Goal: Task Accomplishment & Management: Manage account settings

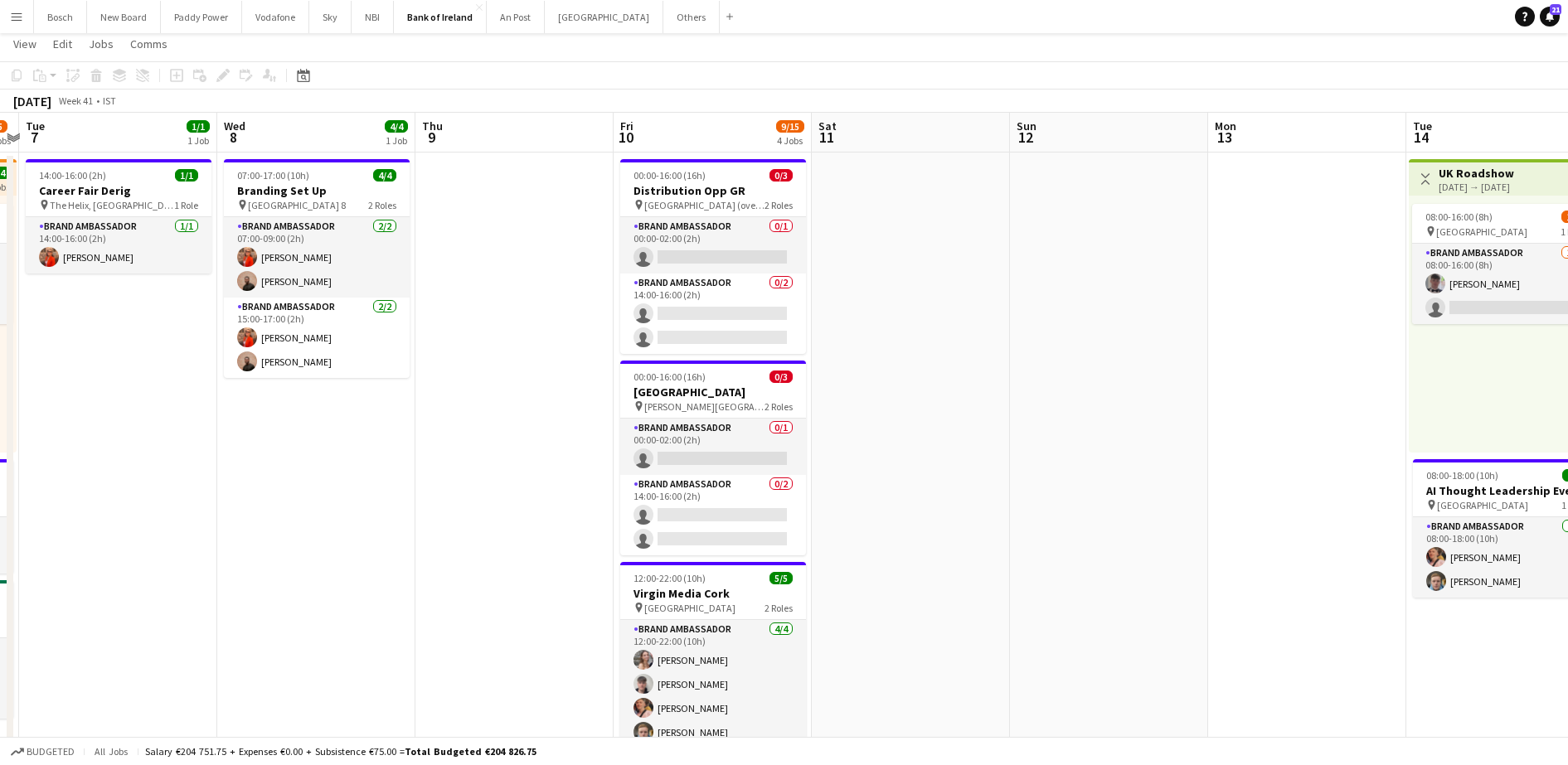
scroll to position [0, 554]
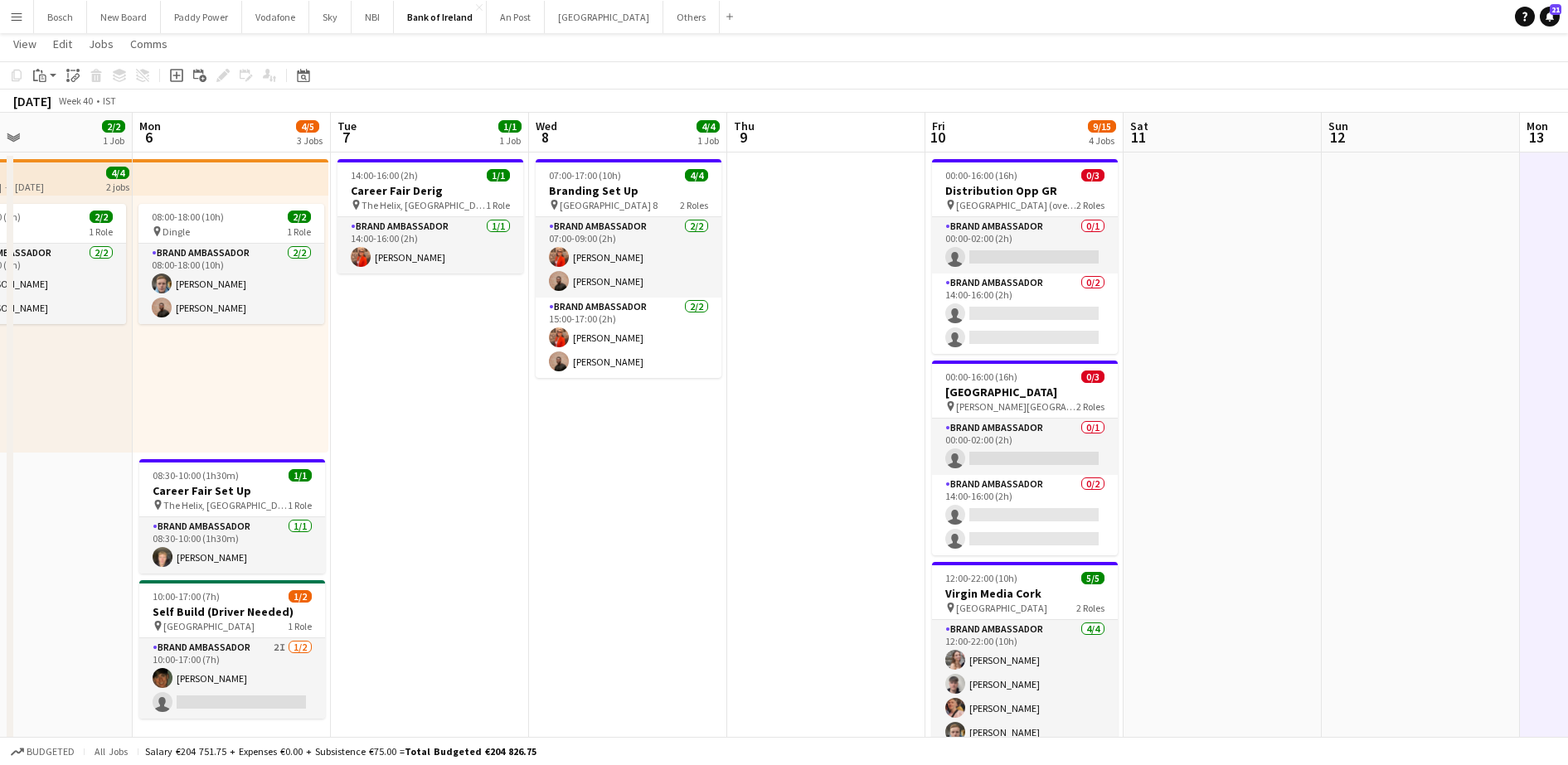
scroll to position [0, 356]
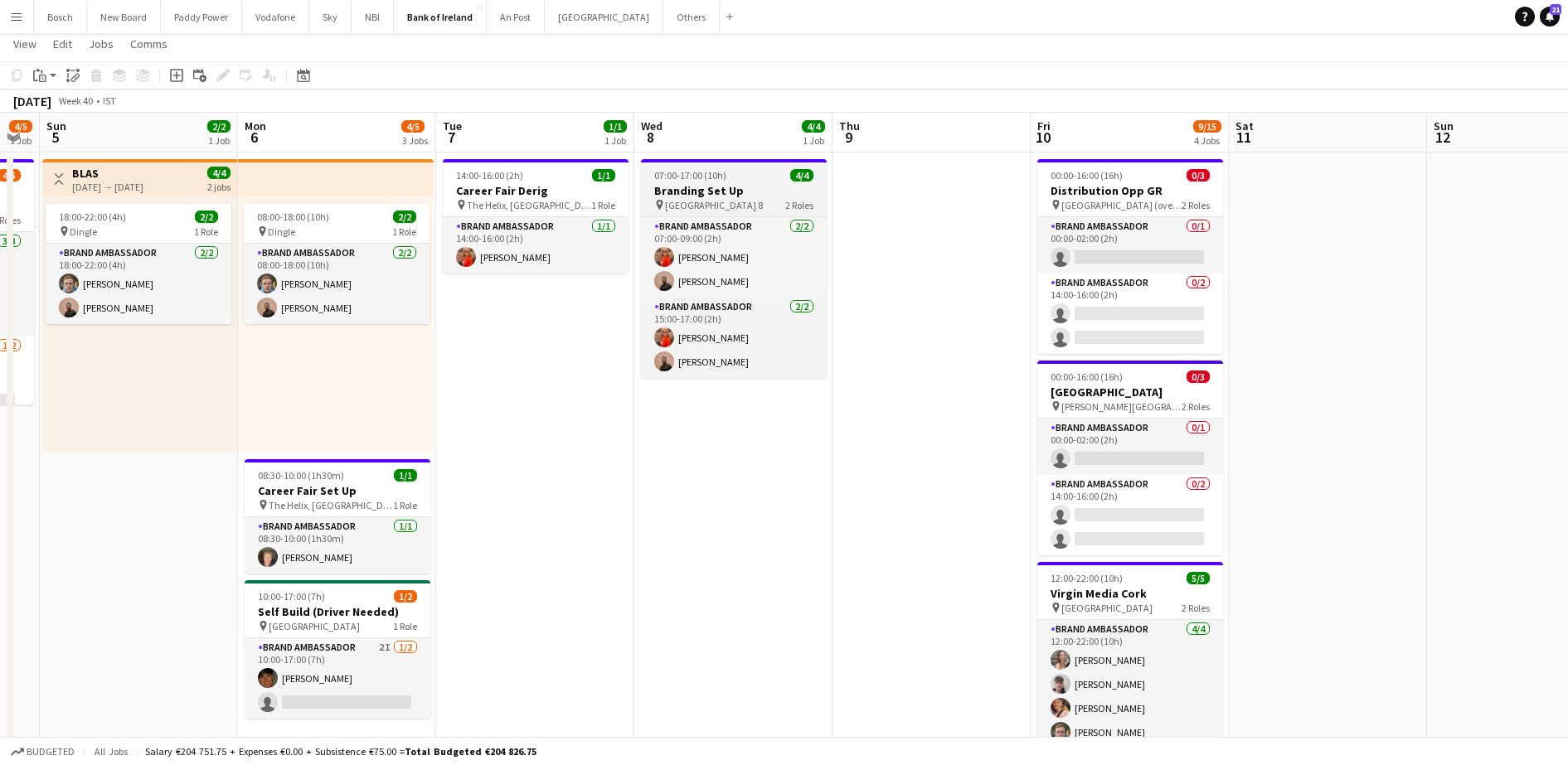
click at [741, 190] on h3 "Branding Set Up" at bounding box center [734, 191] width 186 height 15
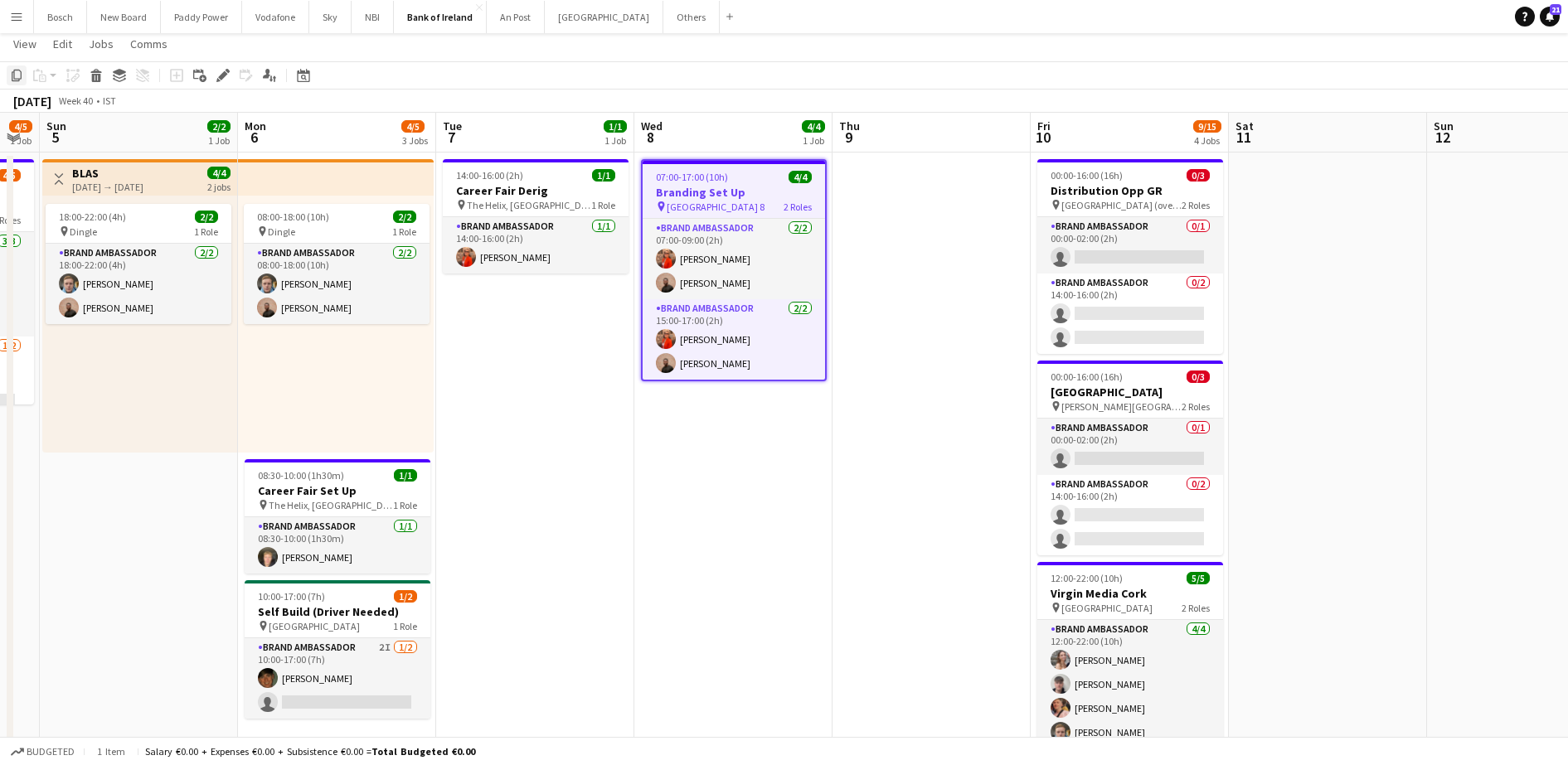
click at [7, 78] on div "Copy" at bounding box center [17, 76] width 20 height 20
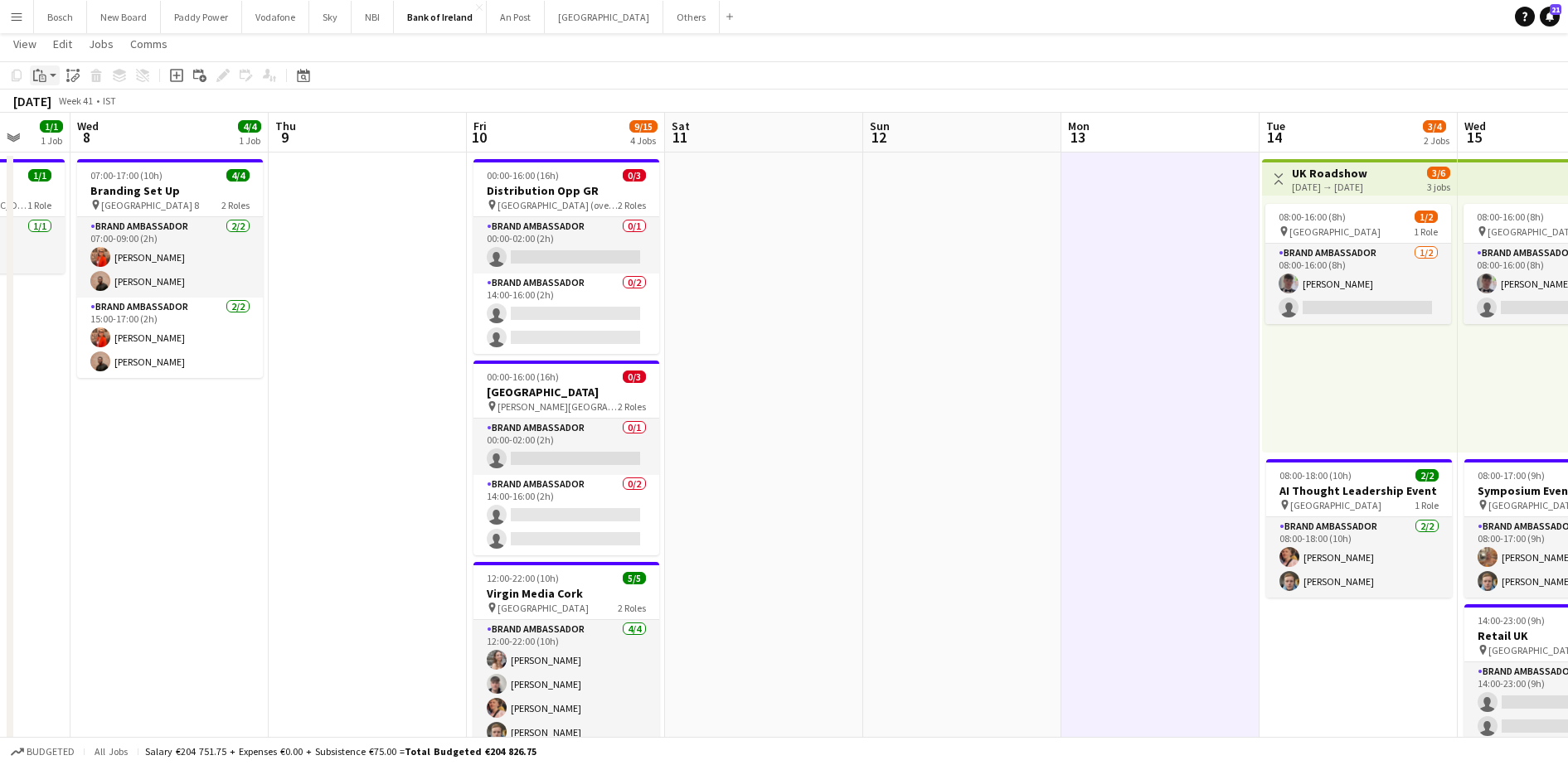
click at [37, 76] on icon "Paste" at bounding box center [40, 75] width 13 height 13
click at [104, 102] on link "Paste Ctrl+V" at bounding box center [121, 107] width 155 height 15
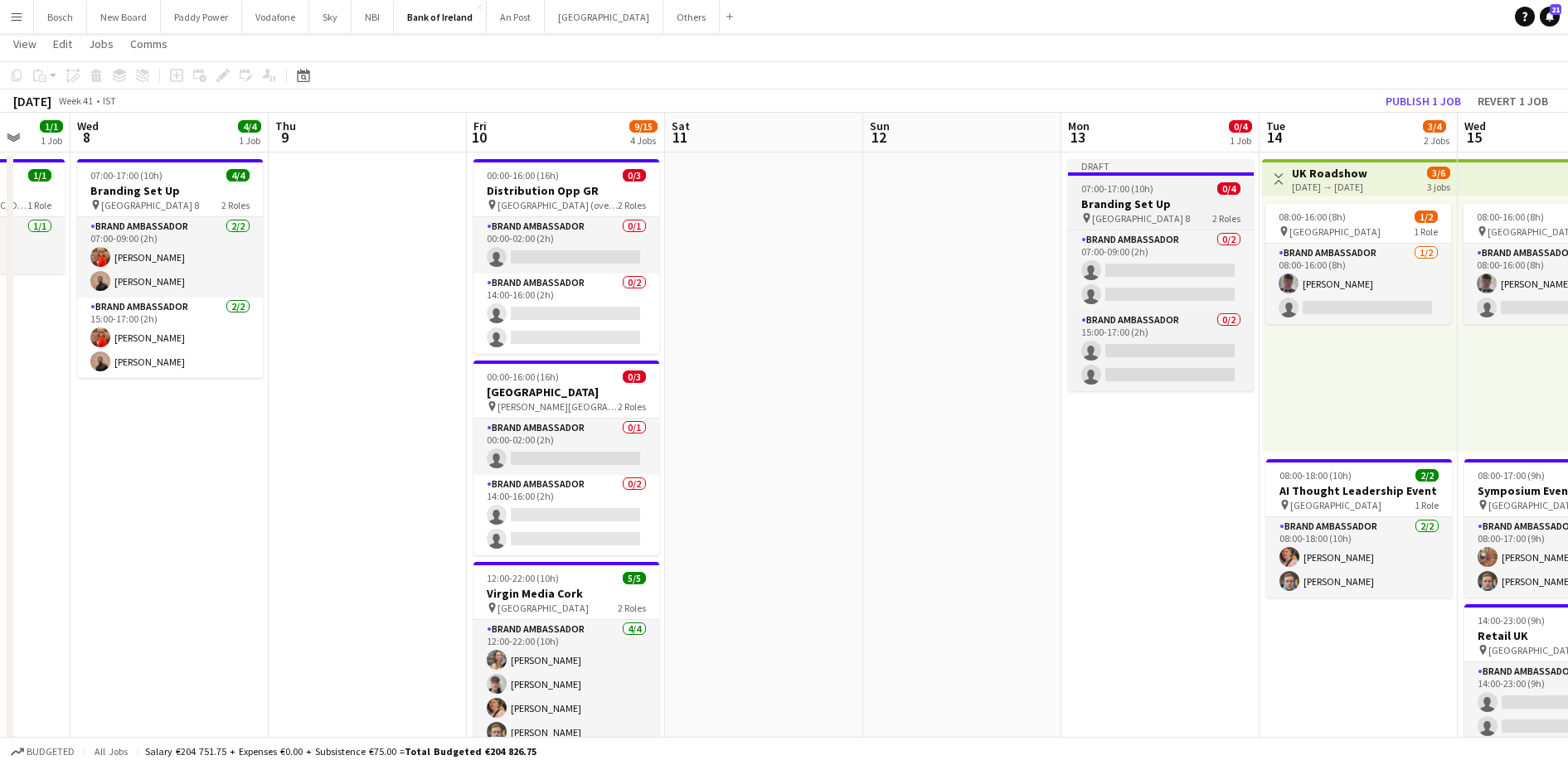
click at [1071, 214] on div "pin RDS Hall 8 2 Roles" at bounding box center [1160, 218] width 186 height 13
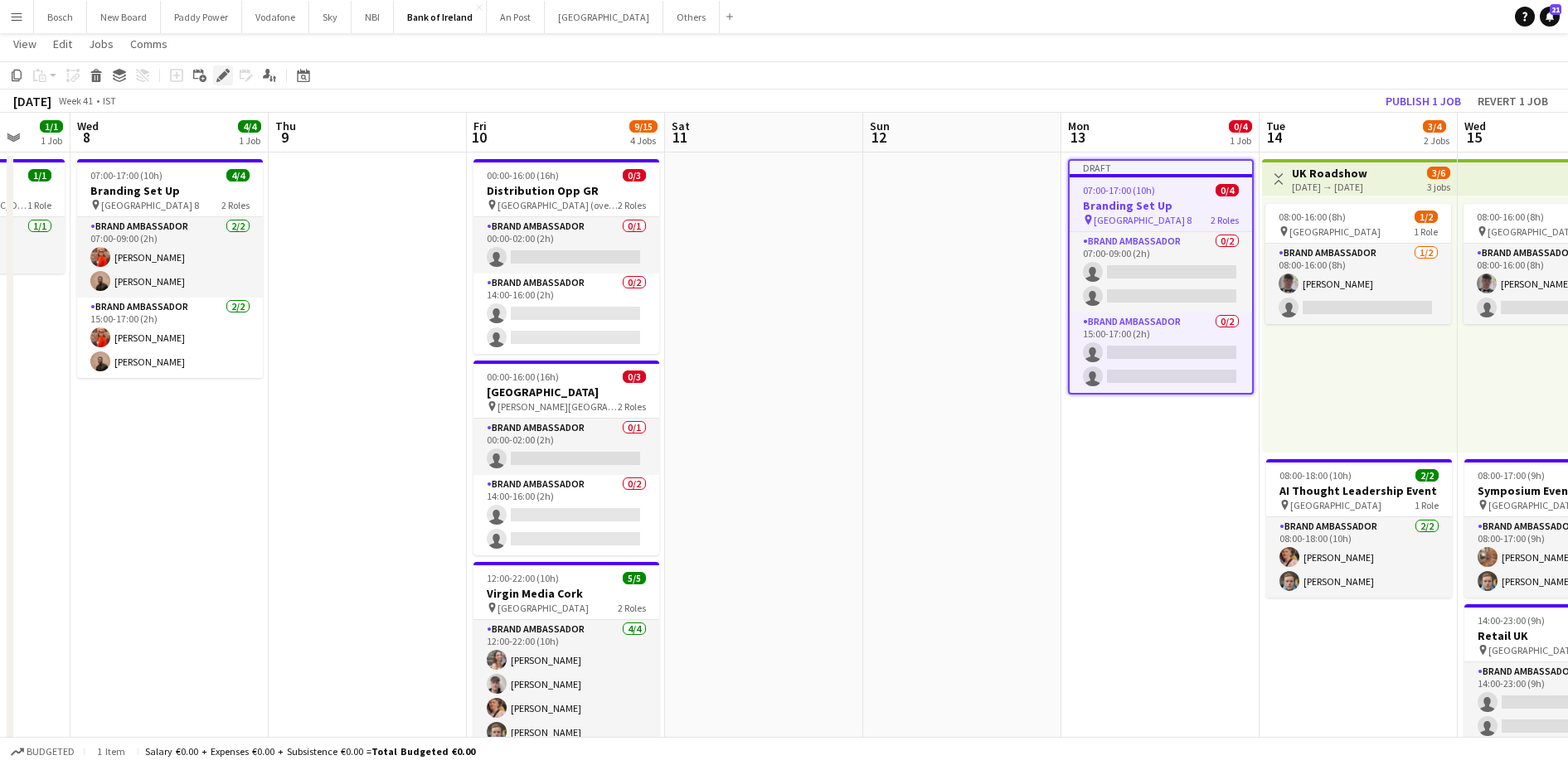
click at [222, 80] on icon "Edit" at bounding box center [223, 75] width 13 height 13
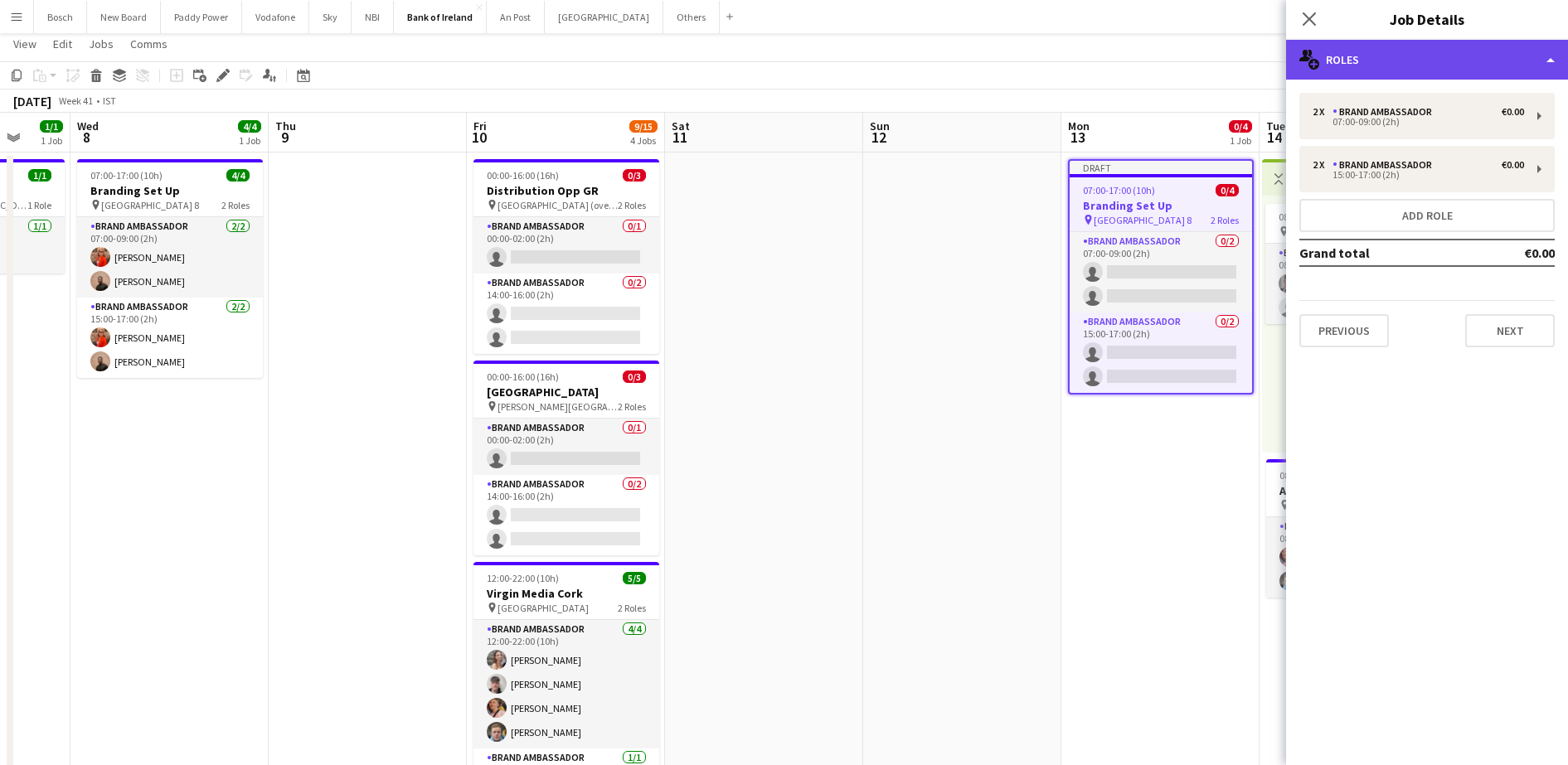
click at [1460, 58] on div "multiple-users-add Roles" at bounding box center [1426, 59] width 282 height 40
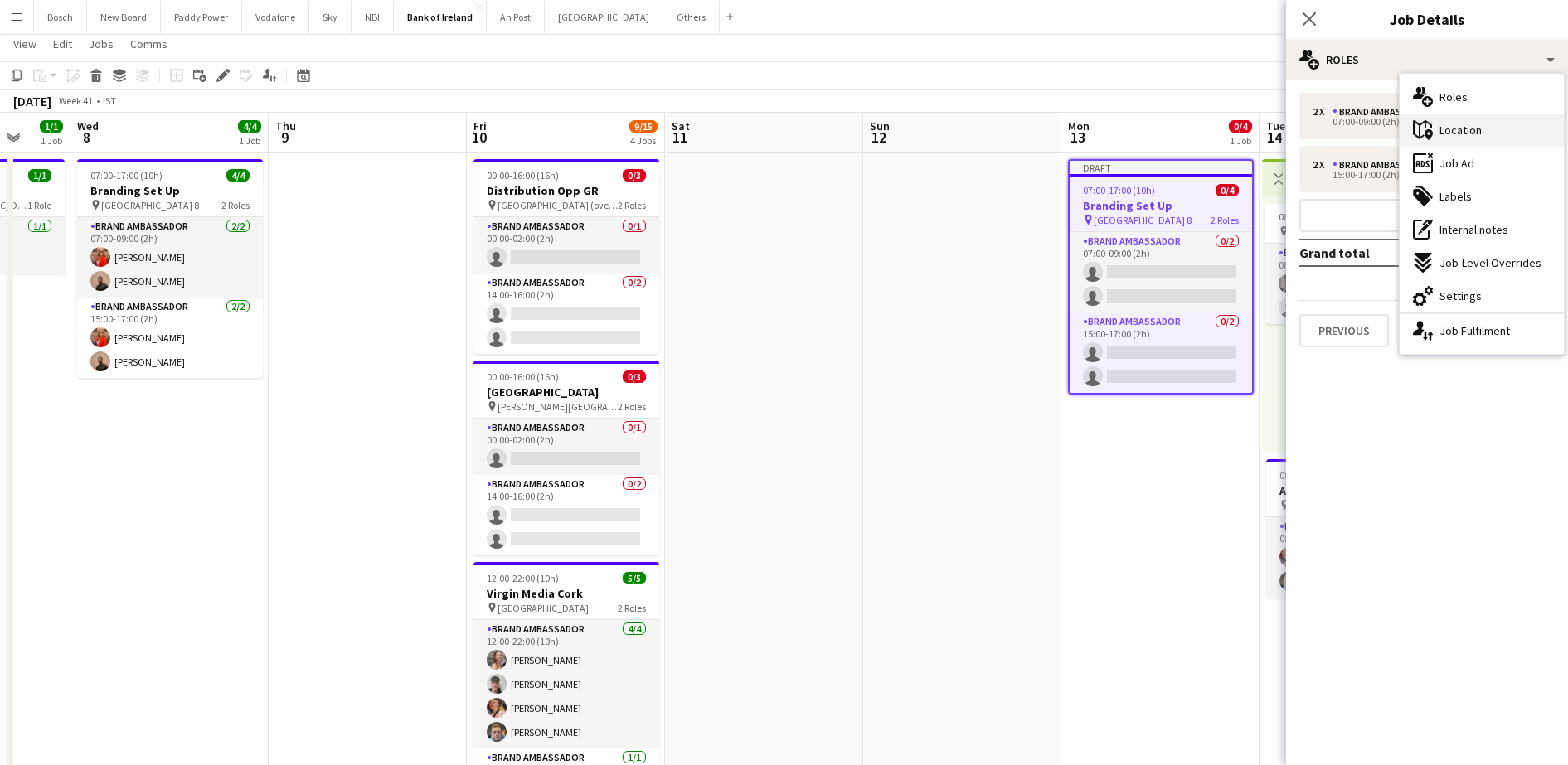
click at [1484, 139] on div "maps-pin-1 Location" at bounding box center [1481, 130] width 164 height 33
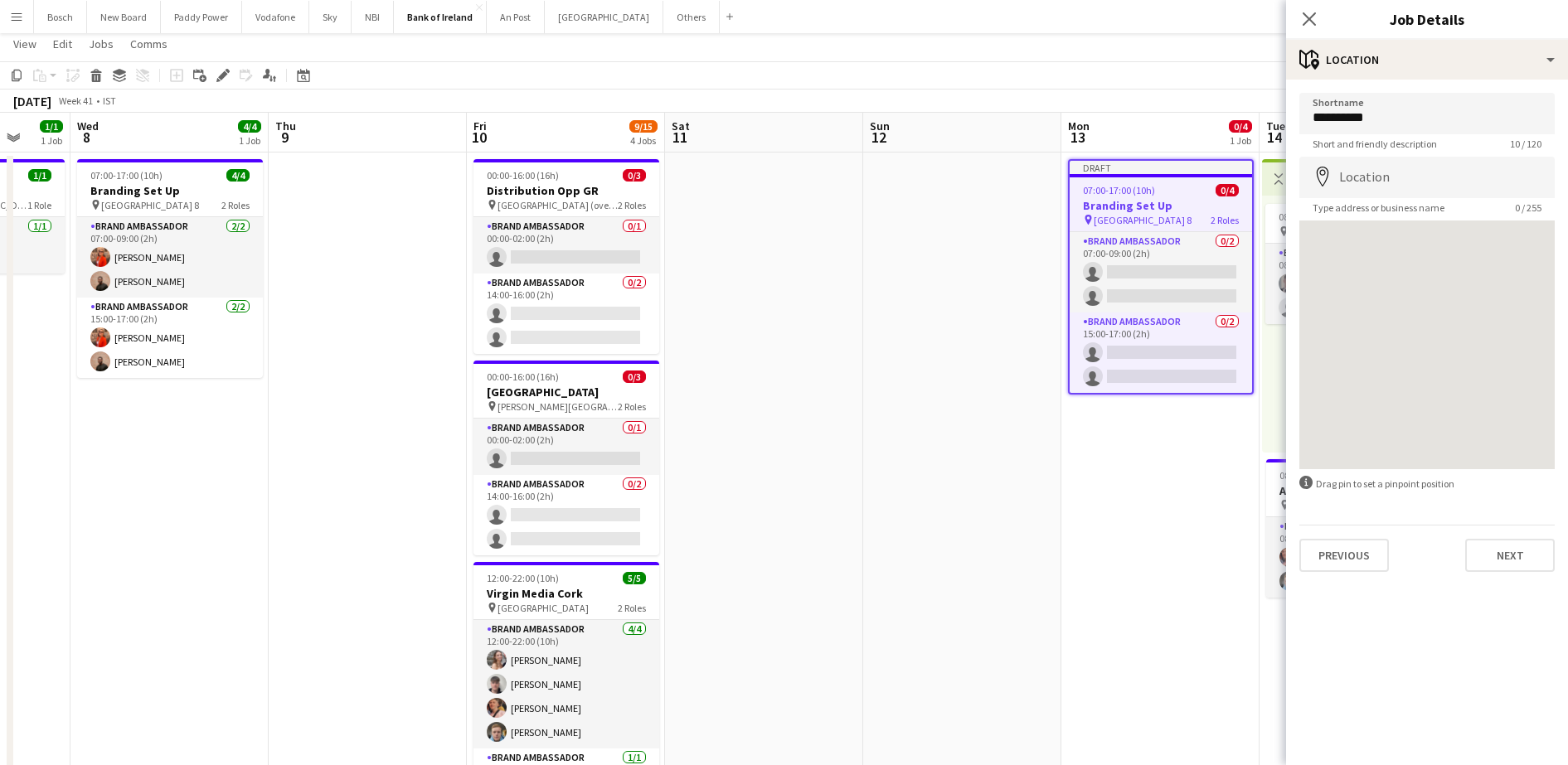
drag, startPoint x: 1403, startPoint y: 90, endPoint x: 1393, endPoint y: 112, distance: 24.2
click at [1393, 112] on div "**********" at bounding box center [1426, 332] width 282 height 506
click at [1393, 112] on input "**********" at bounding box center [1426, 113] width 255 height 42
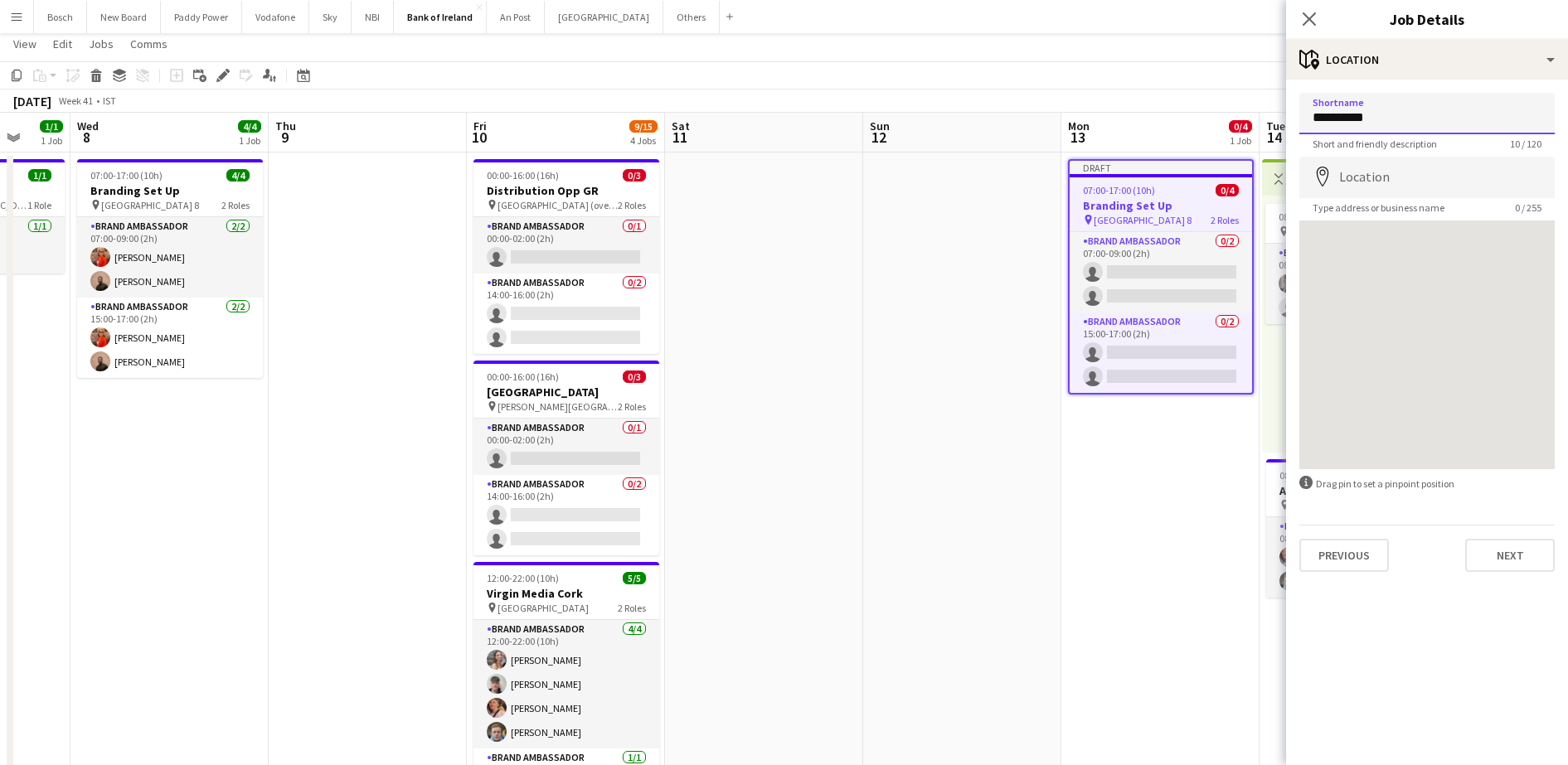
click at [1393, 112] on input "**********" at bounding box center [1426, 113] width 255 height 42
type input "**********"
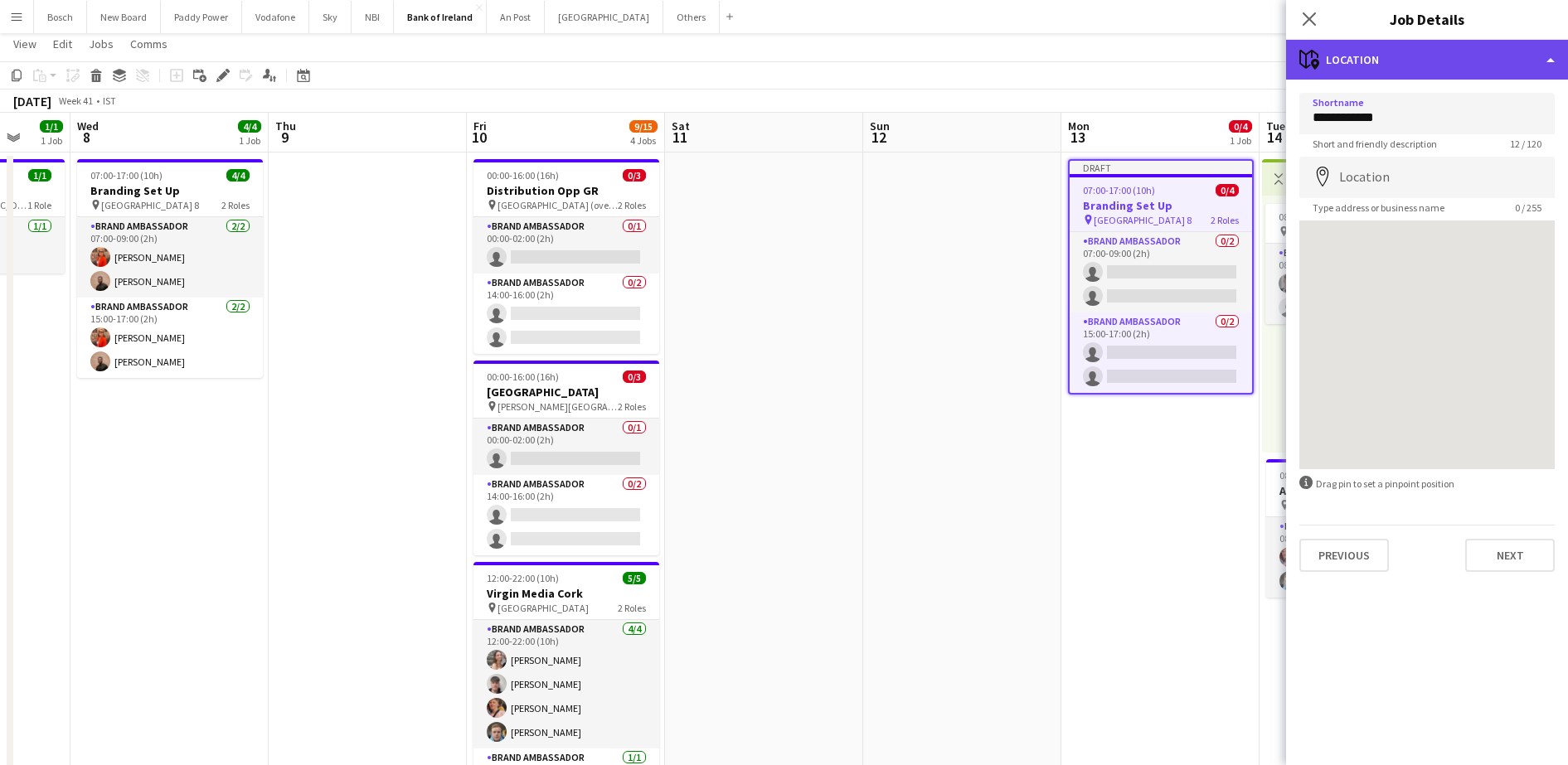
click at [1424, 60] on div "maps-pin-1 Location" at bounding box center [1426, 59] width 282 height 40
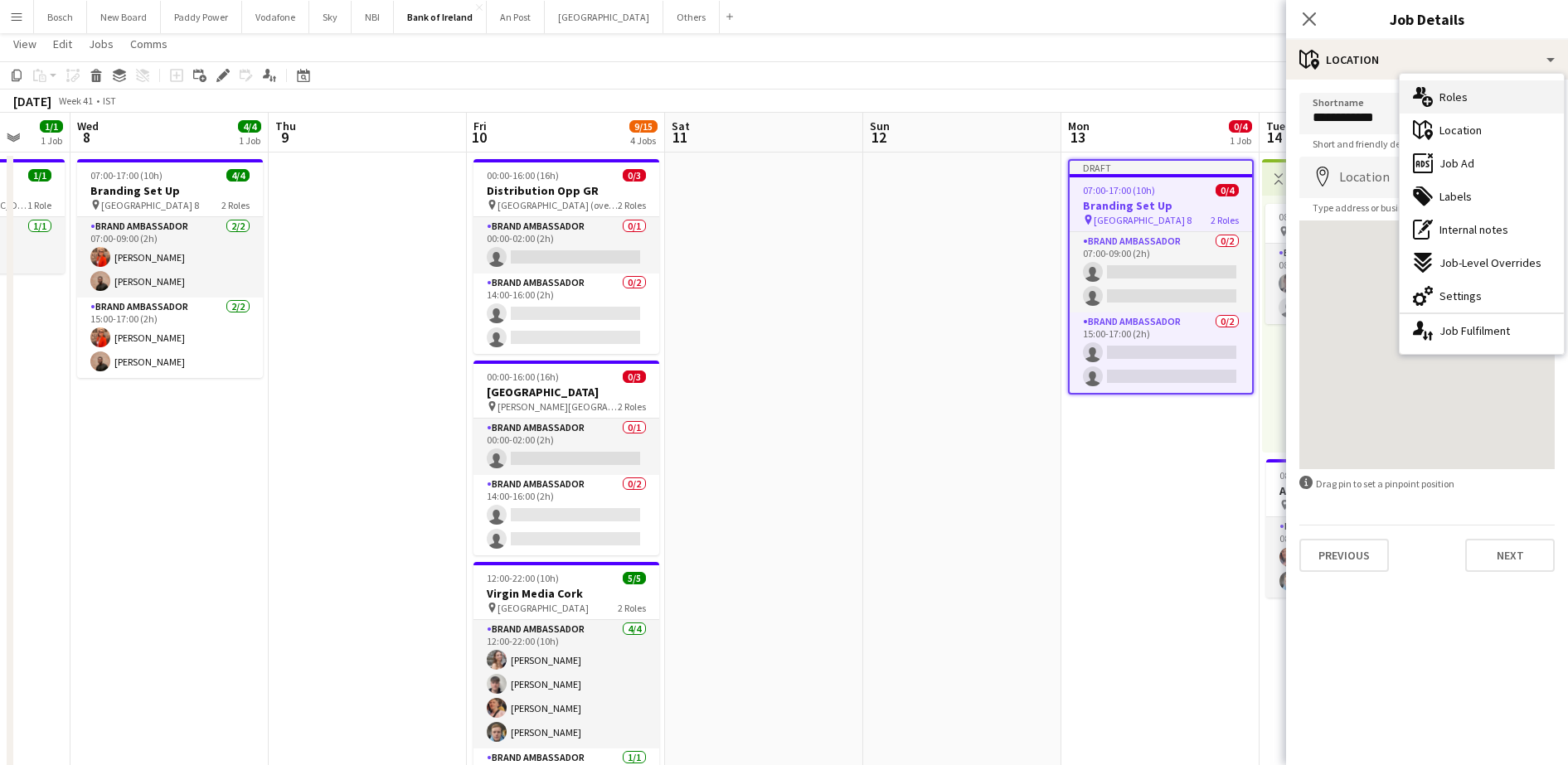
click at [1490, 99] on div "multiple-users-add Roles" at bounding box center [1481, 97] width 164 height 33
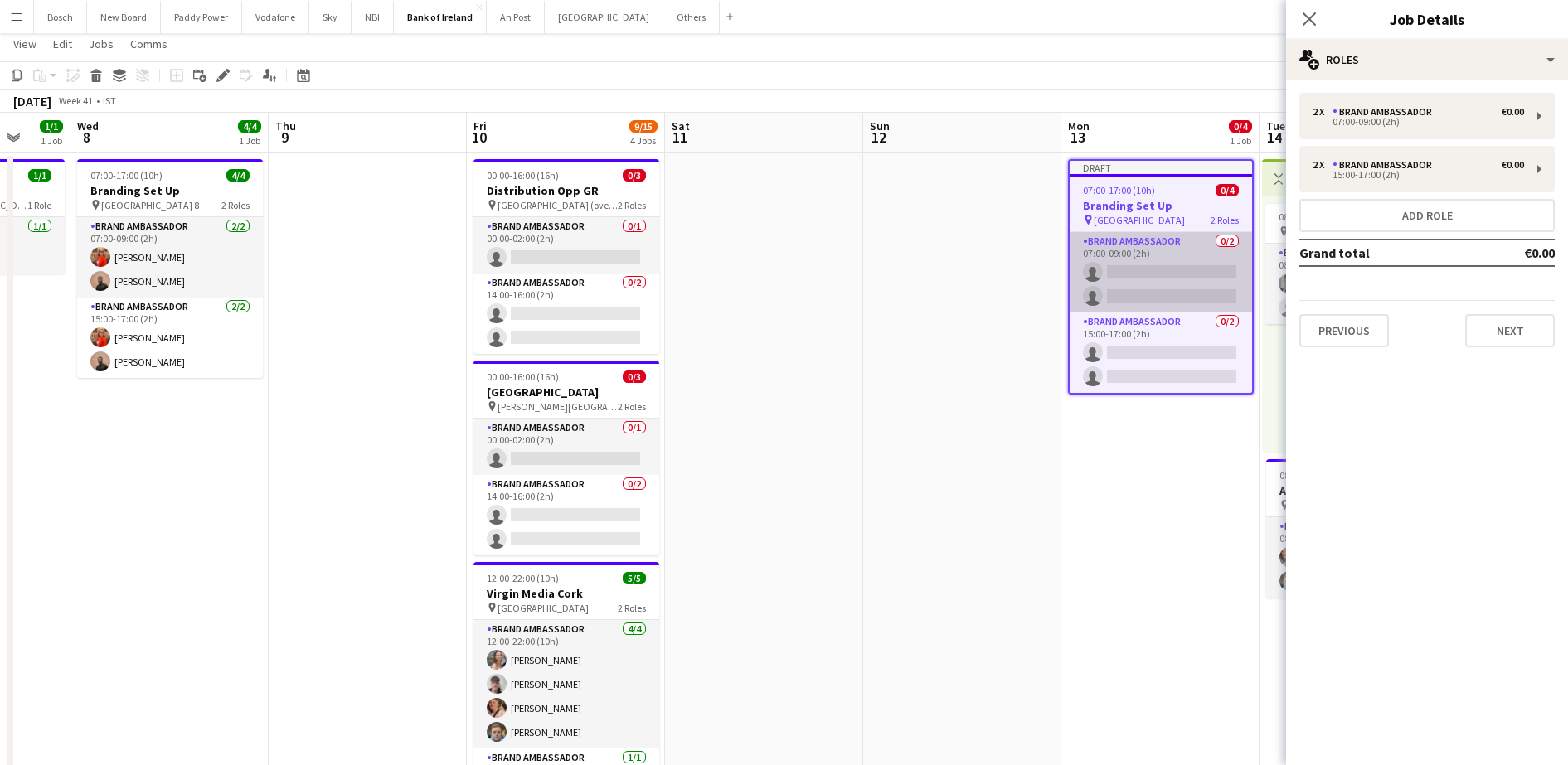
click at [1149, 275] on app-card-role "Brand Ambassador 0/2 07:00-09:00 (2h) single-neutral-actions single-neutral-act…" at bounding box center [1160, 272] width 182 height 80
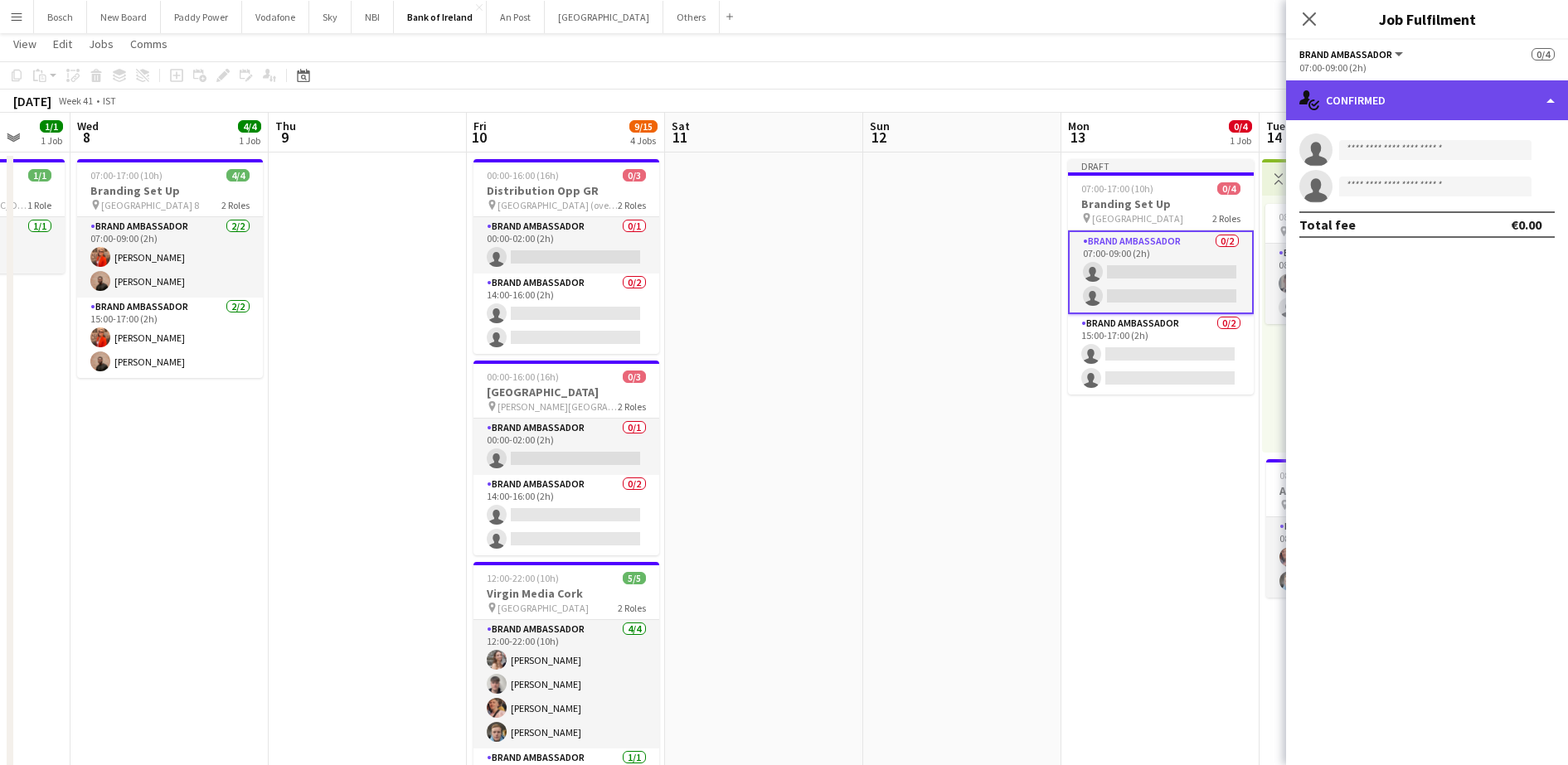
click at [1371, 94] on div "single-neutral-actions-check-2 Confirmed" at bounding box center [1426, 100] width 282 height 40
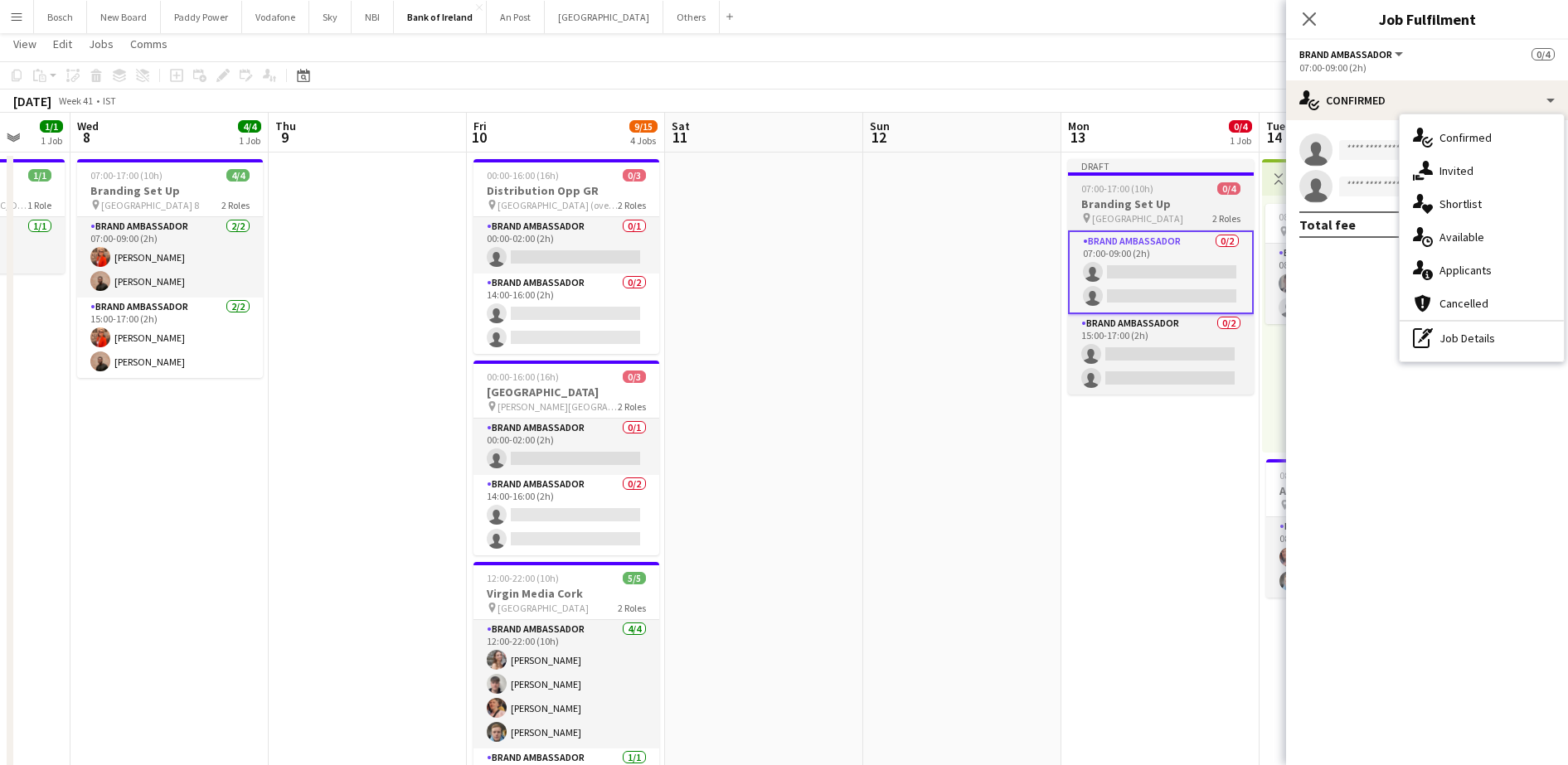
click at [1118, 201] on h3 "Branding Set Up" at bounding box center [1160, 204] width 186 height 15
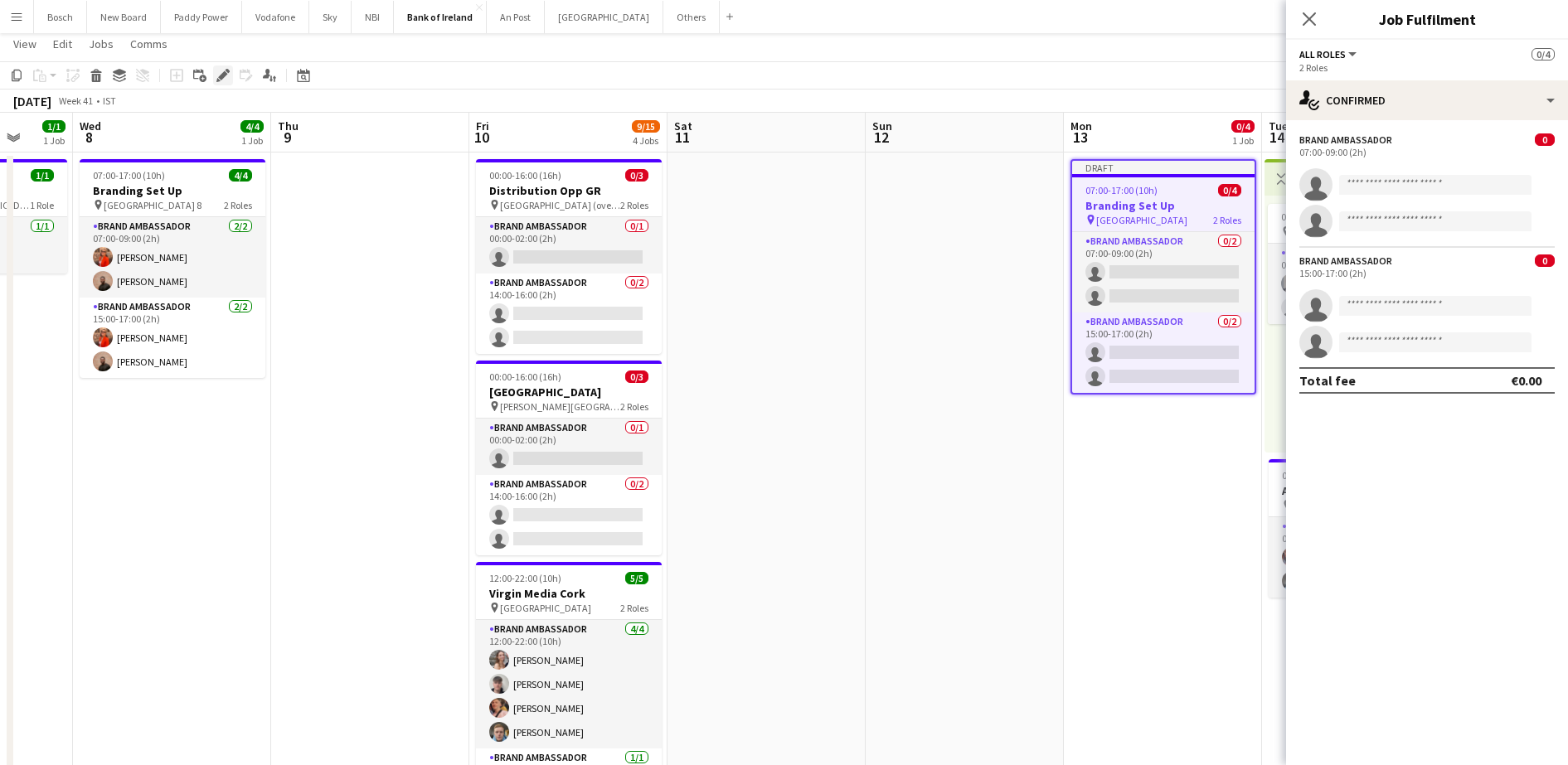
click at [216, 77] on icon "Edit" at bounding box center [223, 75] width 13 height 13
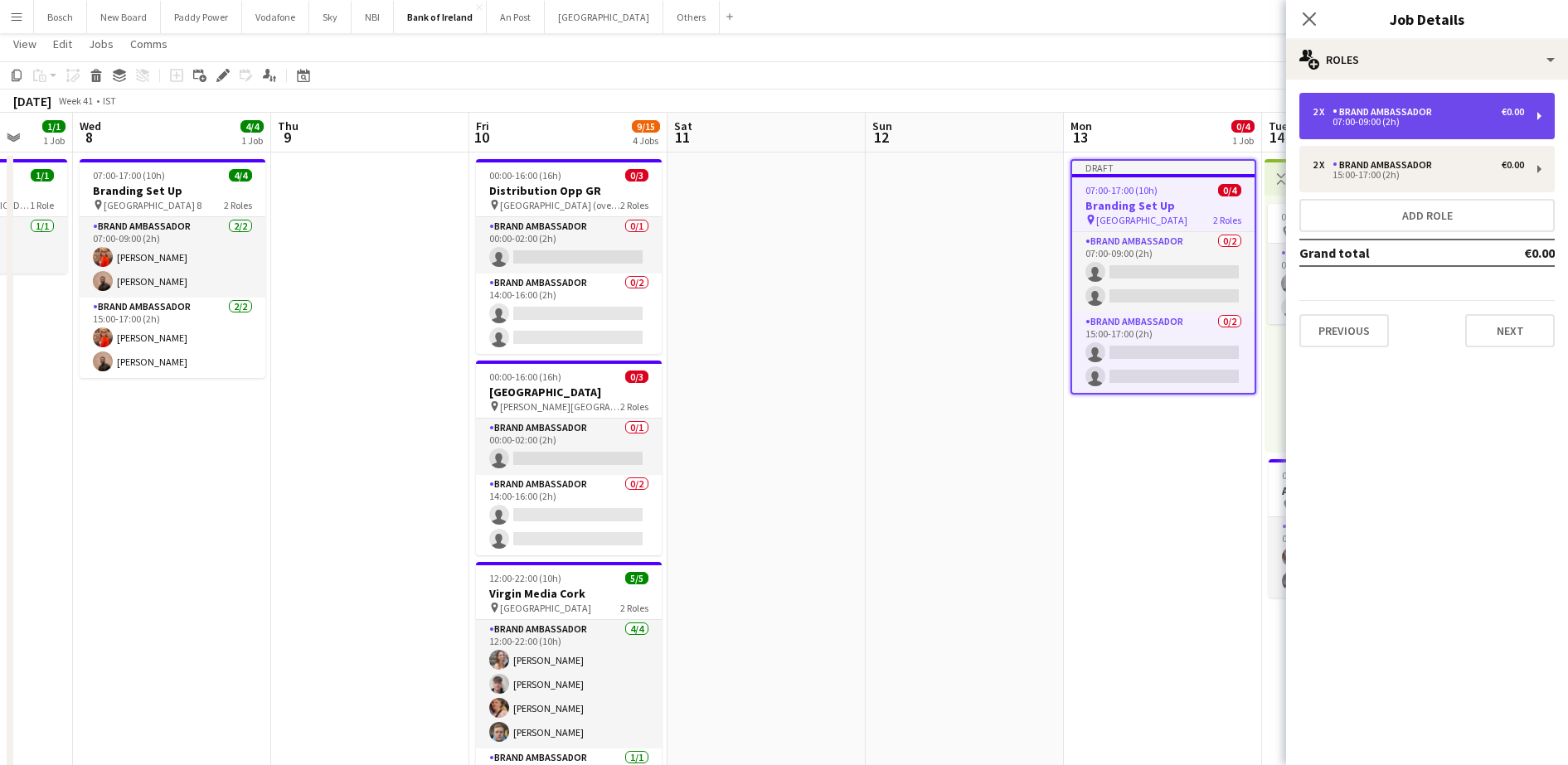
click at [1368, 106] on div "Brand Ambassador" at bounding box center [1385, 112] width 106 height 12
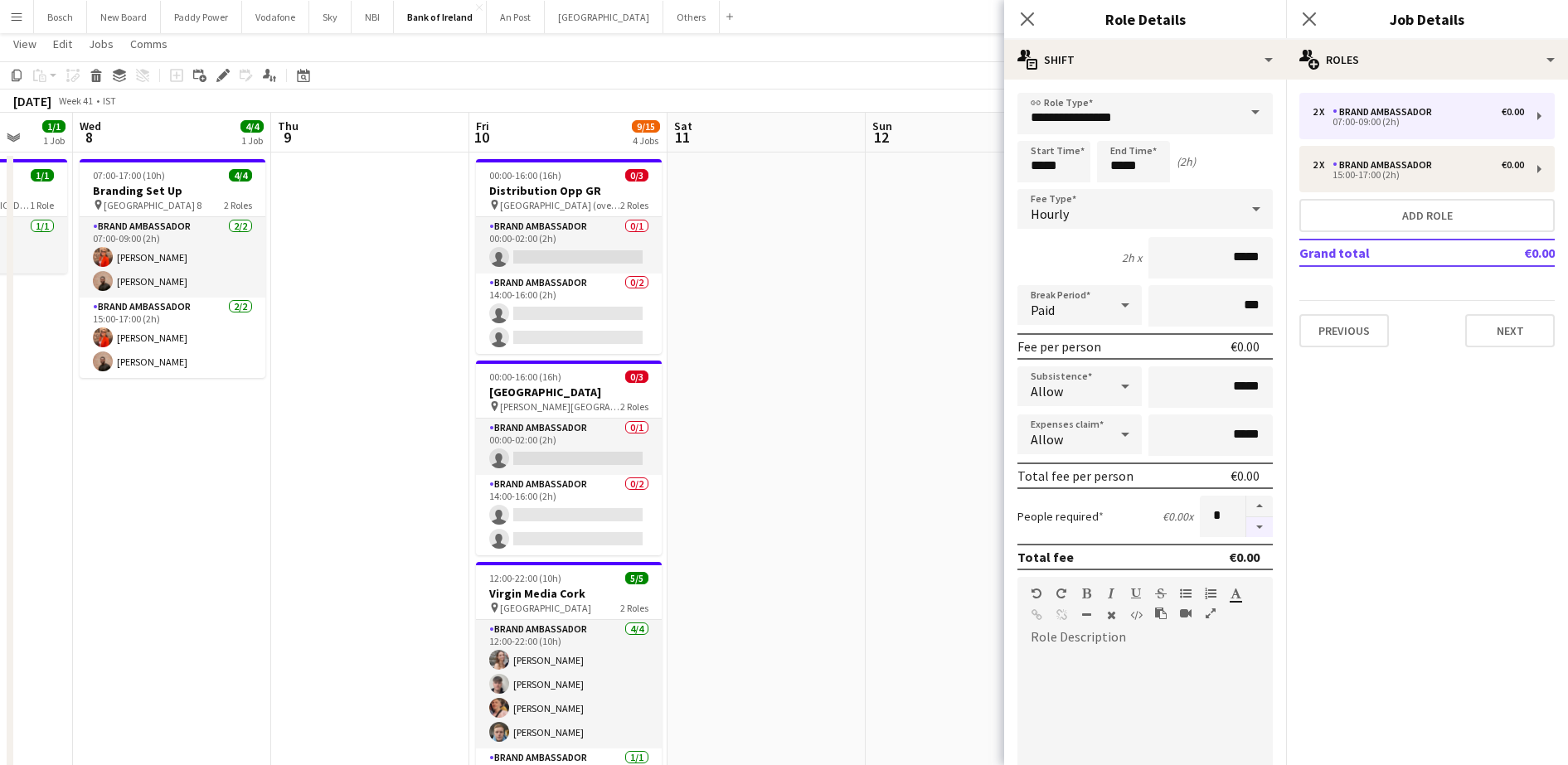
click at [1249, 526] on button "button" at bounding box center [1259, 527] width 27 height 20
type input "*"
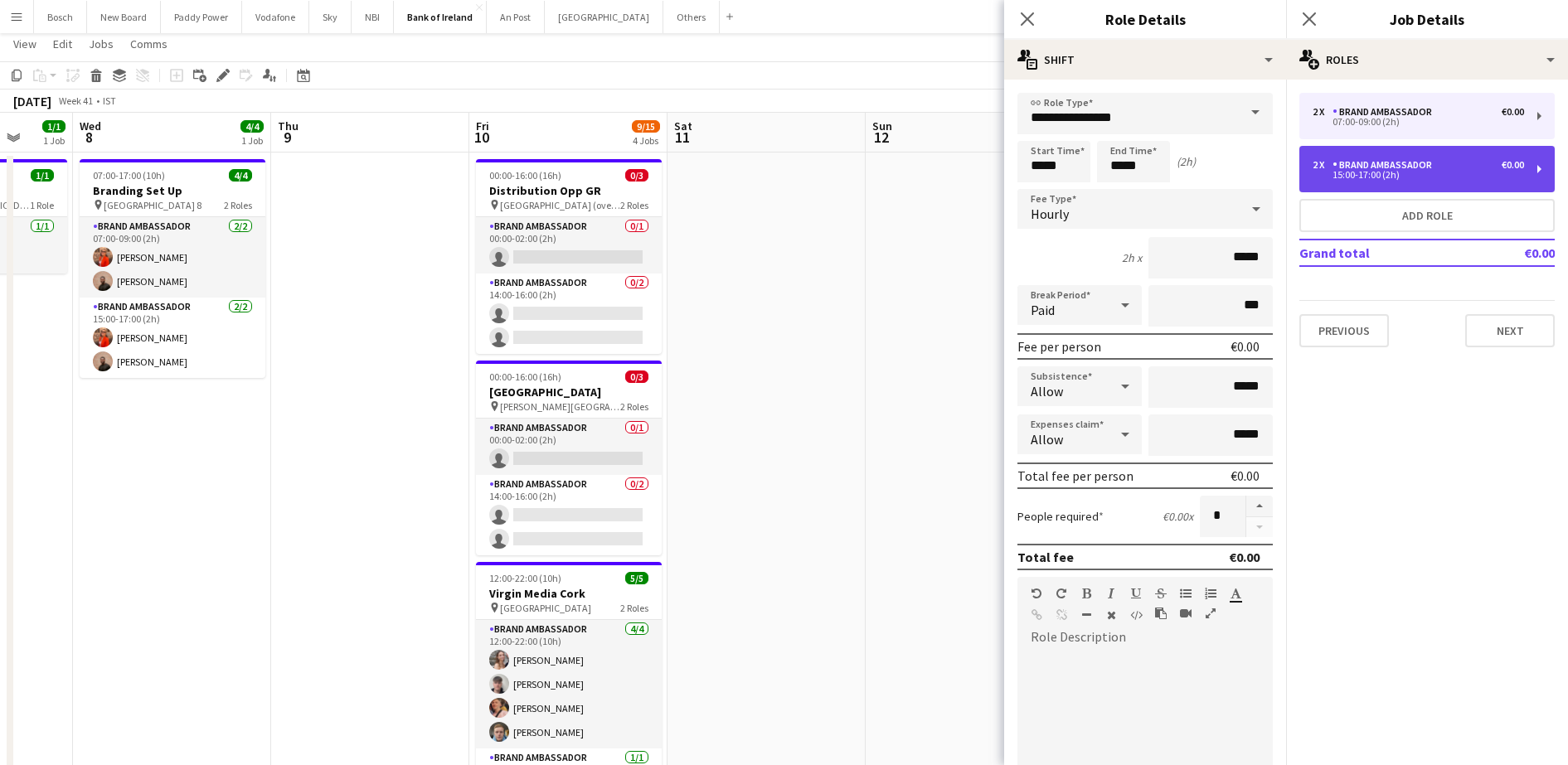
click at [1433, 166] on div "Brand Ambassador" at bounding box center [1385, 165] width 106 height 12
type input "*****"
type input "*"
click at [1433, 166] on div "Brand Ambassador" at bounding box center [1385, 165] width 106 height 12
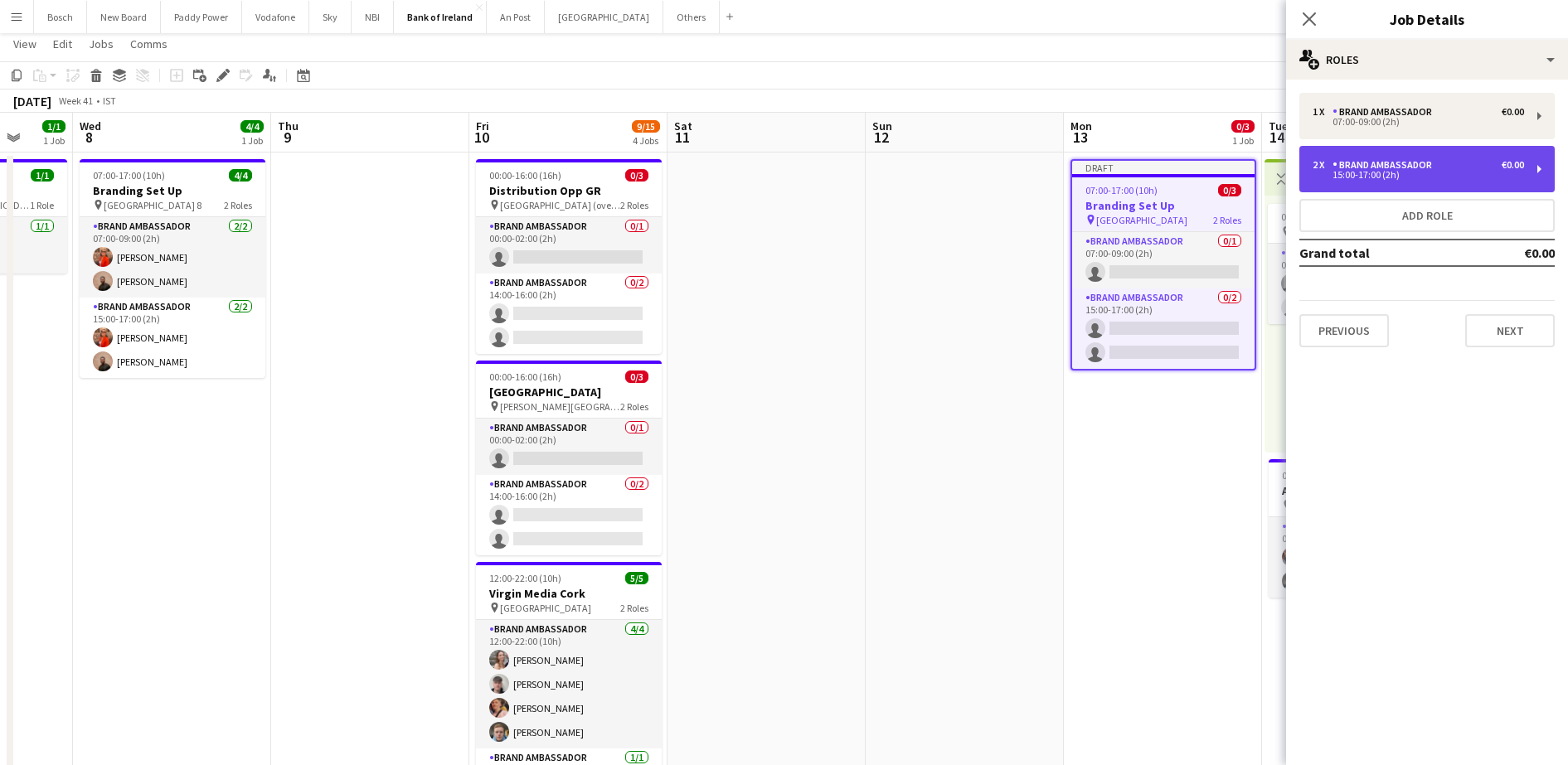
click at [1416, 167] on div "Brand Ambassador" at bounding box center [1385, 165] width 106 height 12
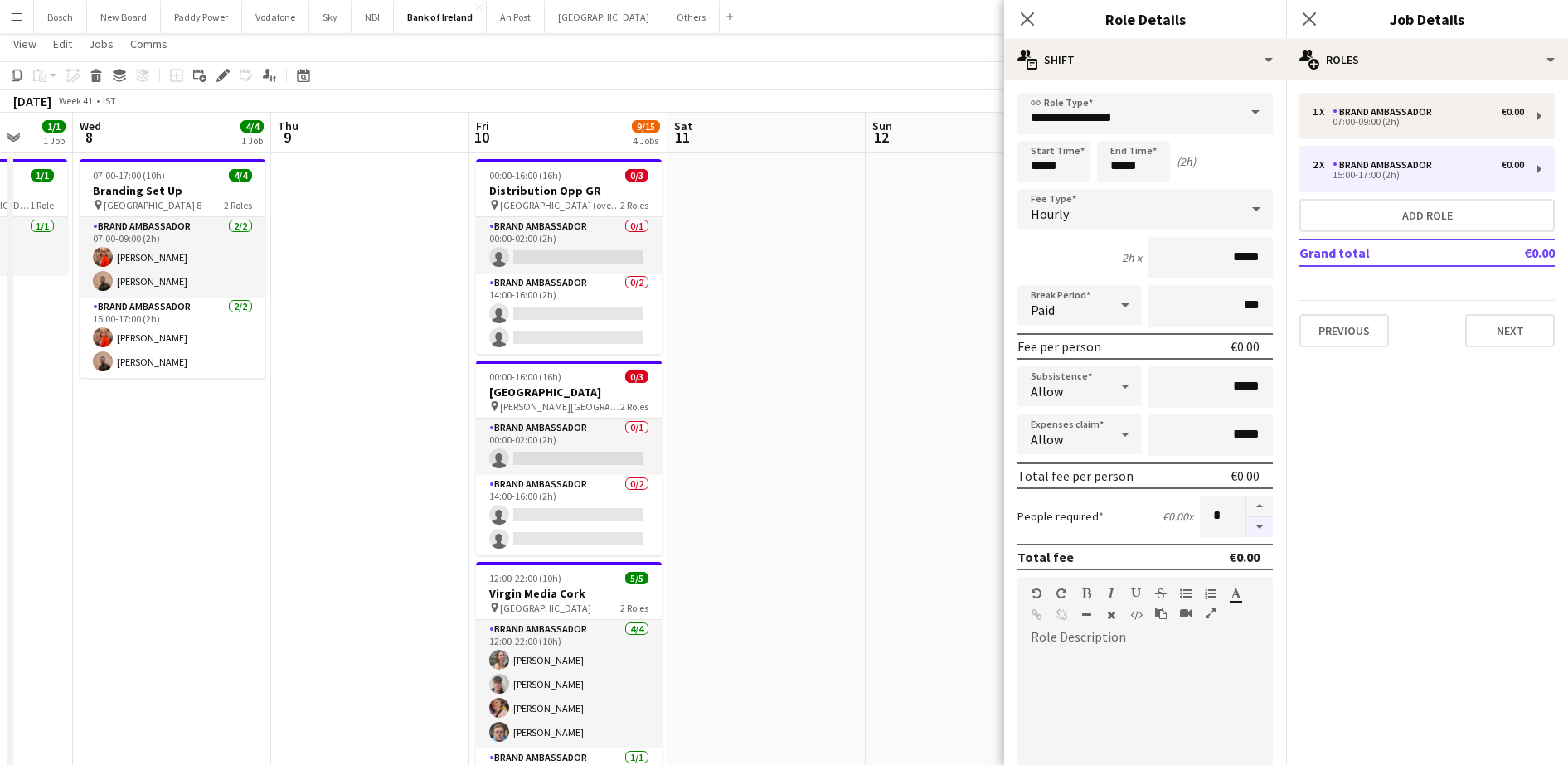
click at [1246, 530] on button "button" at bounding box center [1259, 527] width 27 height 20
type input "*"
click at [1058, 164] on input "*****" at bounding box center [1054, 161] width 73 height 42
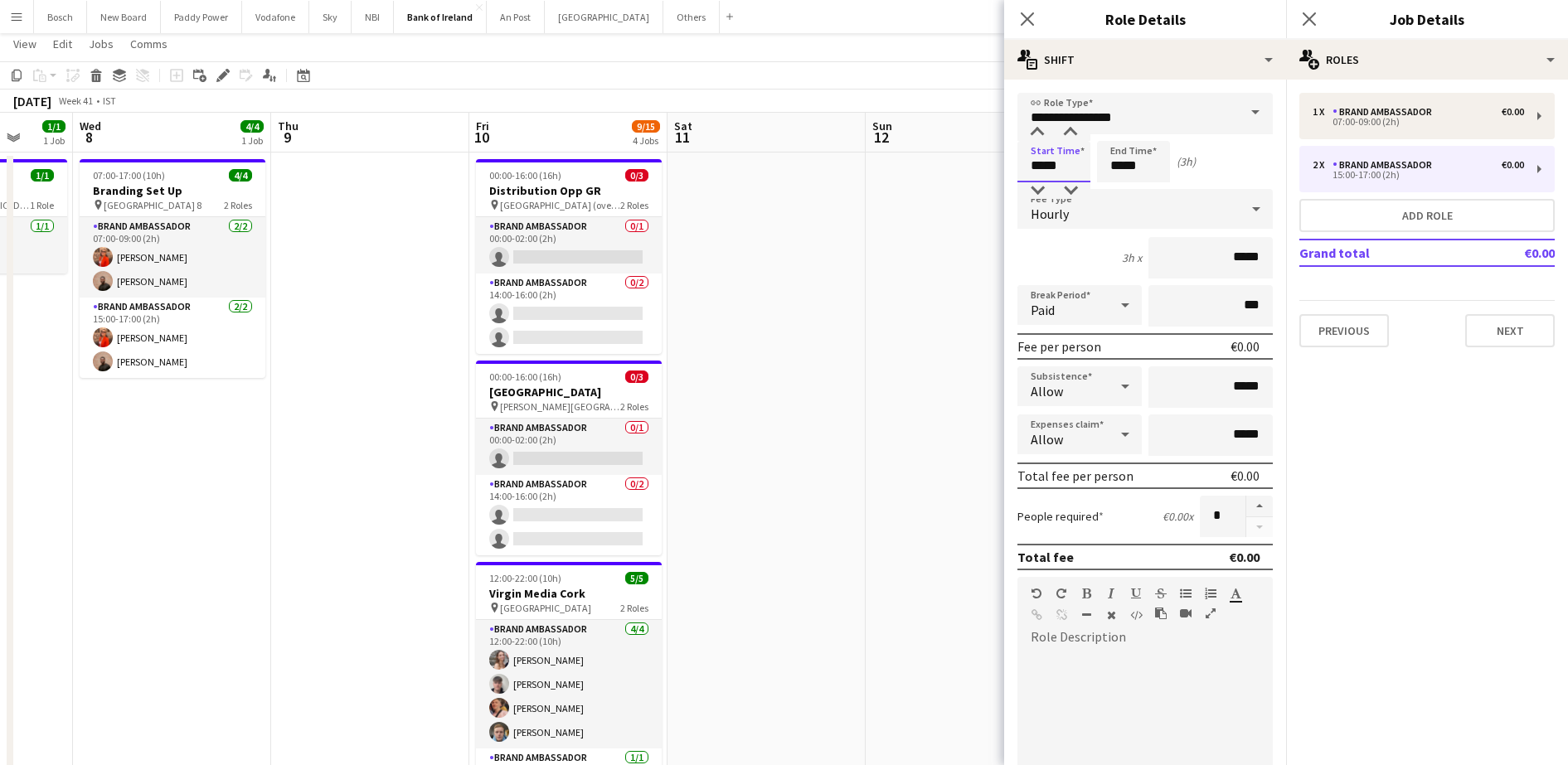
type input "*****"
click at [1147, 164] on input "*****" at bounding box center [1133, 161] width 73 height 42
type input "*****"
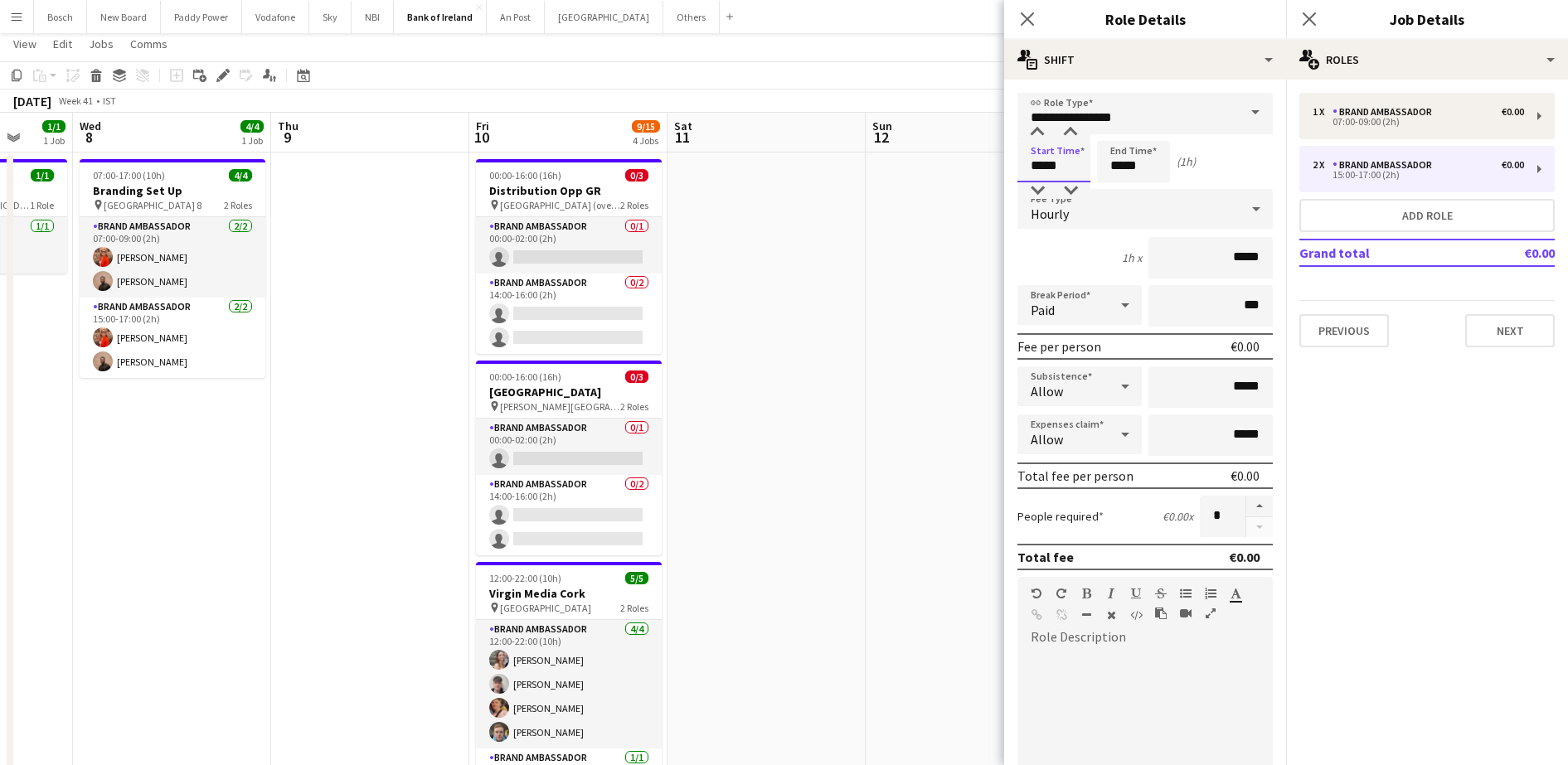
click at [1040, 167] on input "*****" at bounding box center [1054, 161] width 73 height 42
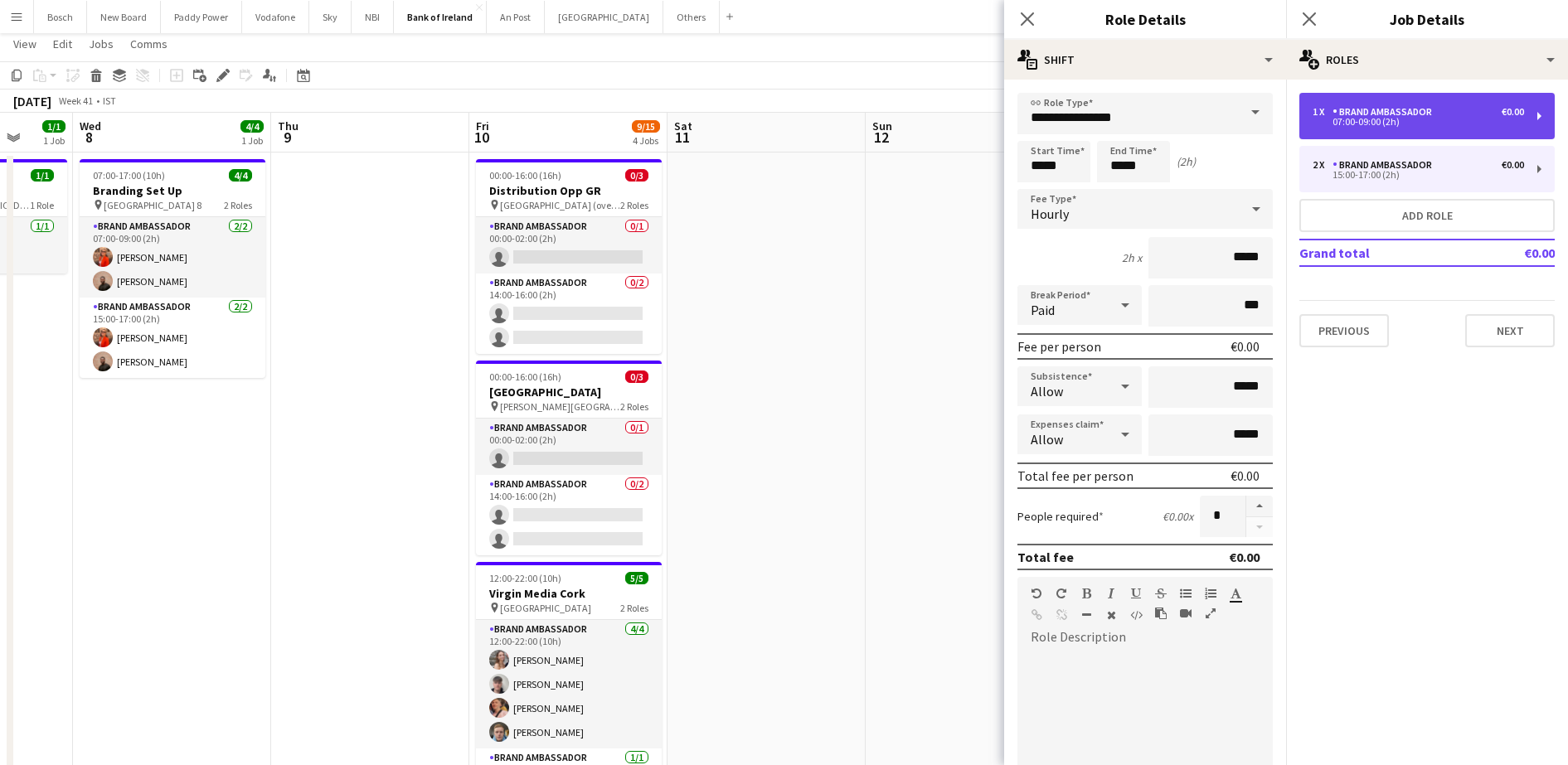
click at [1473, 95] on div "1 x Brand Ambassador €0.00 07:00-09:00 (2h)" at bounding box center [1426, 116] width 255 height 46
type input "*****"
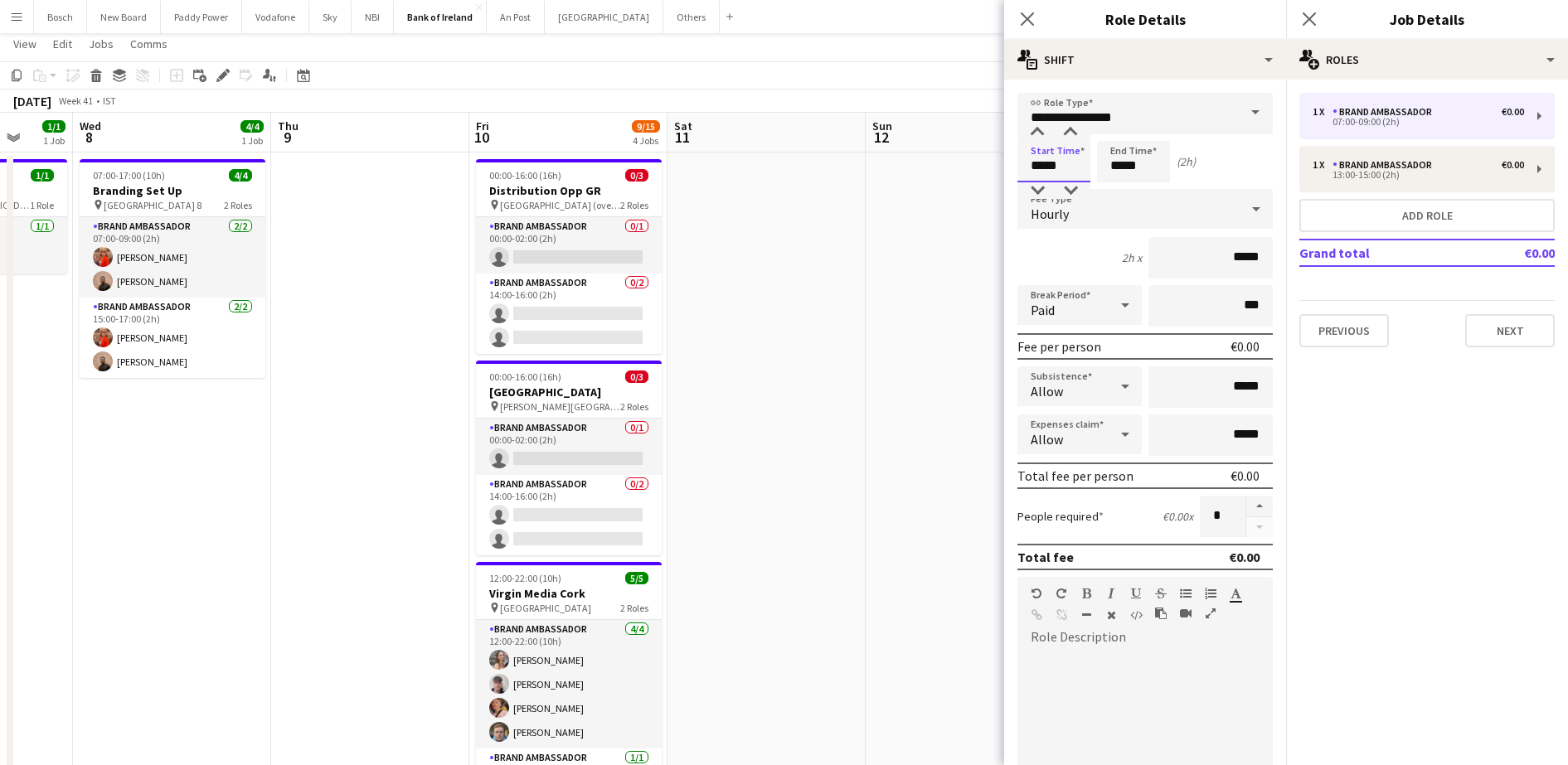
click at [1045, 165] on input "*****" at bounding box center [1054, 161] width 73 height 42
type input "*****"
click at [1131, 158] on input "*****" at bounding box center [1133, 161] width 73 height 42
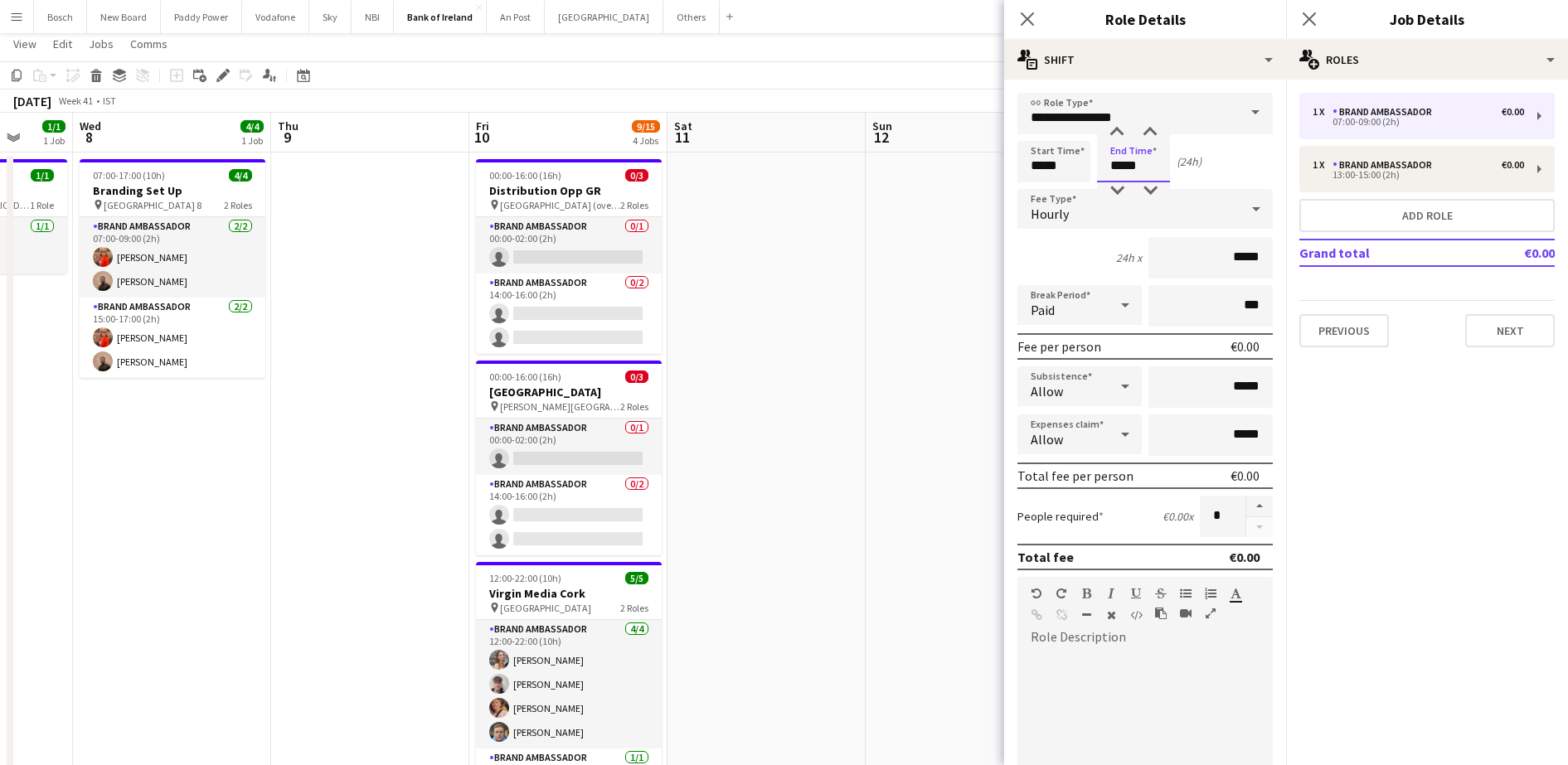
click at [1131, 158] on input "*****" at bounding box center [1133, 161] width 73 height 42
type input "*****"
click at [913, 68] on app-toolbar "Copy Paste Paste Ctrl+V Paste with crew Ctrl+Shift+V Paste linked Job [GEOGRAPH…" at bounding box center [784, 75] width 1568 height 28
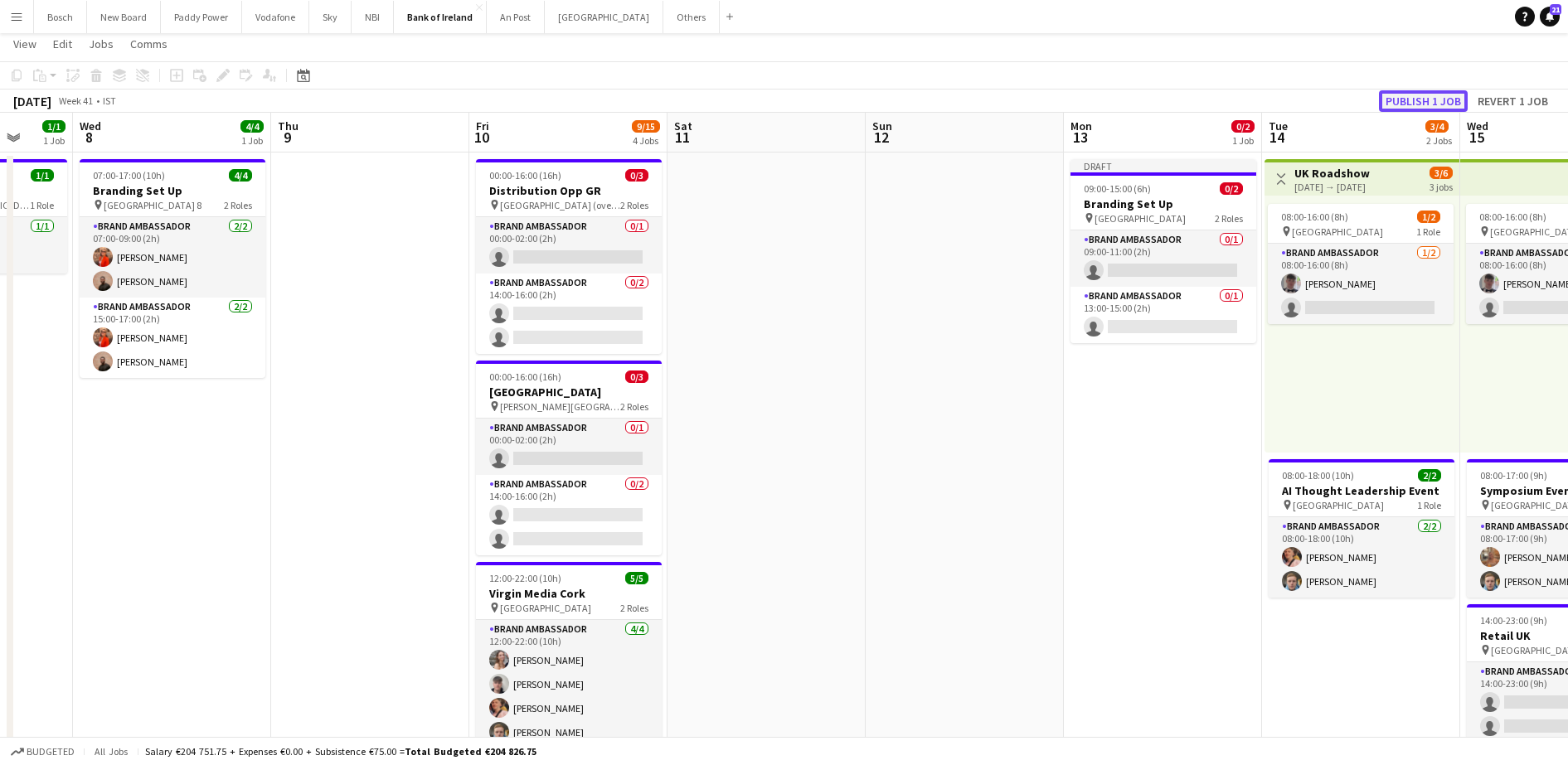
click at [1447, 97] on button "Publish 1 job" at bounding box center [1423, 101] width 89 height 21
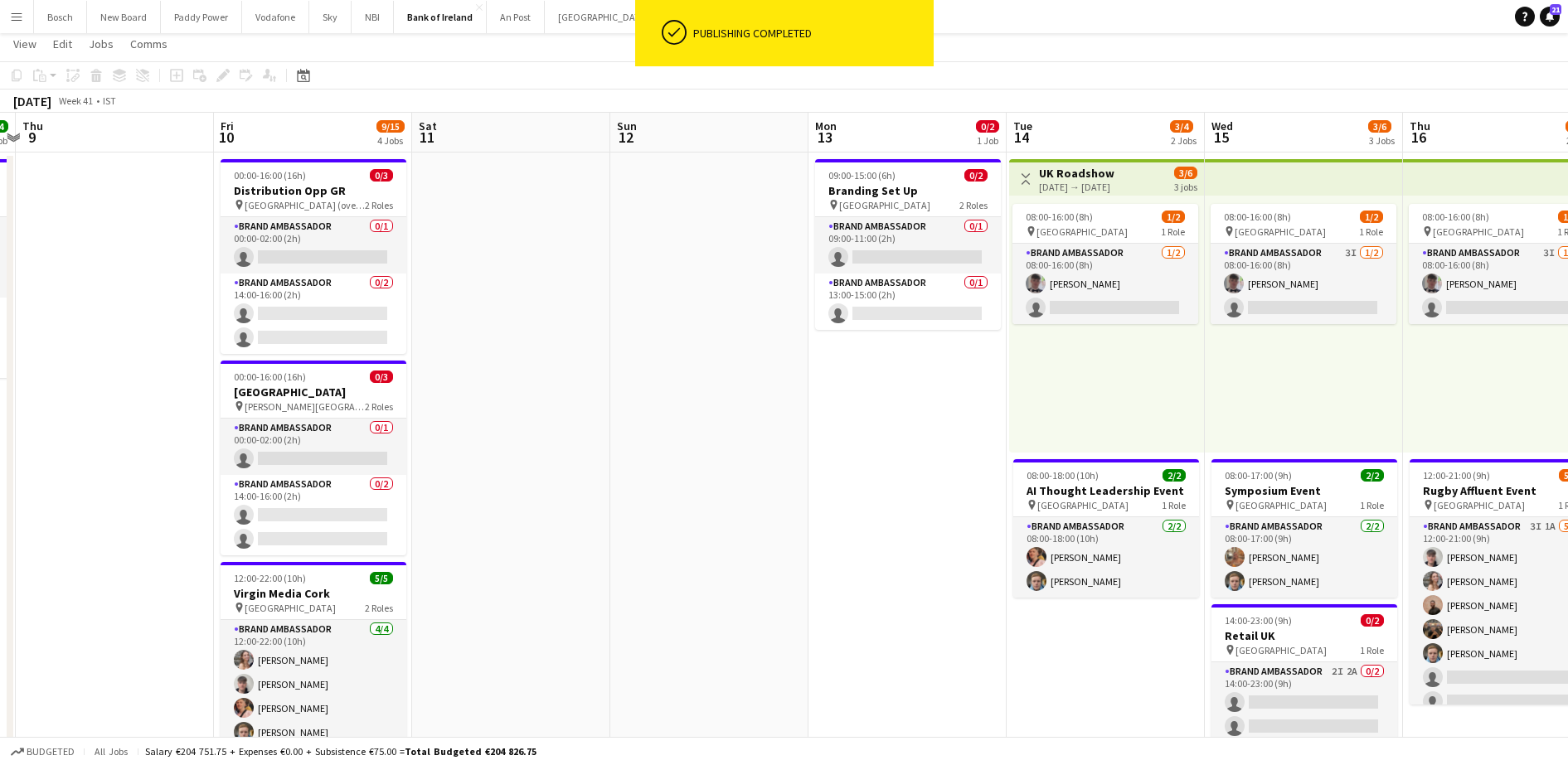
scroll to position [0, 579]
click at [878, 171] on span "09:00-15:00 (6h)" at bounding box center [860, 175] width 68 height 12
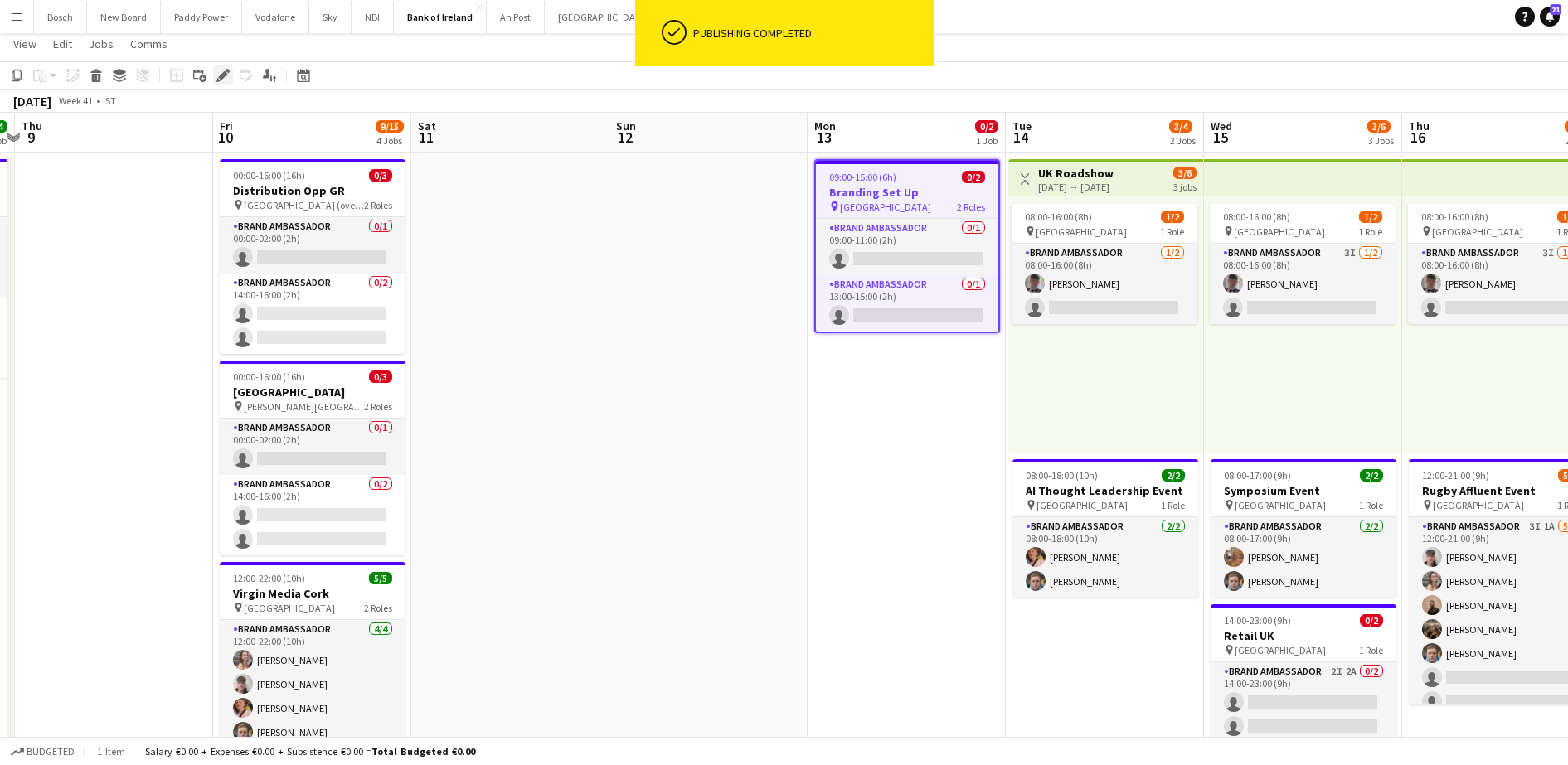
click at [219, 77] on icon at bounding box center [223, 76] width 9 height 9
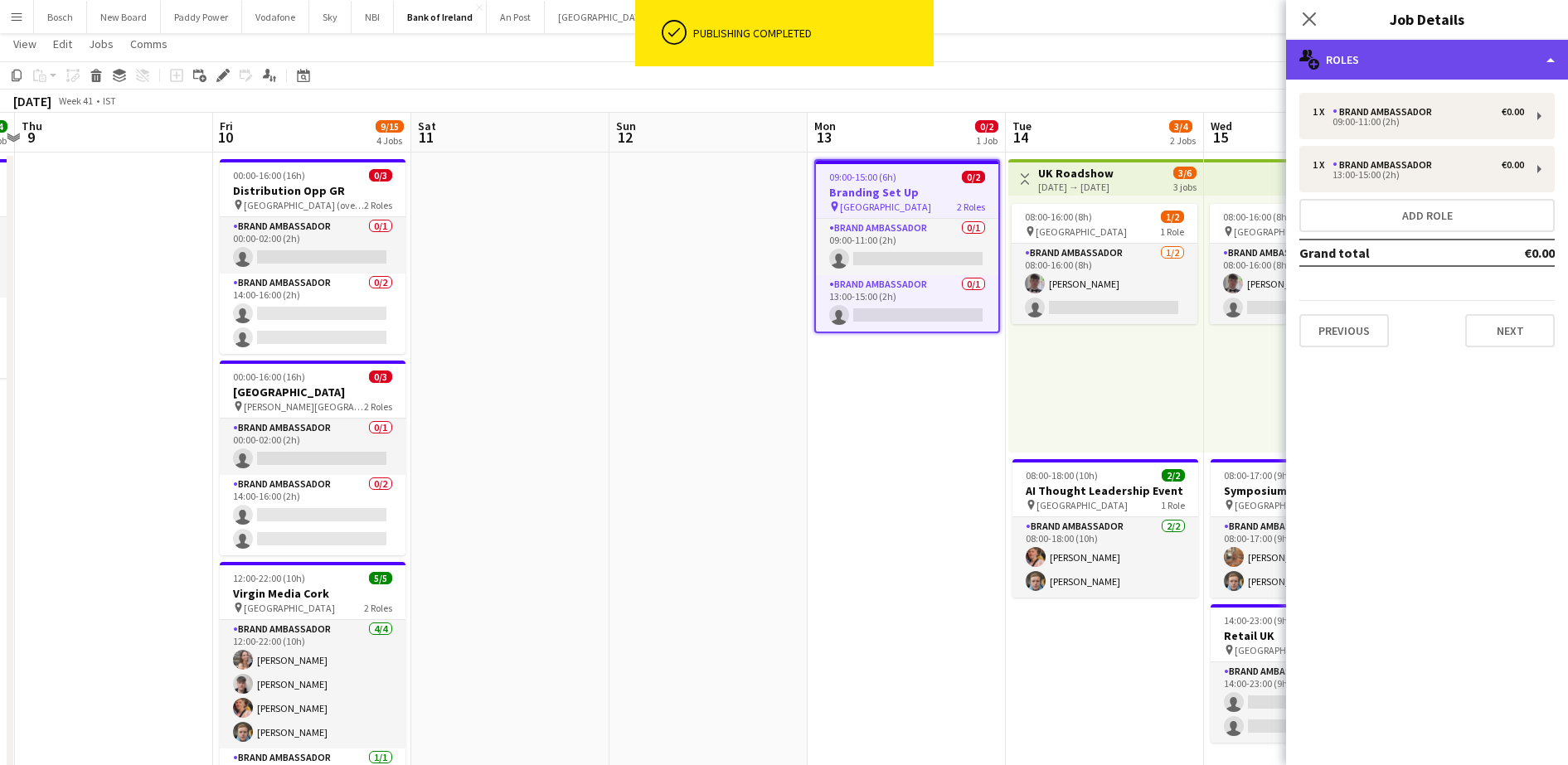
click at [1408, 65] on div "multiple-users-add Roles" at bounding box center [1426, 59] width 282 height 40
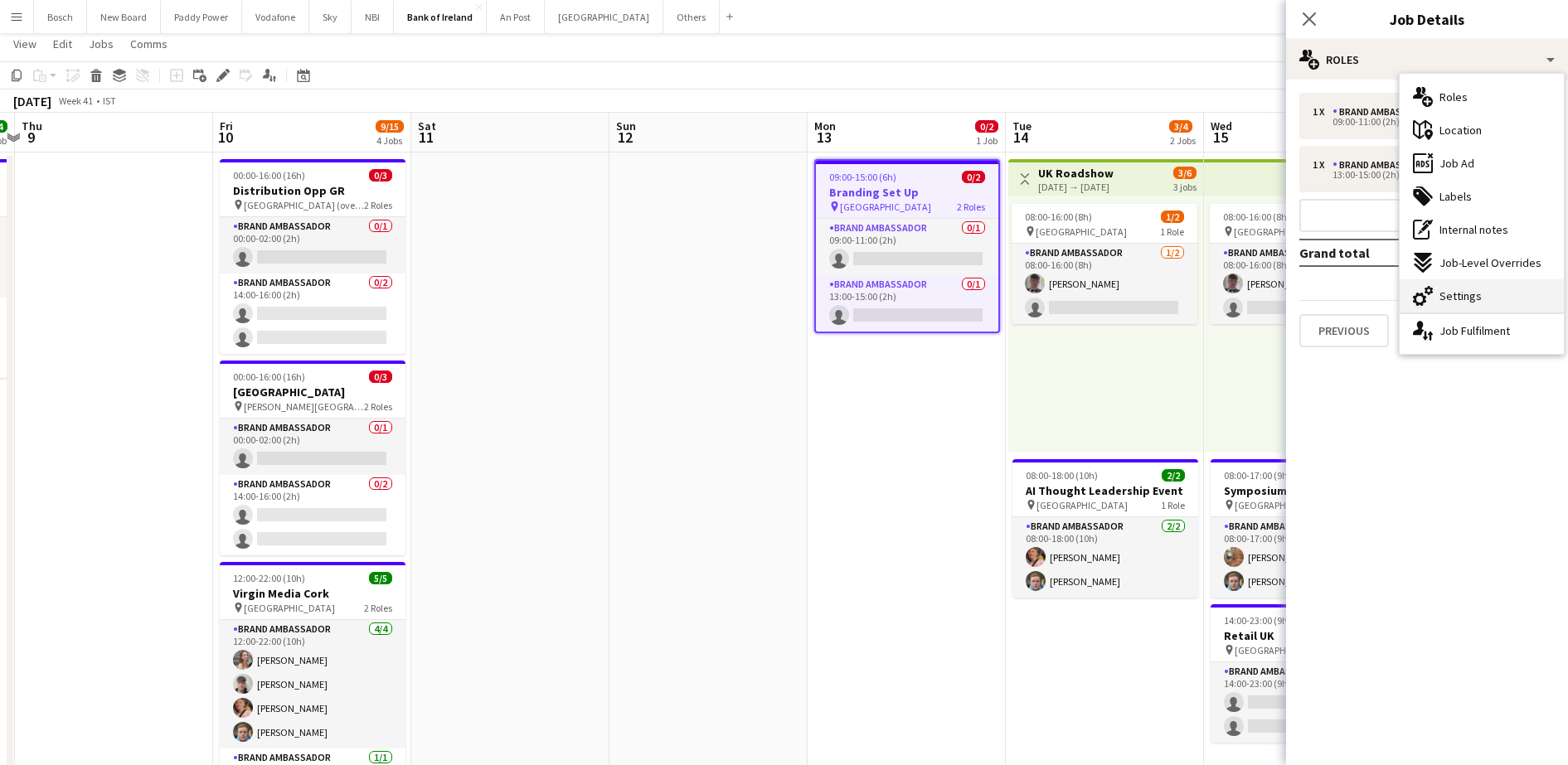
click at [1449, 292] on span "Settings" at bounding box center [1461, 296] width 43 height 15
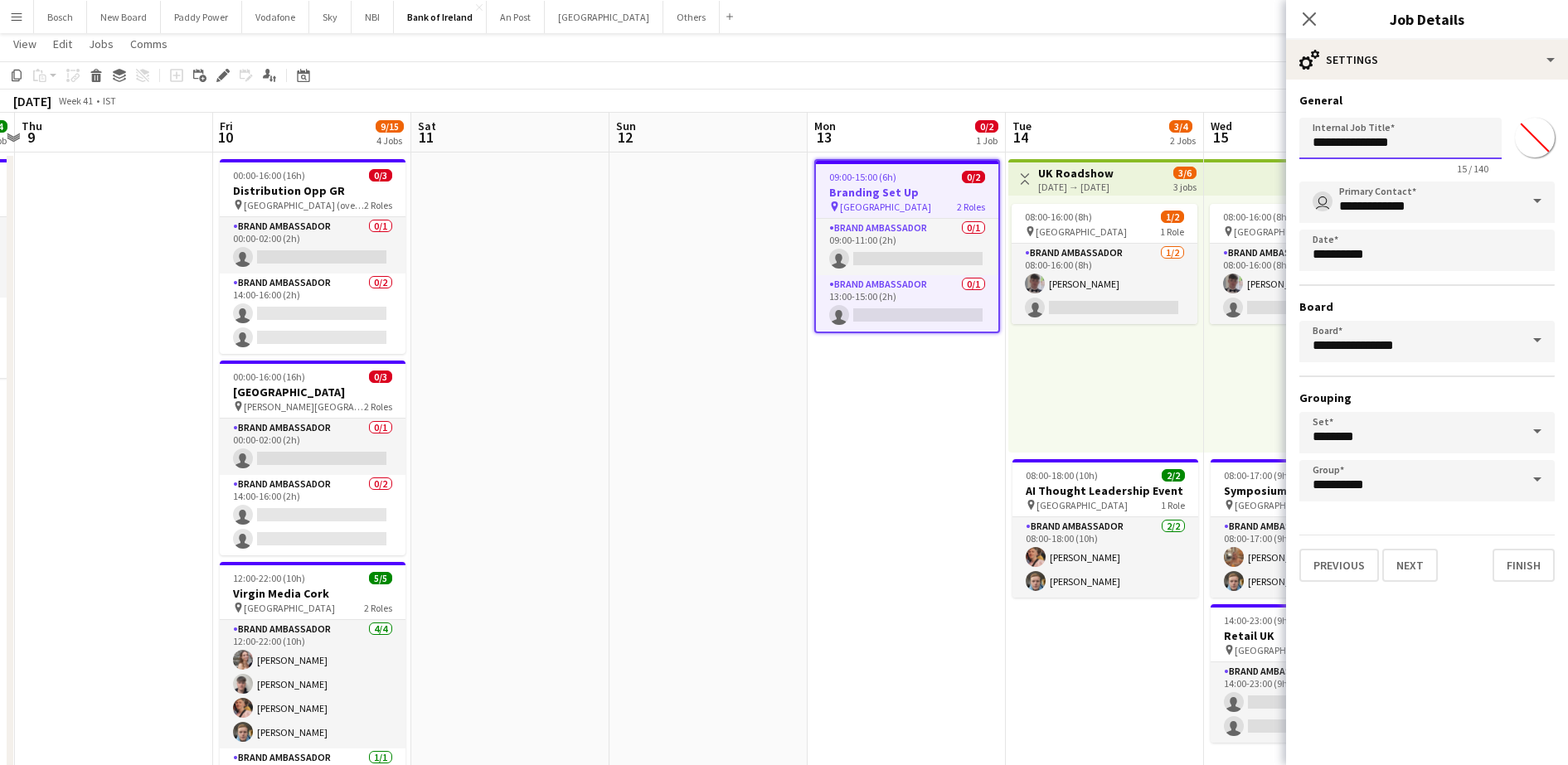
click at [1438, 154] on input "**********" at bounding box center [1400, 138] width 203 height 42
type input "**********"
click at [1121, 80] on app-toolbar "Copy Paste Paste Ctrl+V Paste with crew Ctrl+Shift+V Paste linked Job [GEOGRAPH…" at bounding box center [784, 75] width 1568 height 28
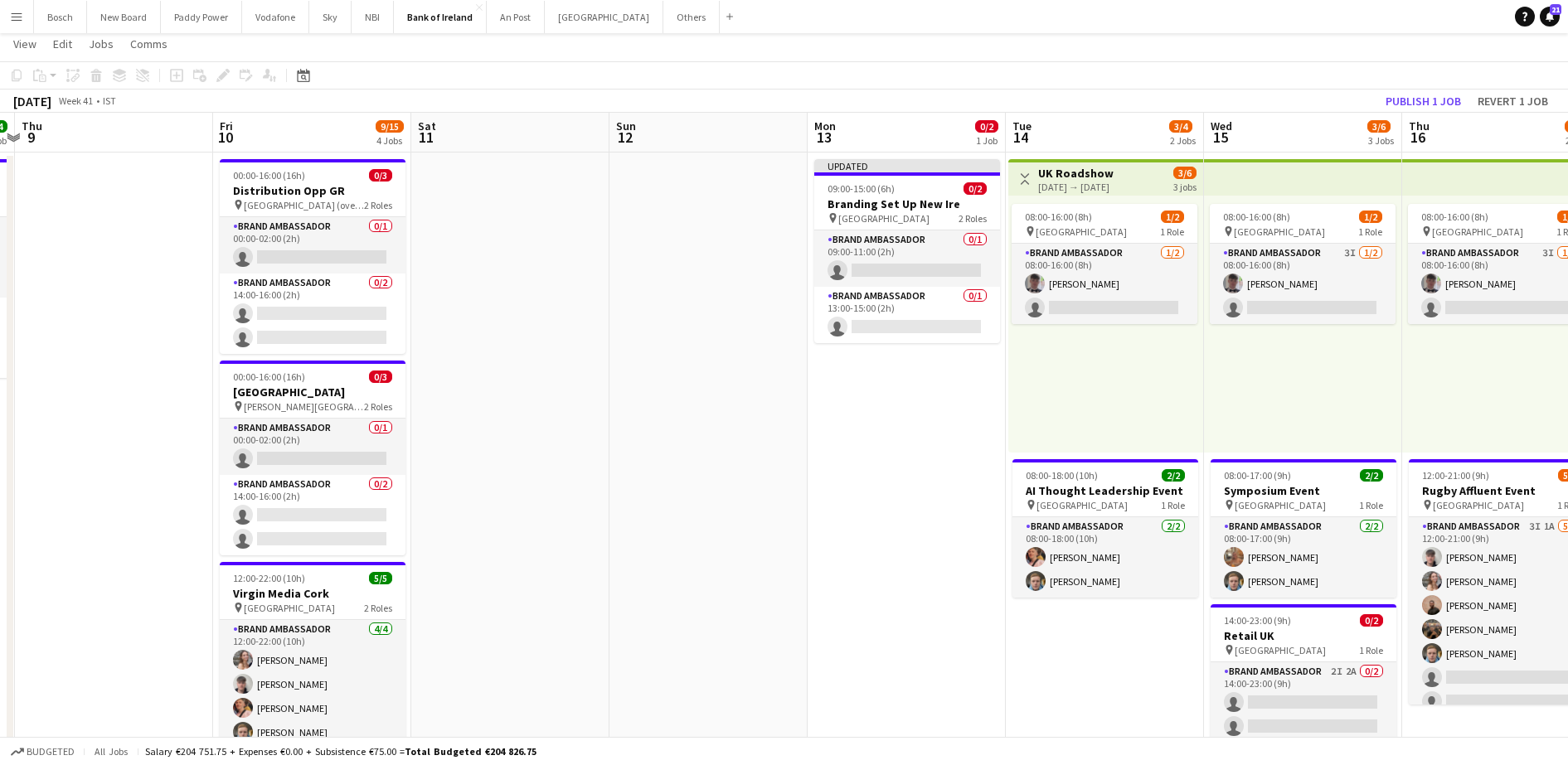
click at [1428, 88] on app-toolbar "Copy Paste Paste Ctrl+V Paste with crew Ctrl+Shift+V Paste linked Job [GEOGRAPH…" at bounding box center [784, 75] width 1568 height 28
click at [1428, 98] on button "Publish 1 job" at bounding box center [1423, 101] width 89 height 21
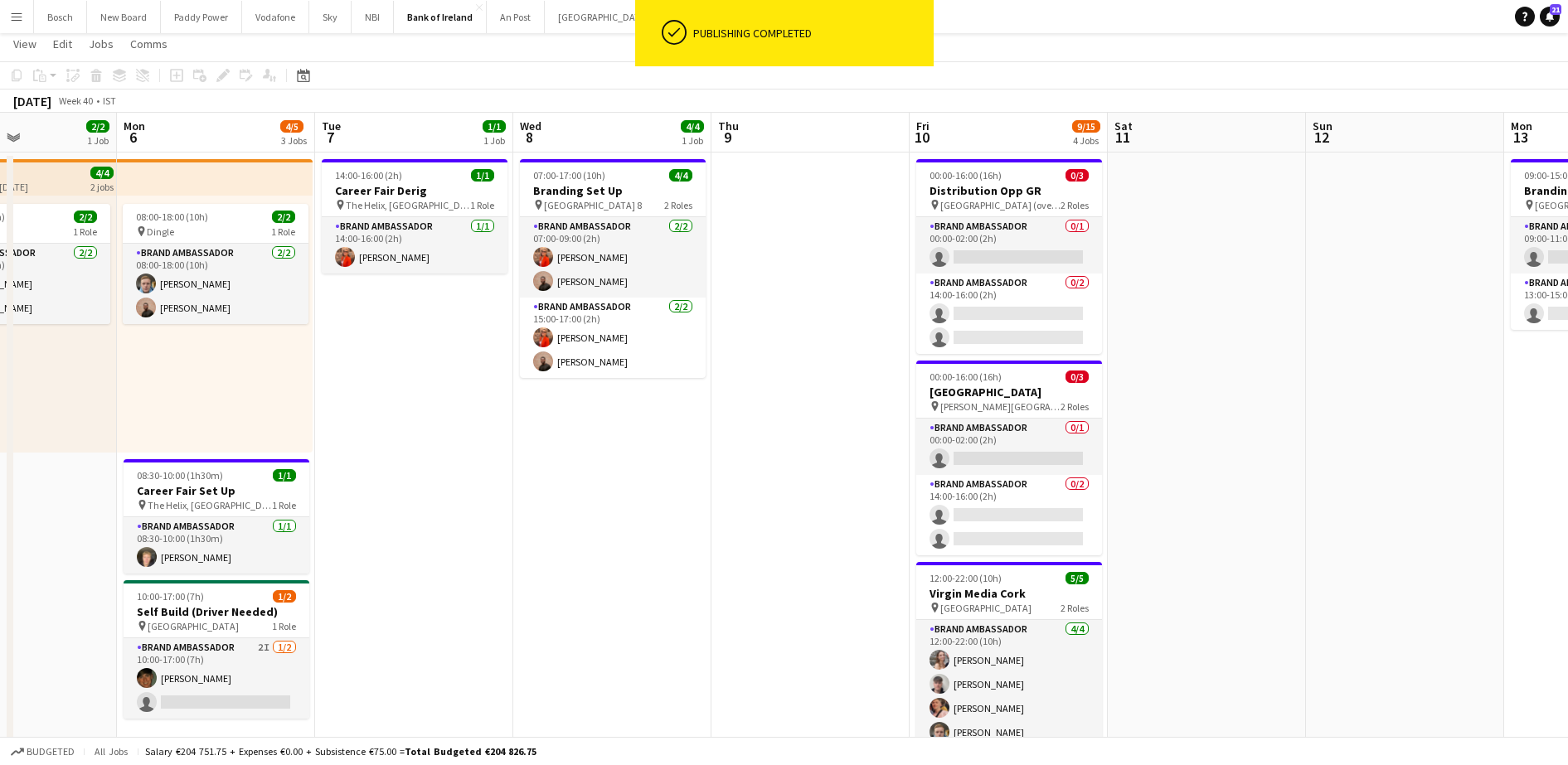
scroll to position [0, 476]
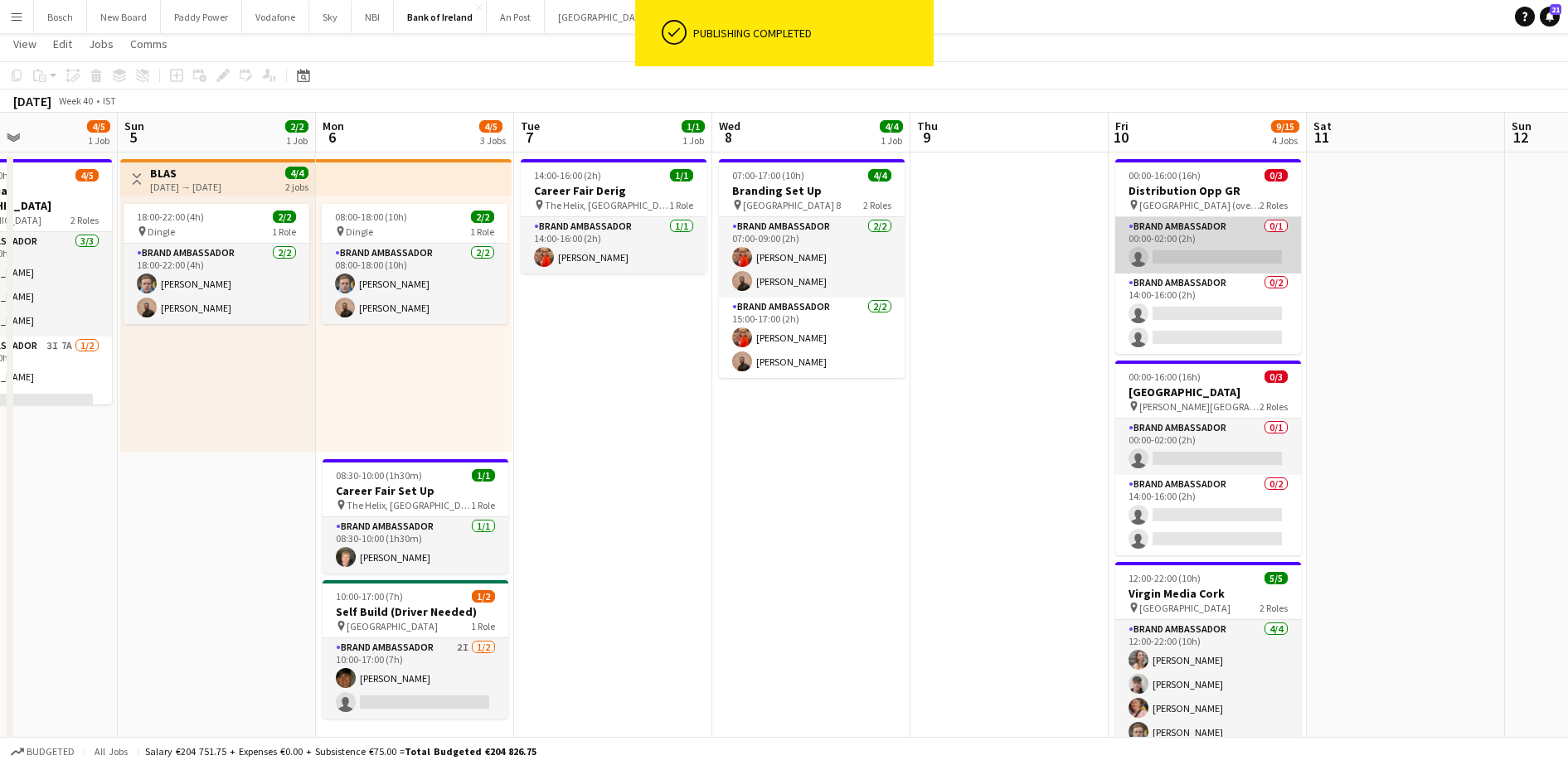
click at [1196, 260] on app-card-role "Brand Ambassador 0/1 00:00-02:00 (2h) single-neutral-actions" at bounding box center [1207, 245] width 186 height 56
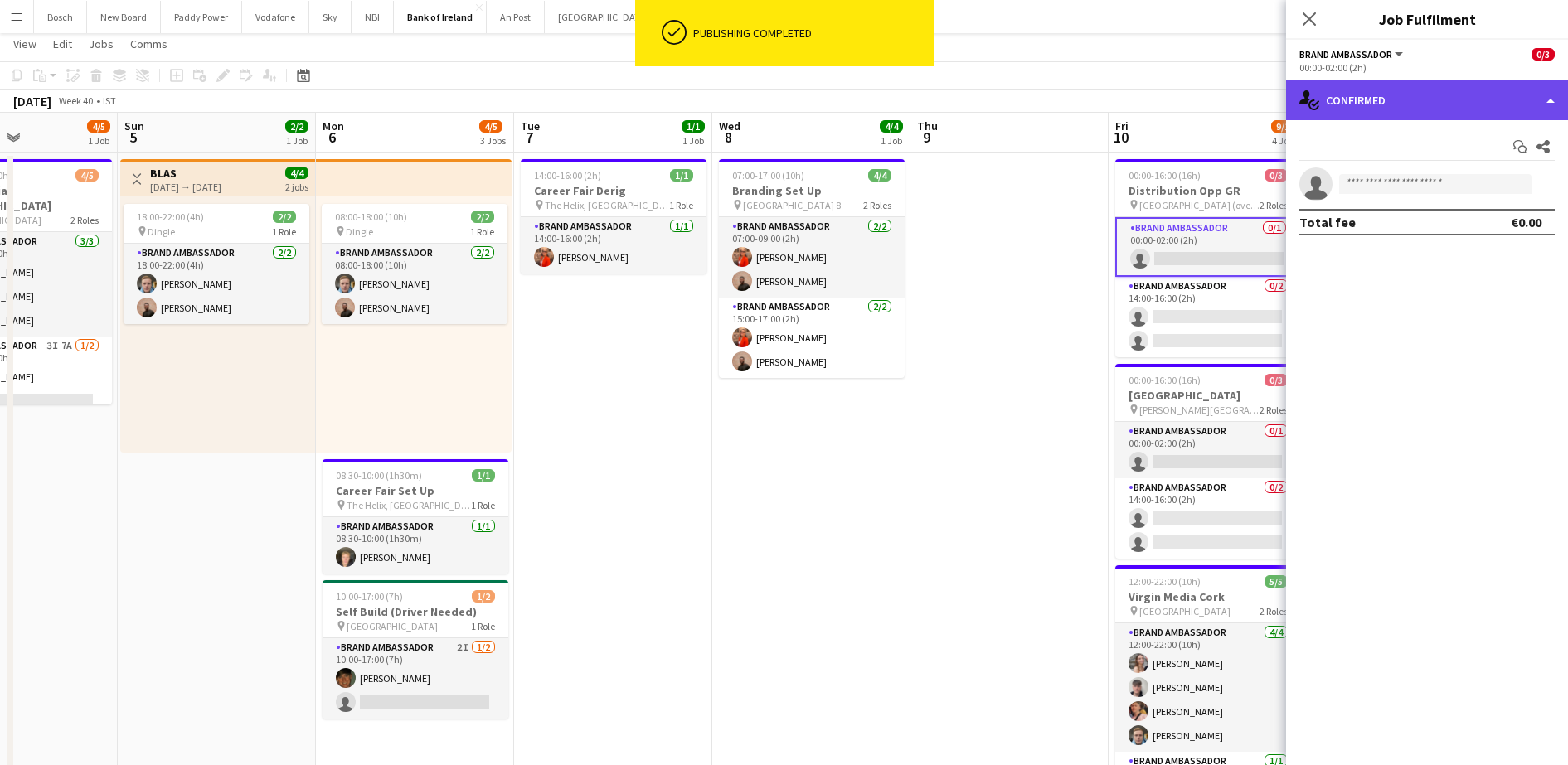
click at [1405, 97] on div "single-neutral-actions-check-2 Confirmed" at bounding box center [1426, 100] width 282 height 40
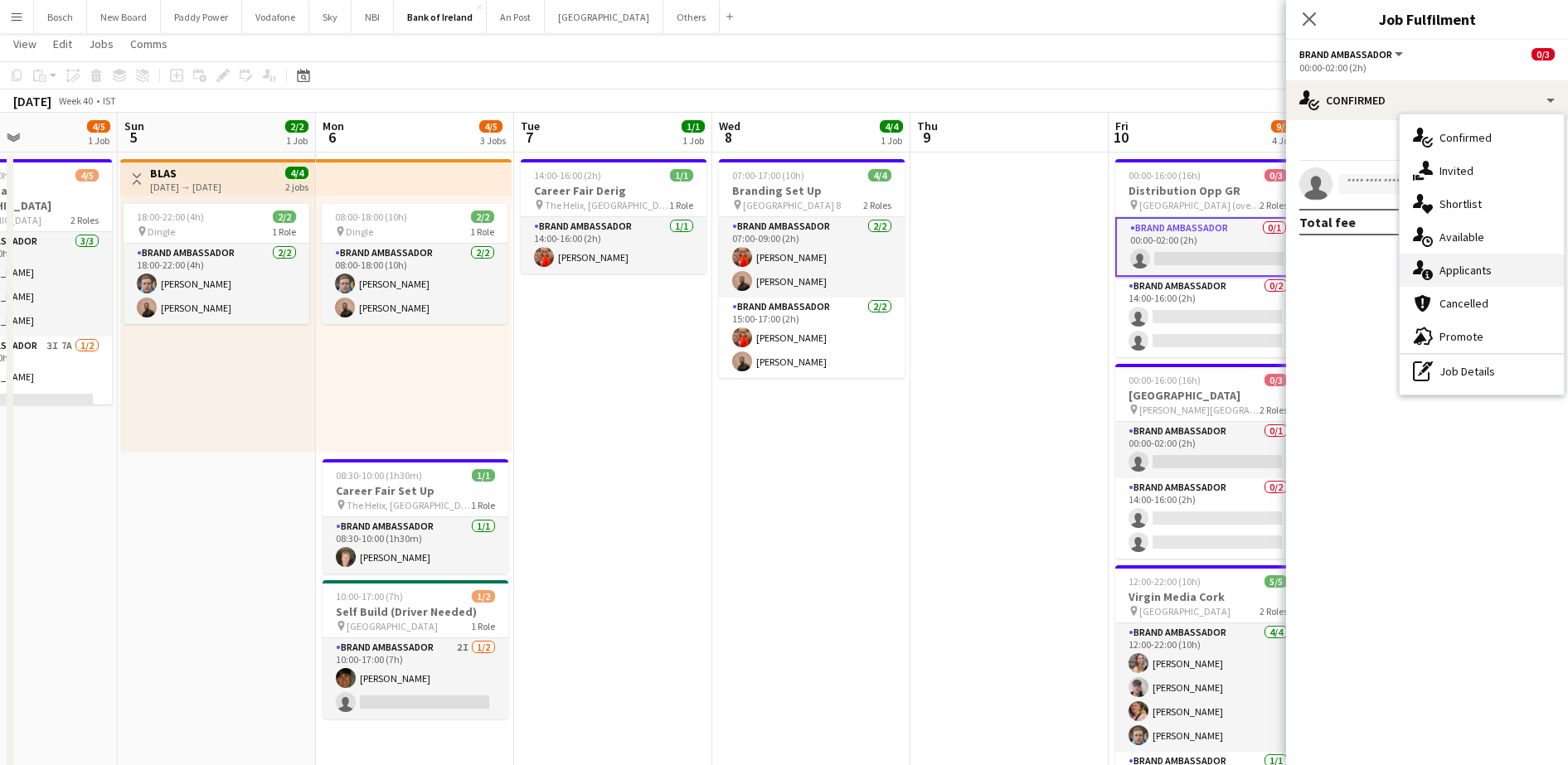
click at [1455, 278] on div "single-neutral-actions-information Applicants" at bounding box center [1481, 270] width 164 height 33
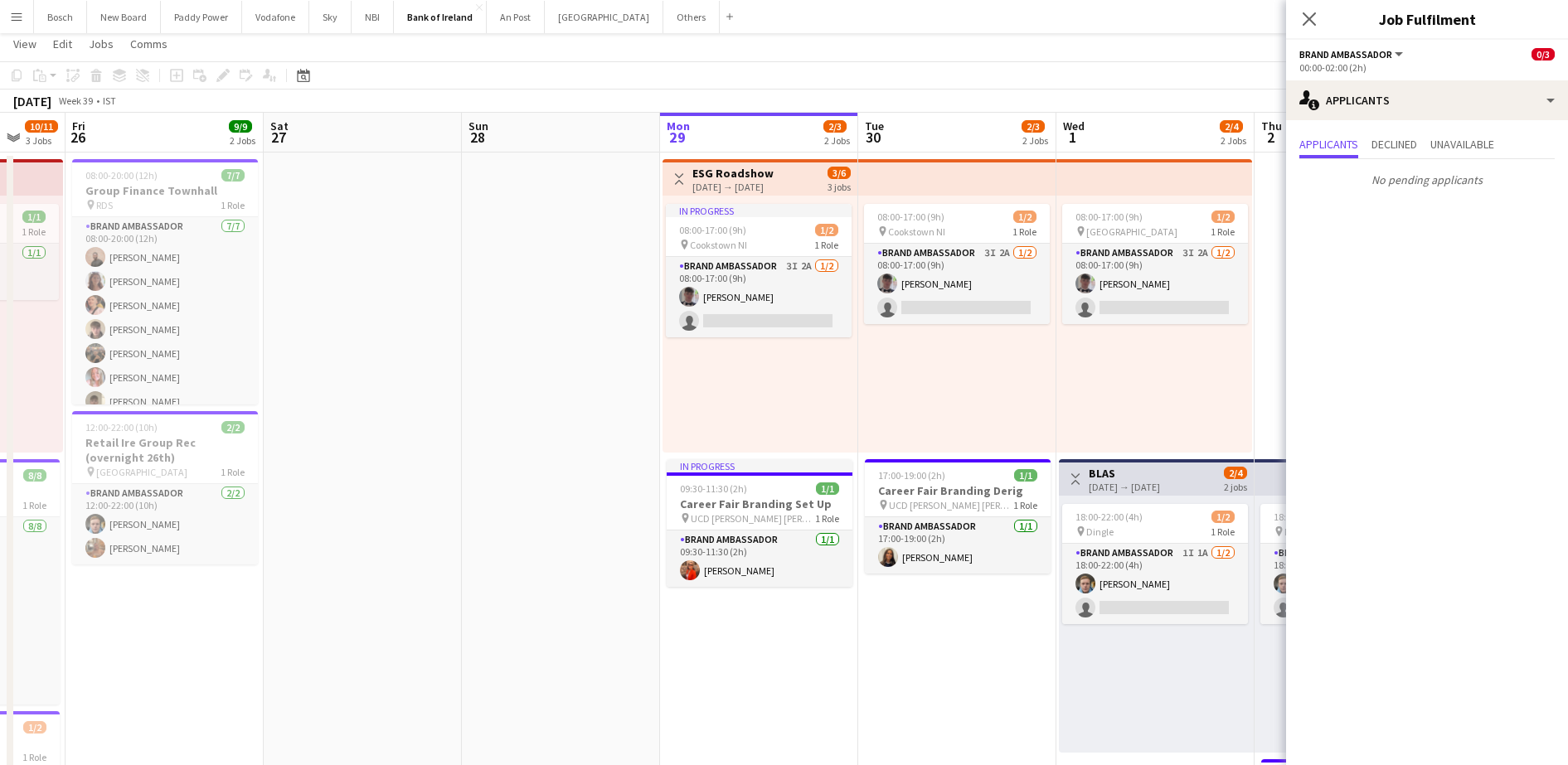
scroll to position [0, 530]
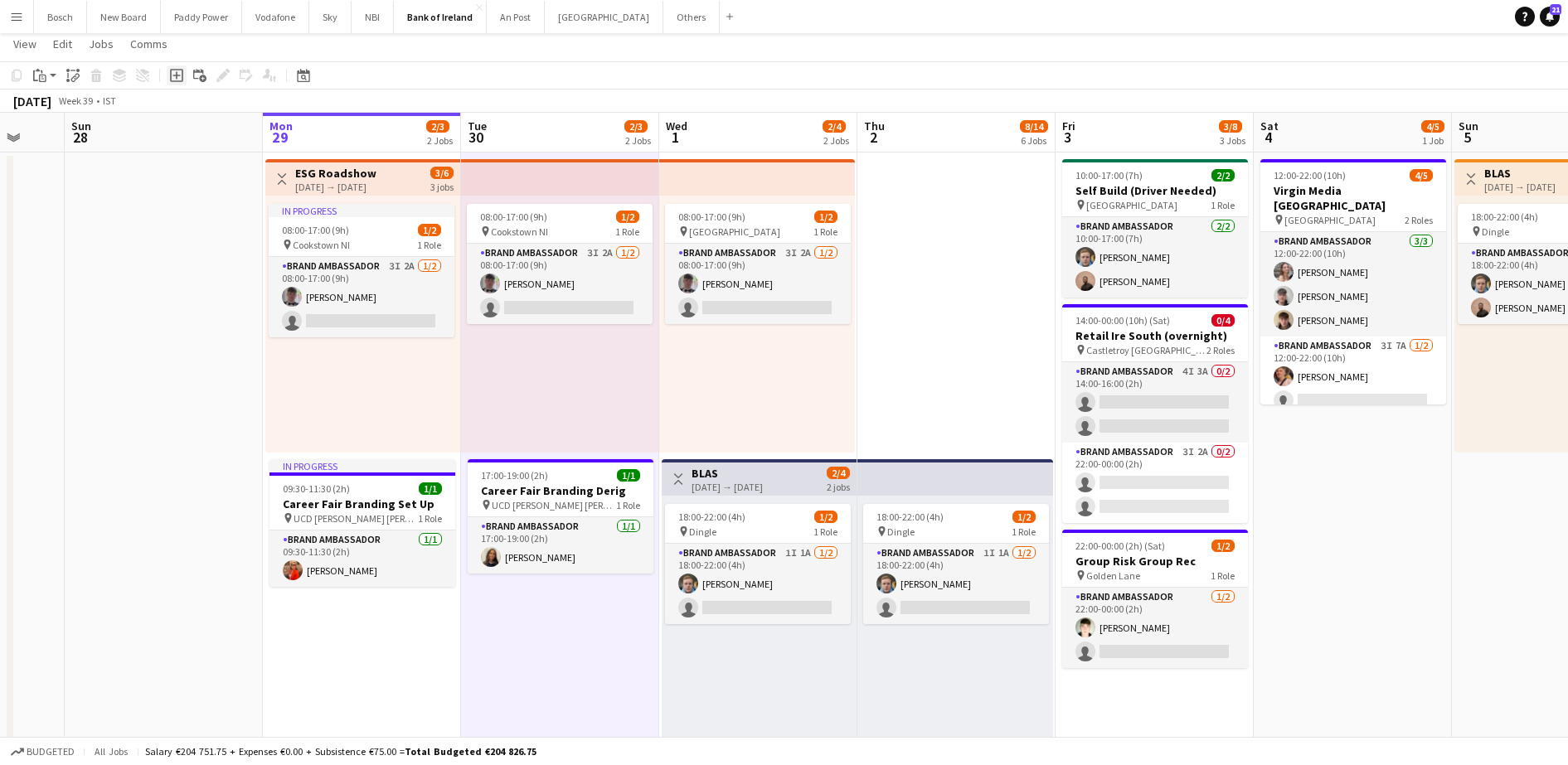
click at [170, 73] on icon "Add job" at bounding box center [177, 75] width 13 height 13
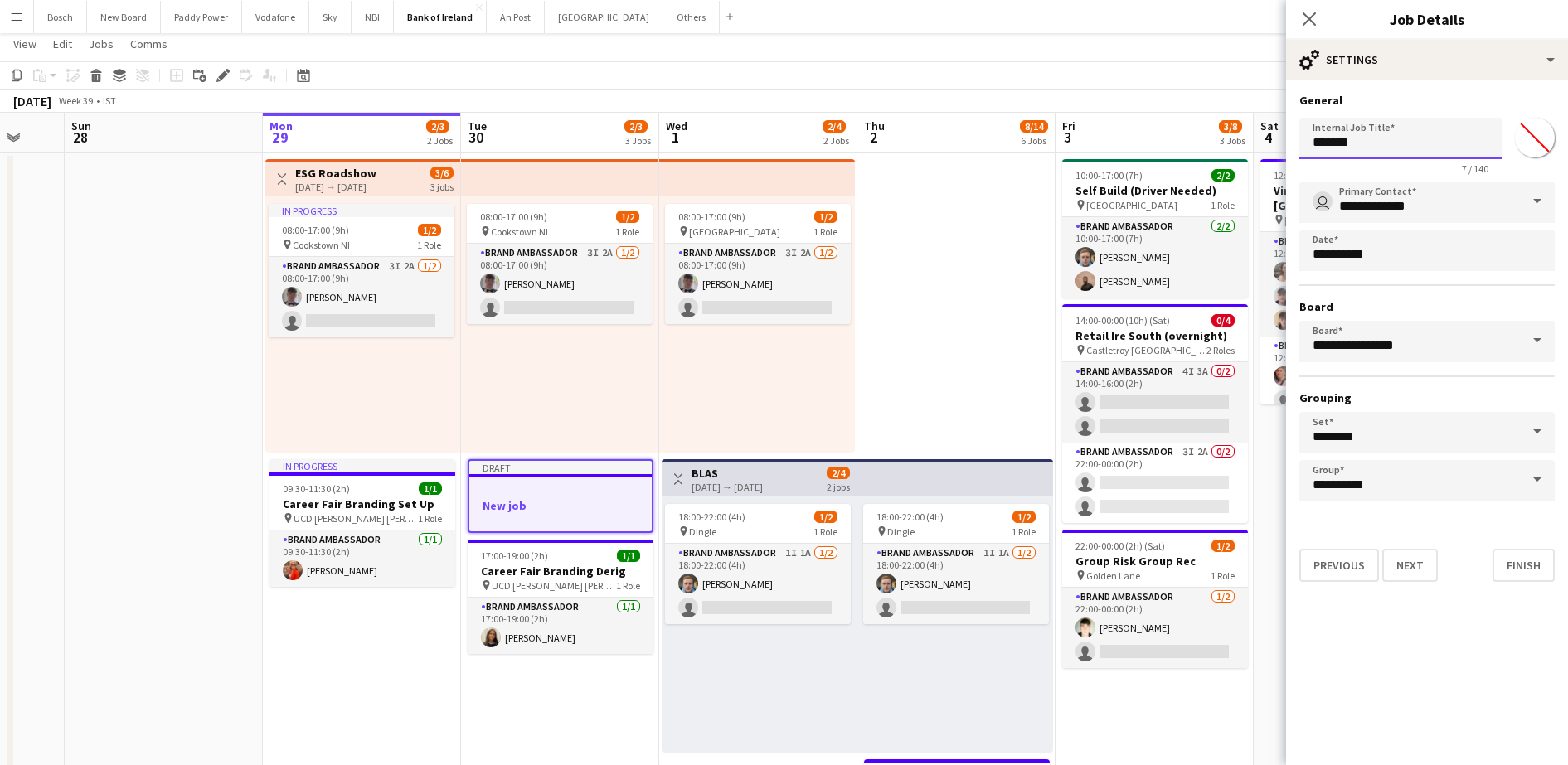
click at [1432, 140] on input "*******" at bounding box center [1400, 138] width 203 height 42
type input "**********"
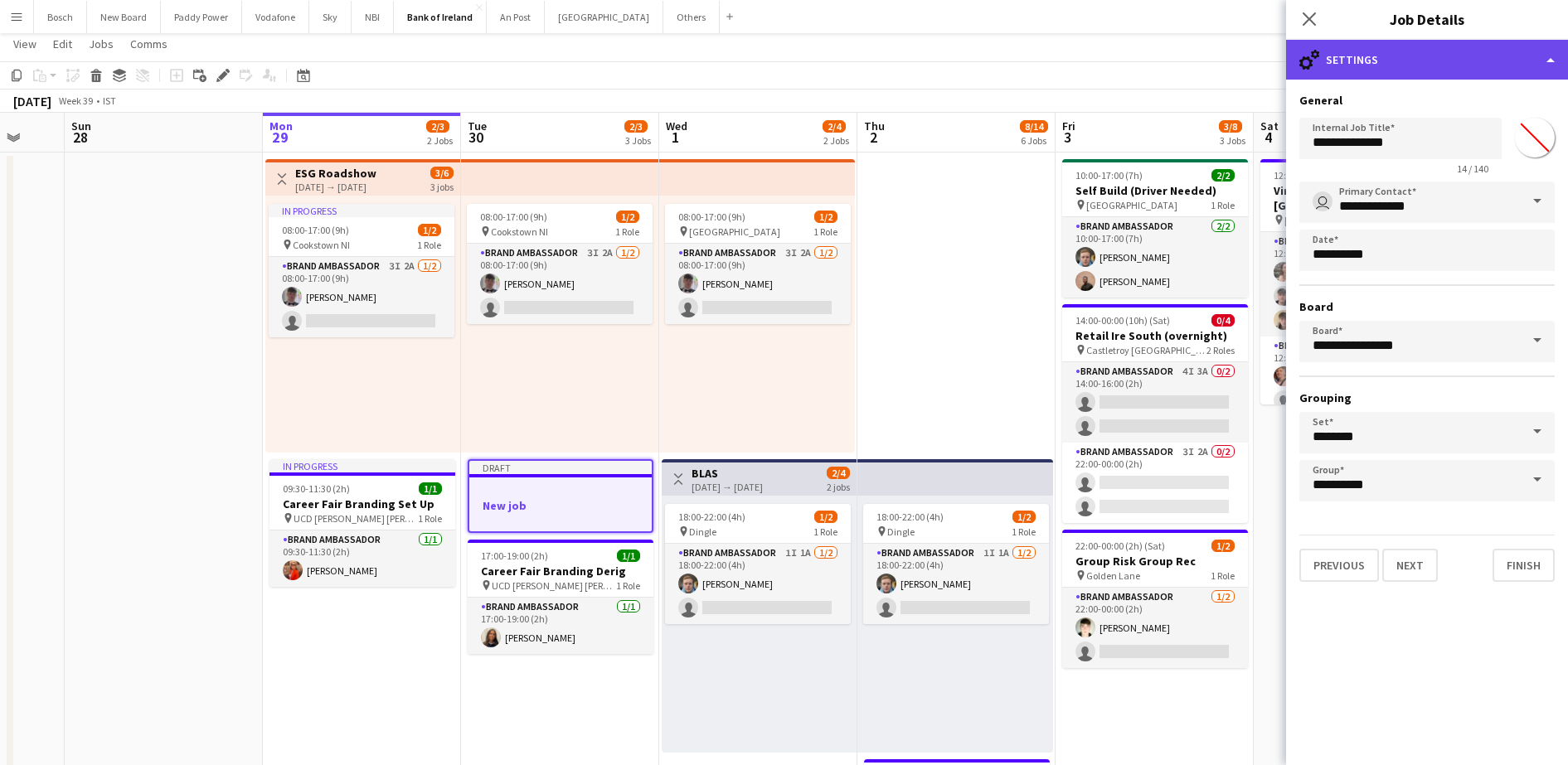
click at [1454, 71] on div "cog-double-3 Settings" at bounding box center [1426, 59] width 282 height 40
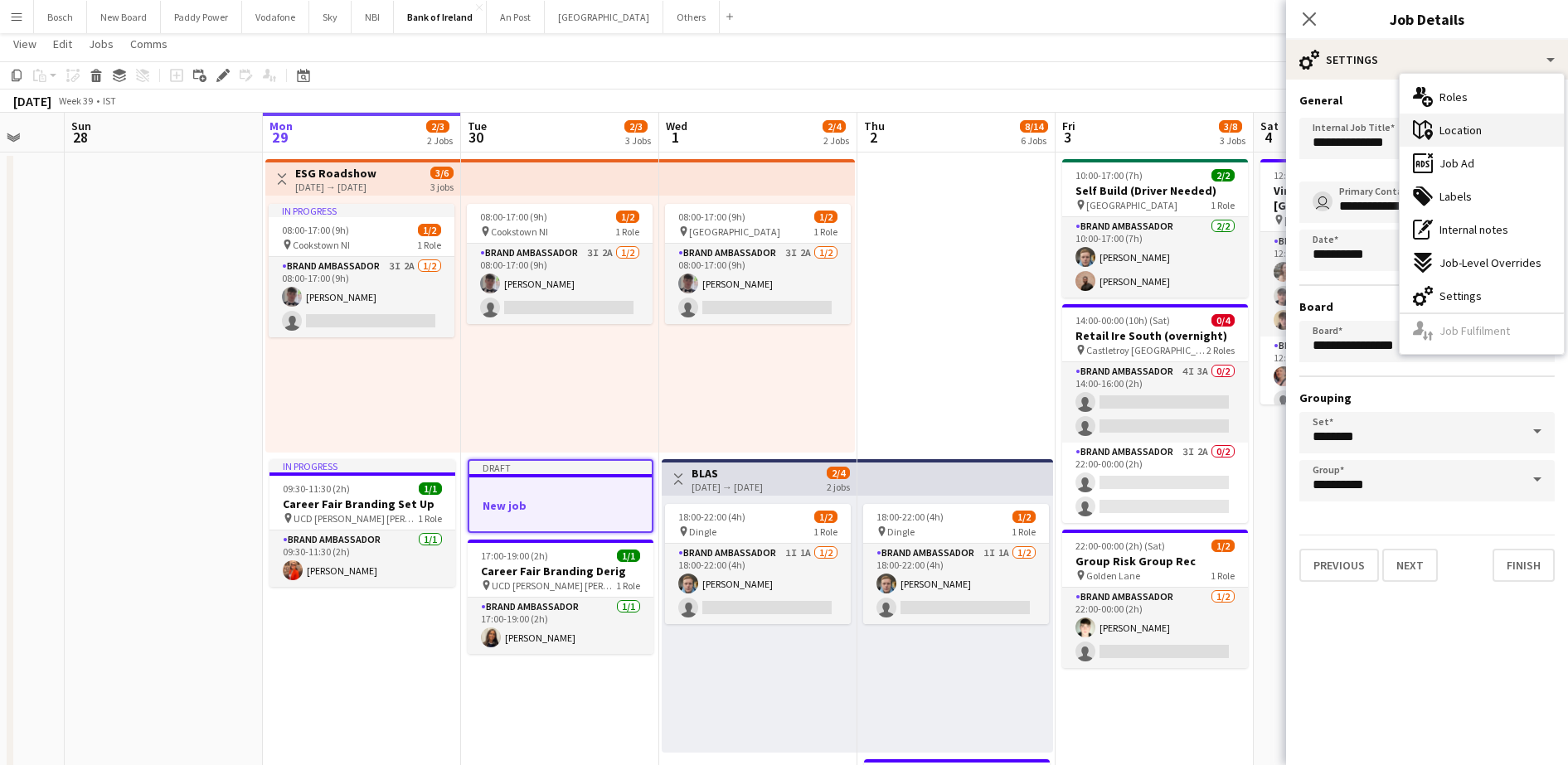
click at [1523, 115] on div "maps-pin-1 Location" at bounding box center [1481, 130] width 164 height 33
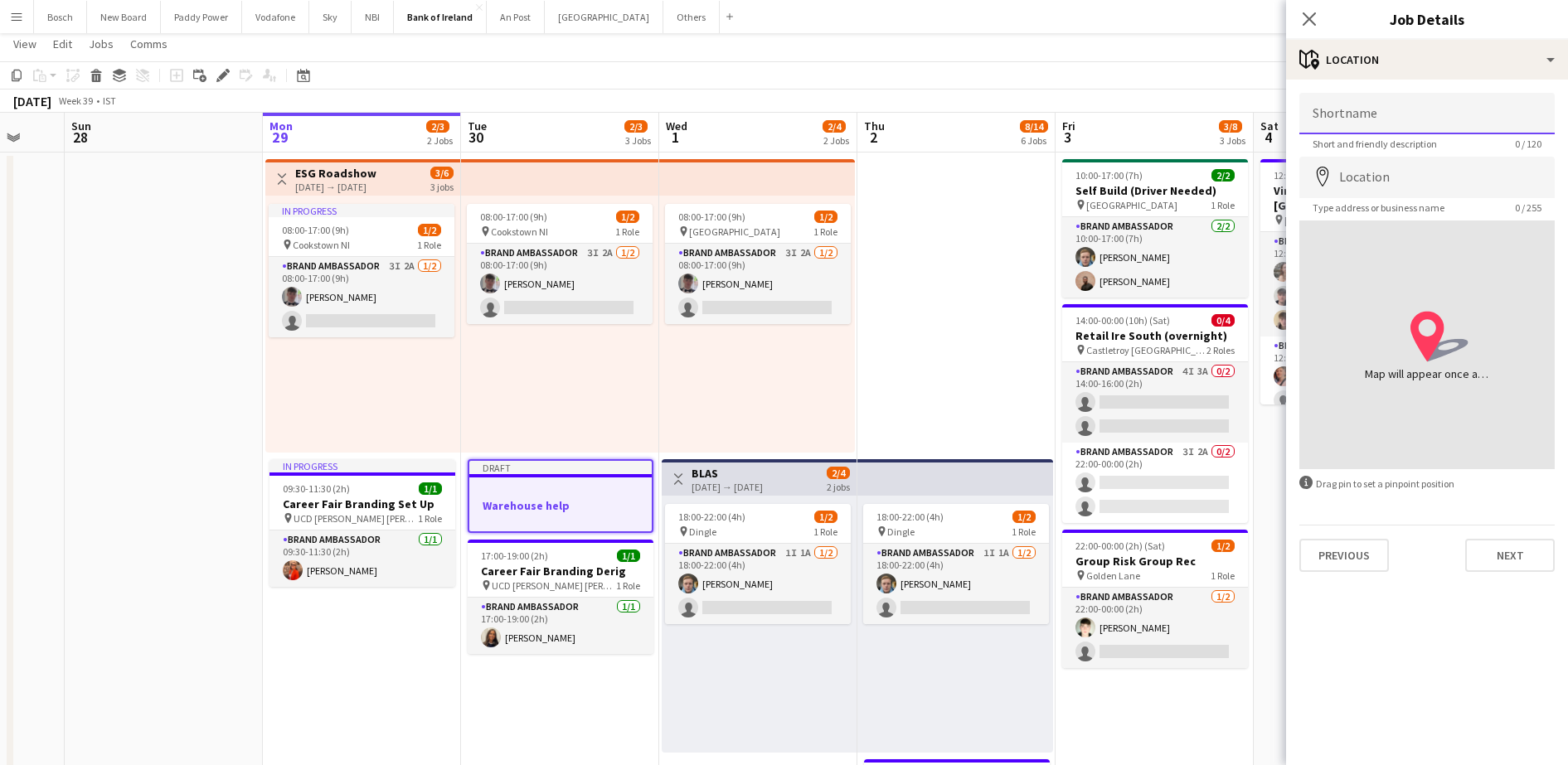
click at [1385, 112] on input "Shortname" at bounding box center [1426, 113] width 255 height 42
type input "**********"
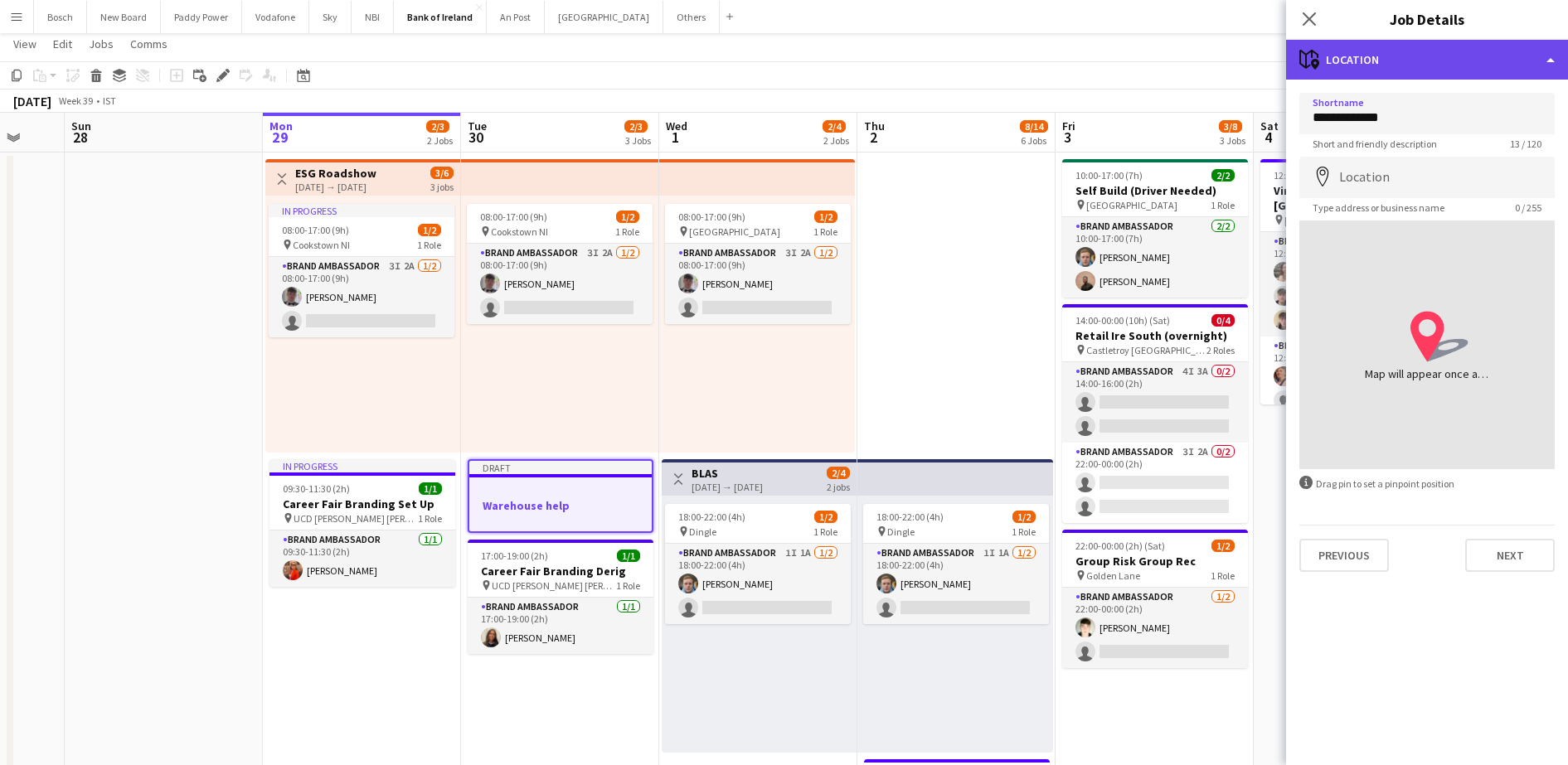
click at [1429, 44] on div "maps-pin-1 Location" at bounding box center [1426, 59] width 282 height 40
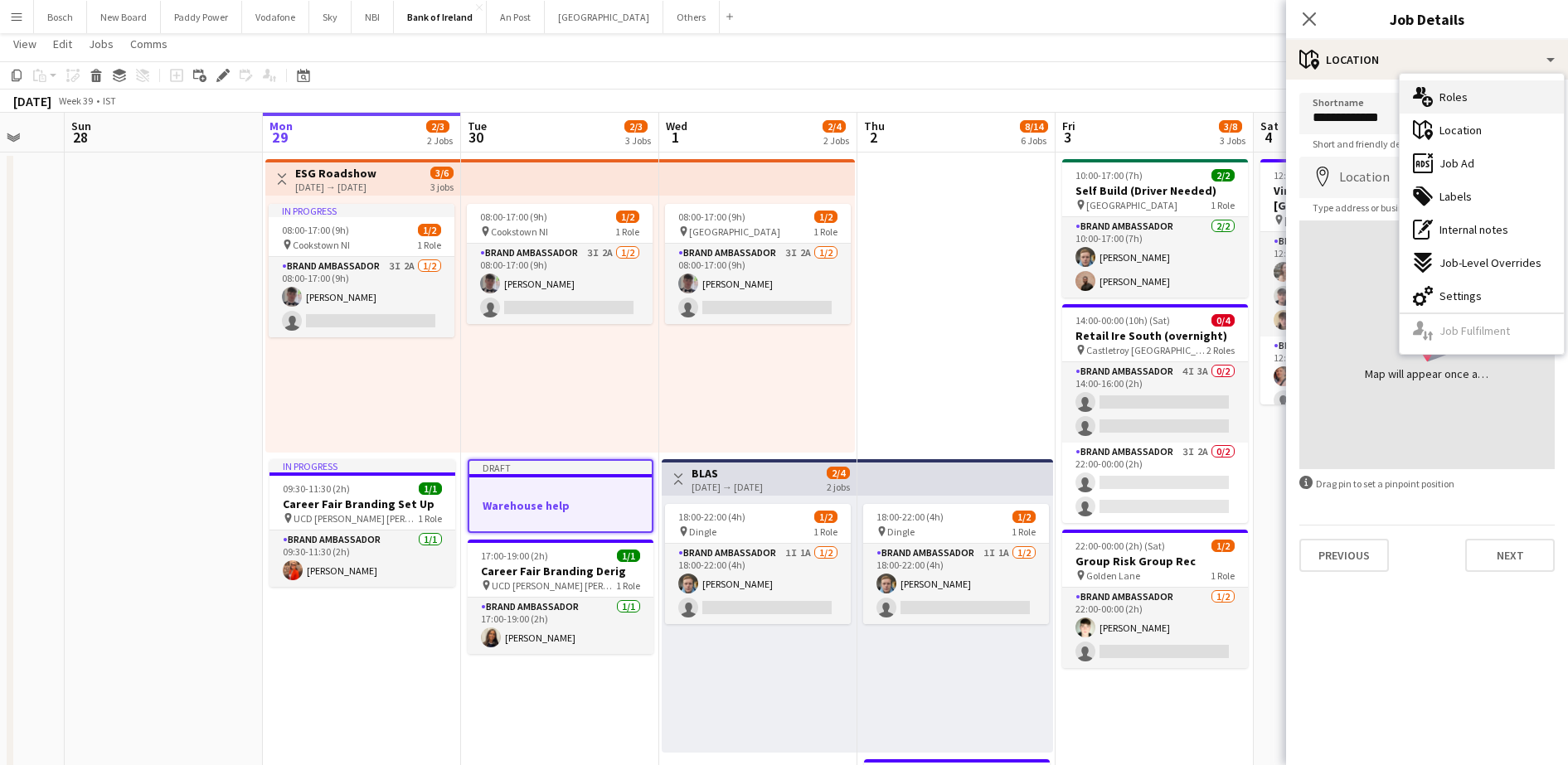
click at [1478, 98] on div "multiple-users-add Roles" at bounding box center [1481, 97] width 164 height 33
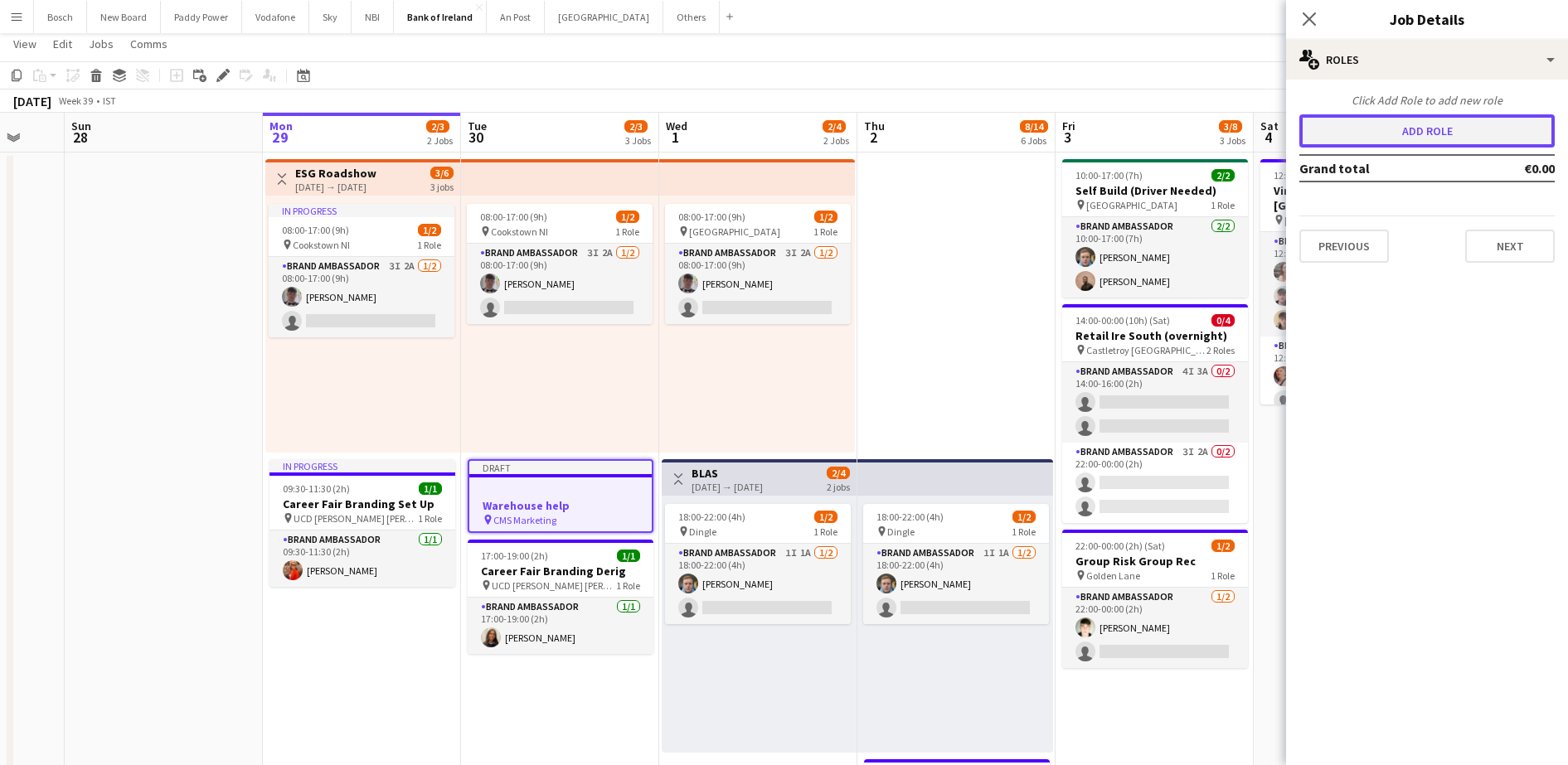
click at [1440, 126] on button "Add role" at bounding box center [1426, 131] width 255 height 33
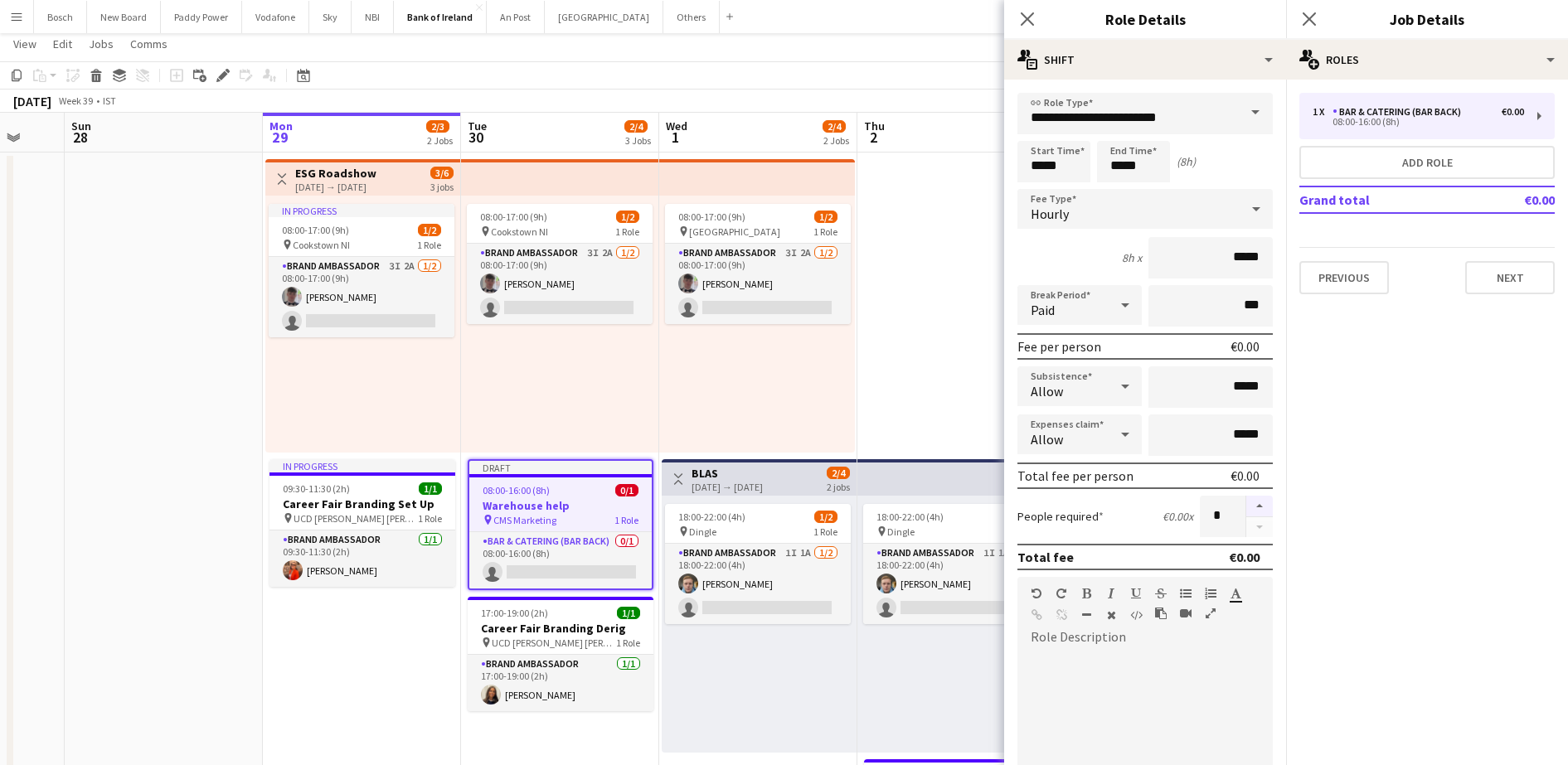
click at [1248, 515] on button "button" at bounding box center [1259, 506] width 27 height 21
type input "*"
click at [1057, 155] on input "*****" at bounding box center [1054, 161] width 73 height 42
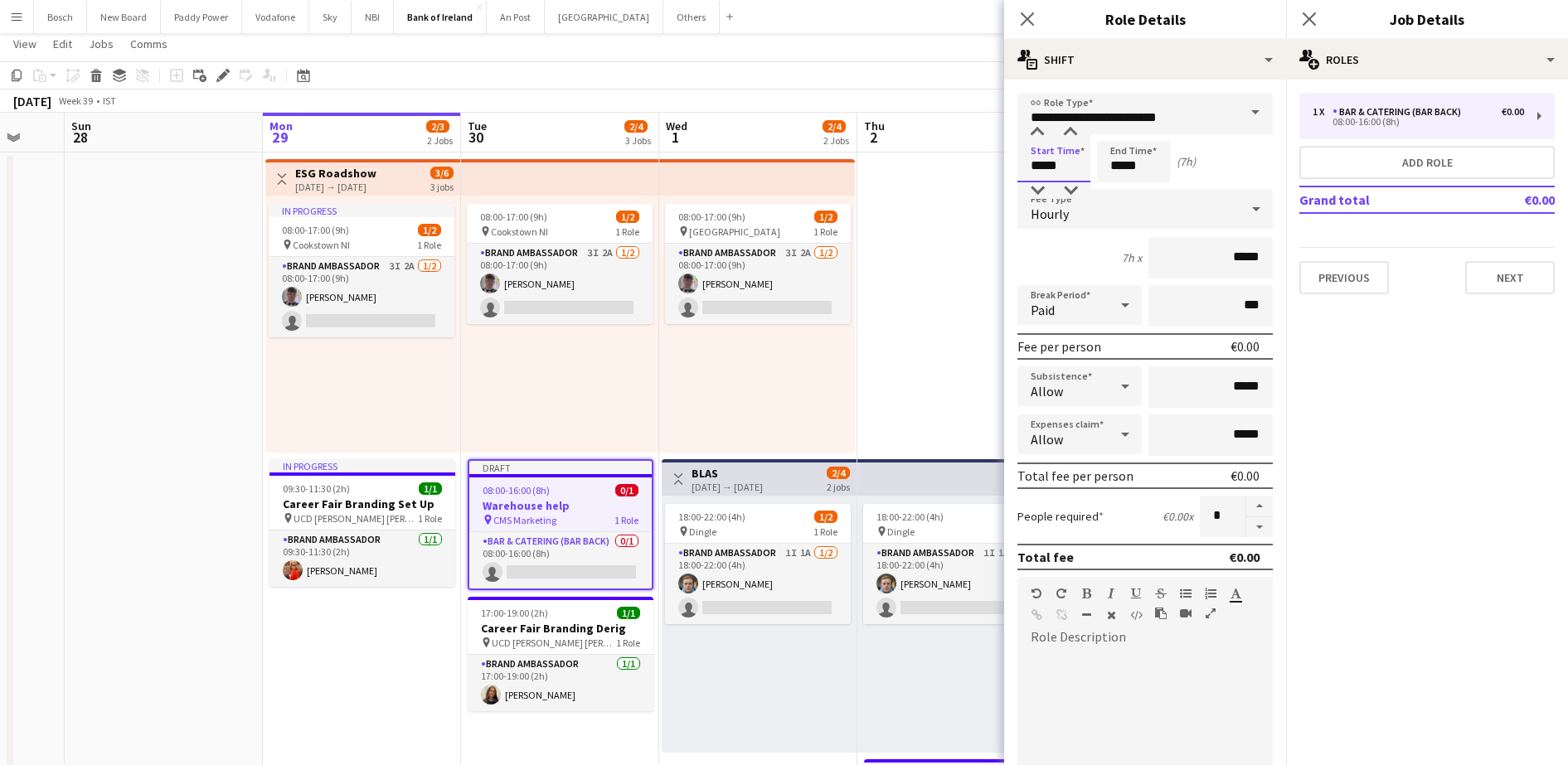
type input "*****"
click at [1127, 165] on input "*****" at bounding box center [1133, 161] width 73 height 42
type input "*****"
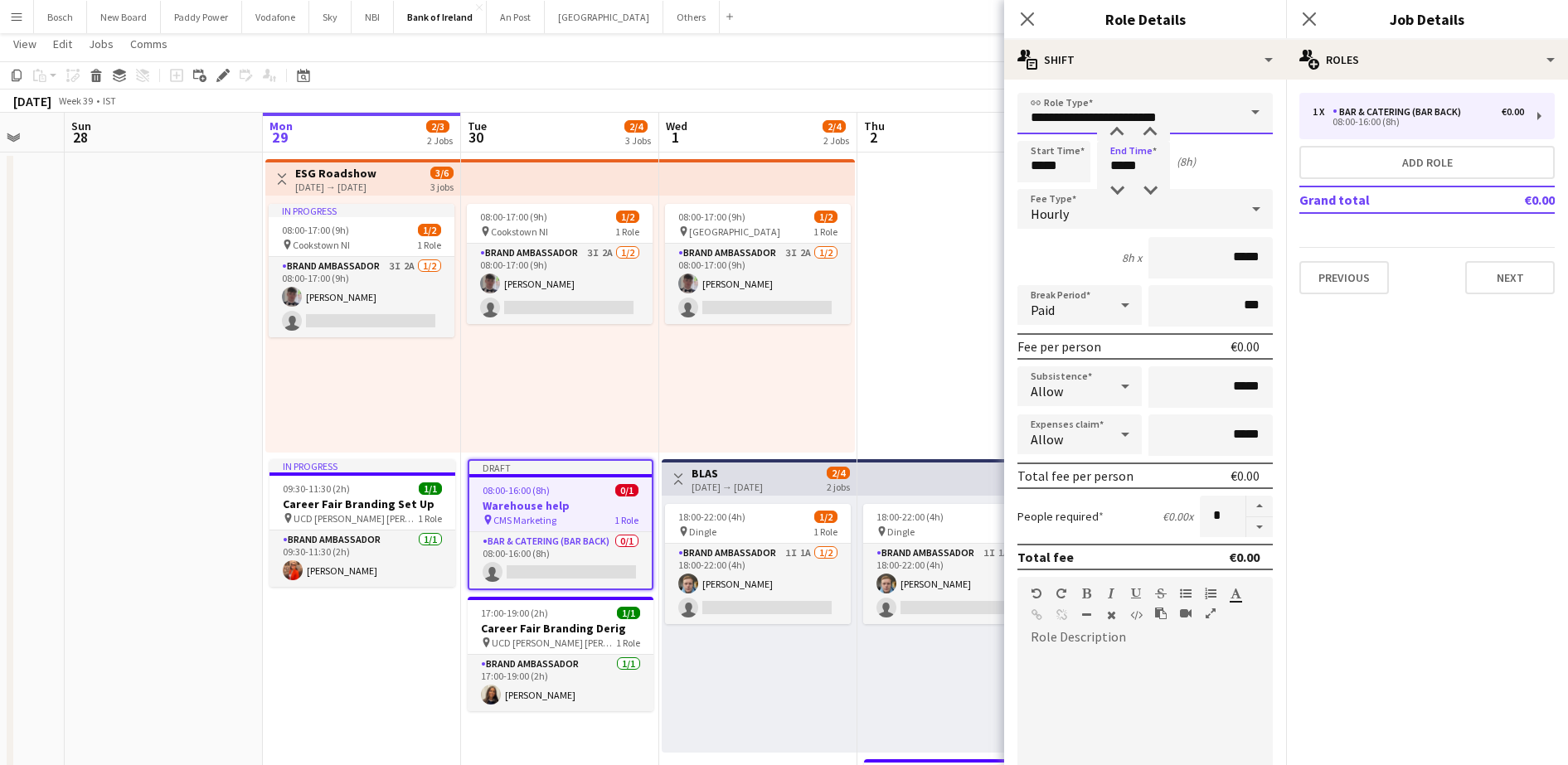
click at [1207, 130] on input "**********" at bounding box center [1145, 113] width 255 height 42
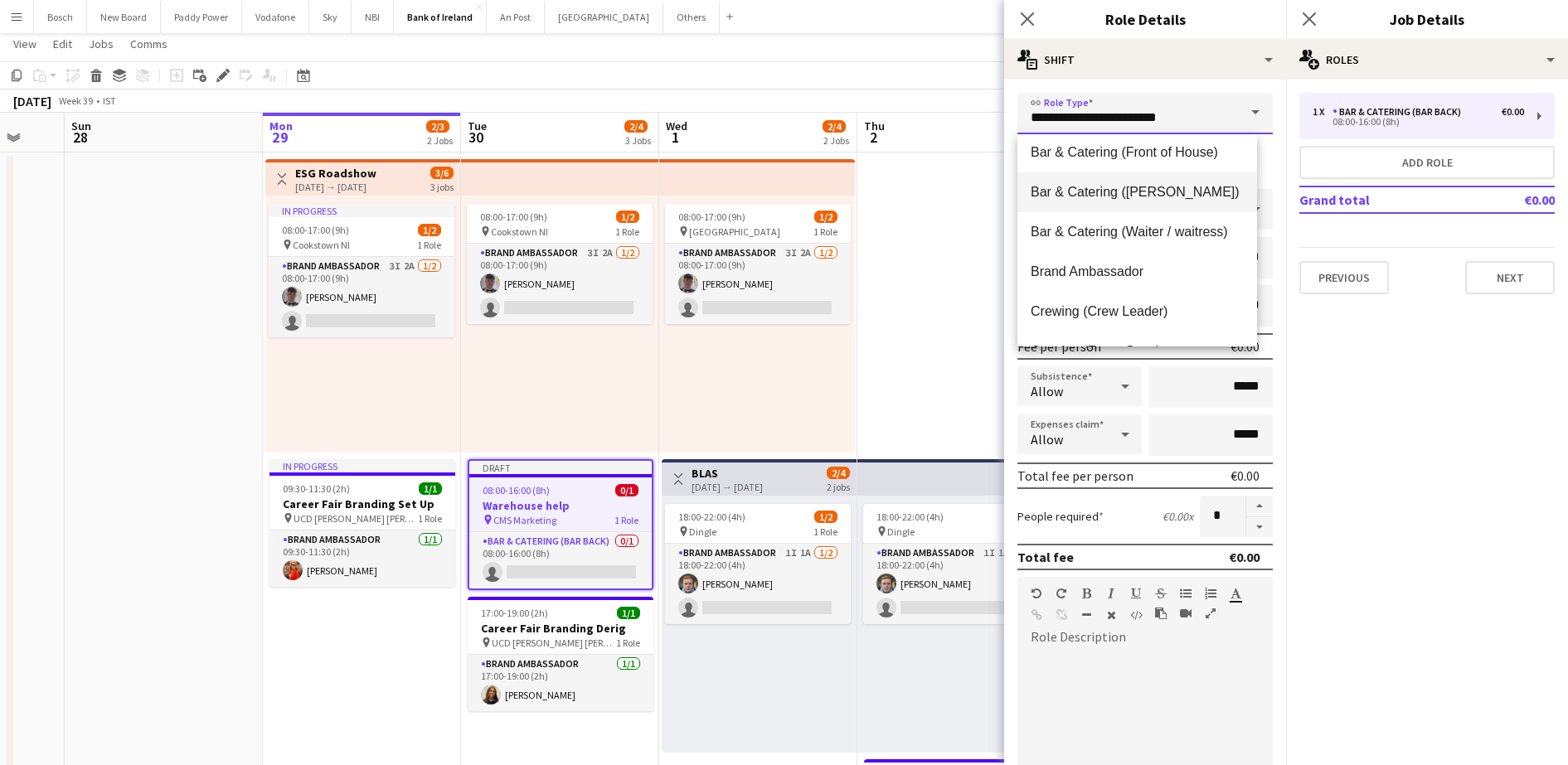
scroll to position [206, 0]
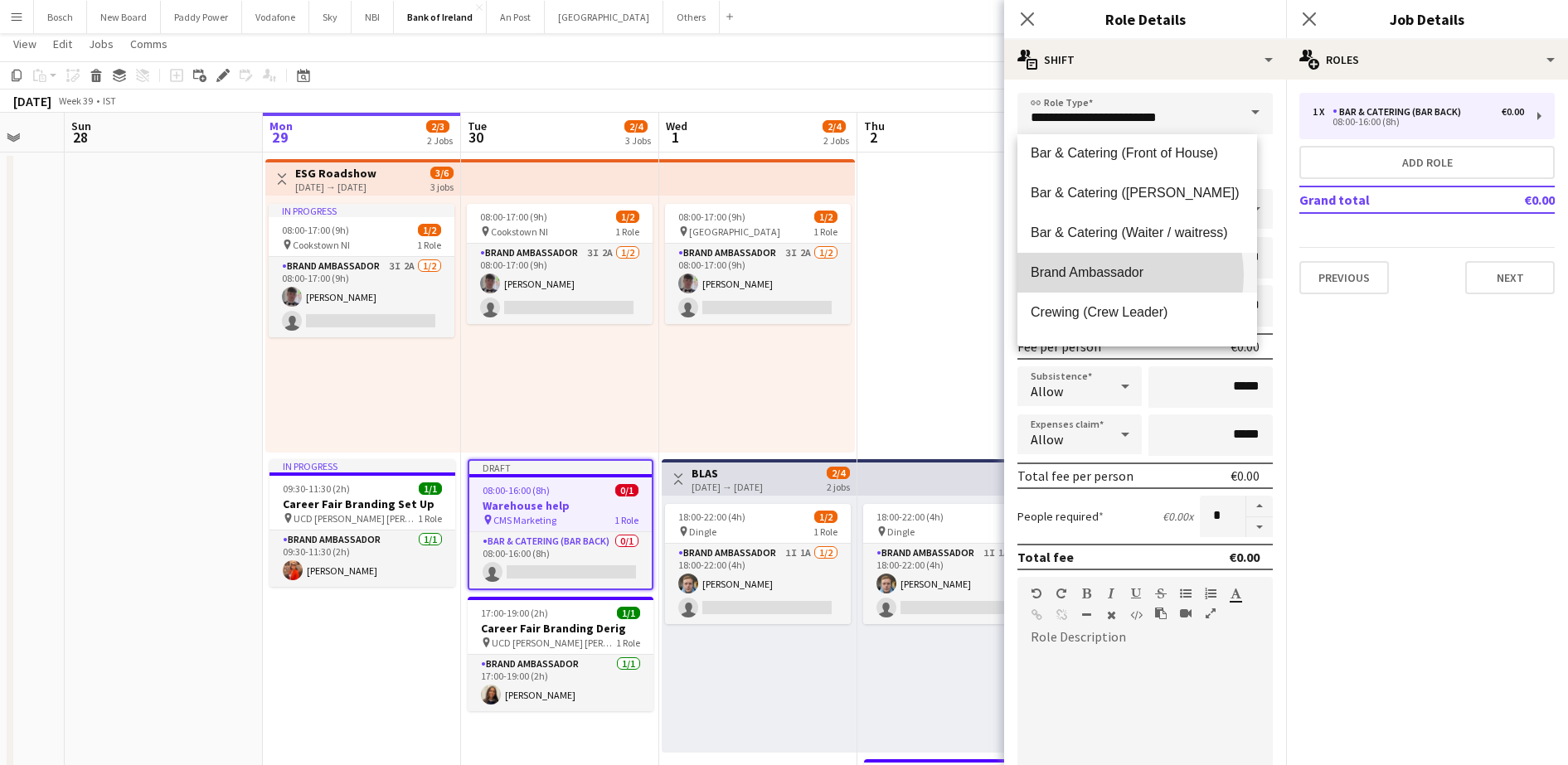
click at [1123, 276] on span "Brand Ambassador" at bounding box center [1137, 272] width 213 height 16
type input "**********"
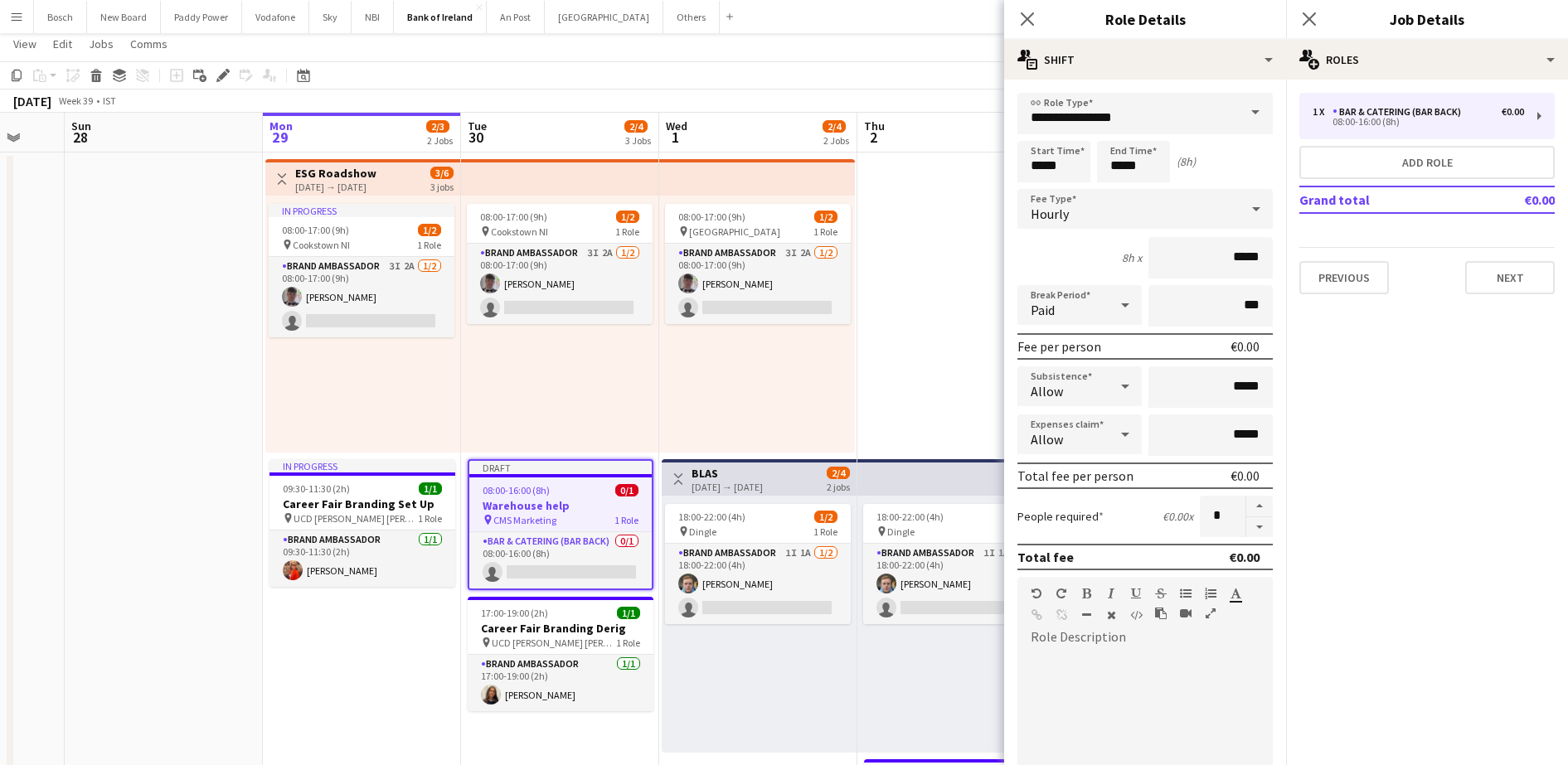
click at [974, 68] on app-toolbar "Copy Paste Paste Ctrl+V Paste with crew Ctrl+Shift+V Paste linked Job [GEOGRAPH…" at bounding box center [784, 75] width 1568 height 28
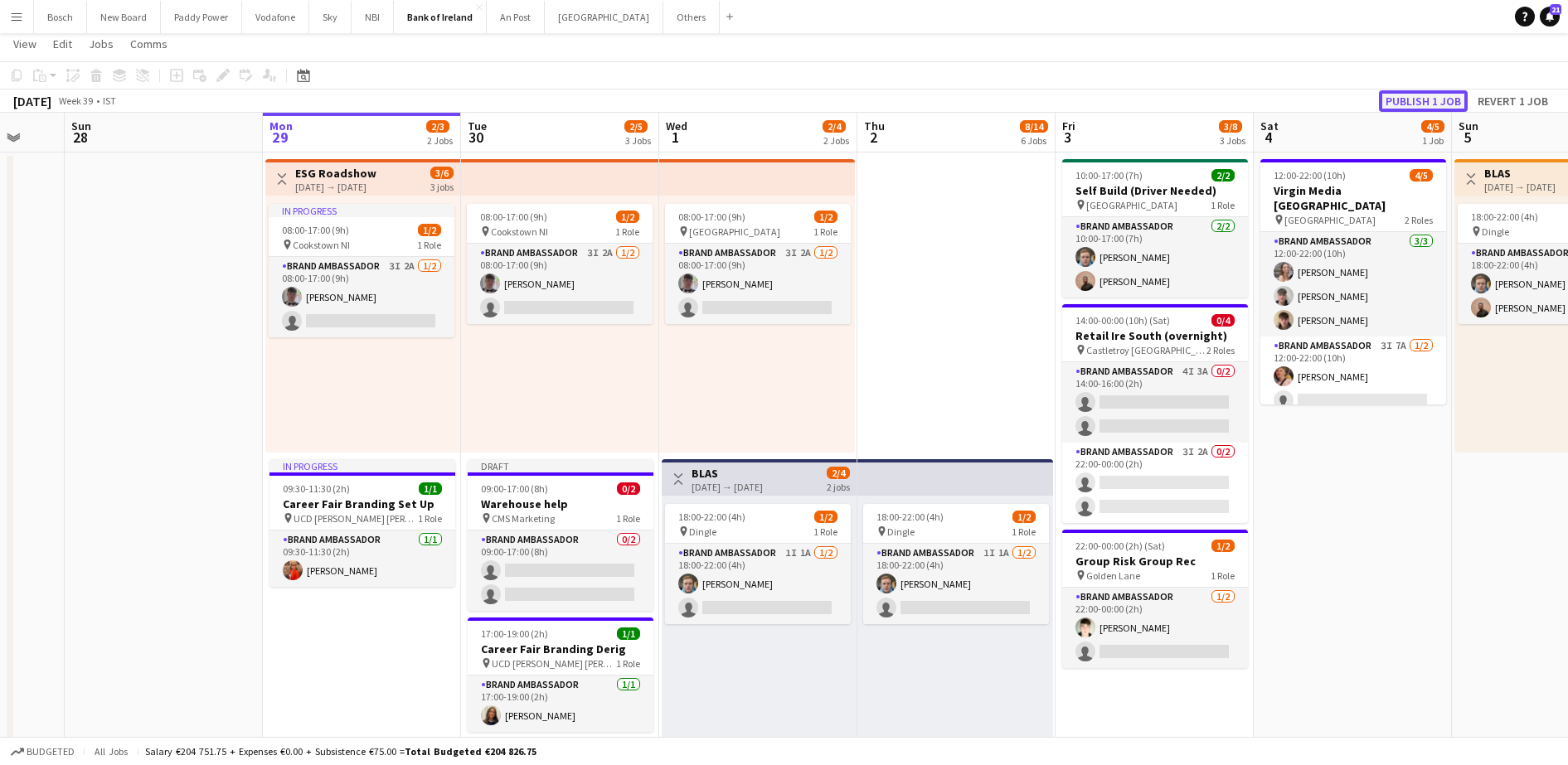
click at [1422, 105] on button "Publish 1 job" at bounding box center [1423, 101] width 89 height 21
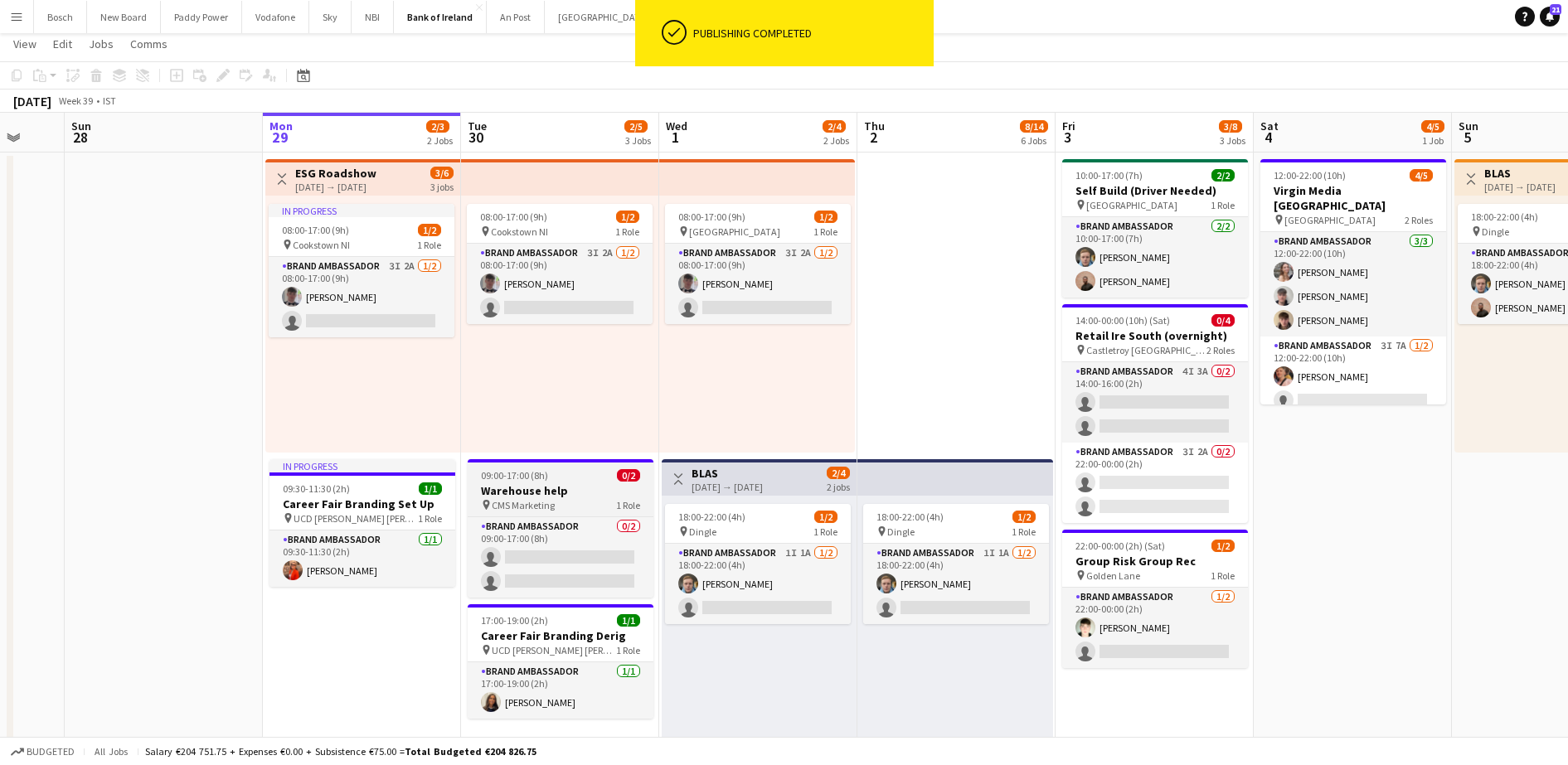
click at [550, 487] on h3 "Warehouse help" at bounding box center [560, 490] width 186 height 15
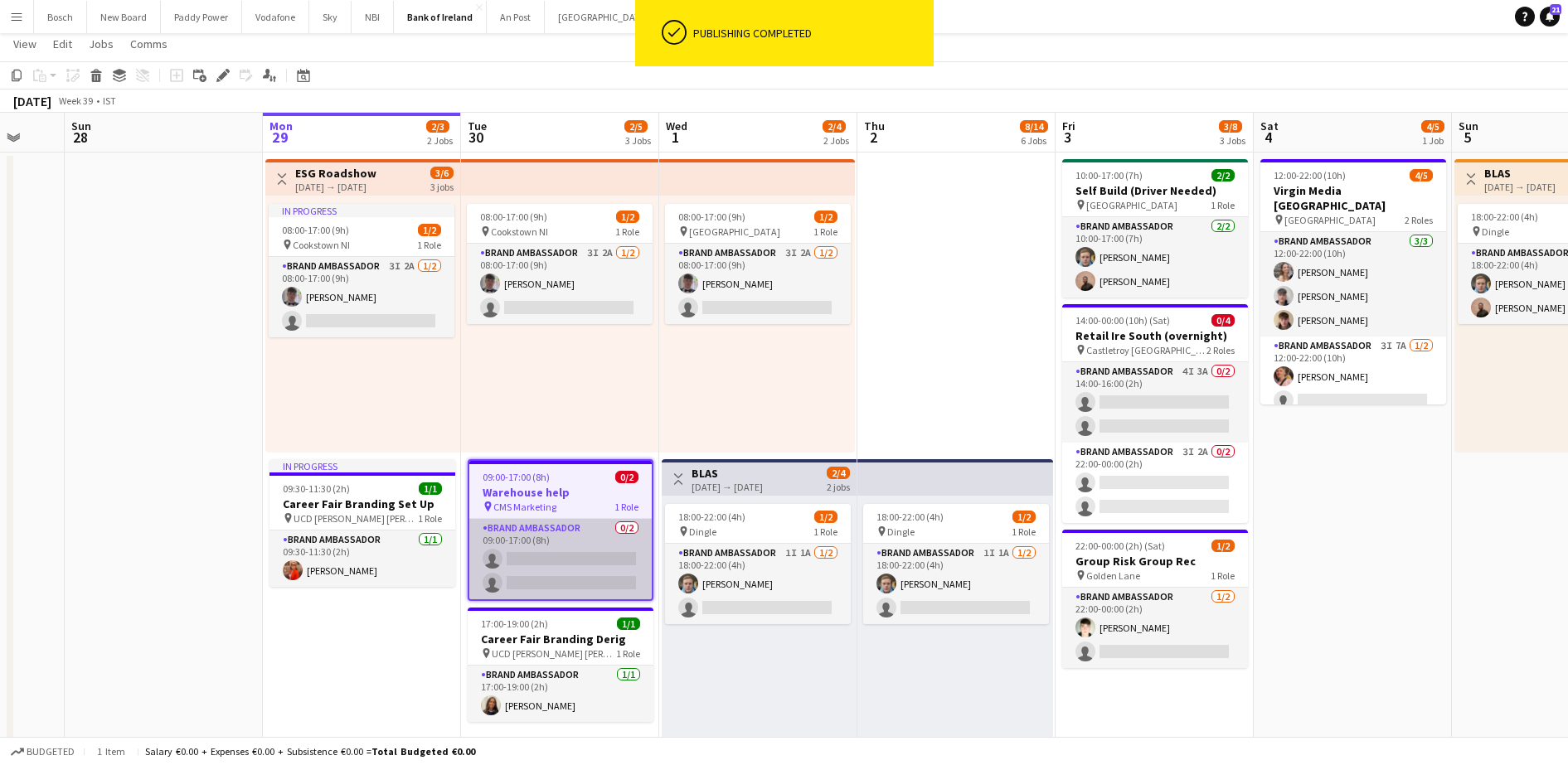
click at [543, 556] on app-card-role "Brand Ambassador 0/2 09:00-17:00 (8h) single-neutral-actions single-neutral-act…" at bounding box center [560, 559] width 182 height 80
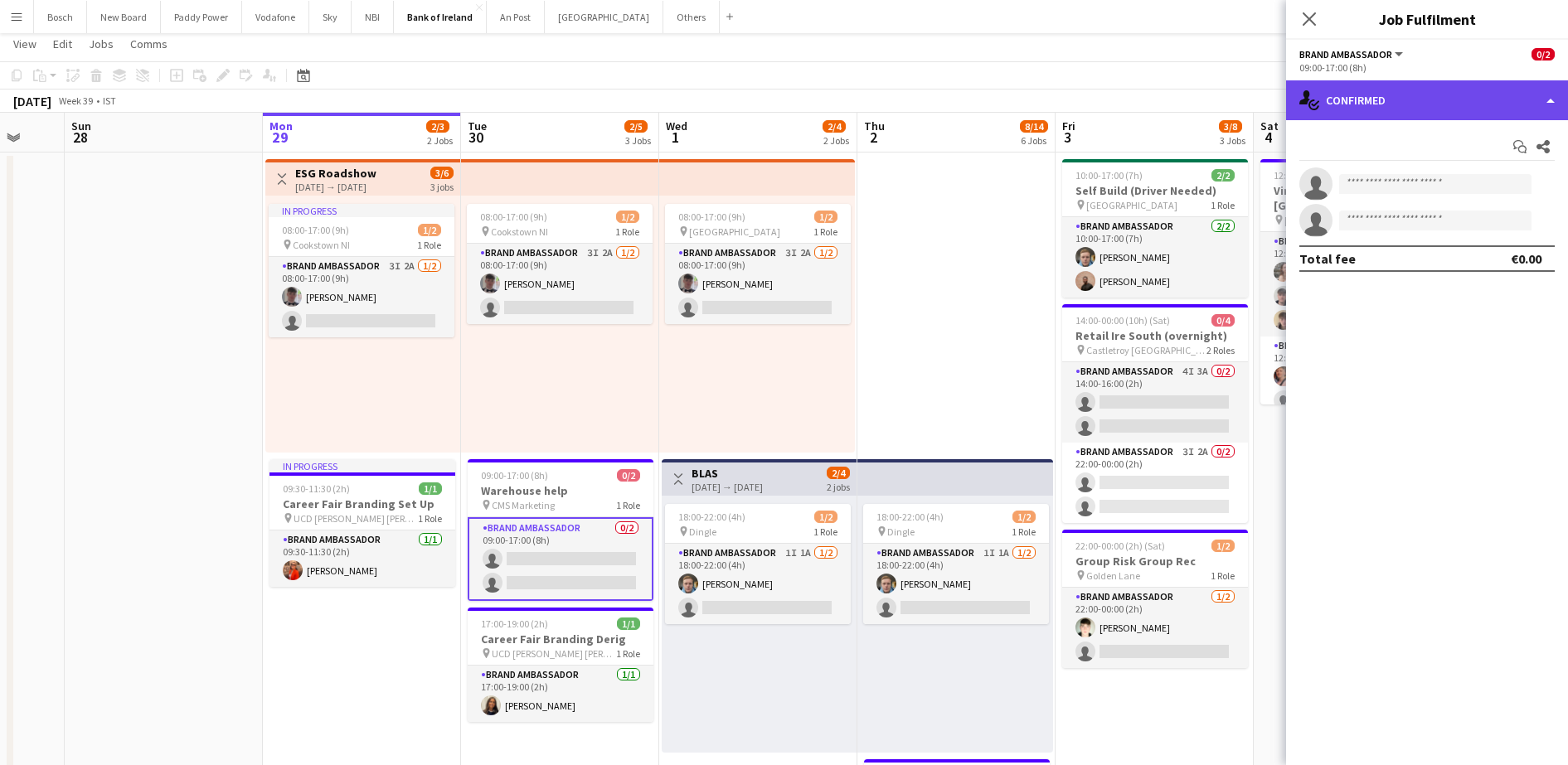
click at [1419, 118] on div "single-neutral-actions-check-2 Confirmed" at bounding box center [1426, 100] width 282 height 40
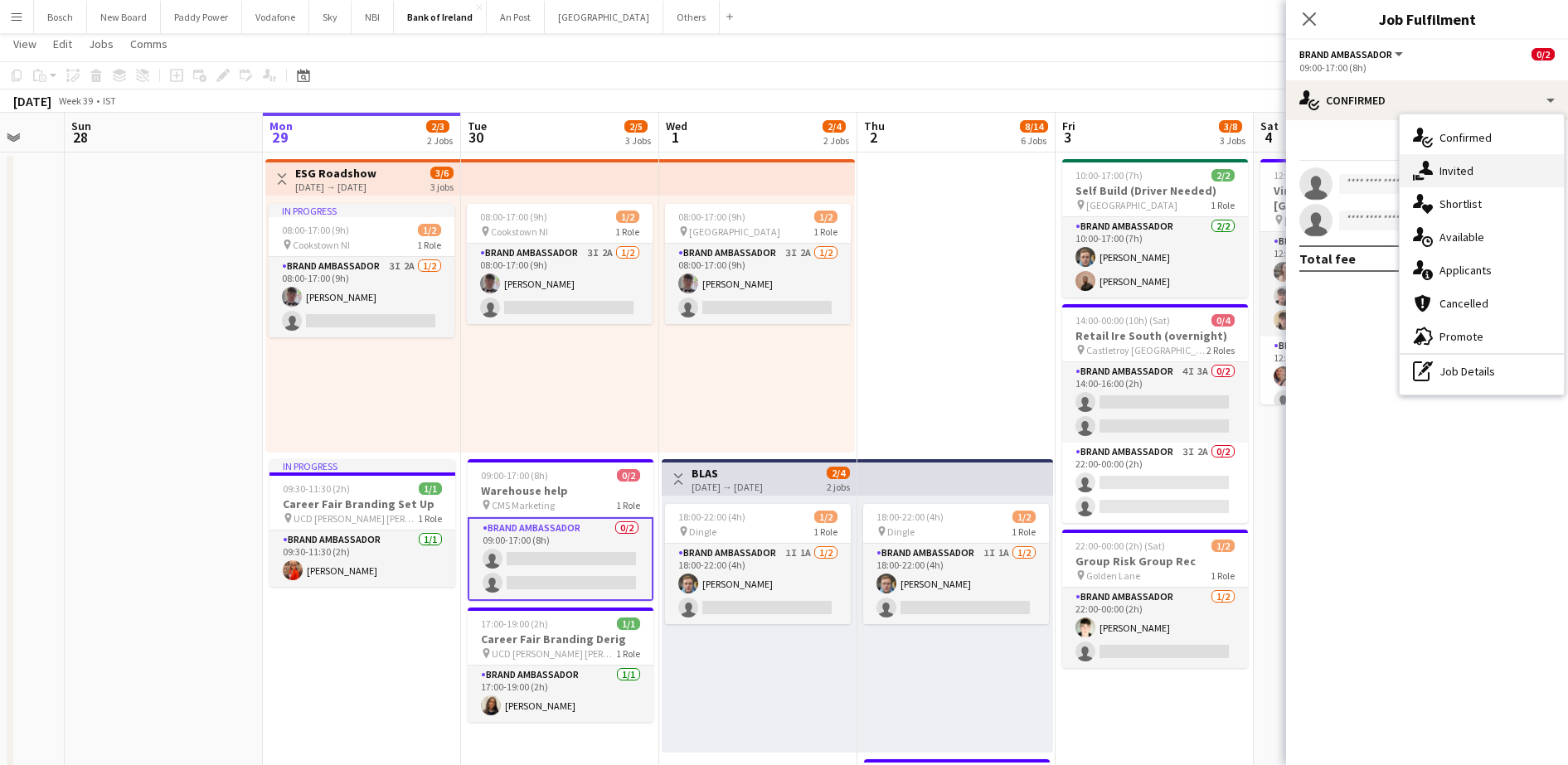
click at [1439, 169] on span "Invited" at bounding box center [1456, 171] width 34 height 15
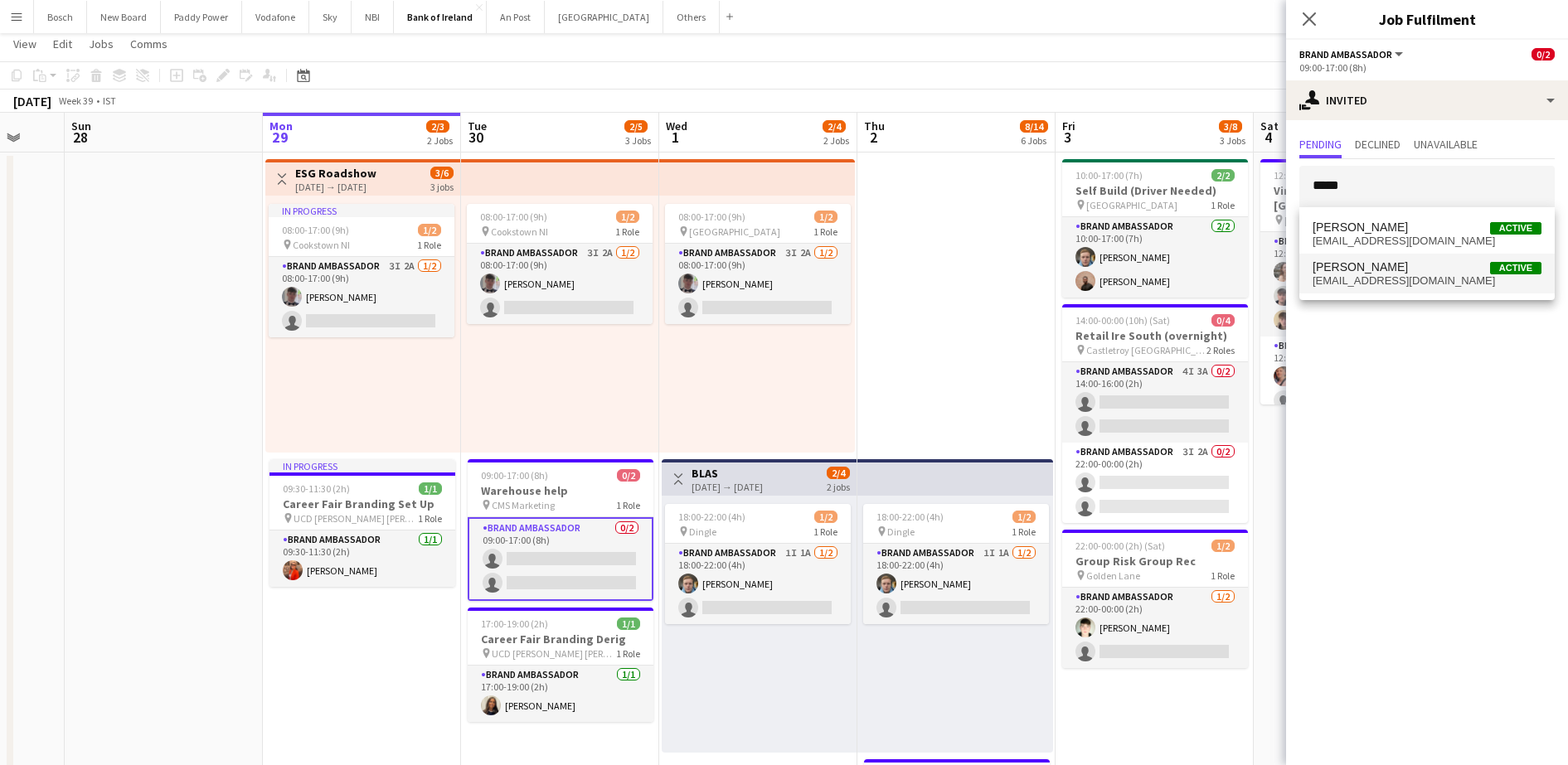
type input "*****"
click at [1377, 270] on span "[PERSON_NAME]" at bounding box center [1360, 266] width 95 height 14
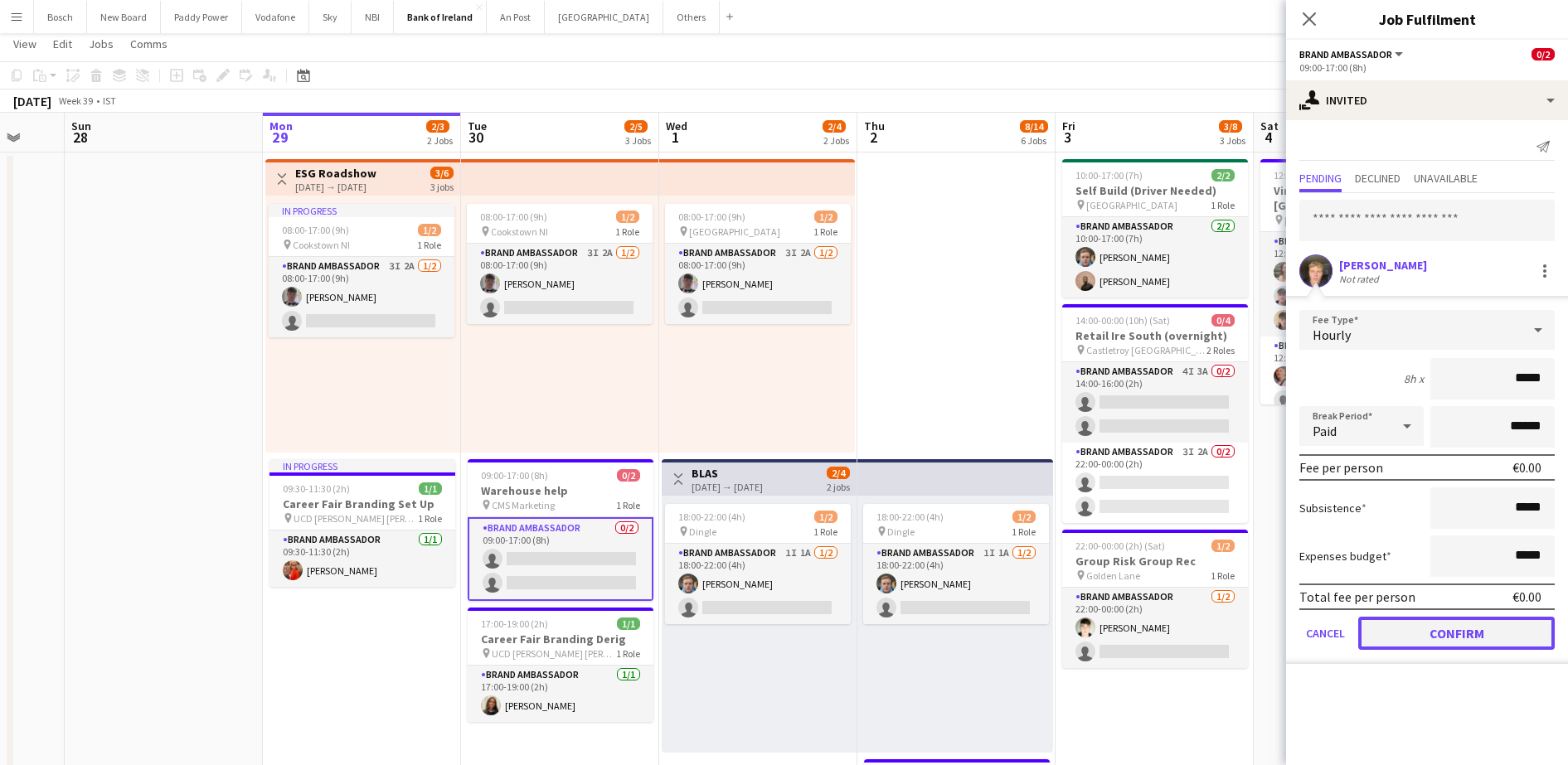
click at [1438, 625] on button "Confirm" at bounding box center [1456, 634] width 196 height 33
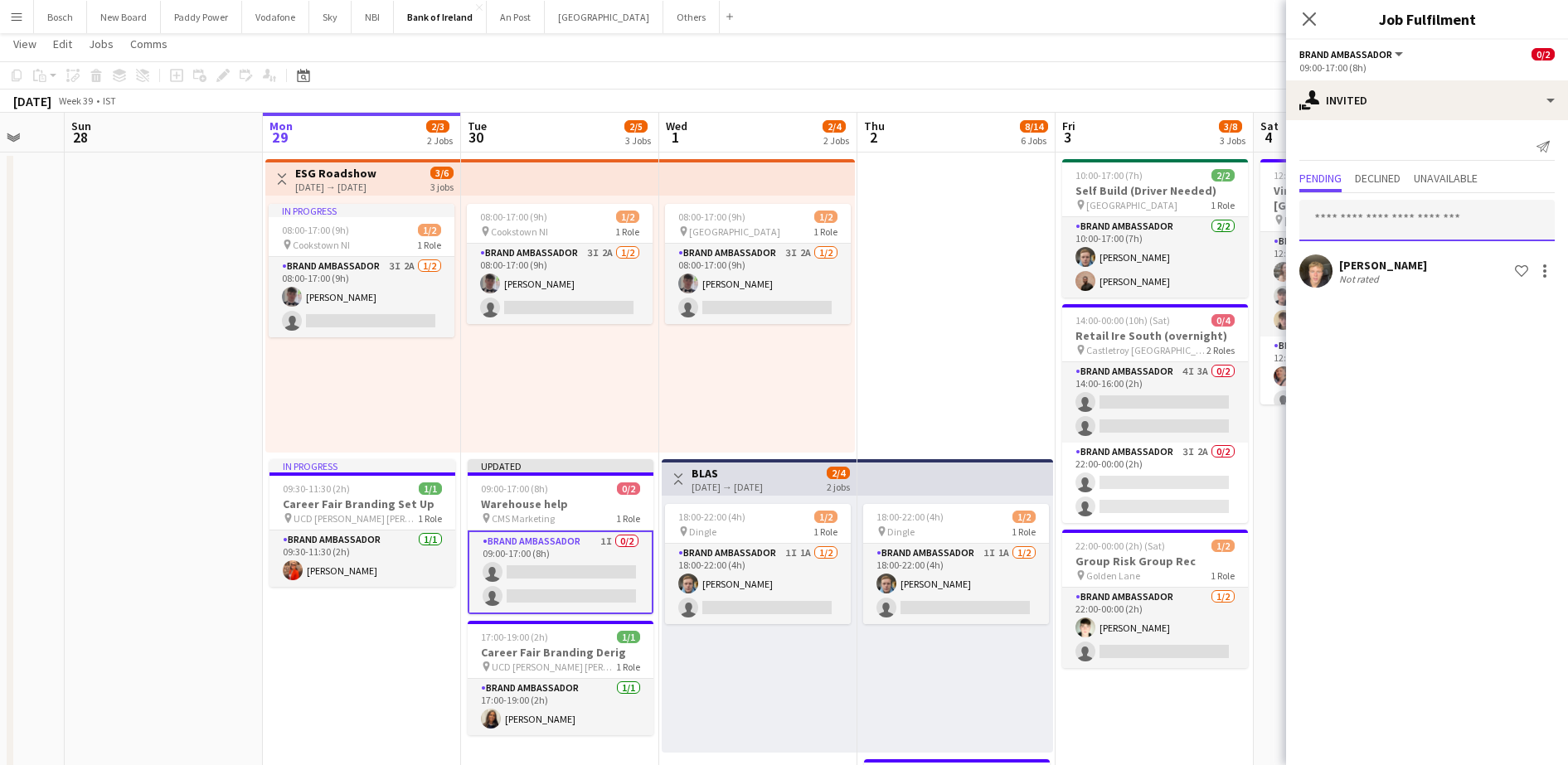
click at [1394, 204] on input "text" at bounding box center [1426, 220] width 255 height 42
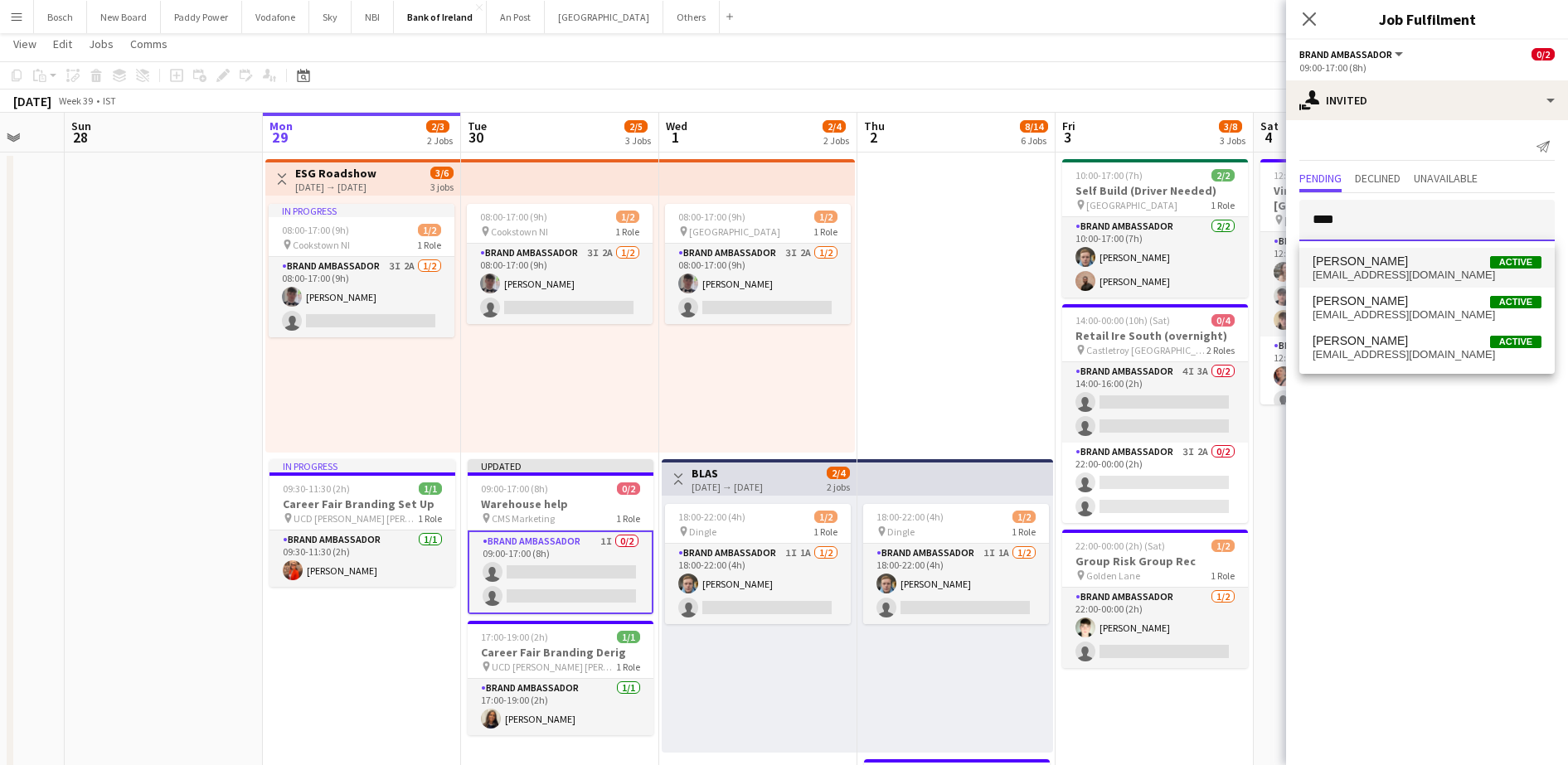
type input "****"
click at [1383, 268] on span "stephenjordan12656@gmail.com" at bounding box center [1426, 275] width 228 height 13
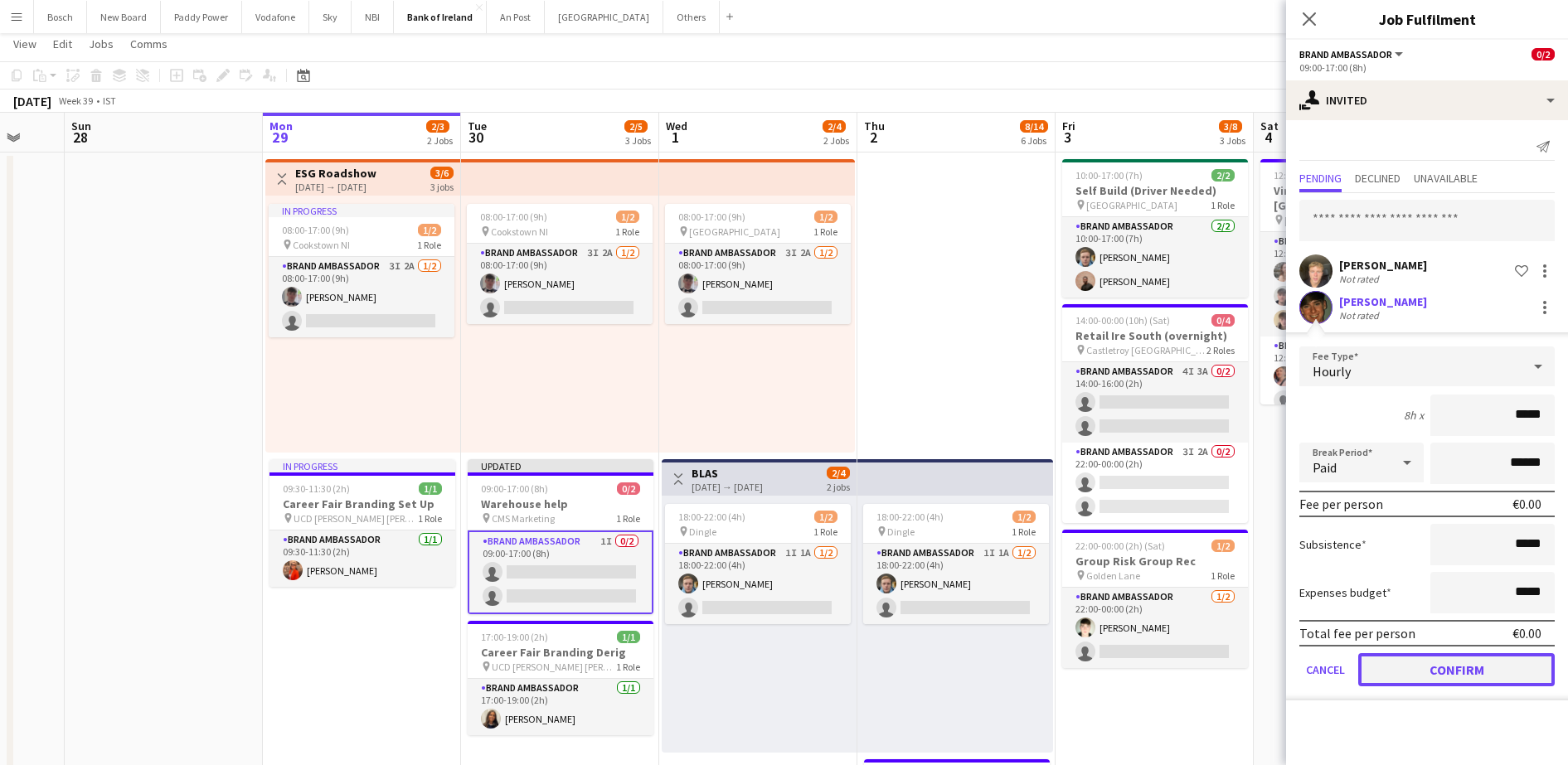
click at [1410, 677] on button "Confirm" at bounding box center [1456, 670] width 196 height 33
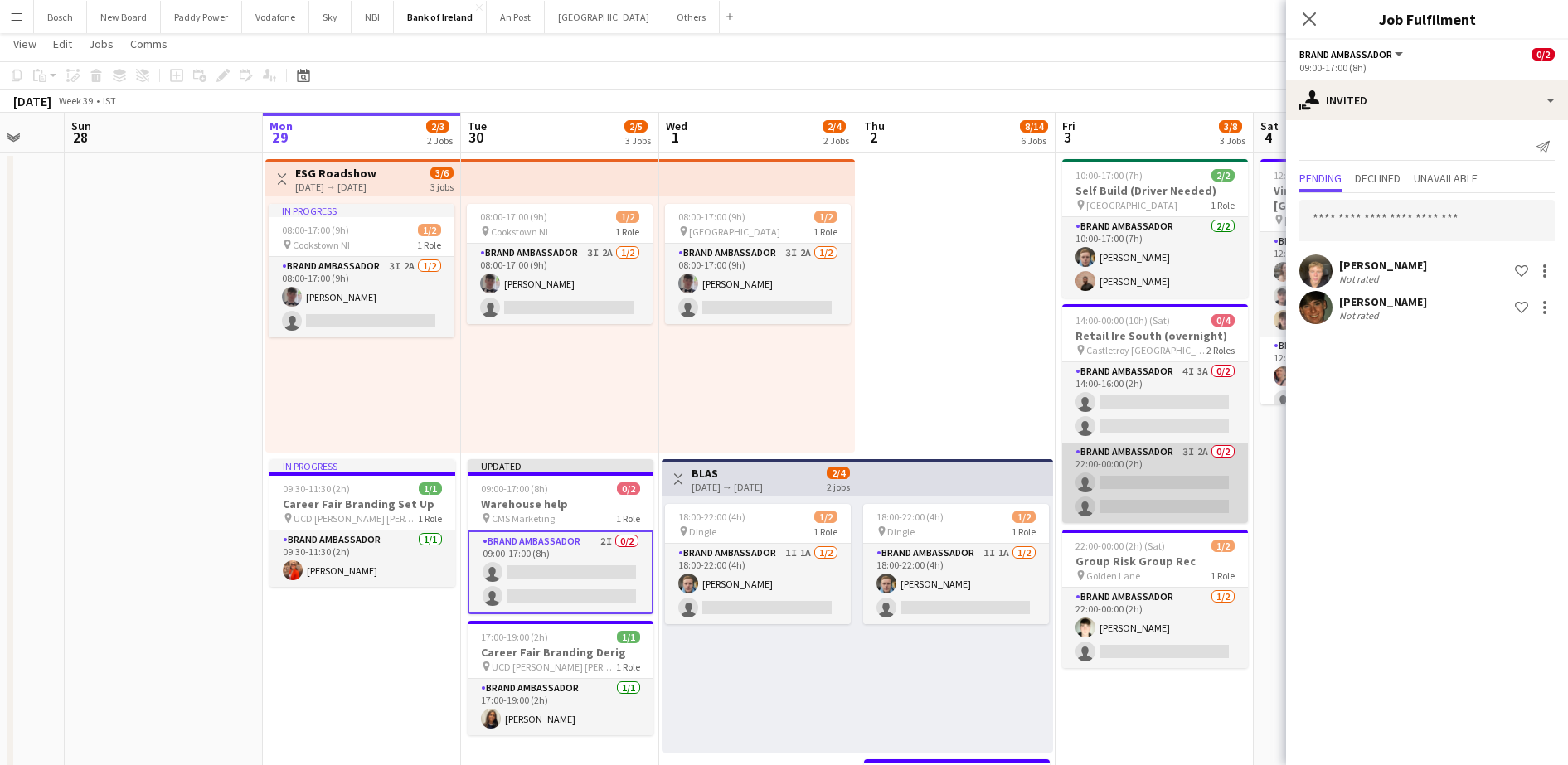
scroll to position [0, 639]
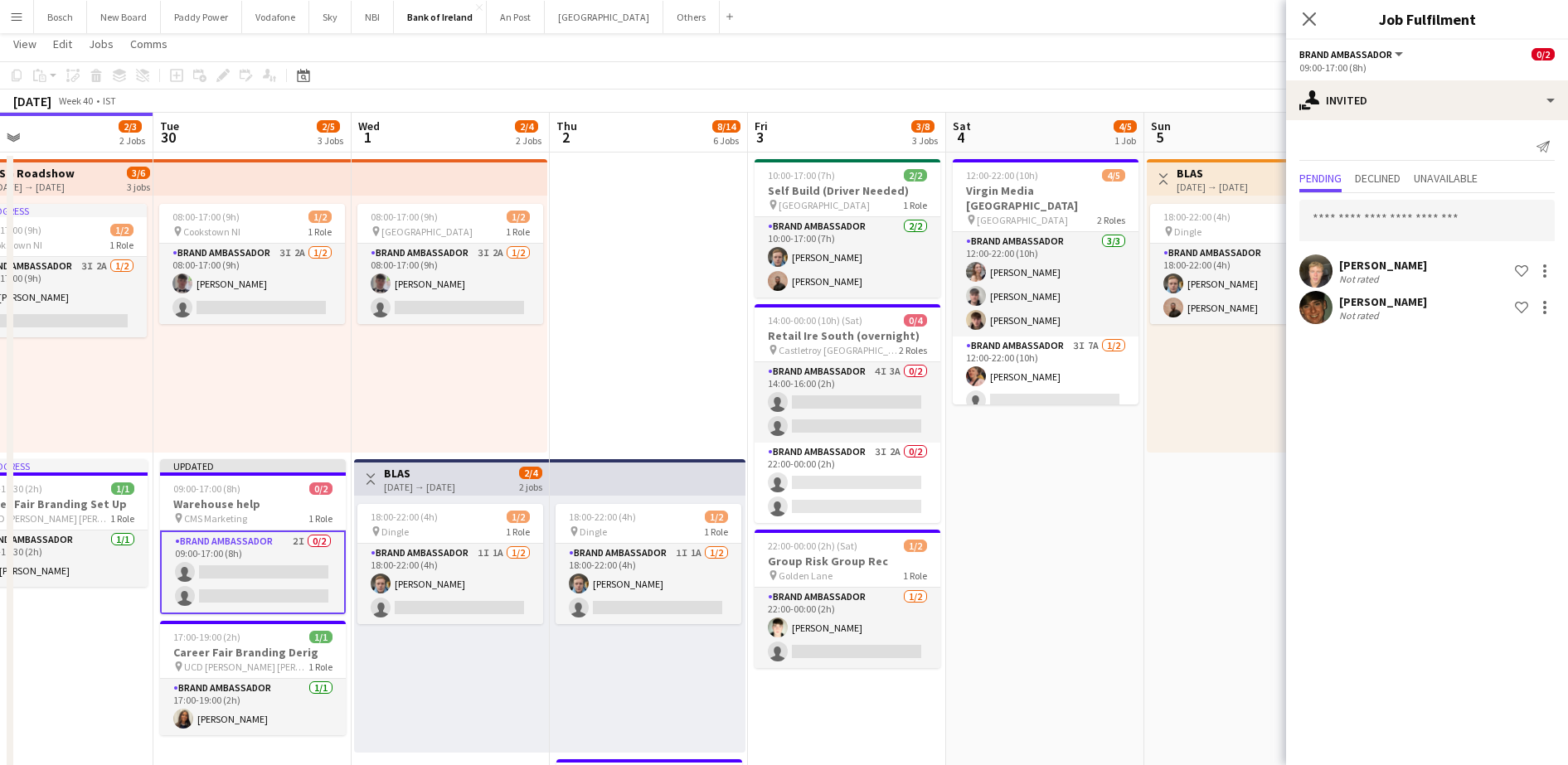
click at [1216, 76] on app-toolbar "Copy Paste Paste Ctrl+V Paste with crew Ctrl+Shift+V Paste linked Job [GEOGRAPH…" at bounding box center [784, 75] width 1568 height 28
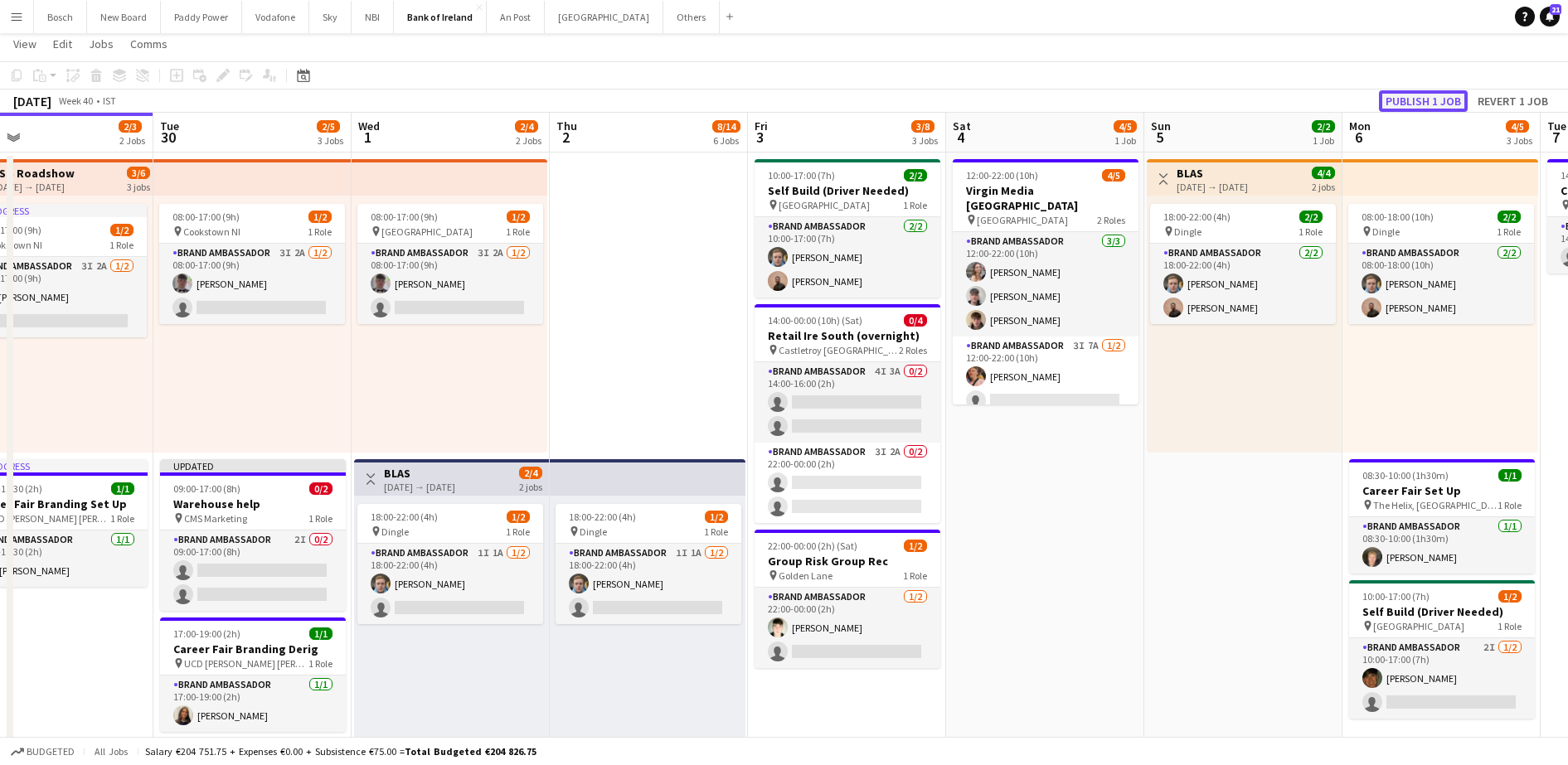
click at [1430, 101] on button "Publish 1 job" at bounding box center [1423, 101] width 89 height 21
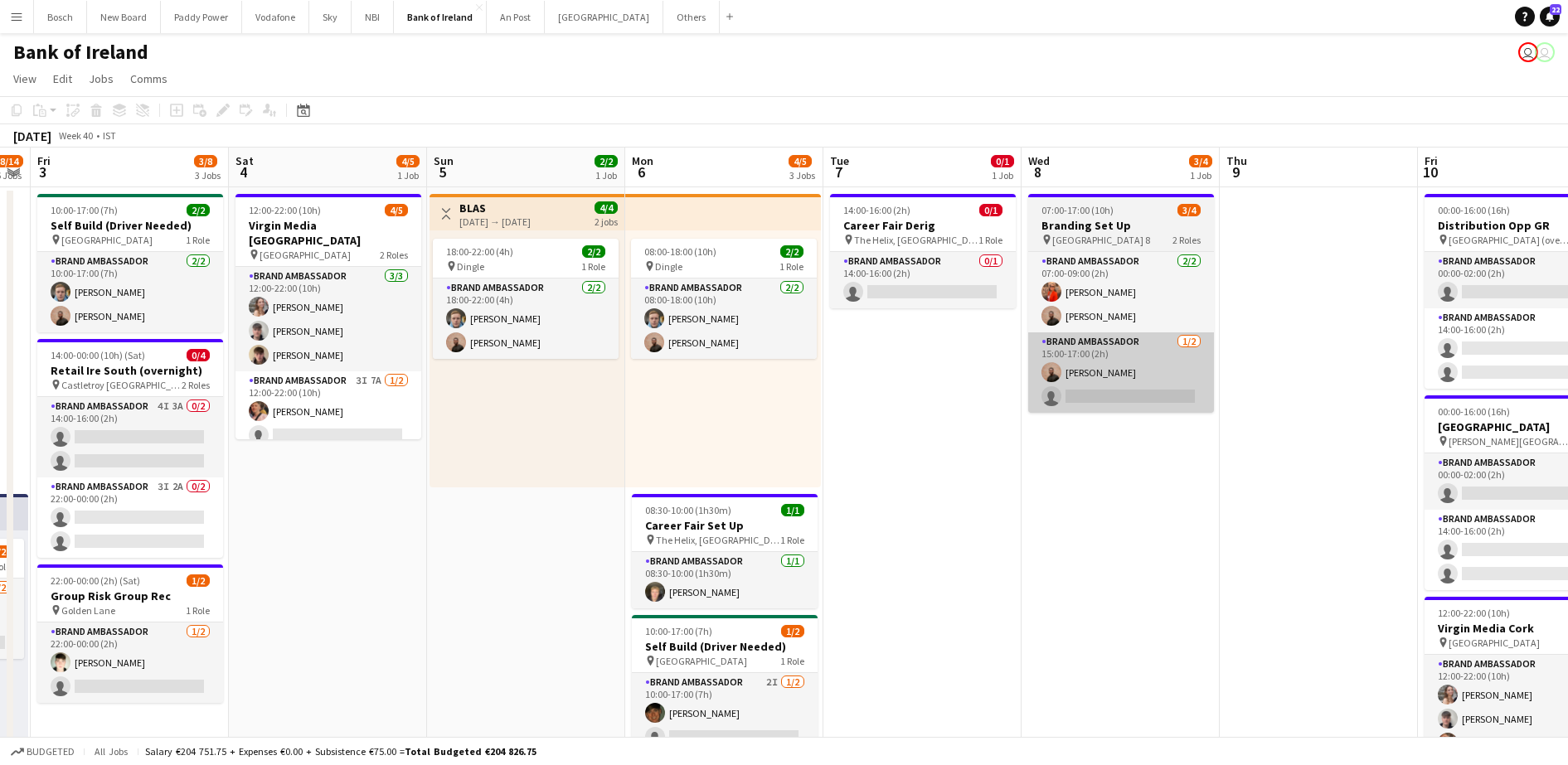
scroll to position [0, 619]
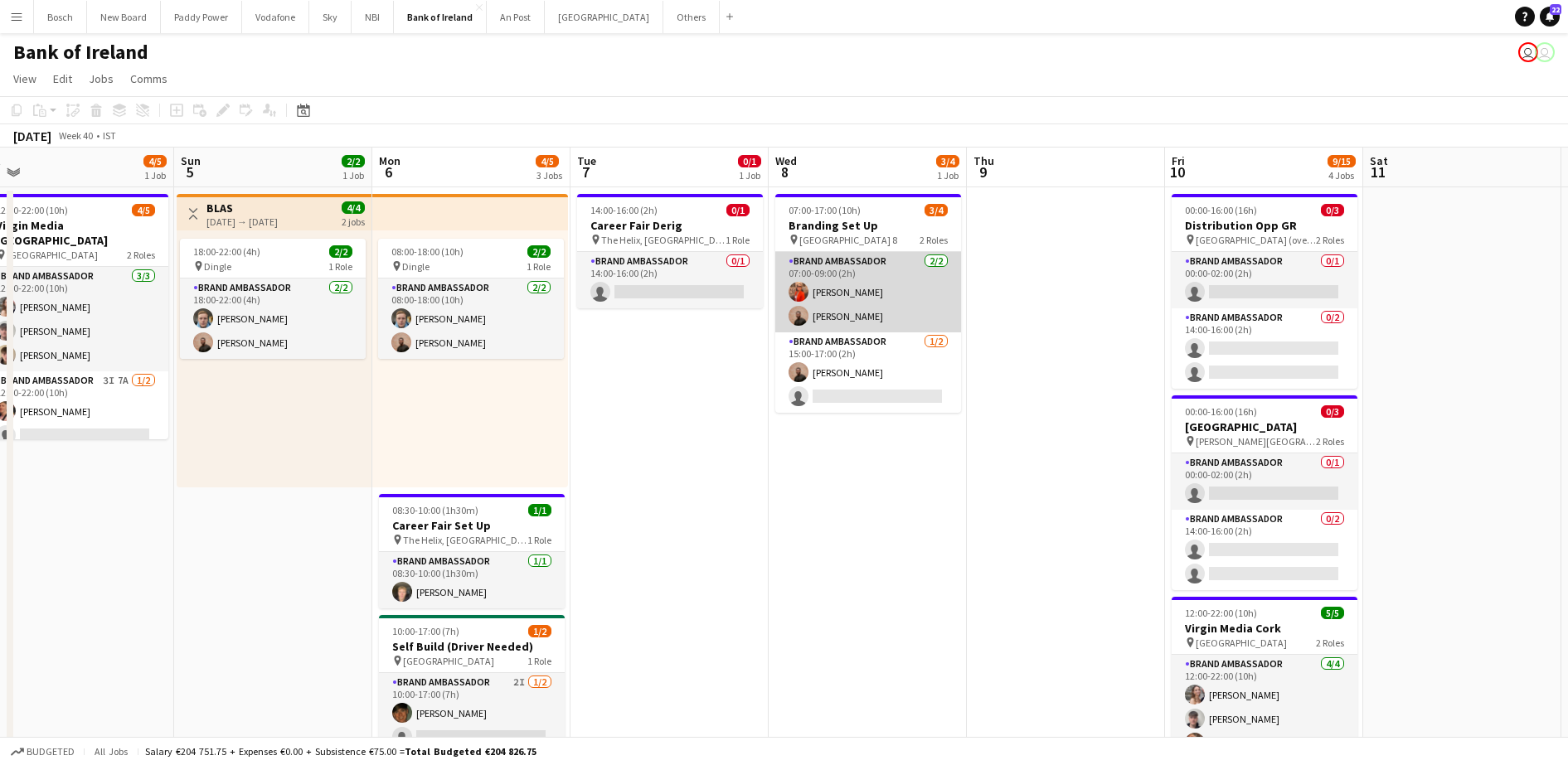
click at [908, 291] on app-card-role "Brand Ambassador 2/2 07:00-09:00 (2h) Muireann O'Gorman Andrew Ajetunmobi" at bounding box center [868, 291] width 186 height 80
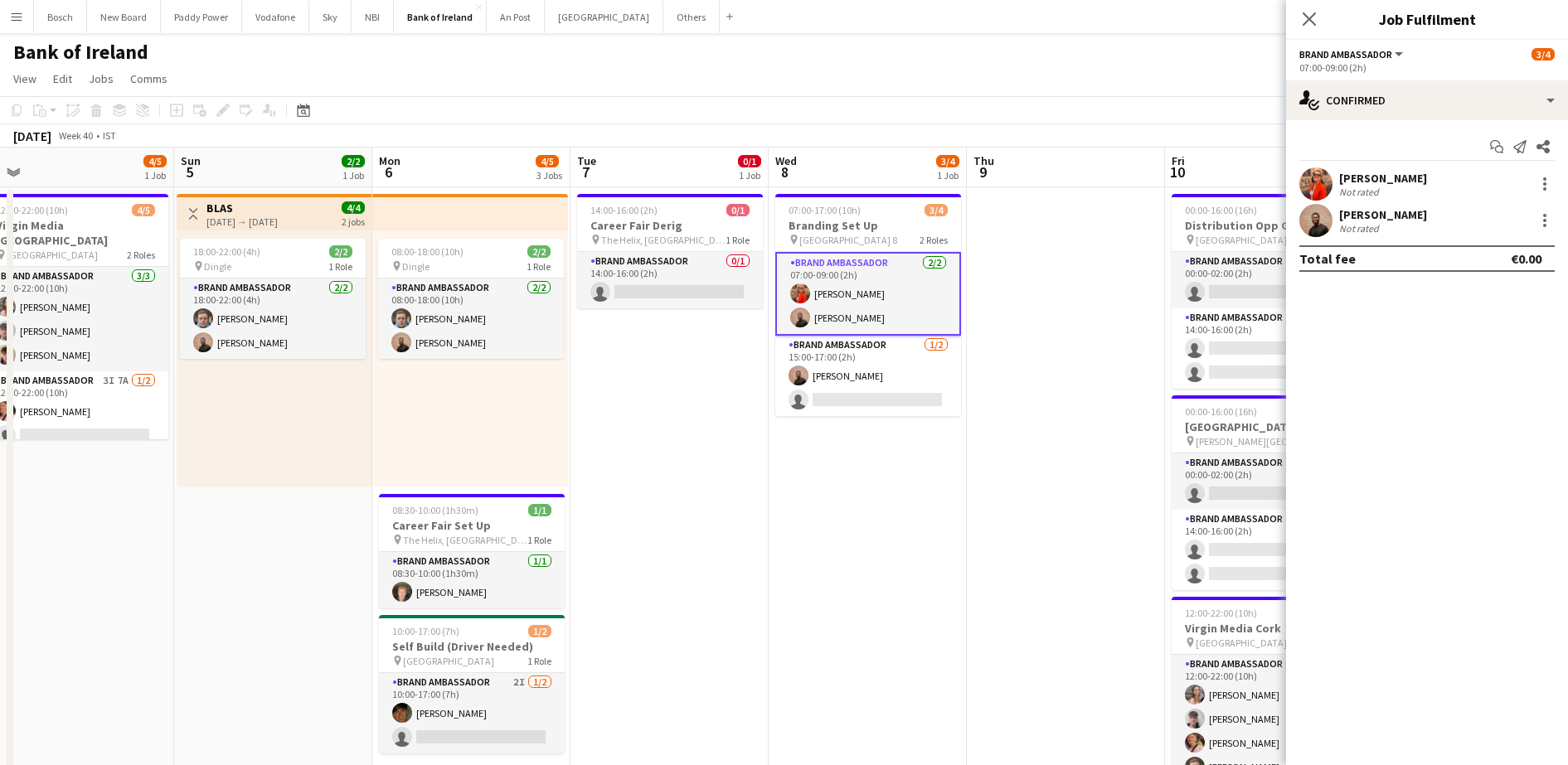
click at [1556, 186] on div "Muireann O'Gorman Not rated" at bounding box center [1426, 184] width 282 height 33
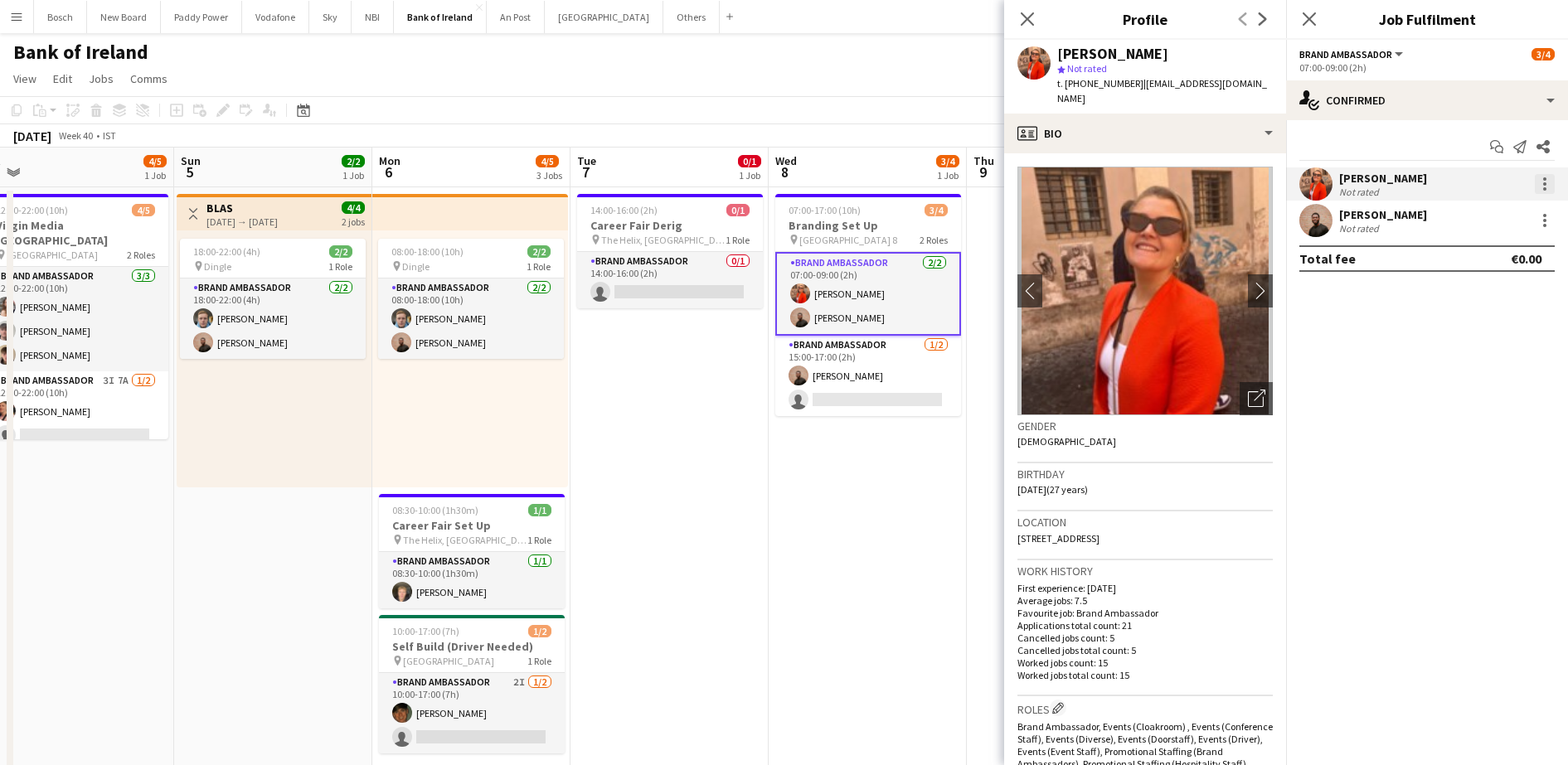
click at [1542, 184] on div at bounding box center [1545, 184] width 20 height 20
click at [1488, 380] on span "Remove" at bounding box center [1489, 374] width 103 height 15
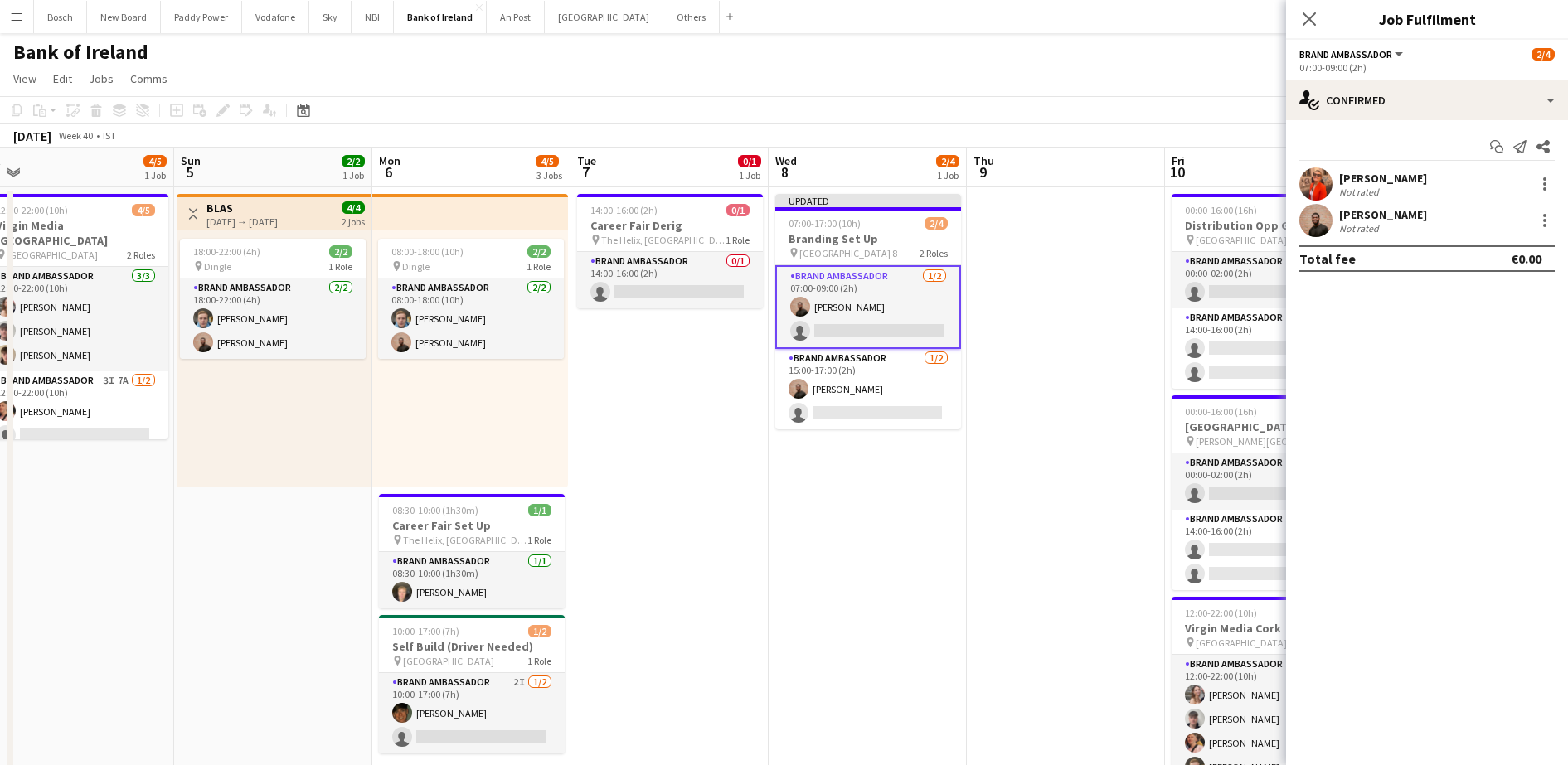
click at [1018, 118] on app-toolbar "Copy Paste Paste Ctrl+V Paste with crew Ctrl+Shift+V Paste linked Job [GEOGRAPH…" at bounding box center [784, 110] width 1568 height 28
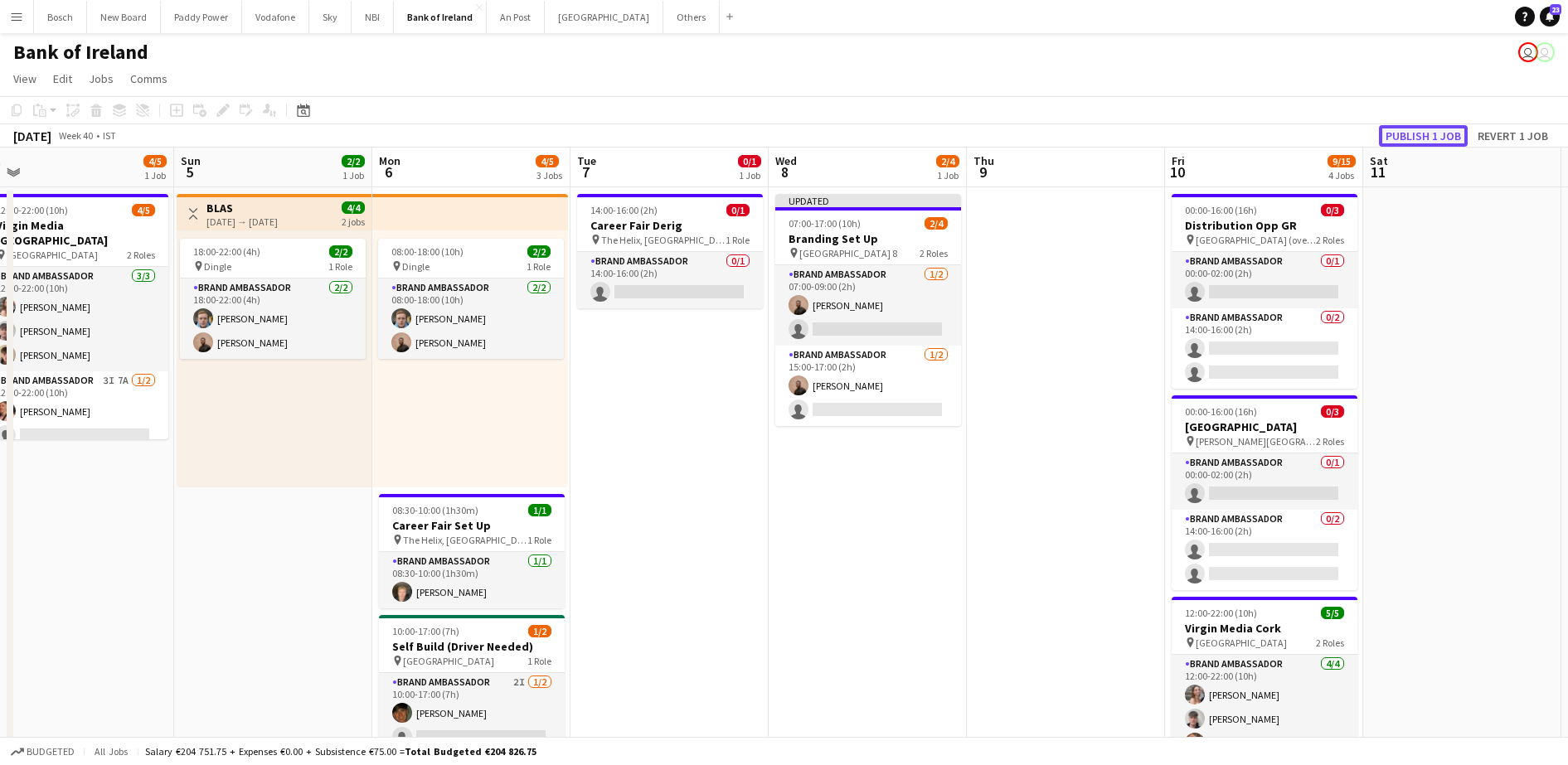
click at [1446, 138] on button "Publish 1 job" at bounding box center [1423, 135] width 89 height 21
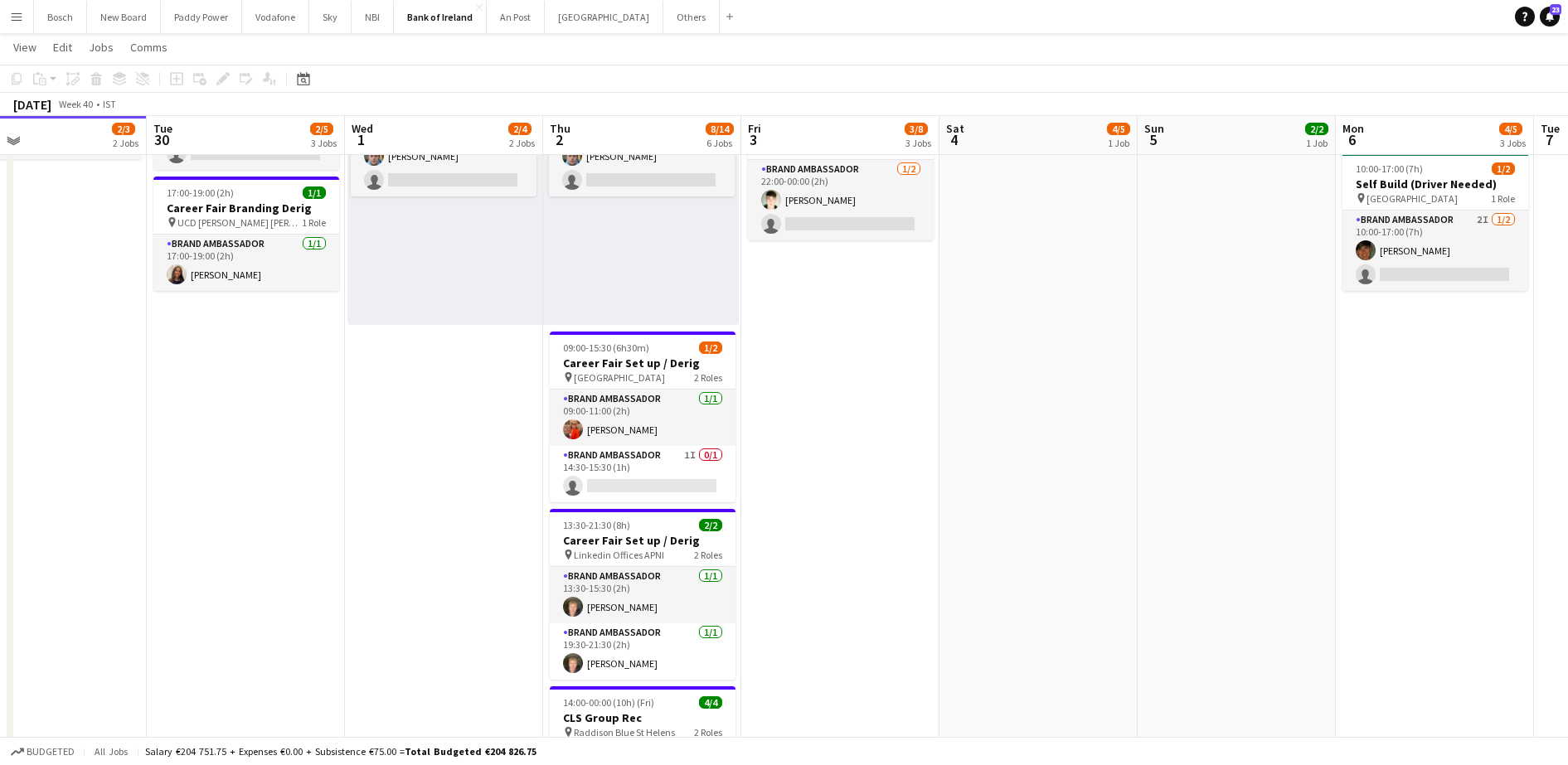
scroll to position [460, 0]
click at [589, 434] on app-card-role "Brand Ambassador 1/1 09:00-11:00 (2h) Muireann O'Gorman" at bounding box center [642, 418] width 186 height 56
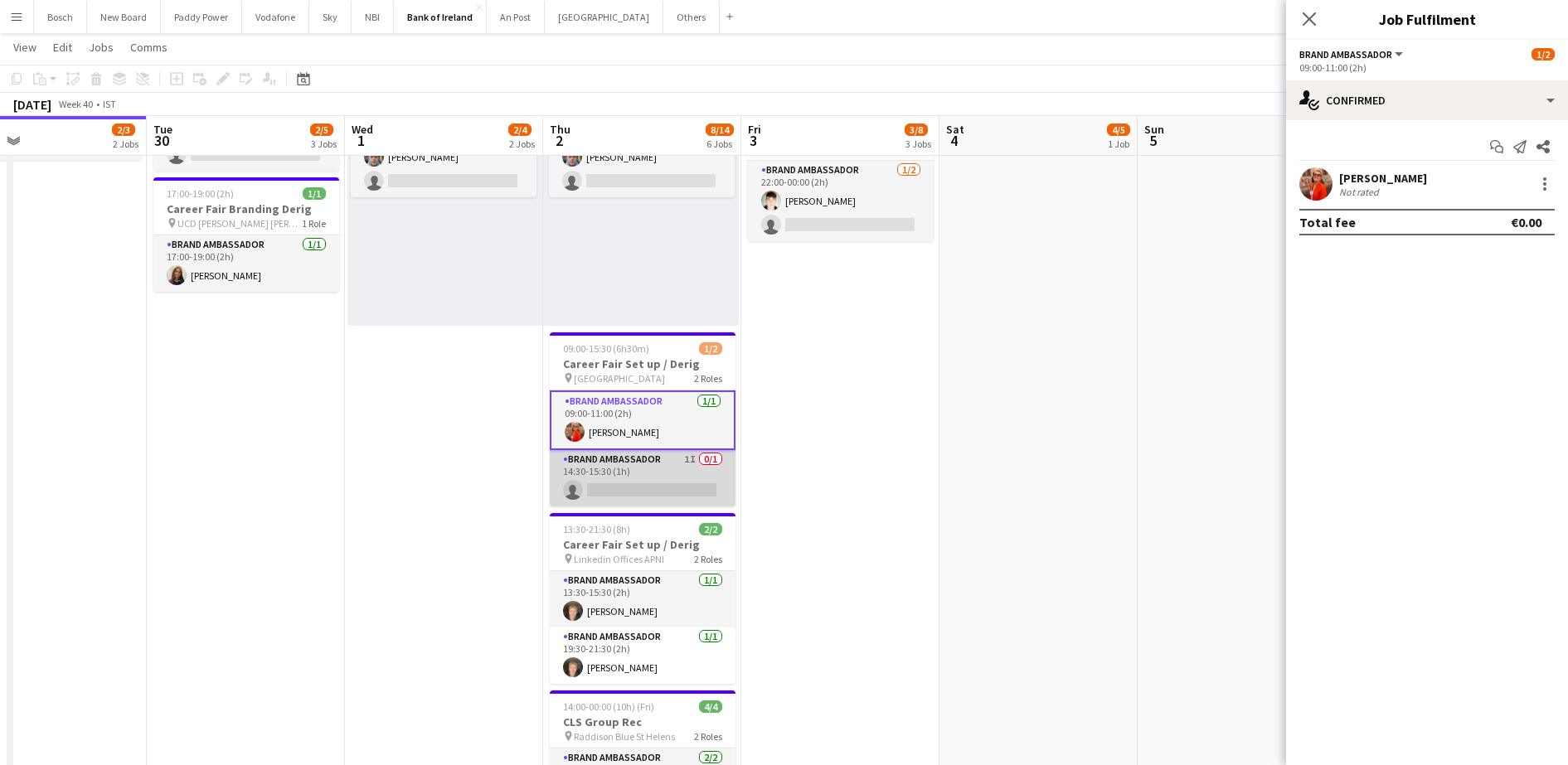
click at [633, 475] on app-card-role "Brand Ambassador 1I 0/1 14:30-15:30 (1h) single-neutral-actions" at bounding box center [642, 478] width 186 height 56
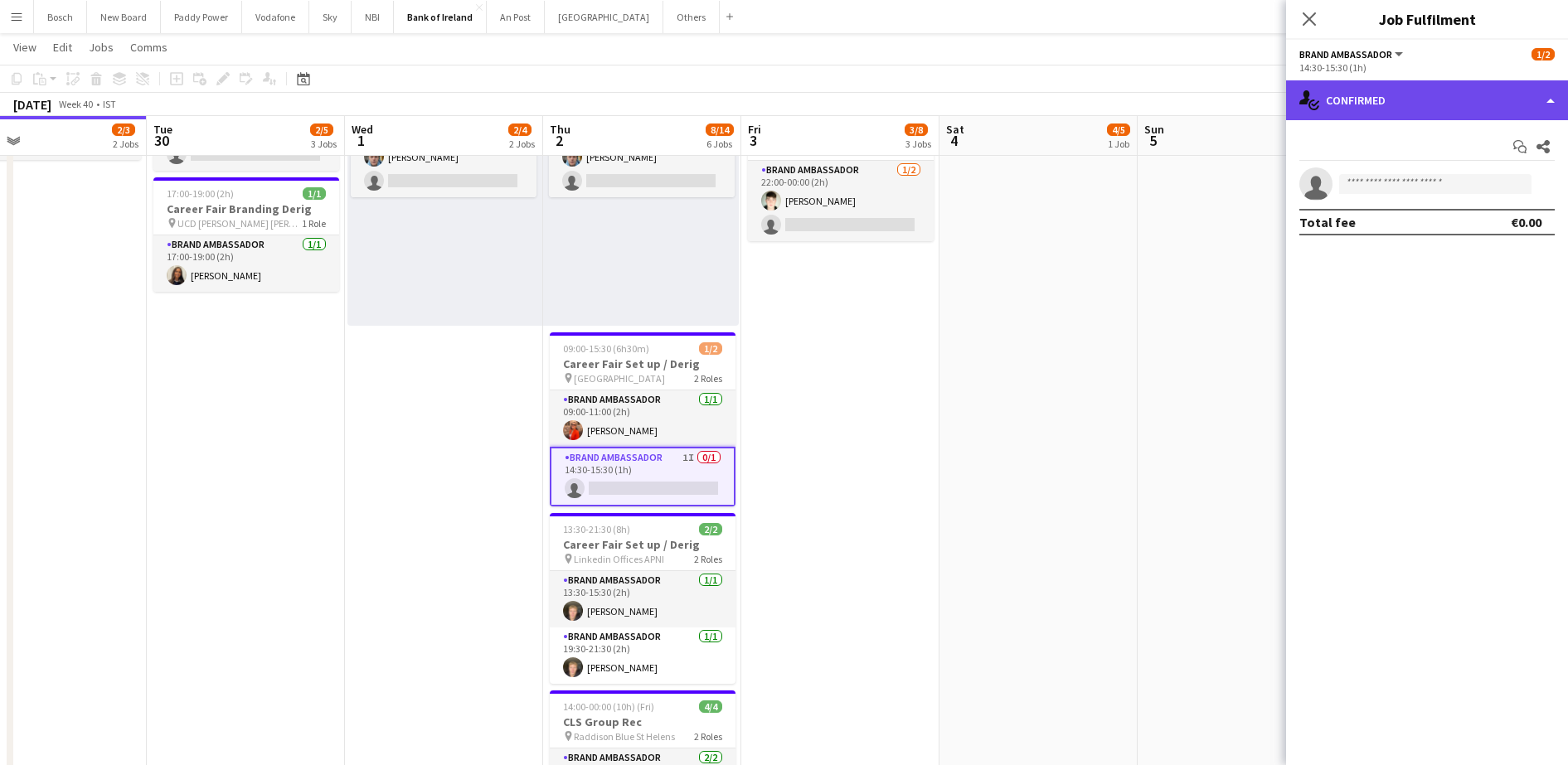
click at [1387, 116] on div "single-neutral-actions-check-2 Confirmed" at bounding box center [1426, 100] width 282 height 40
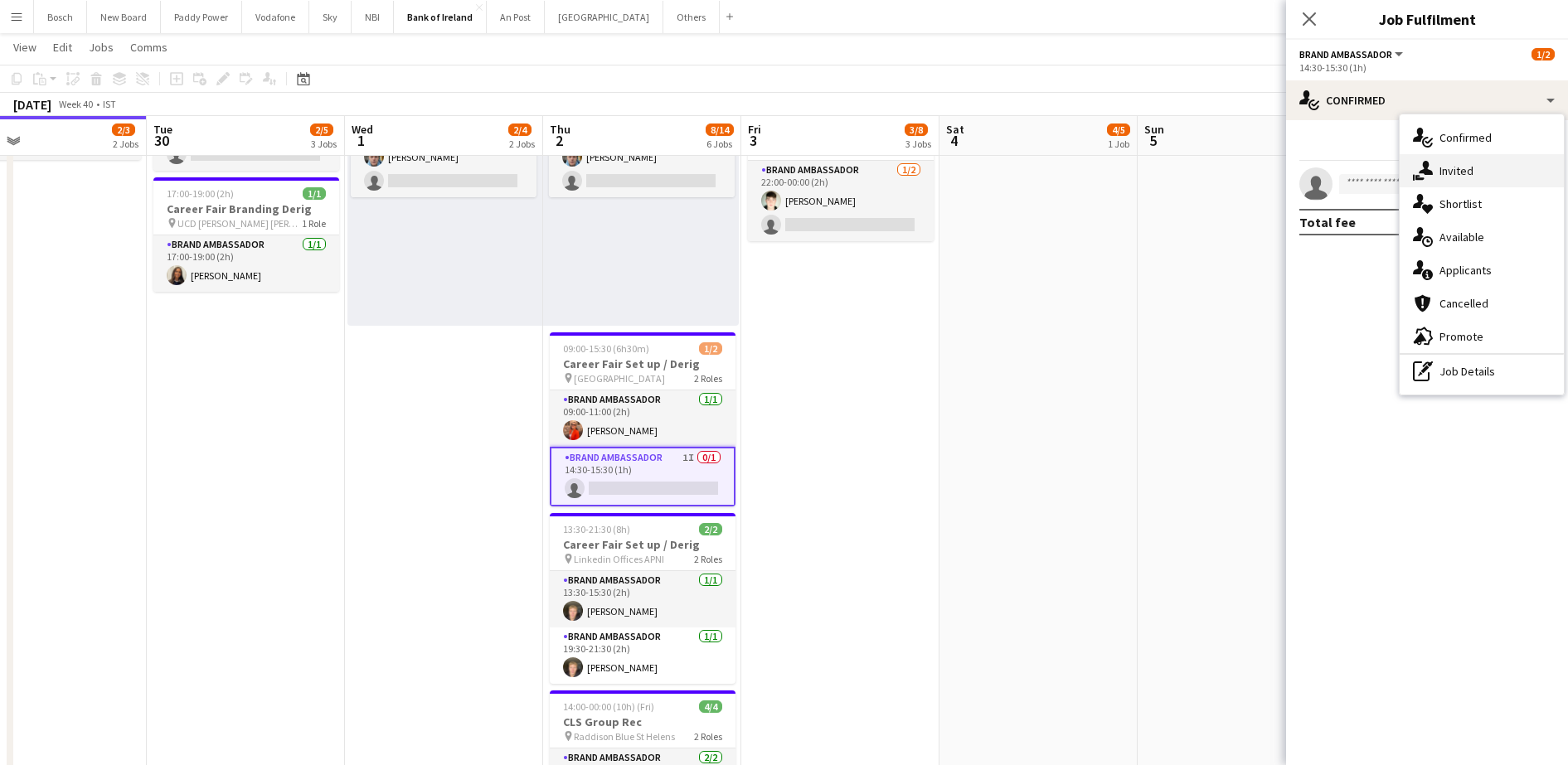
click at [1444, 168] on span "Invited" at bounding box center [1456, 171] width 34 height 15
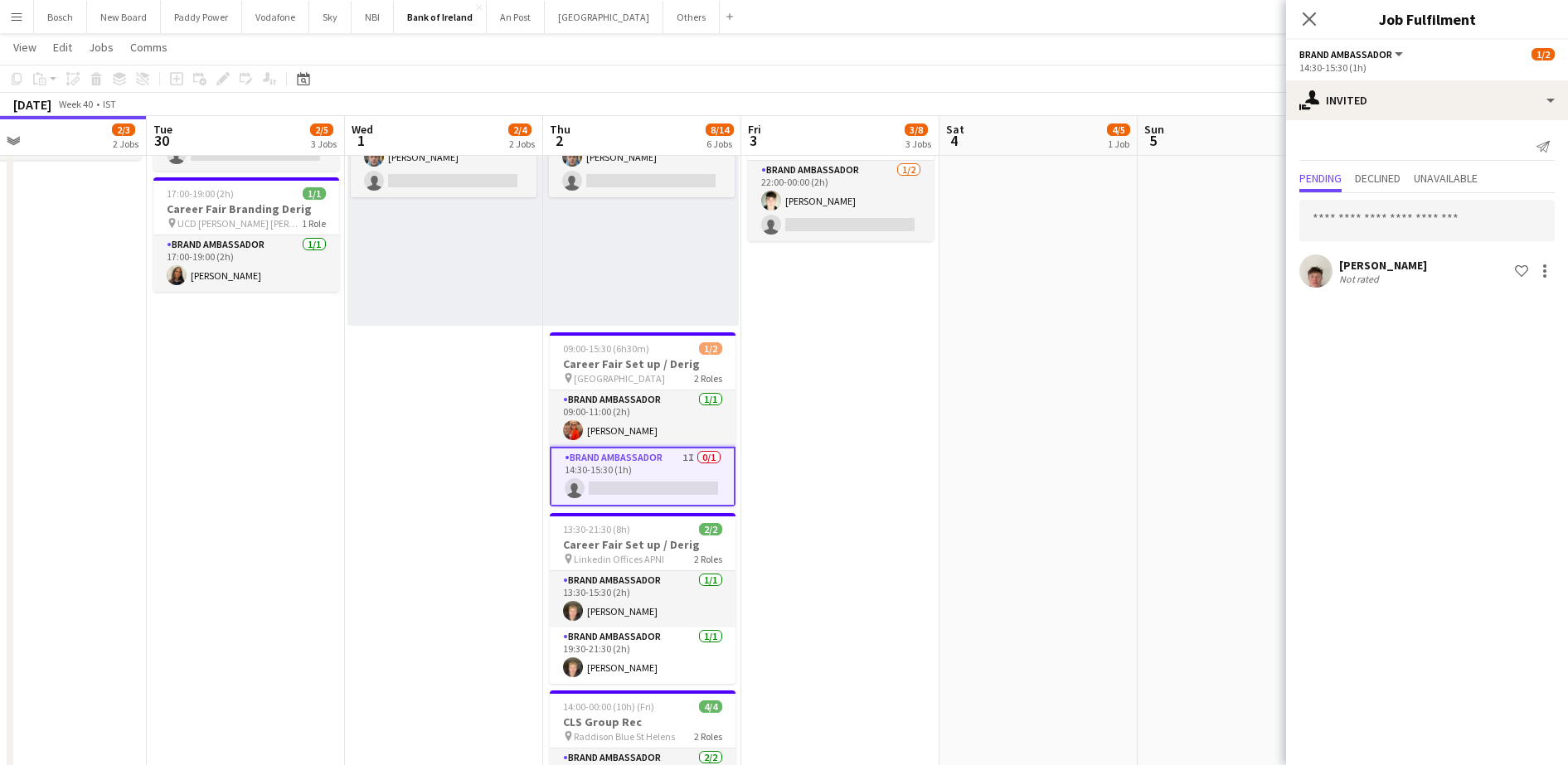
click at [1386, 58] on span "Brand Ambassador" at bounding box center [1345, 54] width 93 height 12
click at [1473, 104] on div "single-neutral-actions-share-1 Invited" at bounding box center [1426, 100] width 282 height 40
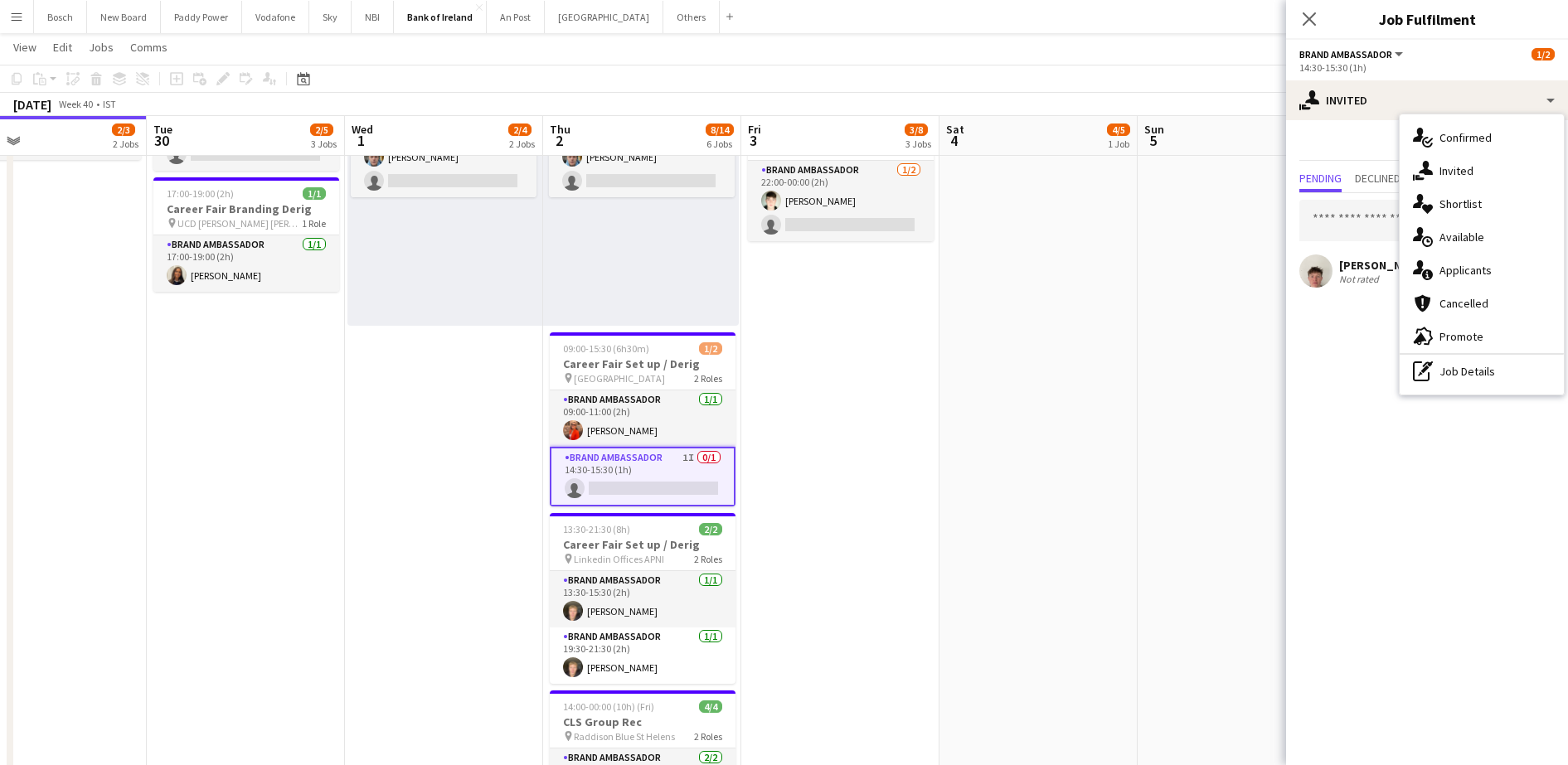
click at [1474, 264] on span "Applicants" at bounding box center [1465, 270] width 52 height 15
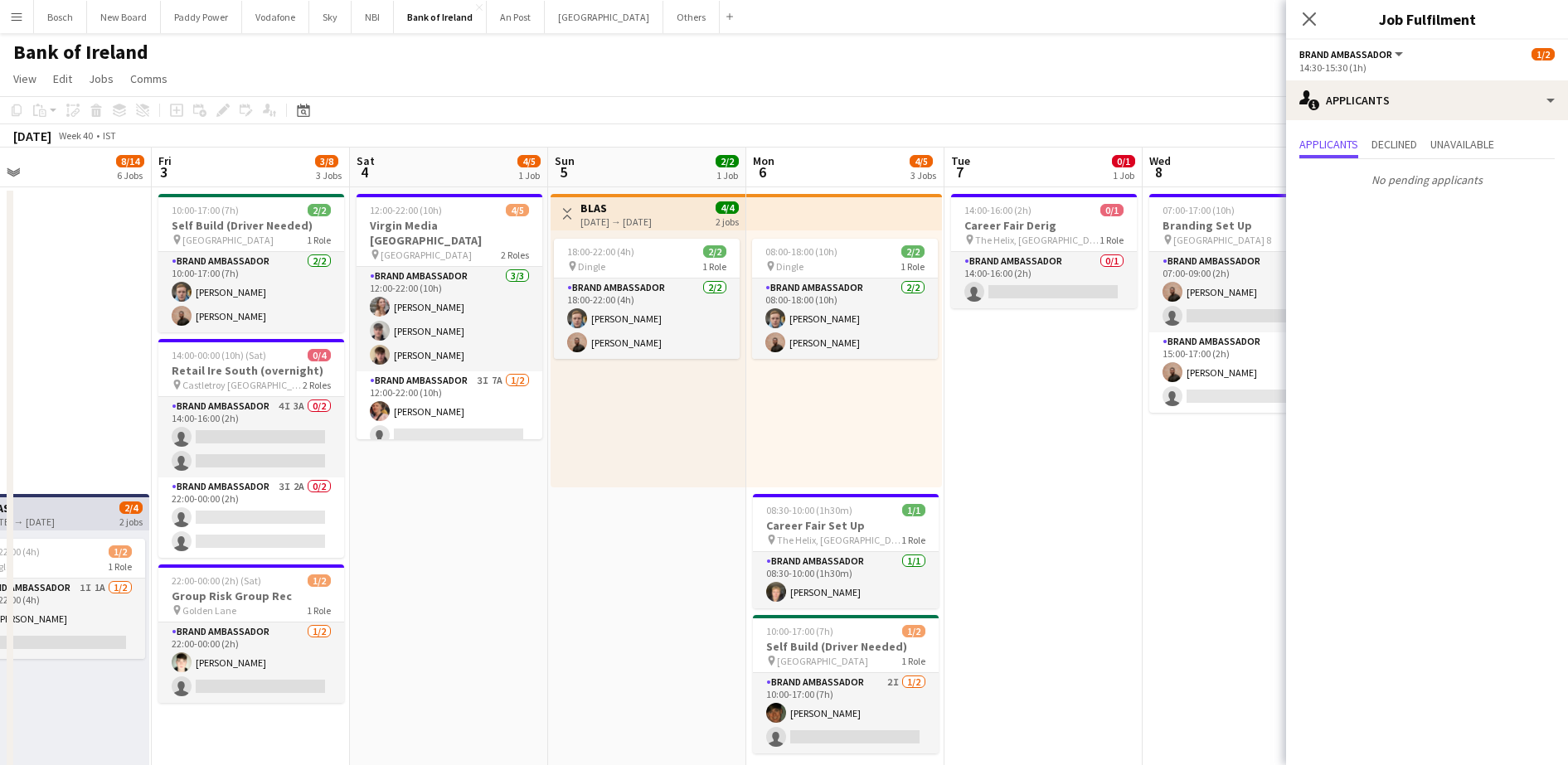
scroll to position [0, 642]
click at [484, 404] on app-card-role "Brand Ambassador 3I 7A 1/2 12:00-22:00 (10h) Mark O’Shea single-neutral-actions" at bounding box center [448, 411] width 186 height 80
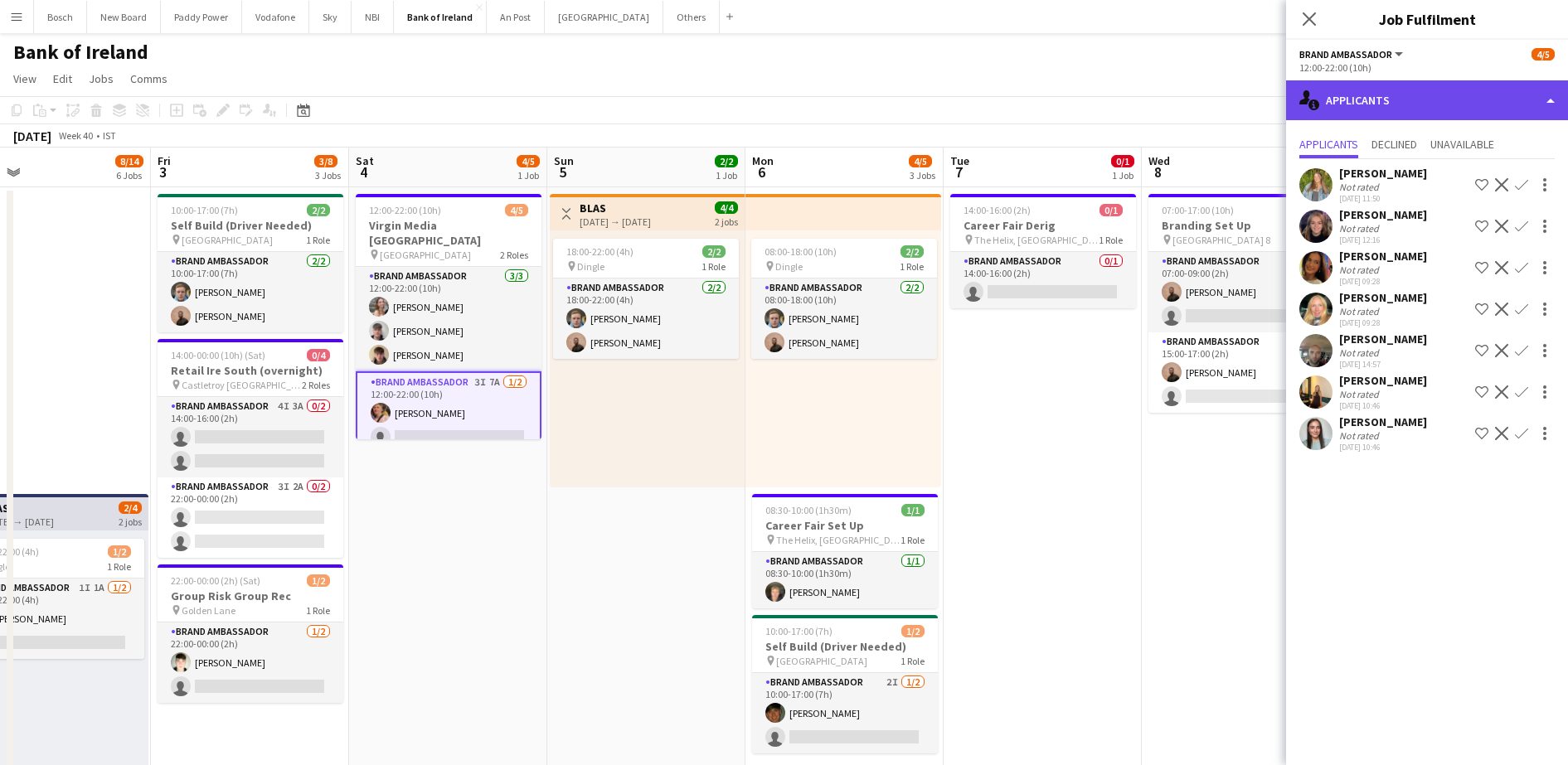
click at [1409, 106] on div "single-neutral-actions-information Applicants" at bounding box center [1426, 100] width 282 height 40
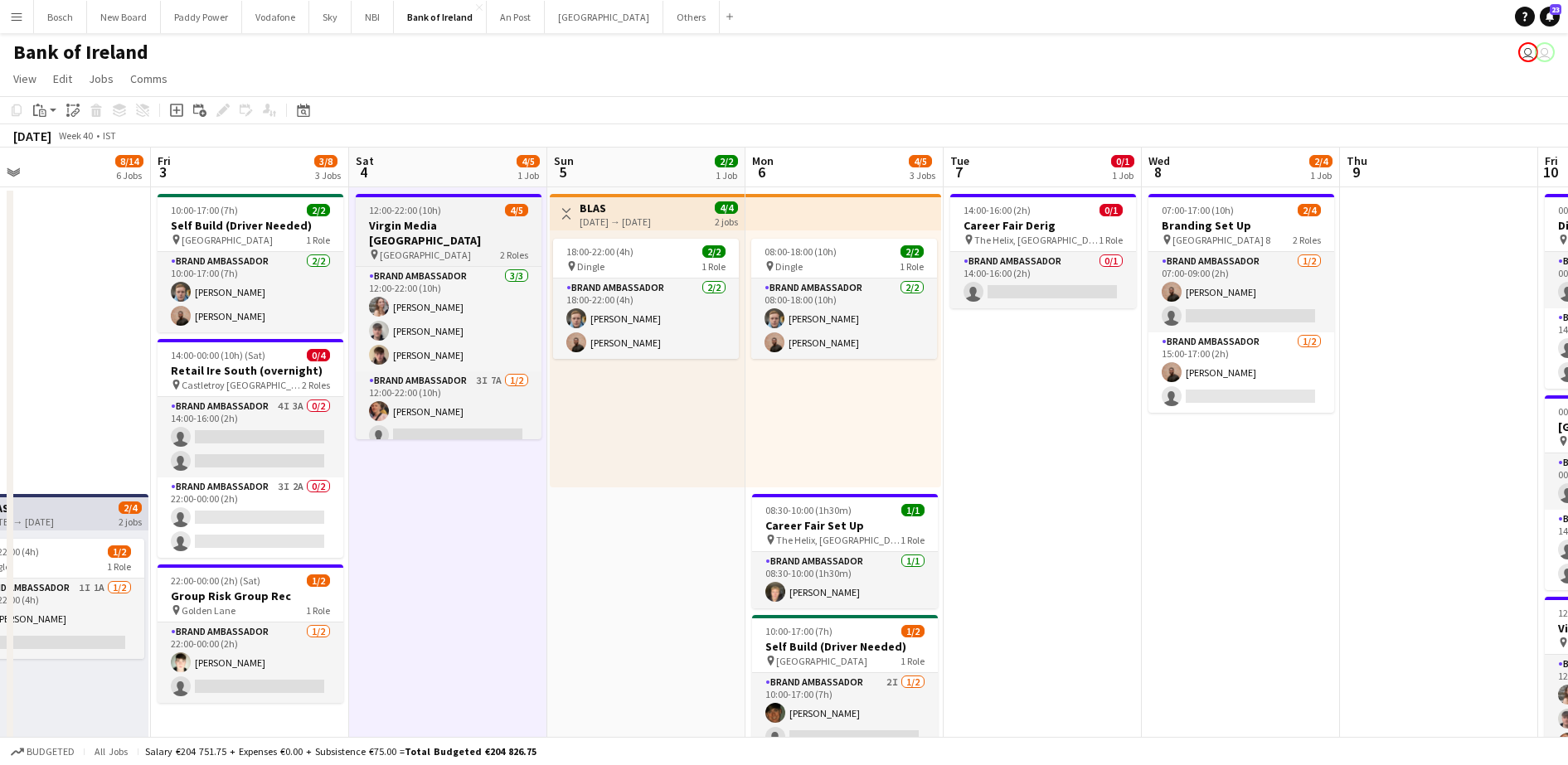
click at [415, 248] on div "pin Limerick 2 Roles" at bounding box center [448, 254] width 186 height 13
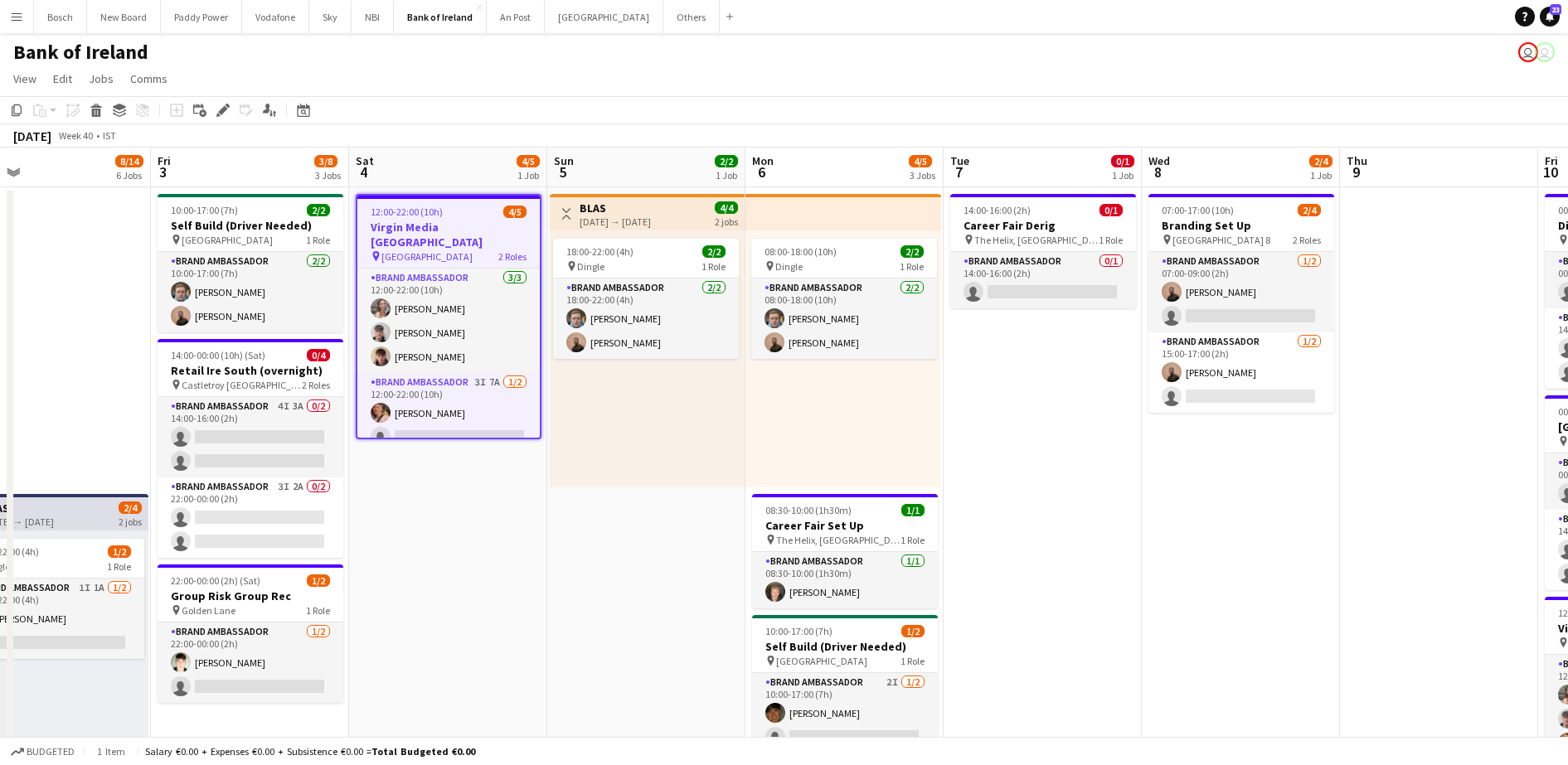
click at [219, 97] on app-toolbar "Copy Paste Paste Ctrl+V Paste with crew Ctrl+Shift+V Paste linked Job [GEOGRAPH…" at bounding box center [784, 110] width 1568 height 28
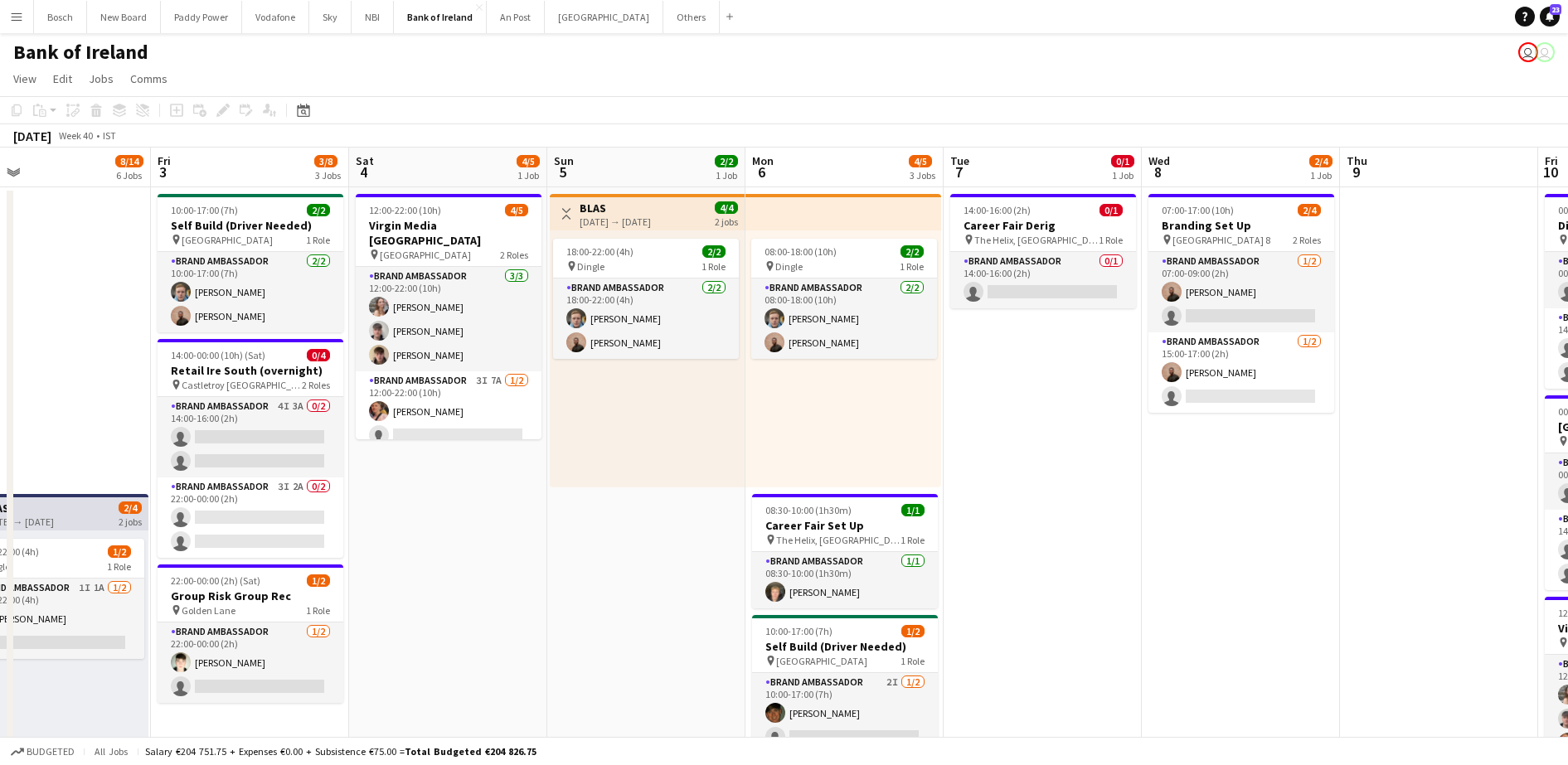
click at [223, 105] on div "Add job Add linked Job Edit Edit linked Job Applicants" at bounding box center [216, 110] width 127 height 20
click at [408, 214] on span "12:00-22:00 (10h)" at bounding box center [405, 209] width 72 height 12
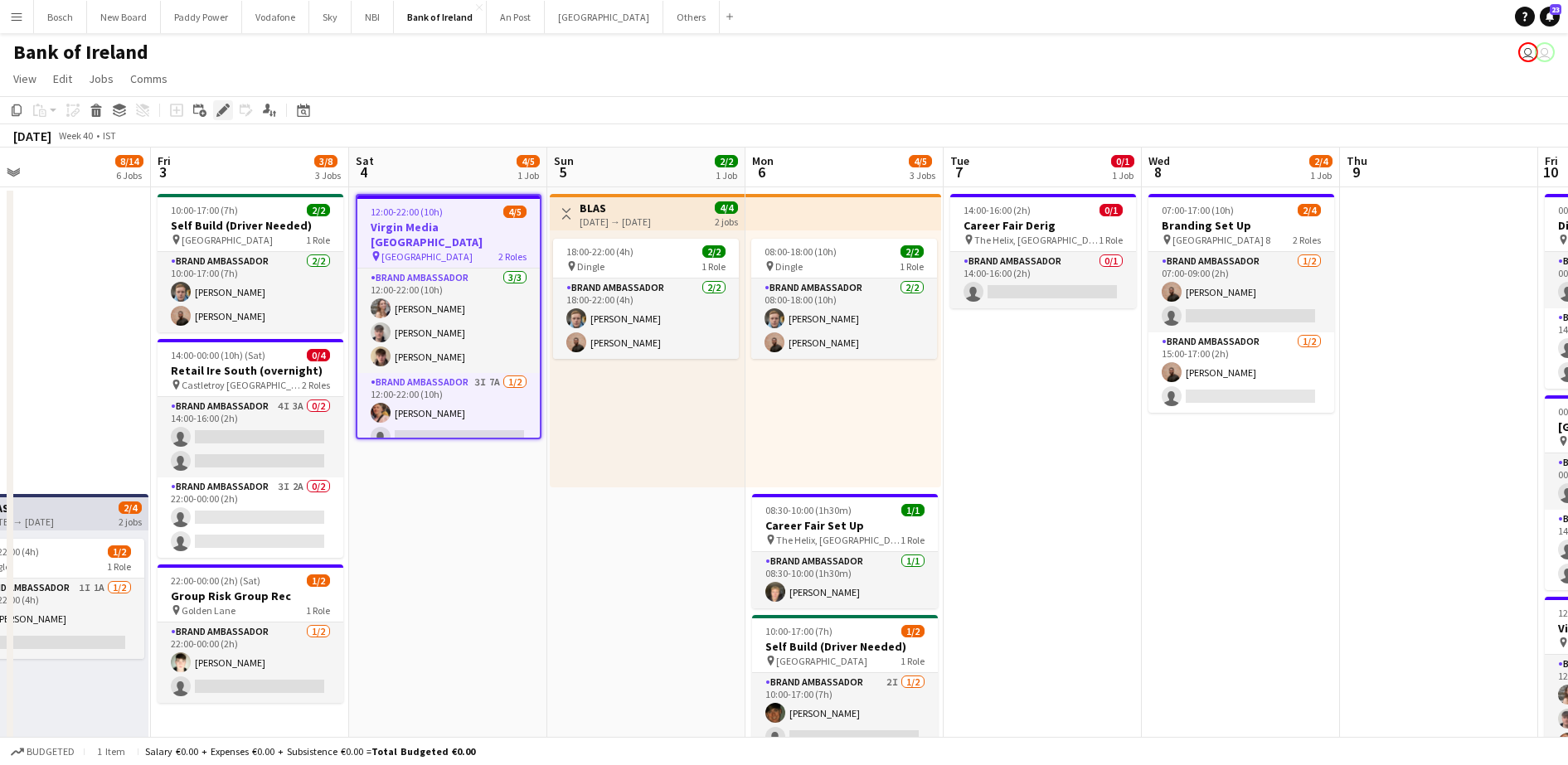
click at [218, 117] on div "Edit" at bounding box center [223, 110] width 20 height 20
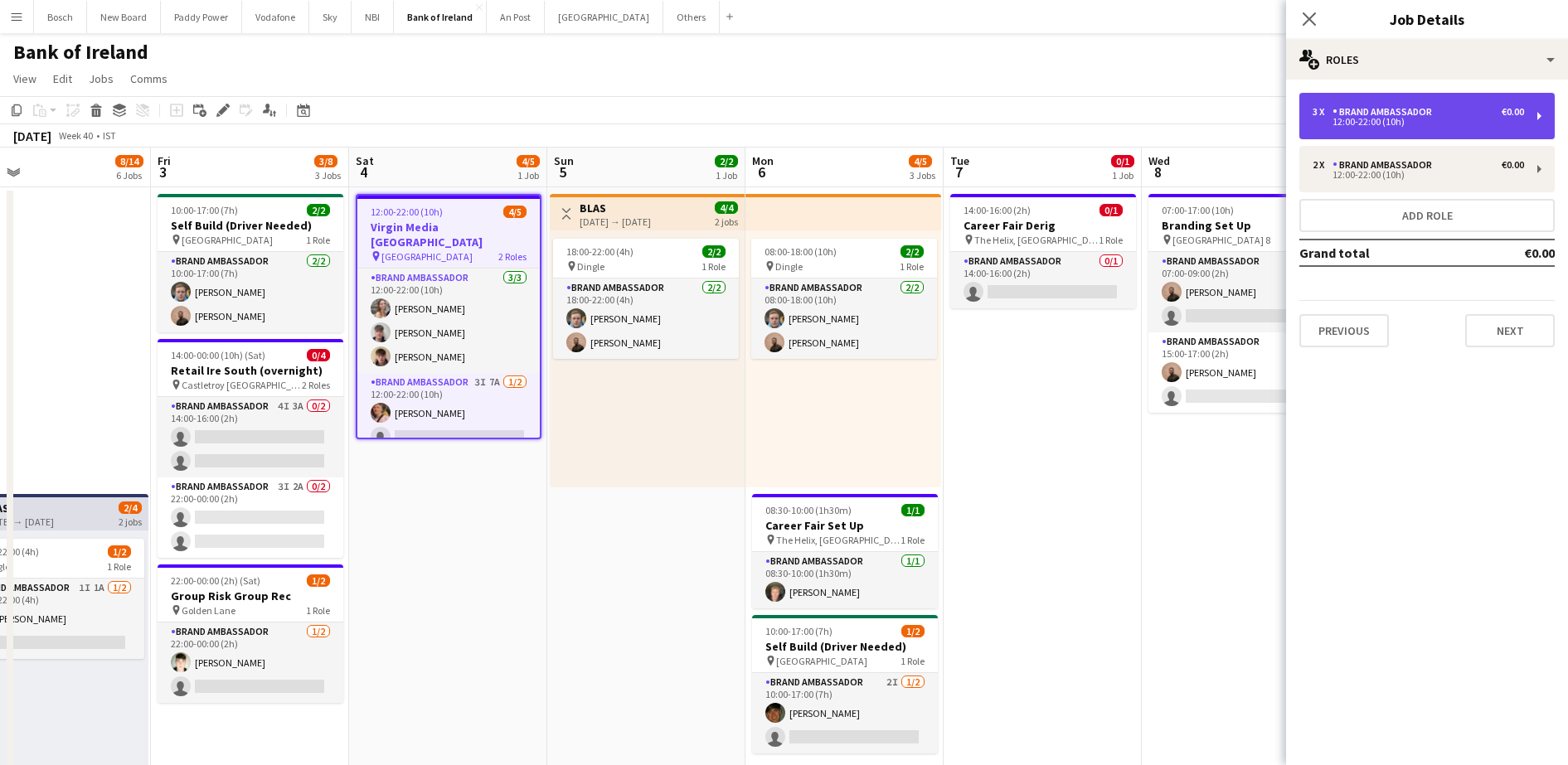
click at [1440, 117] on div "12:00-22:00 (10h)" at bounding box center [1418, 121] width 212 height 8
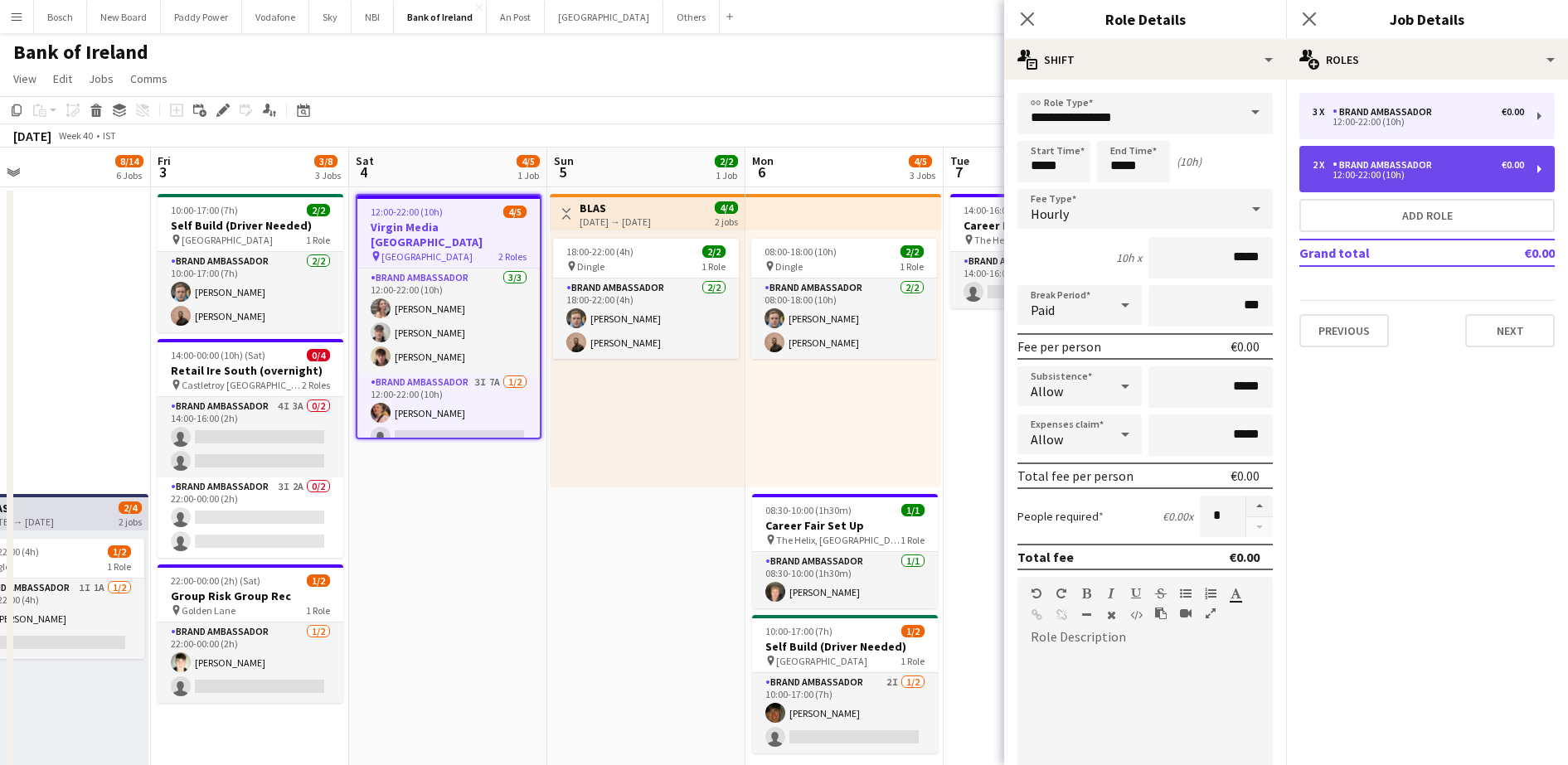
click at [1426, 188] on div "2 x Brand Ambassador €0.00 12:00-22:00 (10h)" at bounding box center [1426, 169] width 255 height 46
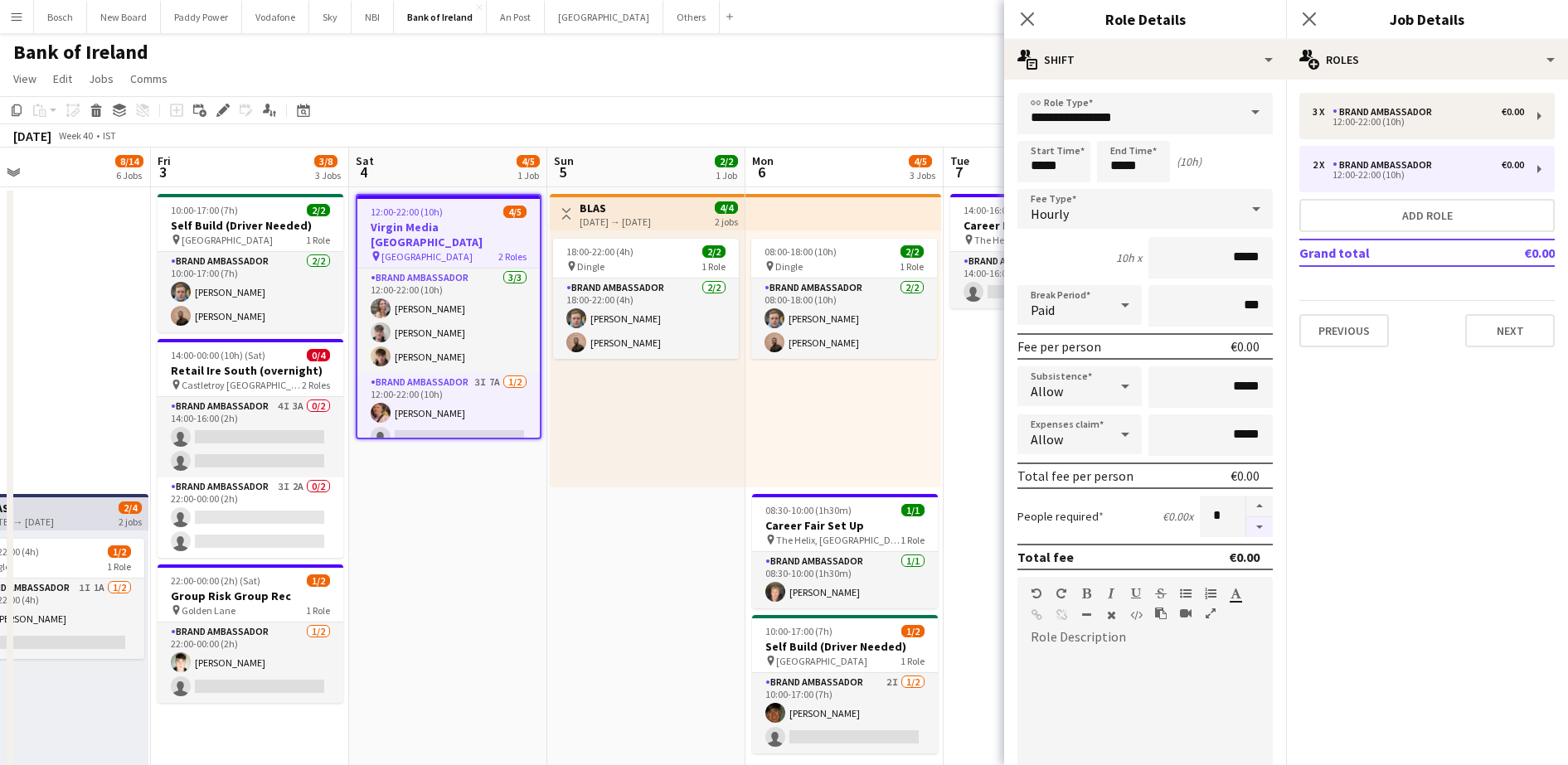
click at [1246, 525] on button "button" at bounding box center [1259, 527] width 27 height 20
type input "*"
click at [960, 127] on div "October 2025 Week 40 • IST" at bounding box center [784, 135] width 1568 height 23
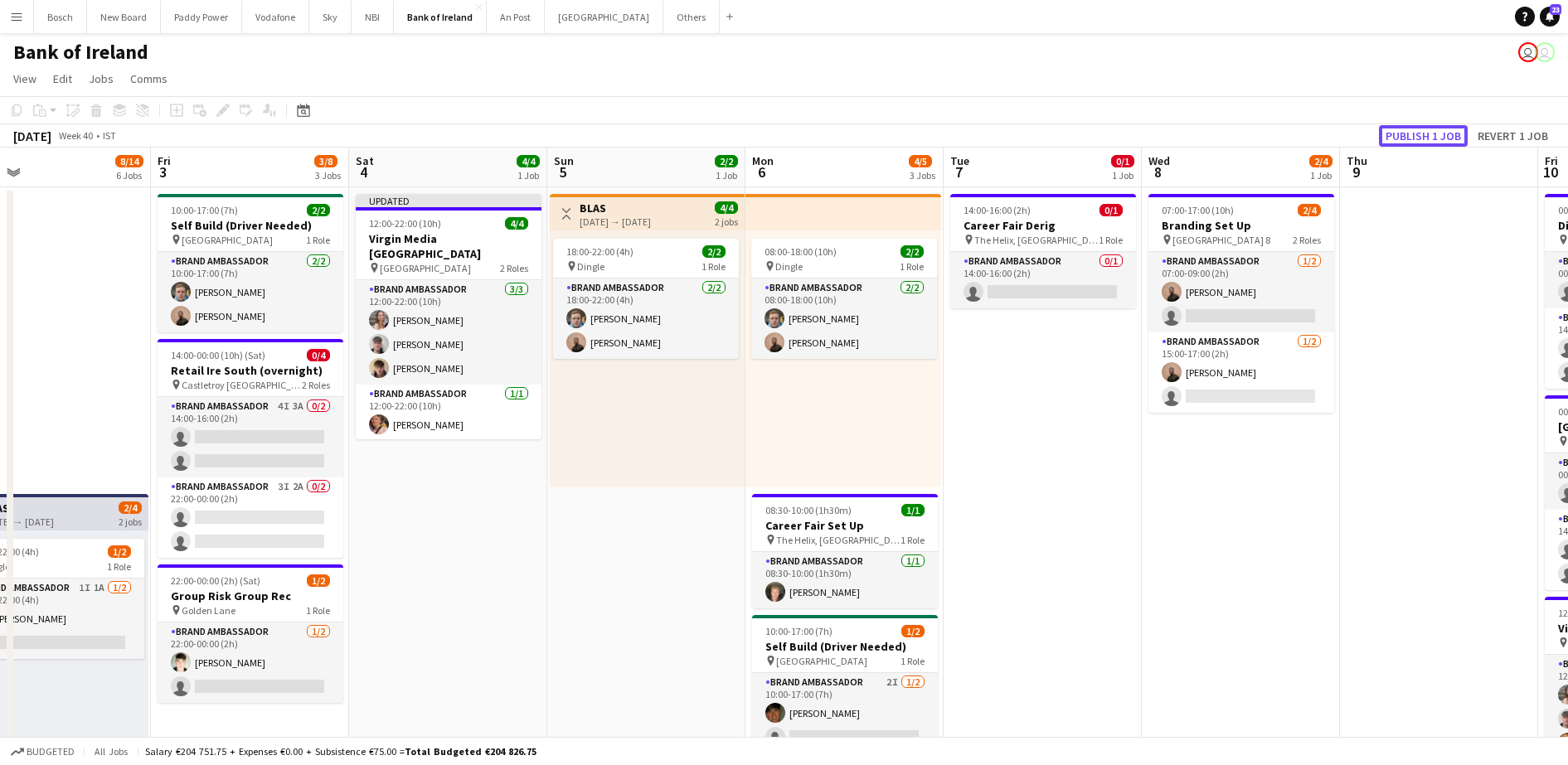
click at [1428, 140] on button "Publish 1 job" at bounding box center [1423, 135] width 89 height 21
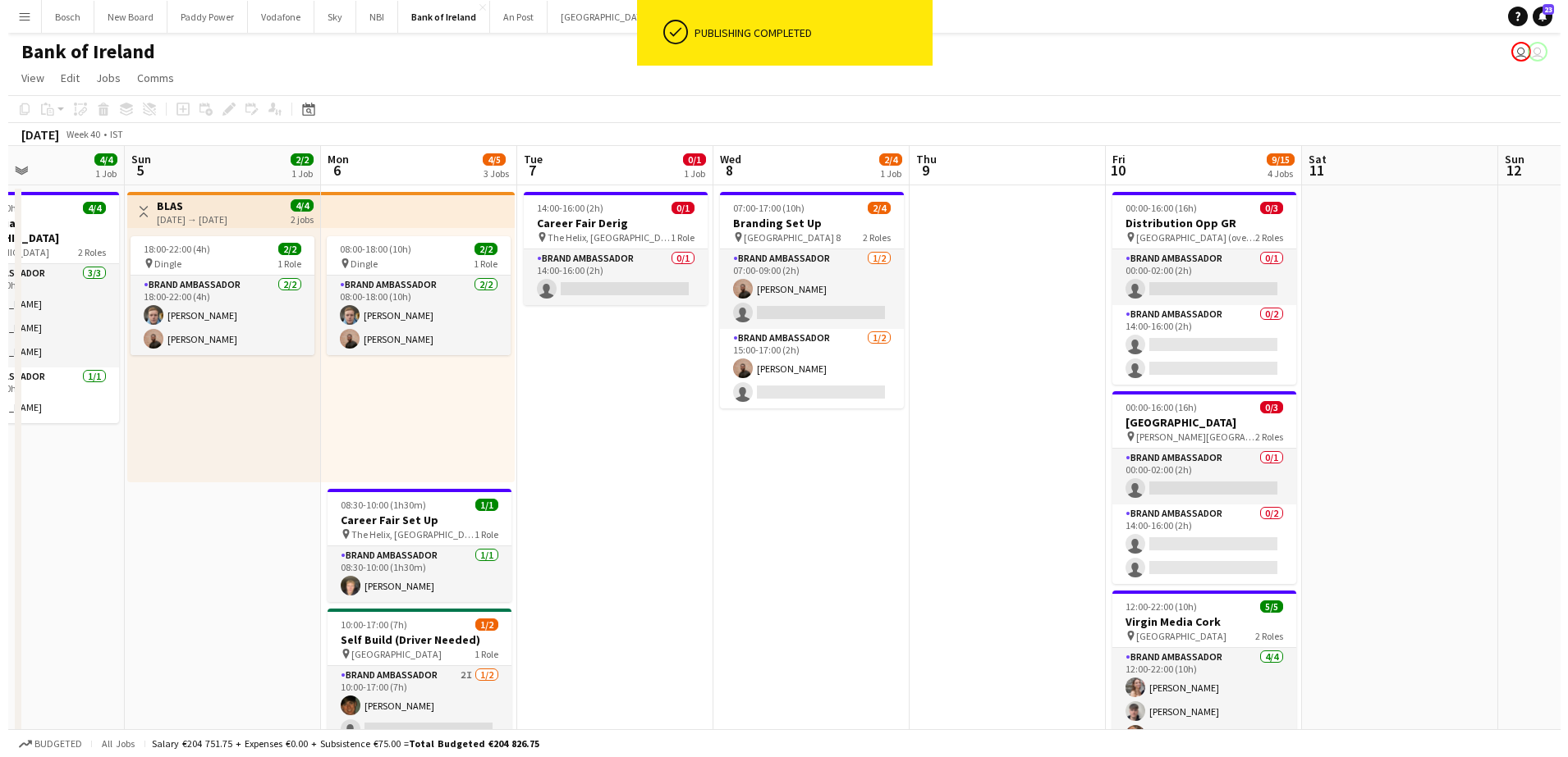
scroll to position [0, 480]
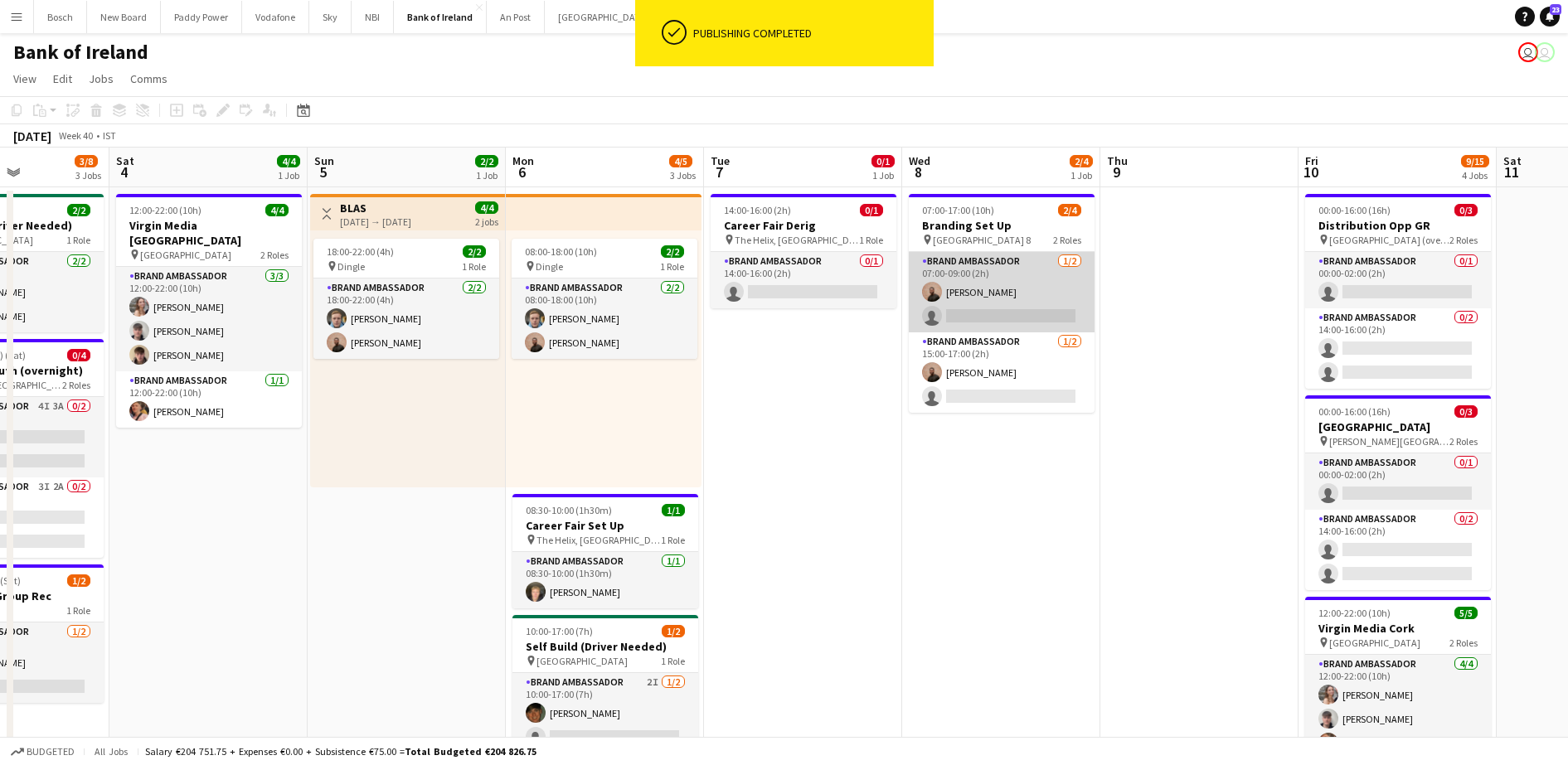
click at [1031, 292] on app-card-role "Brand Ambassador 1/2 07:00-09:00 (2h) Andrew Ajetunmobi single-neutral-actions" at bounding box center [1001, 291] width 186 height 80
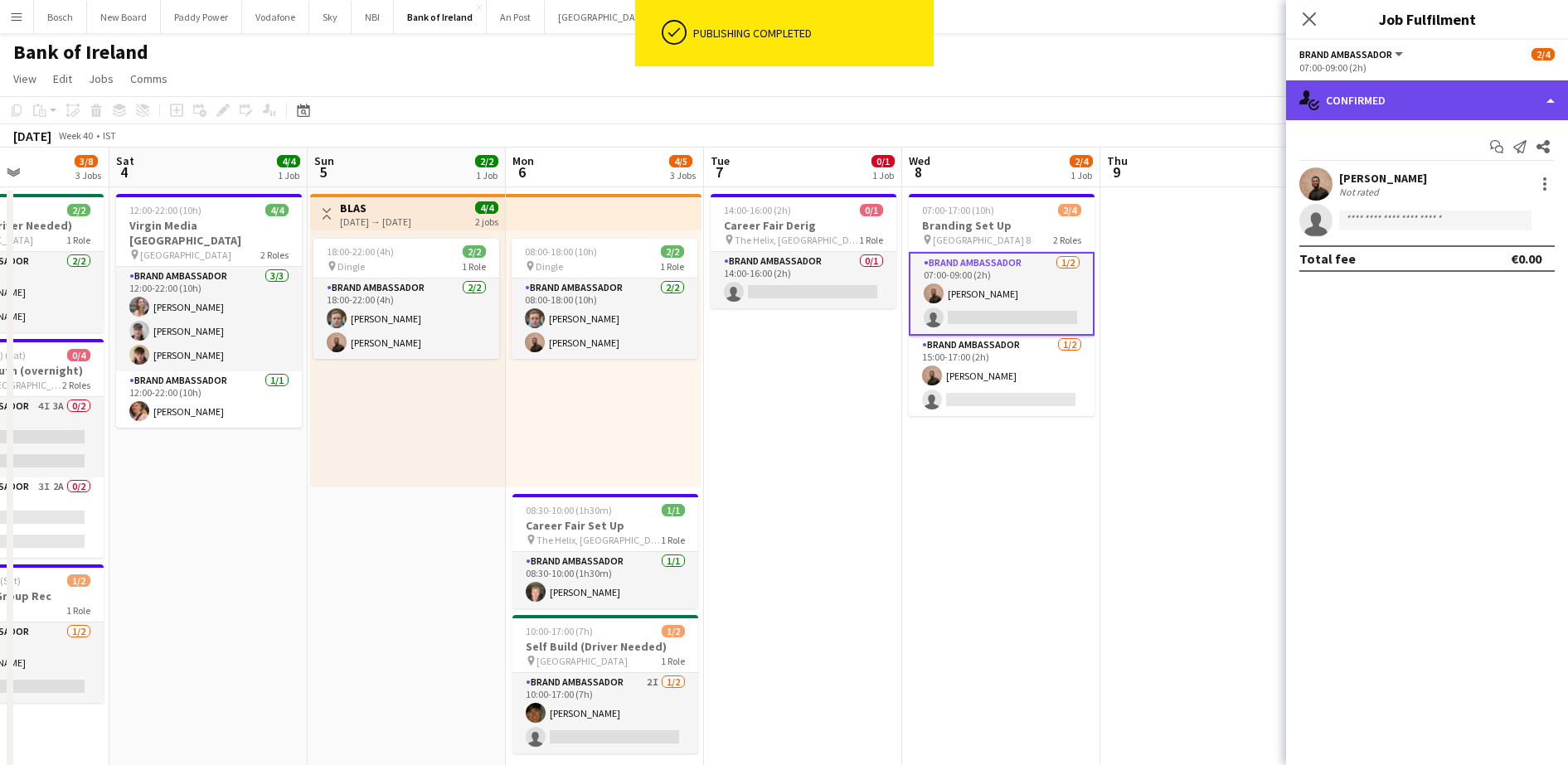
click at [1379, 105] on div "single-neutral-actions-check-2 Confirmed" at bounding box center [1426, 100] width 282 height 40
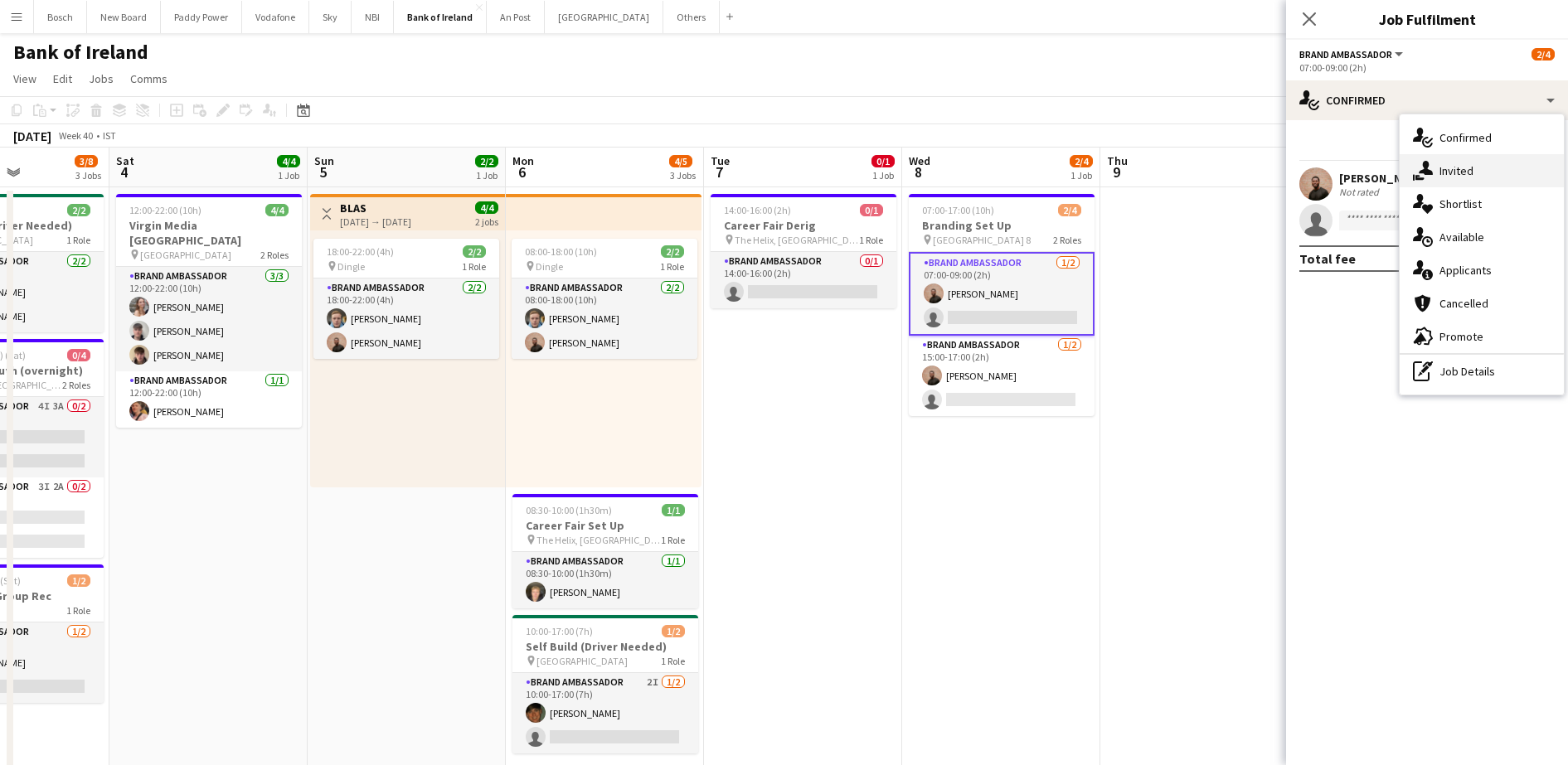
click at [1438, 165] on div "single-neutral-actions-share-1 Invited" at bounding box center [1481, 171] width 164 height 33
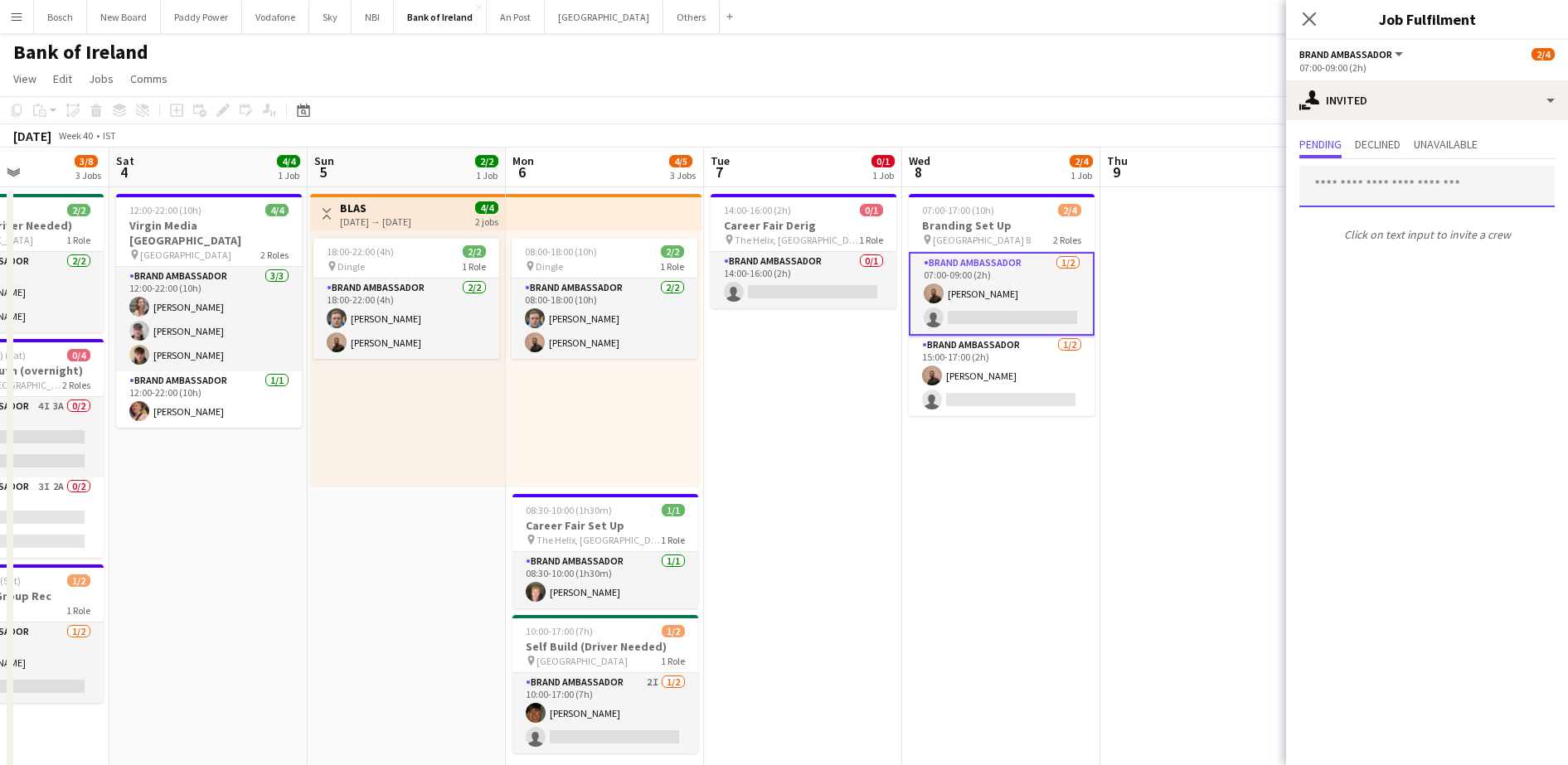
click at [1339, 203] on input "text" at bounding box center [1426, 186] width 255 height 42
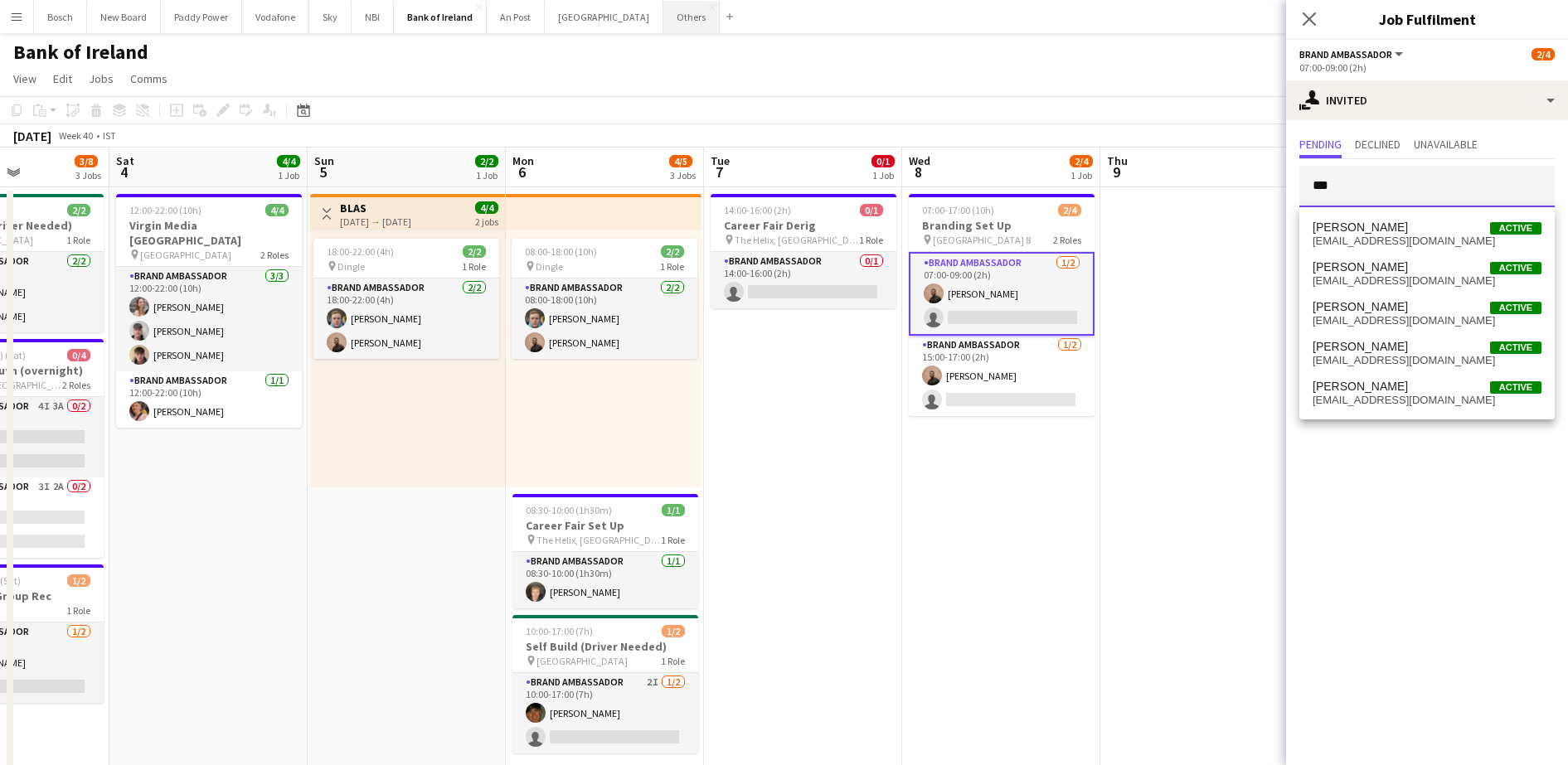
type input "***"
click at [663, 21] on button "Others Close" at bounding box center [691, 17] width 56 height 32
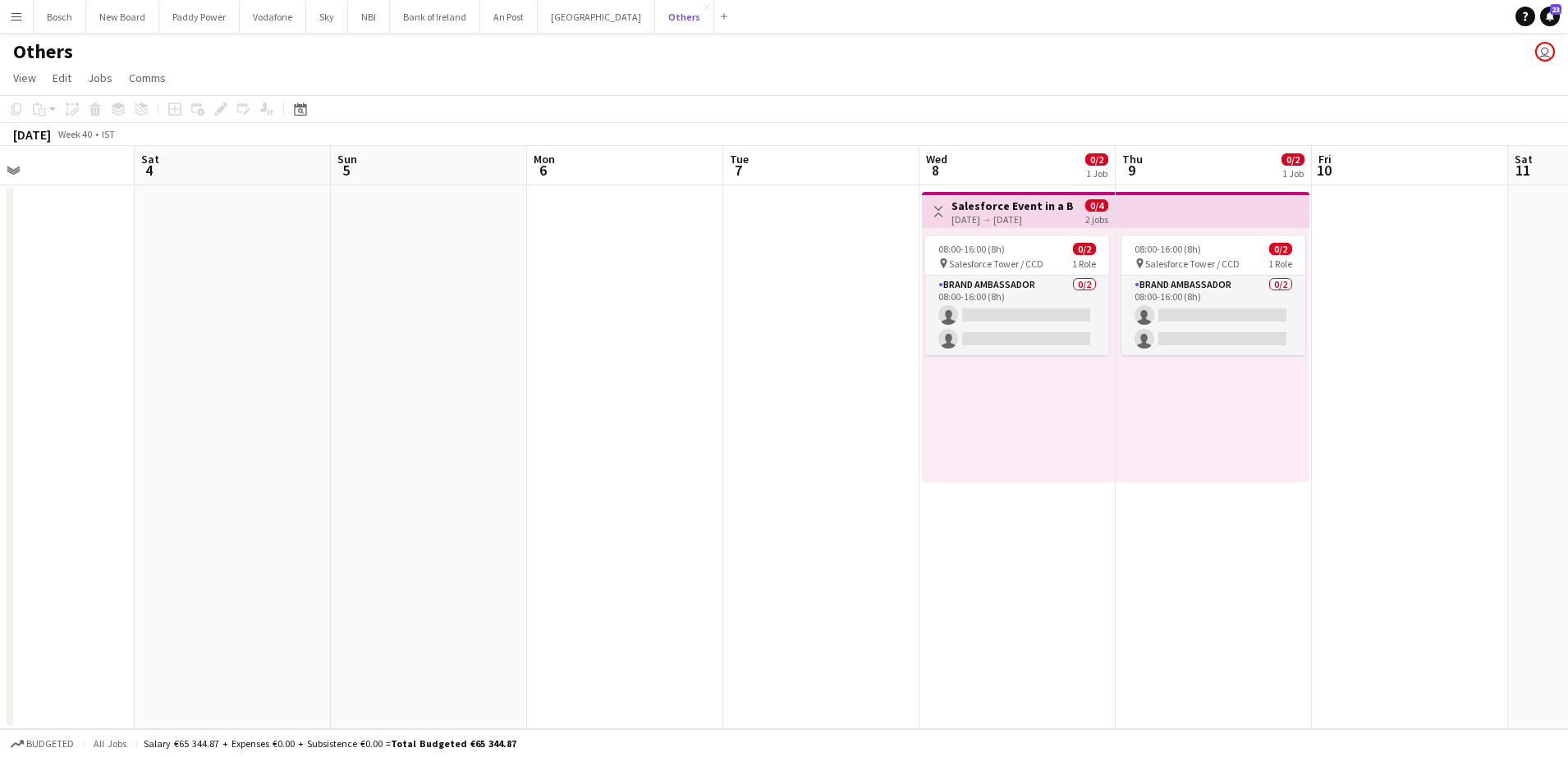
scroll to position [0, 582]
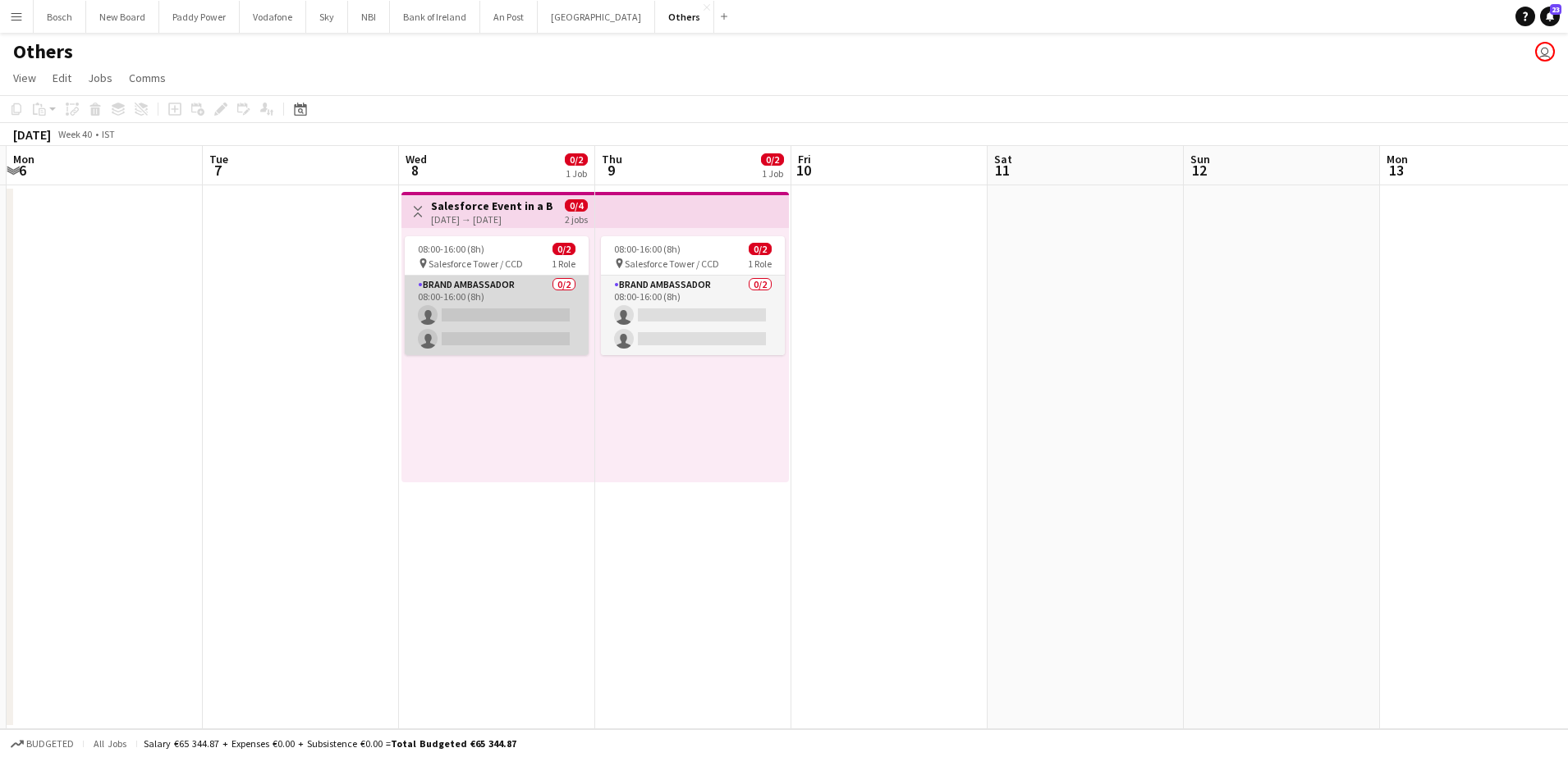
click at [517, 302] on app-card-role "Brand Ambassador 0/2 08:00-16:00 (8h) single-neutral-actions single-neutral-act…" at bounding box center [496, 315] width 184 height 80
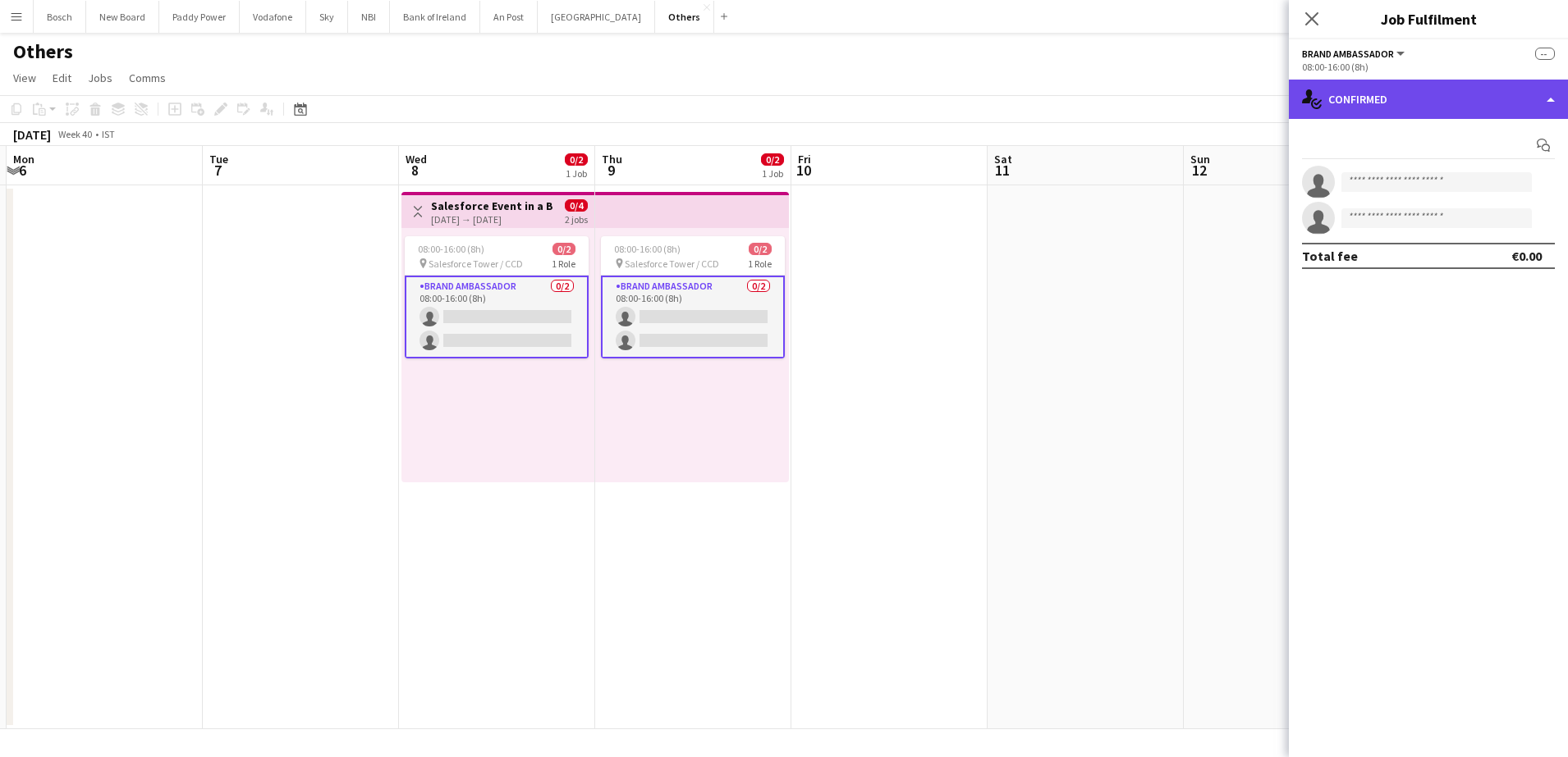
click at [1390, 99] on div "single-neutral-actions-check-2 Confirmed" at bounding box center [1428, 99] width 279 height 39
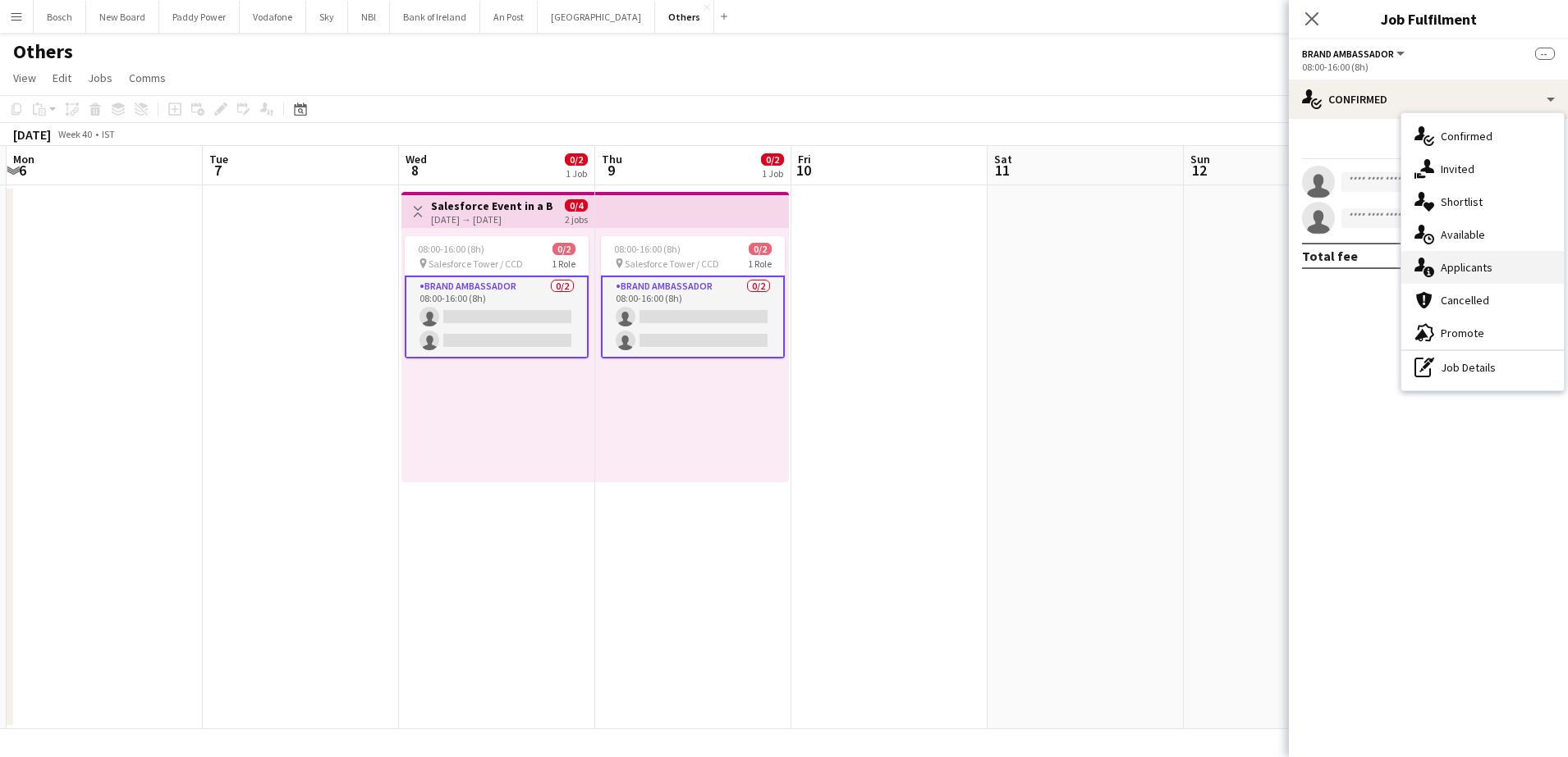
click at [1465, 273] on span "Applicants" at bounding box center [1466, 267] width 51 height 15
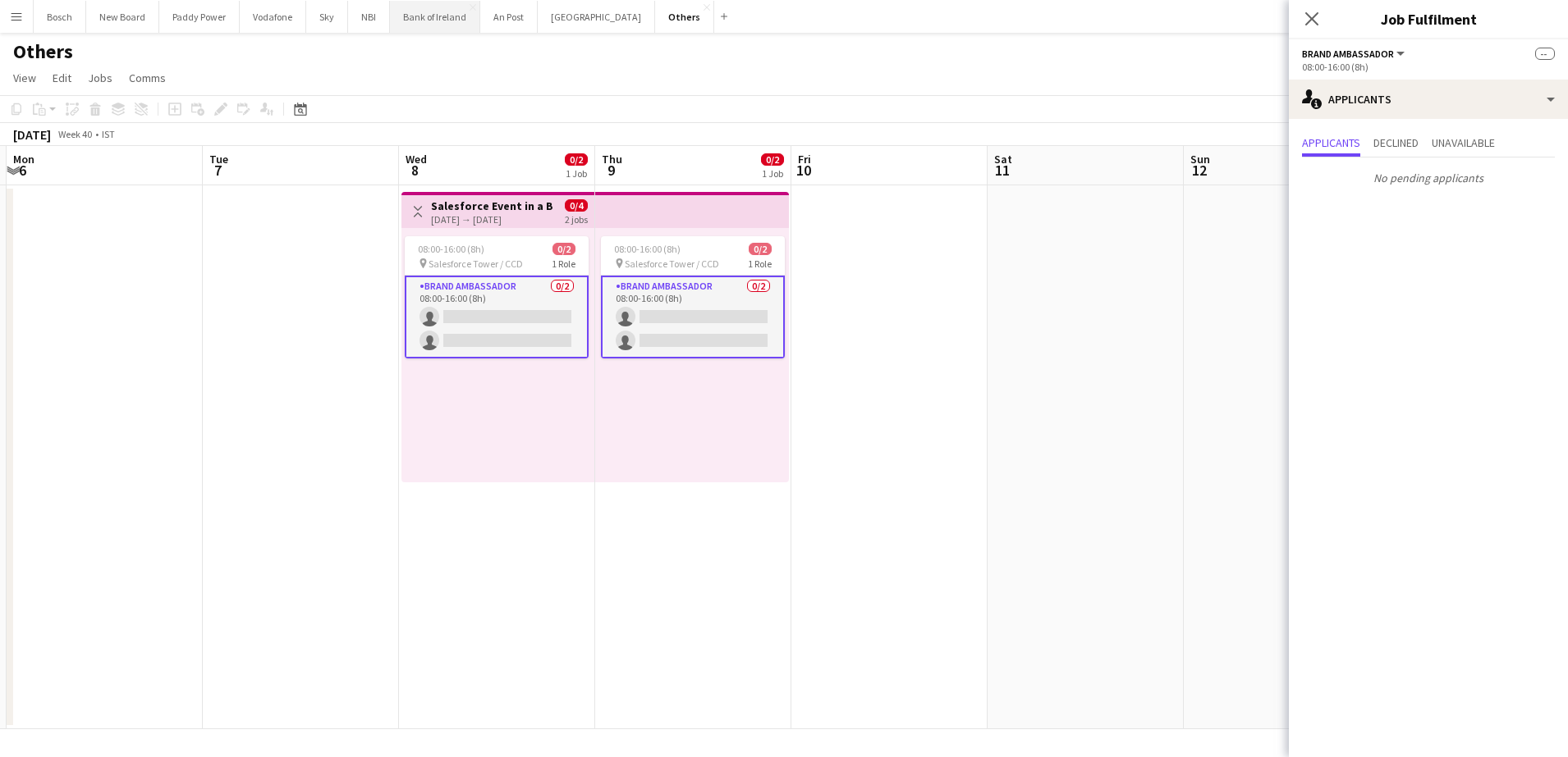
click at [425, 4] on button "Bank of Ireland Close" at bounding box center [435, 16] width 91 height 32
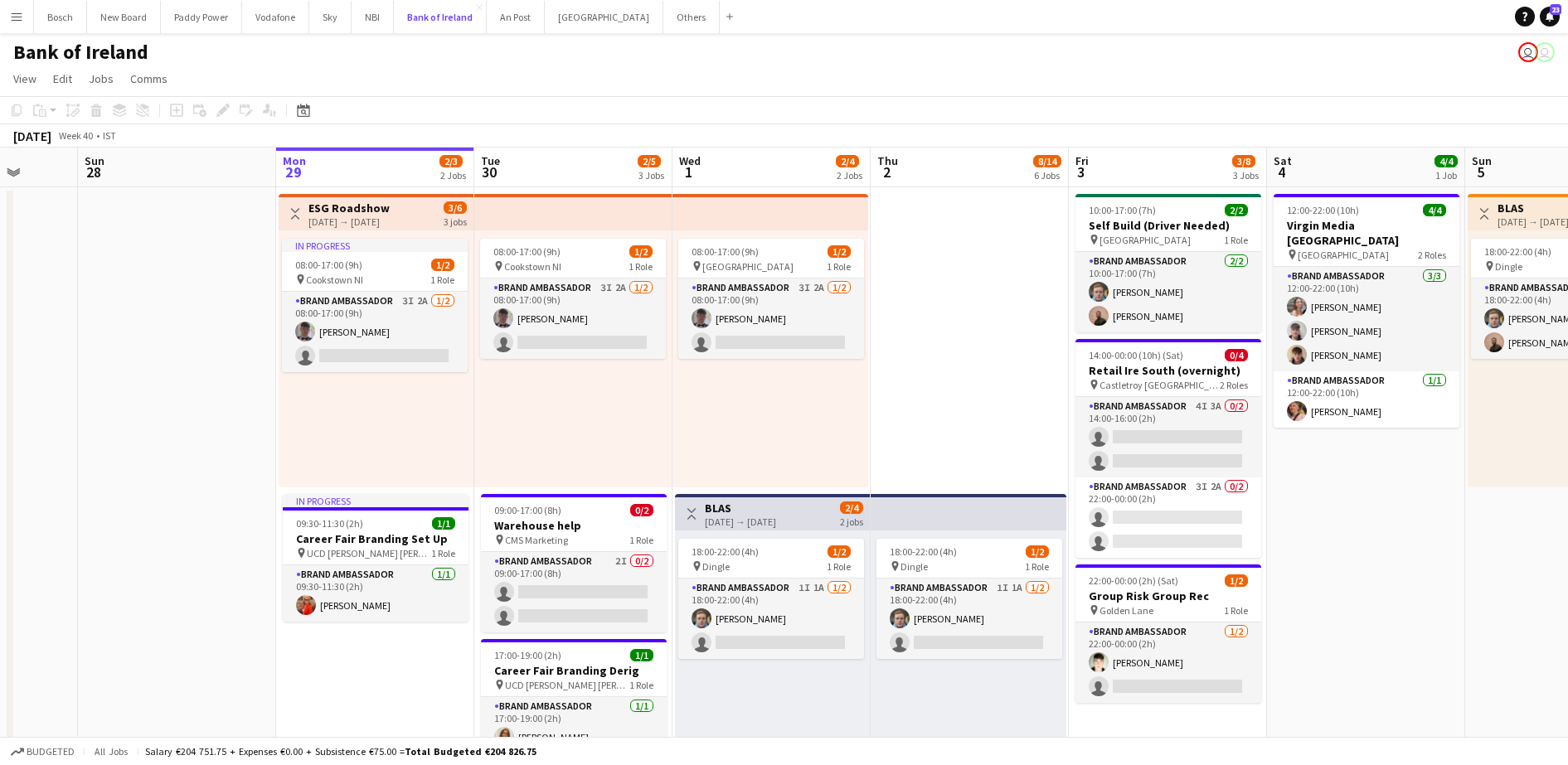
scroll to position [0, 510]
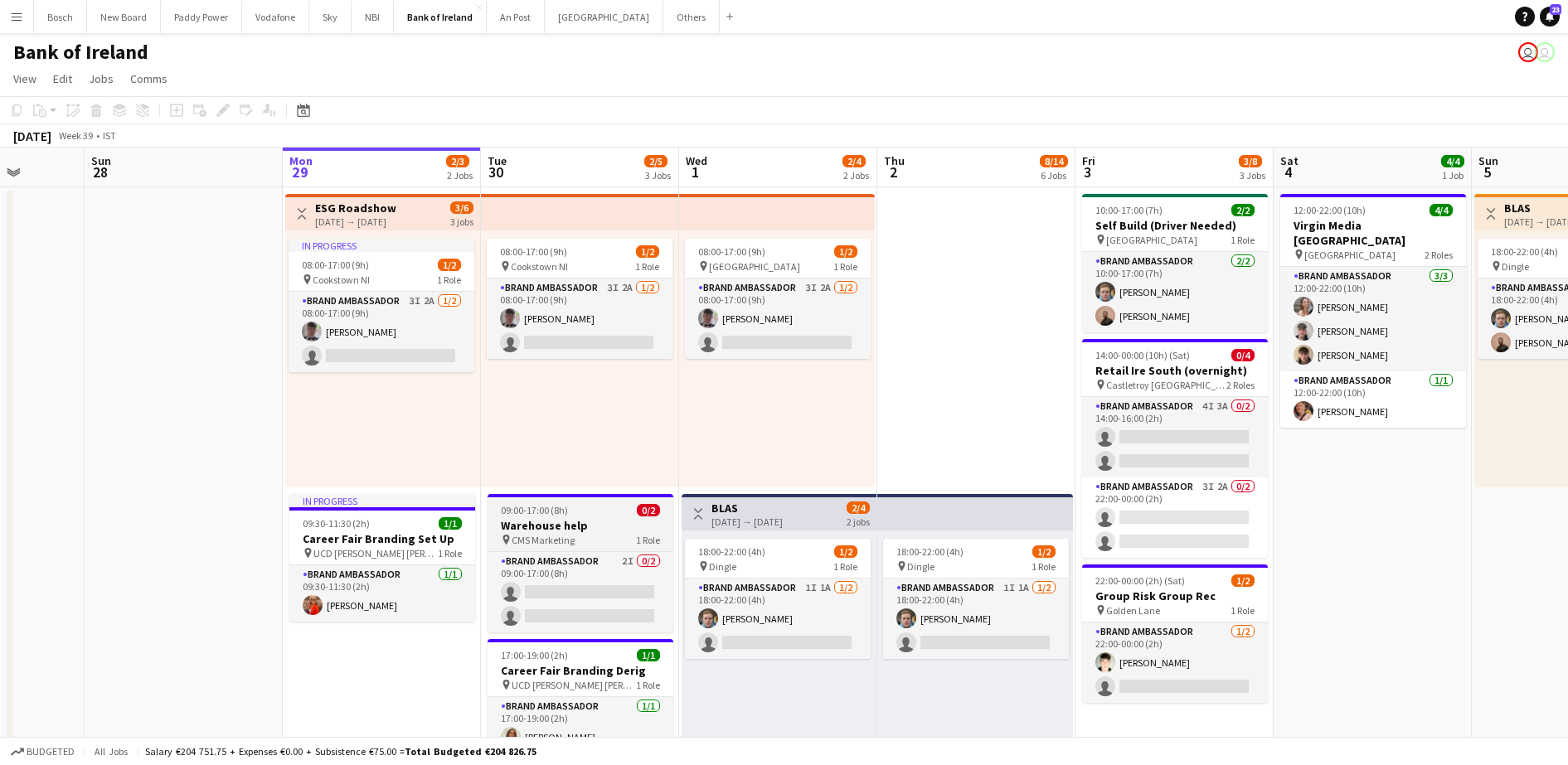
click at [619, 542] on div "pin CMS Marketing 1 Role" at bounding box center [580, 539] width 186 height 13
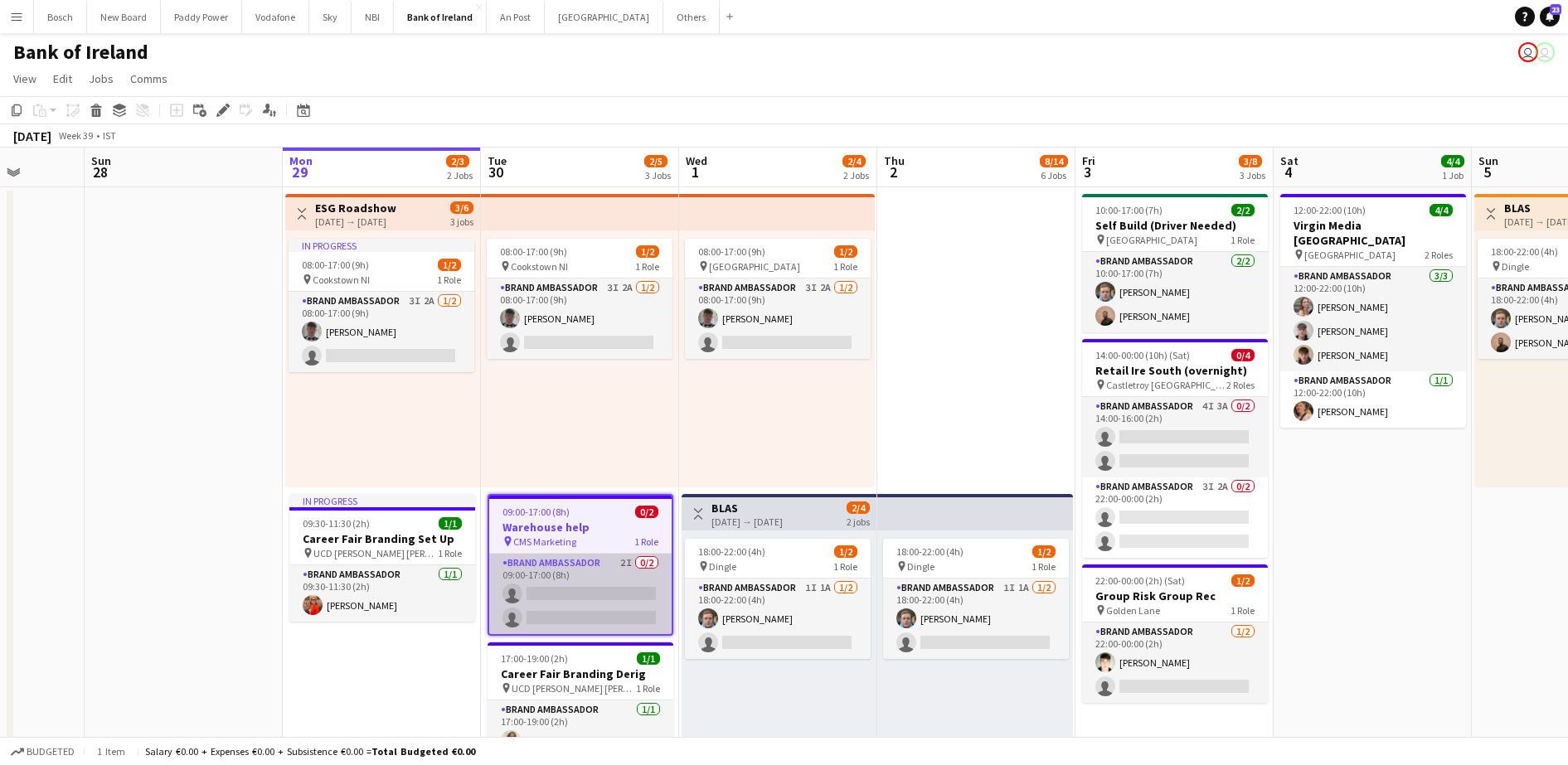
click at [596, 621] on app-card-role "Brand Ambassador 2I 0/2 09:00-17:00 (8h) single-neutral-actions single-neutral-…" at bounding box center [580, 594] width 182 height 80
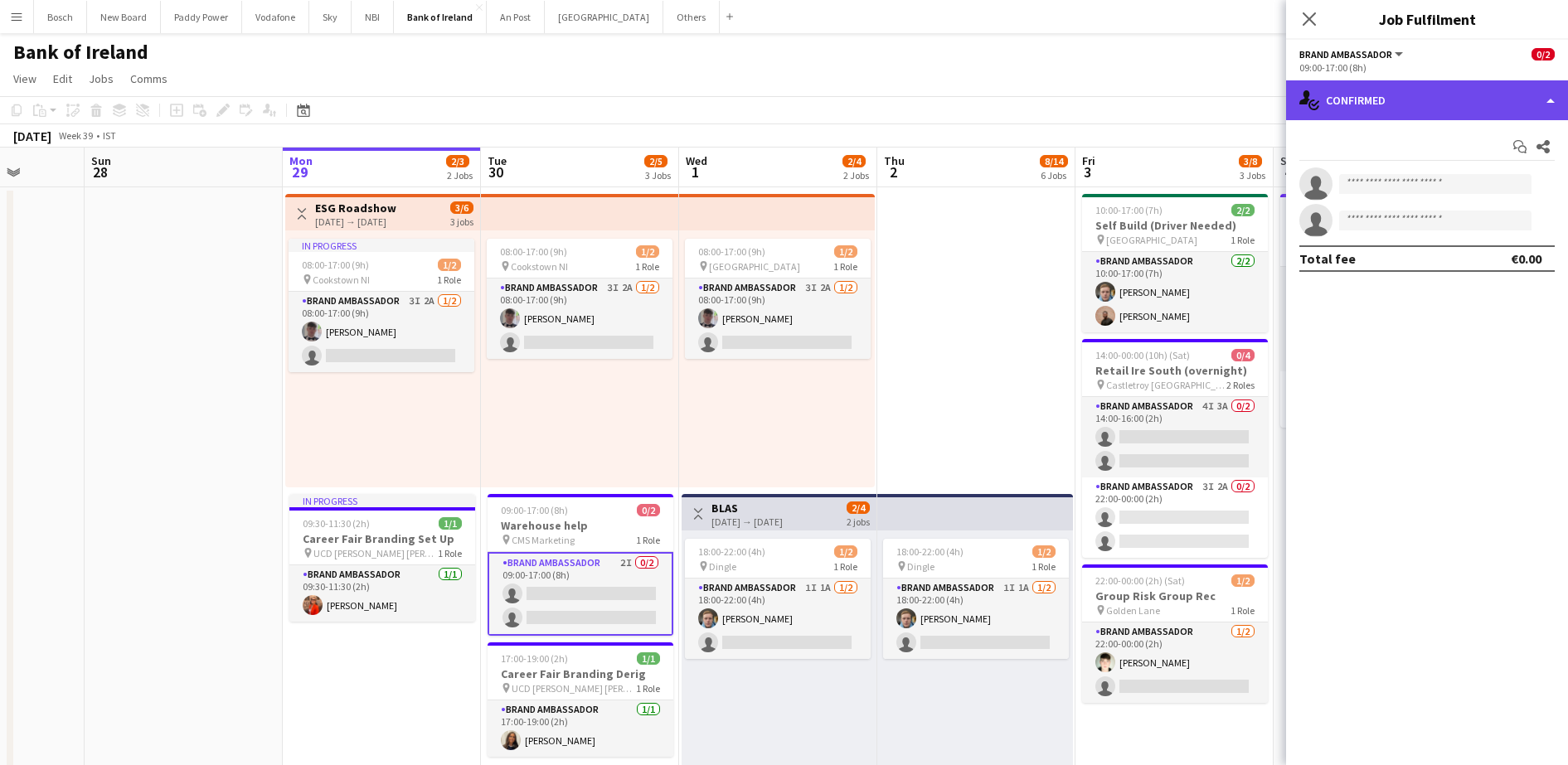
click at [1385, 100] on div "single-neutral-actions-check-2 Confirmed" at bounding box center [1426, 100] width 282 height 40
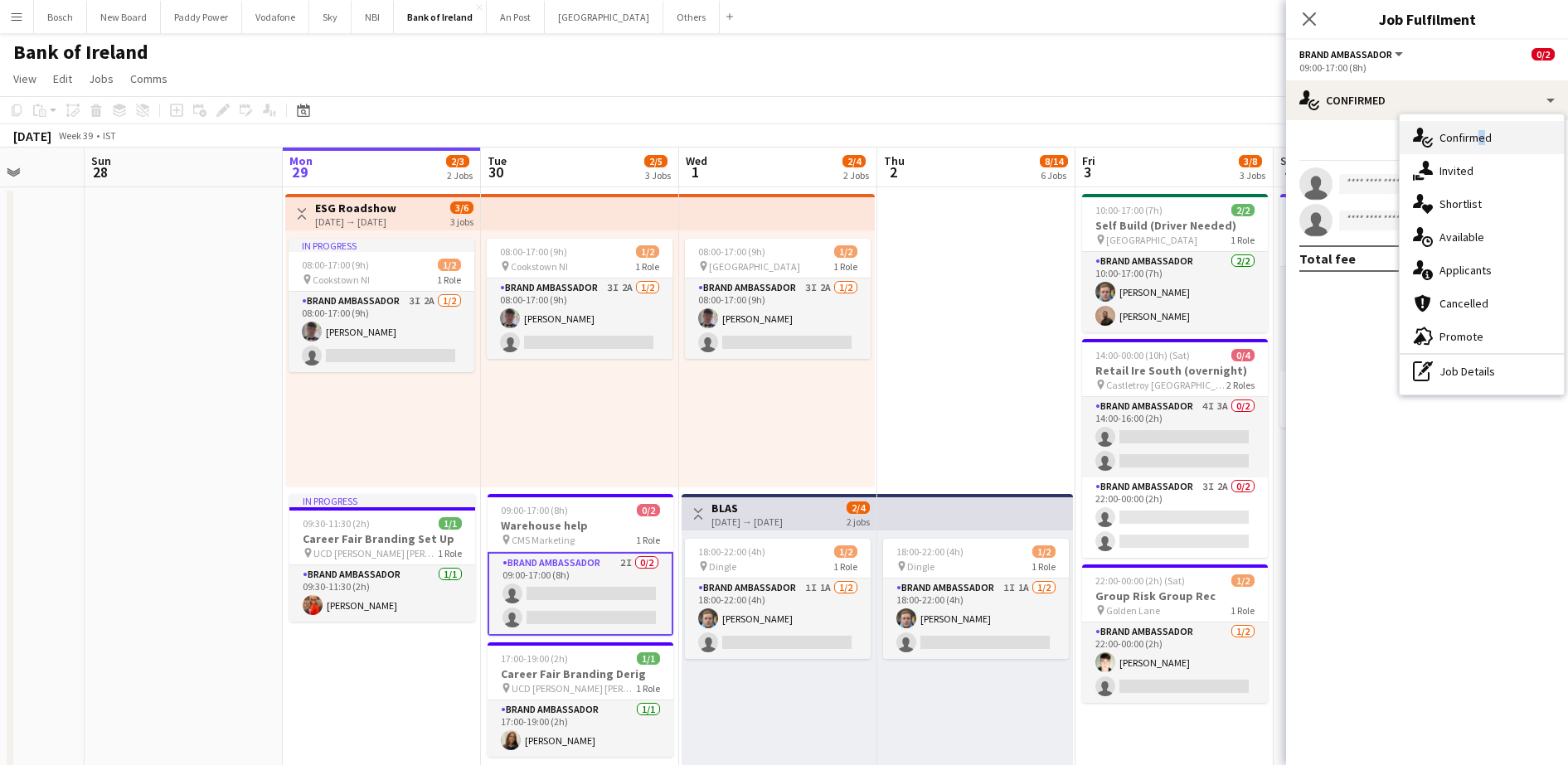
click at [1474, 150] on div "single-neutral-actions-check-2 Confirmed" at bounding box center [1481, 138] width 164 height 33
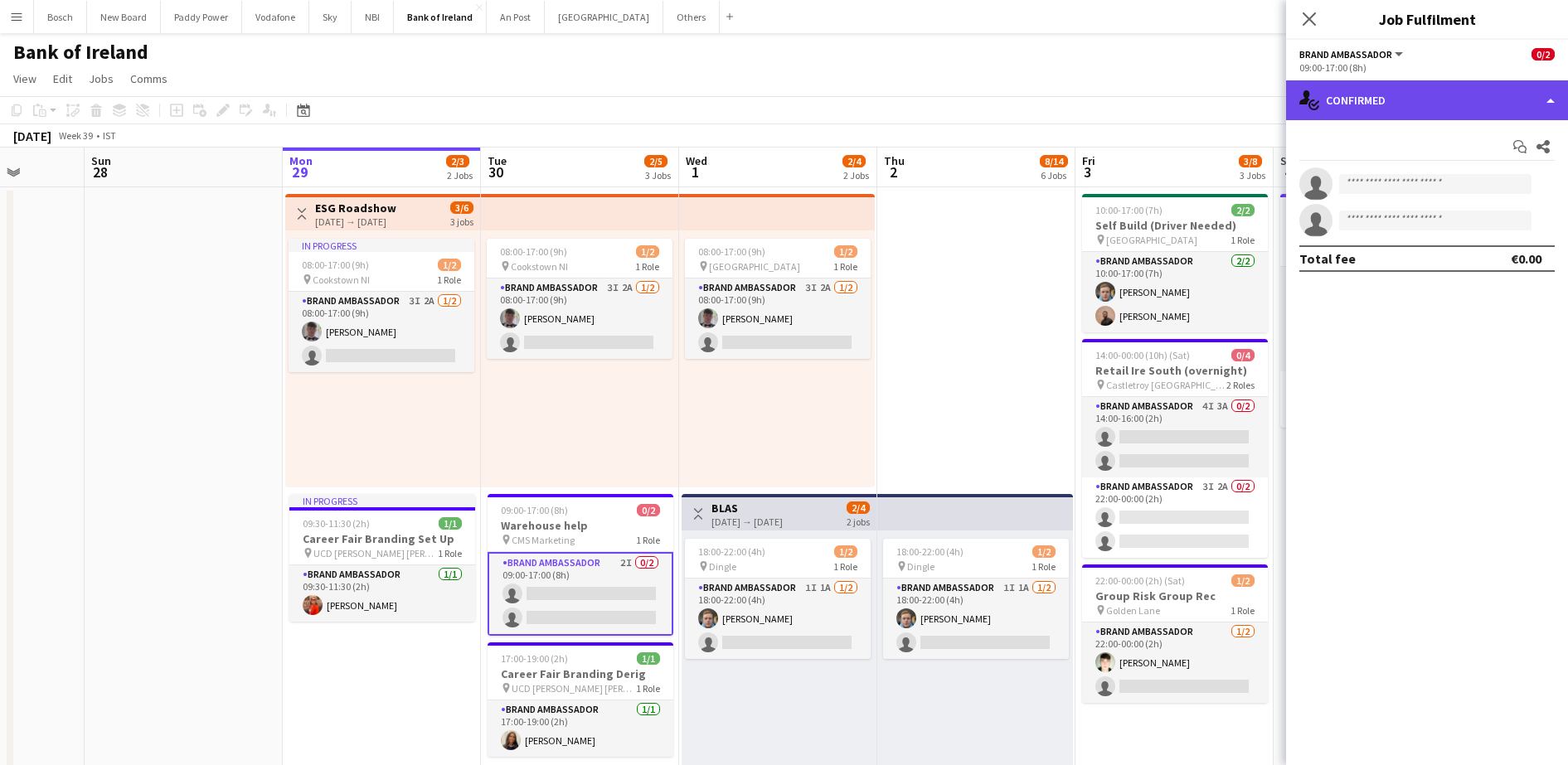
click at [1426, 105] on div "single-neutral-actions-check-2 Confirmed" at bounding box center [1426, 100] width 282 height 40
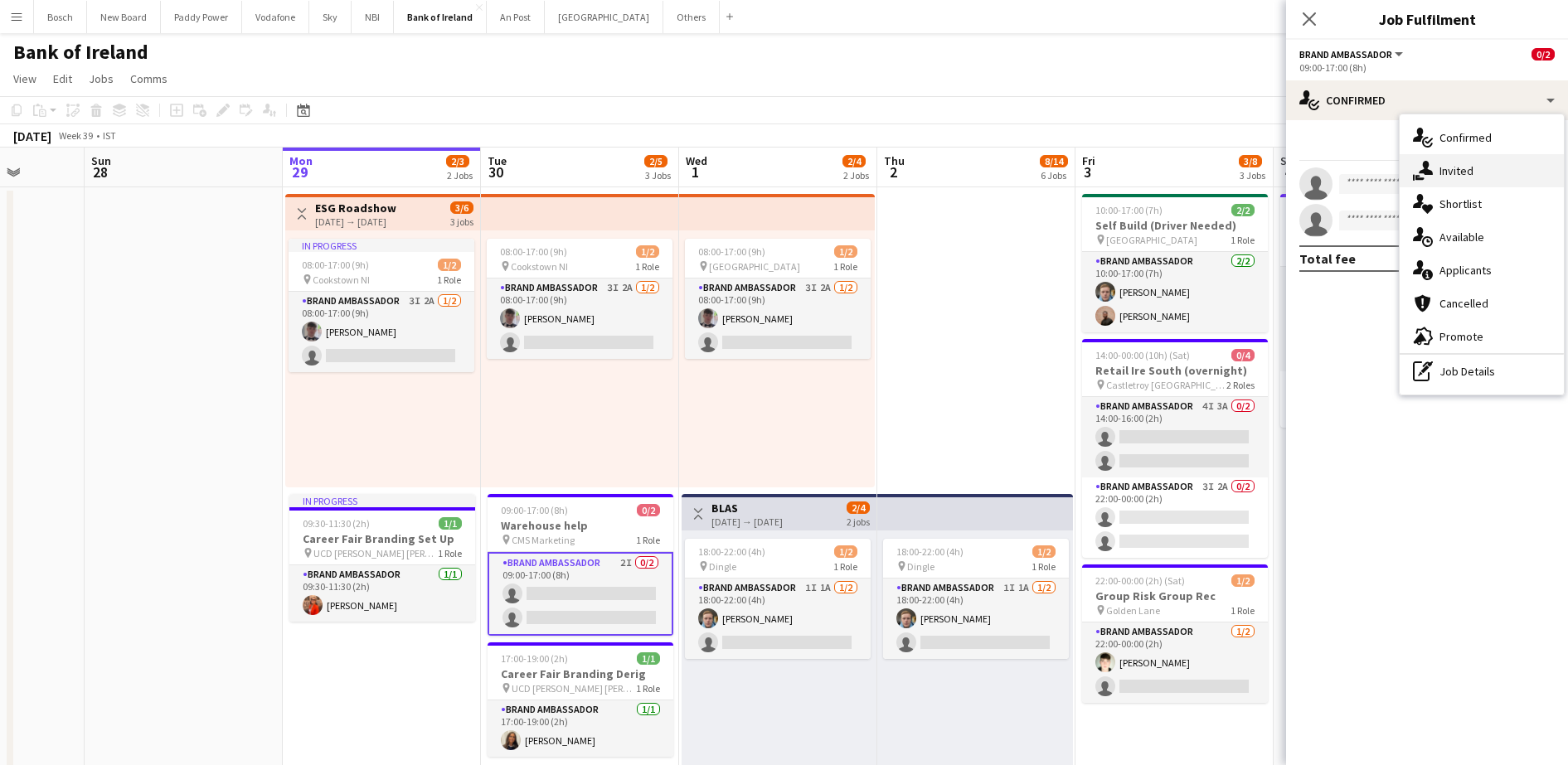
click at [1473, 162] on div "single-neutral-actions-share-1 Invited" at bounding box center [1481, 171] width 164 height 33
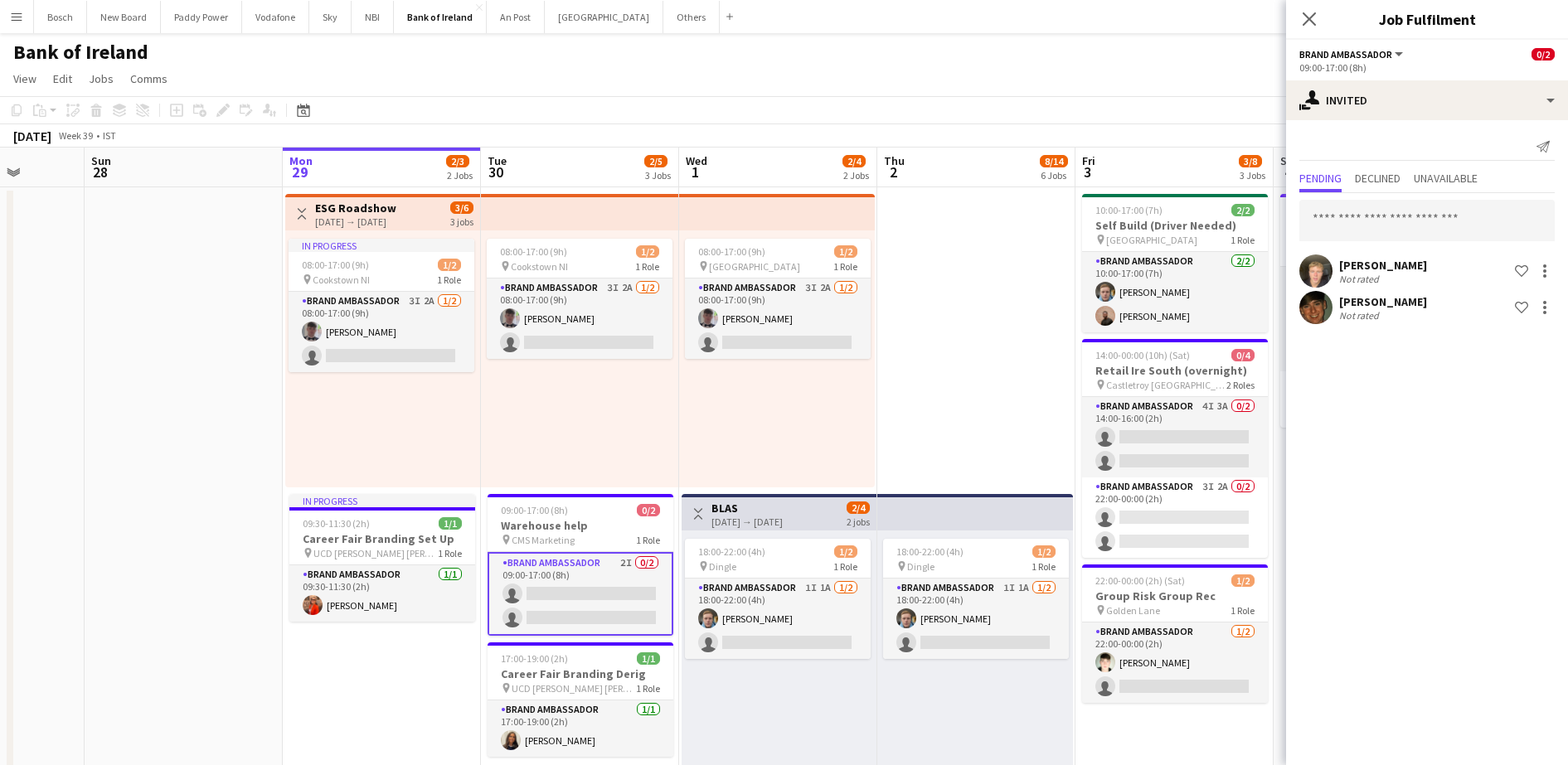
click at [1554, 267] on div "Ronan Mcloughlin Not rated Shortlist crew" at bounding box center [1426, 271] width 282 height 33
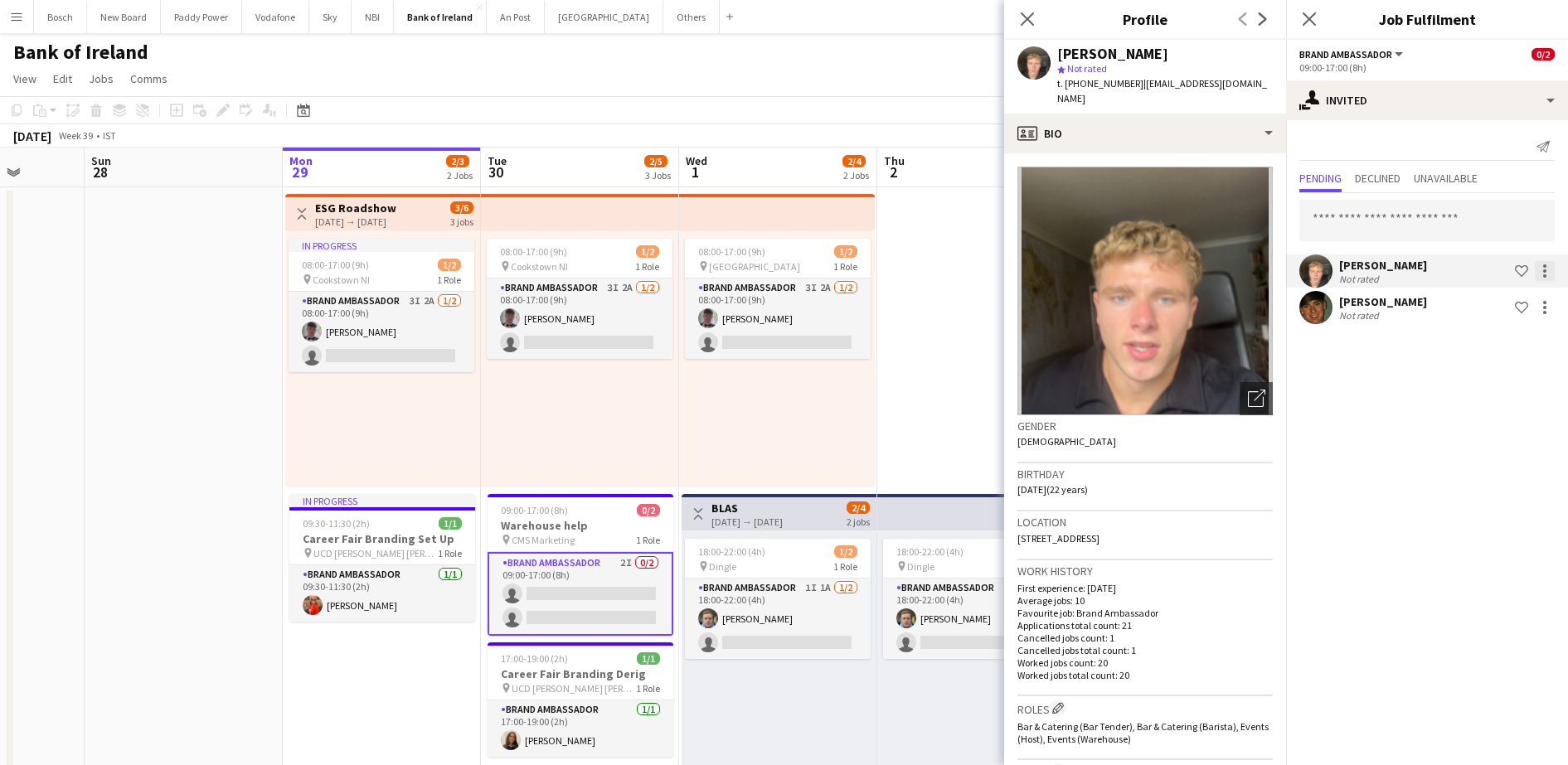
click at [1543, 280] on div at bounding box center [1545, 271] width 20 height 20
click at [1510, 407] on button "Cancel invitation" at bounding box center [1492, 421] width 124 height 40
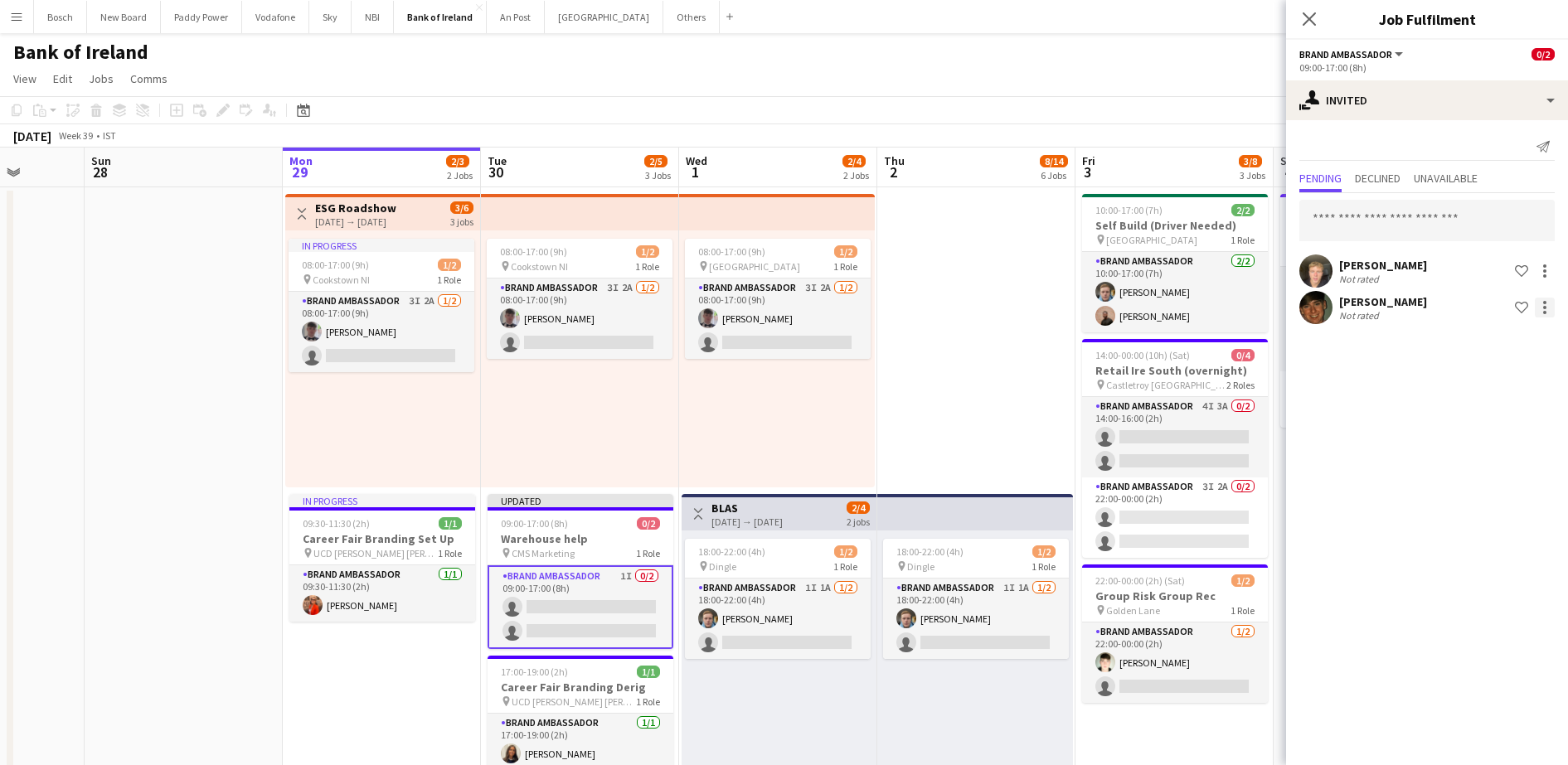
click at [1543, 302] on div at bounding box center [1545, 302] width 4 height 4
click at [1503, 454] on span "Cancel invitation" at bounding box center [1491, 457] width 97 height 14
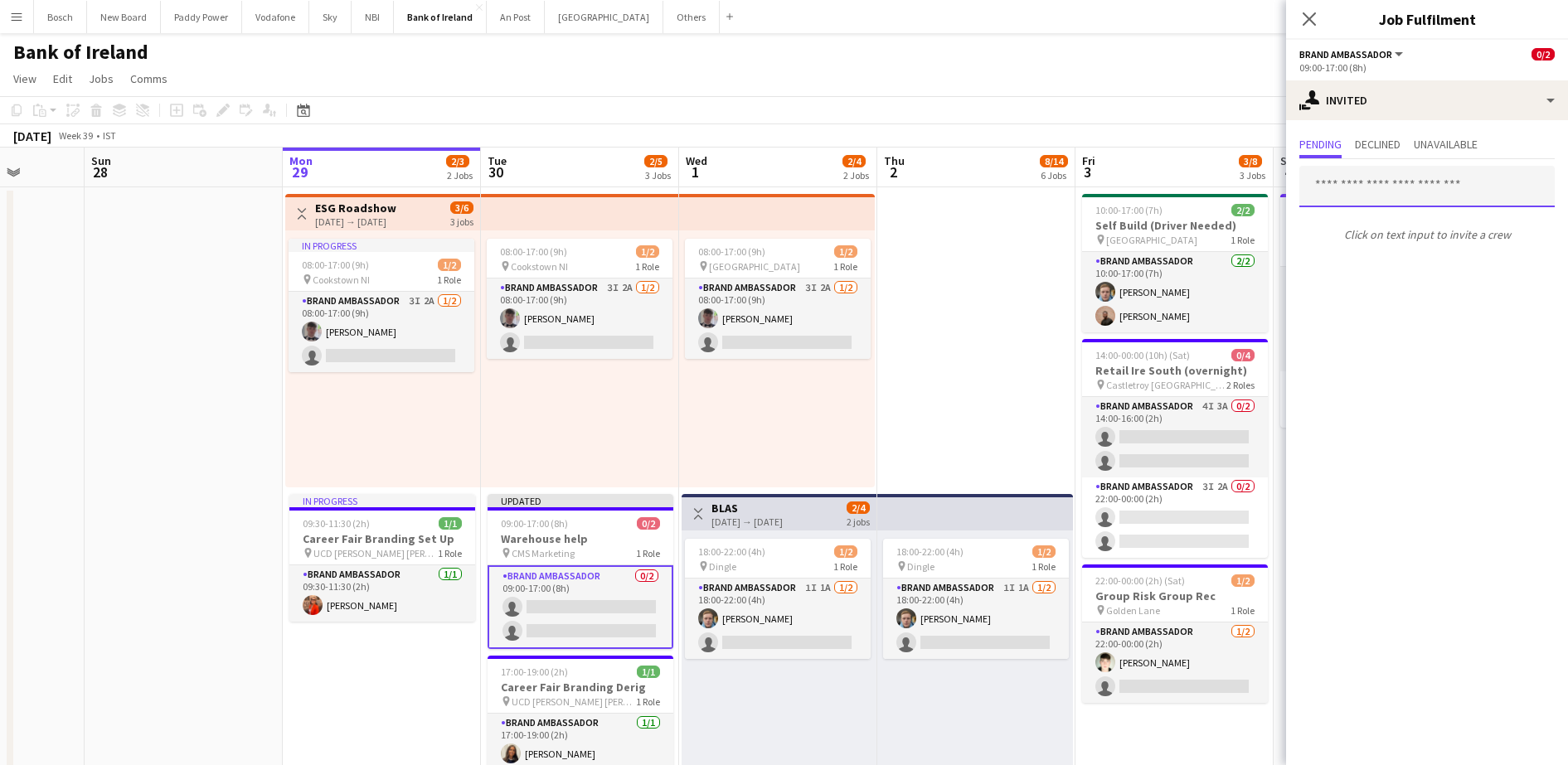
click at [1424, 189] on input "text" at bounding box center [1426, 186] width 255 height 42
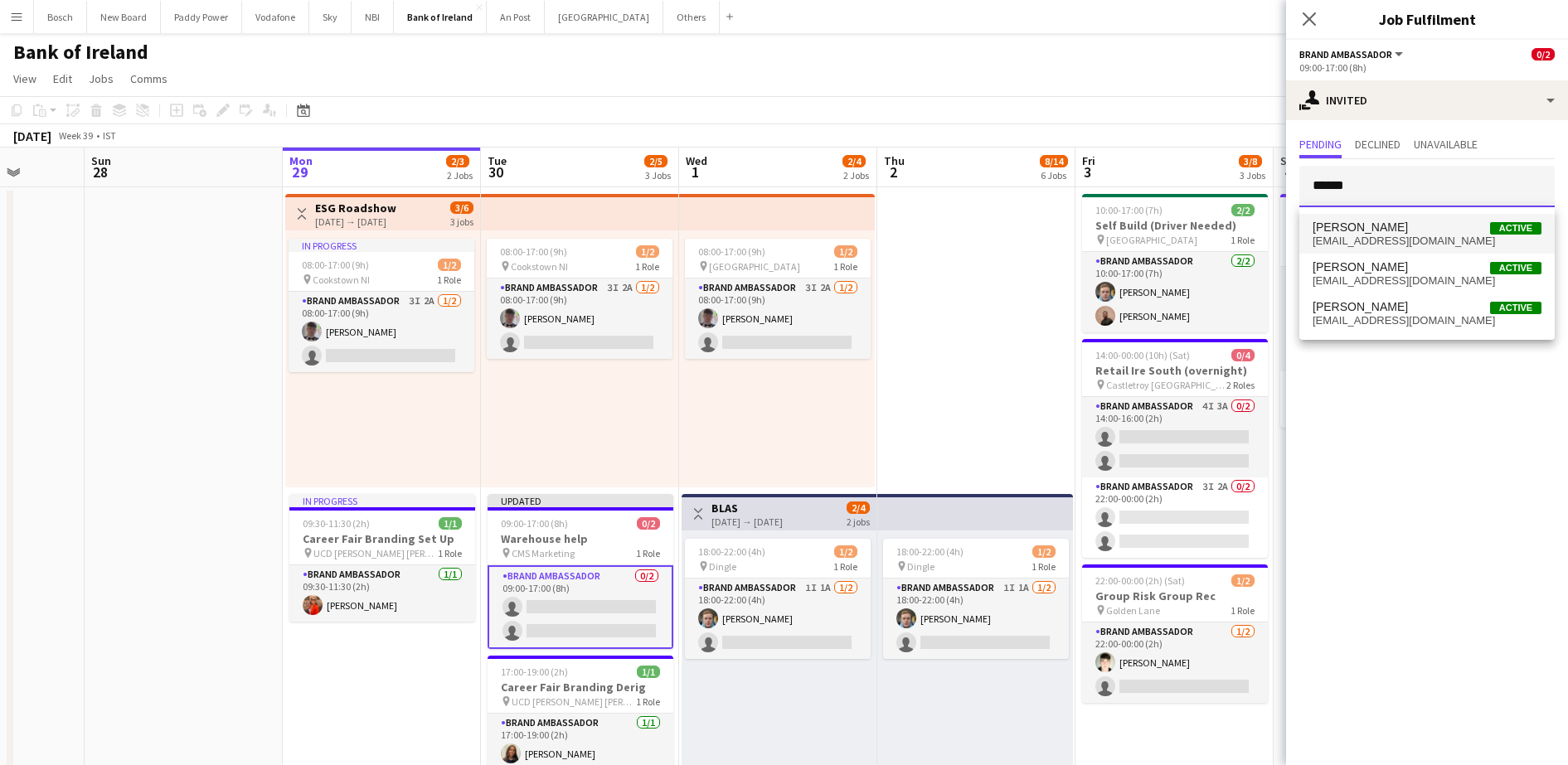
type input "******"
click at [1391, 242] on span "ibkjet@gmail.com" at bounding box center [1426, 241] width 228 height 13
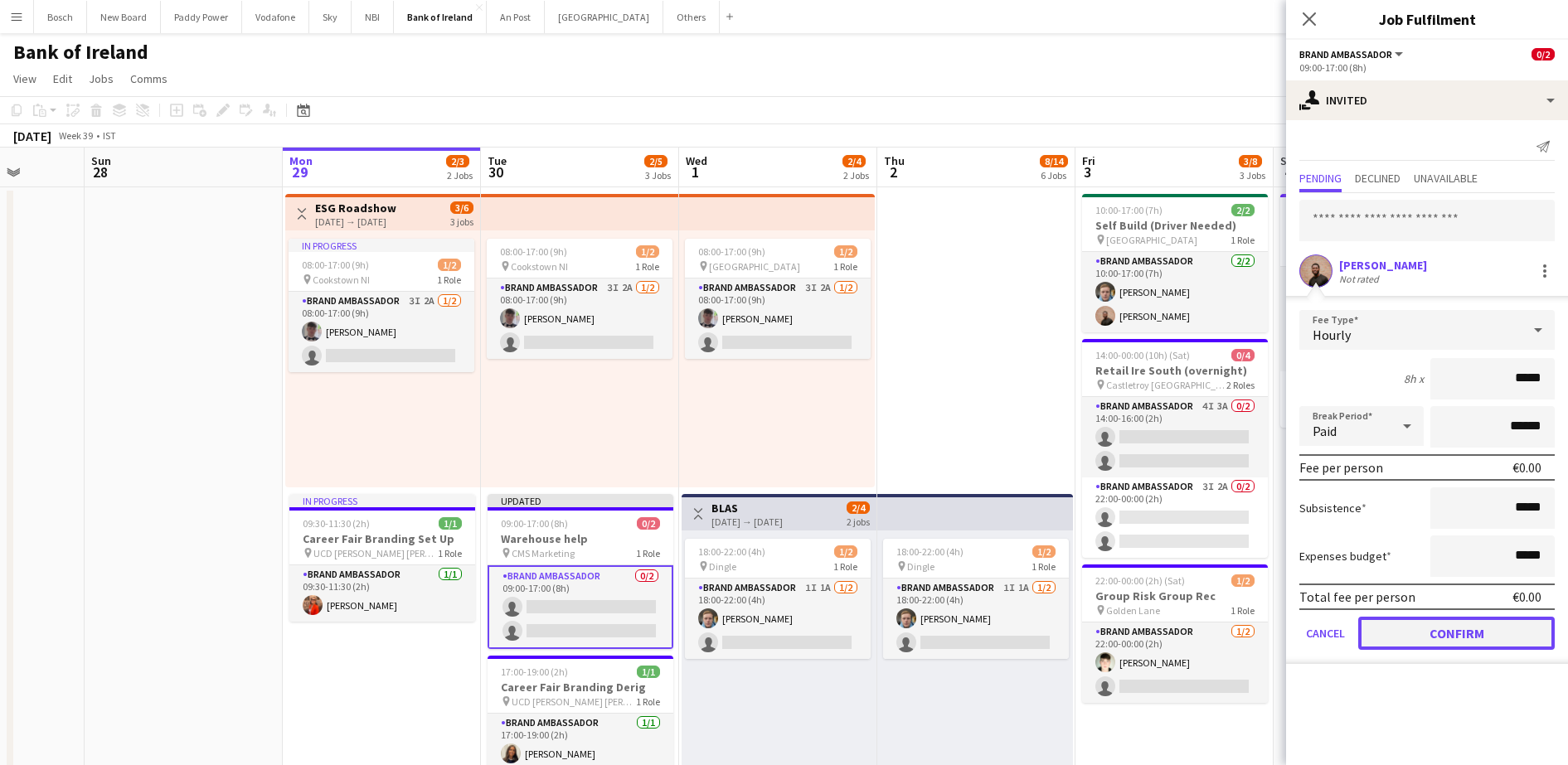
click at [1493, 620] on button "Confirm" at bounding box center [1456, 634] width 196 height 33
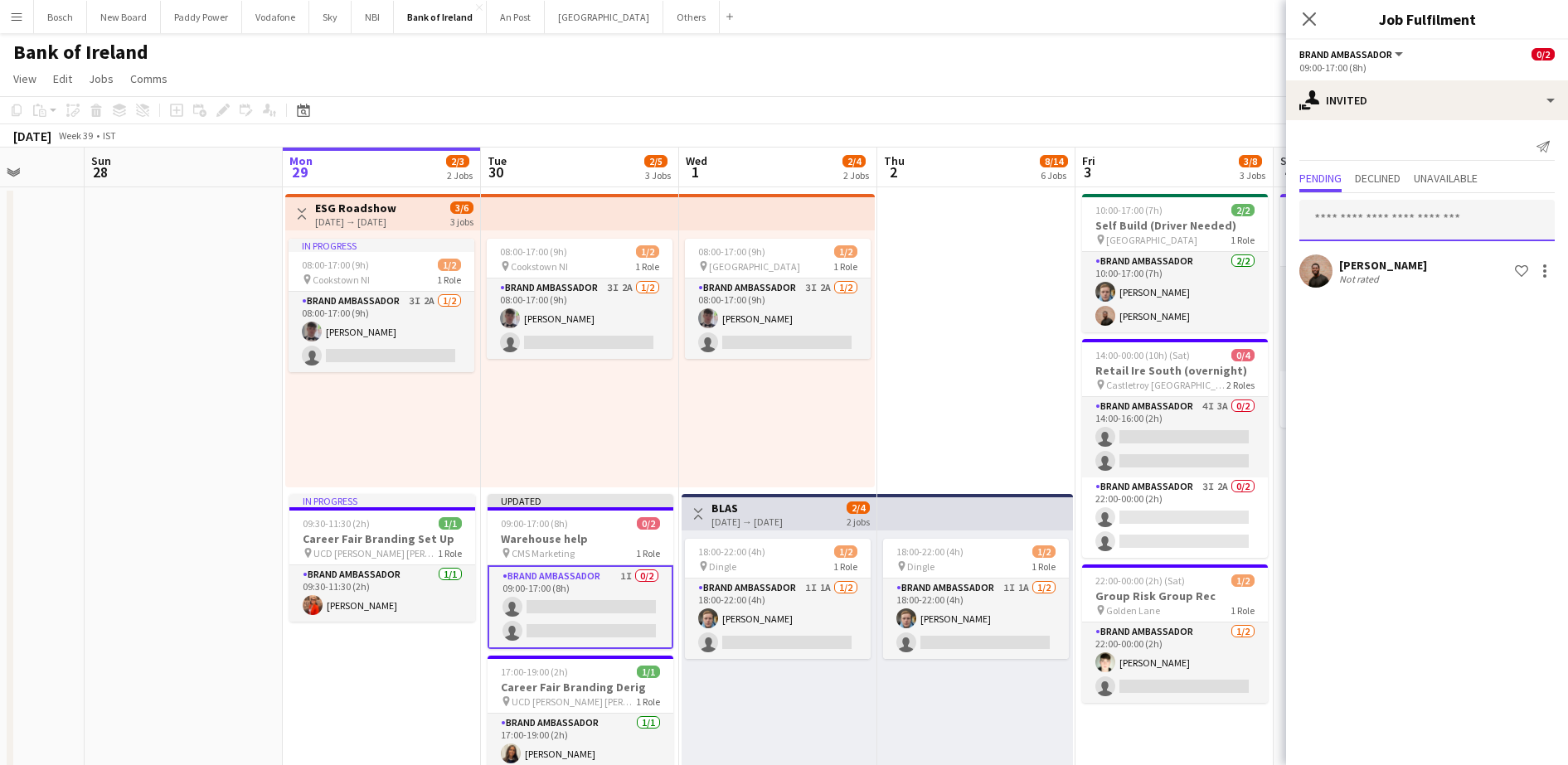
click at [1432, 216] on input "text" at bounding box center [1426, 220] width 255 height 42
type input "*****"
click at [1407, 265] on span "[PERSON_NAME]" at bounding box center [1360, 261] width 95 height 14
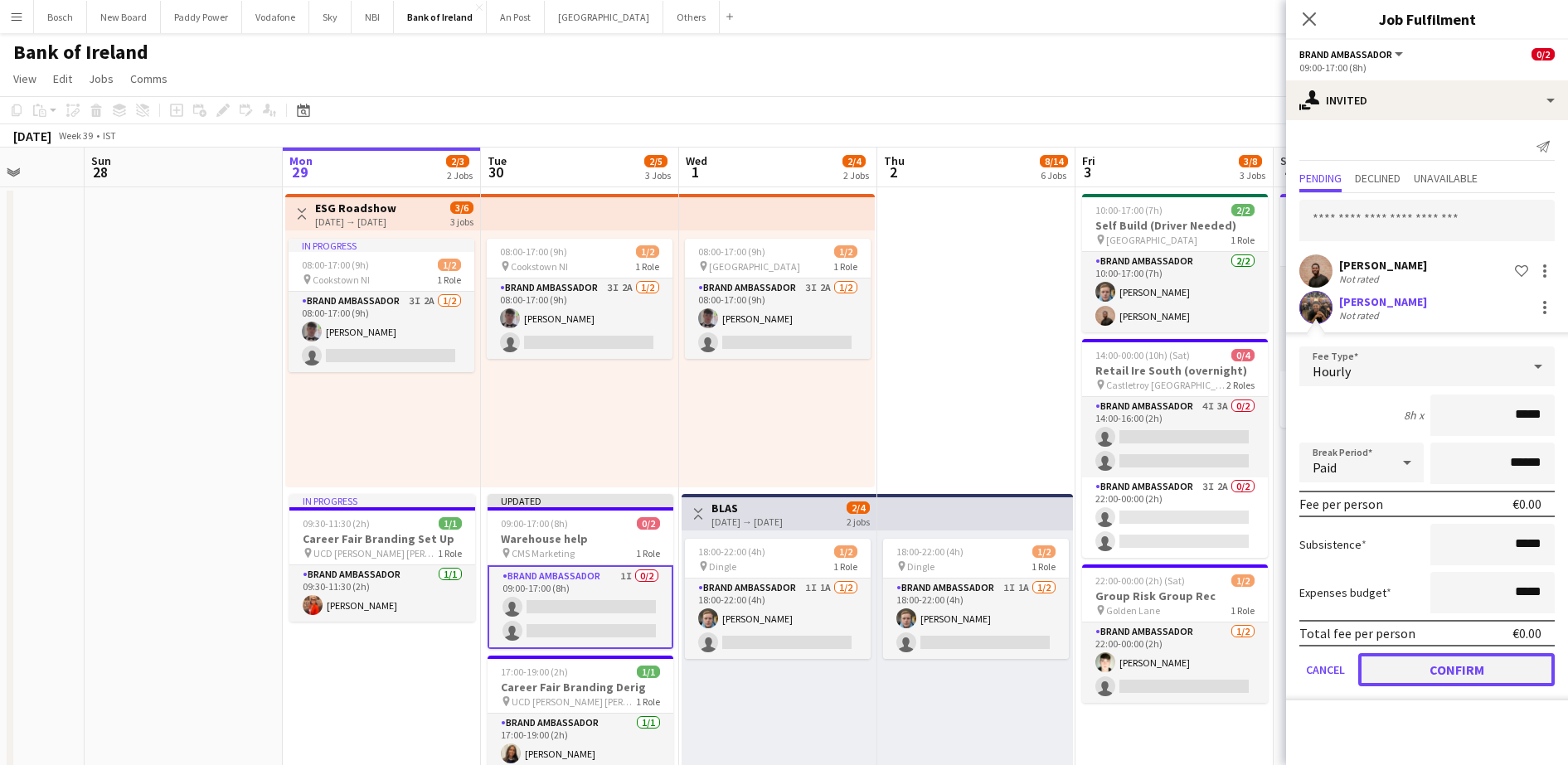
click at [1475, 659] on button "Confirm" at bounding box center [1456, 670] width 196 height 33
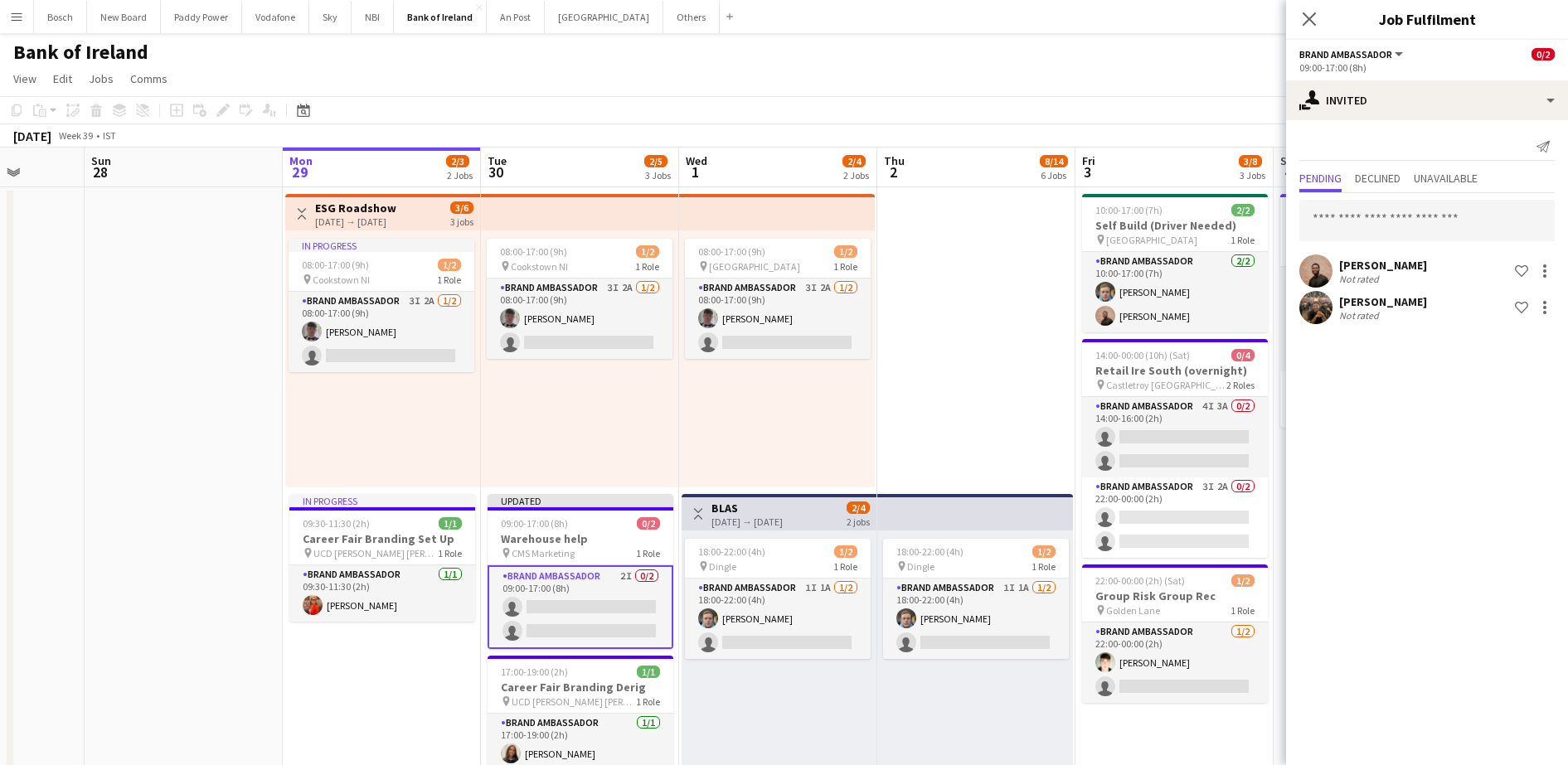
click at [1191, 49] on div "Bank of Ireland user user" at bounding box center [784, 49] width 1568 height 31
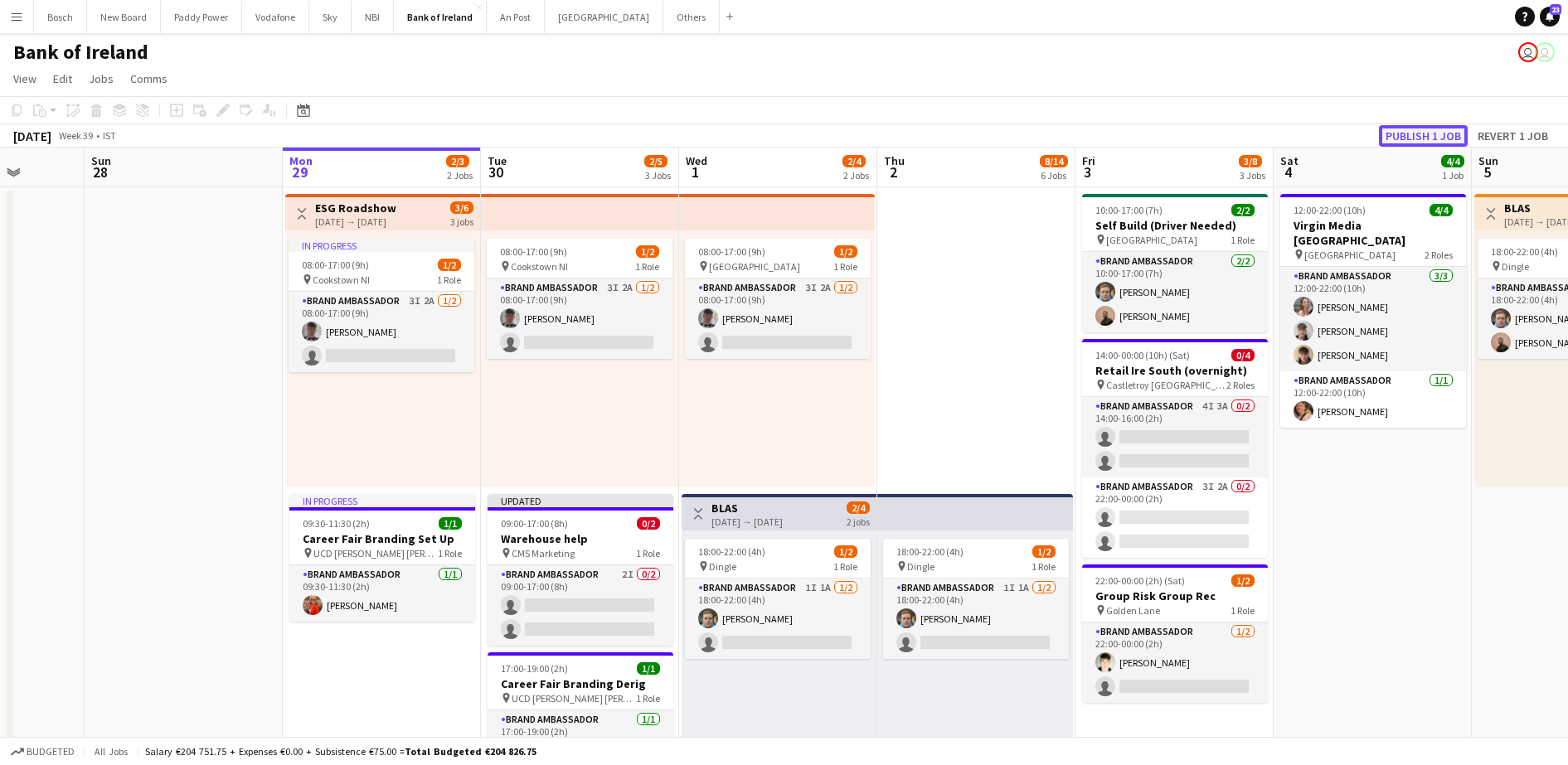
click at [1436, 128] on button "Publish 1 job" at bounding box center [1423, 135] width 89 height 21
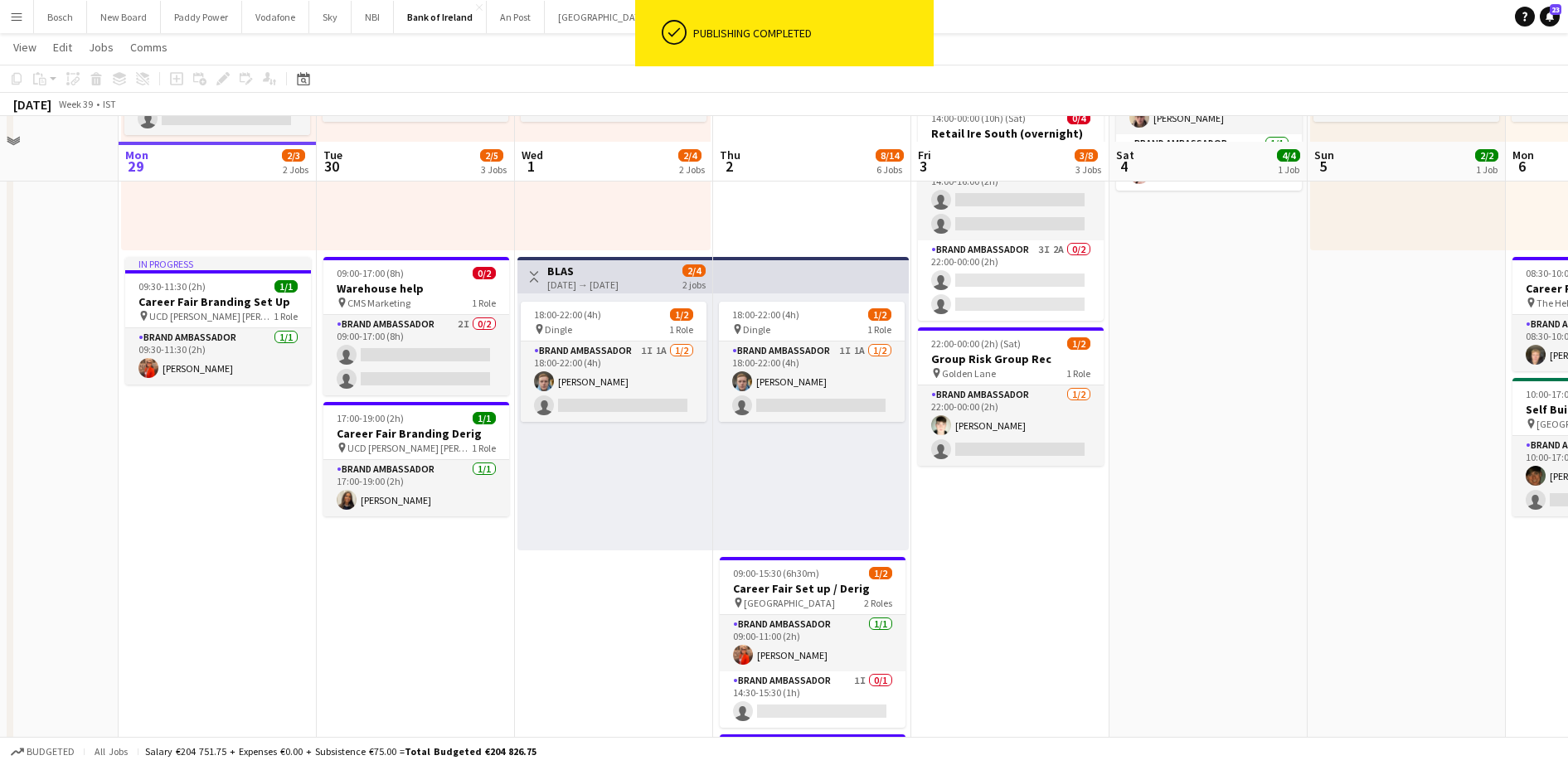
scroll to position [502, 0]
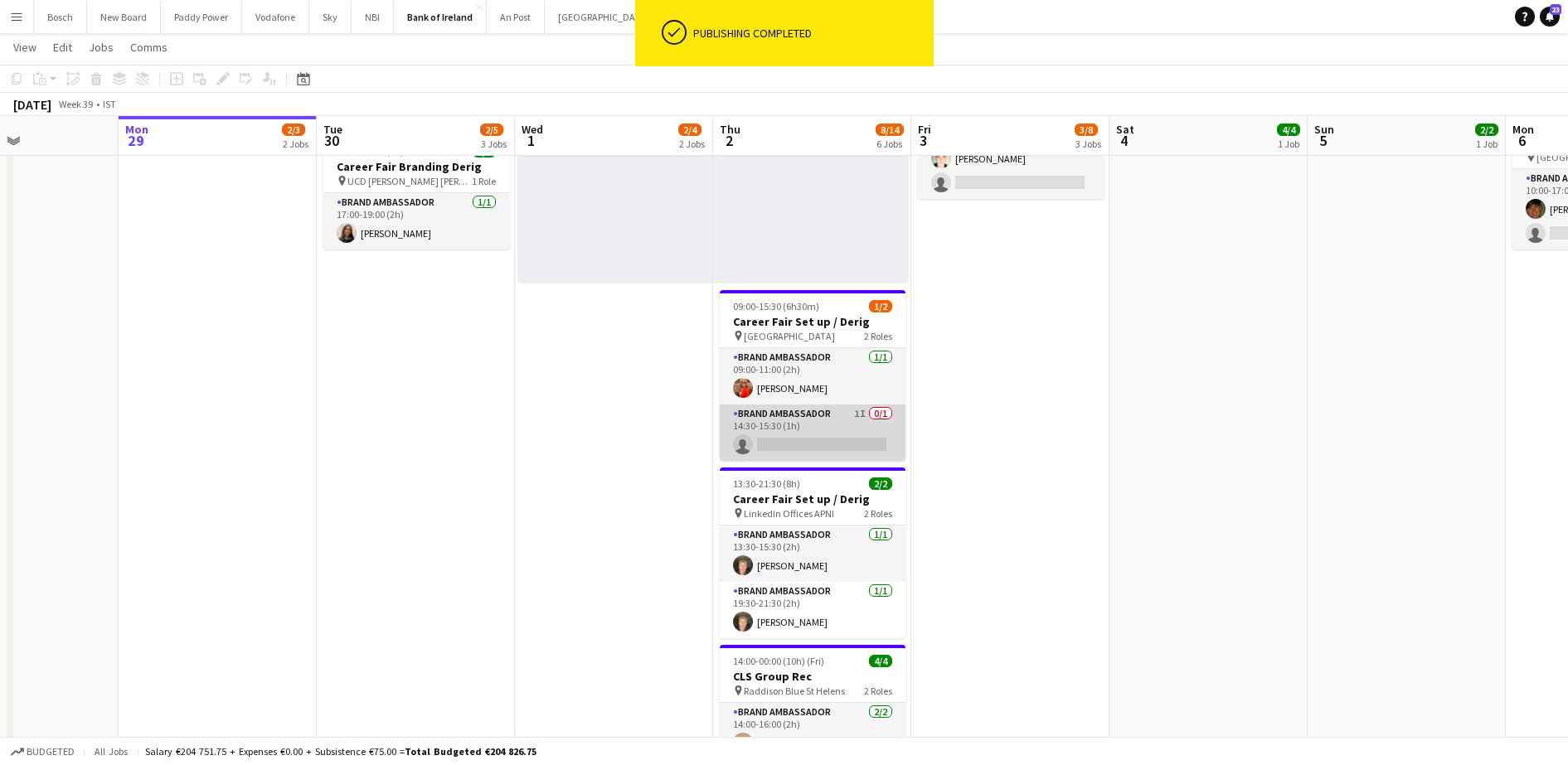
click at [865, 419] on app-card-role "Brand Ambassador 1I 0/1 14:30-15:30 (1h) single-neutral-actions" at bounding box center [812, 432] width 186 height 56
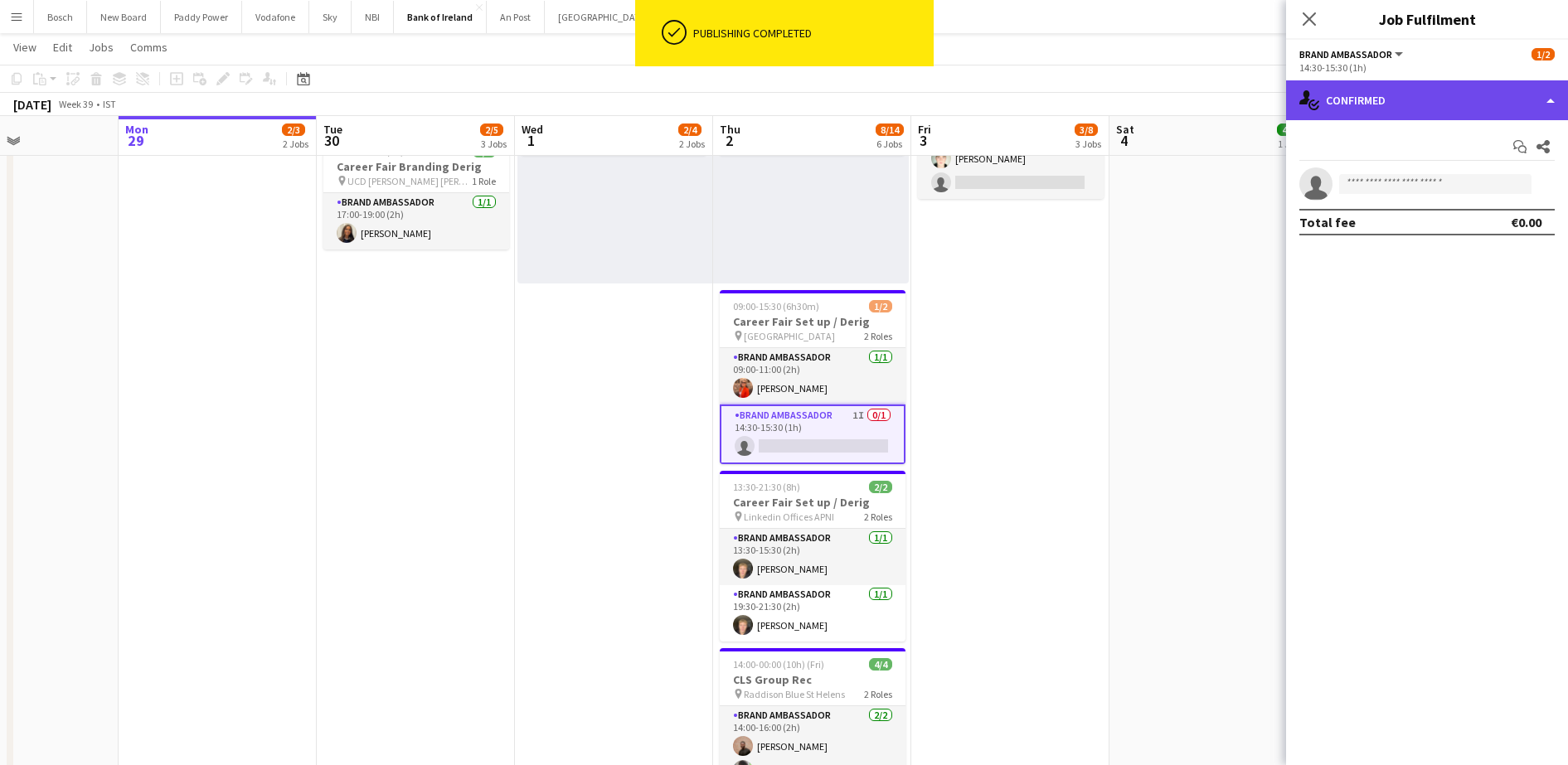
click at [1426, 109] on div "single-neutral-actions-check-2 Confirmed" at bounding box center [1426, 100] width 282 height 40
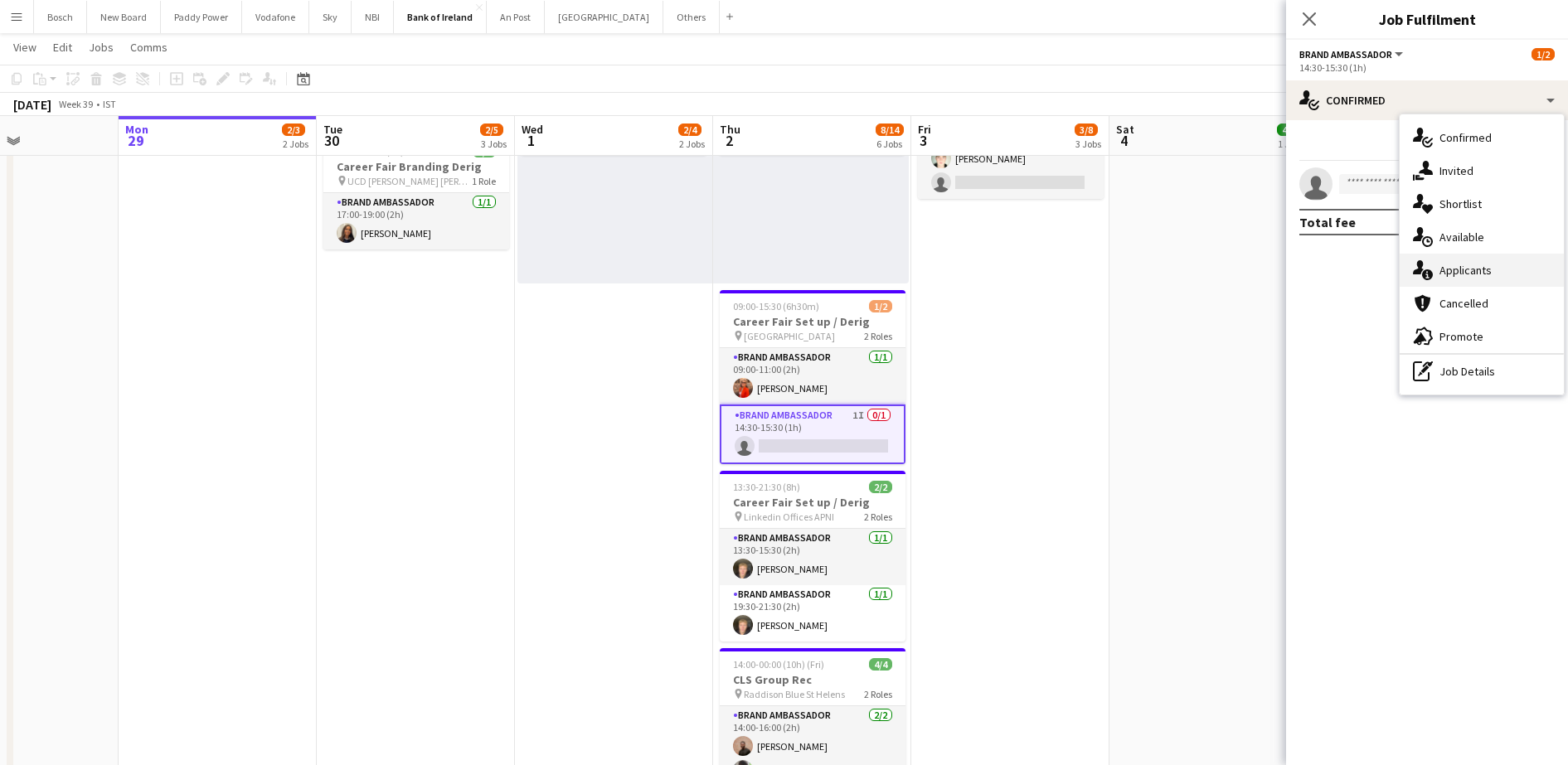
click at [1477, 258] on div "single-neutral-actions-information Applicants" at bounding box center [1481, 270] width 164 height 33
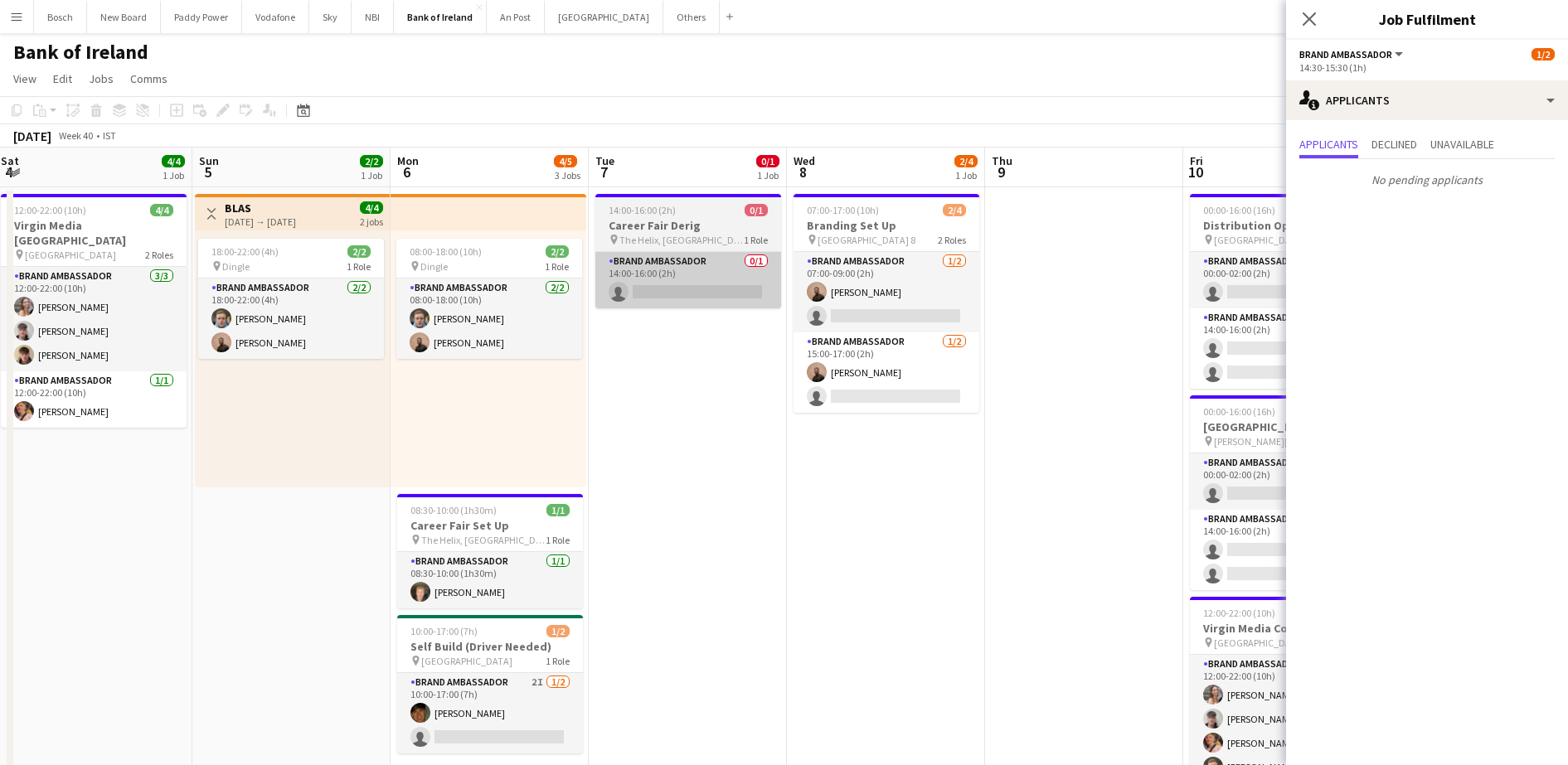
scroll to position [0, 601]
click at [705, 307] on app-card-role "Brand Ambassador 0/1 14:00-16:00 (2h) single-neutral-actions" at bounding box center [687, 279] width 186 height 56
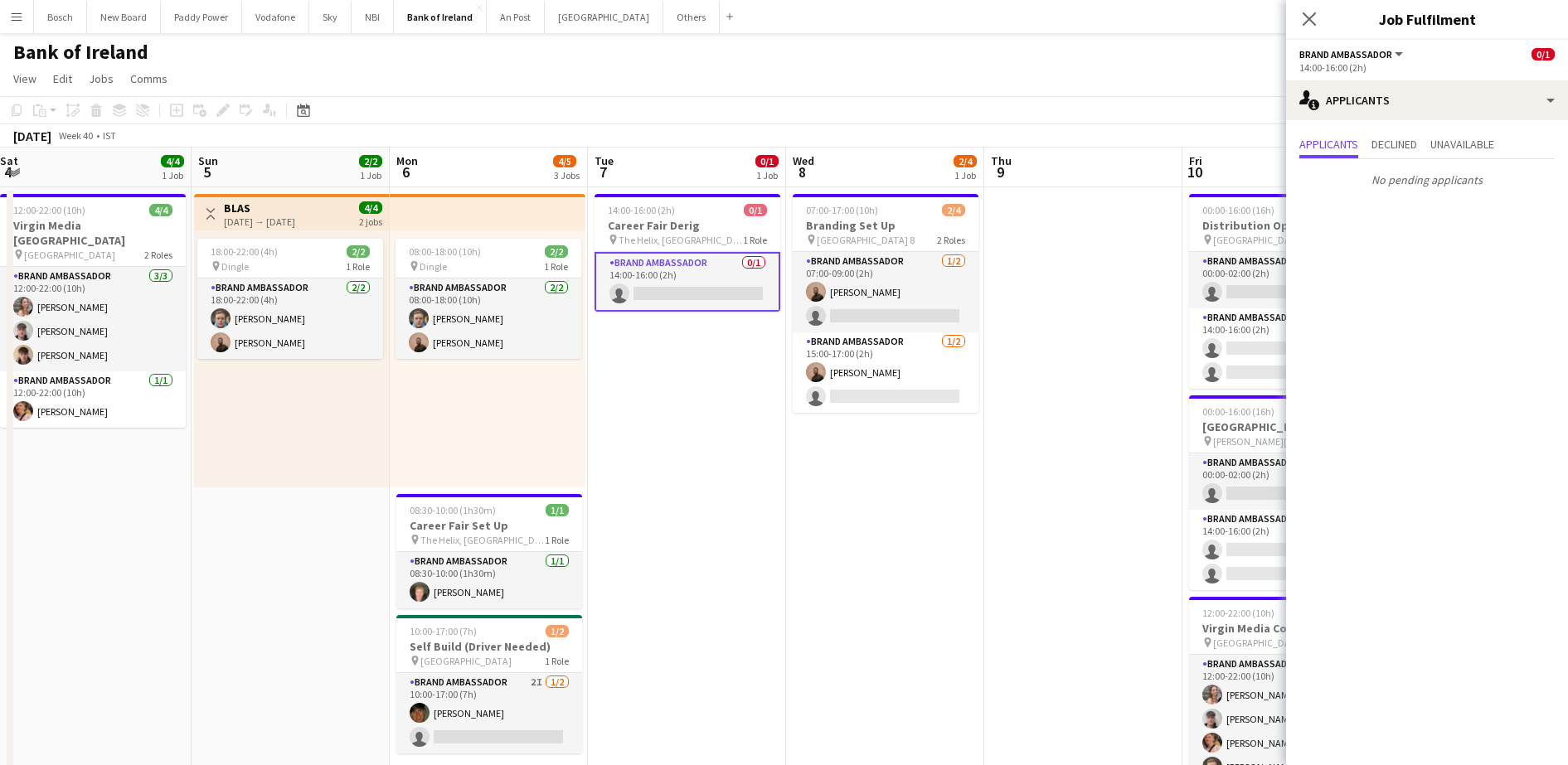
click at [711, 288] on app-card-role "Brand Ambassador 0/1 14:00-16:00 (2h) single-neutral-actions" at bounding box center [687, 281] width 186 height 60
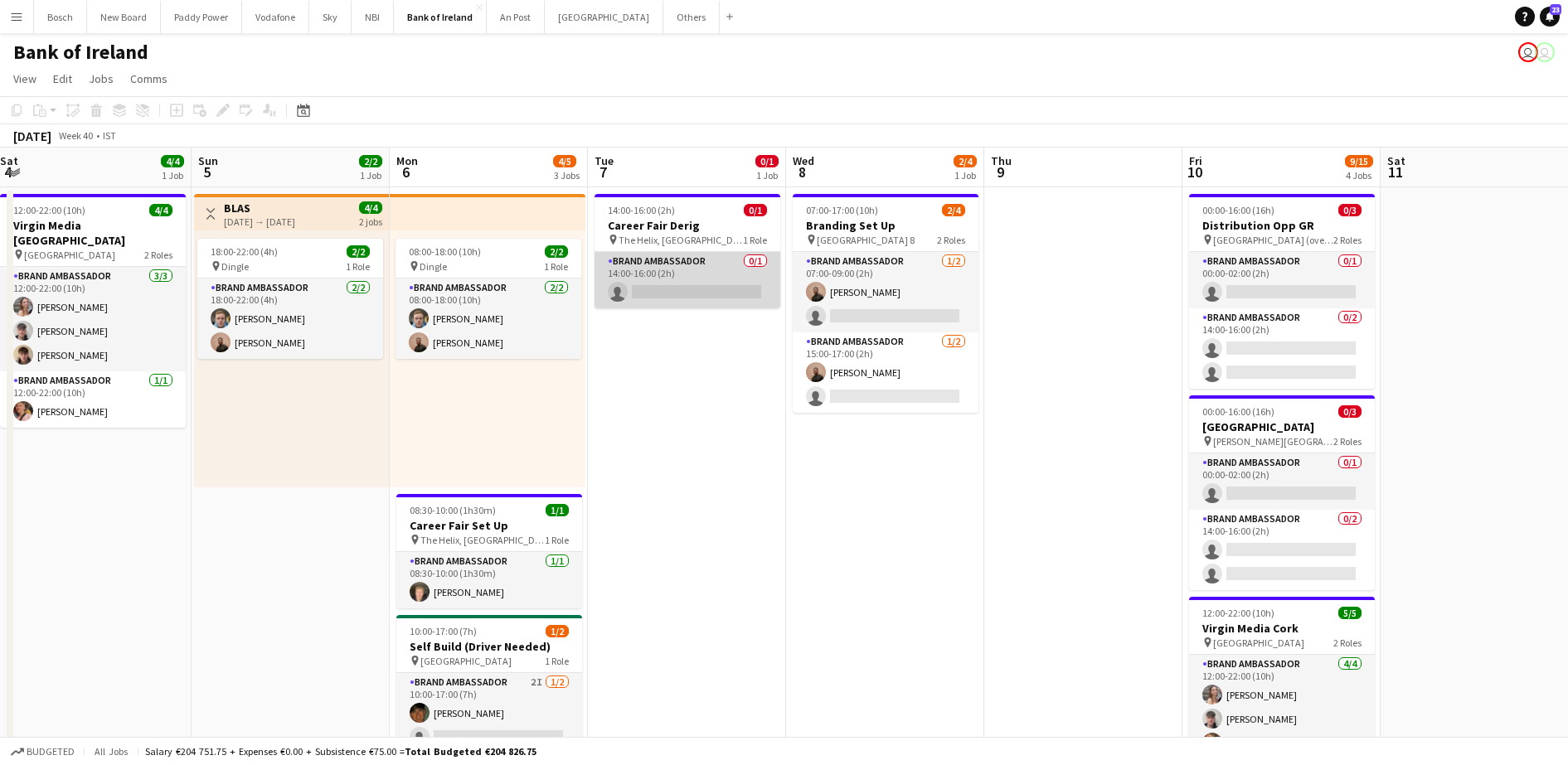
click at [711, 288] on app-card-role "Brand Ambassador 0/1 14:00-16:00 (2h) single-neutral-actions" at bounding box center [687, 279] width 186 height 56
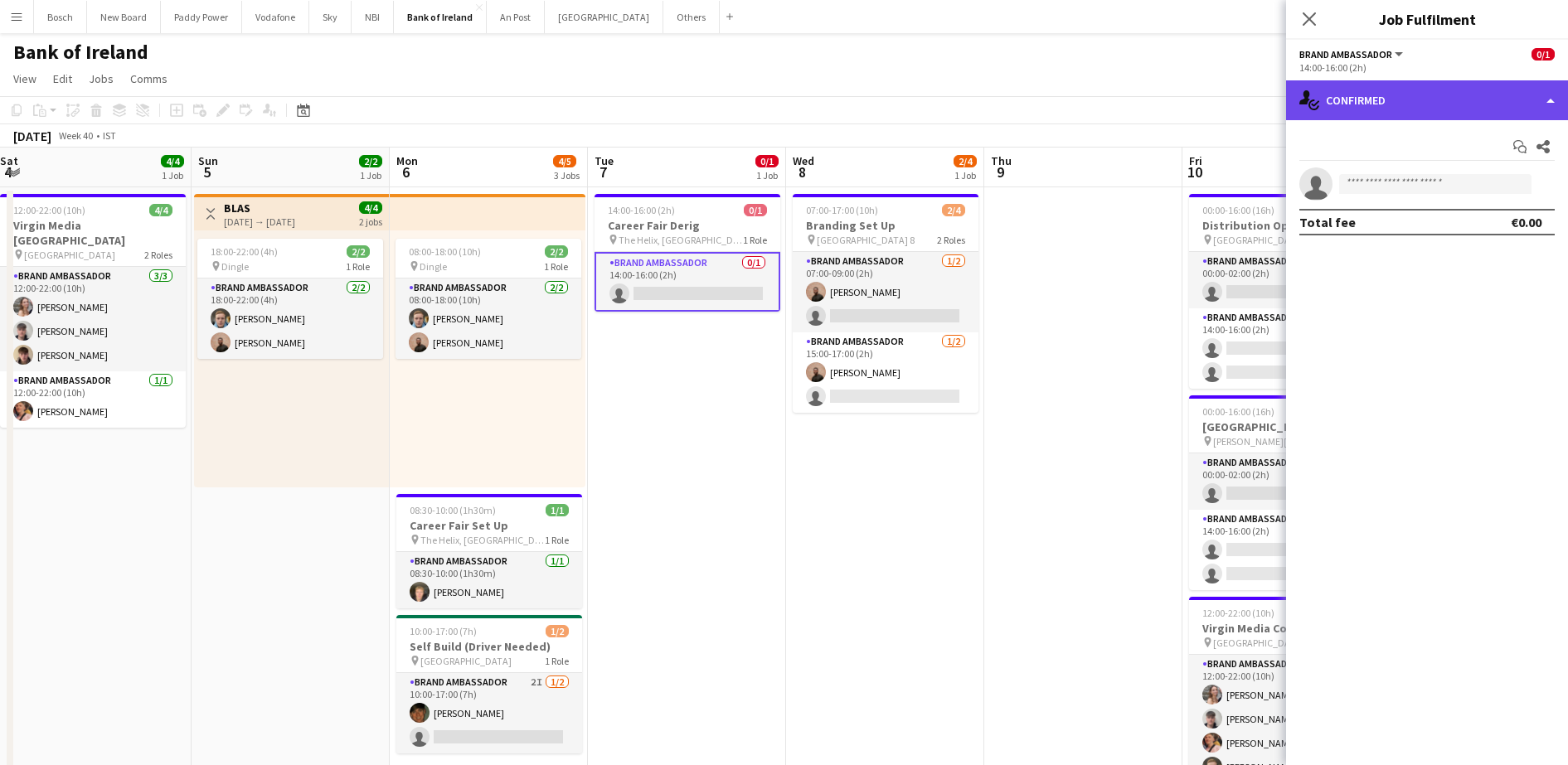
click at [1479, 88] on div "single-neutral-actions-check-2 Confirmed" at bounding box center [1426, 100] width 282 height 40
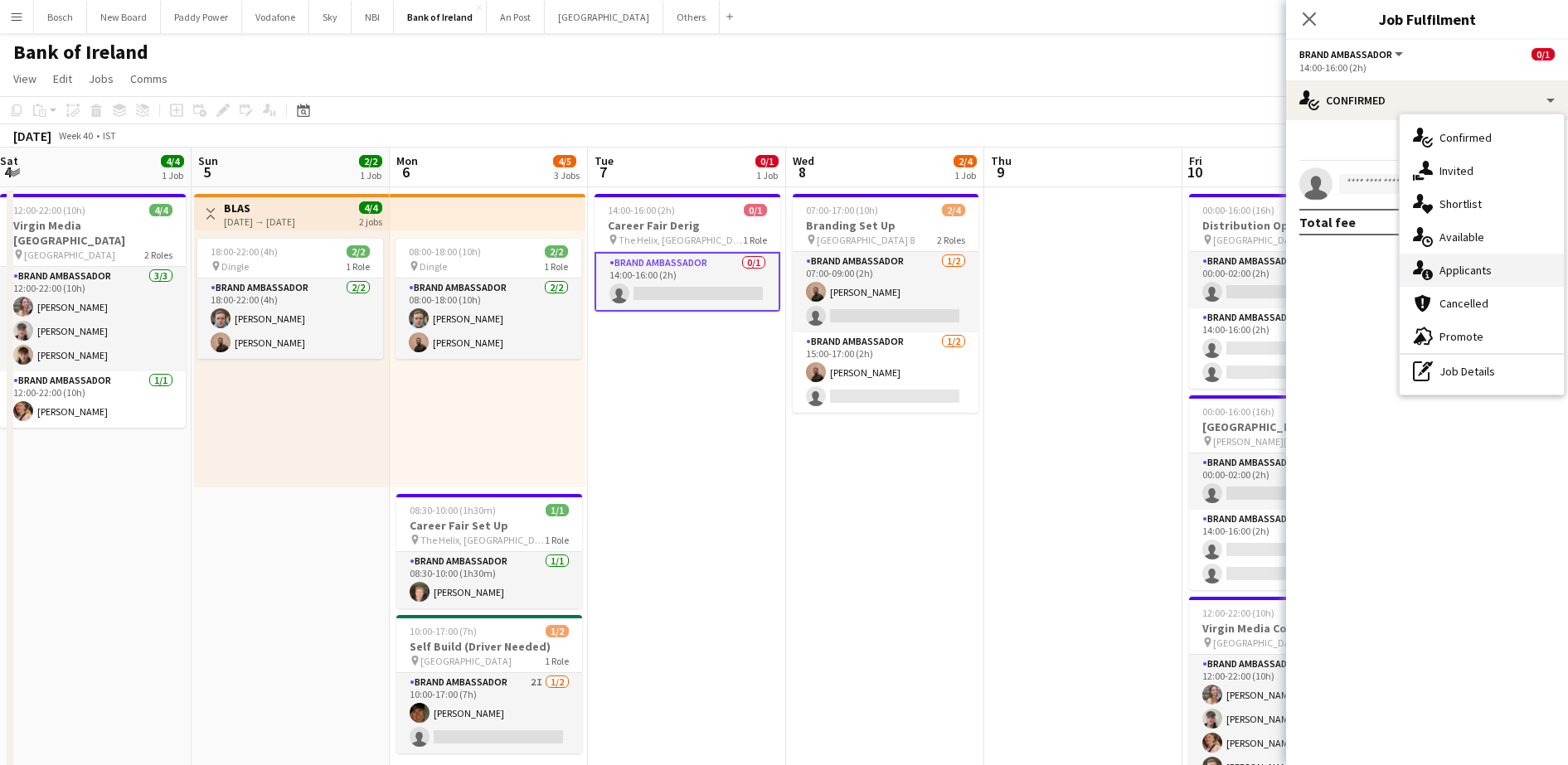
click at [1455, 266] on span "Applicants" at bounding box center [1465, 270] width 52 height 15
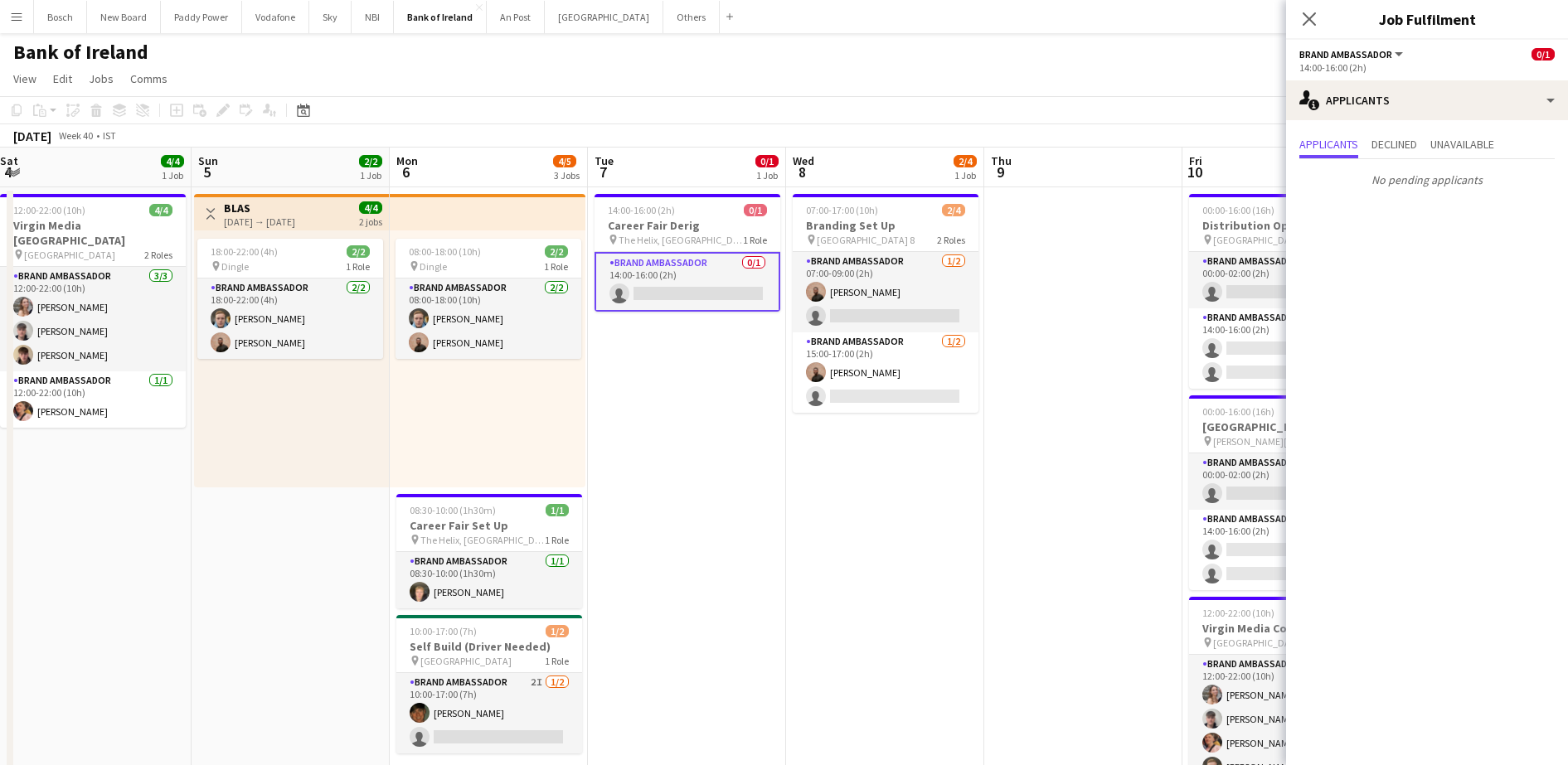
click at [1414, 79] on app-options-switcher "Brand Ambassador All roles Brand Ambassador 0/1 14:00-16:00 (2h)" at bounding box center [1426, 60] width 282 height 41
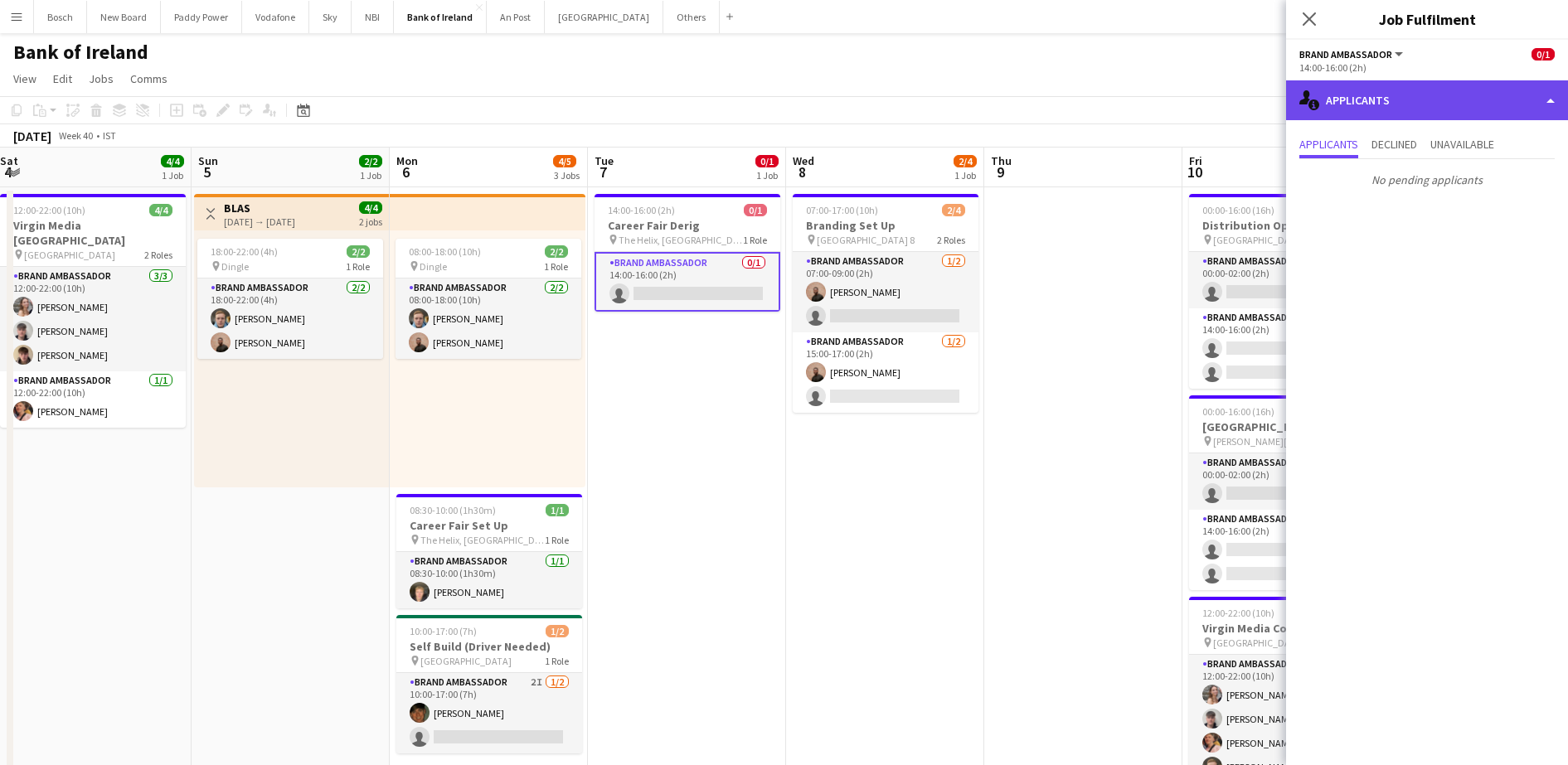
click at [1415, 104] on div "single-neutral-actions-information Applicants" at bounding box center [1426, 100] width 282 height 40
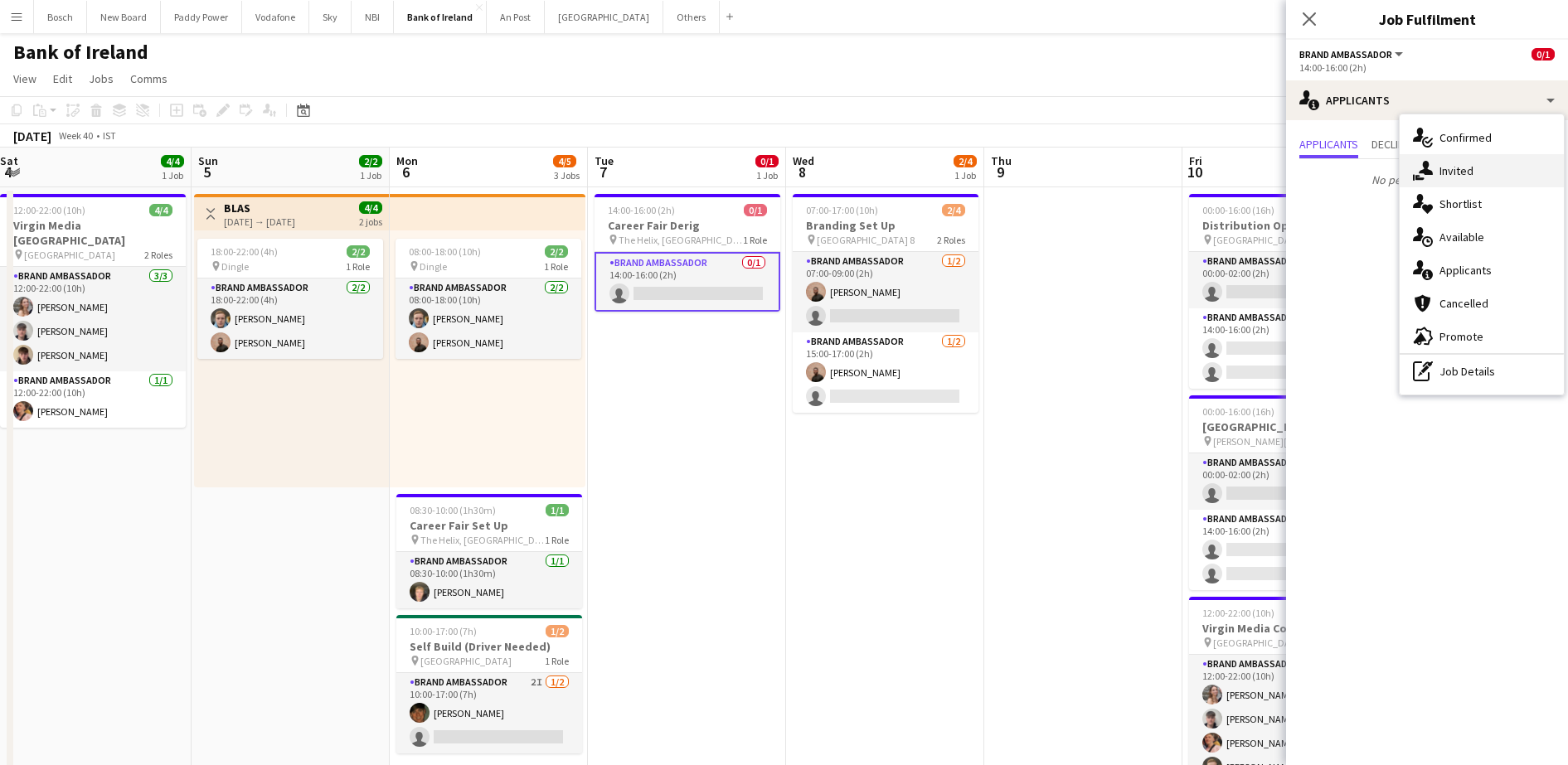
click at [1440, 158] on div "single-neutral-actions-share-1 Invited" at bounding box center [1481, 171] width 164 height 33
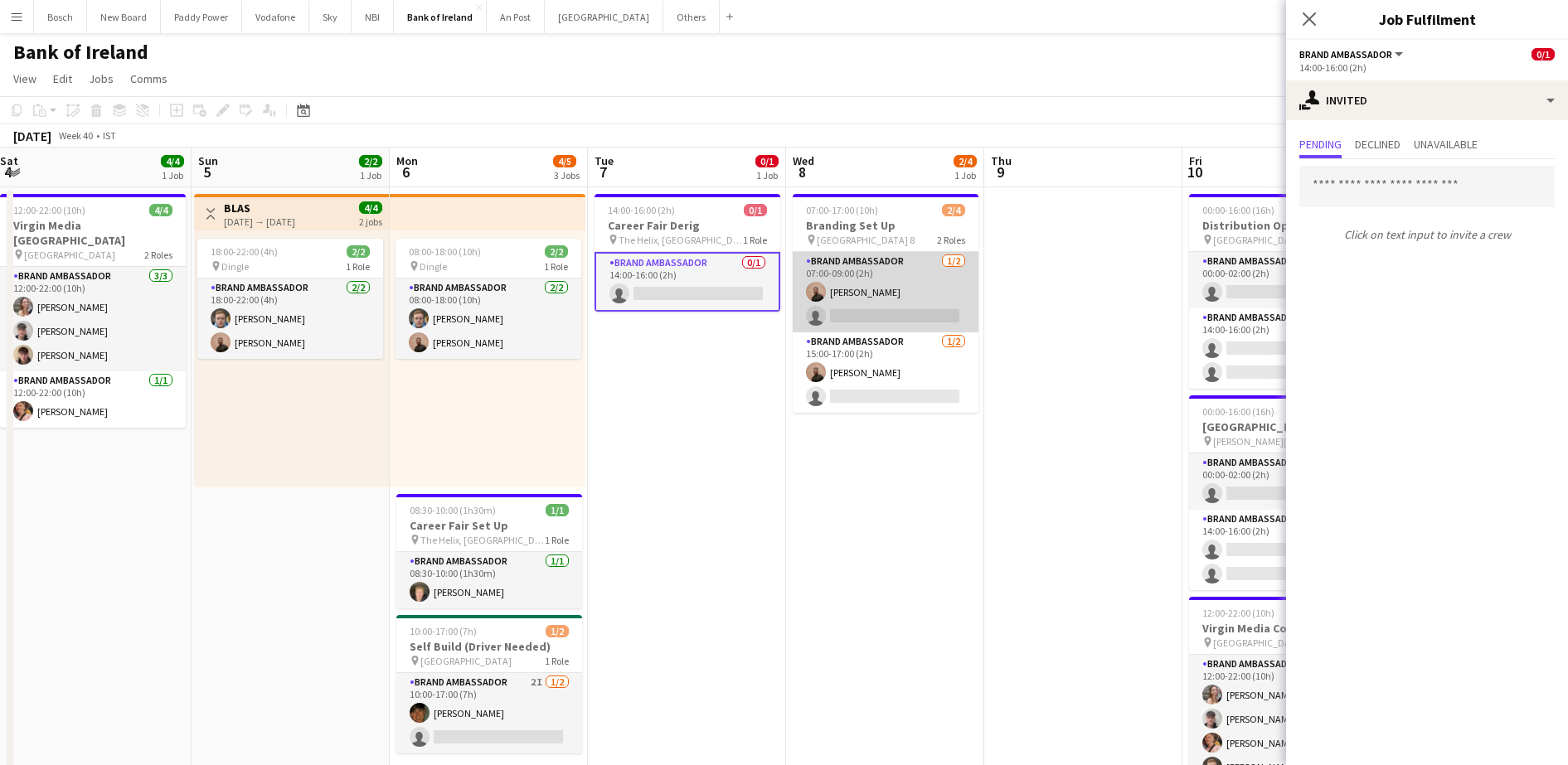
click at [877, 270] on app-card-role "Brand Ambassador 1/2 07:00-09:00 (2h) Andrew Ajetunmobi single-neutral-actions" at bounding box center [885, 291] width 186 height 80
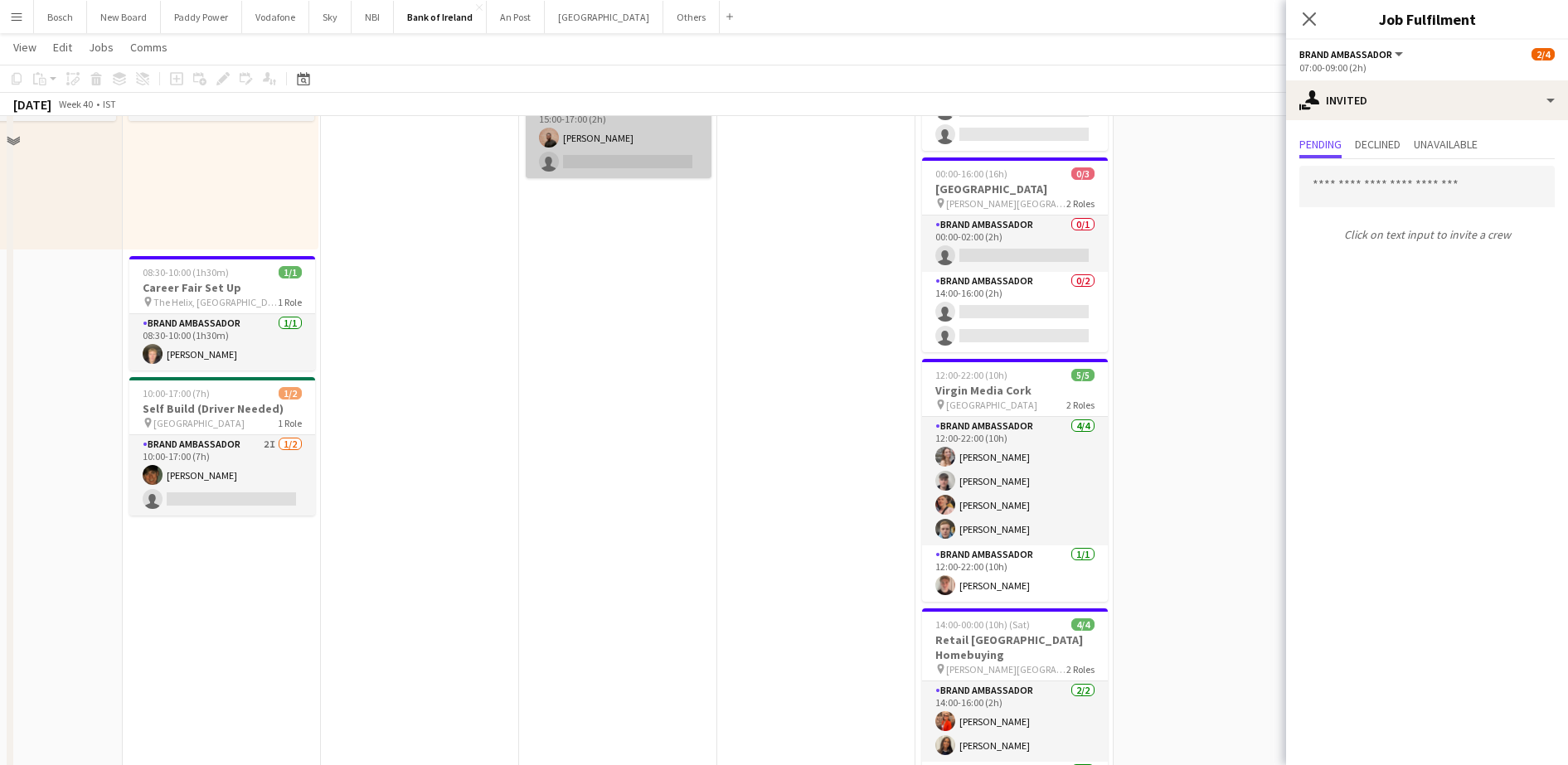
scroll to position [0, 0]
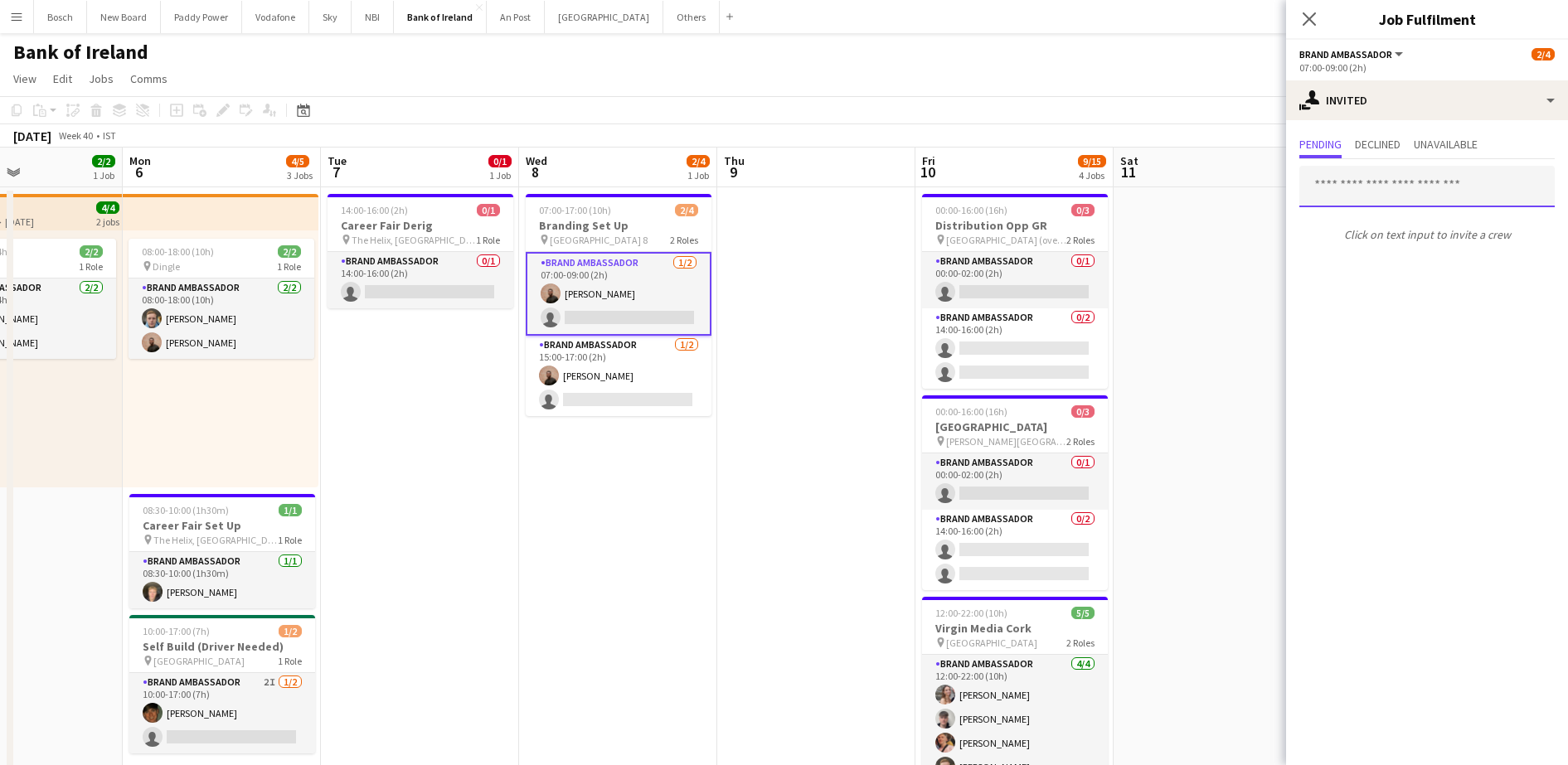
click at [1388, 197] on input "text" at bounding box center [1426, 186] width 255 height 42
type input "***"
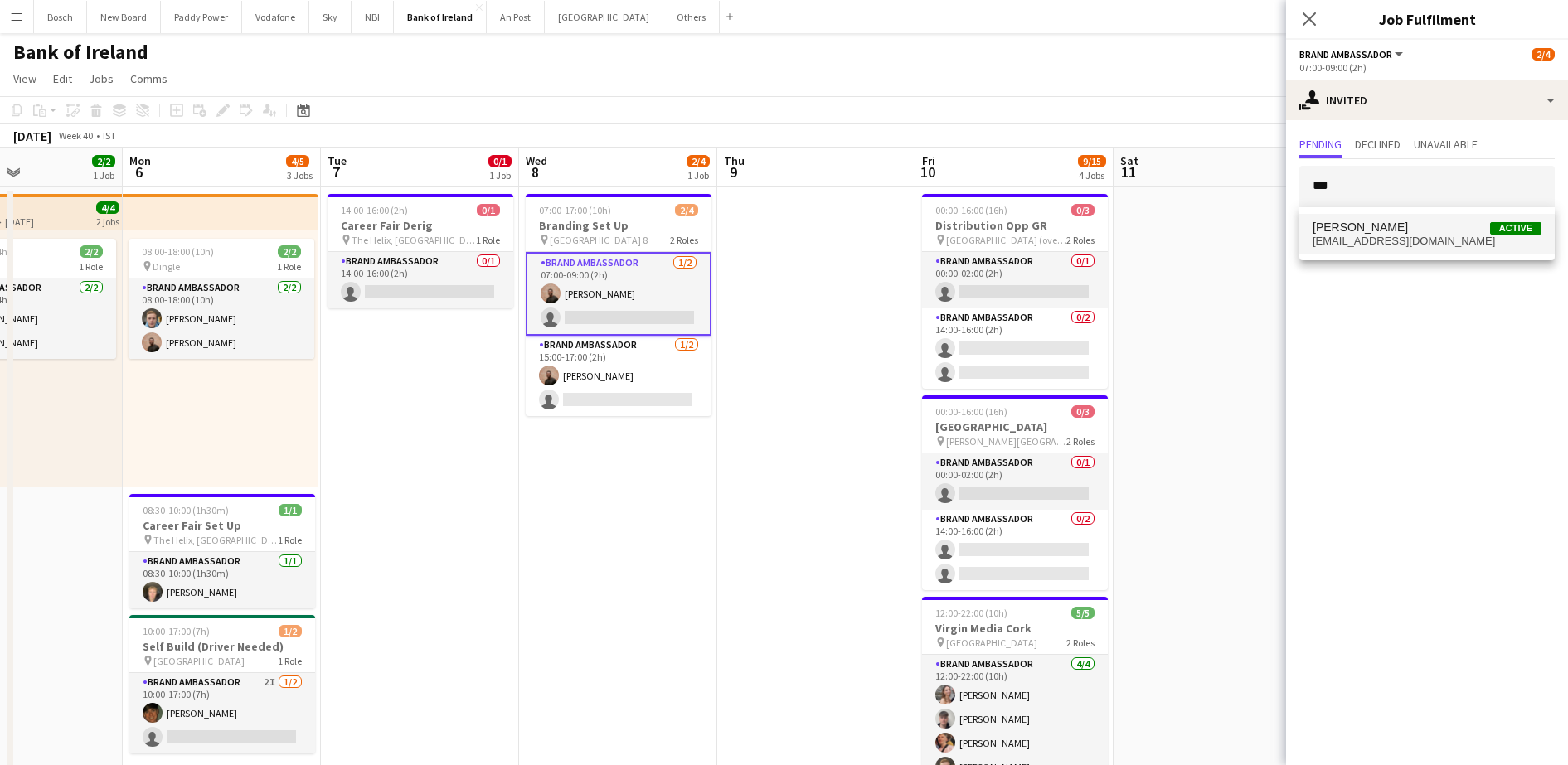
click at [1388, 223] on span "[PERSON_NAME]" at bounding box center [1360, 227] width 95 height 14
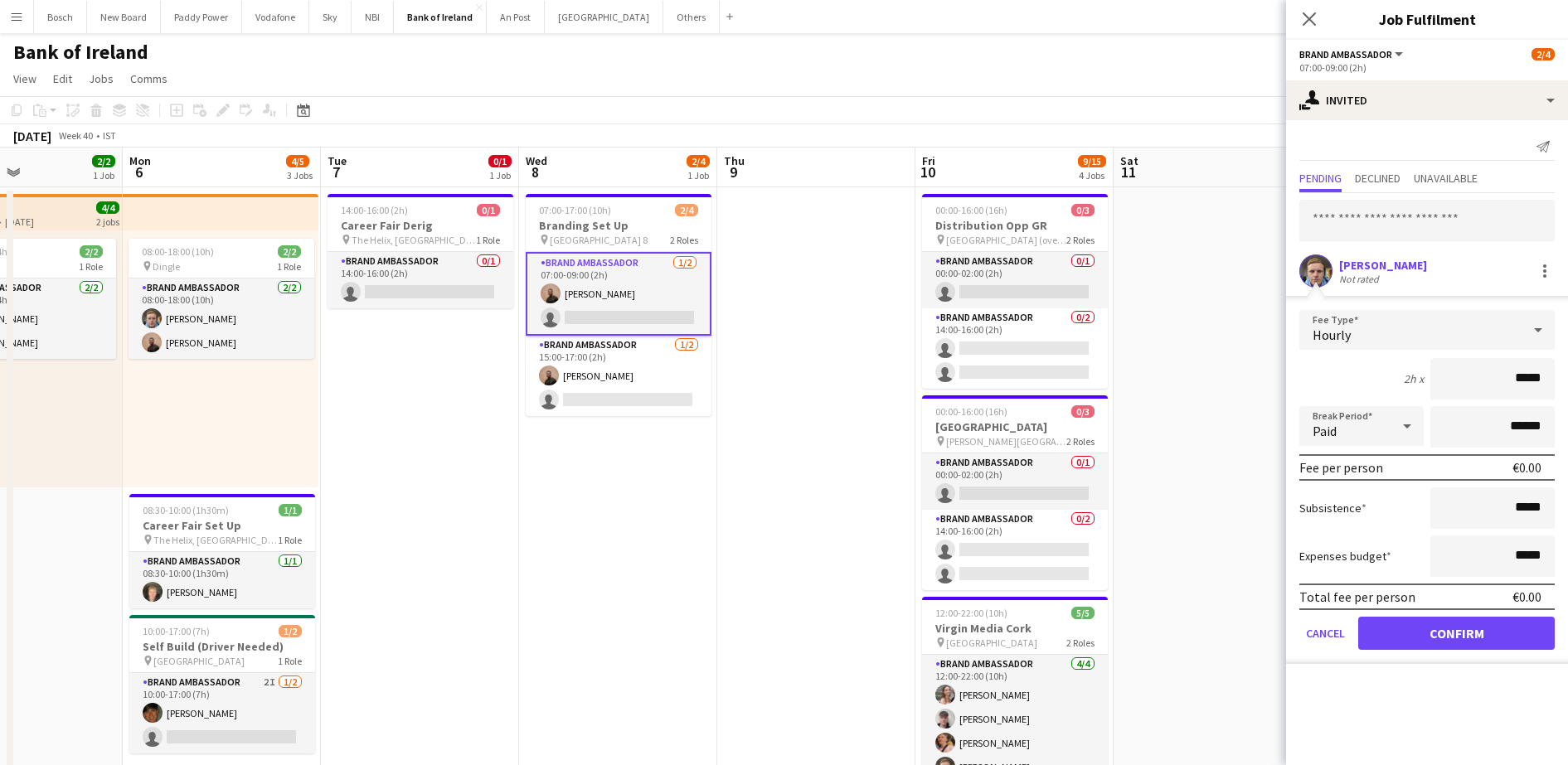
click at [1405, 613] on form "Fee Type Hourly 2h x ***** Break Period Paid ****** Fee per person €0.00 Subsis…" at bounding box center [1426, 487] width 282 height 354
click at [1401, 631] on button "Confirm" at bounding box center [1456, 634] width 196 height 33
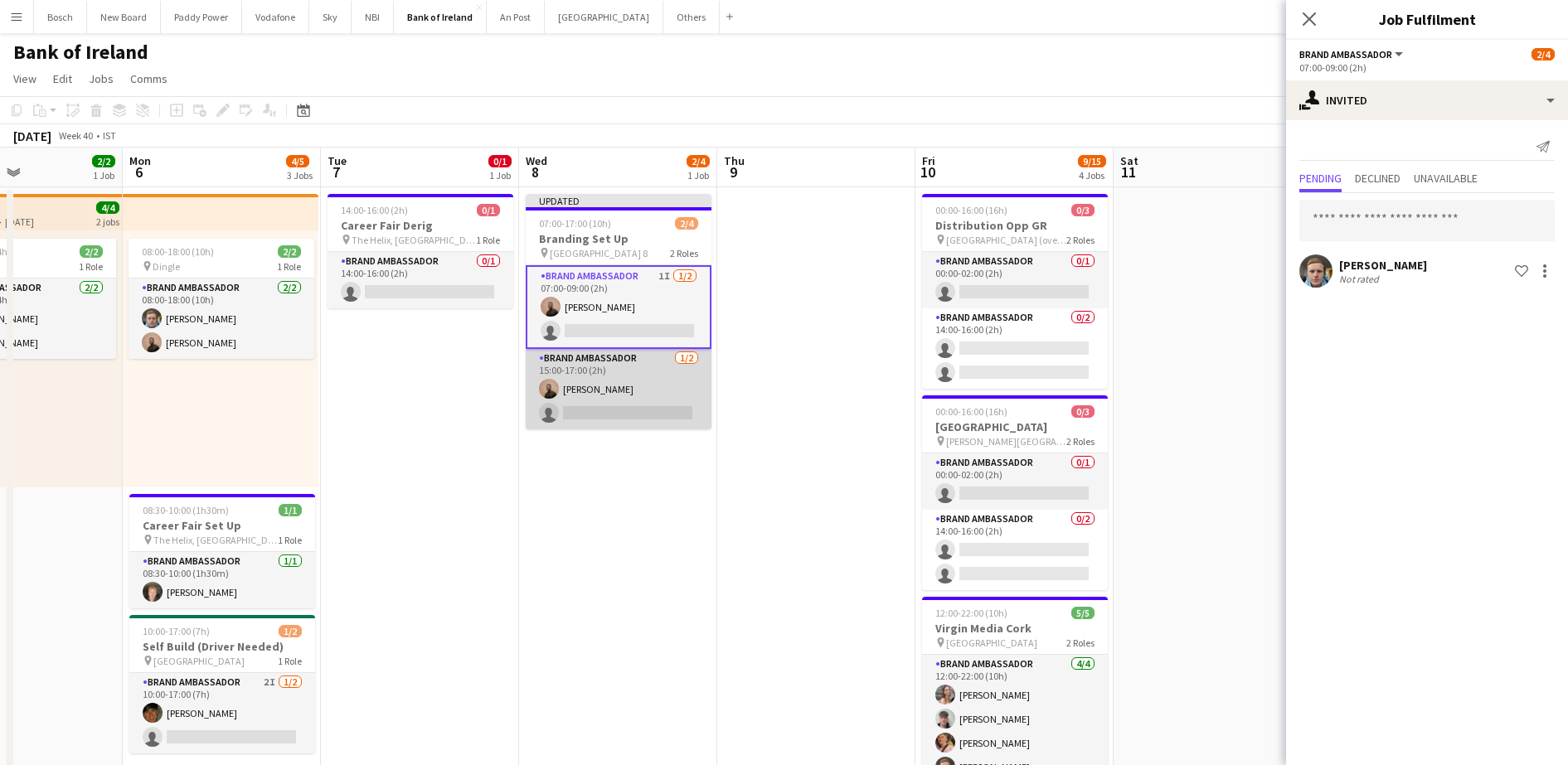
click at [599, 366] on app-card-role "Brand Ambassador 1/2 15:00-17:00 (2h) Andrew Ajetunmobi single-neutral-actions" at bounding box center [618, 389] width 186 height 80
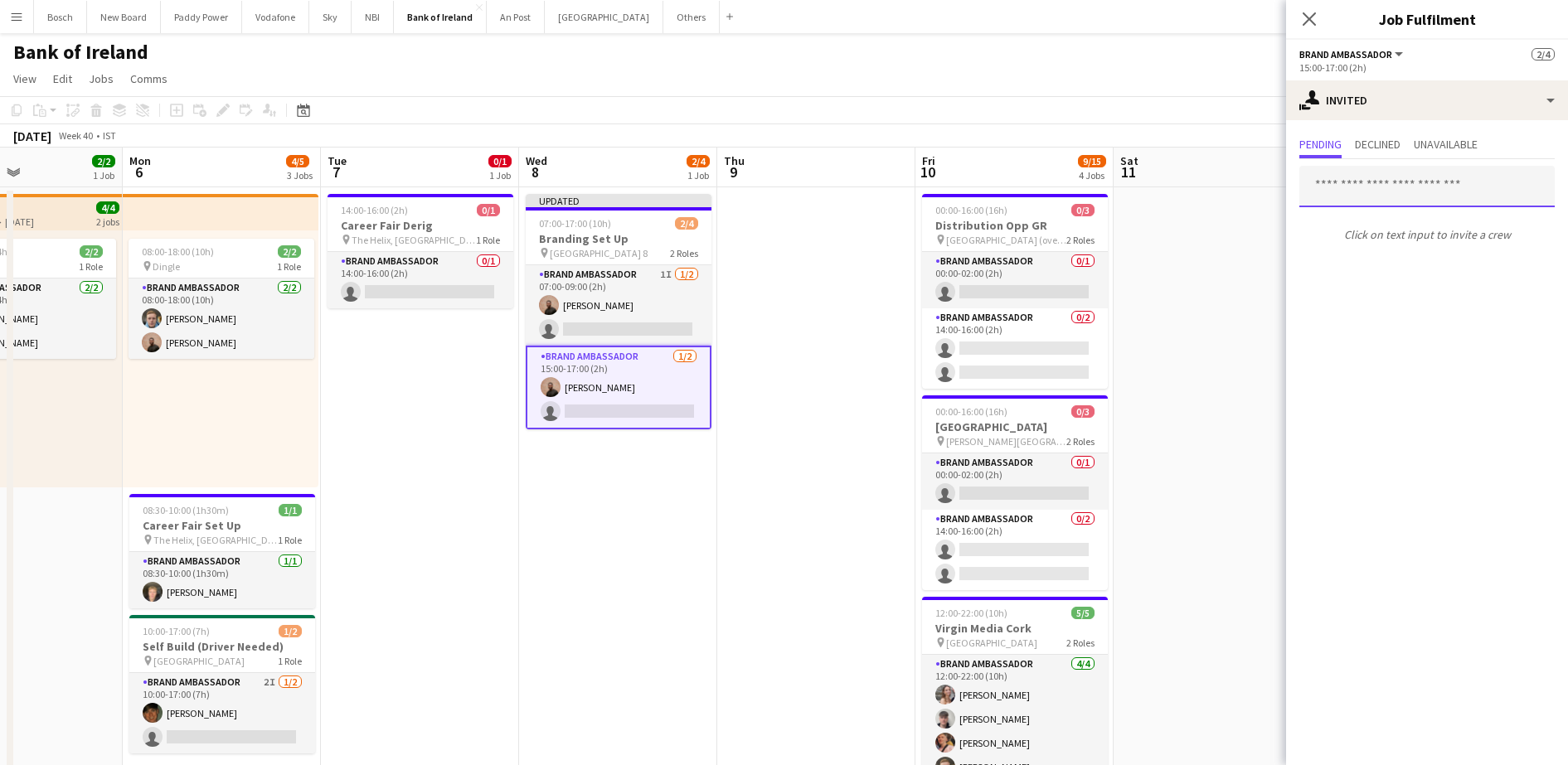
click at [1377, 179] on input "text" at bounding box center [1426, 186] width 255 height 42
type input "***"
click at [1380, 254] on div "Dominik Morycki Active moryckid@gmail.com" at bounding box center [1426, 233] width 255 height 53
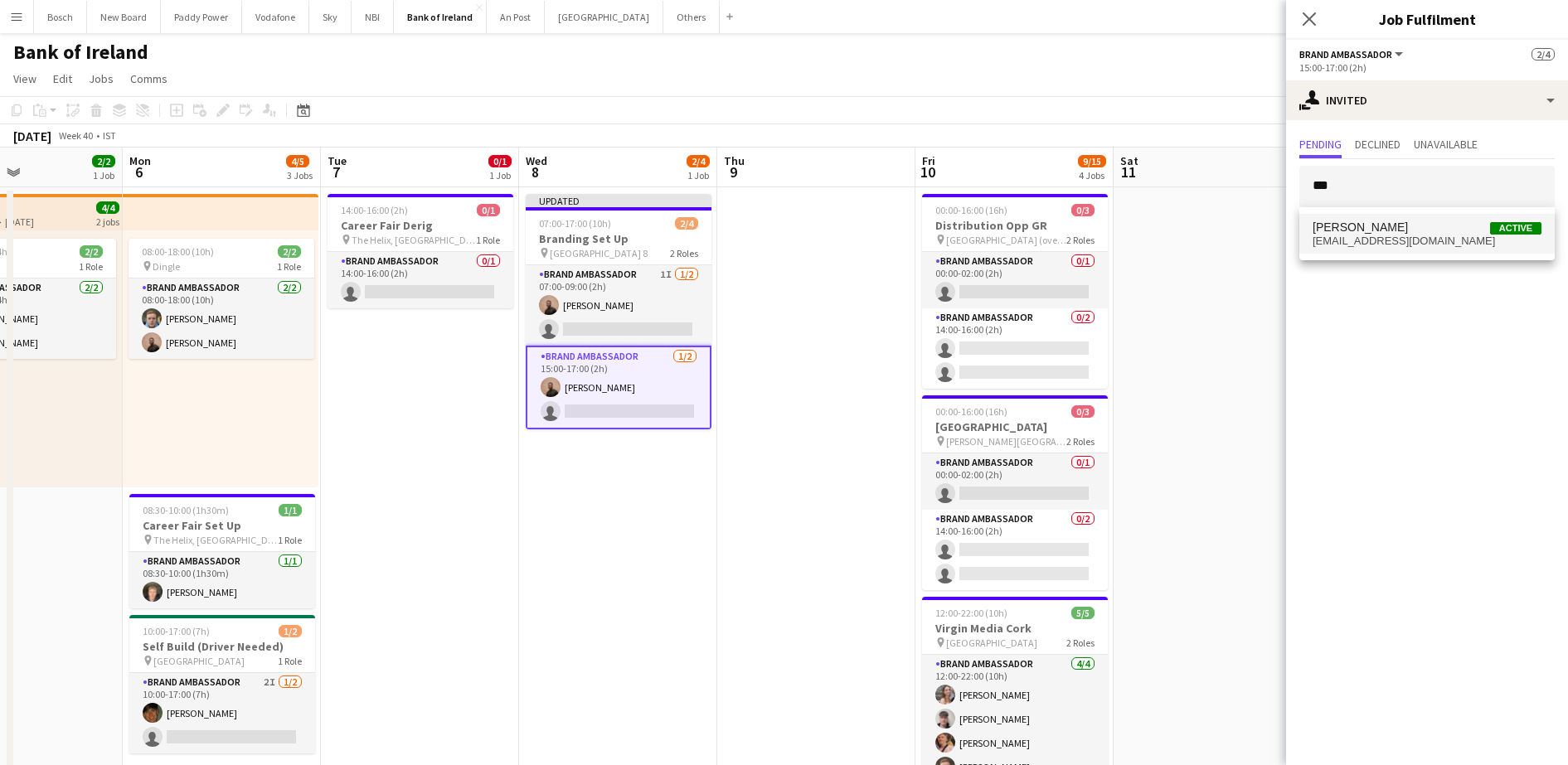
click at [1387, 245] on span "moryckid@gmail.com" at bounding box center [1426, 241] width 228 height 13
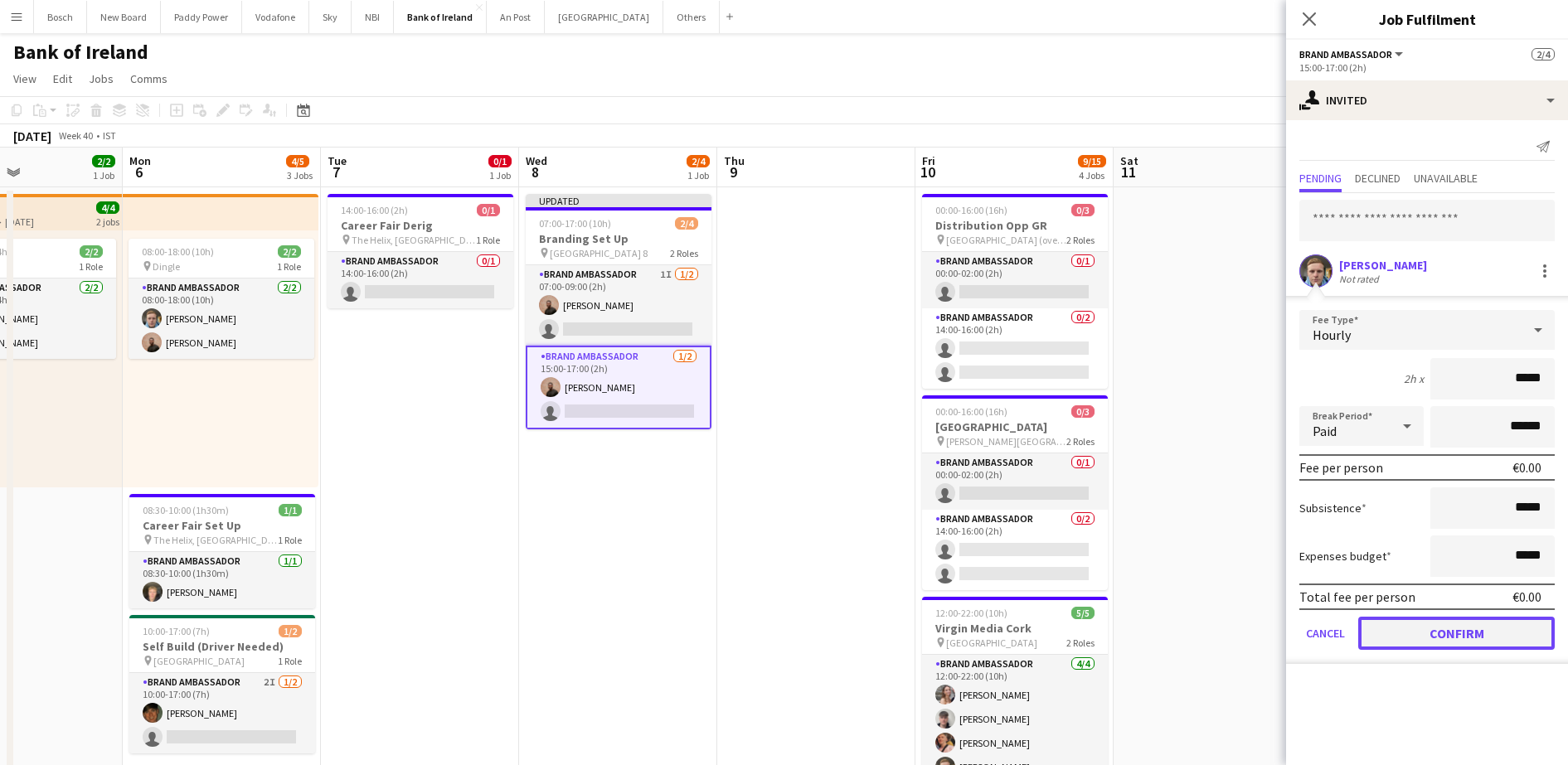
click at [1473, 630] on button "Confirm" at bounding box center [1456, 634] width 196 height 33
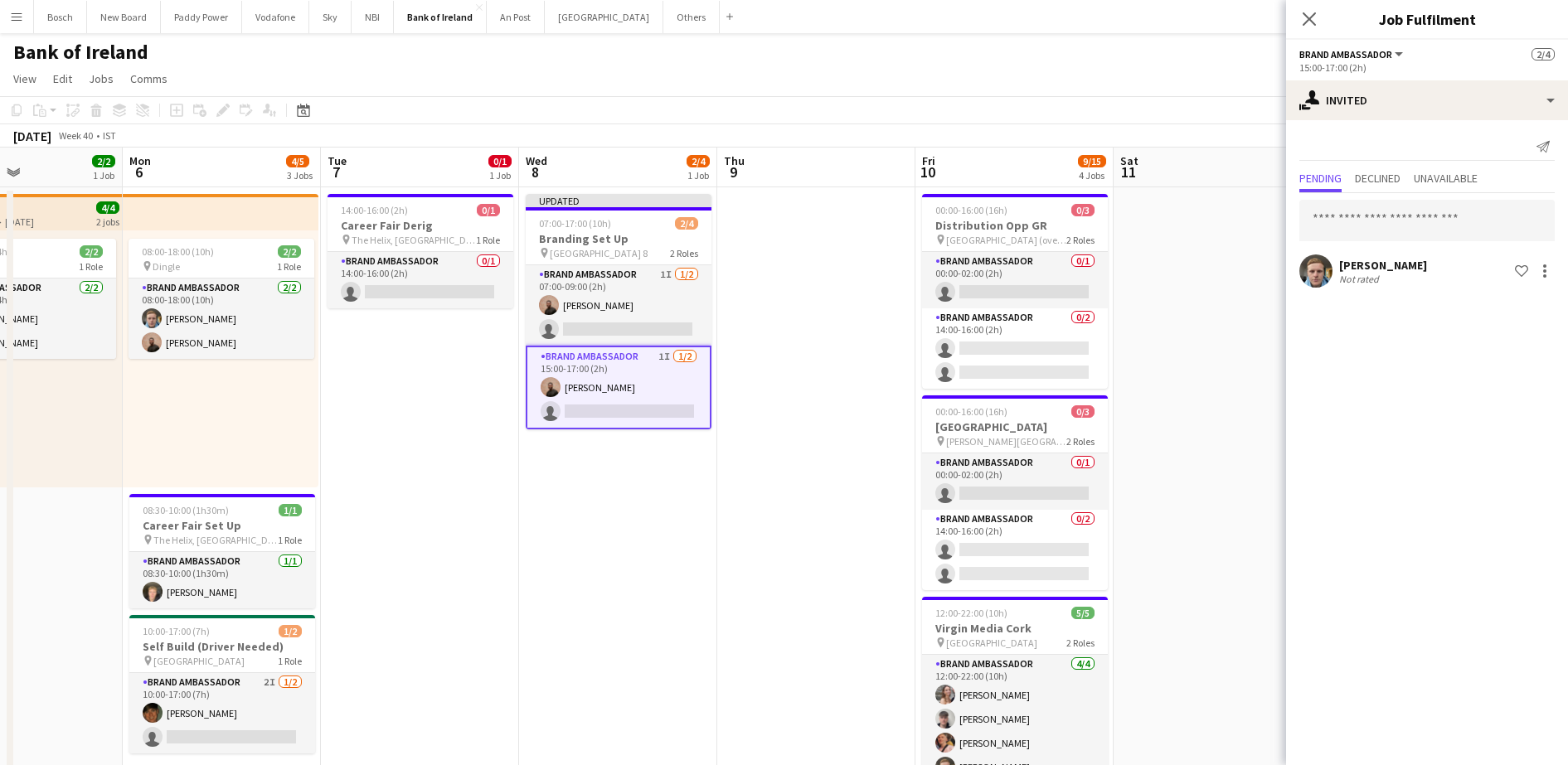
click at [1182, 65] on app-page-menu "View Day view expanded Day view collapsed Month view Date picker Jump to [DATE]…" at bounding box center [784, 80] width 1568 height 31
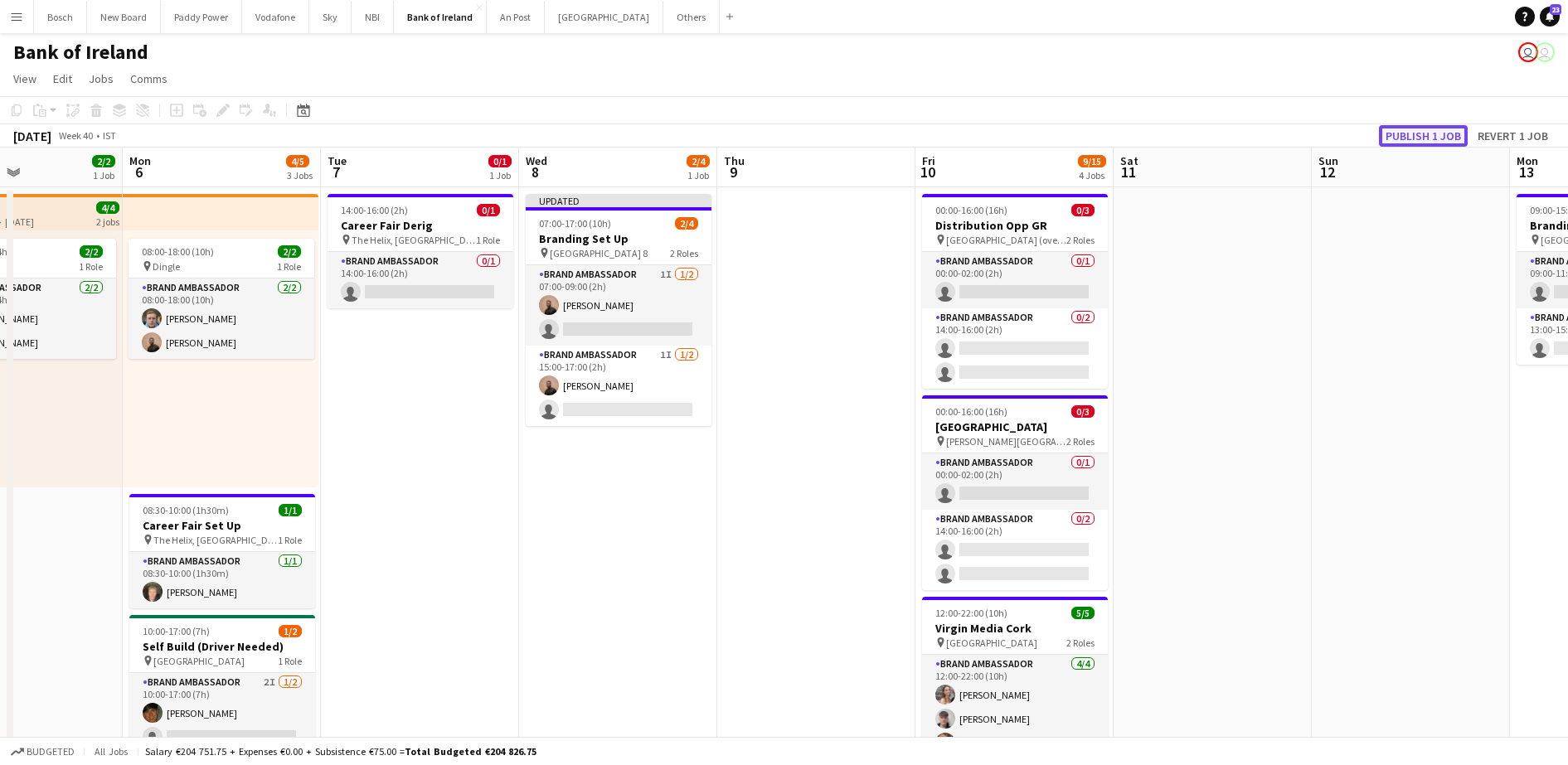
click at [1450, 131] on button "Publish 1 job" at bounding box center [1423, 135] width 89 height 21
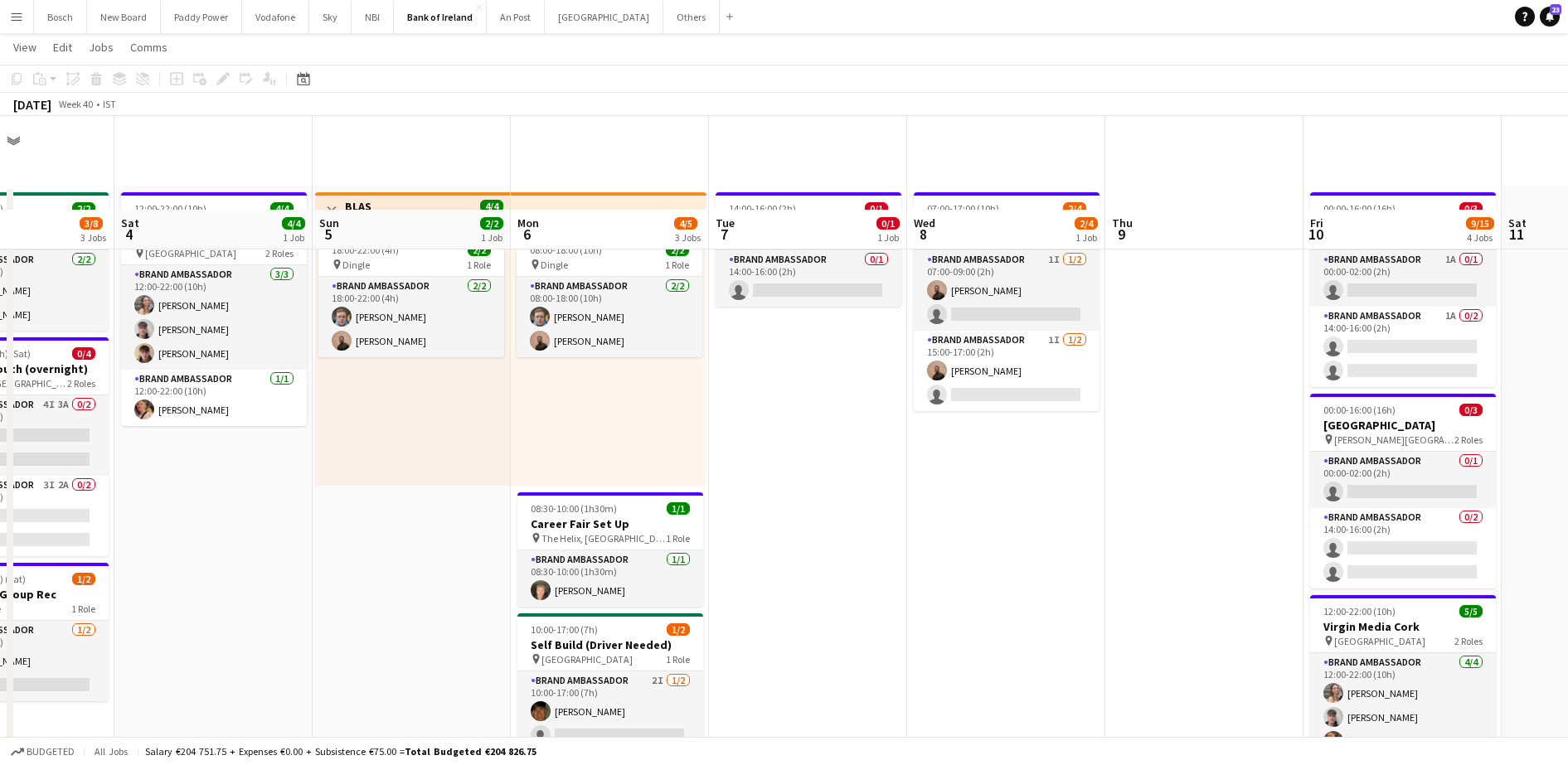
scroll to position [204, 0]
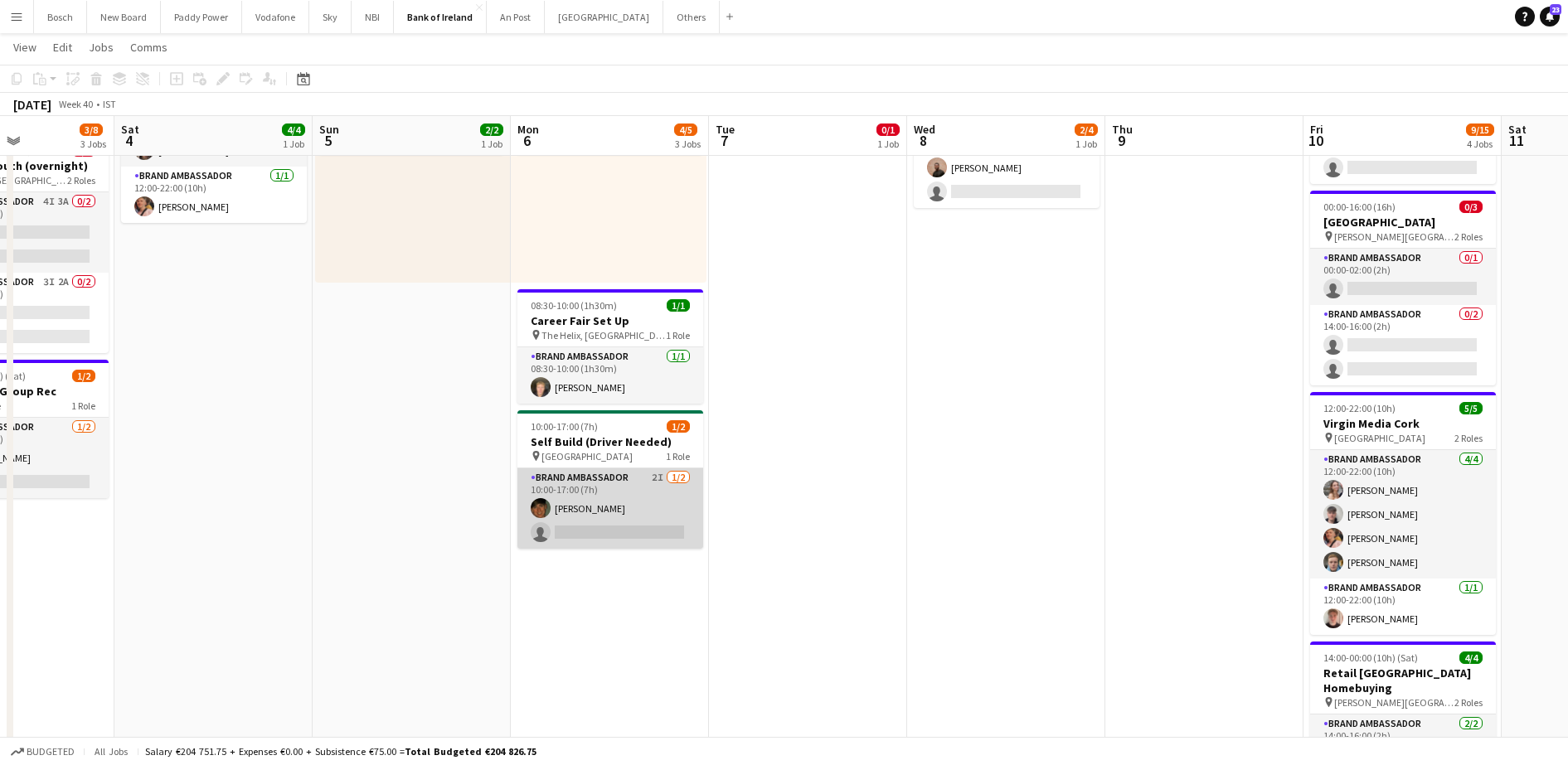
click at [580, 525] on app-card-role "Brand Ambassador 2I 1/2 10:00-17:00 (7h) Stephen Jordan single-neutral-actions" at bounding box center [610, 508] width 186 height 80
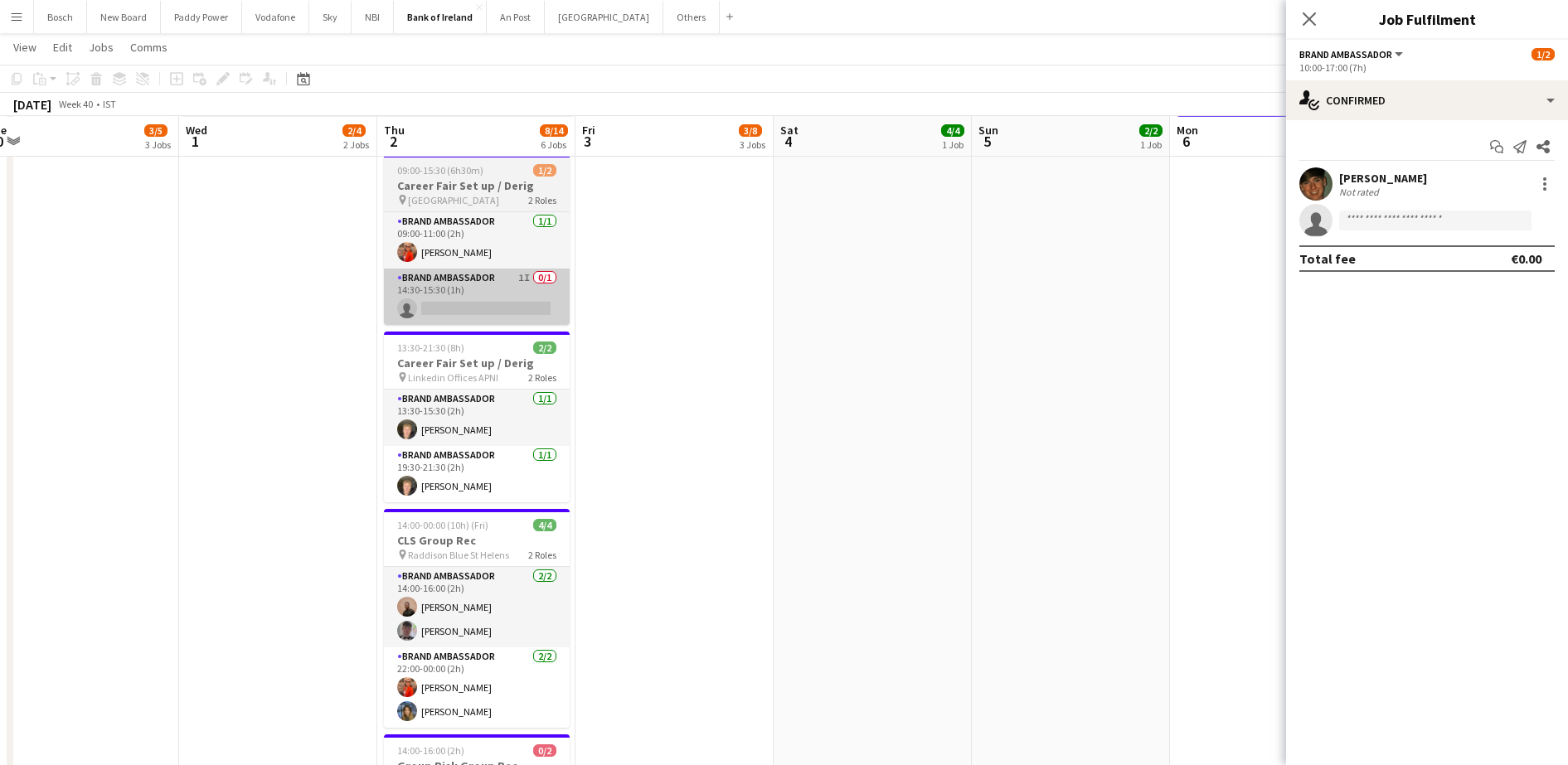
scroll to position [639, 0]
click at [512, 320] on app-card-role "Brand Ambassador 1I 0/1 14:30-15:30 (1h) single-neutral-actions" at bounding box center [476, 295] width 186 height 56
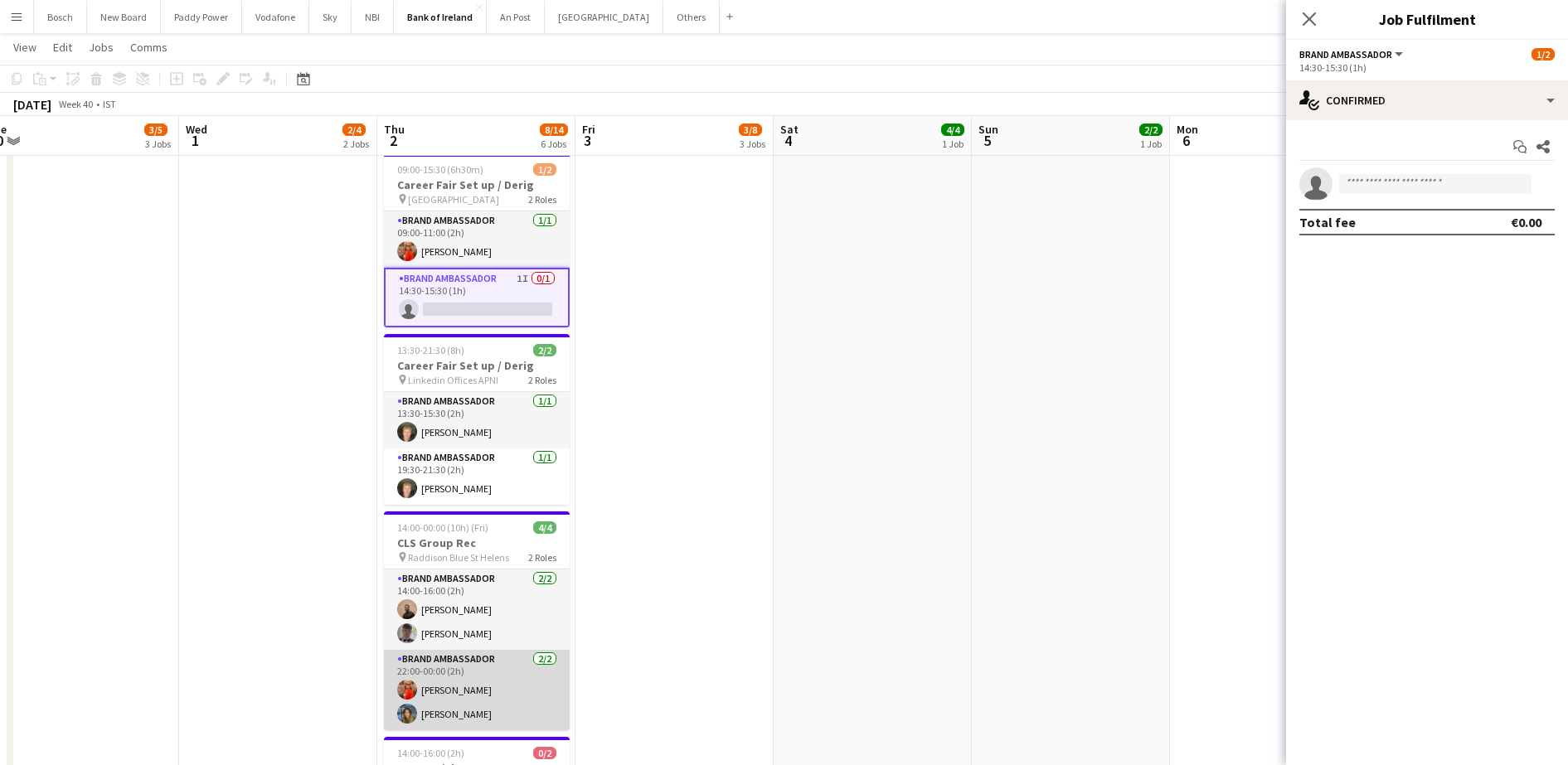
click at [478, 672] on app-card-role "Brand Ambassador [DATE] 22:00-00:00 (2h) [PERSON_NAME]" at bounding box center [476, 690] width 186 height 80
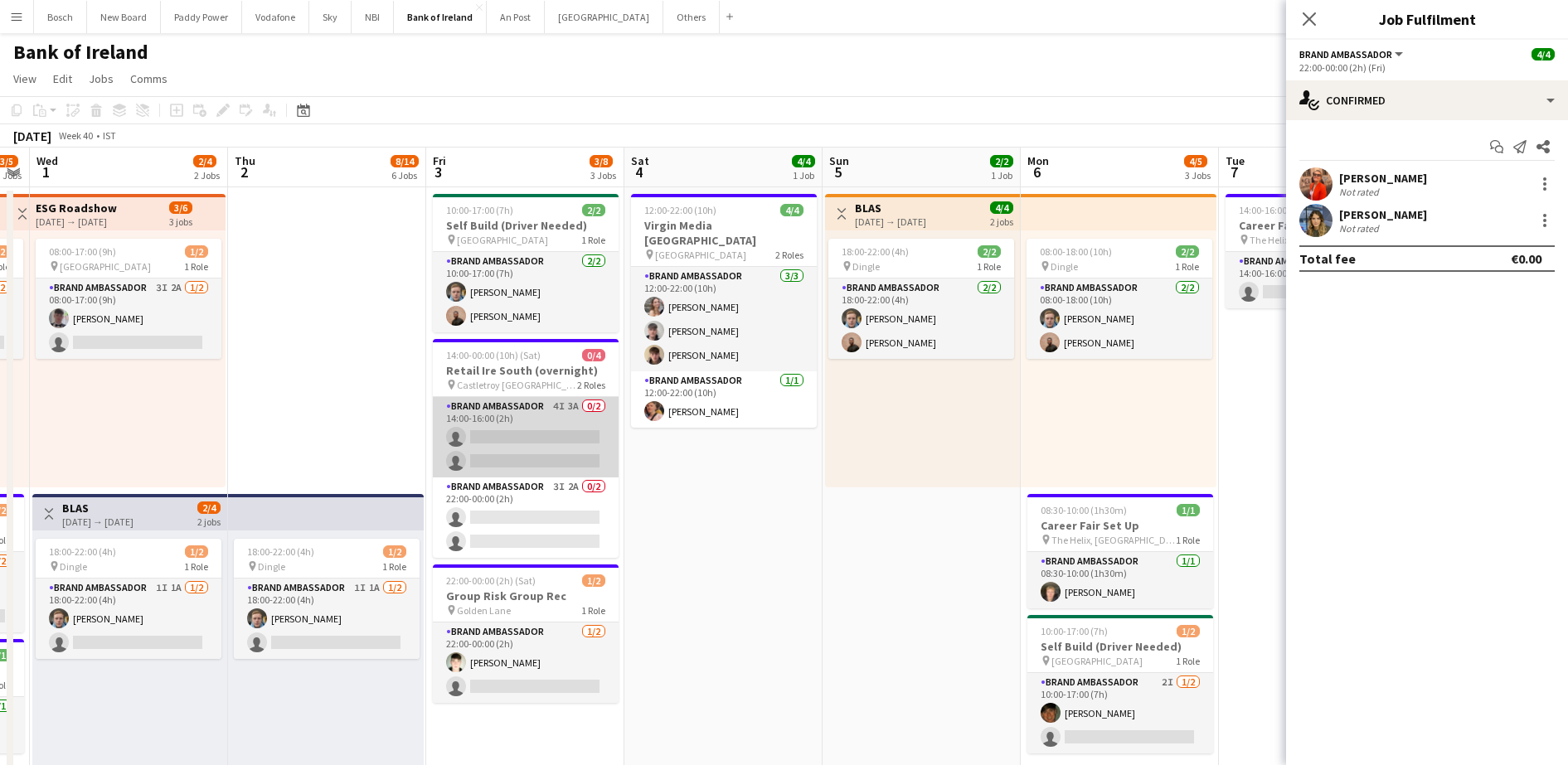
scroll to position [0, 593]
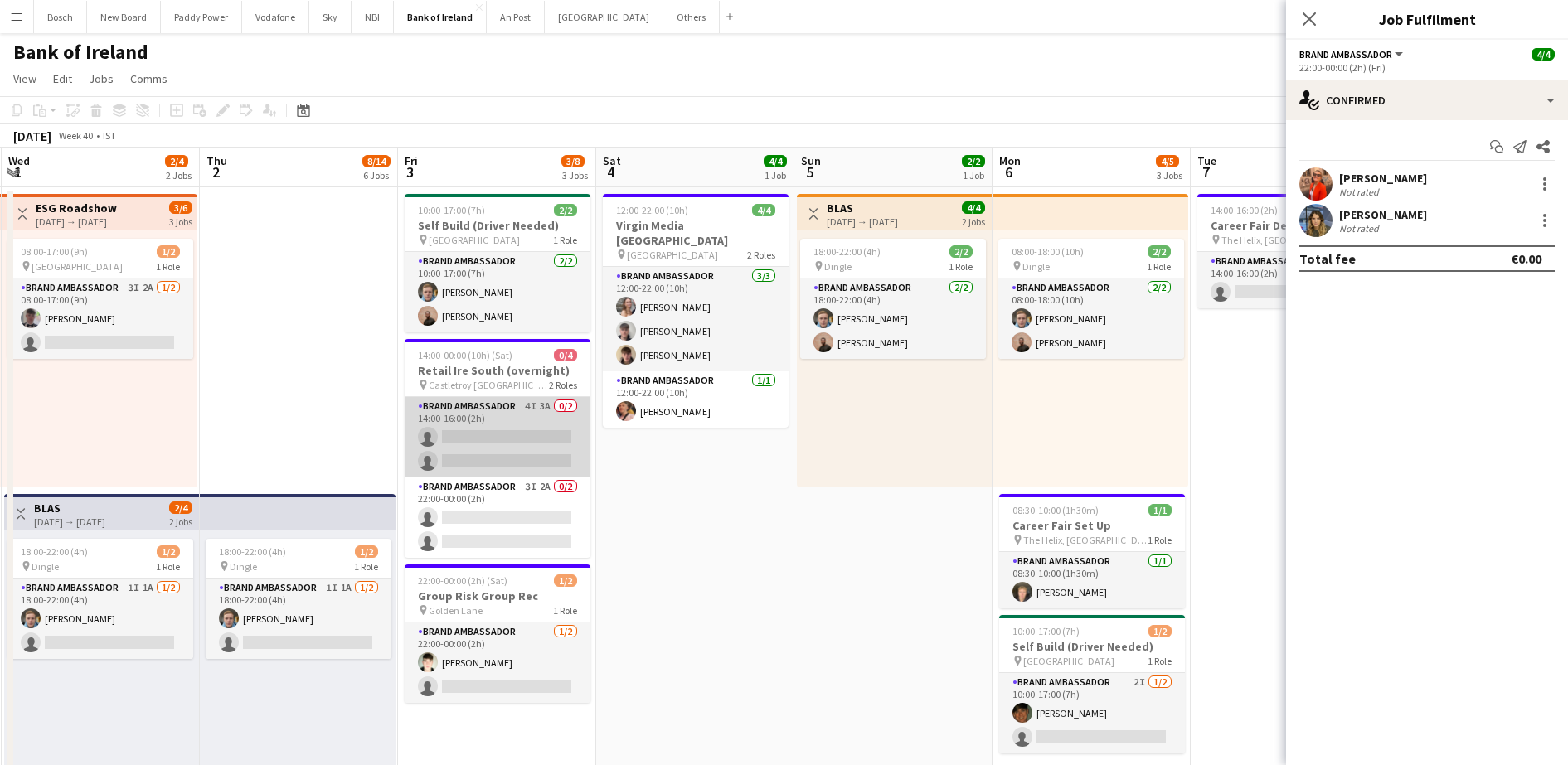
click at [516, 427] on app-card-role "Brand Ambassador 4I 3A 0/2 14:00-16:00 (2h) single-neutral-actions single-neutr…" at bounding box center [497, 437] width 186 height 80
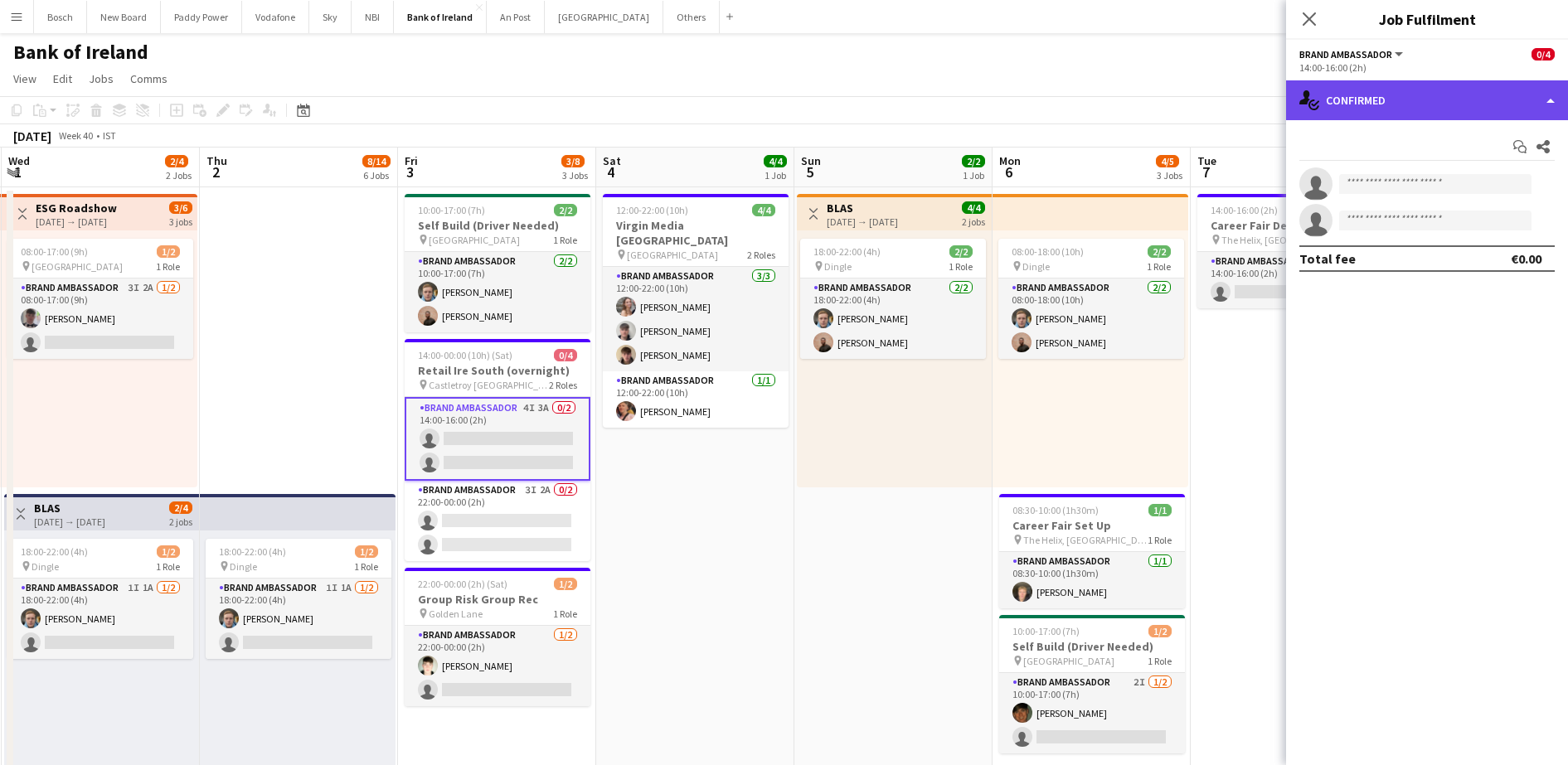
click at [1401, 91] on div "single-neutral-actions-check-2 Confirmed" at bounding box center [1426, 100] width 282 height 40
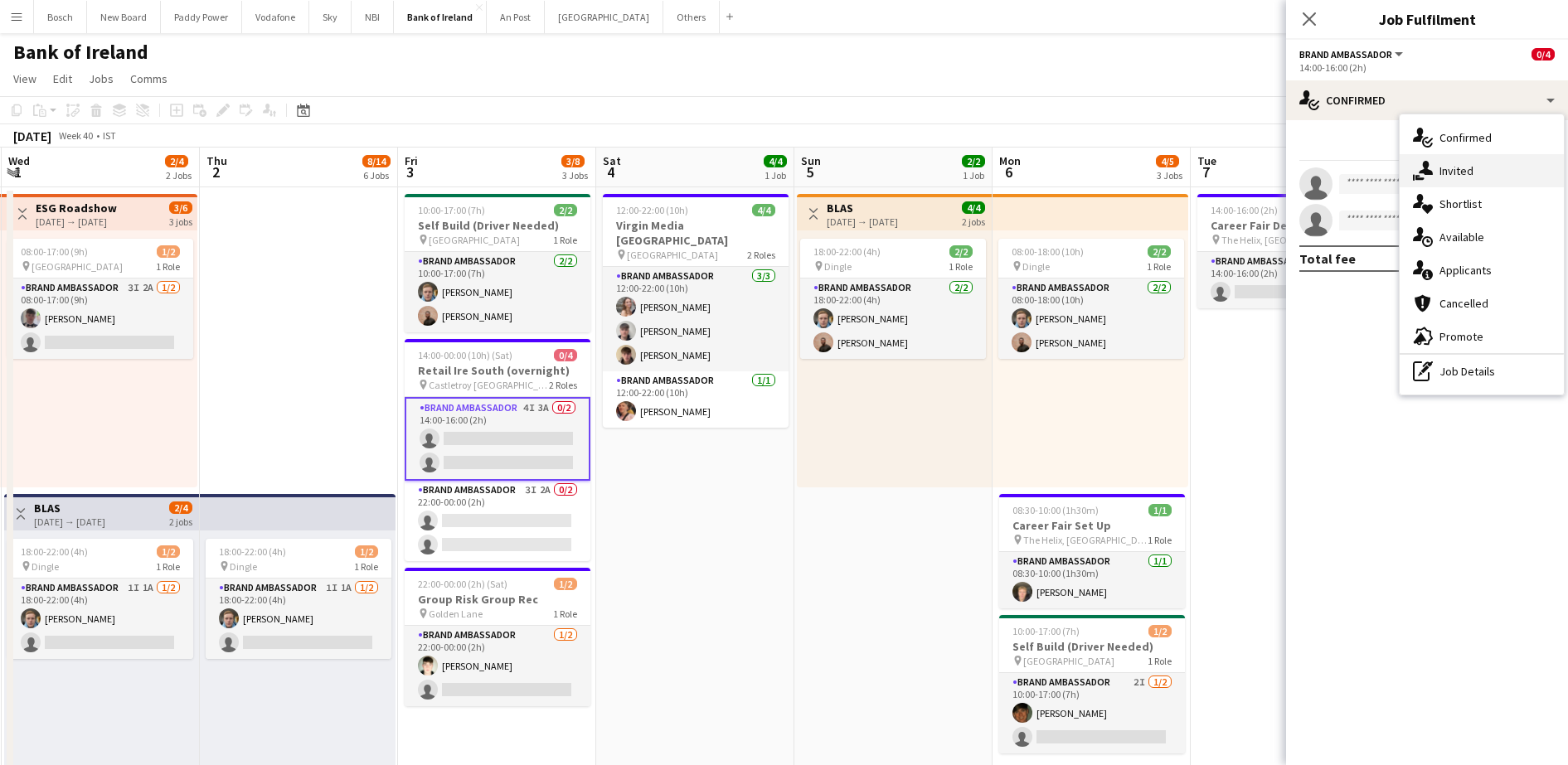
click at [1457, 154] on div "single-neutral-actions-share-1 Invited" at bounding box center [1481, 171] width 164 height 33
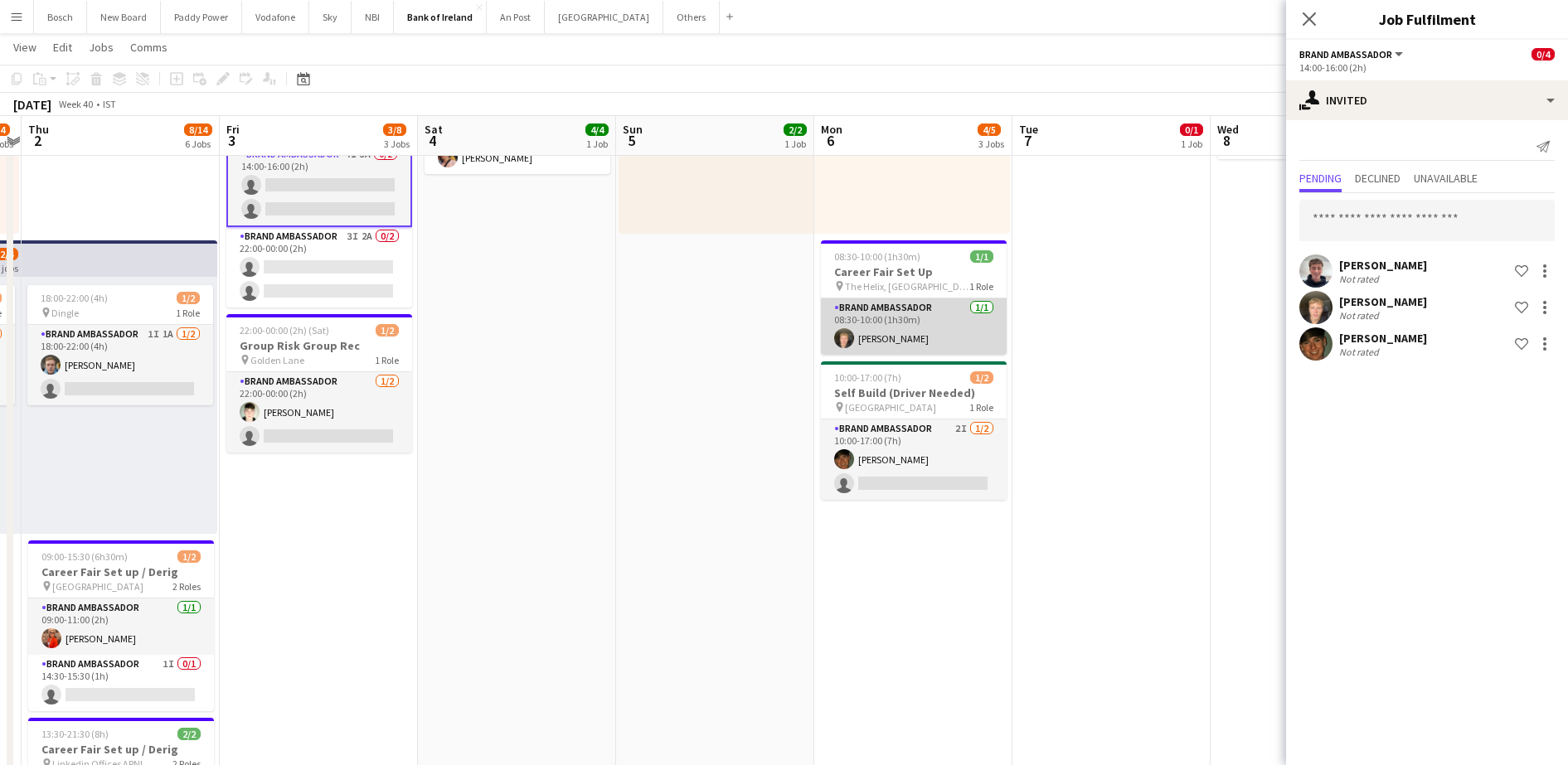
scroll to position [0, 502]
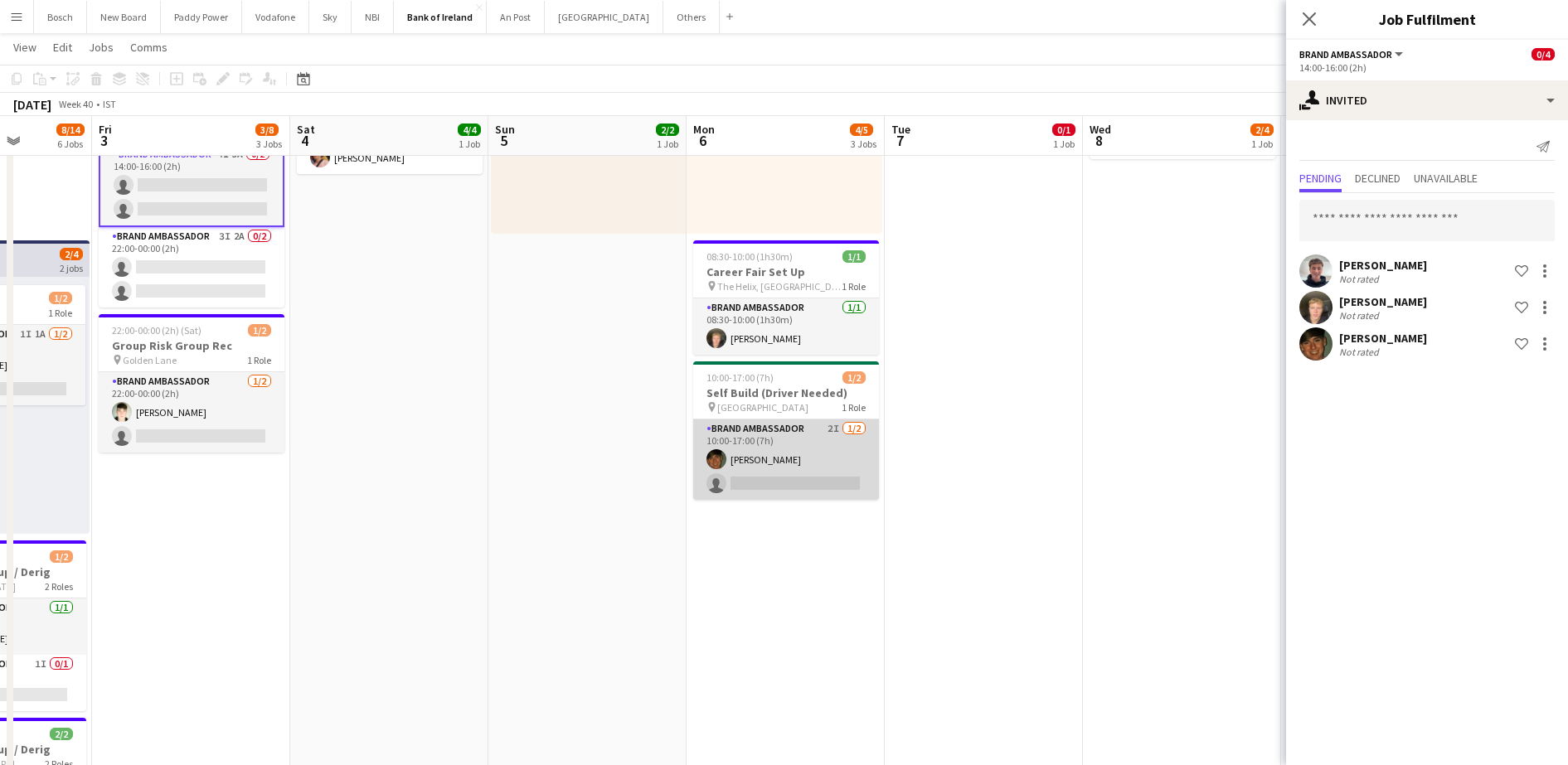
click at [770, 461] on app-card-role "Brand Ambassador 2I 1/2 10:00-17:00 (7h) Stephen Jordan single-neutral-actions" at bounding box center [785, 459] width 186 height 80
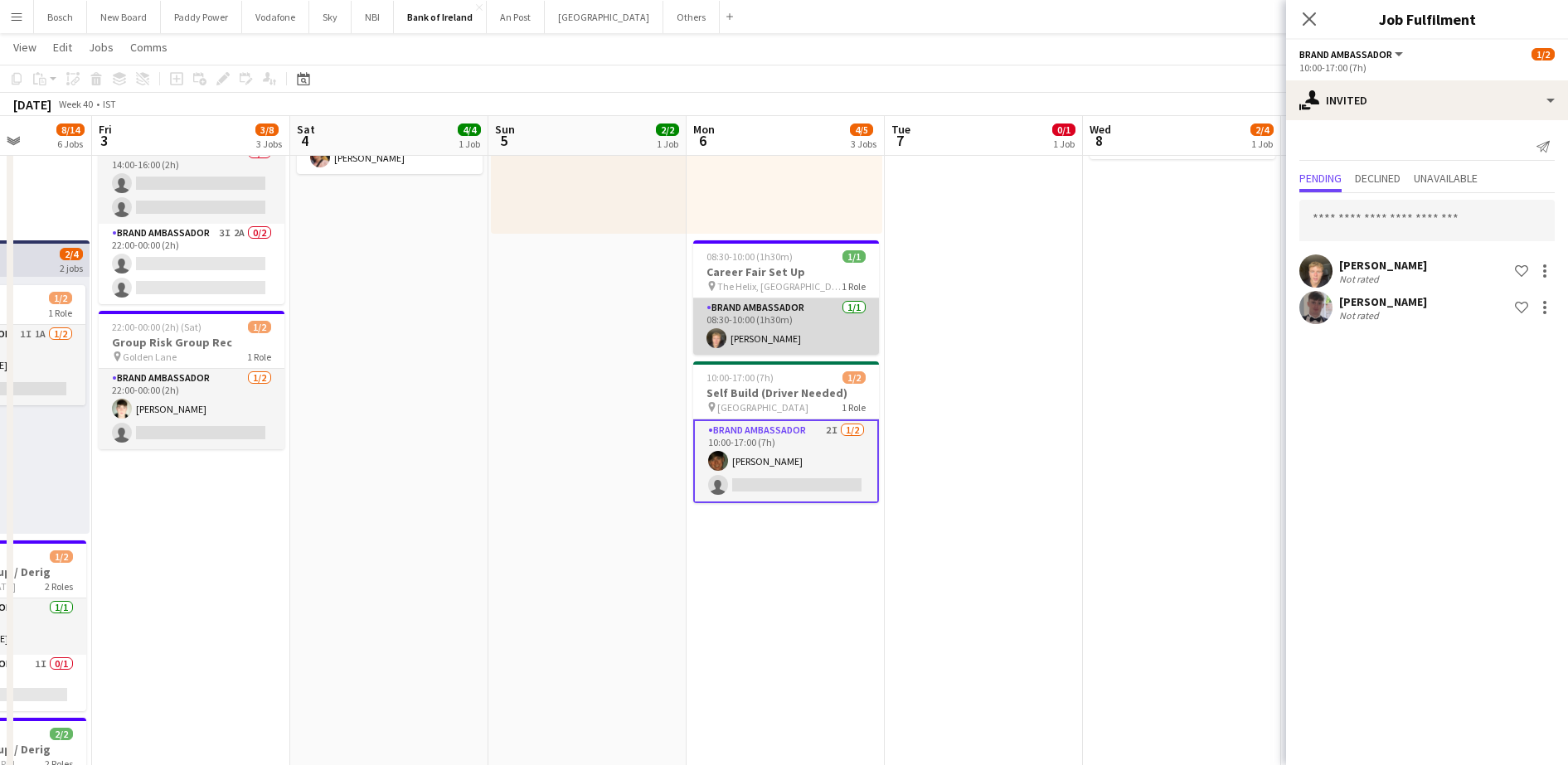
click at [817, 342] on app-card-role "Brand Ambassador 1/1 08:30-10:00 (1h30m) Ronan Mcloughlin" at bounding box center [785, 327] width 186 height 56
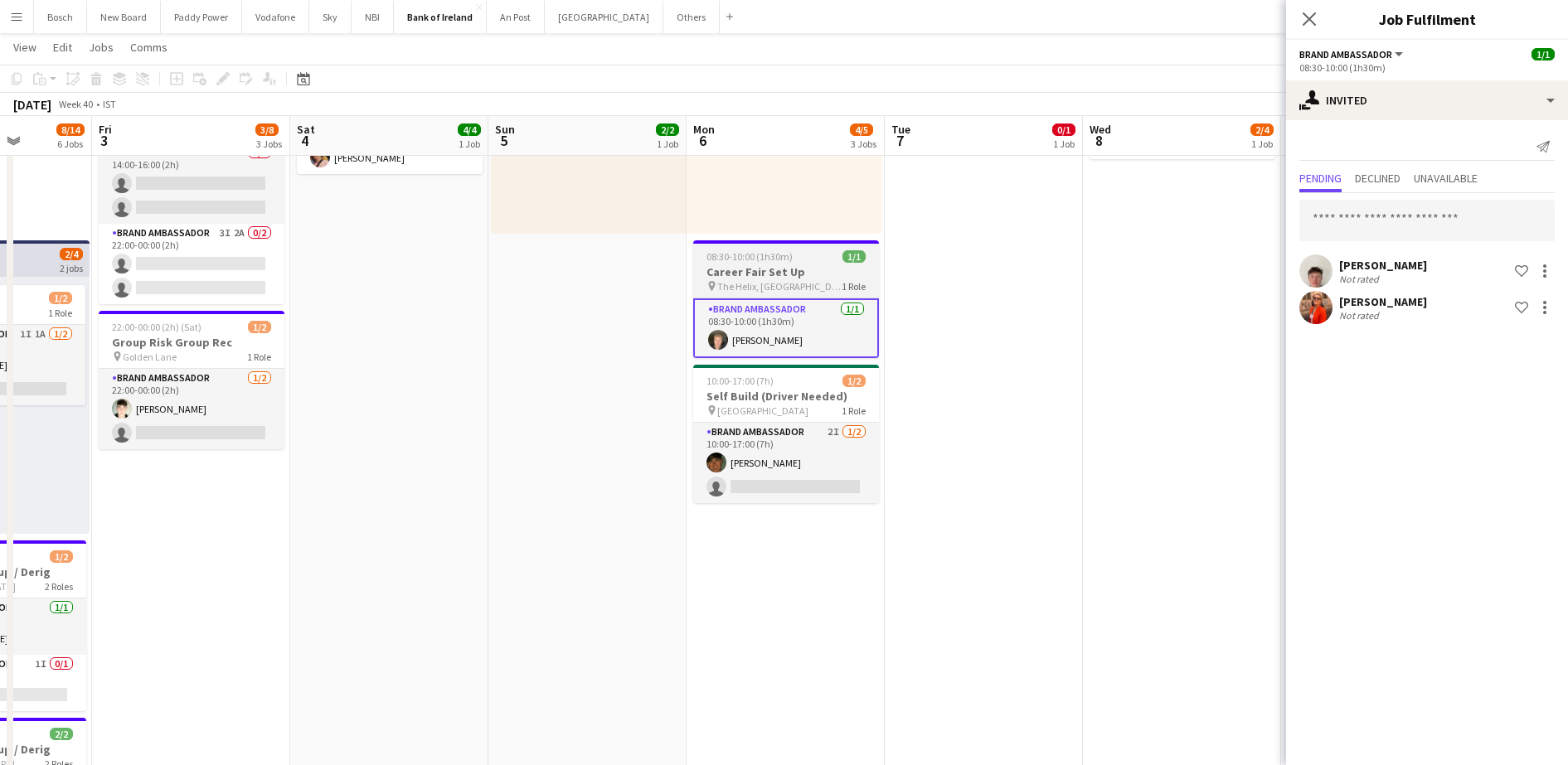
click at [694, 257] on div "08:30-10:00 (1h30m) 1/1" at bounding box center [785, 256] width 186 height 12
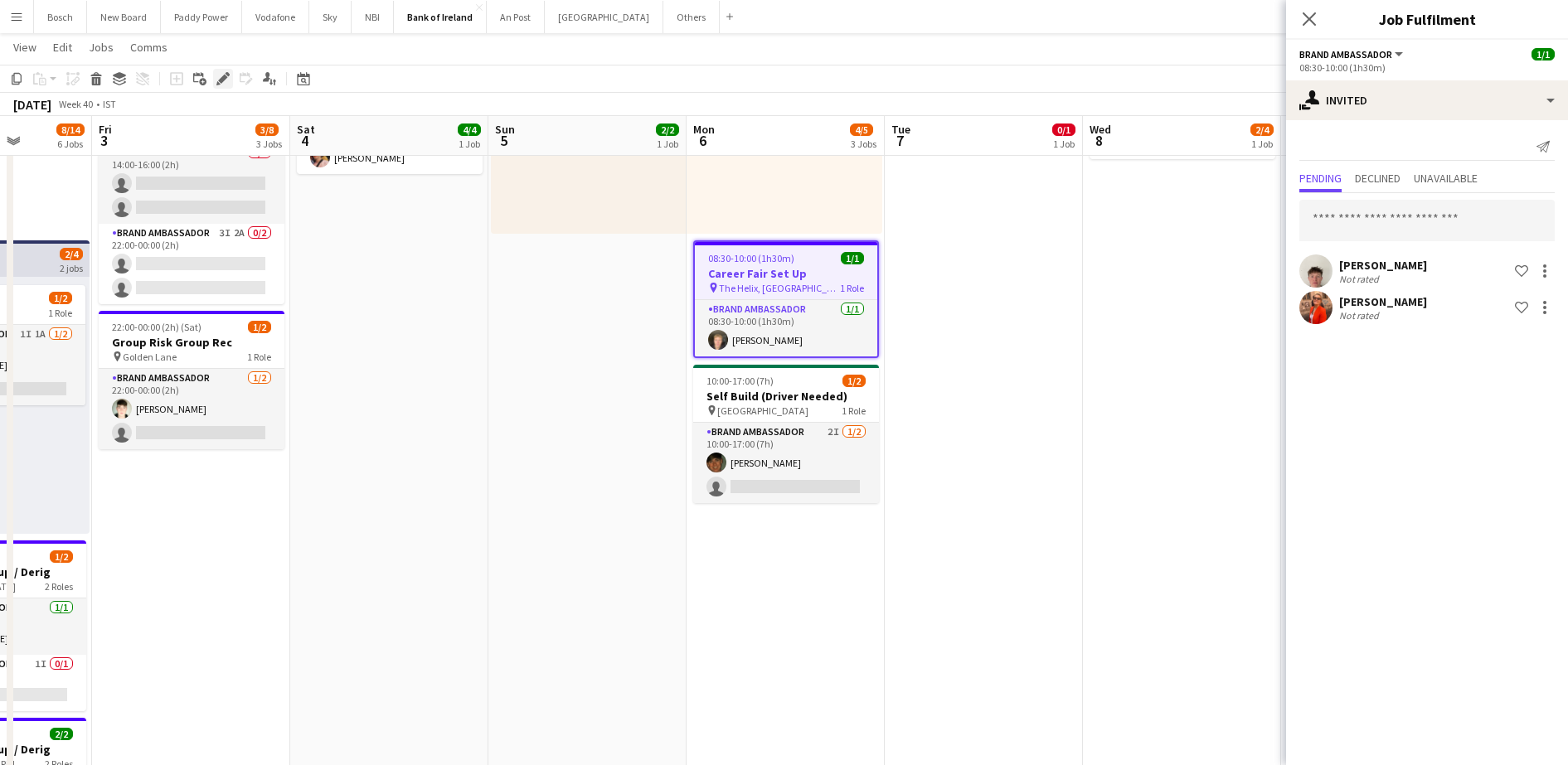
click at [223, 84] on icon "Edit" at bounding box center [223, 79] width 13 height 13
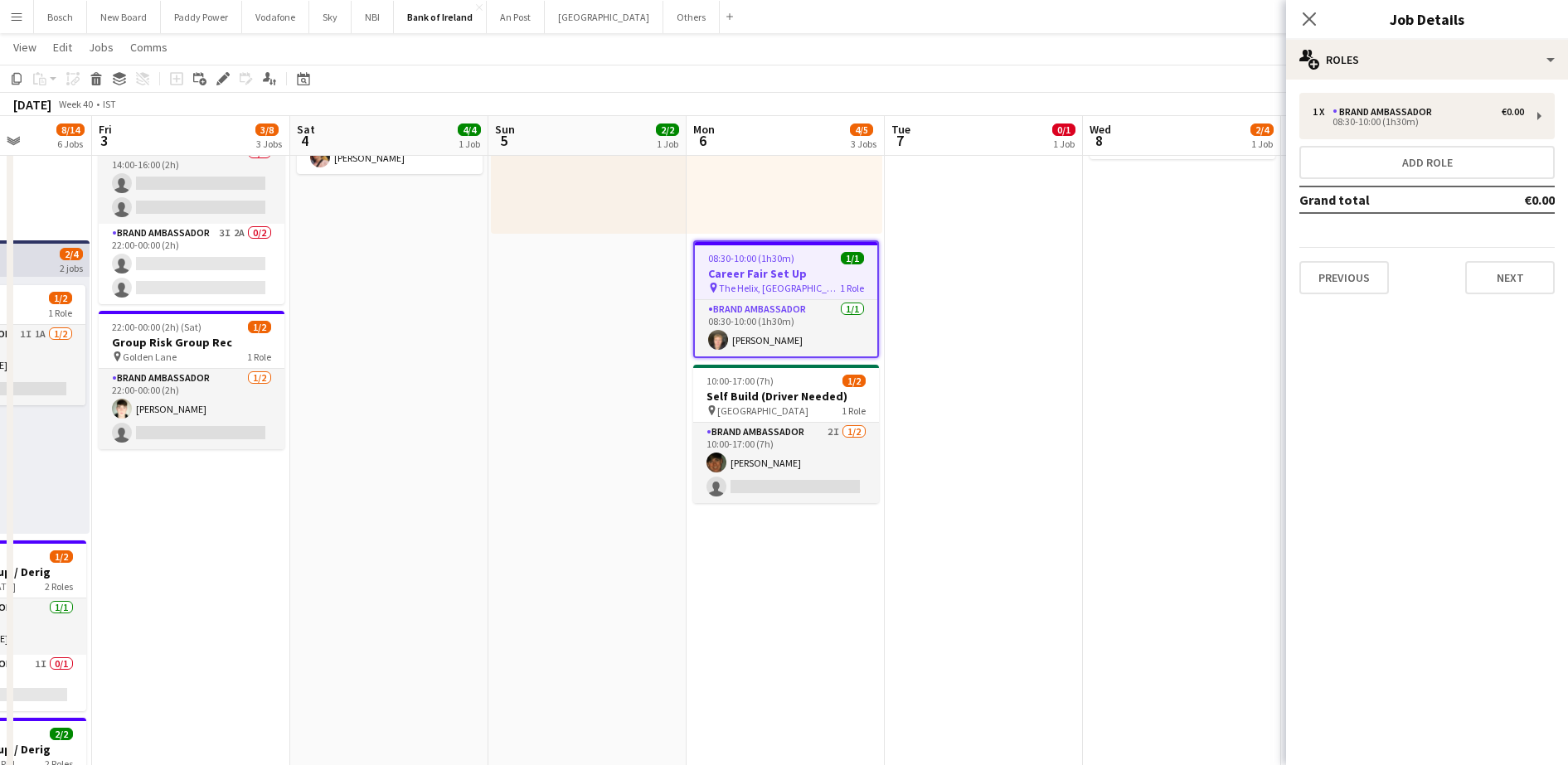
scroll to position [0, 0]
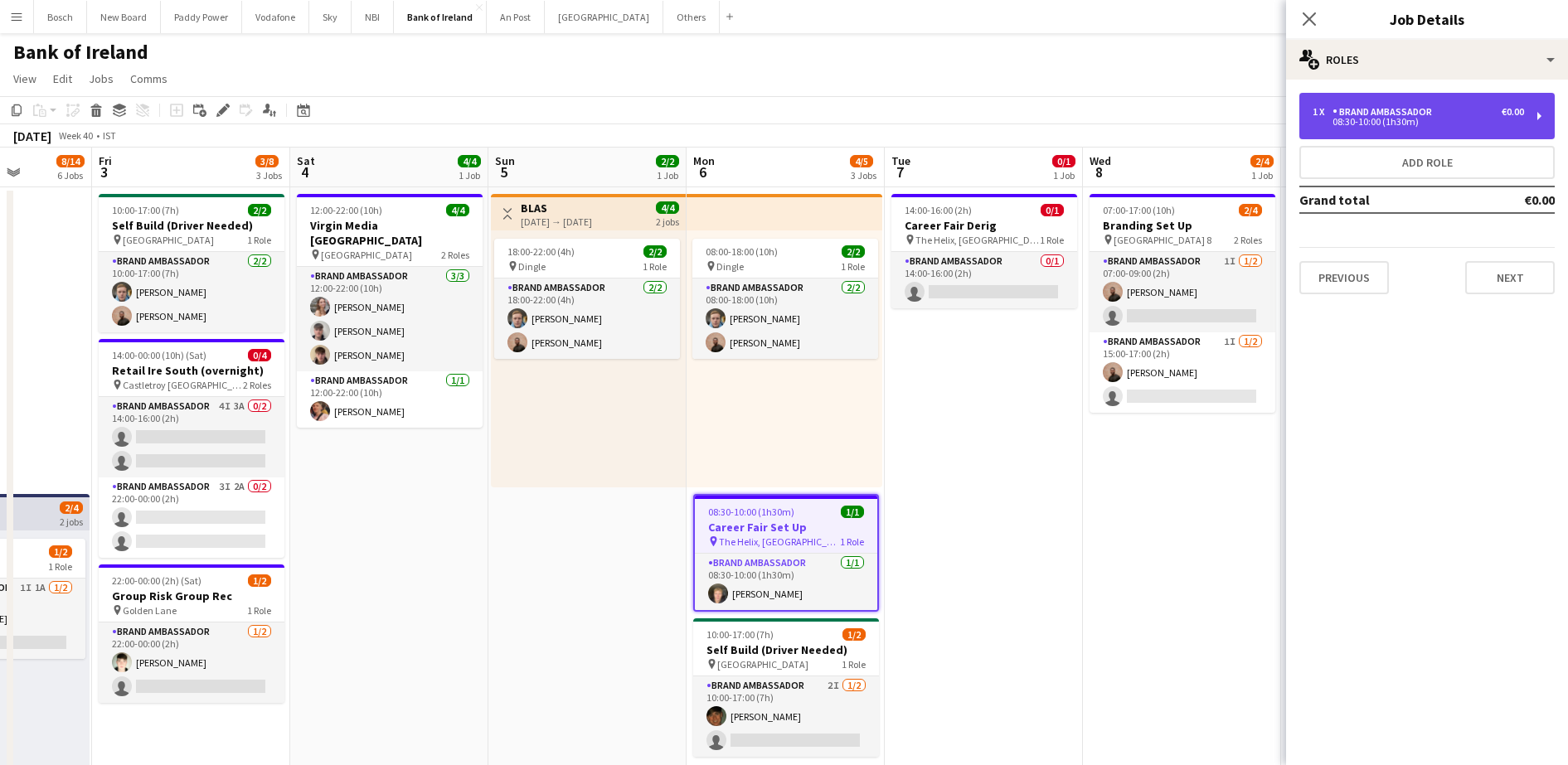
click at [1405, 124] on div "08:30-10:00 (1h30m)" at bounding box center [1418, 121] width 212 height 8
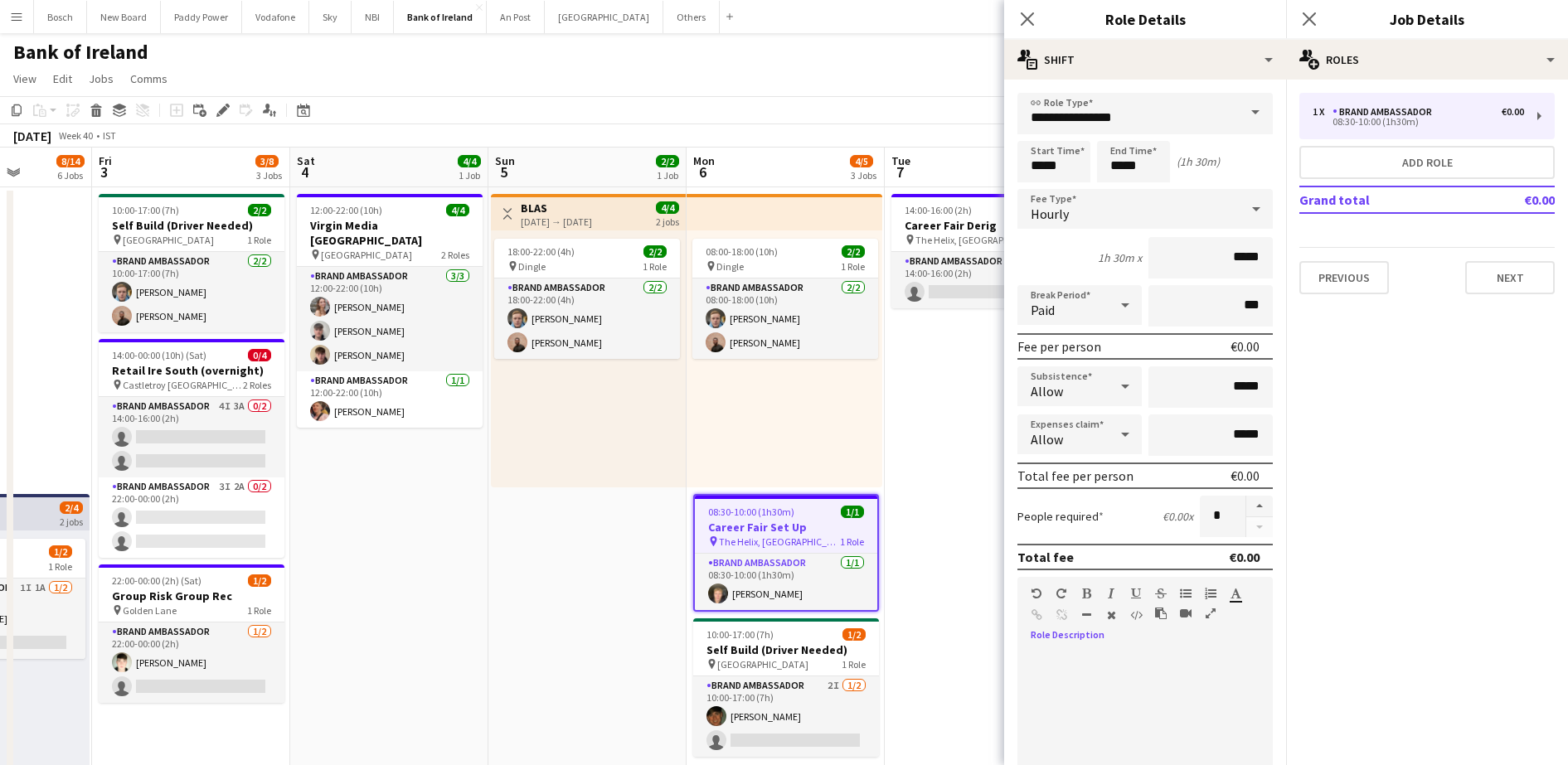
click at [1076, 648] on div at bounding box center [1145, 745] width 255 height 211
click at [918, 91] on app-page-menu "View Day view expanded Day view collapsed Month view Date picker Jump to [DATE]…" at bounding box center [784, 80] width 1568 height 31
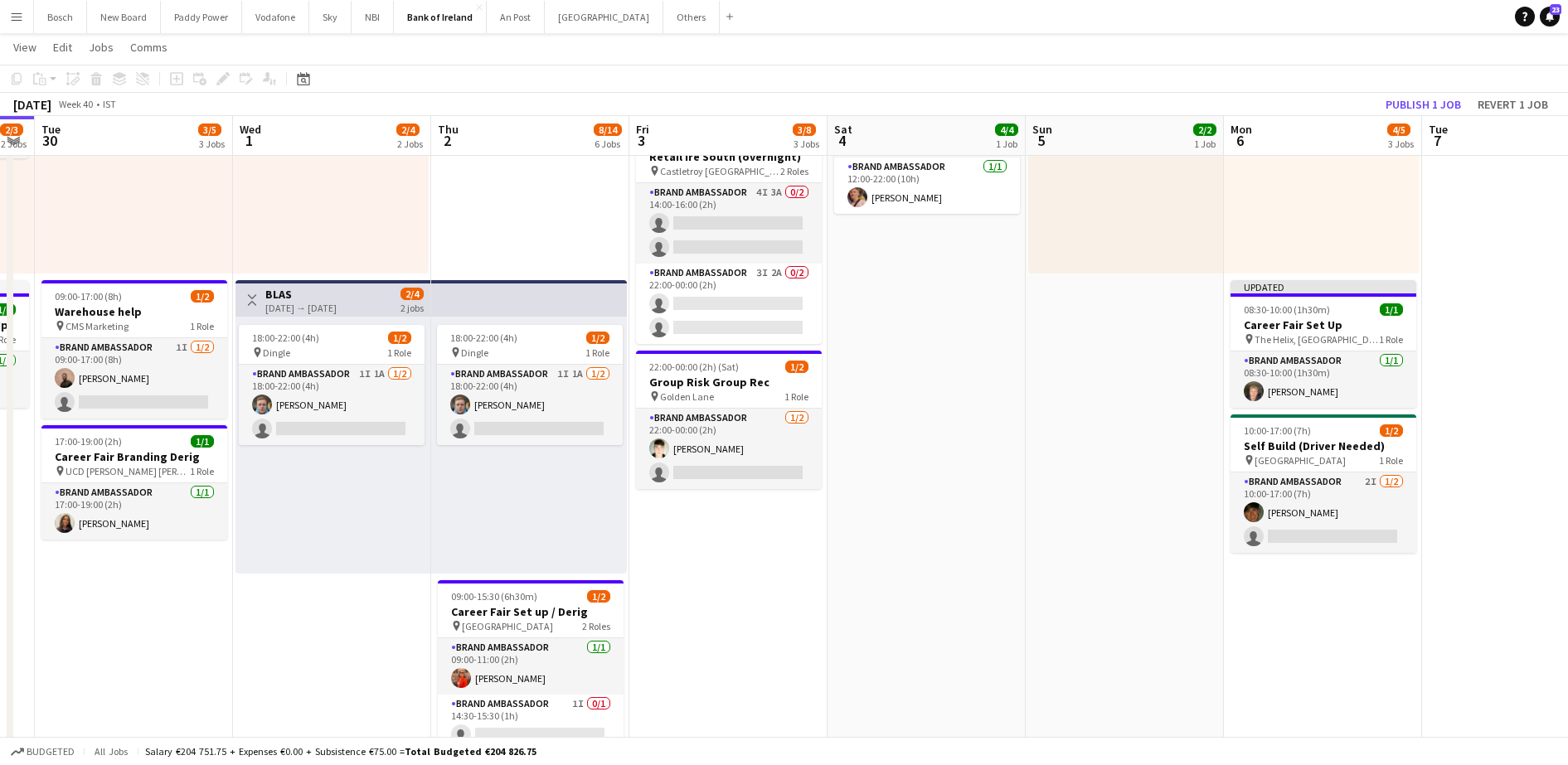
scroll to position [0, 447]
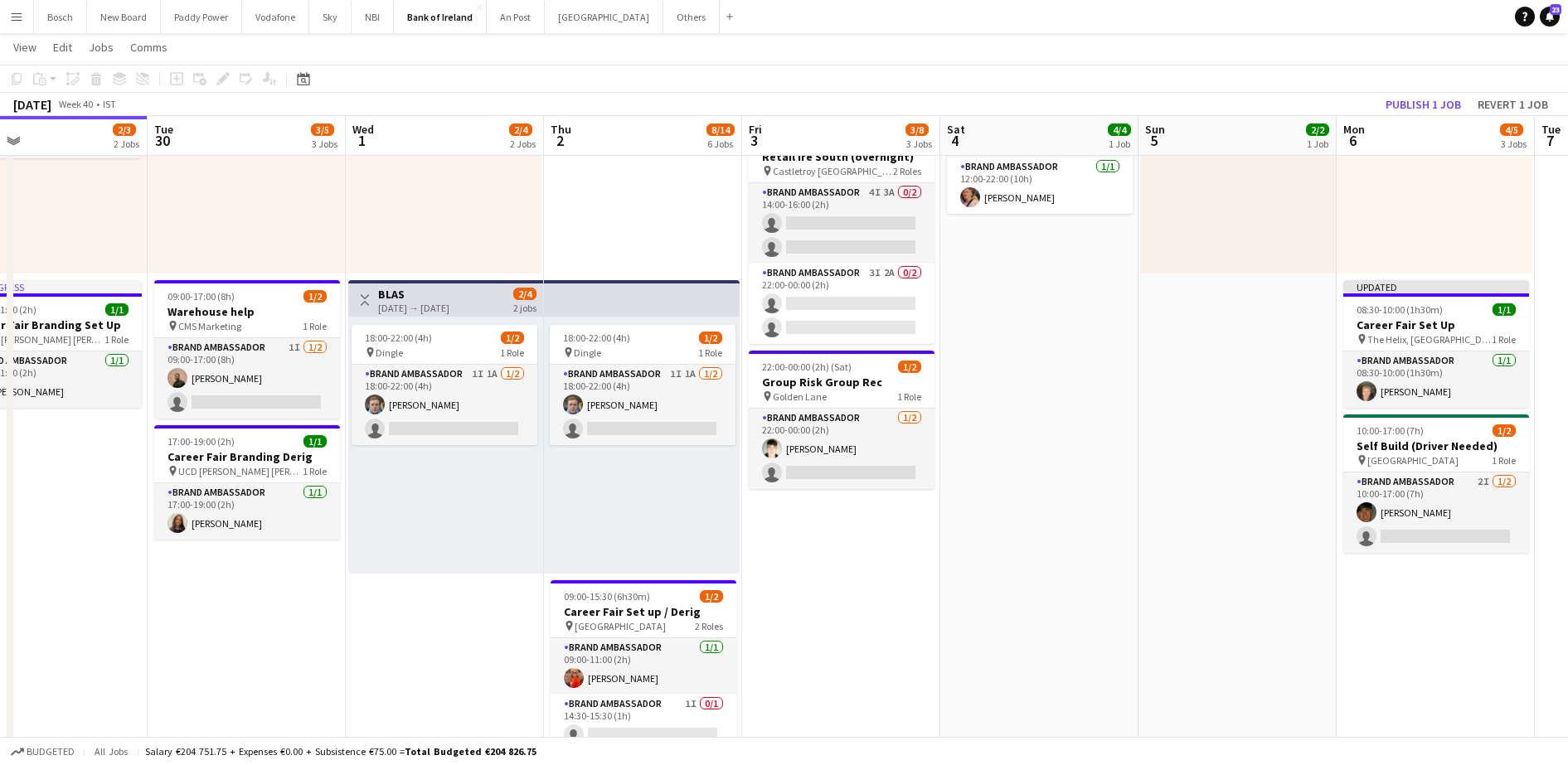
click at [793, 443] on app-card-role "Brand Ambassador [DATE] 22:00-00:00 (2h) [PERSON_NAME] single-neutral-actions" at bounding box center [841, 449] width 186 height 80
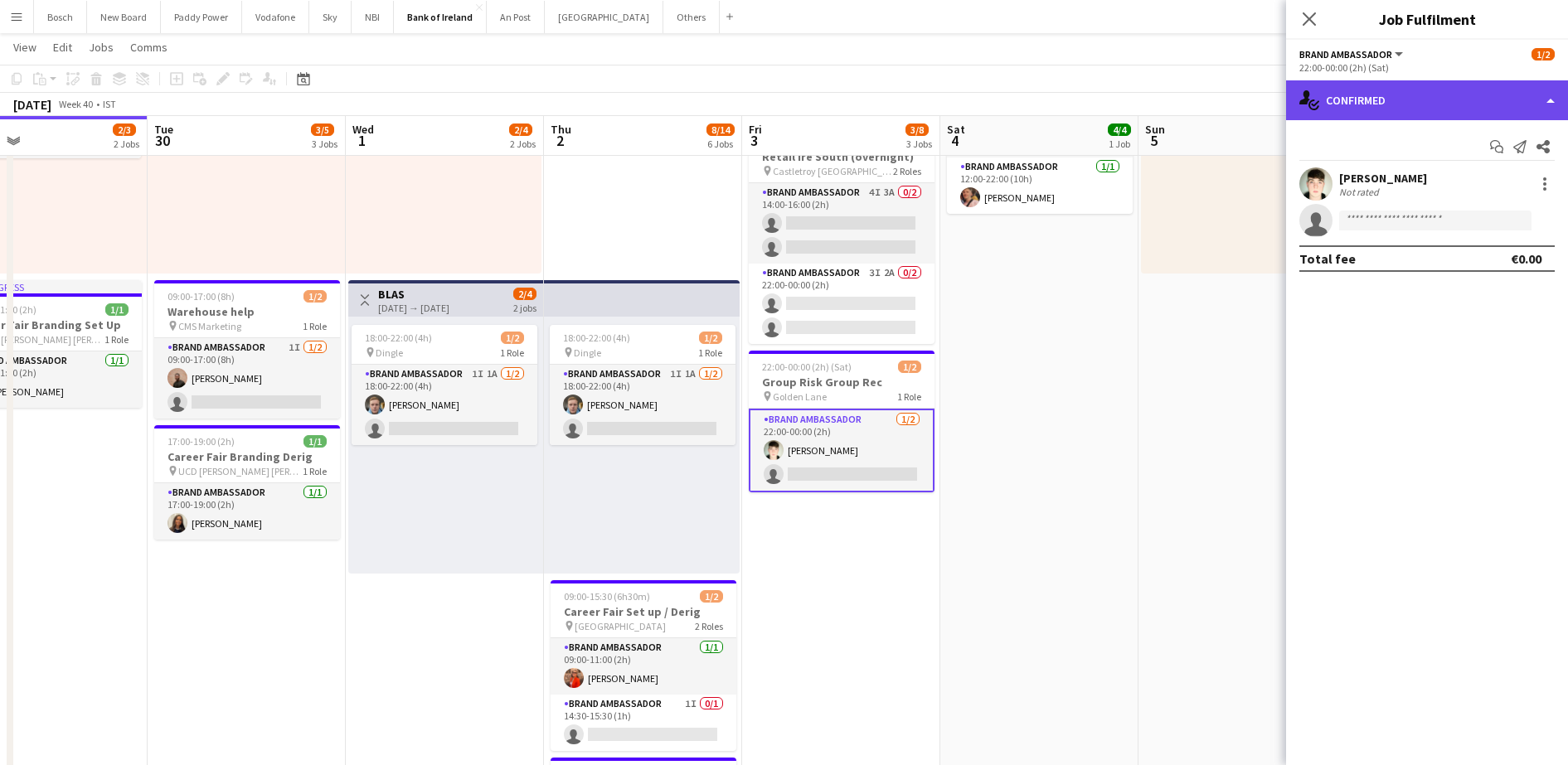
click at [1372, 108] on div "single-neutral-actions-check-2 Confirmed" at bounding box center [1426, 100] width 282 height 40
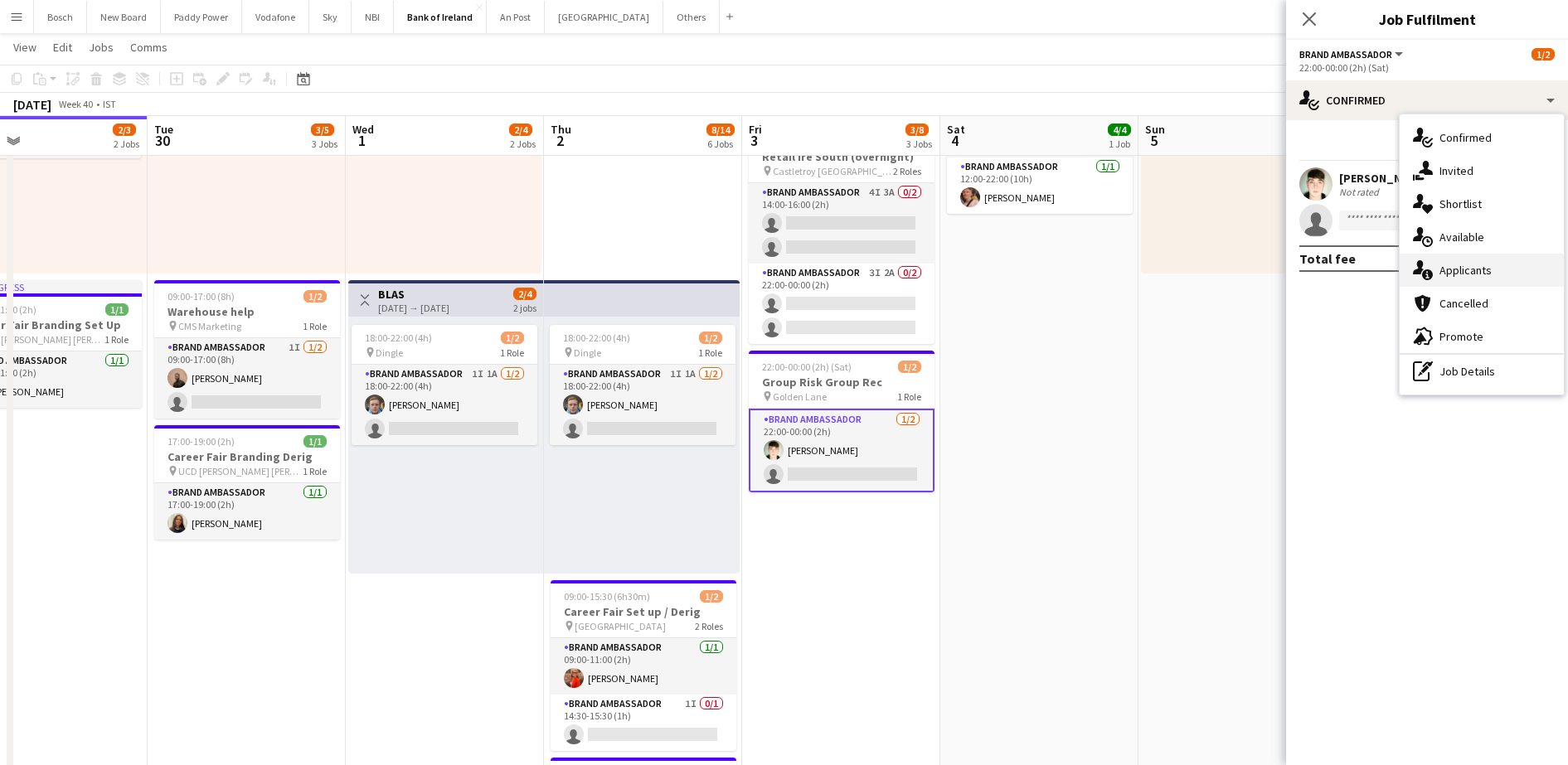
click at [1449, 283] on div "single-neutral-actions-information Applicants" at bounding box center [1481, 270] width 164 height 33
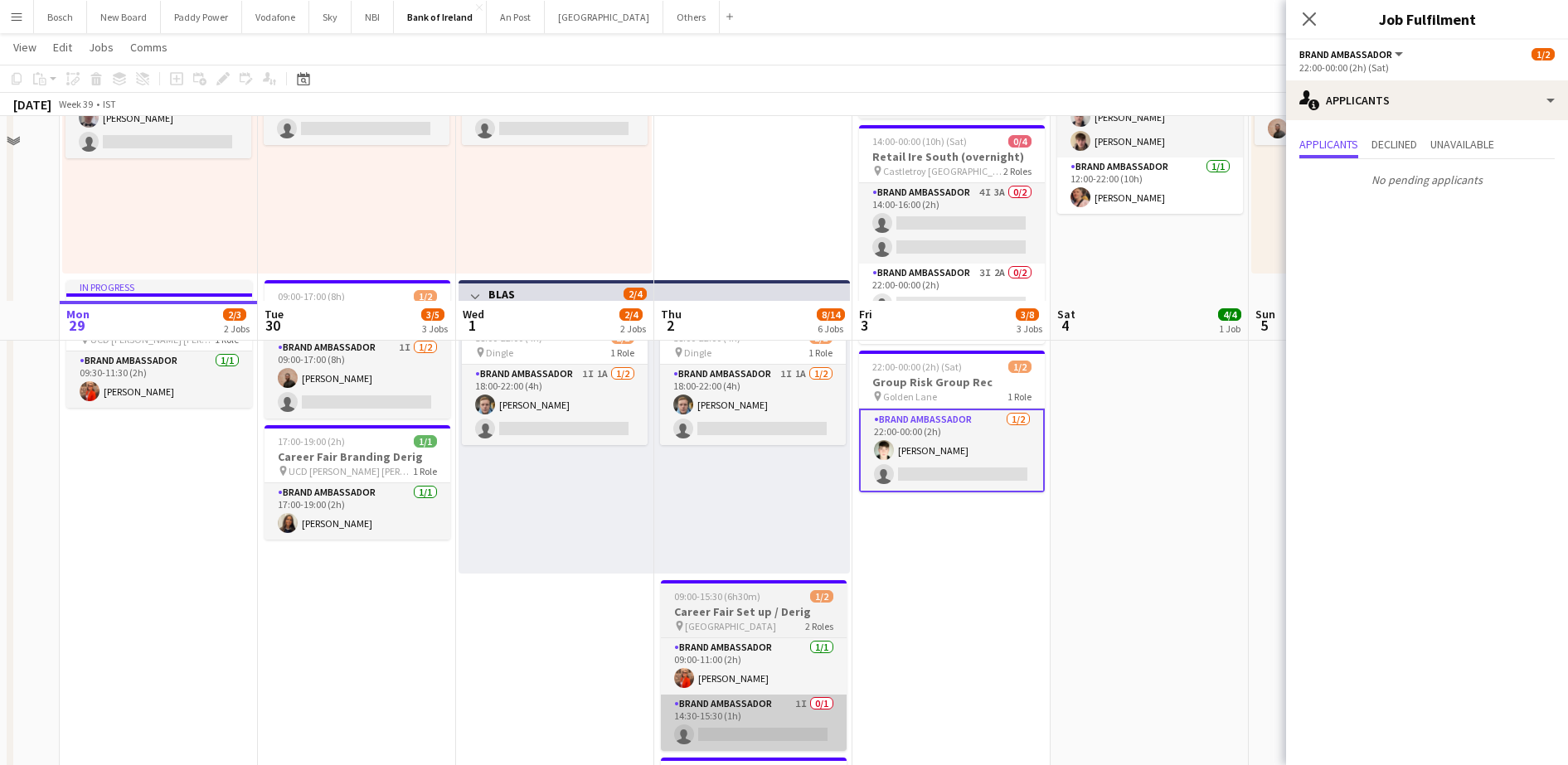
scroll to position [409, 0]
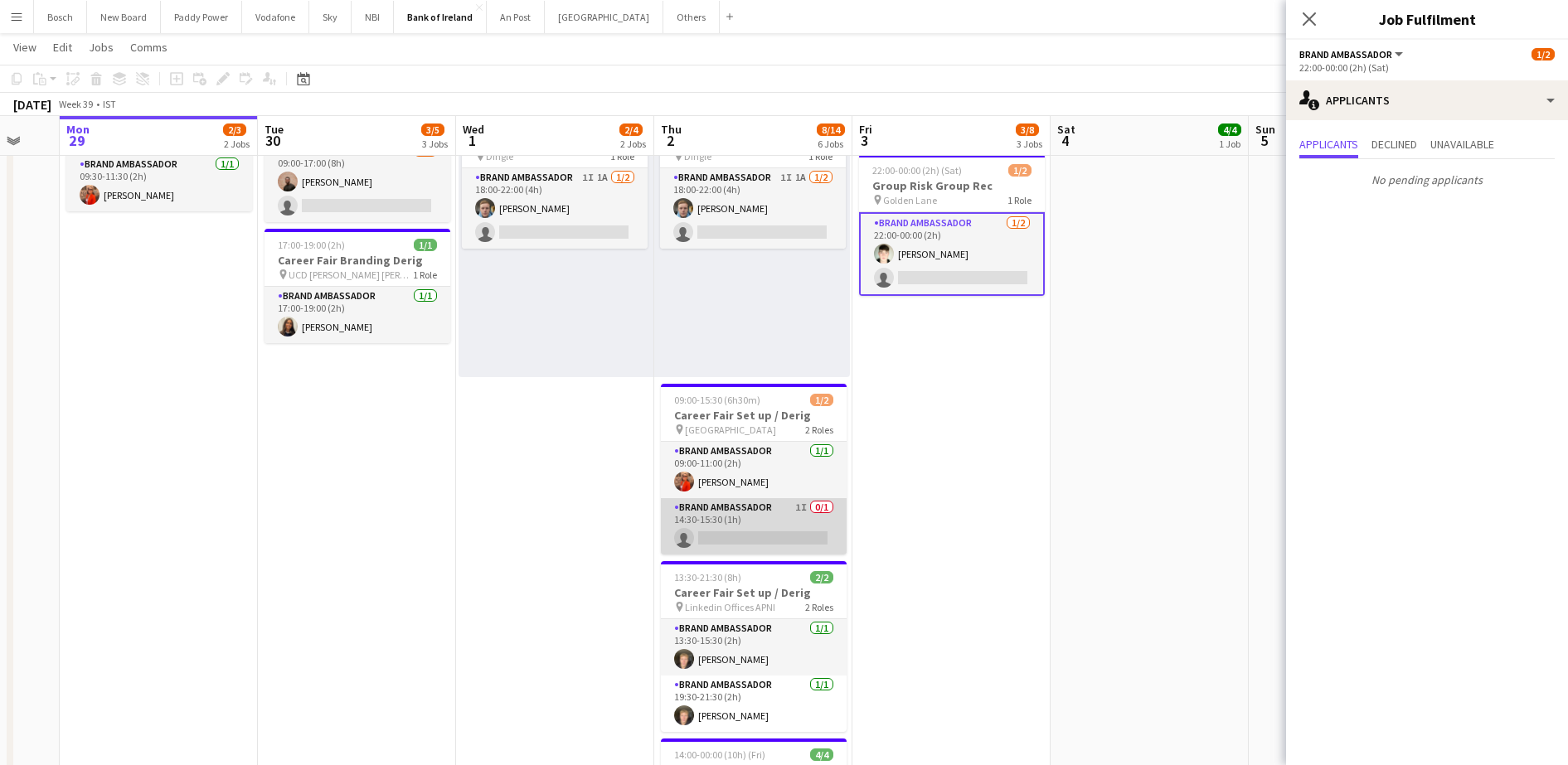
click at [746, 515] on app-card-role "Brand Ambassador 1I 0/1 14:30-15:30 (1h) single-neutral-actions" at bounding box center [753, 526] width 186 height 56
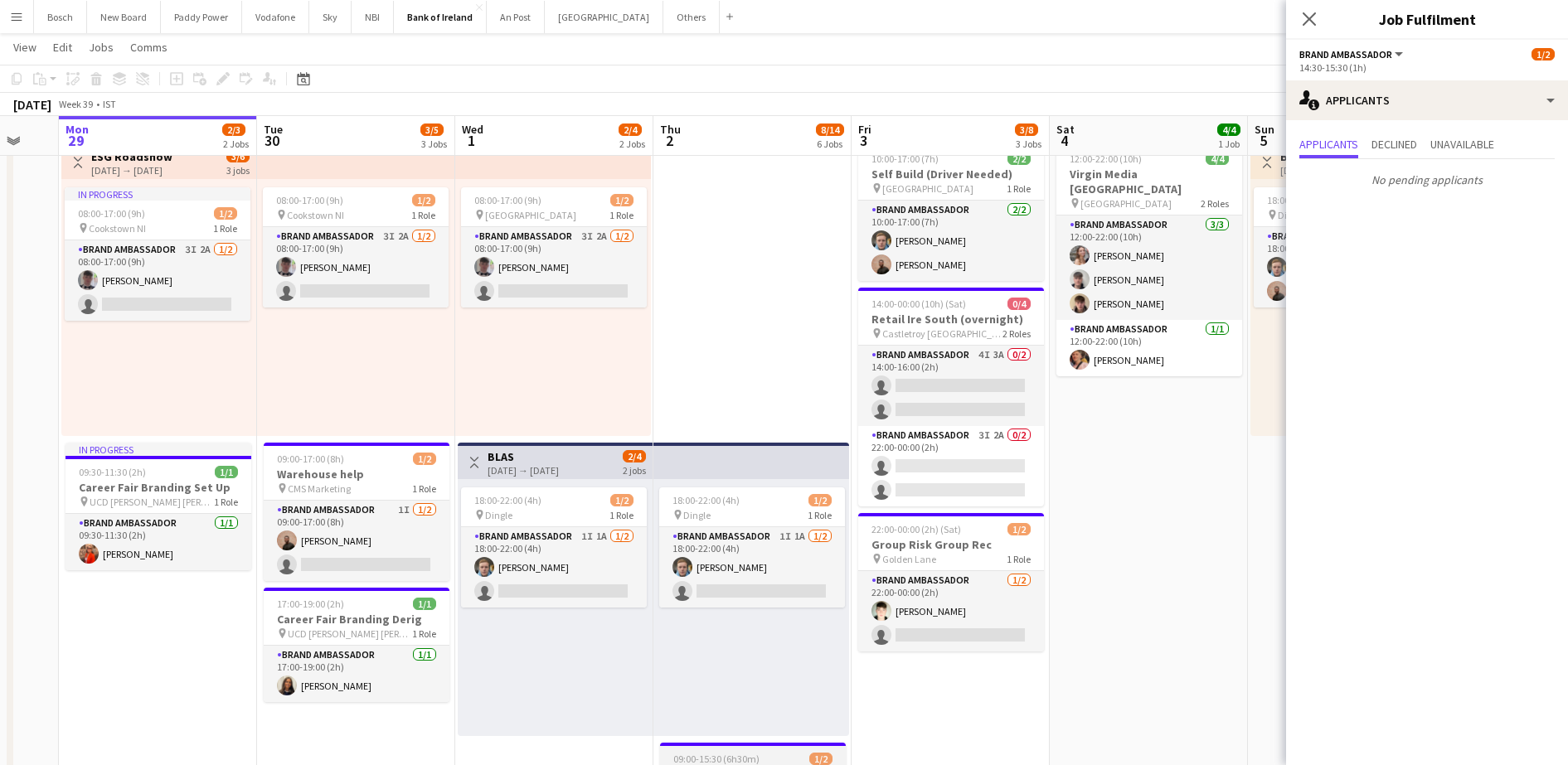
scroll to position [45, 0]
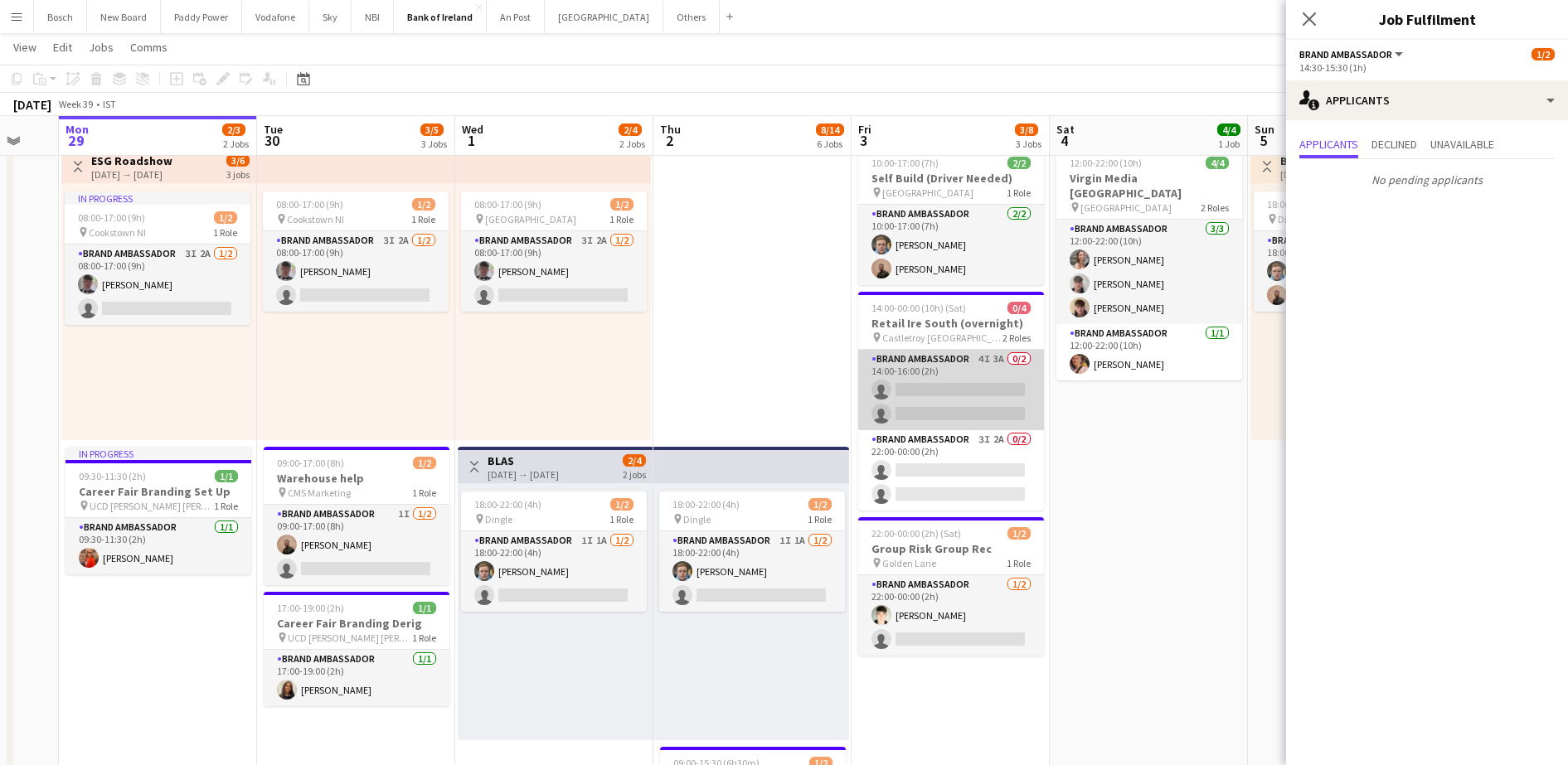
click at [954, 394] on app-card-role "Brand Ambassador 4I 3A 0/2 14:00-16:00 (2h) single-neutral-actions single-neutr…" at bounding box center [951, 389] width 186 height 80
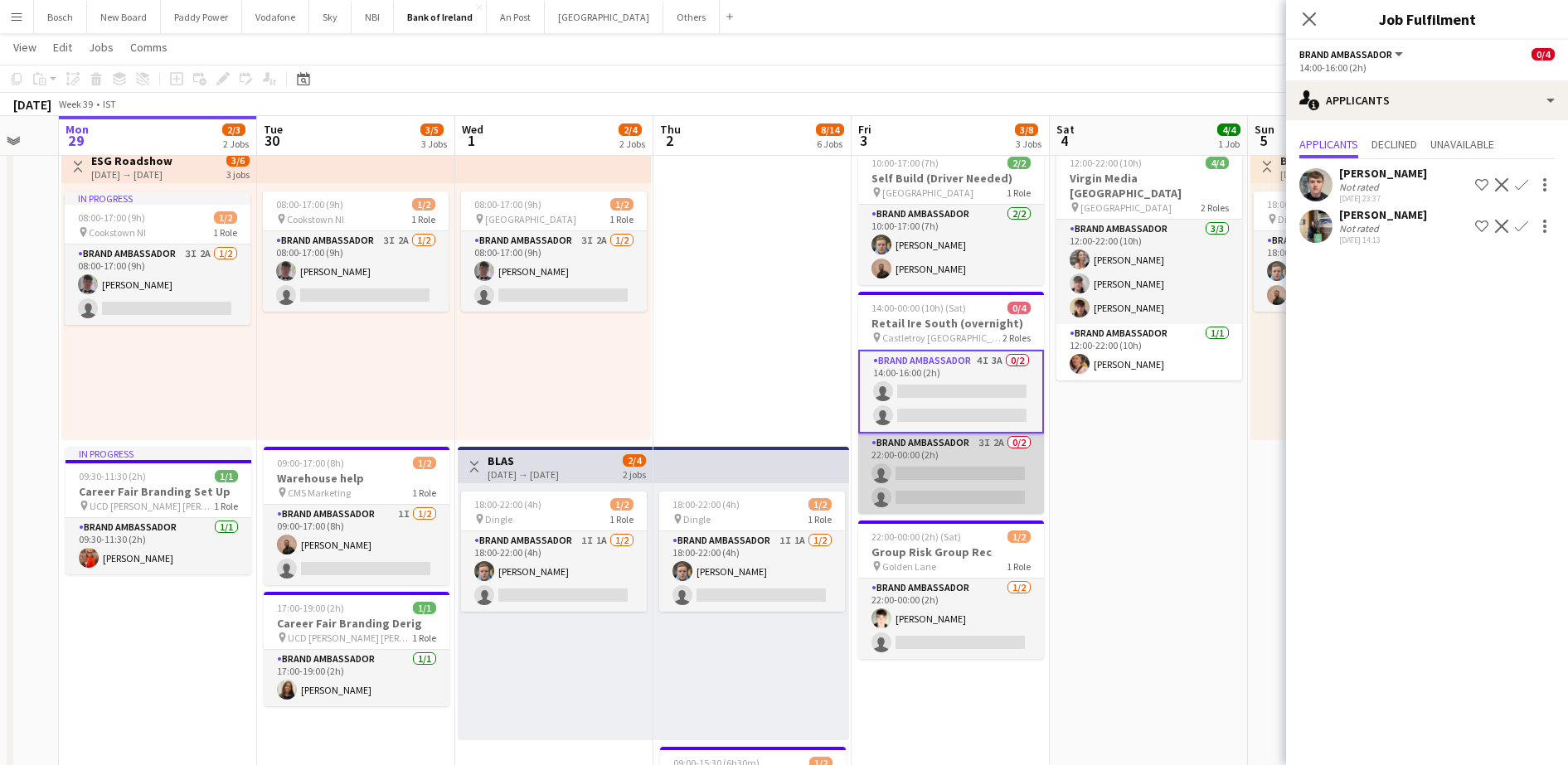
click at [970, 484] on app-card-role "Brand Ambassador 3I 2A 0/2 22:00-00:00 (2h) single-neutral-actions single-neutr…" at bounding box center [951, 474] width 186 height 80
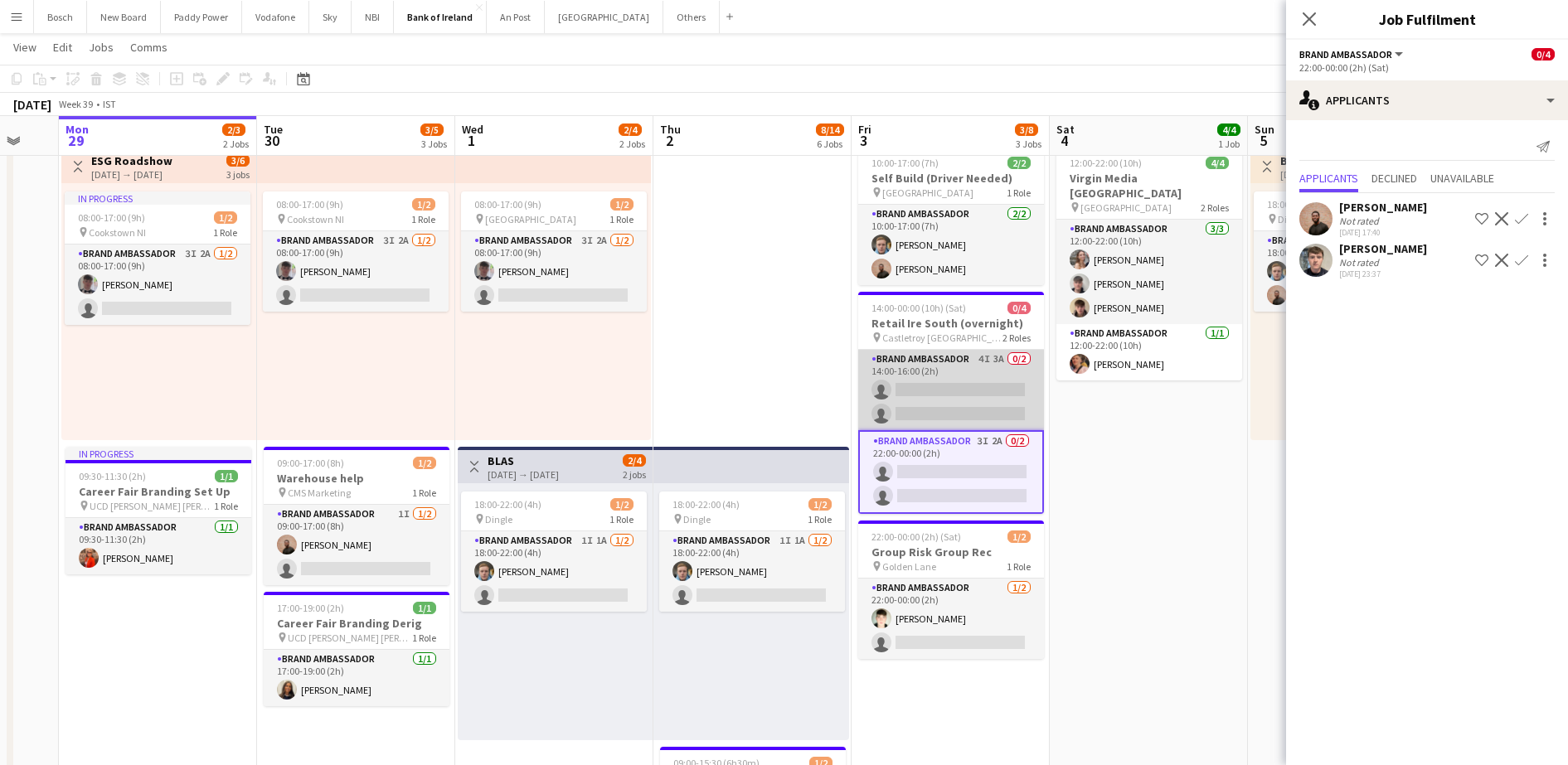
click at [1015, 372] on app-card-role "Brand Ambassador 4I 3A 0/2 14:00-16:00 (2h) single-neutral-actions single-neutr…" at bounding box center [951, 389] width 186 height 80
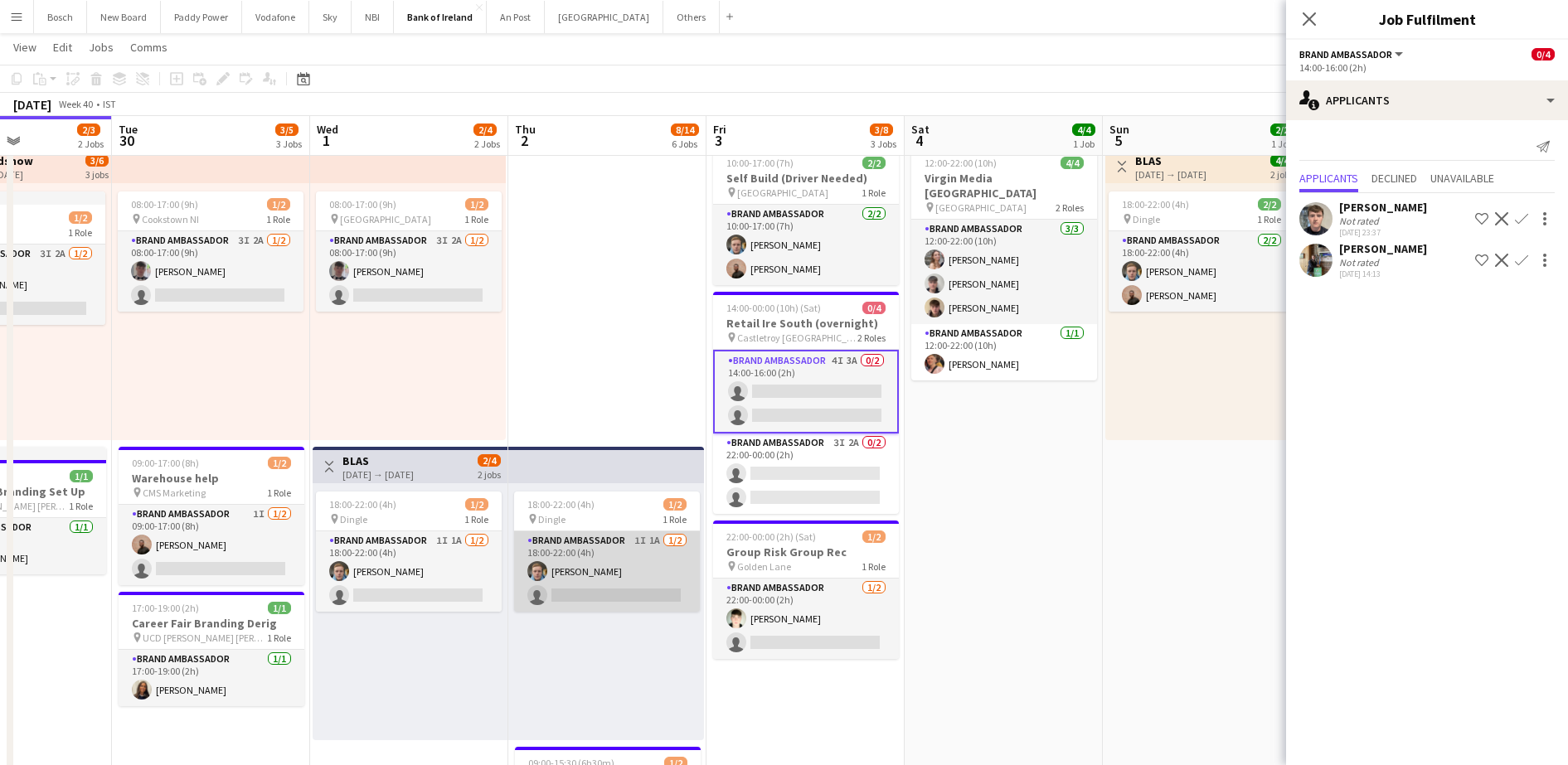
click at [659, 591] on app-card-role "Brand Ambassador 1I 1A 1/2 18:00-22:00 (4h) Dominik Morycki single-neutral-acti…" at bounding box center [607, 571] width 186 height 80
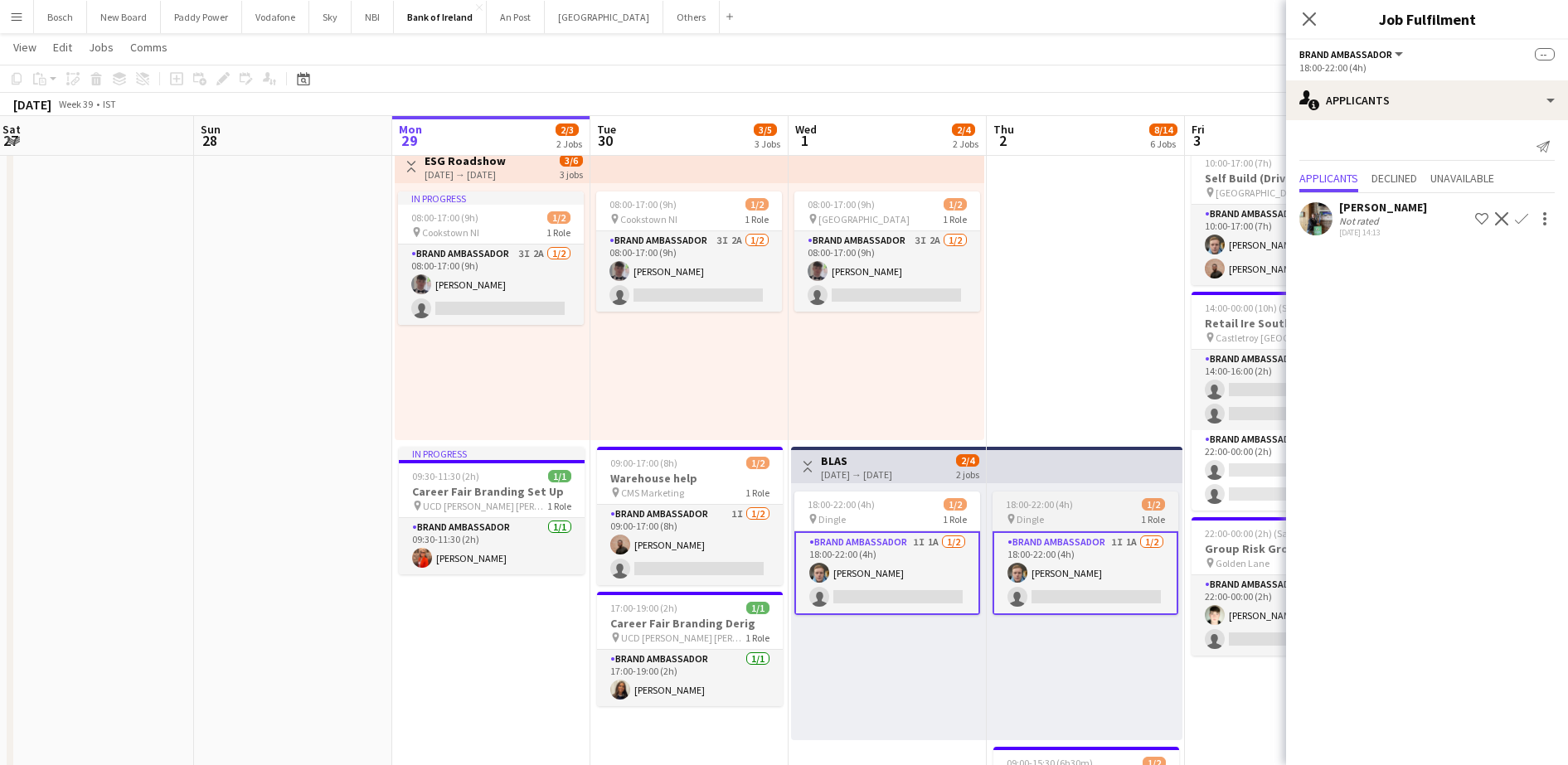
scroll to position [0, 605]
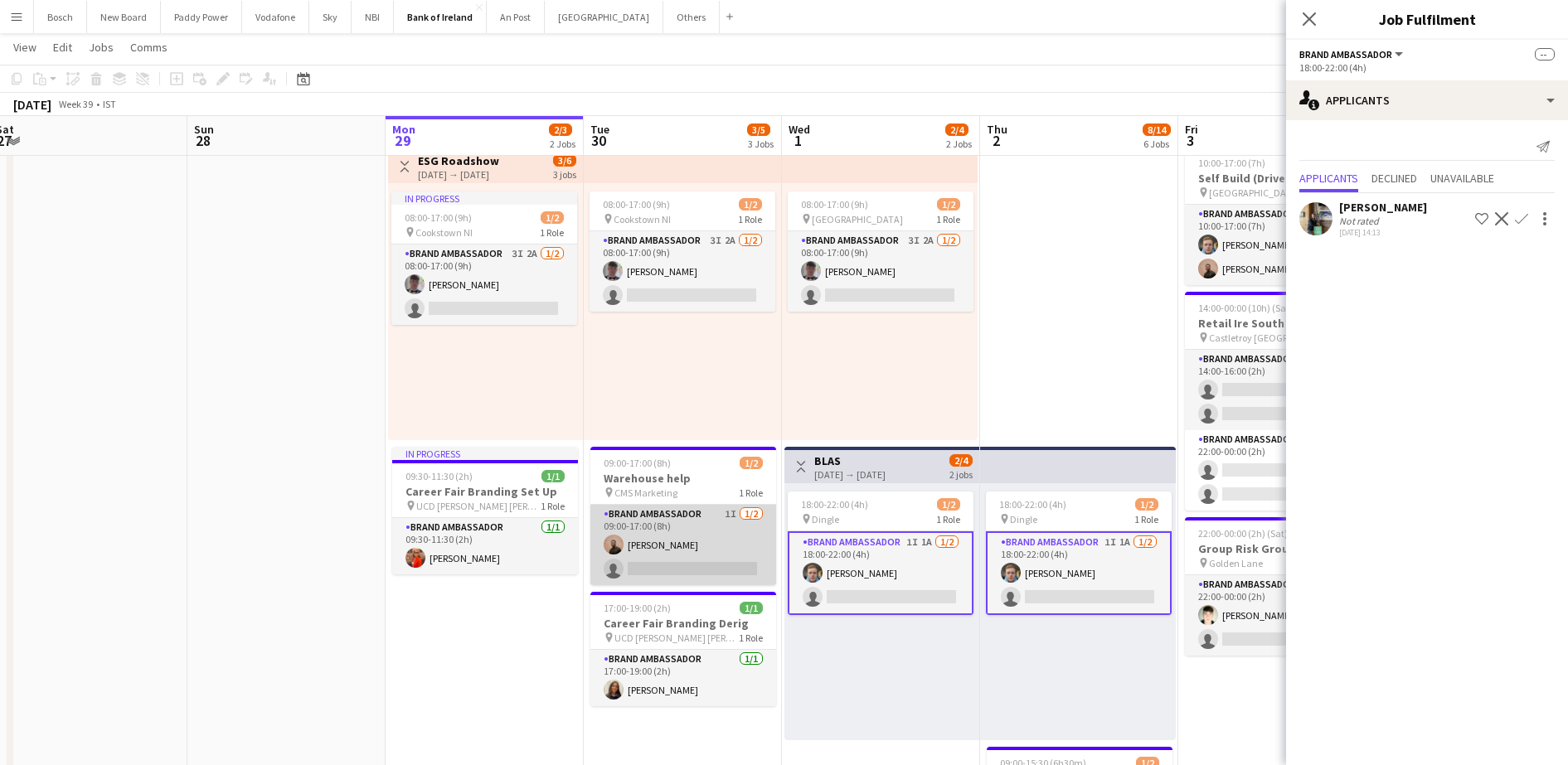
click at [673, 540] on app-card-role "Brand Ambassador 1I 1/2 09:00-17:00 (8h) Andrew Ajetunmobi single-neutral-actio…" at bounding box center [683, 545] width 186 height 80
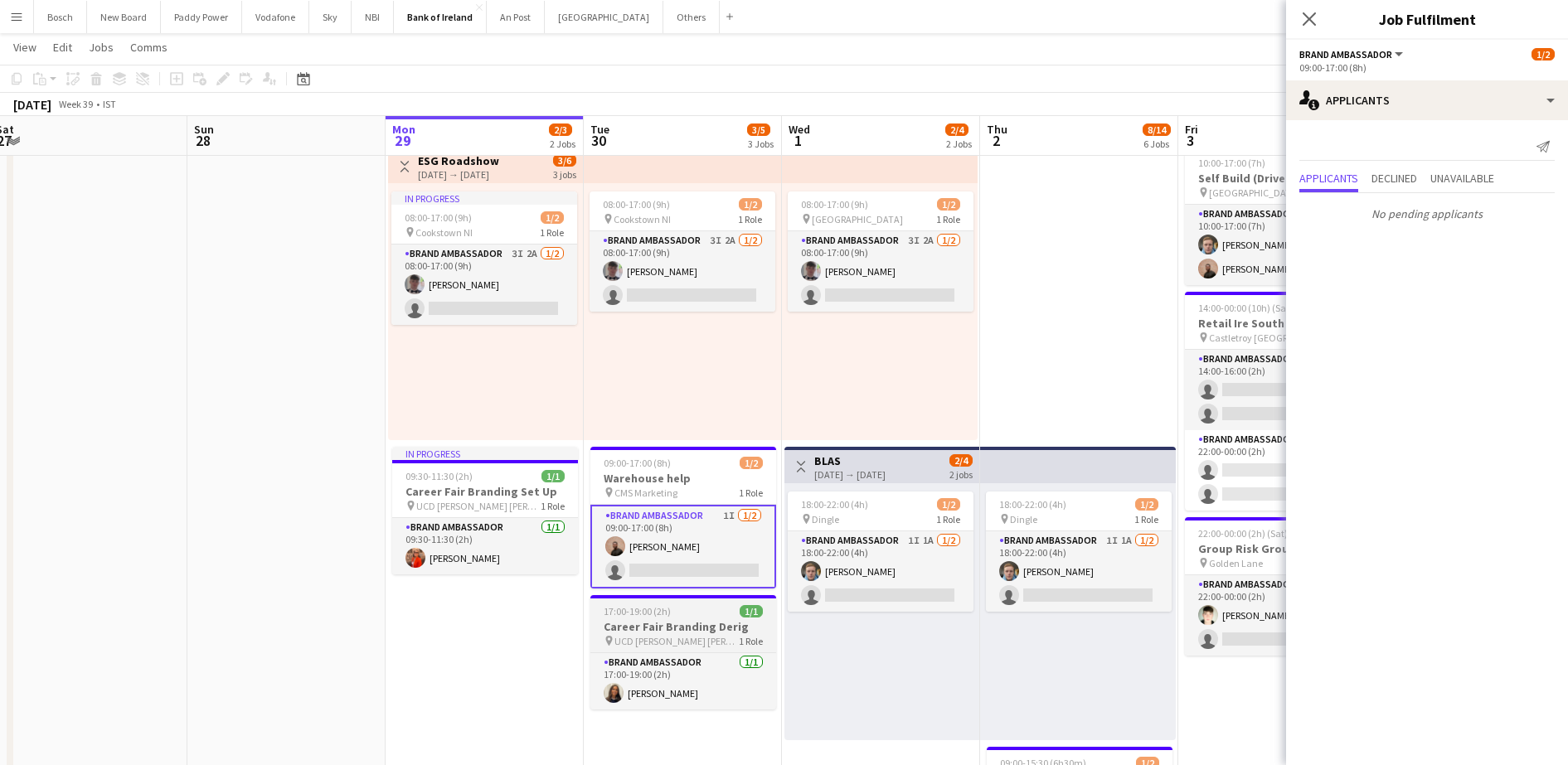
click at [653, 652] on div "Brand Ambassador 1/1 17:00-19:00 (2h) Lauren Bradshaw" at bounding box center [683, 681] width 186 height 57
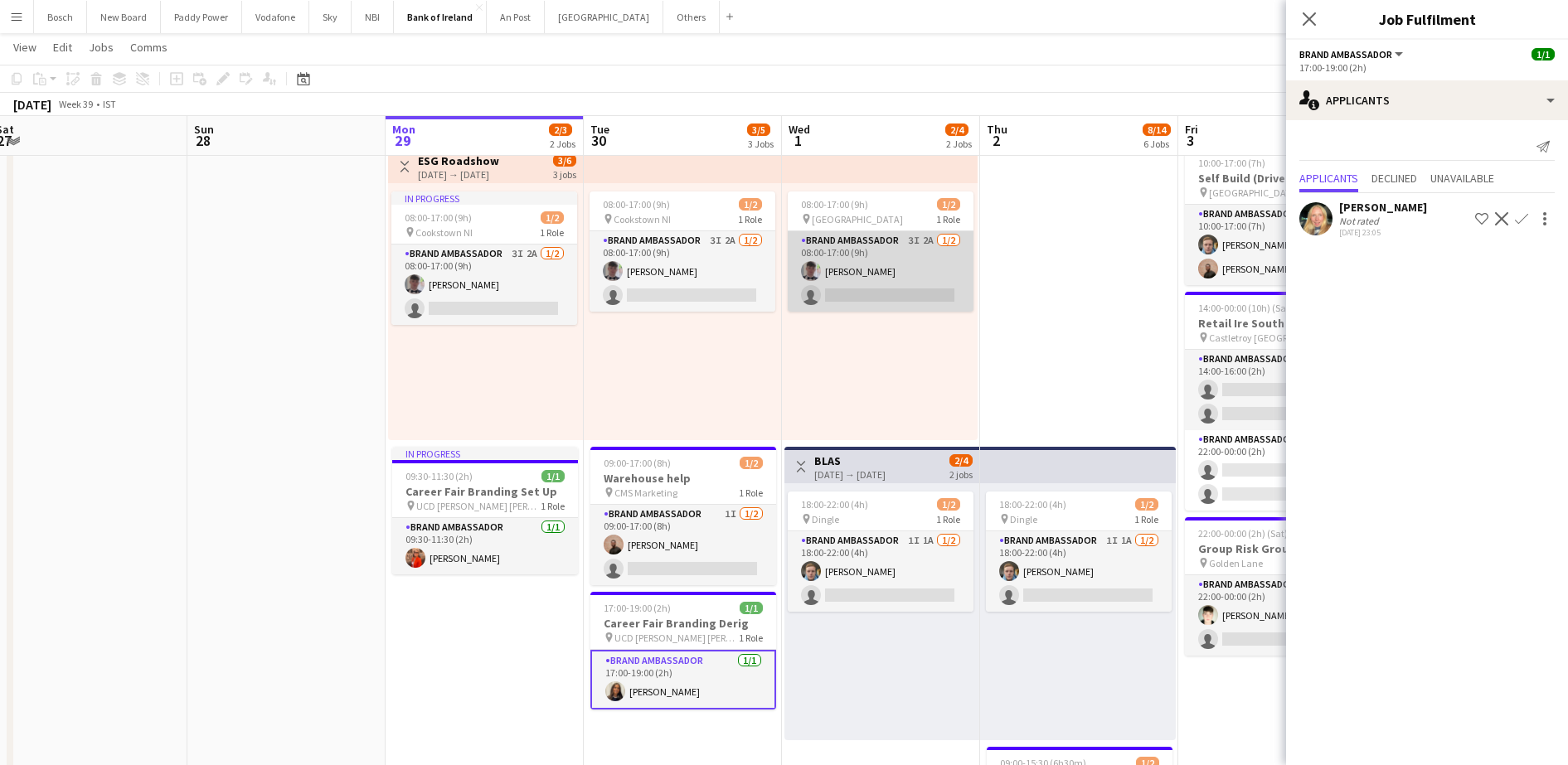
click at [881, 248] on app-card-role "Brand Ambassador 3I 2A 1/2 08:00-17:00 (9h) Myles Dunnion single-neutral-actions" at bounding box center [880, 271] width 186 height 80
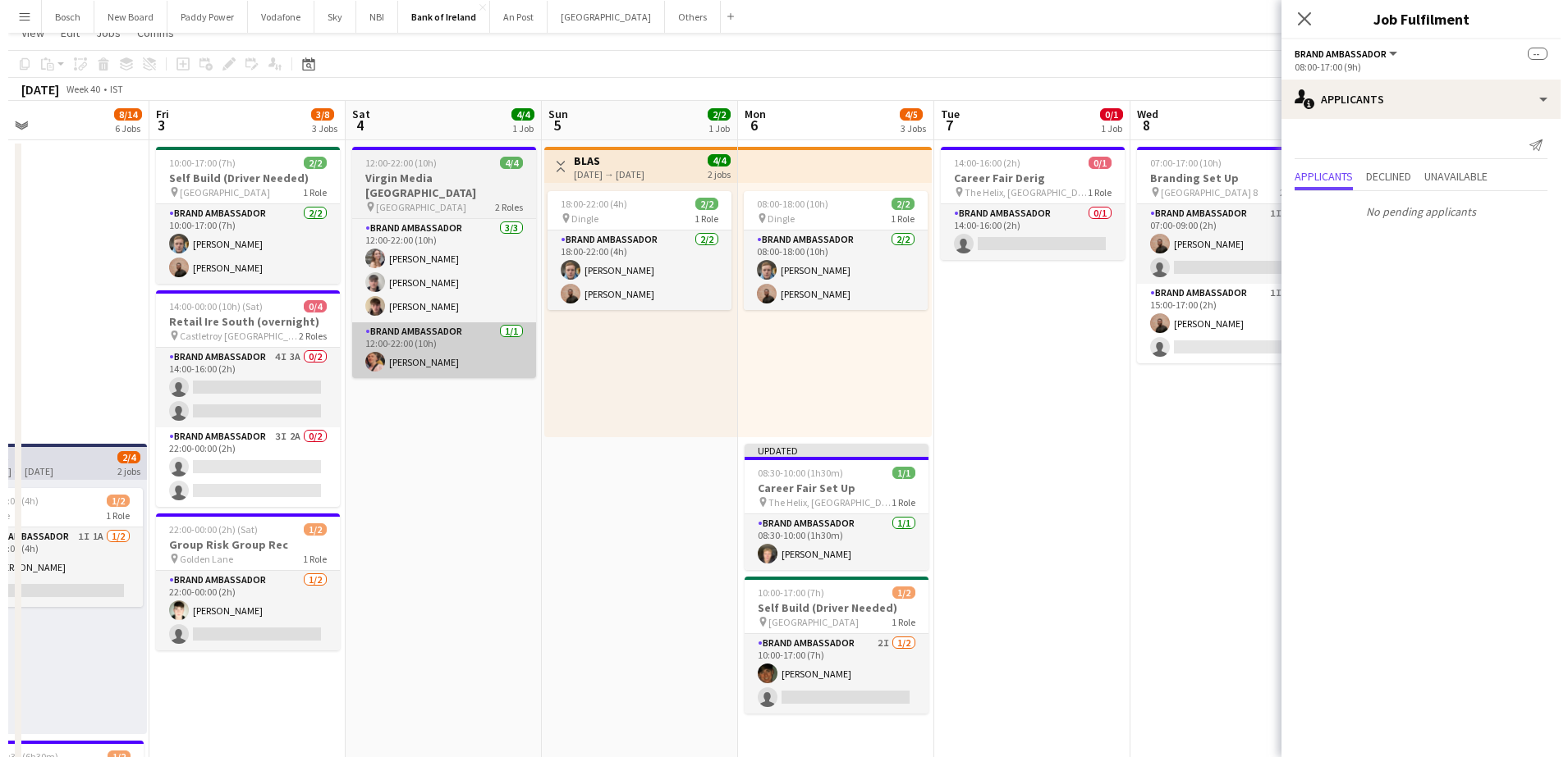
scroll to position [0, 0]
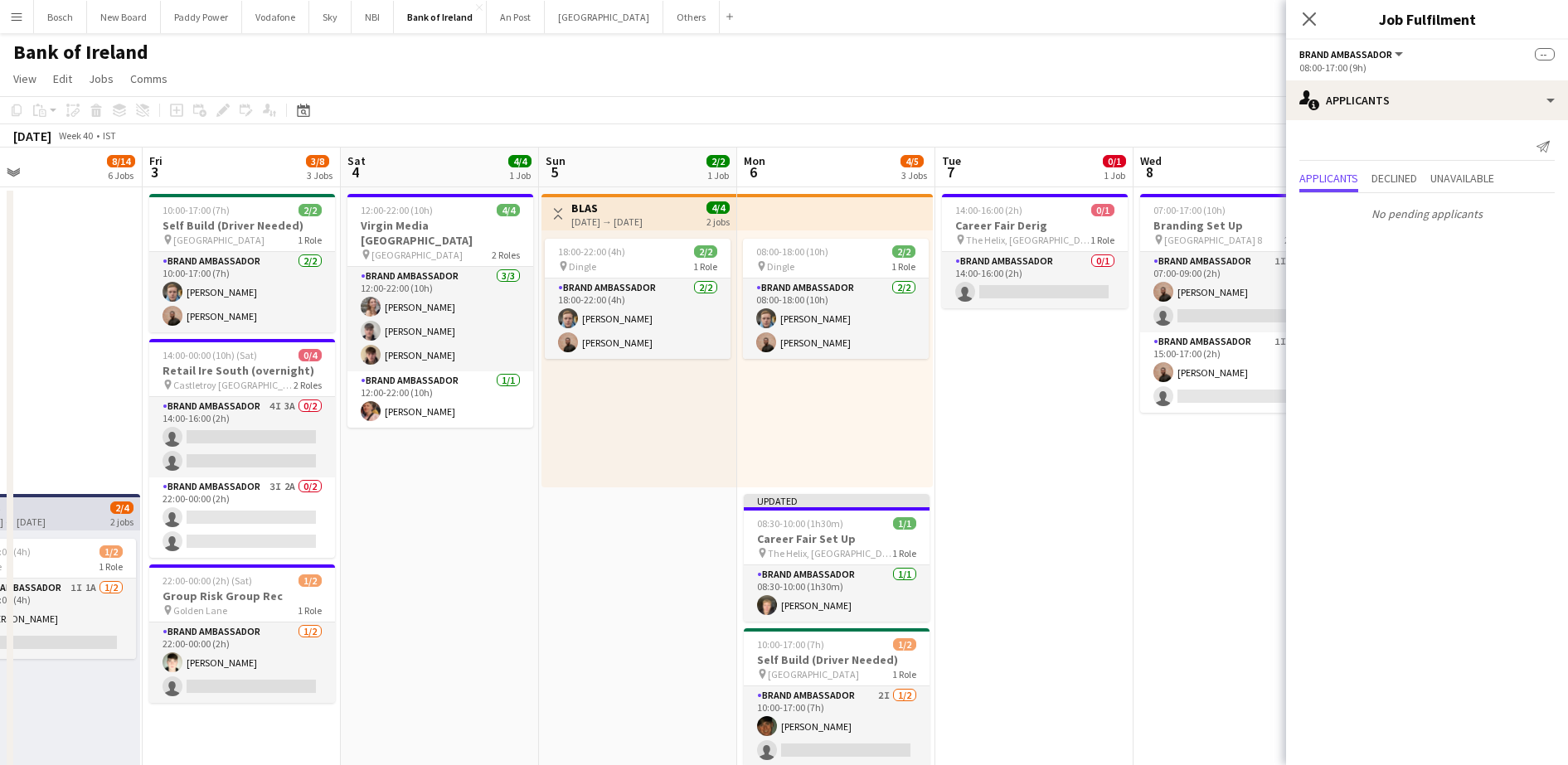
click at [653, 34] on div "Bank of Ireland user user" at bounding box center [784, 49] width 1568 height 31
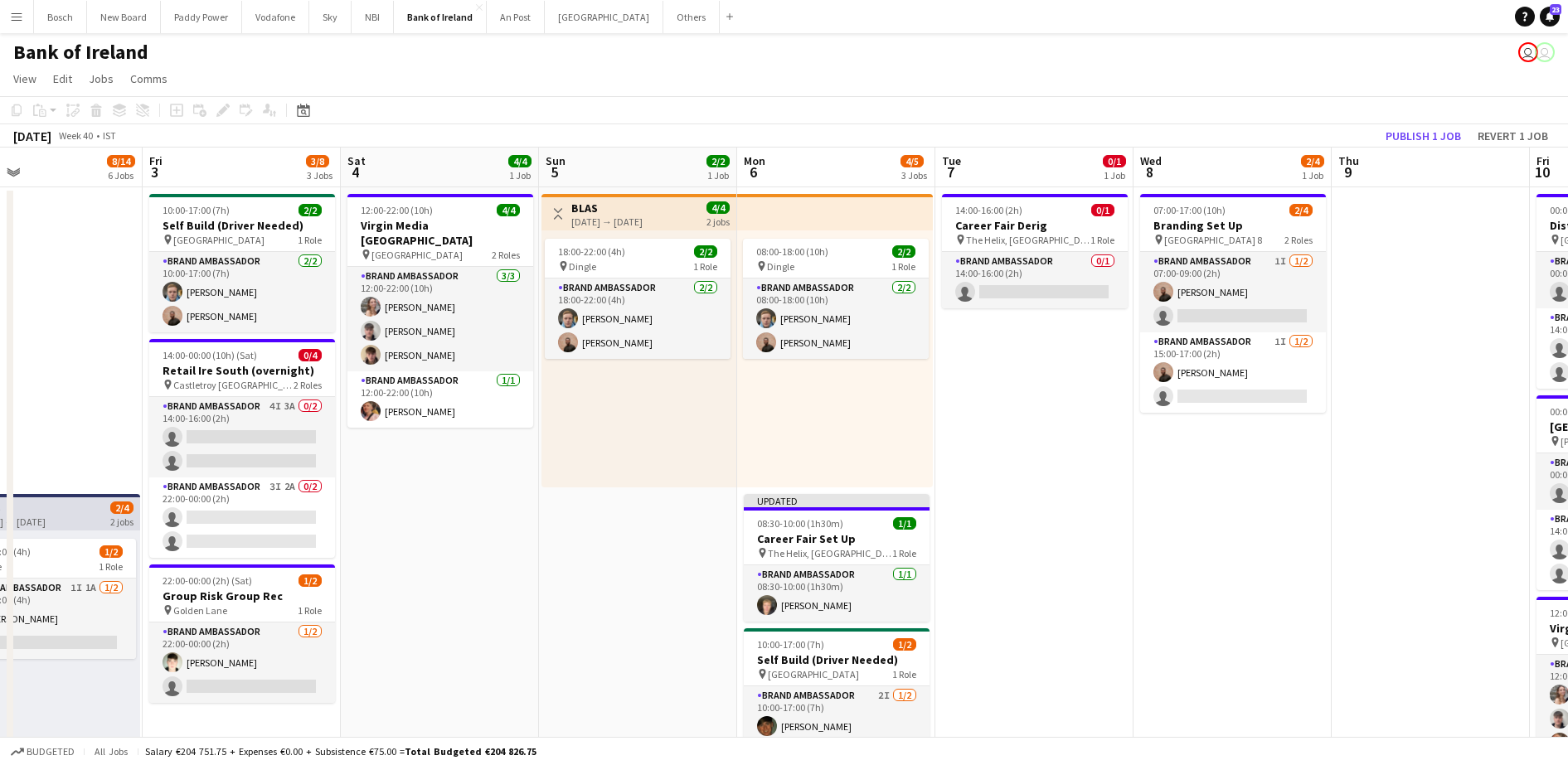
click at [653, 34] on div "Bank of Ireland user user" at bounding box center [784, 49] width 1568 height 31
drag, startPoint x: 653, startPoint y: 34, endPoint x: 645, endPoint y: 19, distance: 17.0
click at [663, 19] on button "Others Close" at bounding box center [691, 17] width 56 height 32
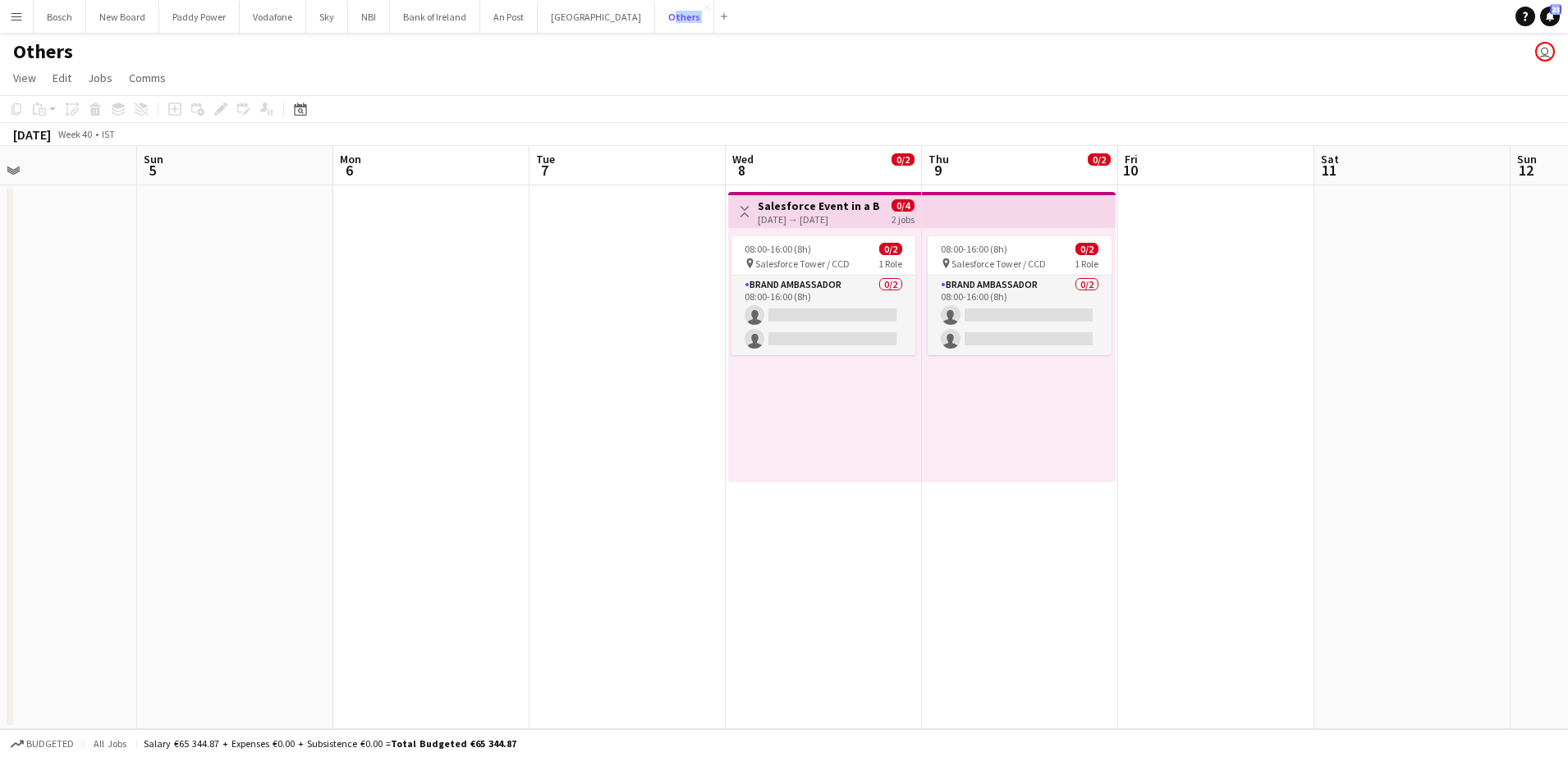
scroll to position [0, 453]
click at [433, 24] on button "Bank of Ireland Close" at bounding box center [435, 16] width 91 height 32
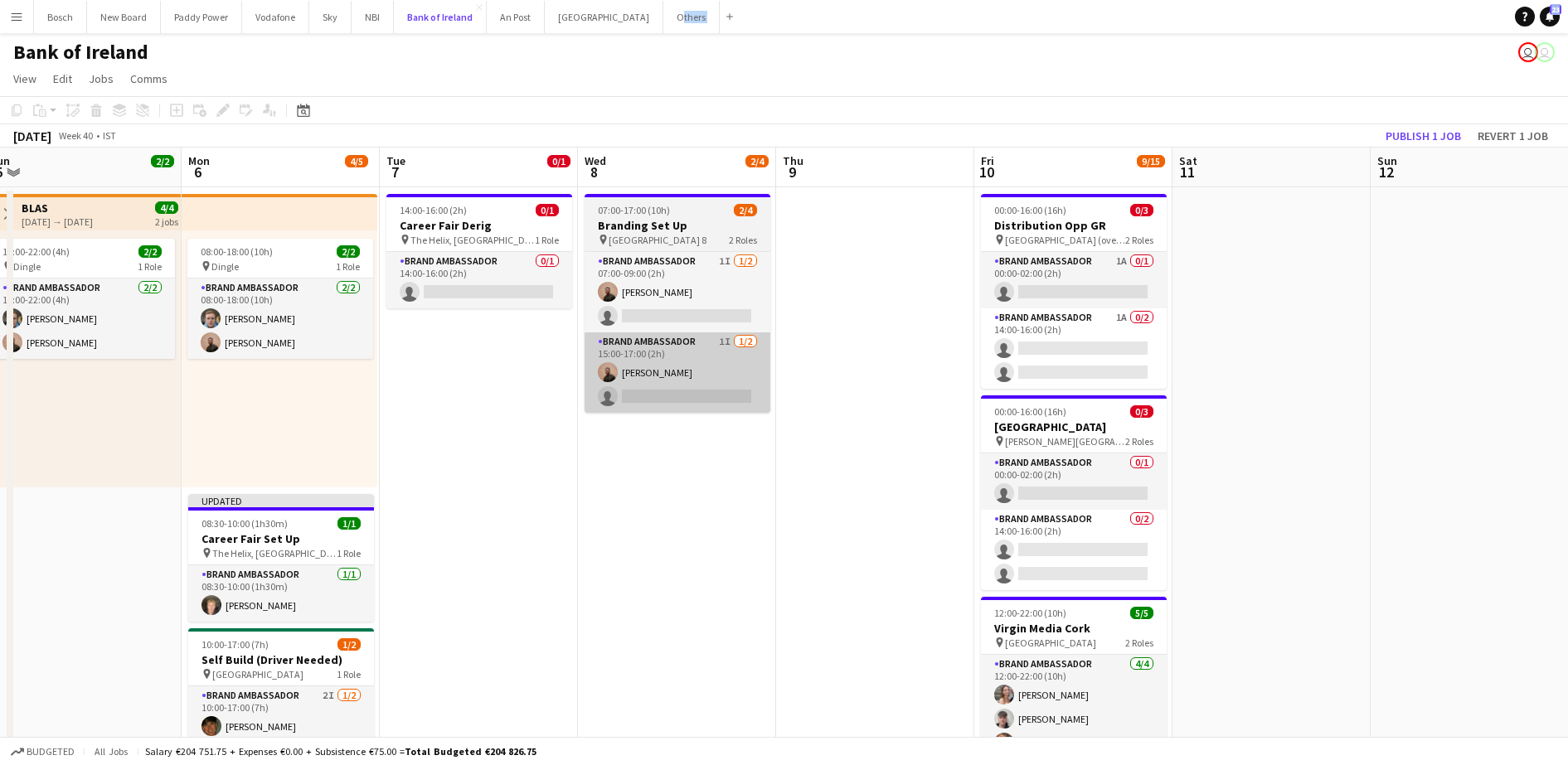
scroll to position [0, 622]
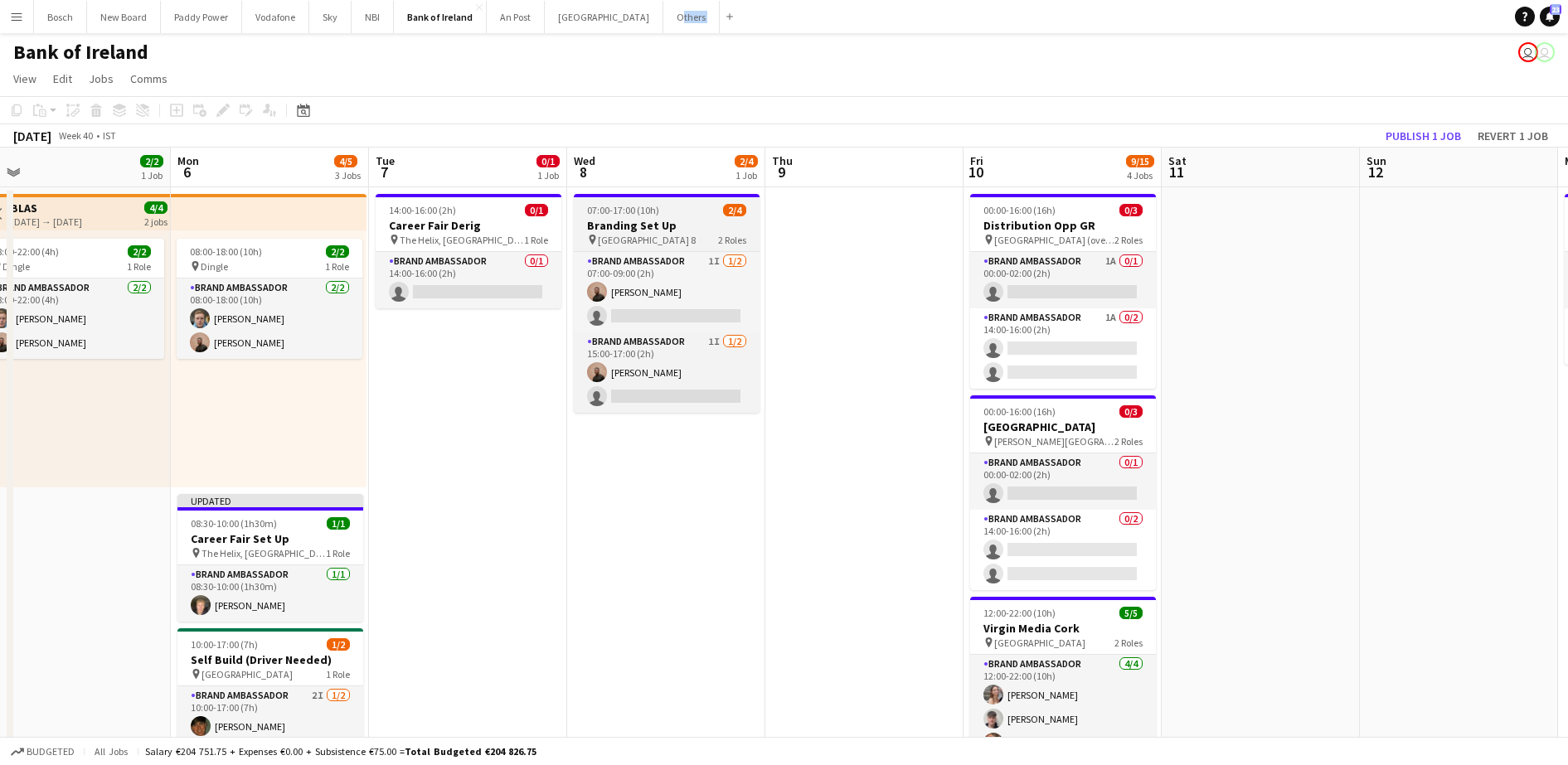
click at [655, 230] on h3 "Branding Set Up" at bounding box center [666, 226] width 186 height 15
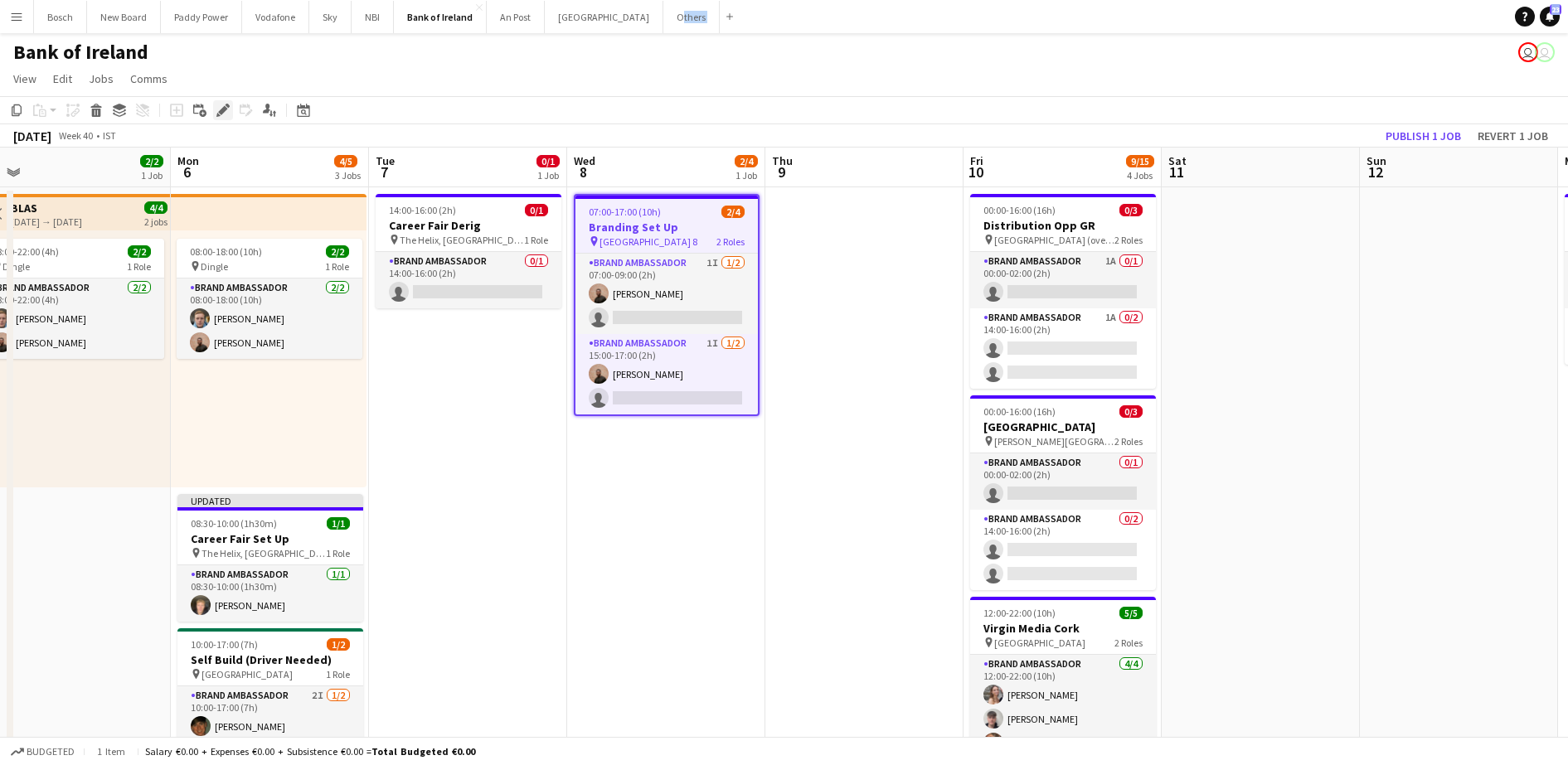
click at [215, 108] on div "Edit" at bounding box center [223, 110] width 20 height 20
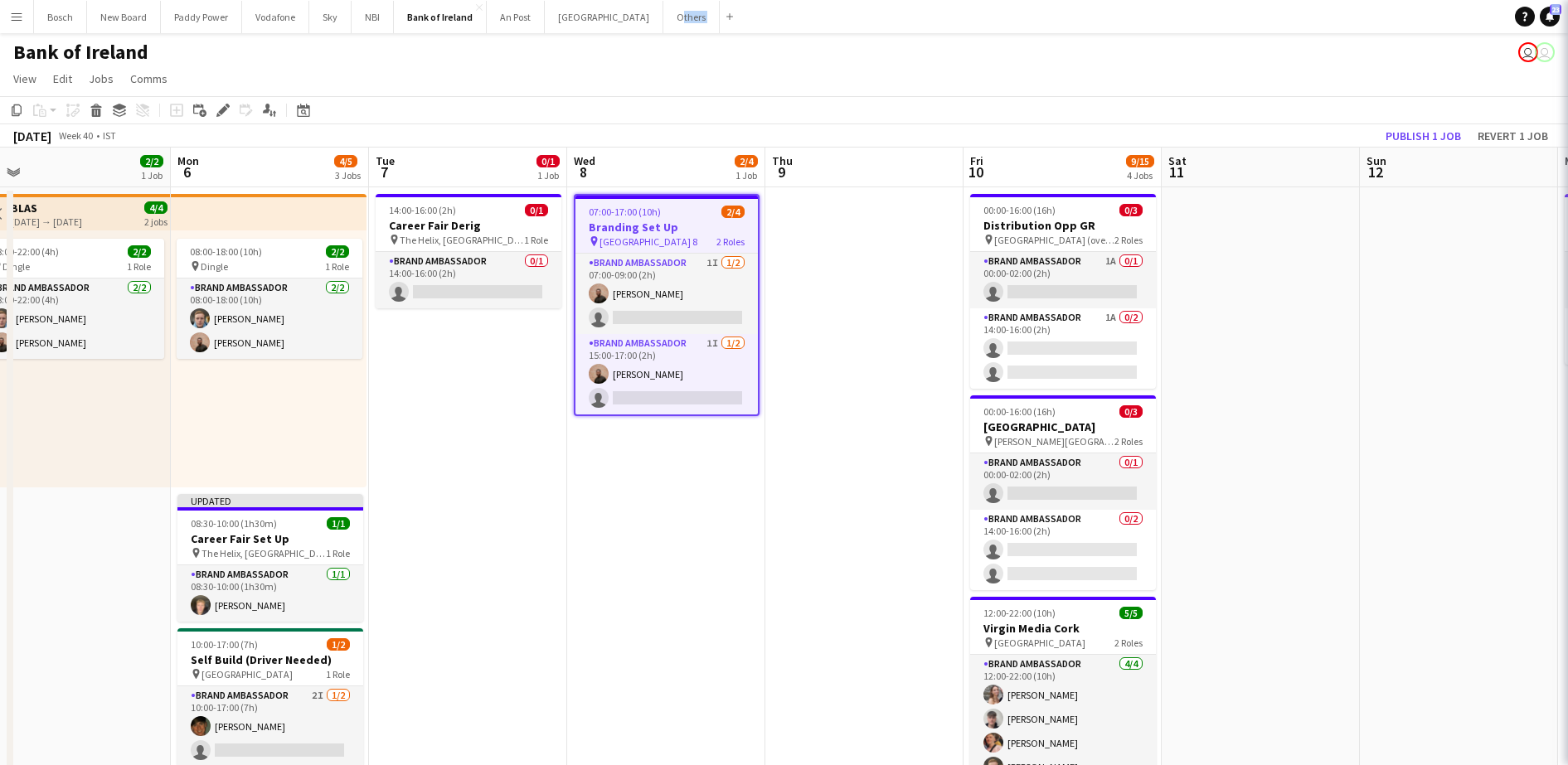
type input "*******"
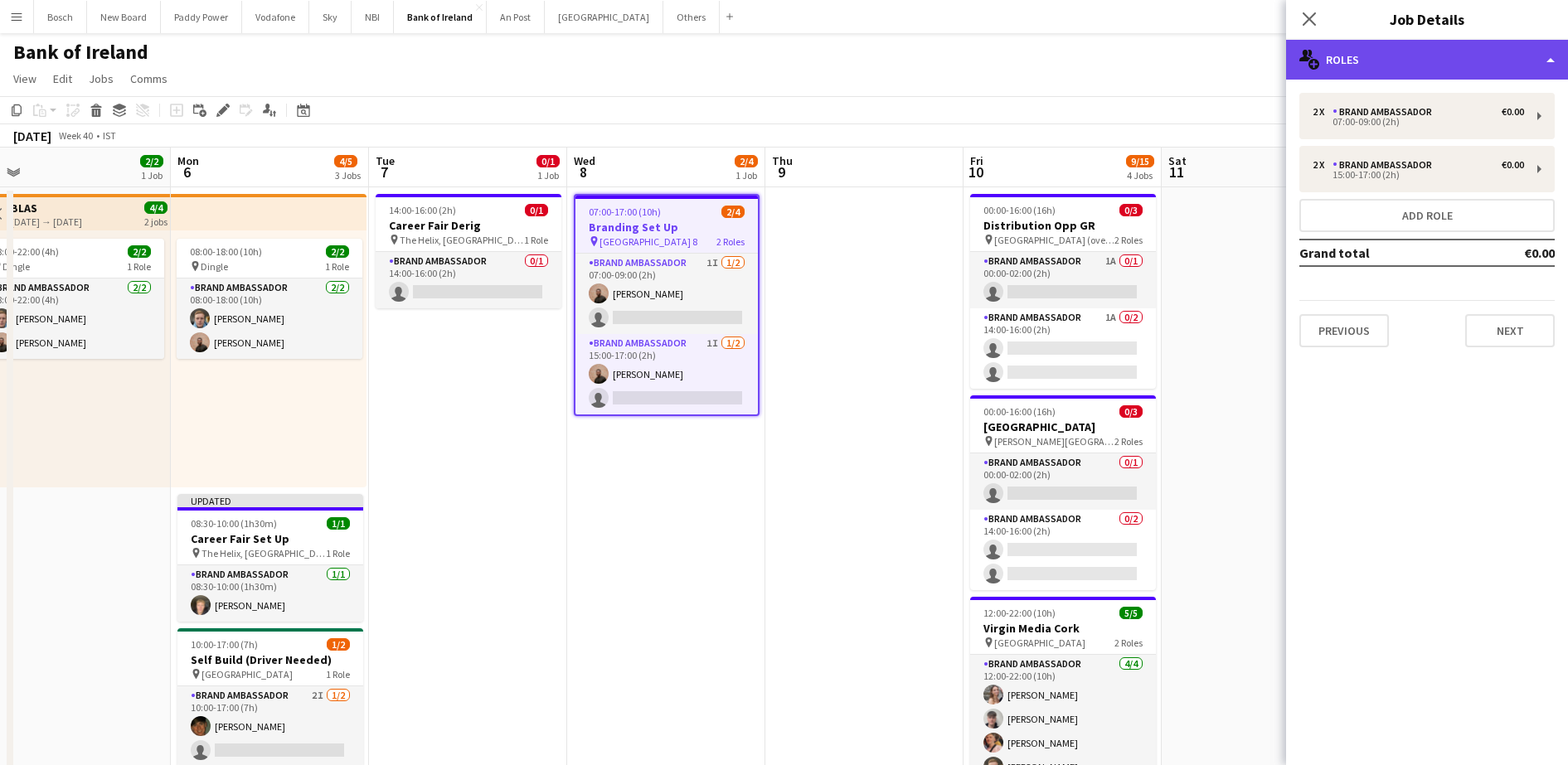
click at [1367, 52] on div "multiple-users-add Roles" at bounding box center [1426, 59] width 282 height 40
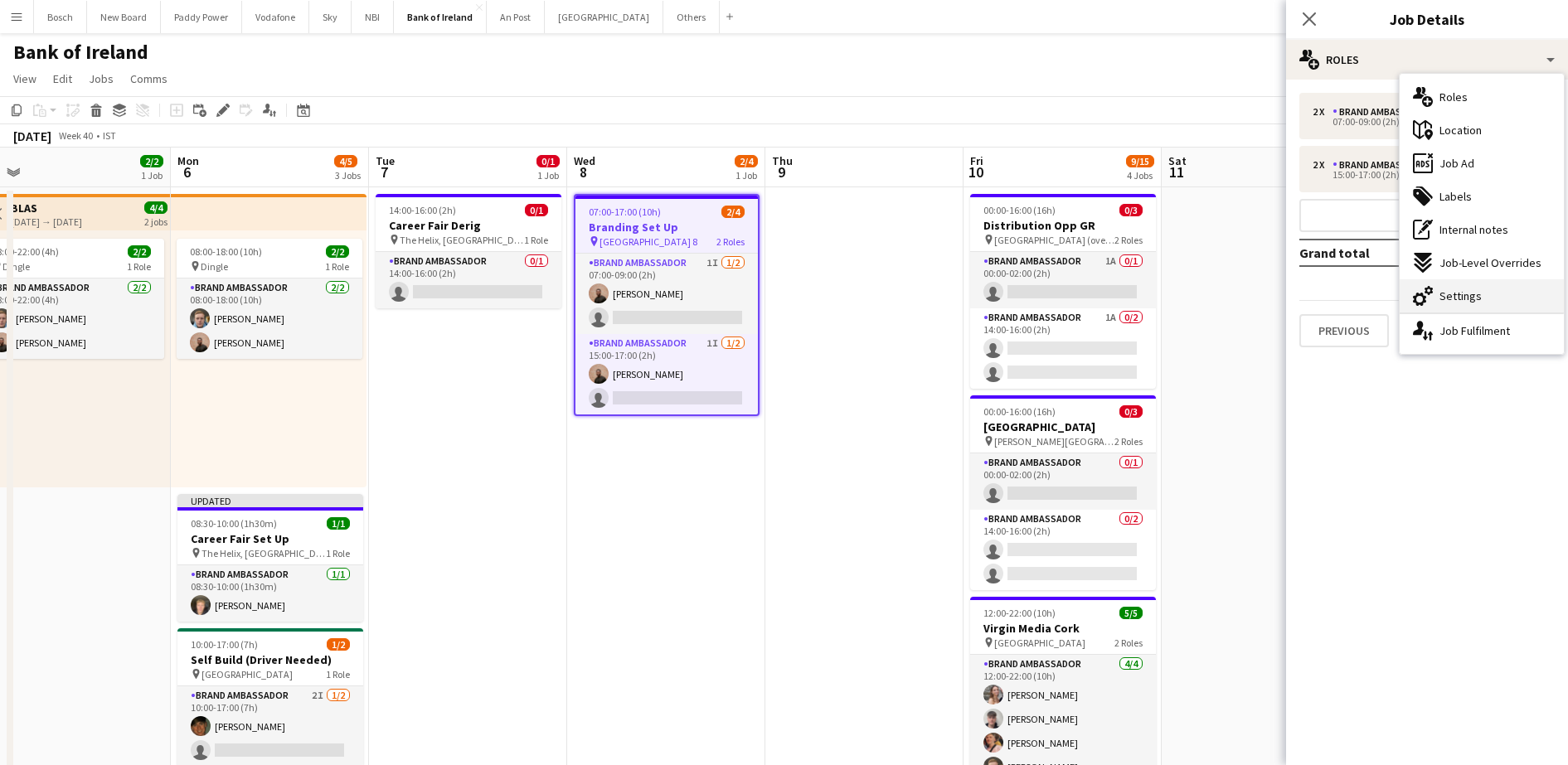
click at [1475, 289] on span "Settings" at bounding box center [1461, 296] width 43 height 15
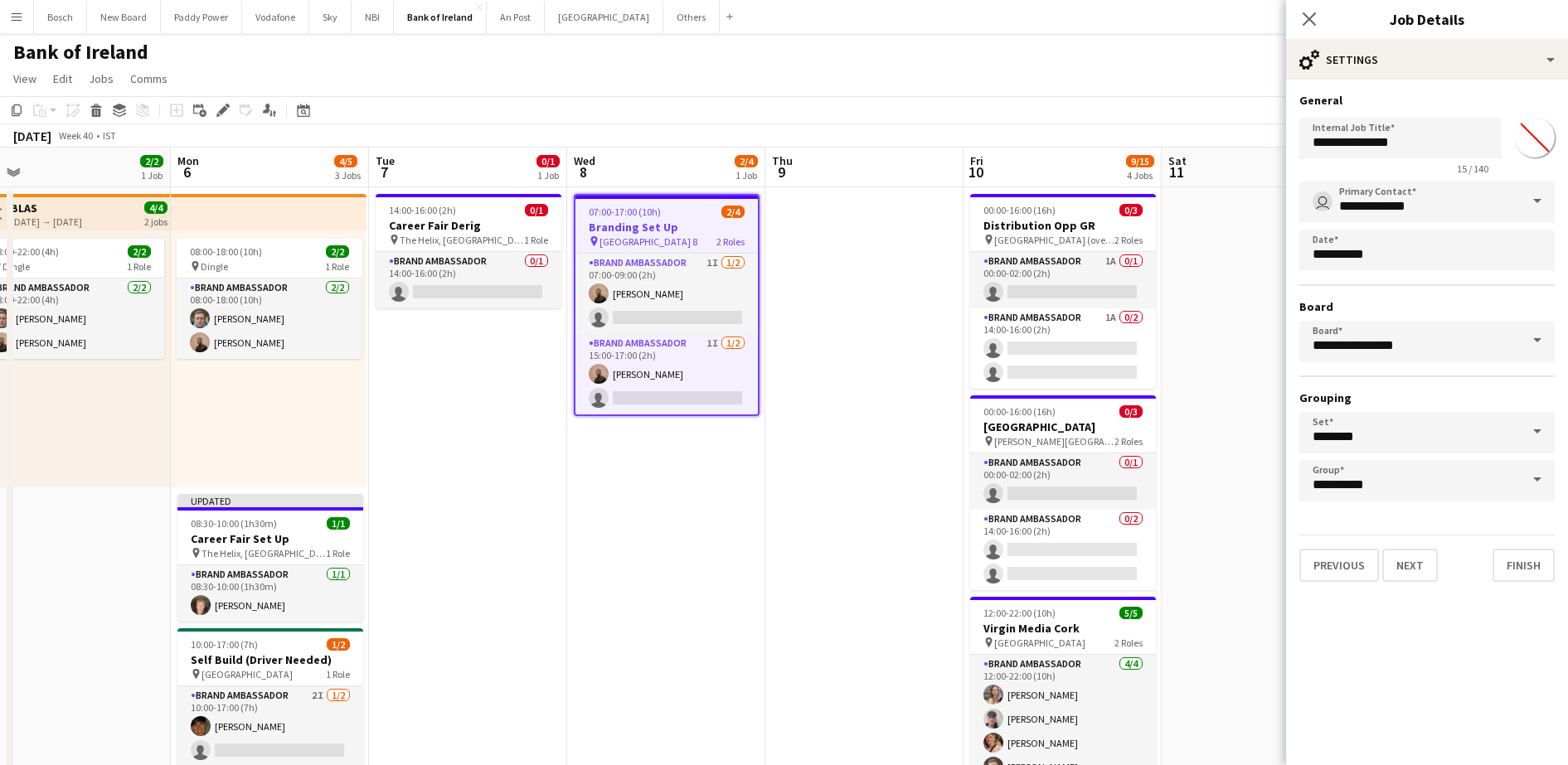
click at [1429, 159] on app-form-group "**********" at bounding box center [1400, 146] width 203 height 57
click at [1428, 147] on input "**********" at bounding box center [1400, 138] width 203 height 42
type input "**********"
click at [1145, 65] on app-page-menu "View Day view expanded Day view collapsed Month view Date picker Jump to [DATE]…" at bounding box center [784, 80] width 1568 height 31
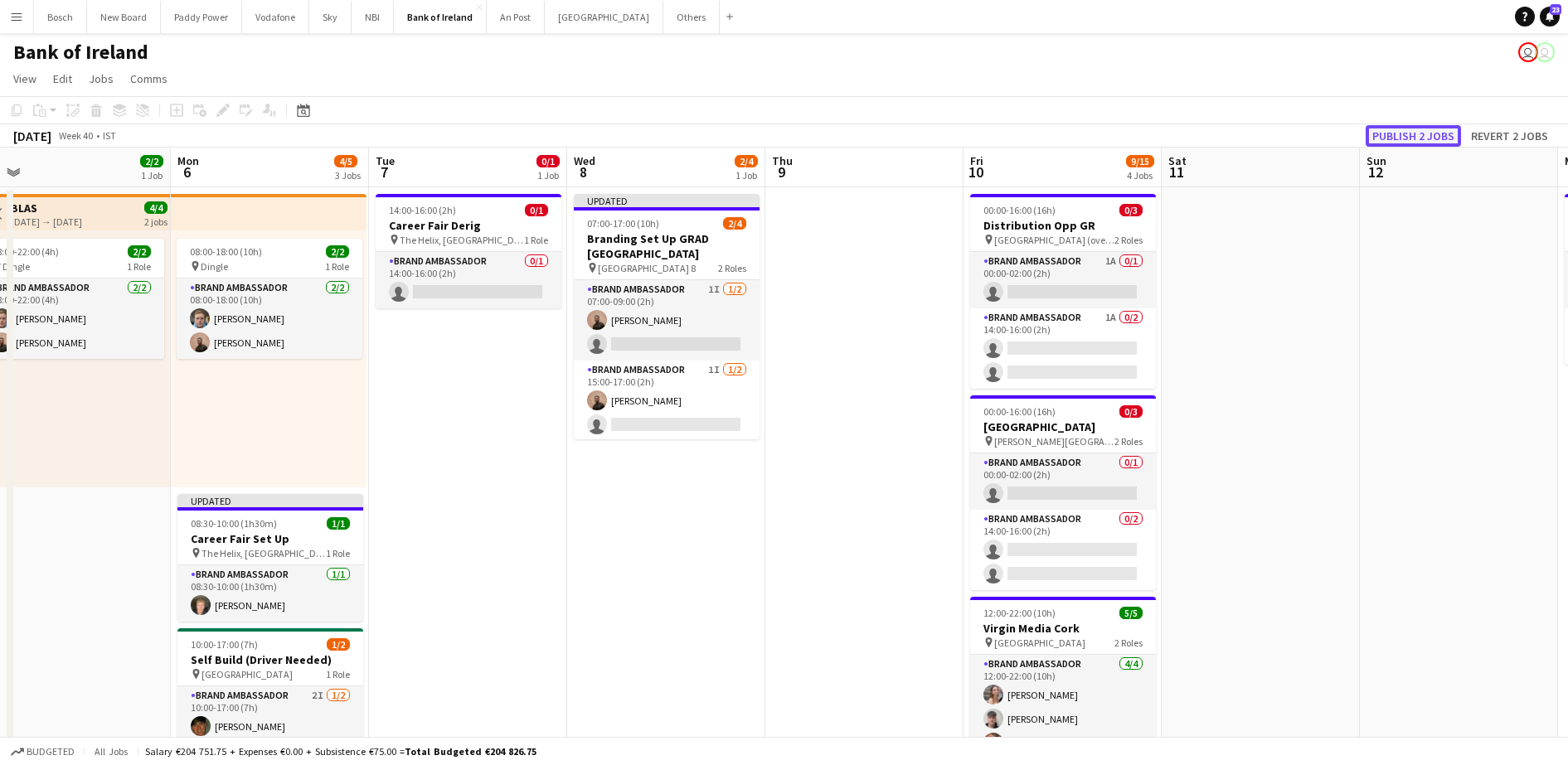
click at [1441, 134] on button "Publish 2 jobs" at bounding box center [1413, 135] width 95 height 21
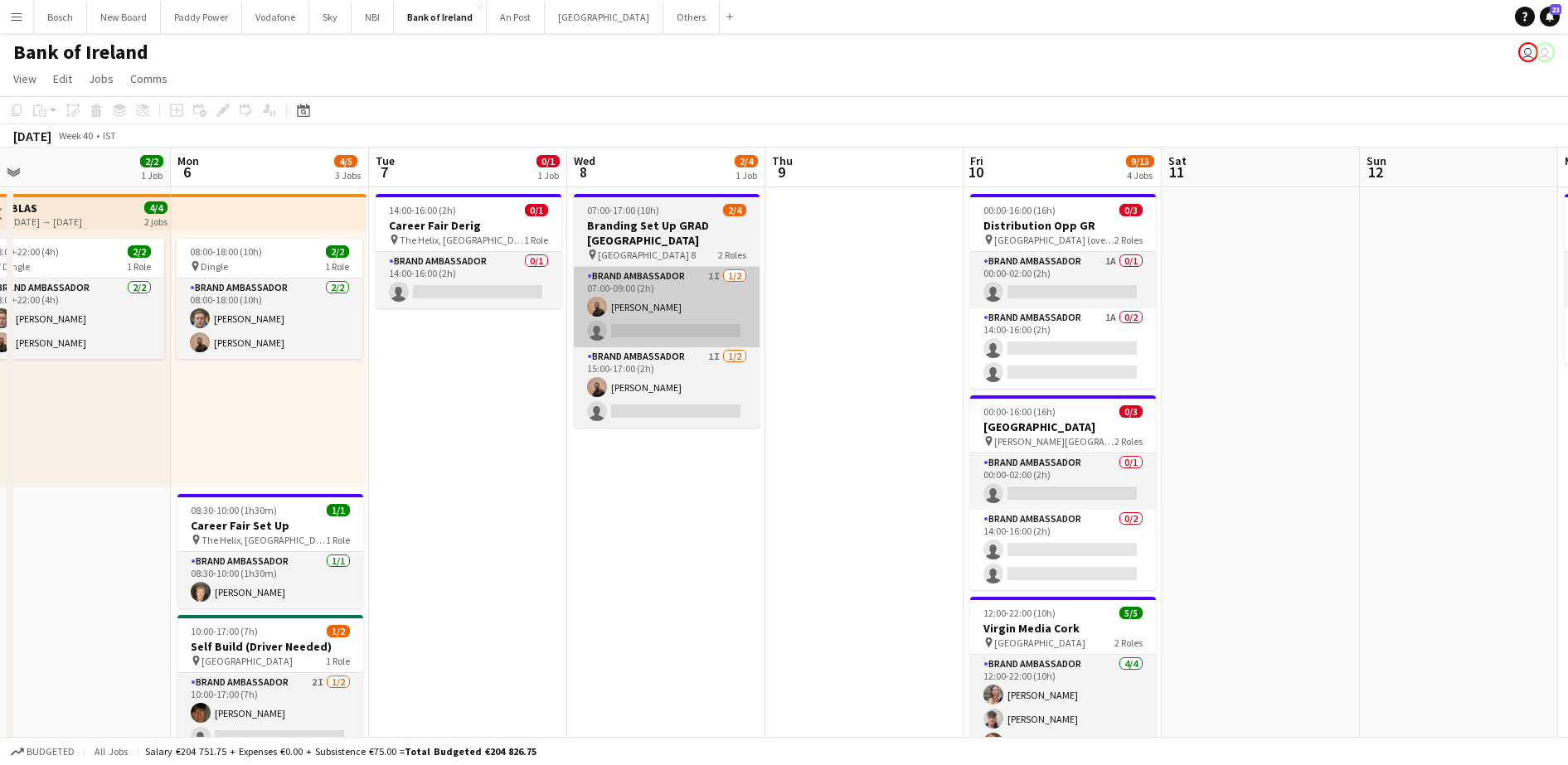
click at [635, 289] on app-card-role "Brand Ambassador 1I 1/2 07:00-09:00 (2h) Andrew Ajetunmobi single-neutral-actio…" at bounding box center [666, 307] width 186 height 80
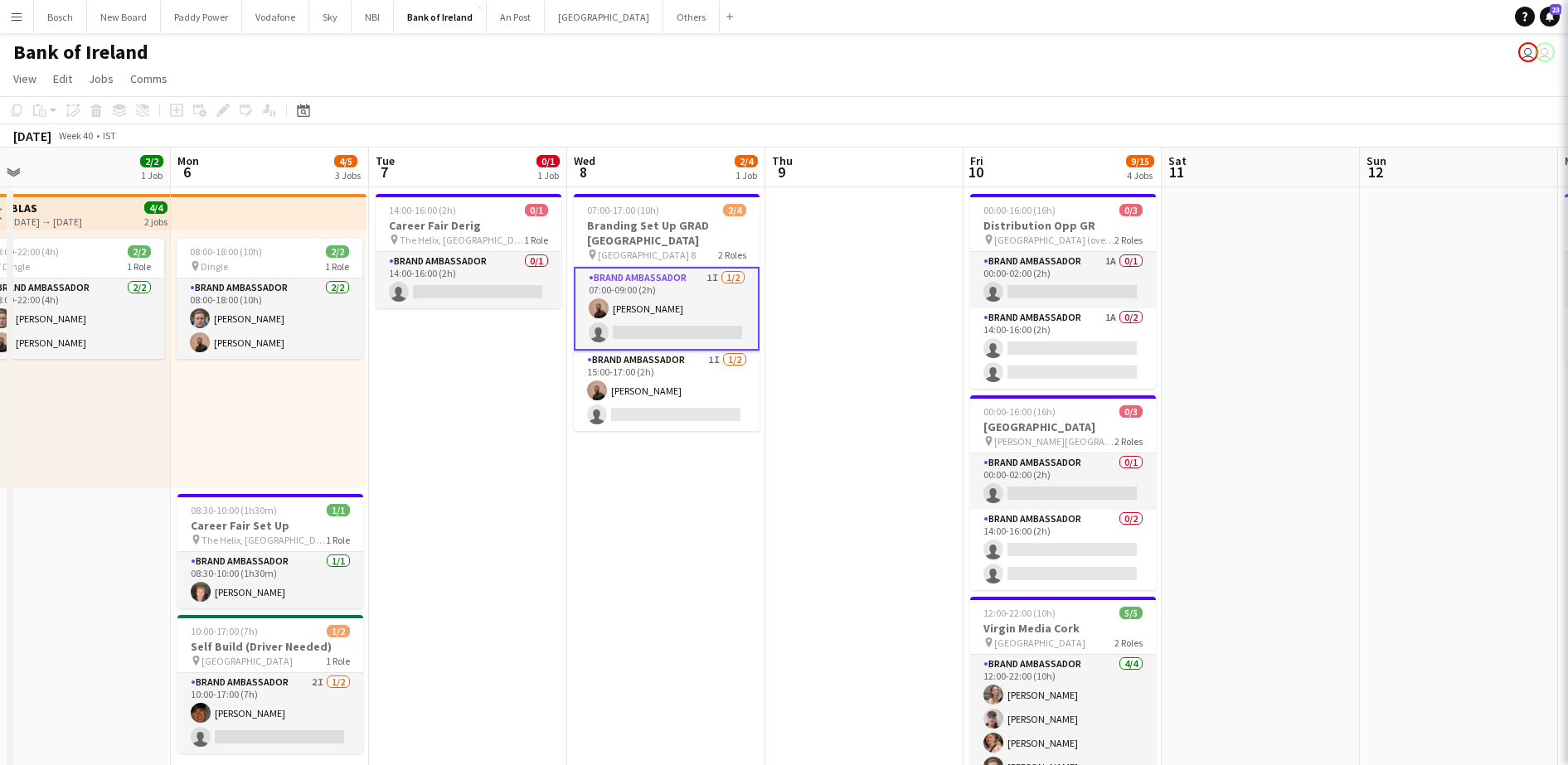
scroll to position [0, 621]
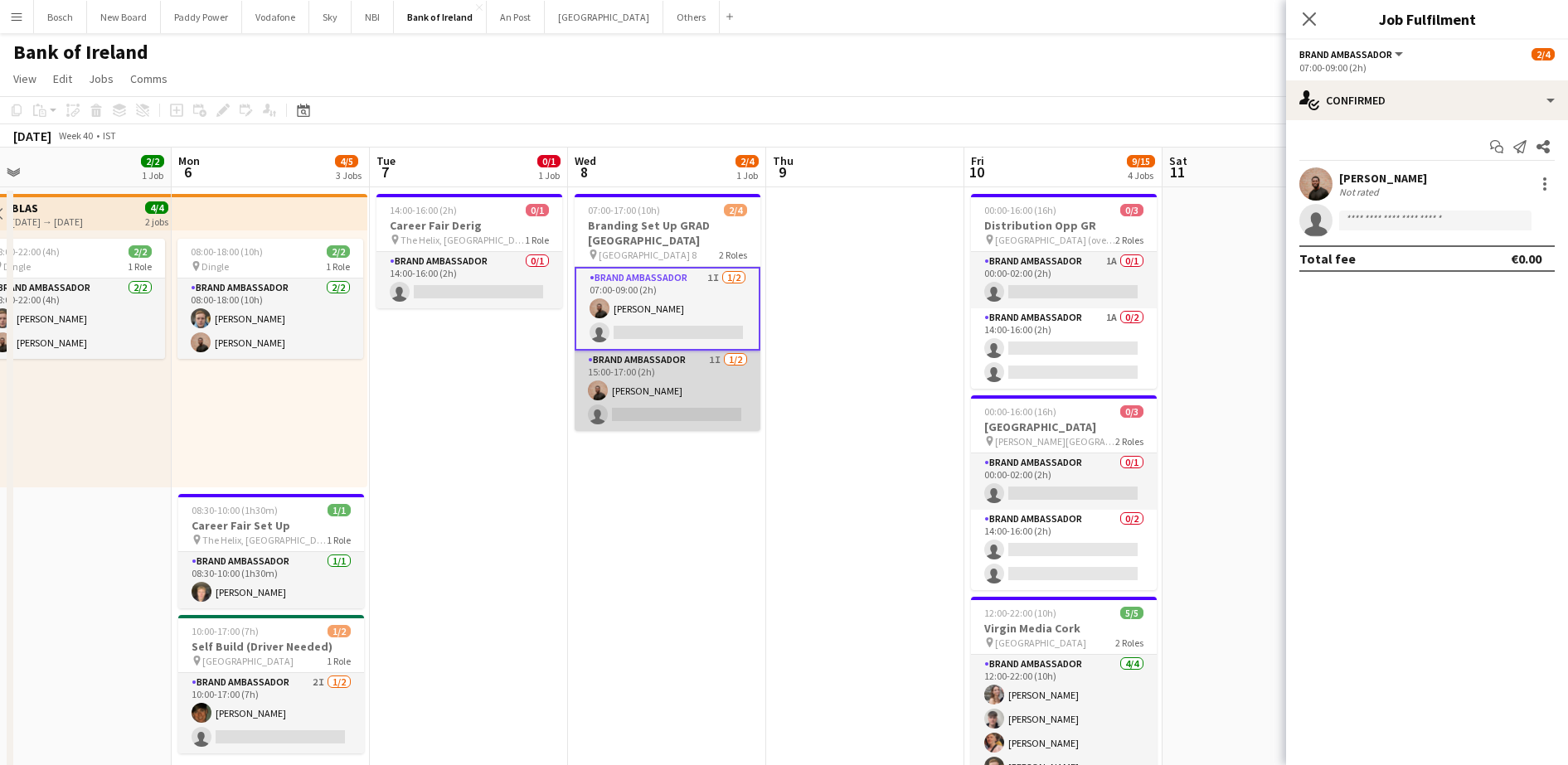
click at [708, 390] on app-card-role "Brand Ambassador 1I 1/2 15:00-17:00 (2h) Andrew Ajetunmobi single-neutral-actio…" at bounding box center [667, 390] width 186 height 80
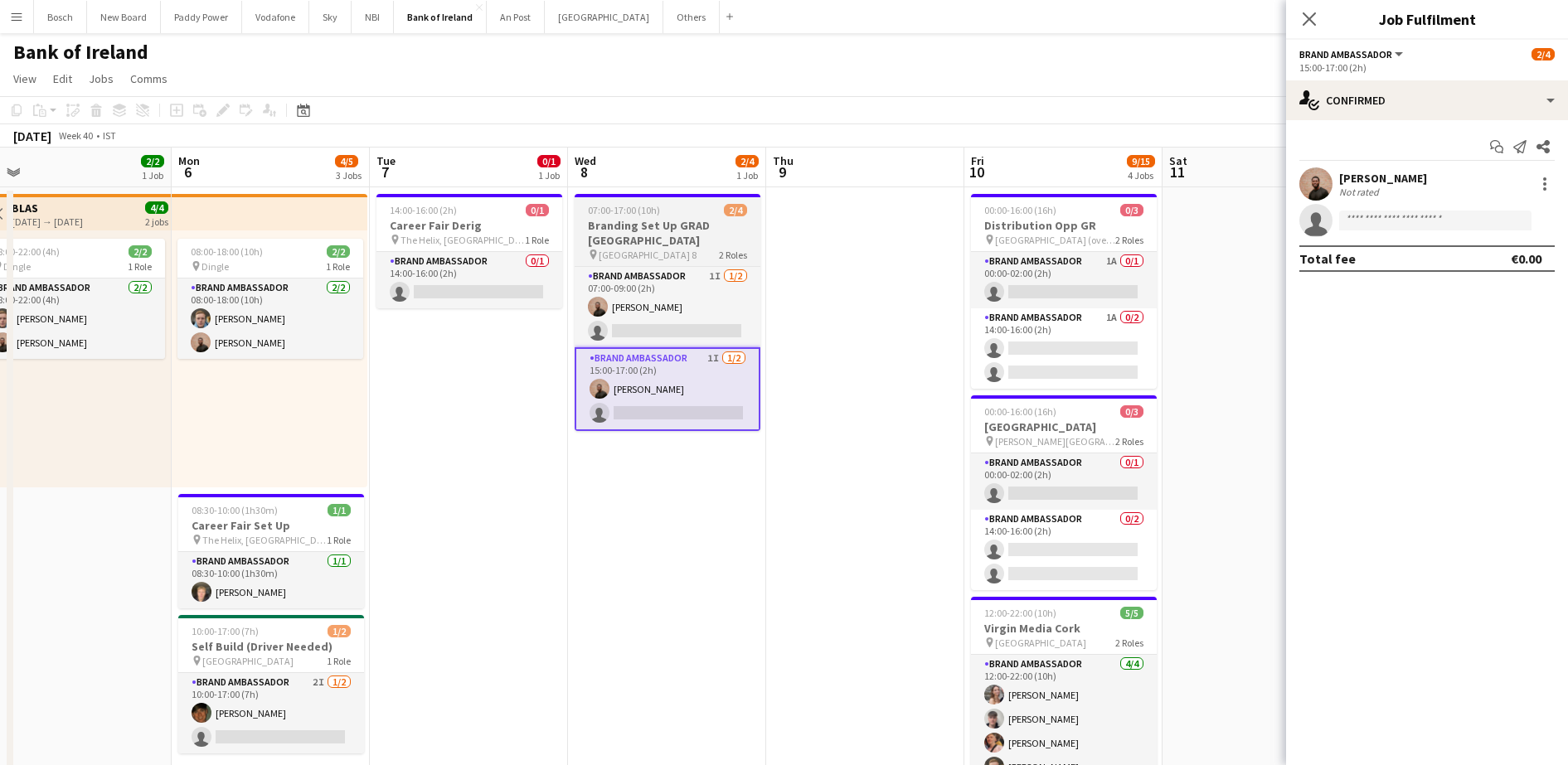
click at [688, 243] on h3 "Branding Set Up GRAD [GEOGRAPHIC_DATA]" at bounding box center [667, 233] width 186 height 30
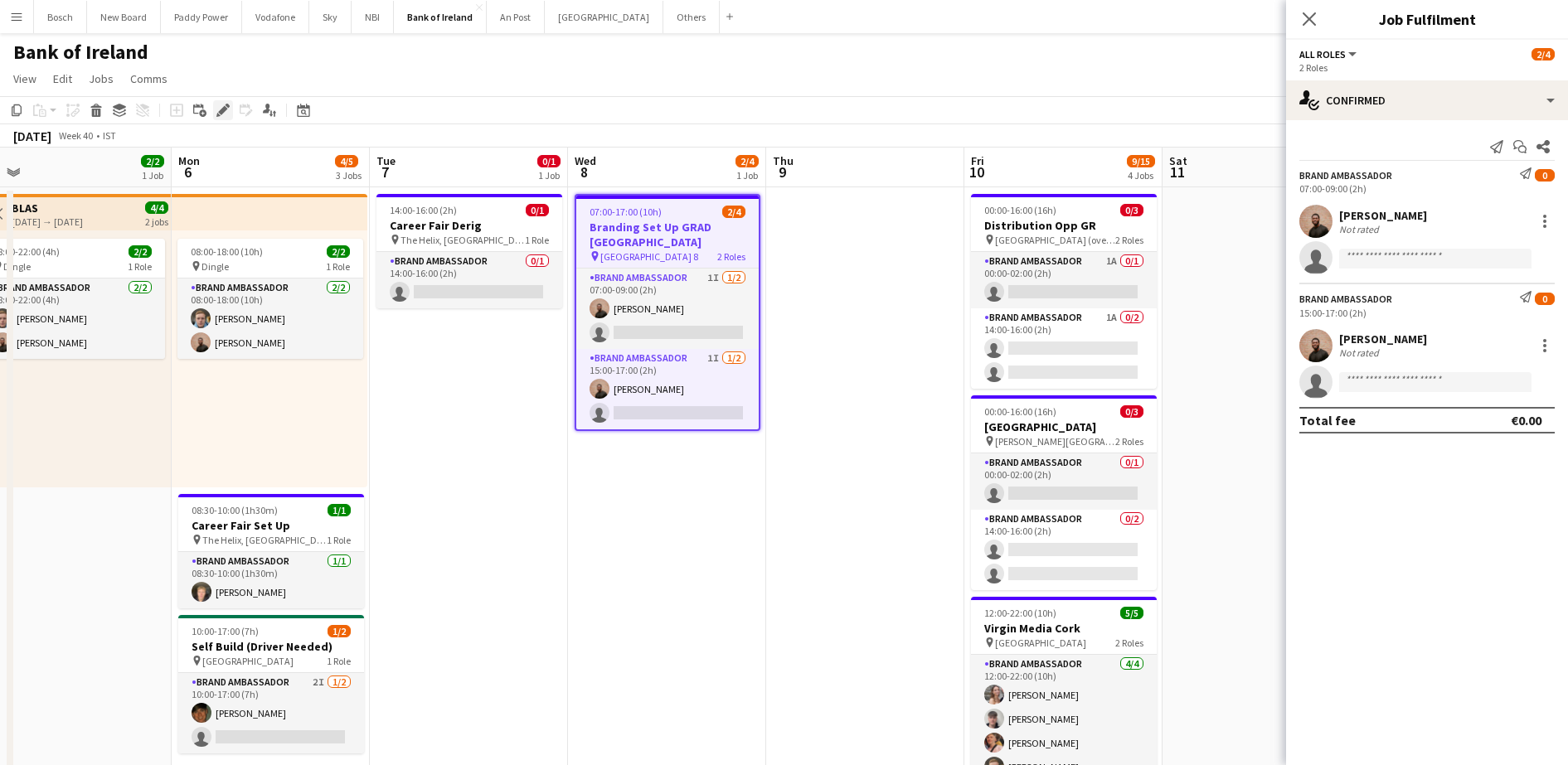
click at [228, 114] on icon "Edit" at bounding box center [223, 110] width 13 height 13
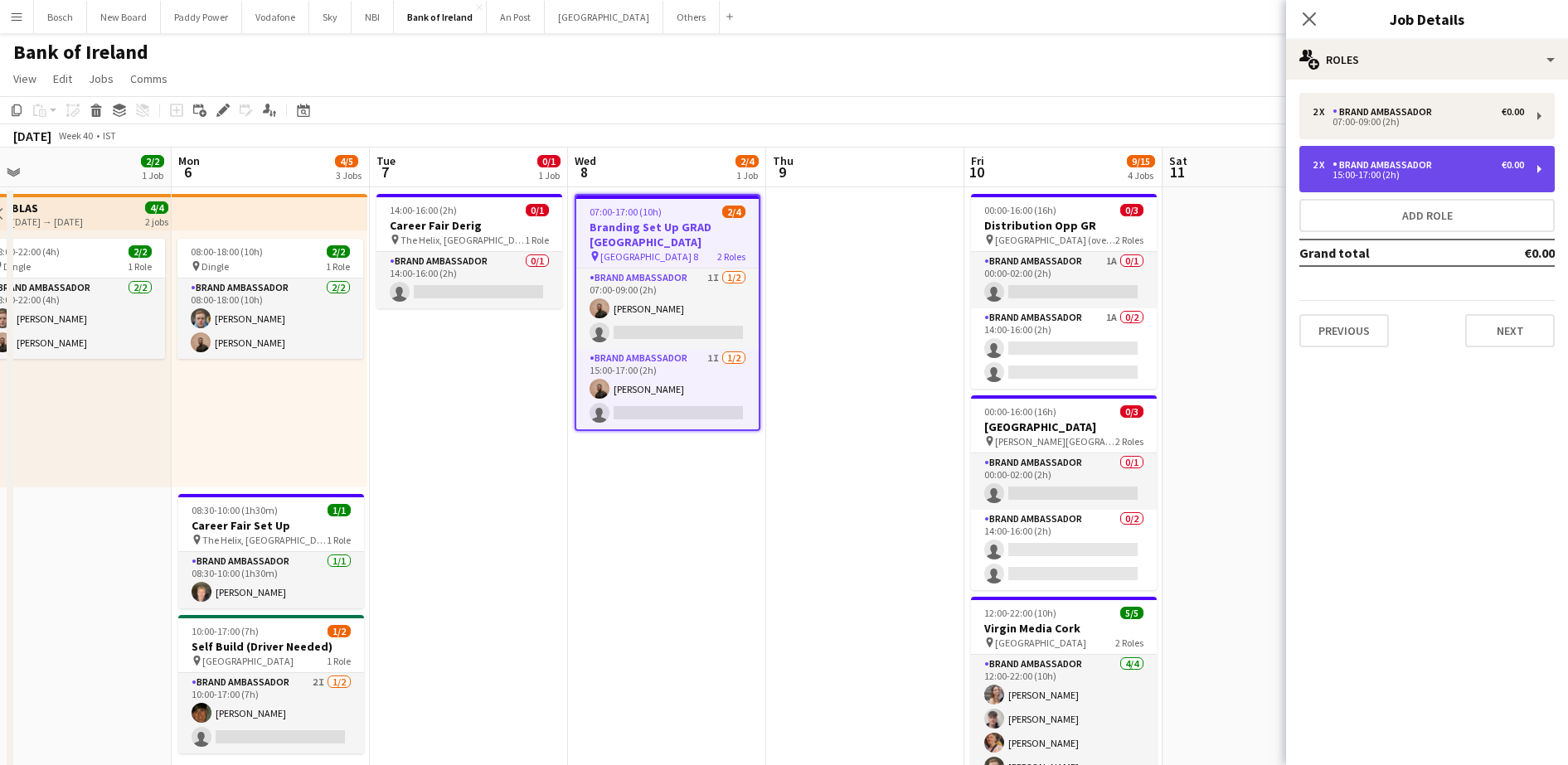
click at [1345, 159] on div "Brand Ambassador" at bounding box center [1385, 165] width 106 height 12
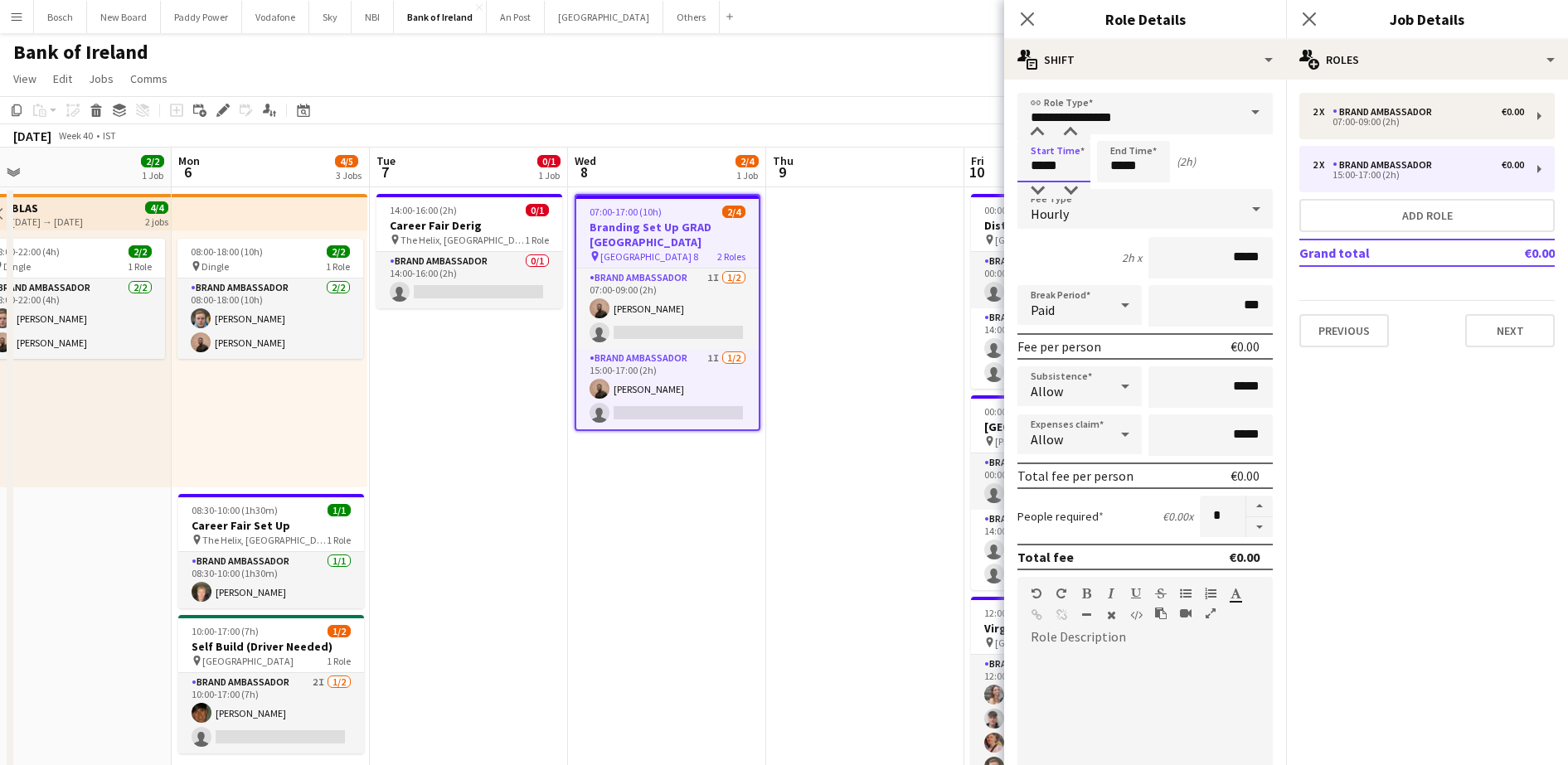
click at [1077, 167] on input "*****" at bounding box center [1054, 161] width 73 height 42
type input "*****"
click at [1124, 179] on input "*****" at bounding box center [1133, 161] width 73 height 42
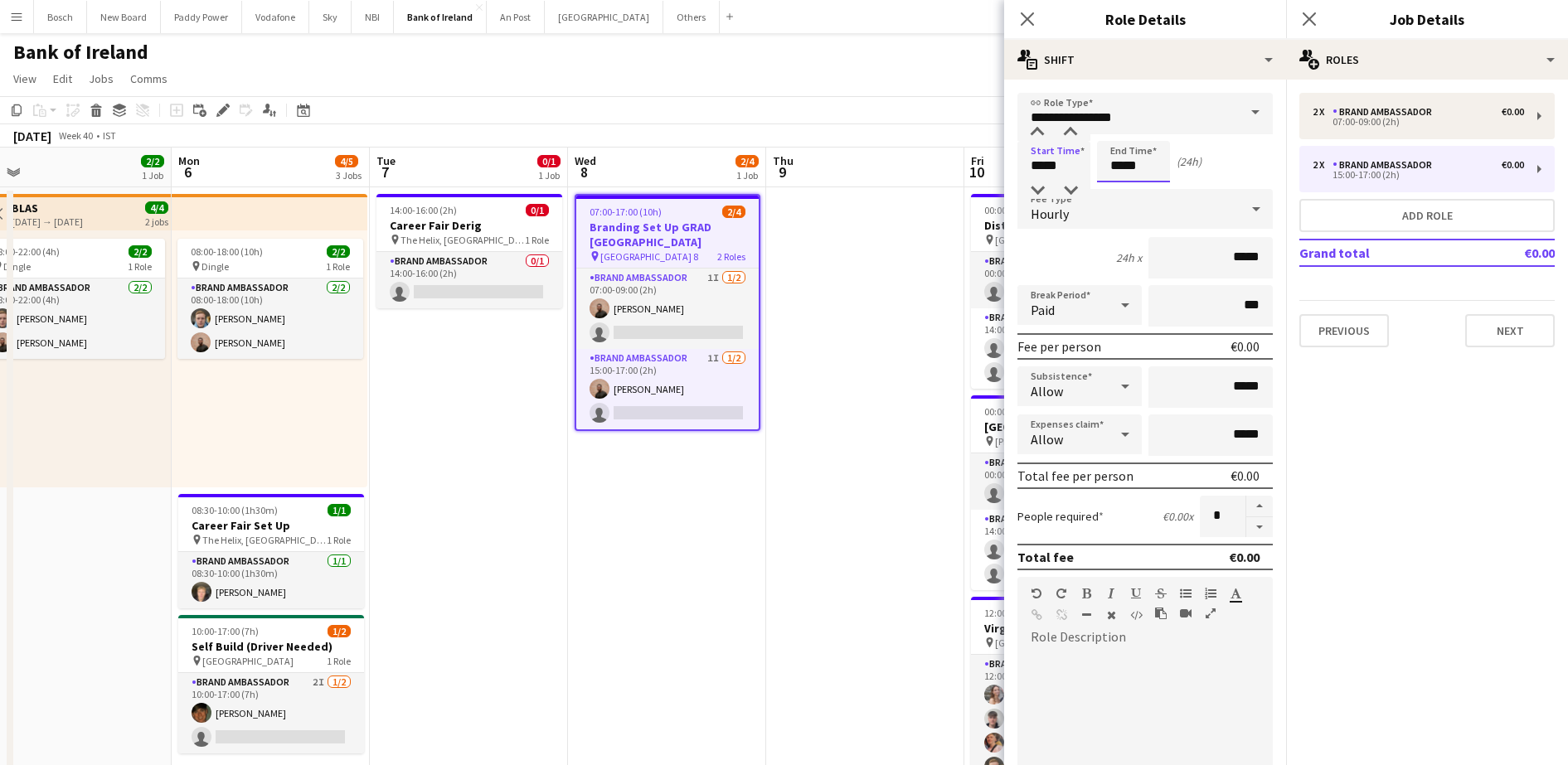
click at [1124, 179] on input "*****" at bounding box center [1133, 161] width 73 height 42
type input "*****"
click at [828, 124] on div "October 2025 Week 40 • IST" at bounding box center [784, 135] width 1568 height 23
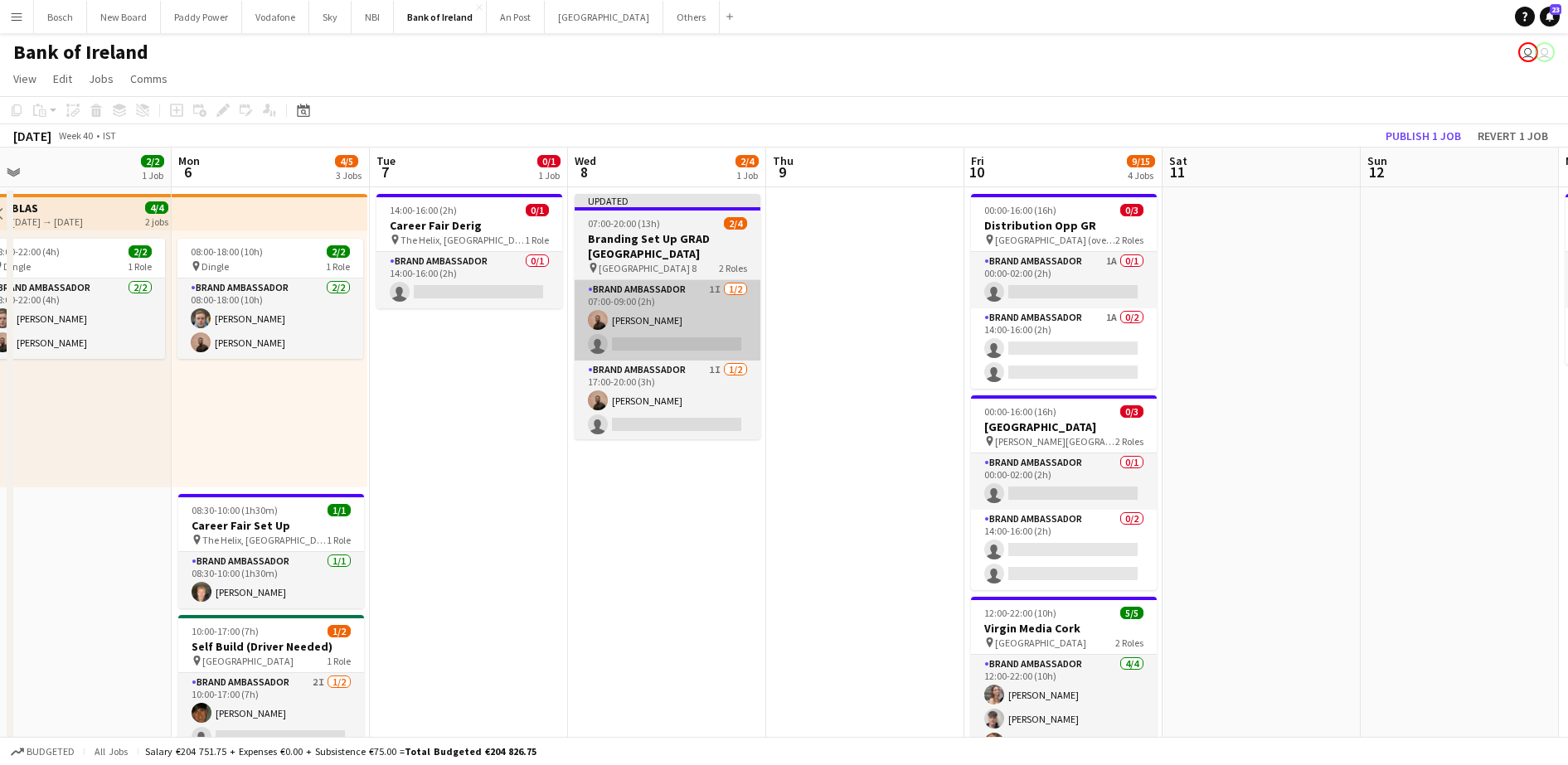
click at [663, 283] on app-card-role "Brand Ambassador 1I 1/2 07:00-09:00 (2h) Andrew Ajetunmobi single-neutral-actio…" at bounding box center [667, 320] width 186 height 80
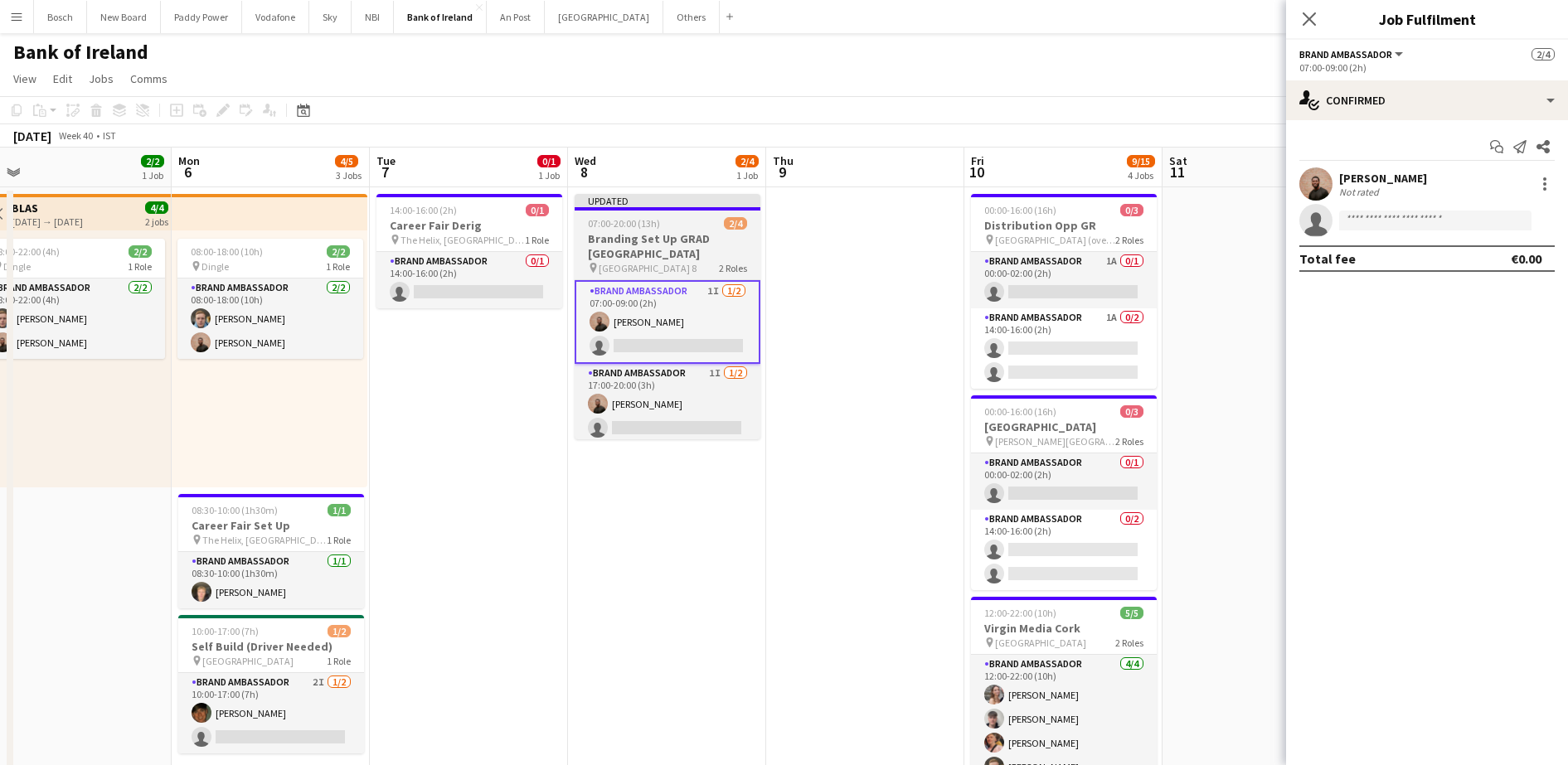
click at [667, 256] on h3 "Branding Set Up GRAD [GEOGRAPHIC_DATA]" at bounding box center [667, 246] width 186 height 30
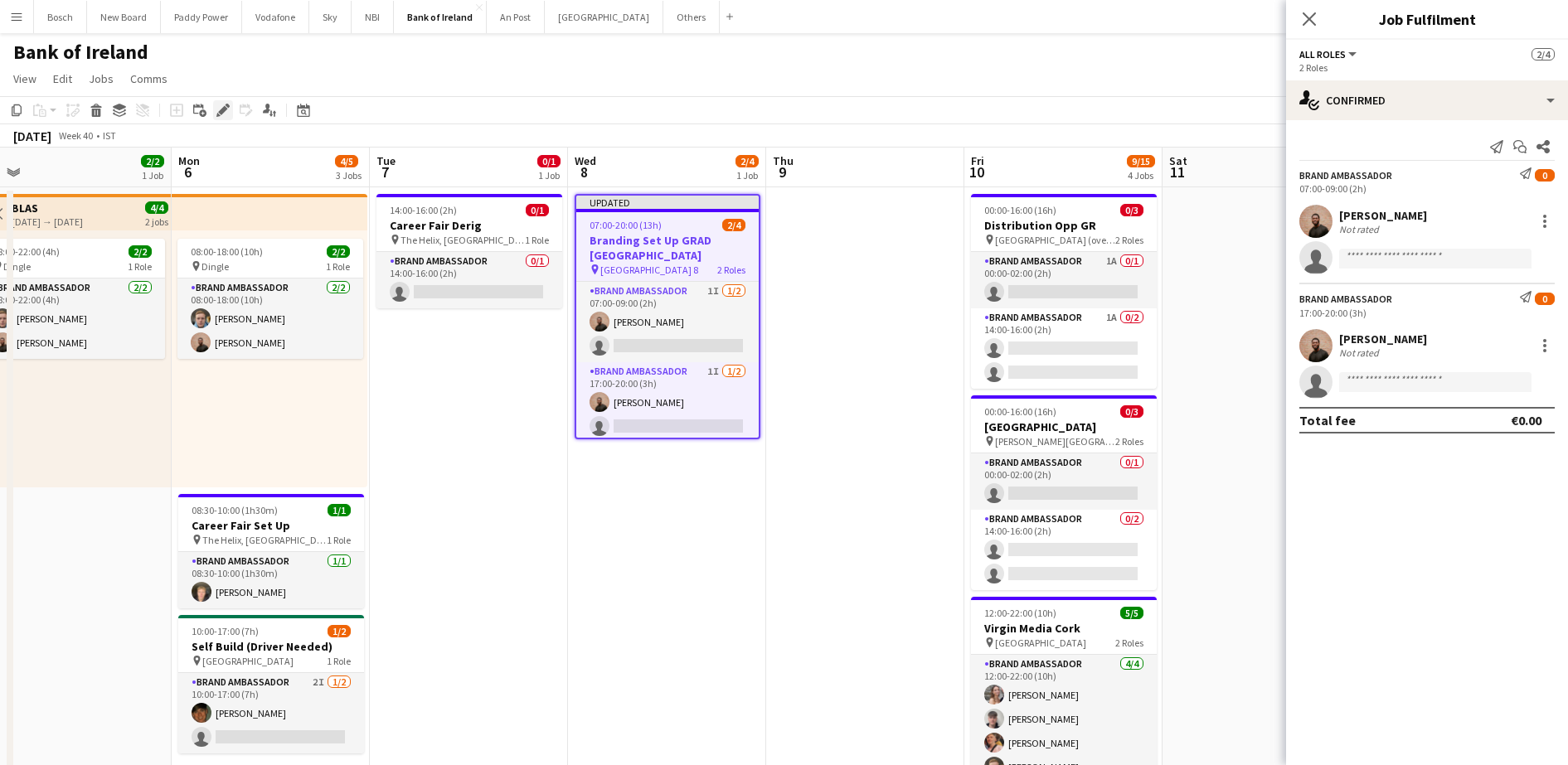
click at [224, 107] on icon at bounding box center [223, 111] width 9 height 9
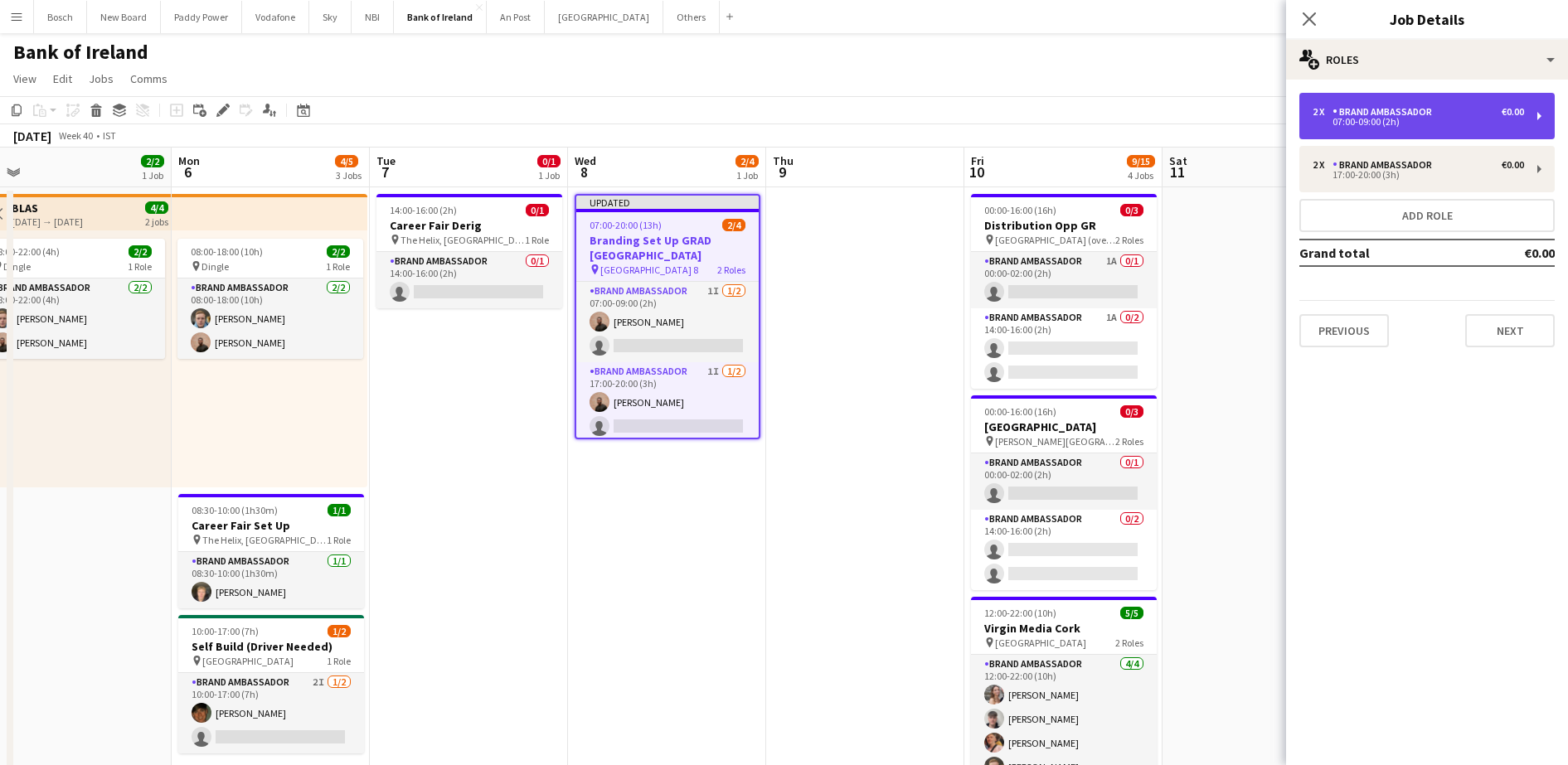
click at [1368, 115] on div "Brand Ambassador" at bounding box center [1385, 112] width 106 height 12
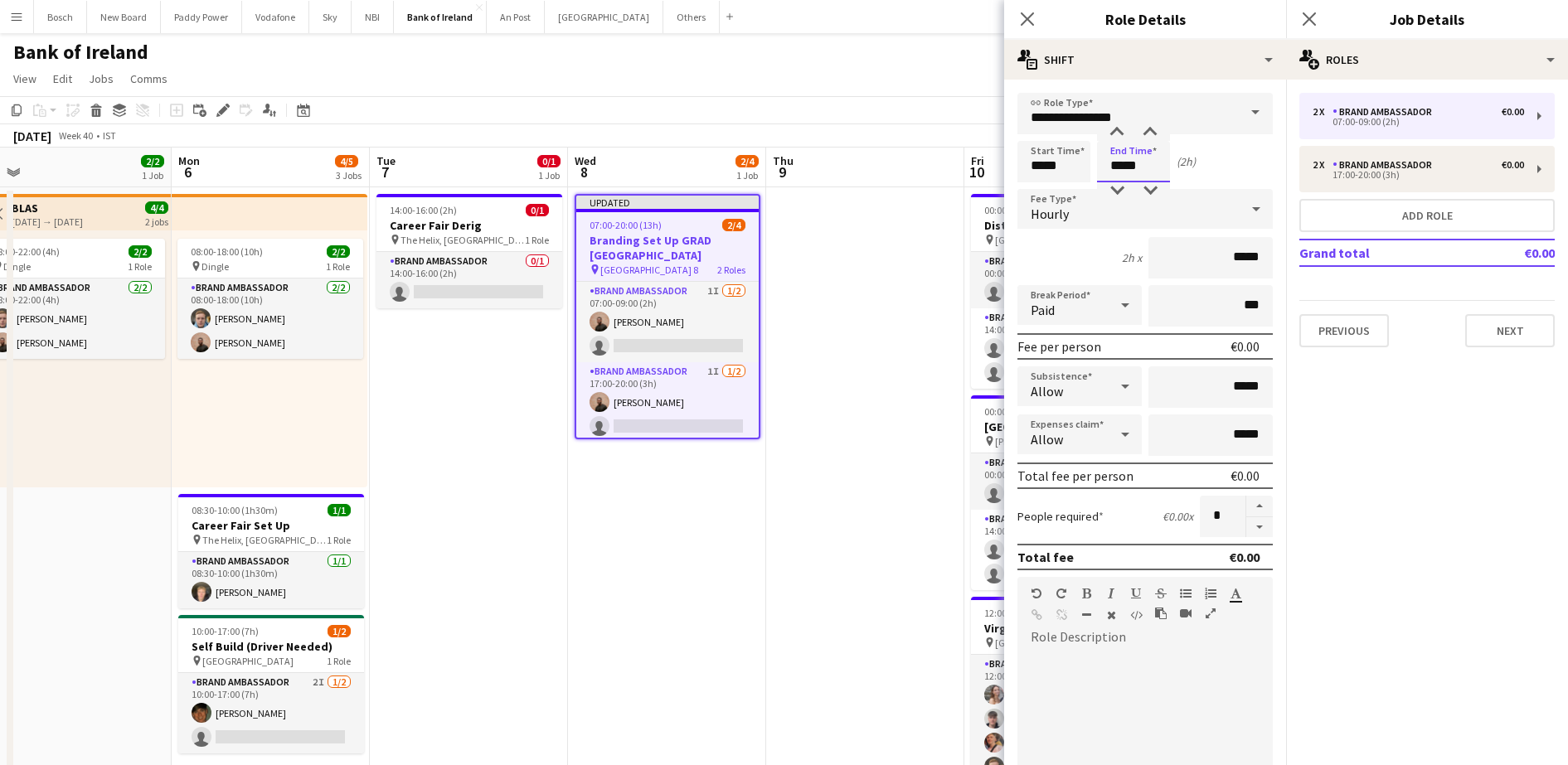
click at [1130, 174] on input "*****" at bounding box center [1133, 161] width 73 height 42
type input "*****"
click at [846, 68] on app-page-menu "View Day view expanded Day view collapsed Month view Date picker Jump to [DATE]…" at bounding box center [784, 80] width 1568 height 31
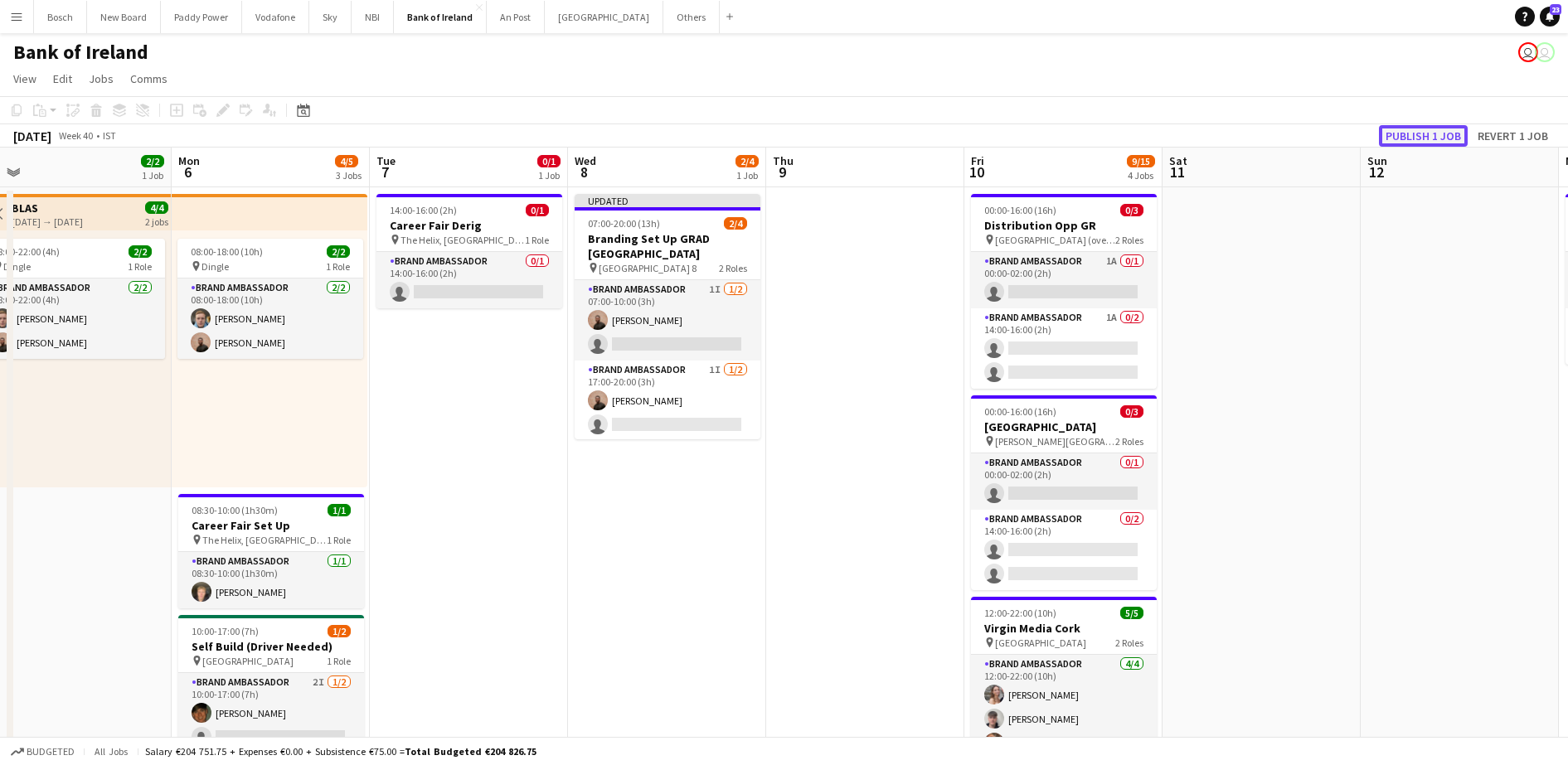
click at [1464, 138] on button "Publish 1 job" at bounding box center [1423, 135] width 89 height 21
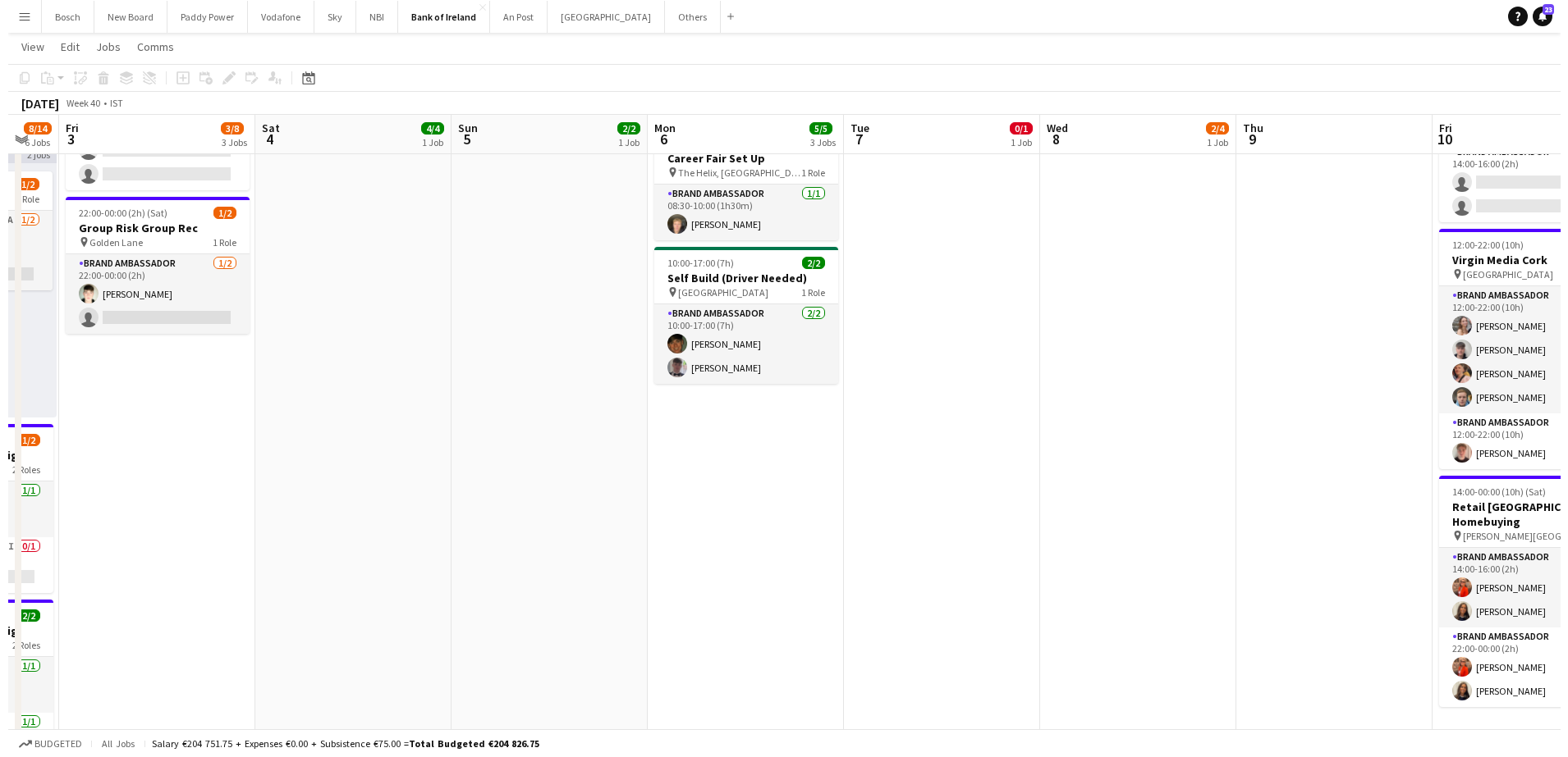
scroll to position [0, 0]
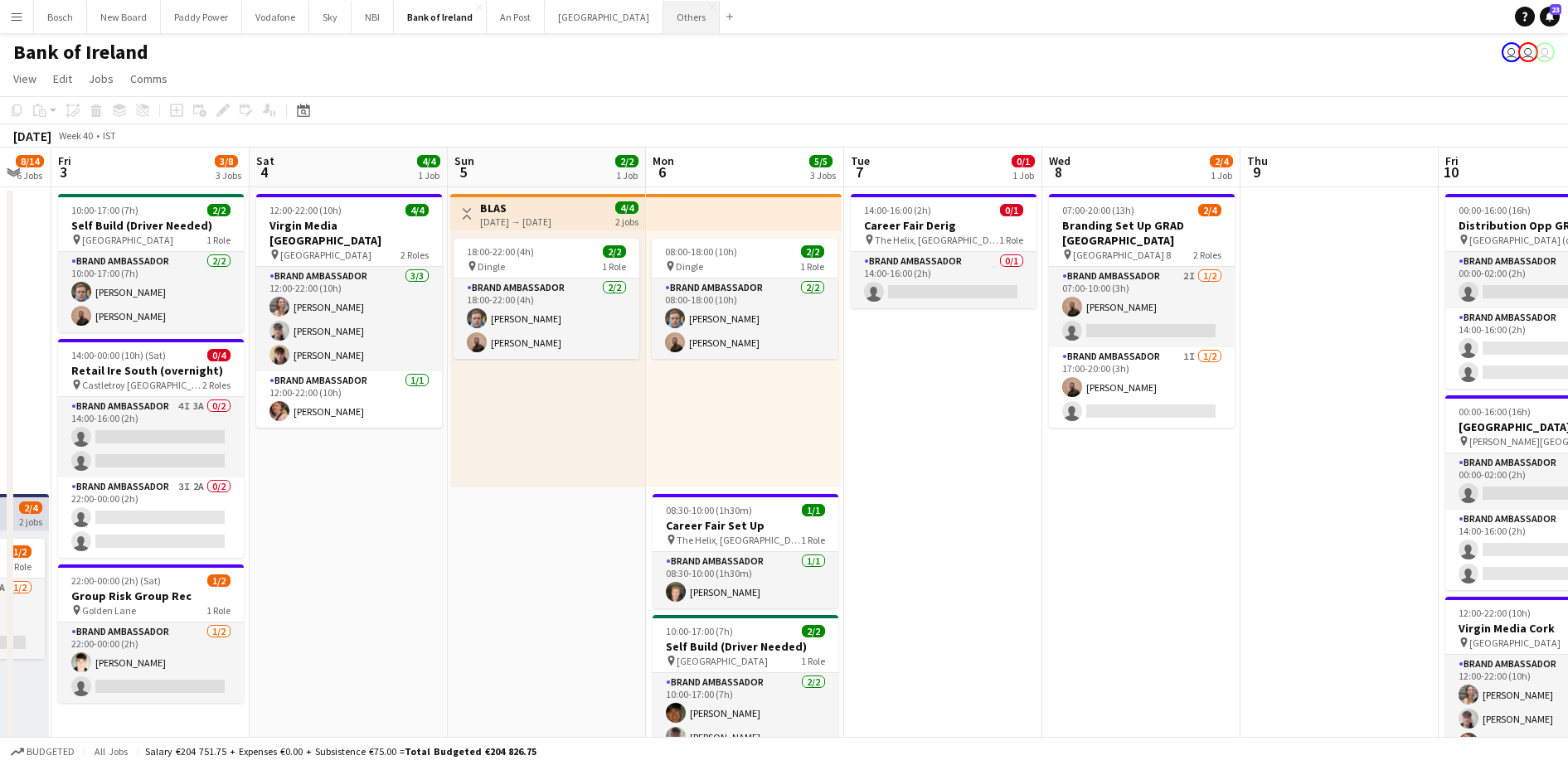
click at [663, 19] on button "Others Close" at bounding box center [691, 17] width 56 height 32
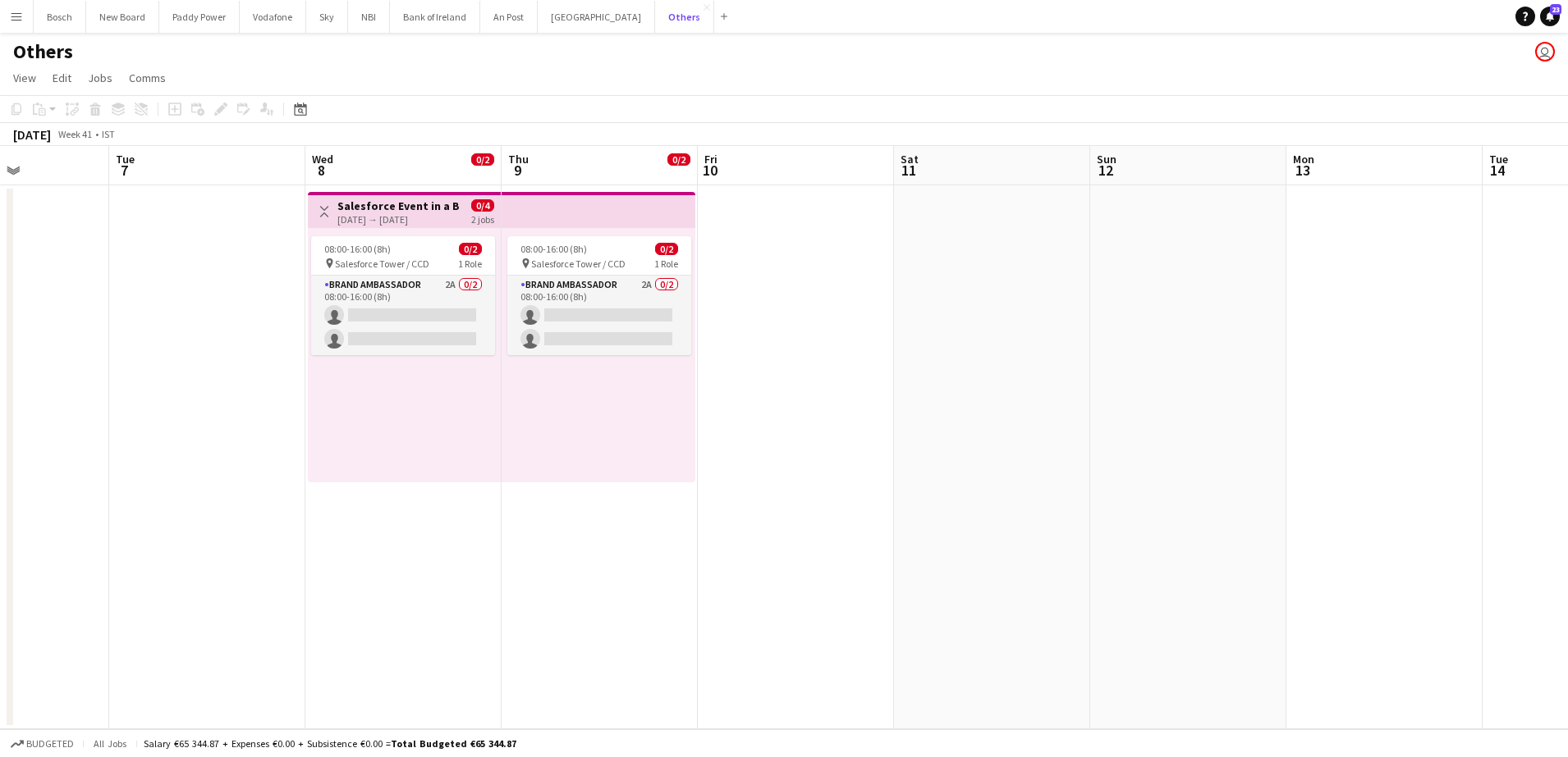
scroll to position [0, 480]
click at [428, 25] on button "Bank of Ireland Close" at bounding box center [435, 16] width 91 height 32
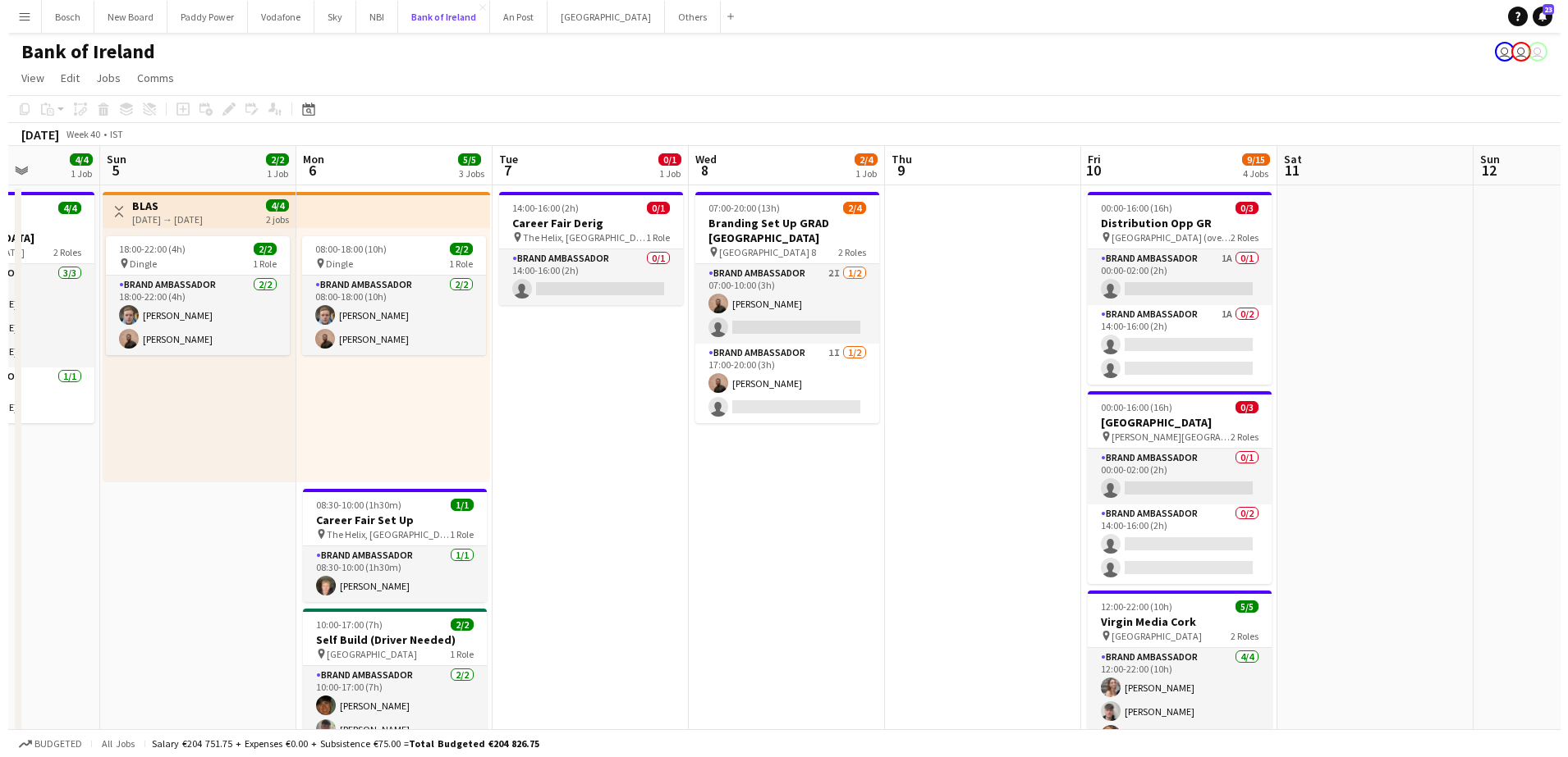
scroll to position [0, 502]
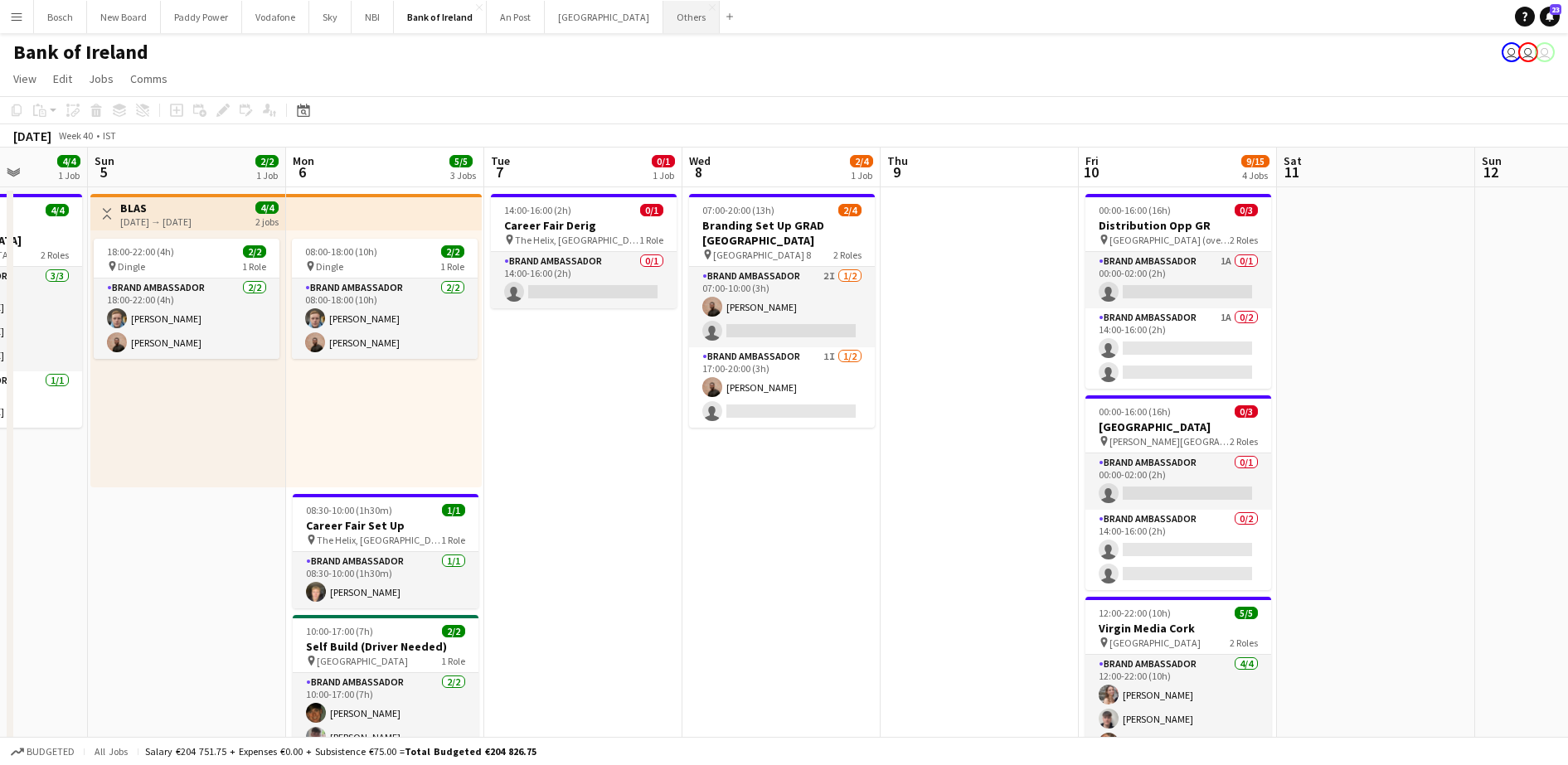
click at [663, 28] on button "Others Close" at bounding box center [691, 17] width 56 height 32
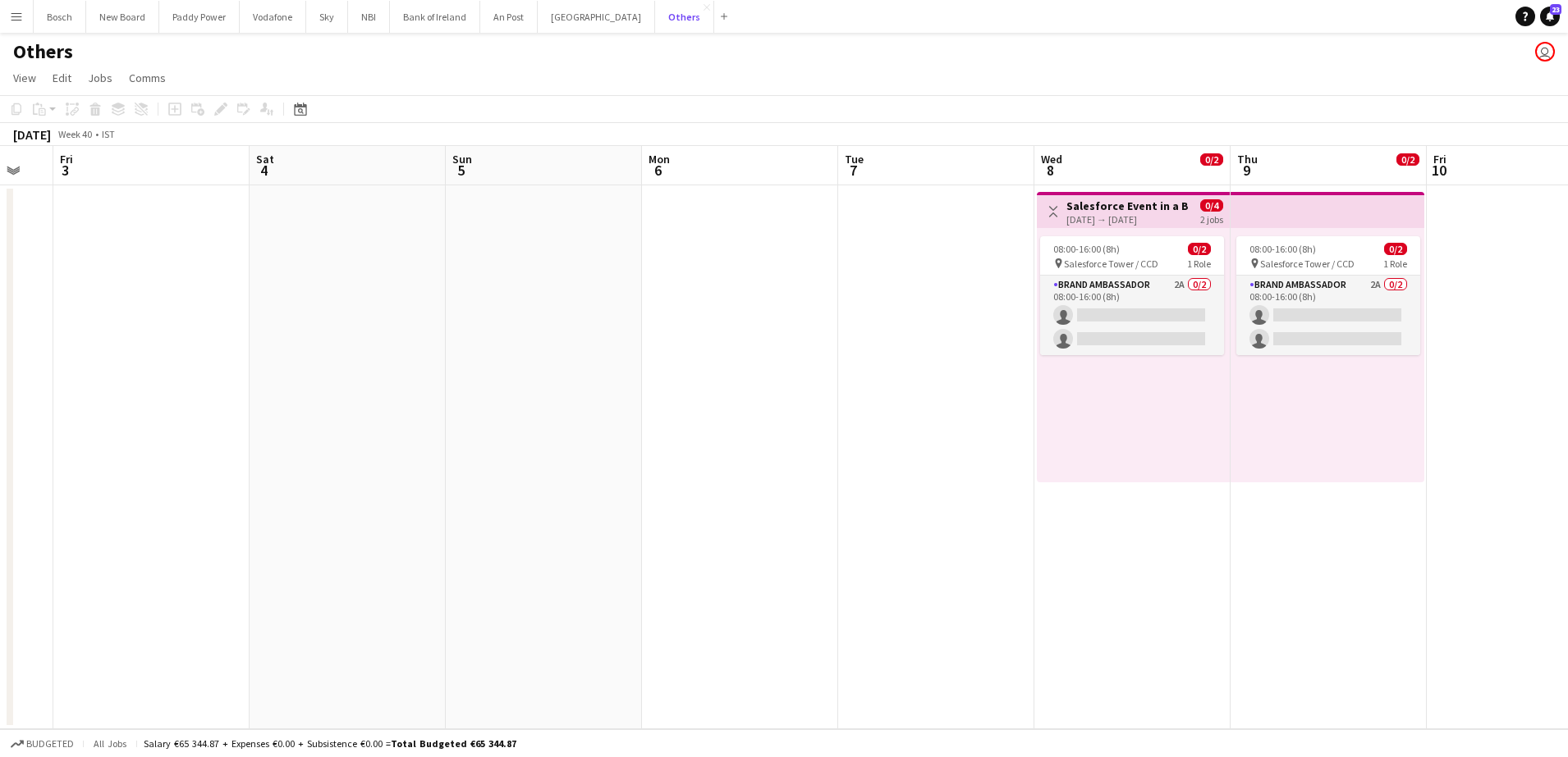
scroll to position [0, 663]
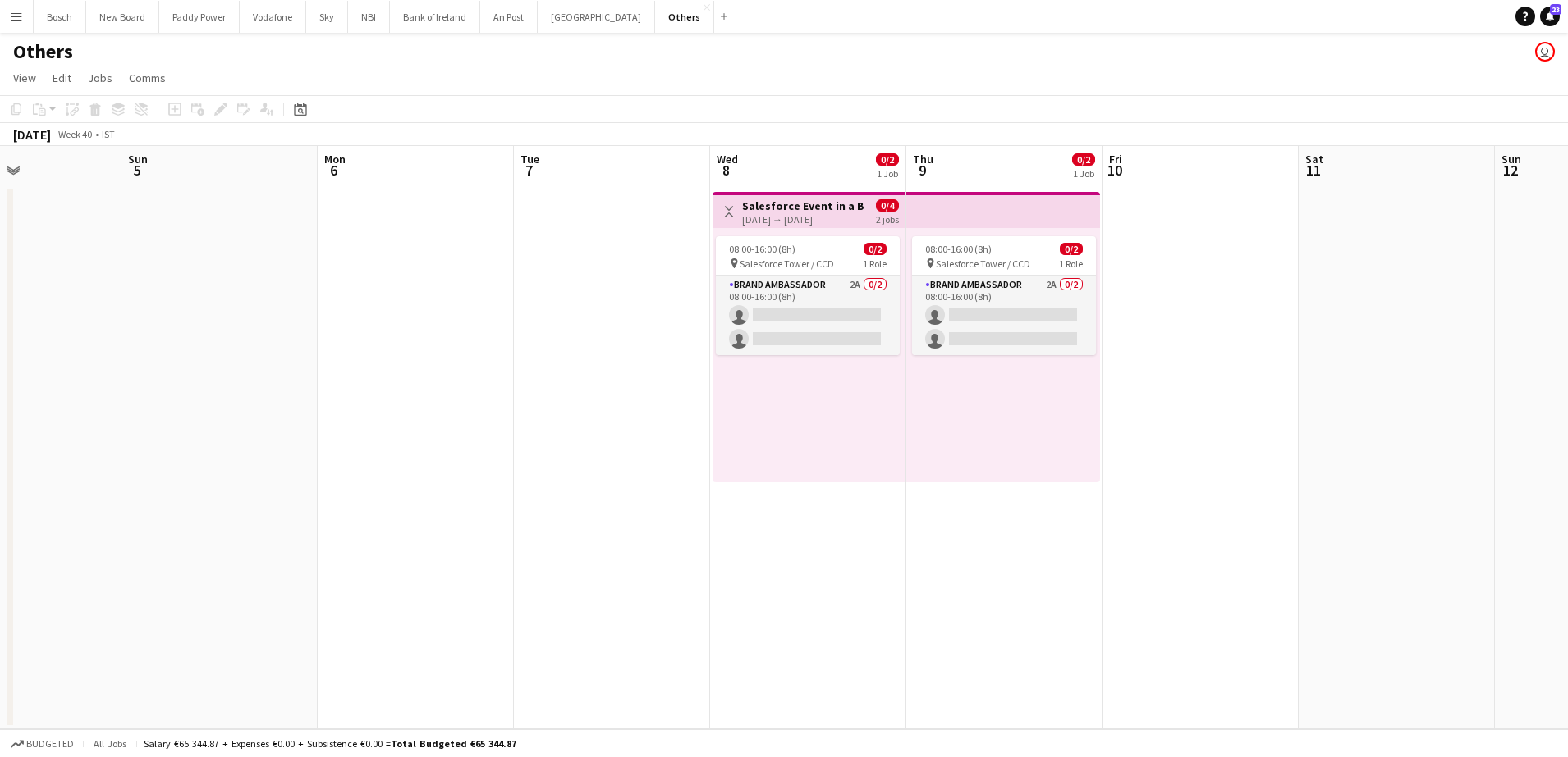
click at [825, 577] on app-date-cell "Toggle View Salesforce Event in a Box 08-10-2025 → 09-10-2025 0/4 2 jobs 08:00-…" at bounding box center [808, 458] width 196 height 544
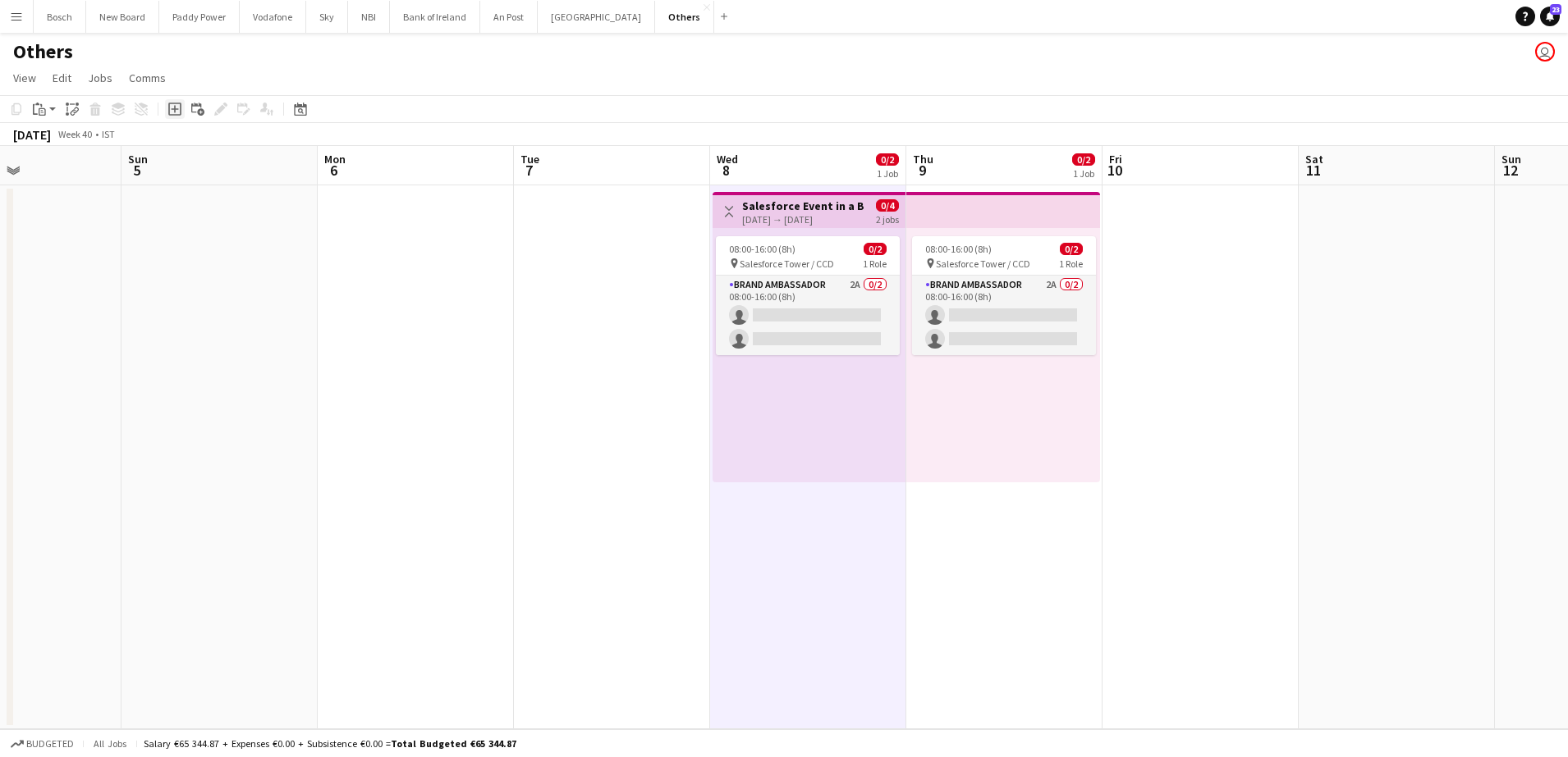
click at [170, 116] on div "Add job" at bounding box center [175, 109] width 20 height 20
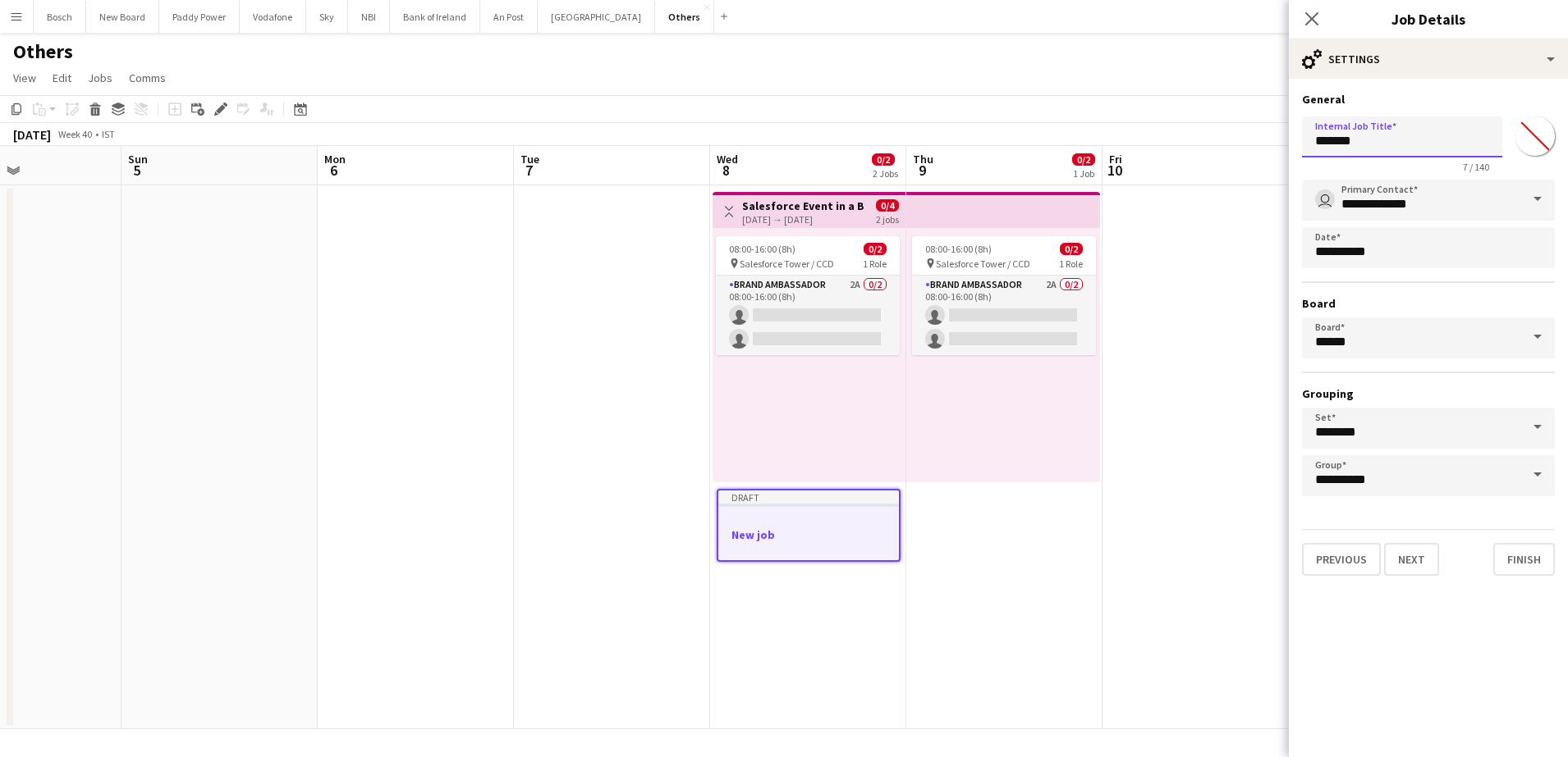
click at [1367, 126] on input "*******" at bounding box center [1401, 136] width 201 height 41
type input "*"
type input "**********"
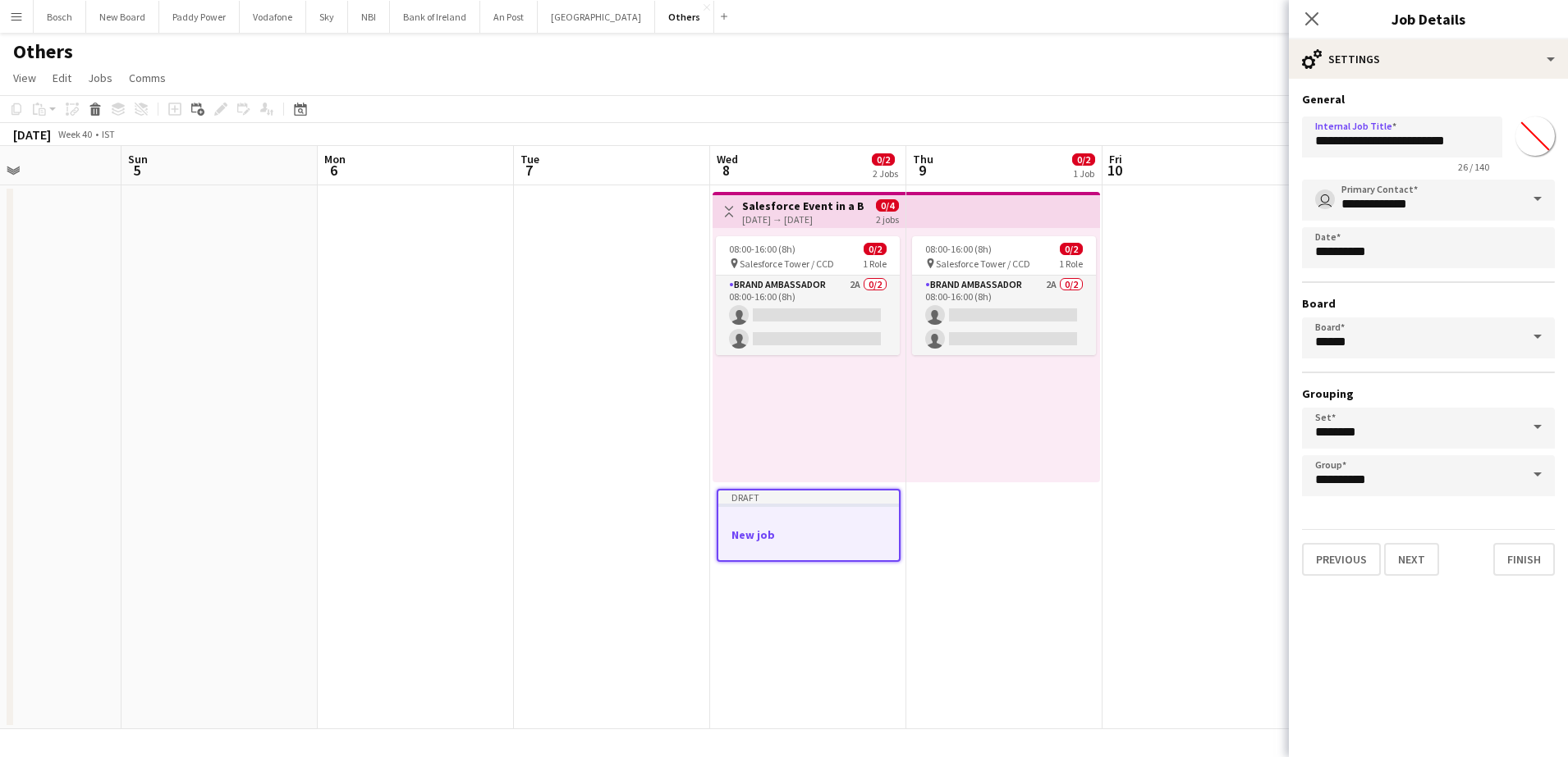
click at [1140, 90] on app-page-menu "View Day view expanded Day view collapsed Month view Date picker Jump to [DATE]…" at bounding box center [784, 80] width 1568 height 31
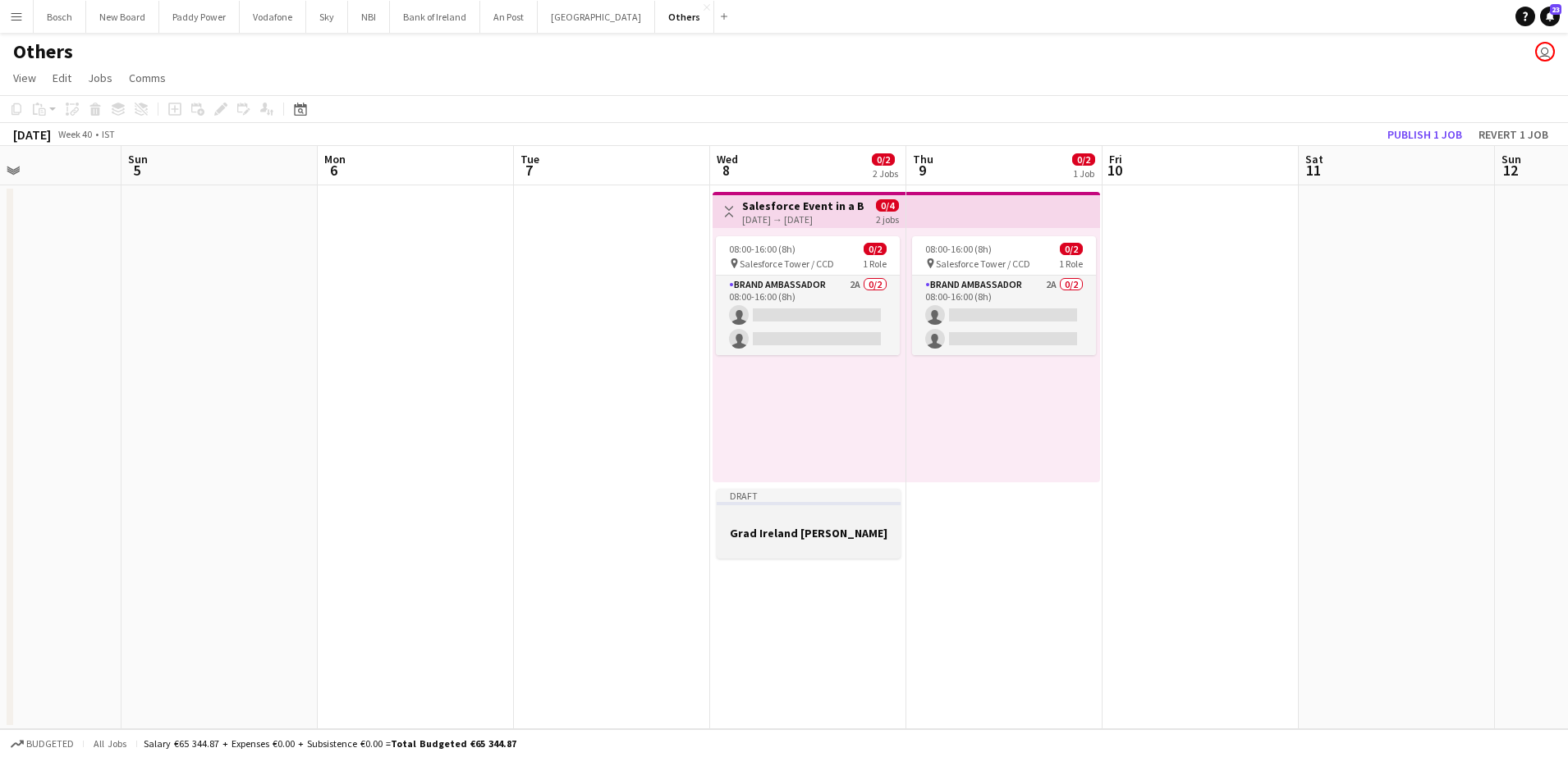
click at [826, 547] on div at bounding box center [808, 547] width 184 height 13
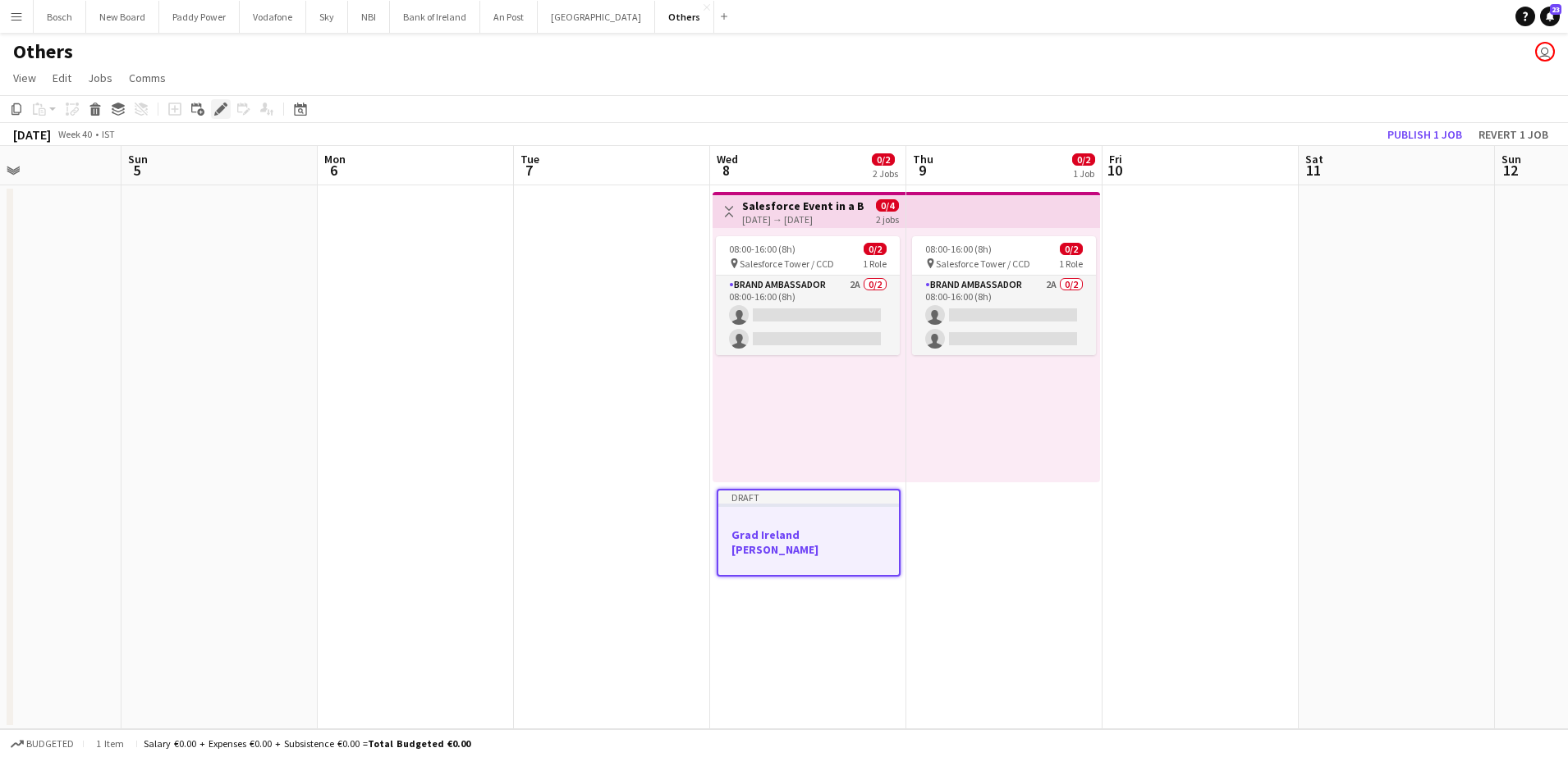
click at [218, 114] on icon "Edit" at bounding box center [221, 109] width 13 height 13
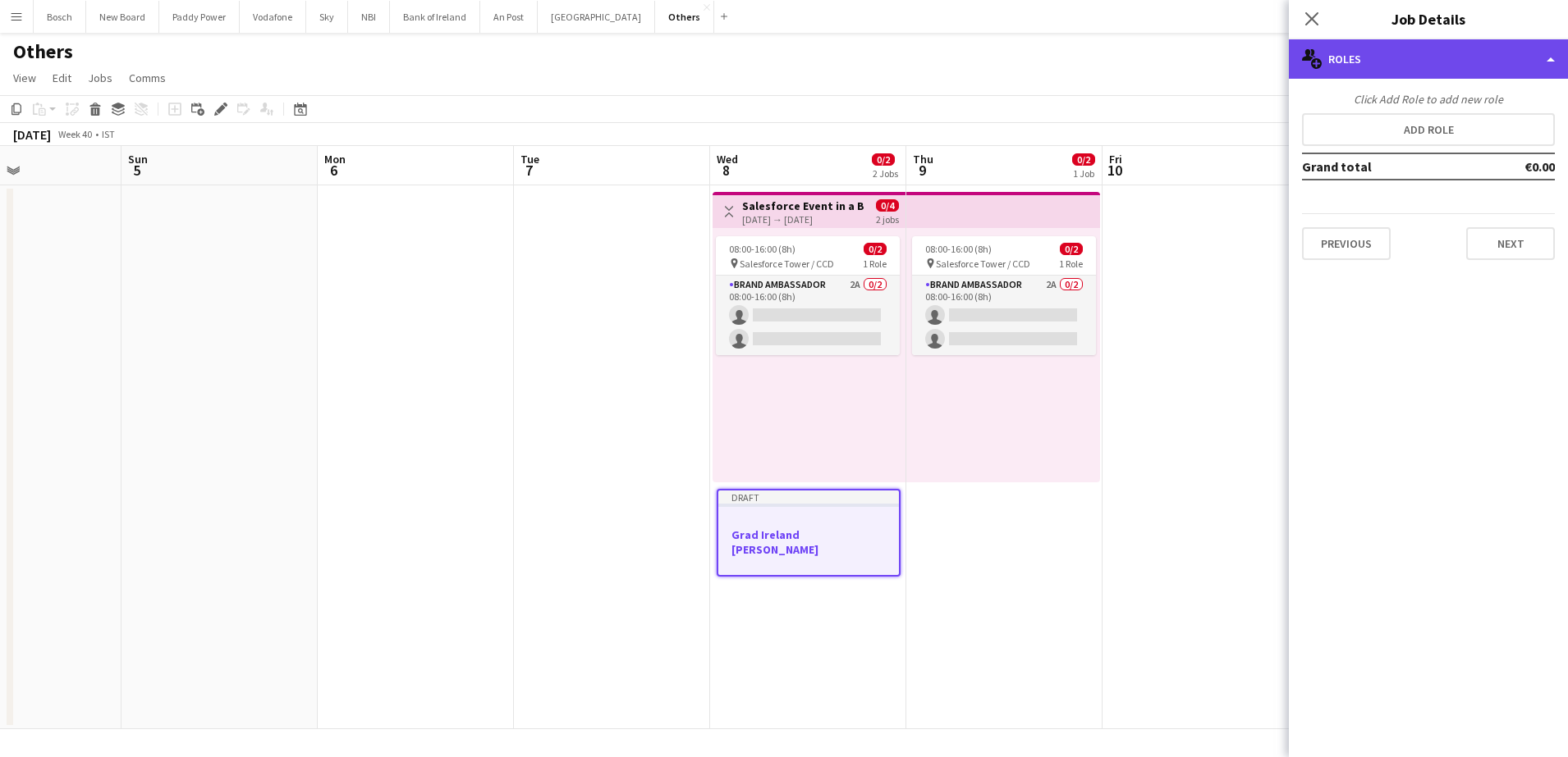
click at [1372, 63] on div "multiple-users-add Roles" at bounding box center [1428, 59] width 279 height 39
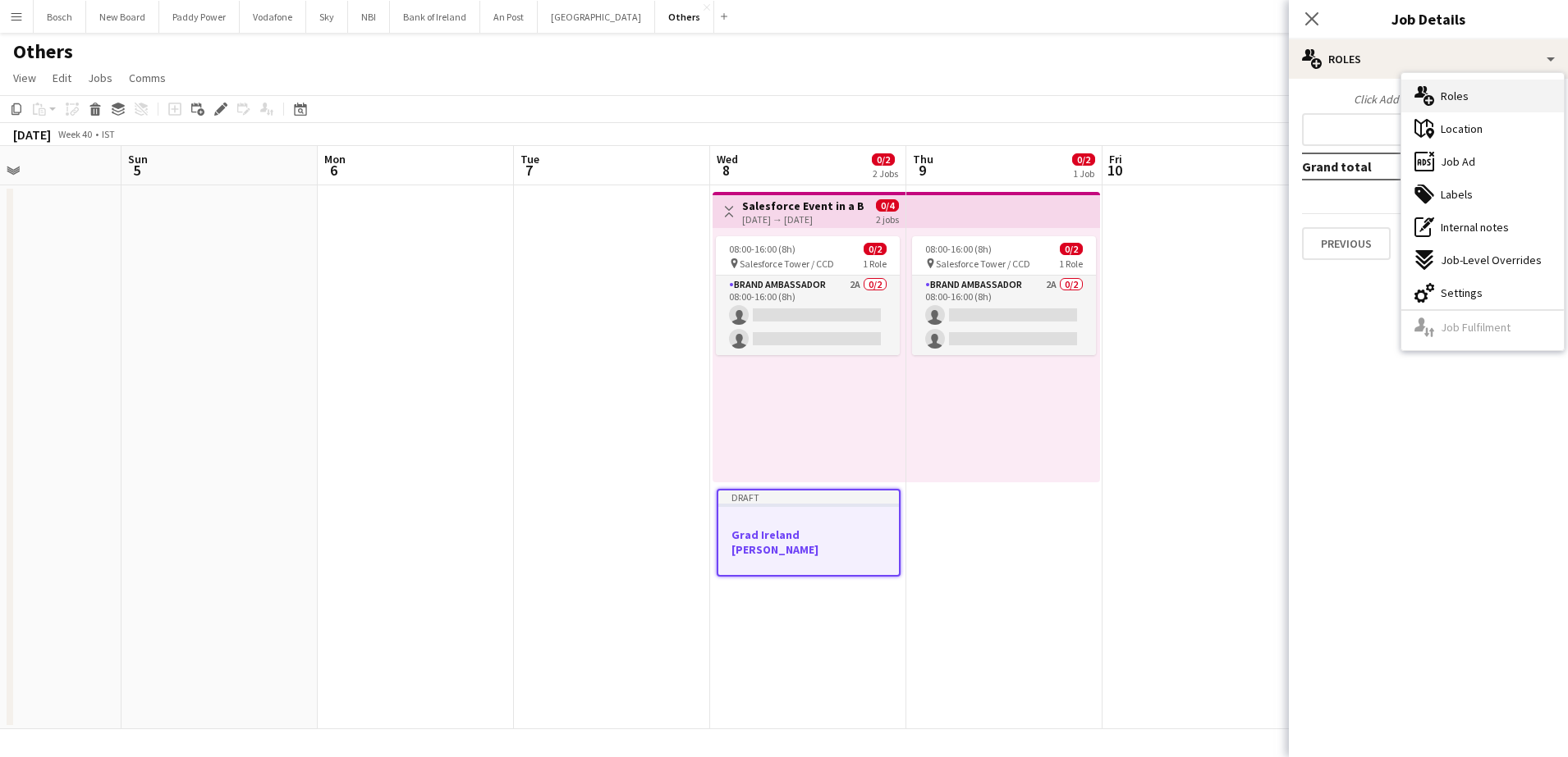
click at [1442, 86] on div "multiple-users-add Roles" at bounding box center [1482, 96] width 162 height 33
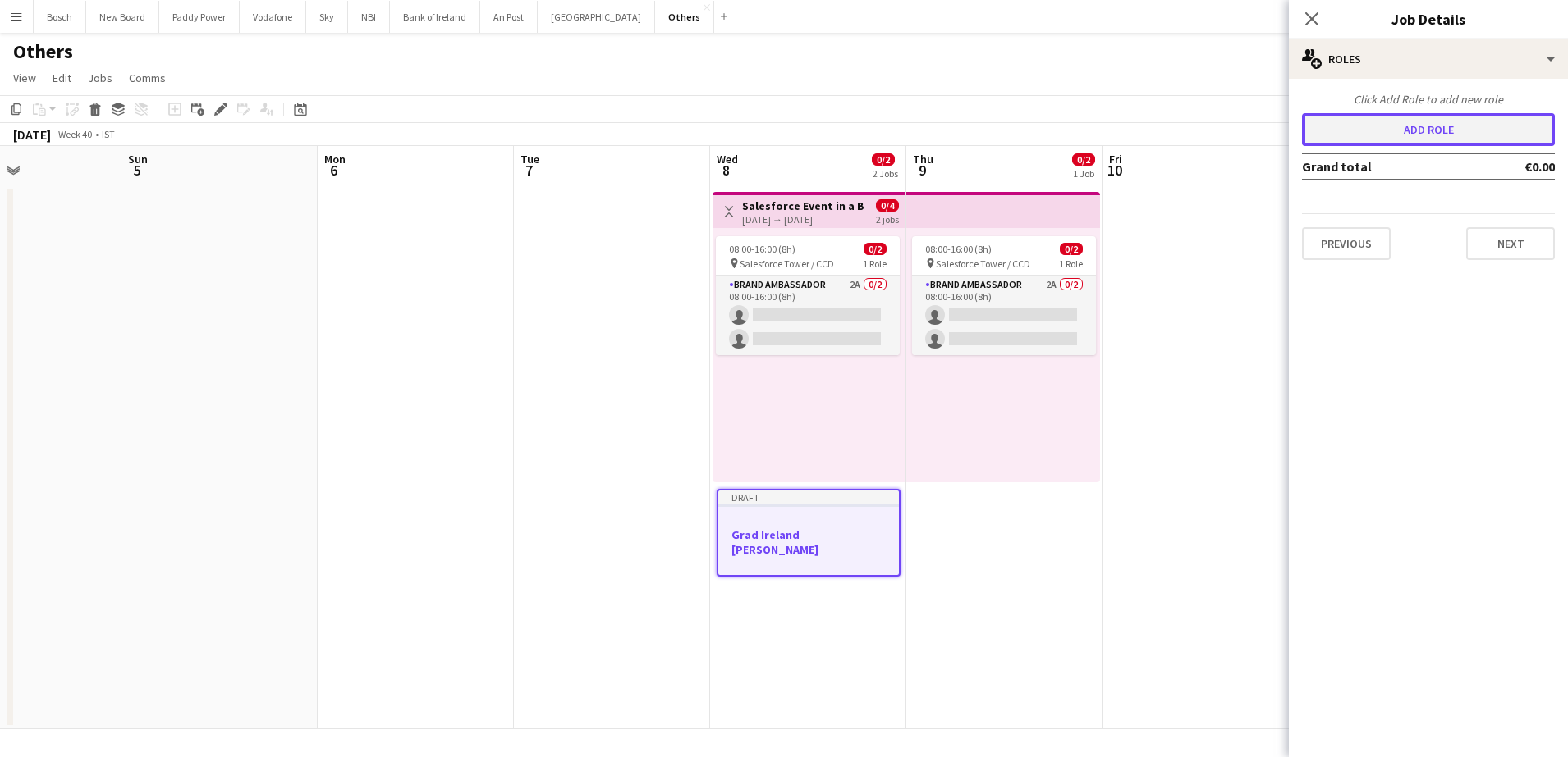
click at [1433, 119] on button "Add role" at bounding box center [1428, 130] width 253 height 33
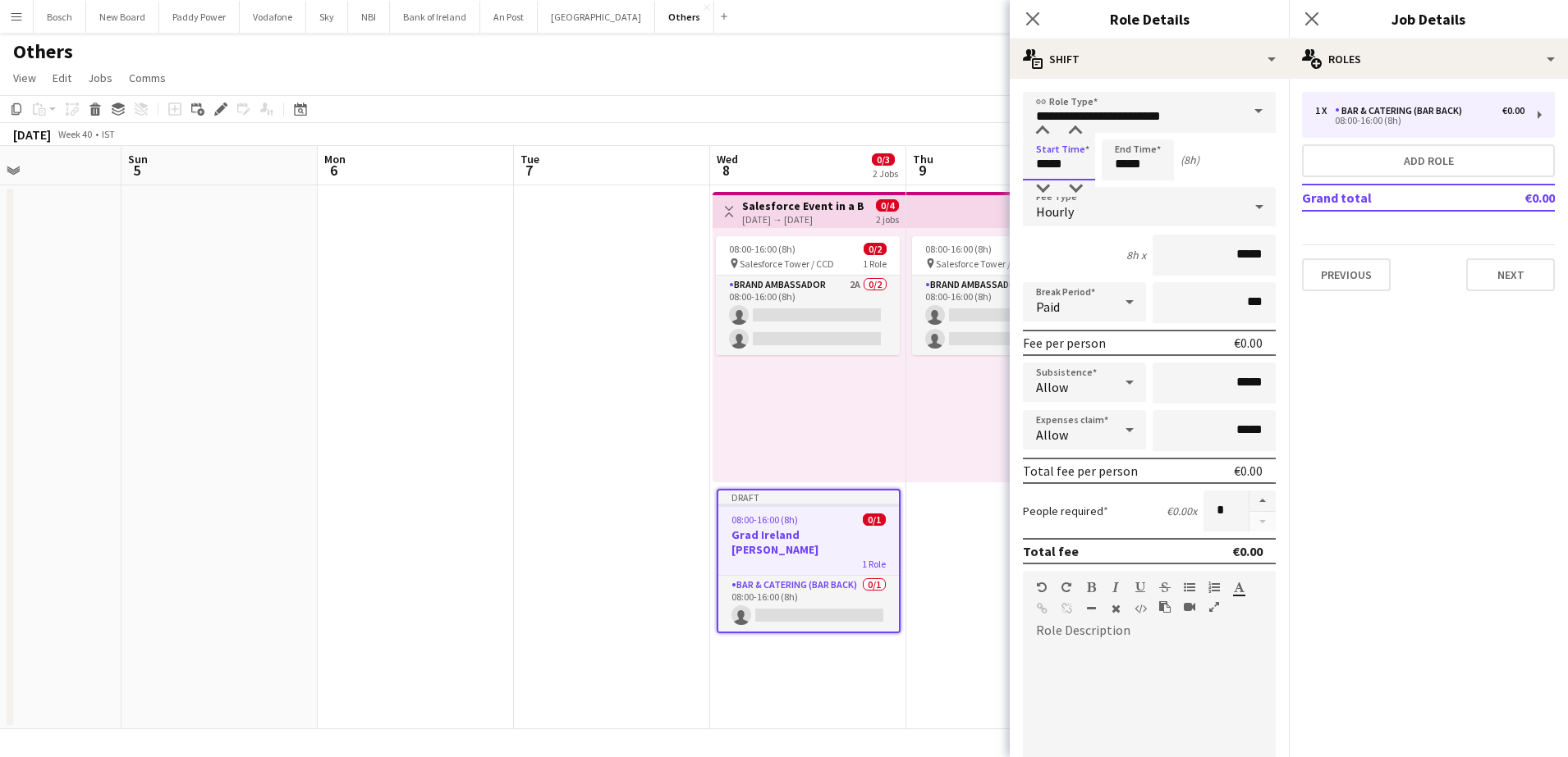
click at [1064, 159] on input "*****" at bounding box center [1059, 159] width 72 height 41
click at [1064, 163] on input "*****" at bounding box center [1059, 159] width 72 height 41
type input "*****"
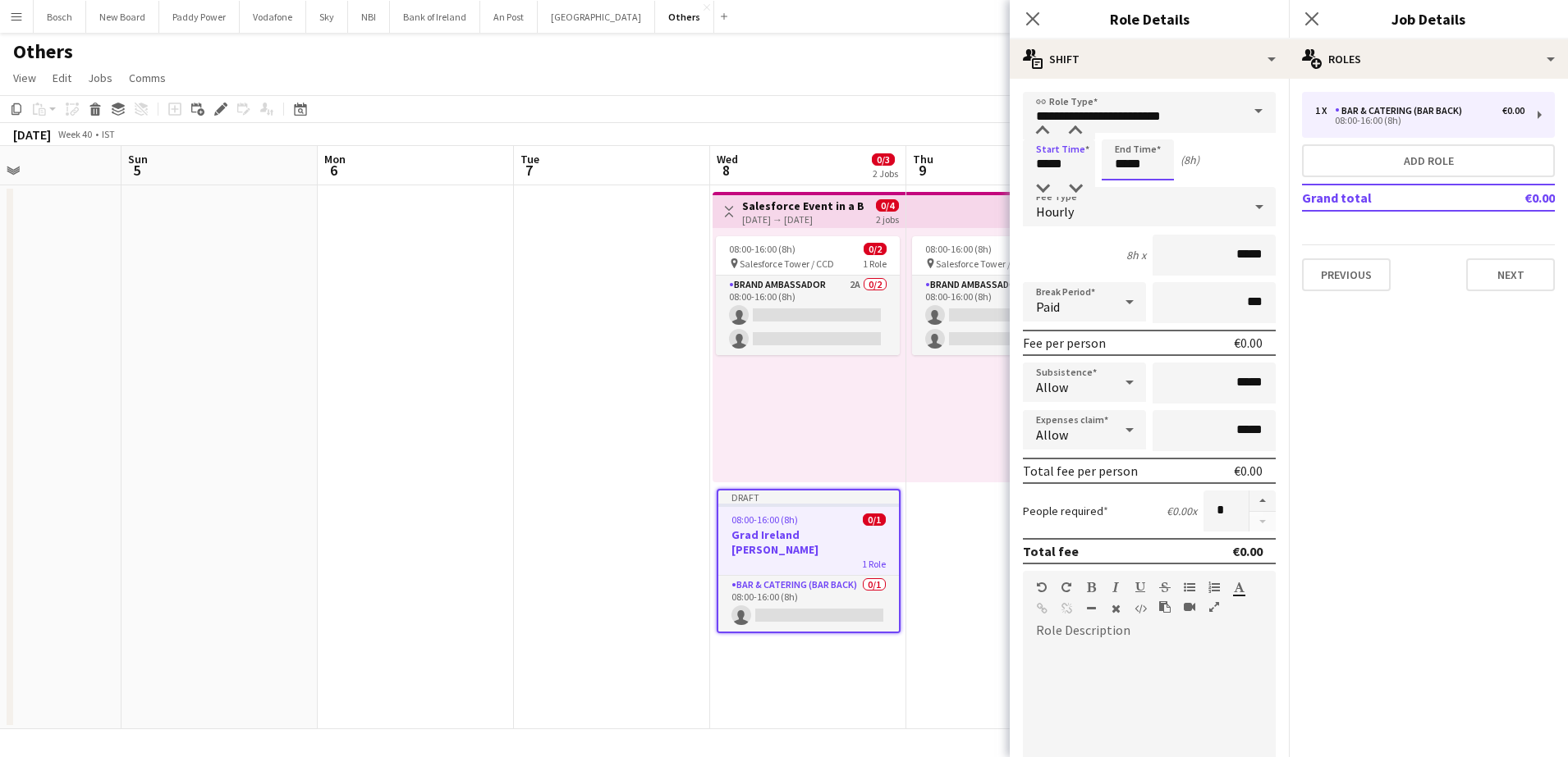
click at [1130, 169] on input "*****" at bounding box center [1138, 159] width 72 height 41
type input "*****"
click at [954, 105] on app-toolbar "Copy Paste Paste Ctrl+V Paste with crew Ctrl+Shift+V Paste linked Job [GEOGRAPH…" at bounding box center [784, 109] width 1568 height 27
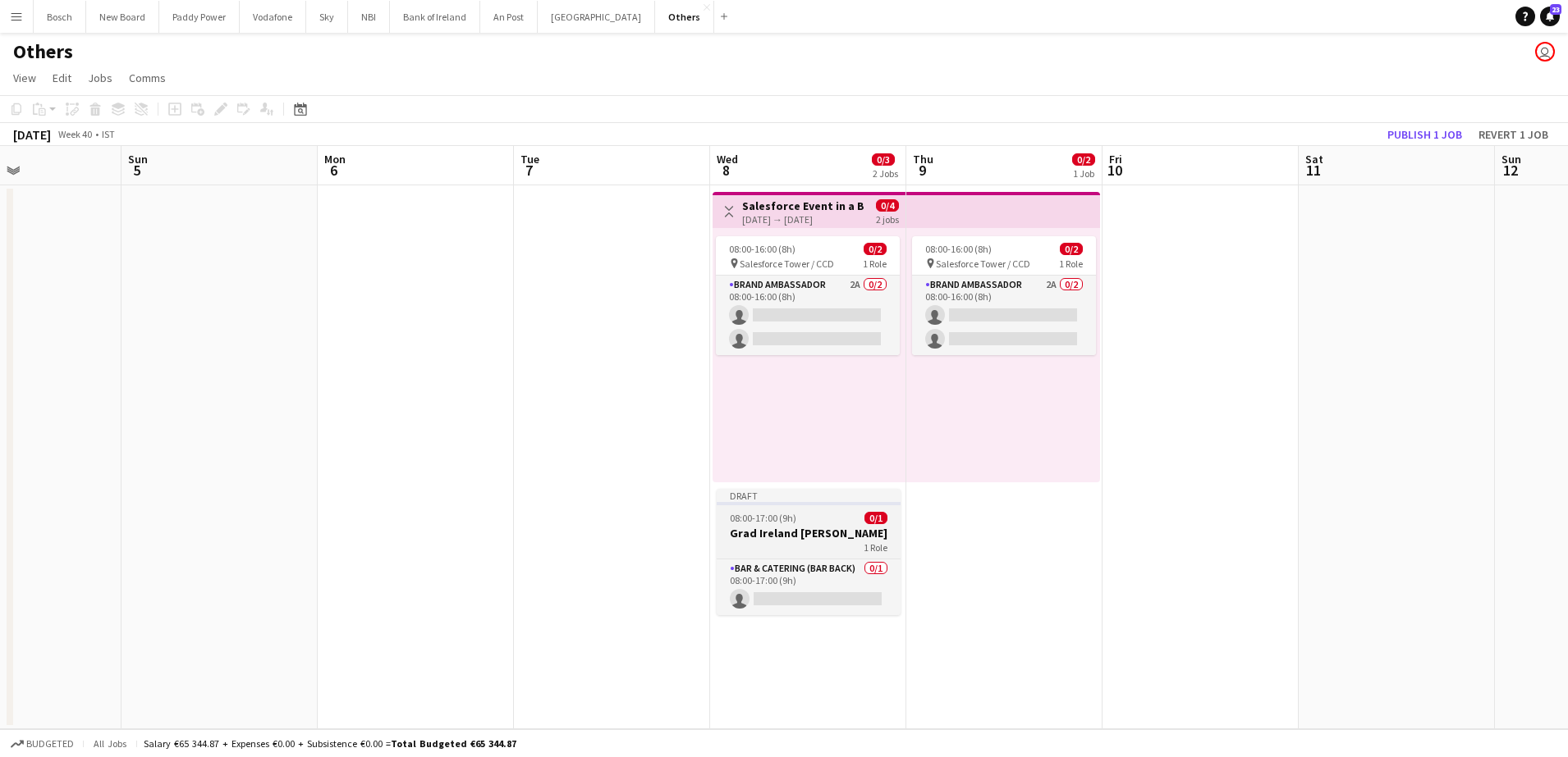
click at [810, 514] on div "08:00-17:00 (9h) 0/1" at bounding box center [808, 517] width 184 height 12
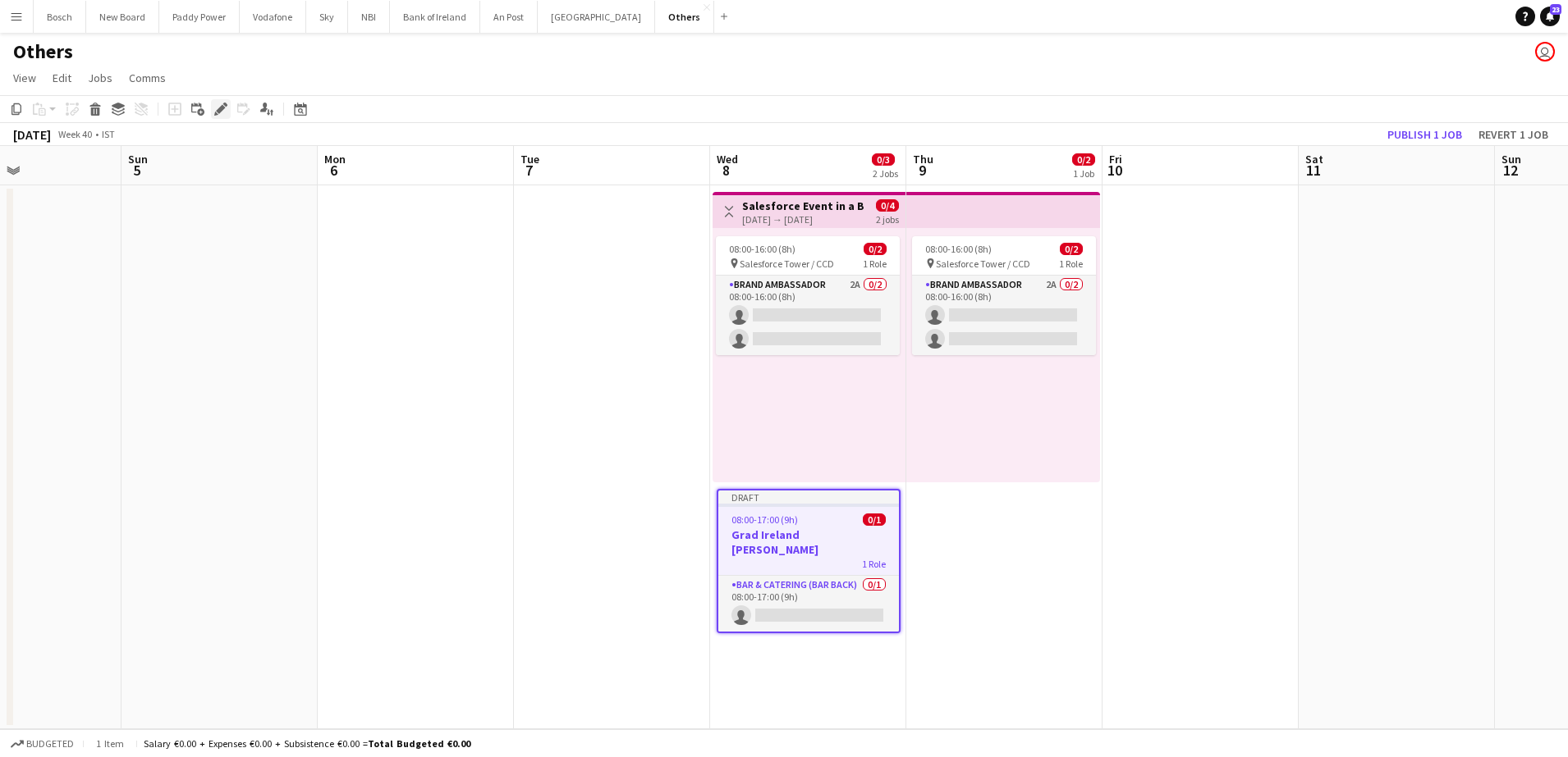
click at [225, 103] on icon at bounding box center [225, 104] width 4 height 4
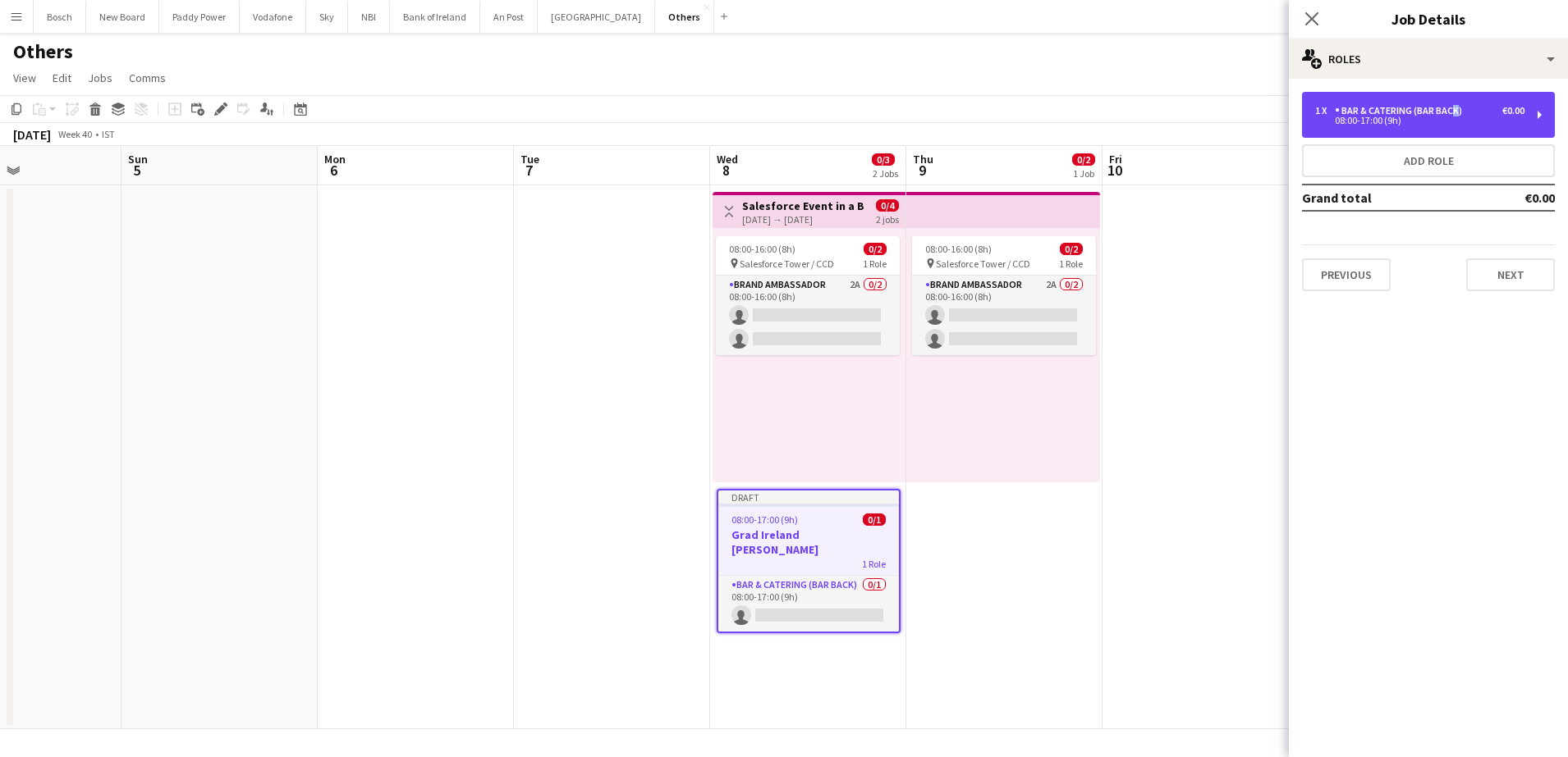
click at [1450, 91] on div "1 x Bar & Catering (Bar Back) €0.00 08:00-17:00 (9h) Add role Grand total €0.00…" at bounding box center [1428, 191] width 279 height 225
click at [1367, 115] on div "Bar & Catering (Bar Back)" at bounding box center [1401, 111] width 134 height 12
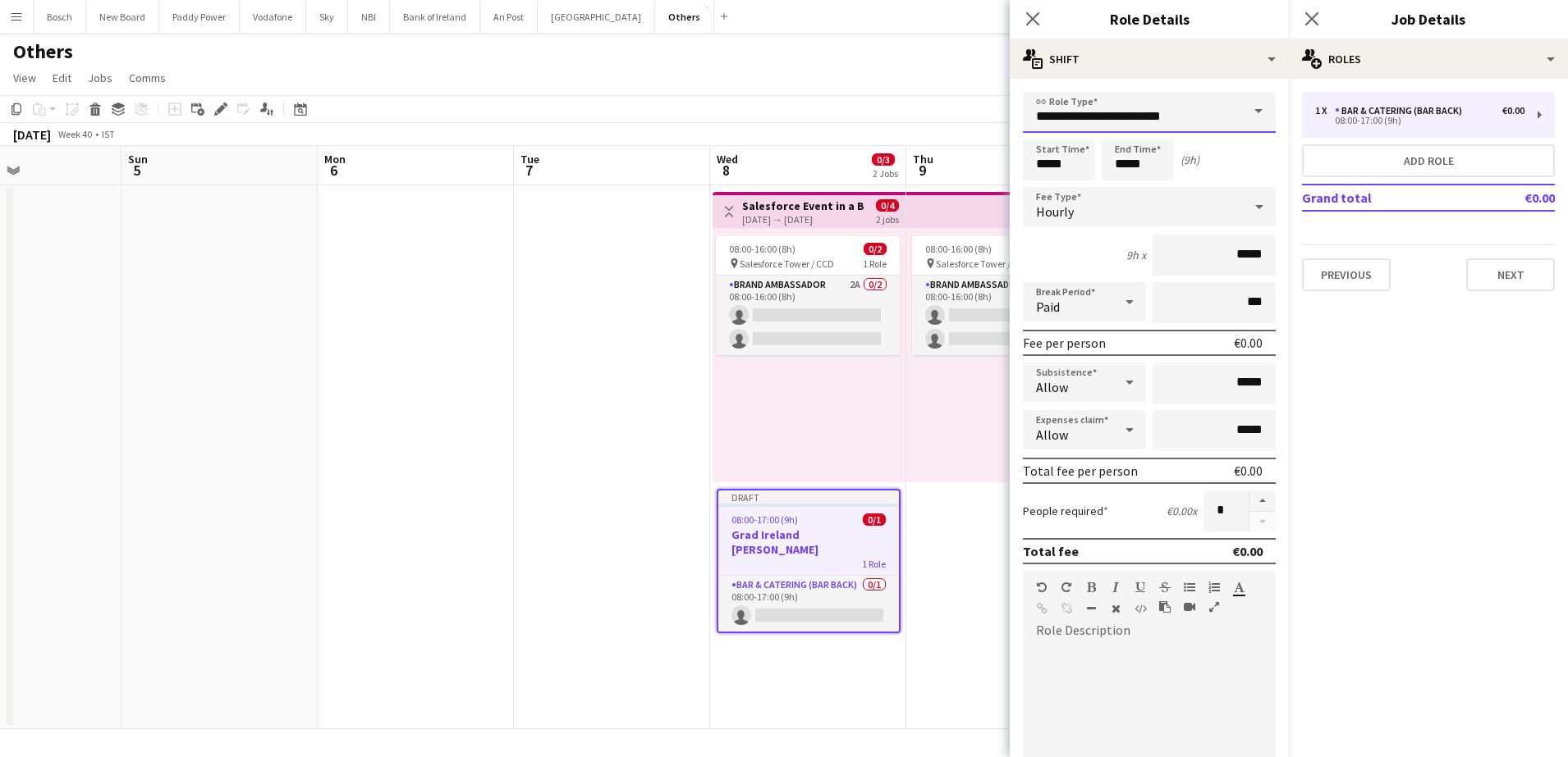
click at [1130, 112] on input "**********" at bounding box center [1149, 112] width 253 height 41
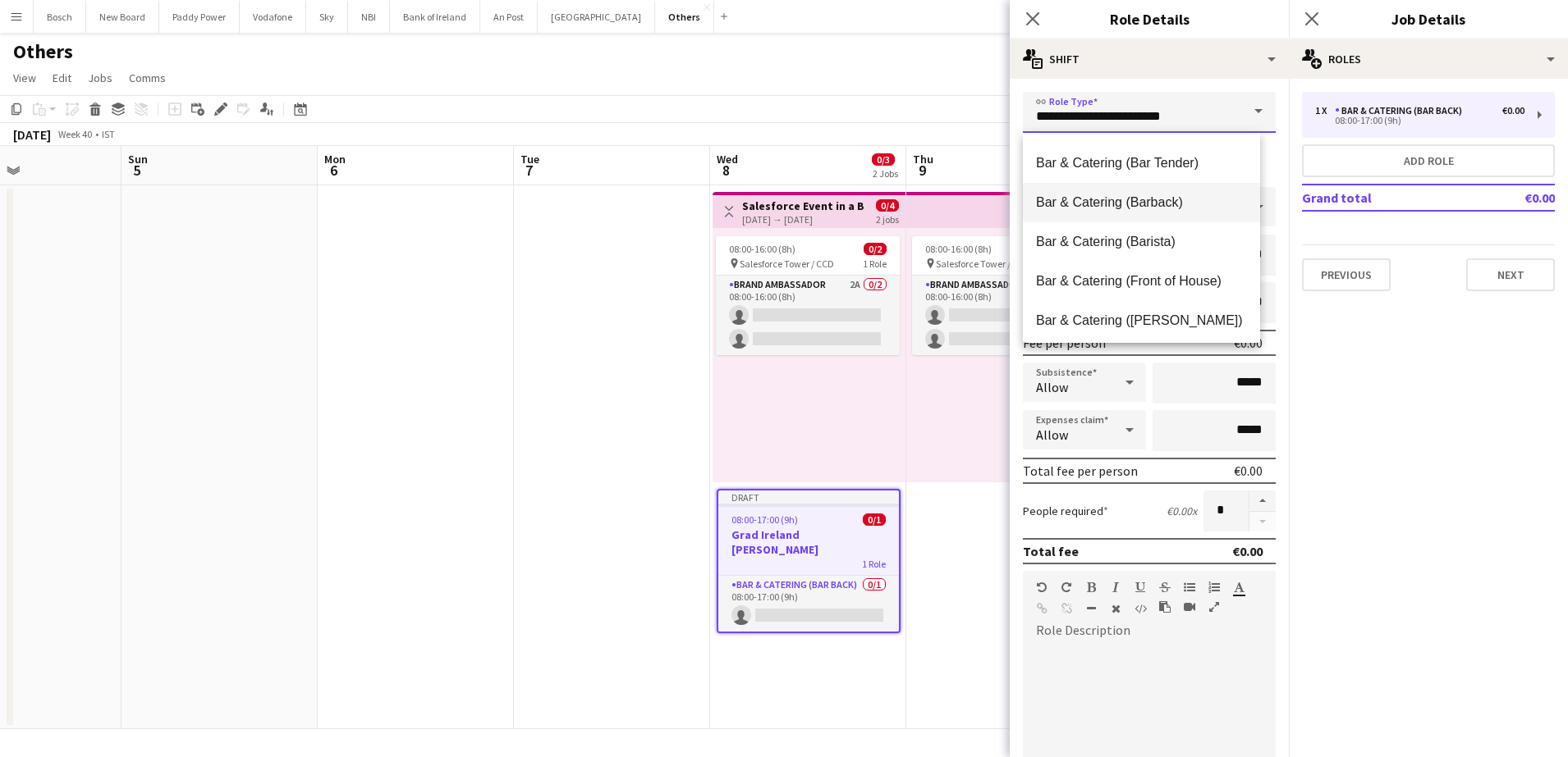
scroll to position [173, 0]
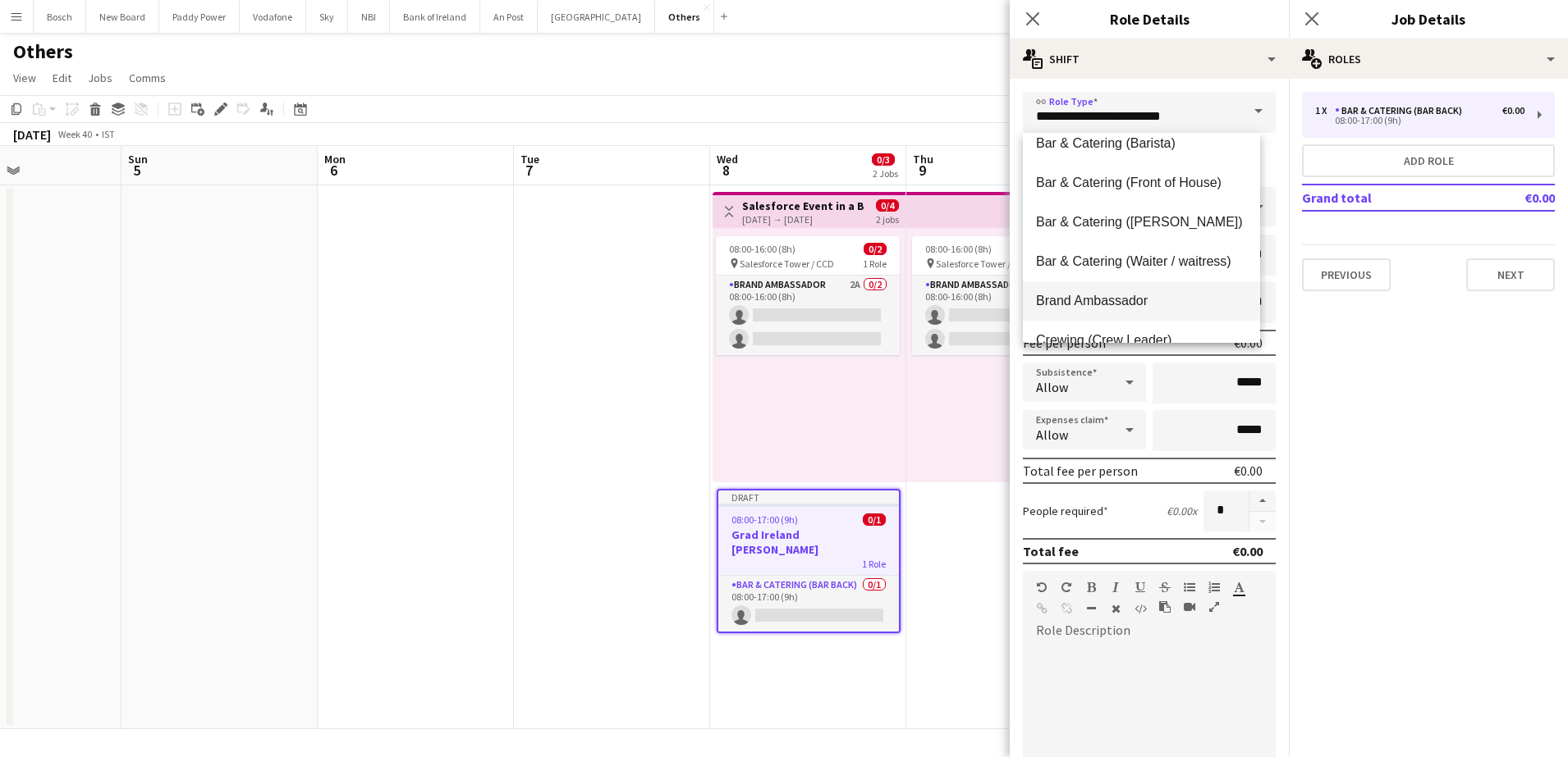
click at [1116, 289] on mat-option "Brand Ambassador" at bounding box center [1141, 300] width 237 height 39
type input "**********"
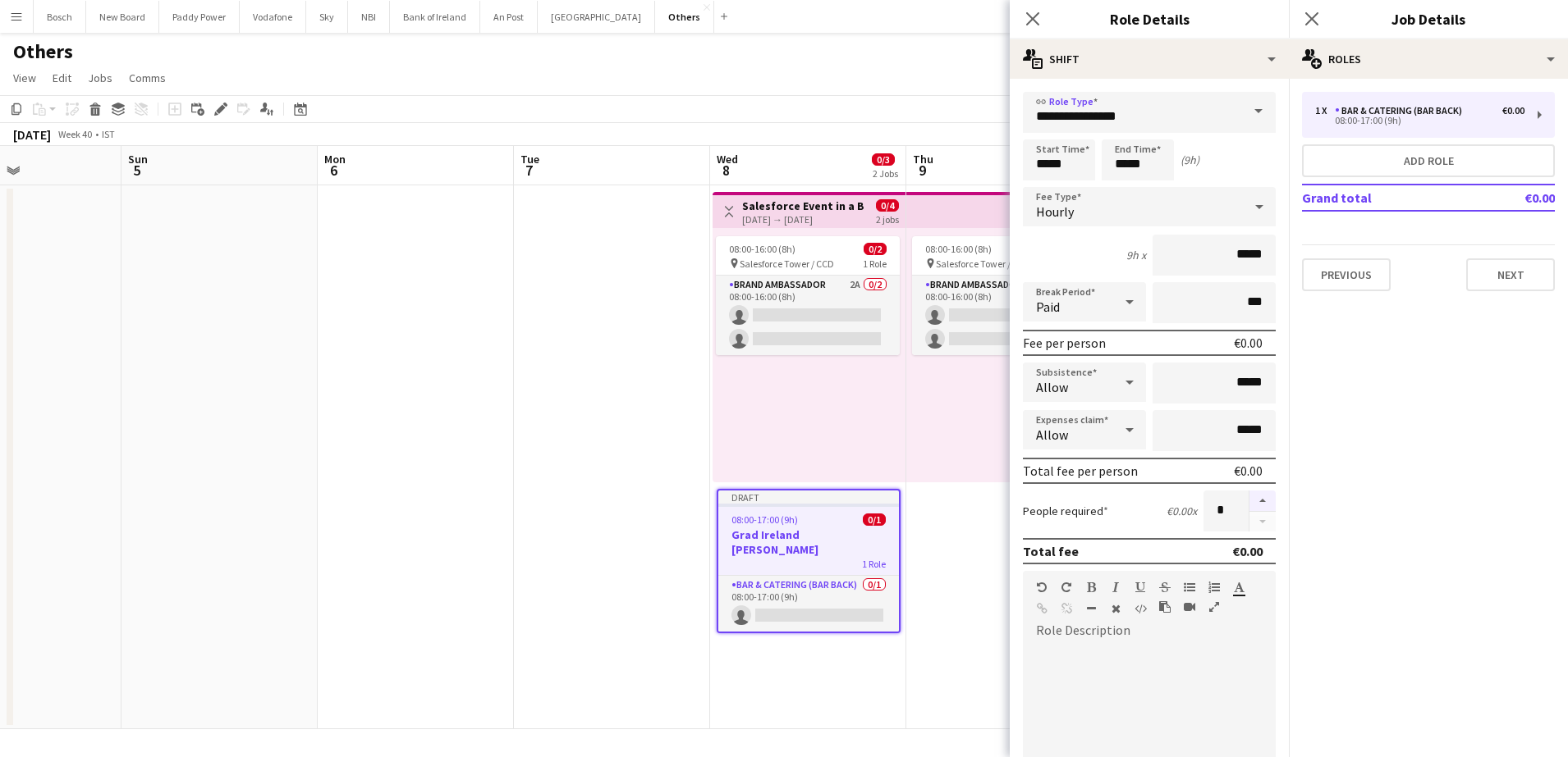
click at [1249, 498] on button "button" at bounding box center [1262, 501] width 27 height 21
type input "*"
click at [962, 168] on app-board-header-date "Thu 9 0/2 1 Job" at bounding box center [1004, 166] width 196 height 39
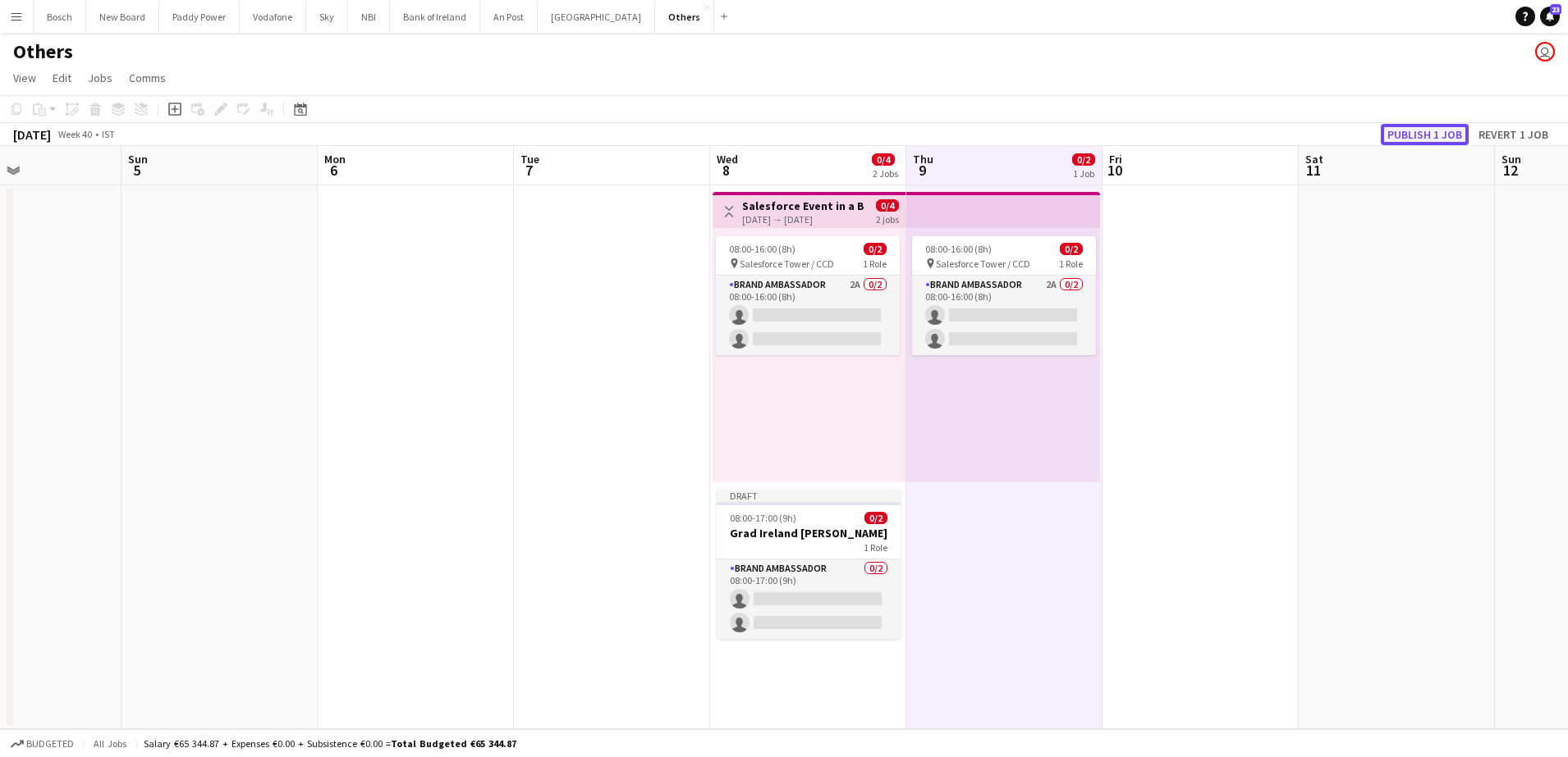
click at [1413, 124] on button "Publish 1 job" at bounding box center [1424, 134] width 88 height 21
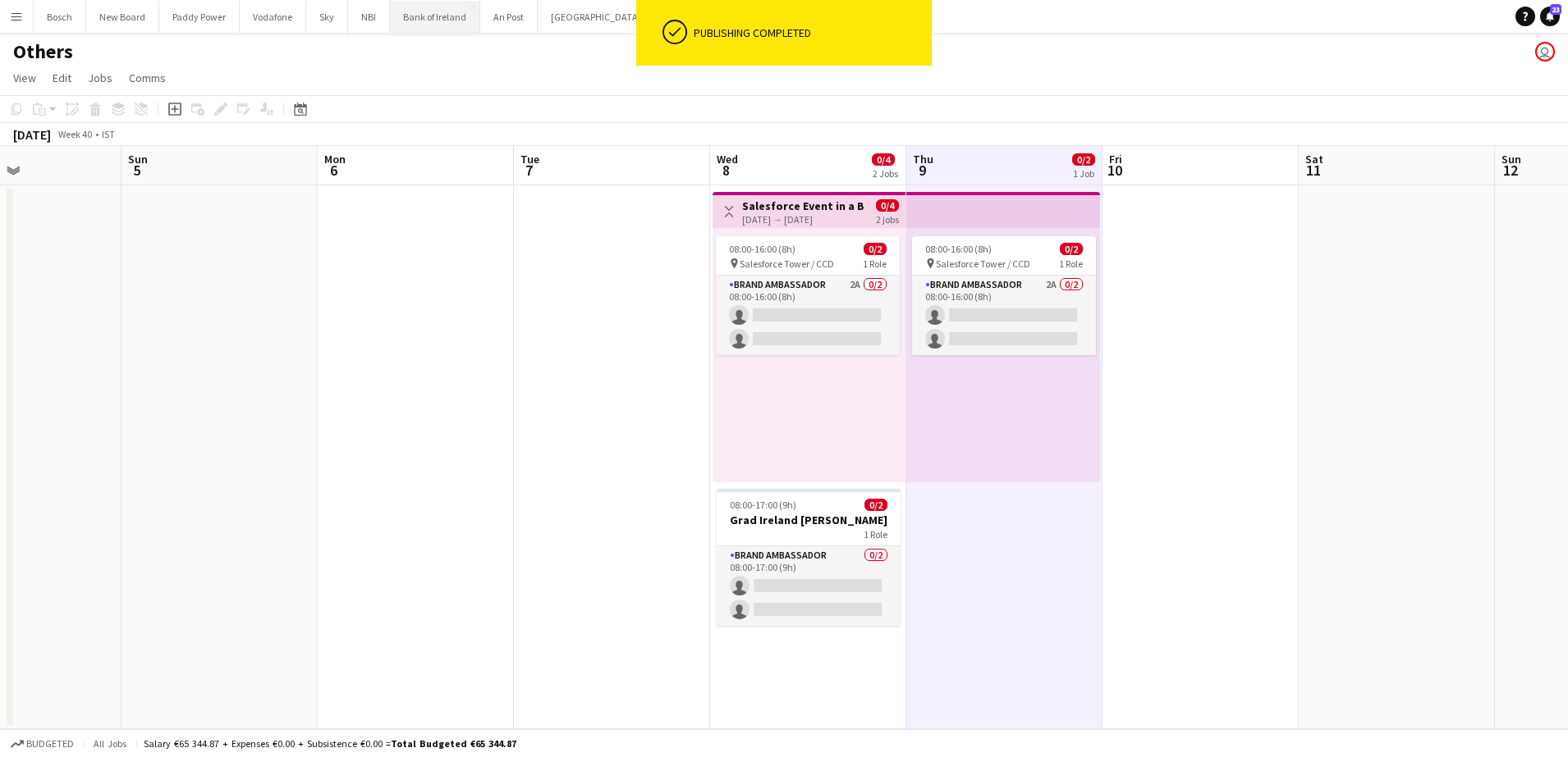
click at [419, 14] on button "Bank of Ireland Close" at bounding box center [435, 16] width 91 height 32
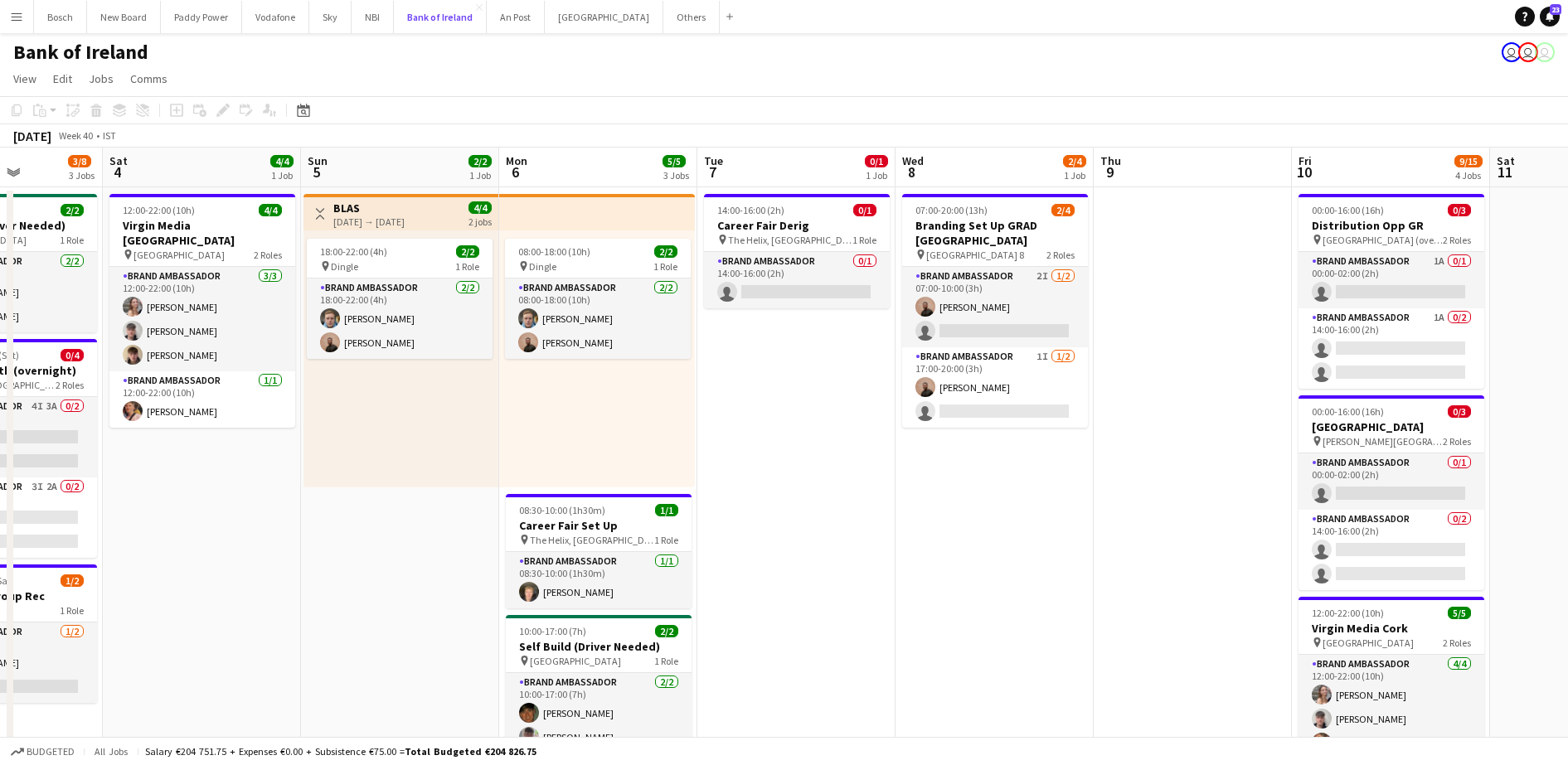
scroll to position [0, 614]
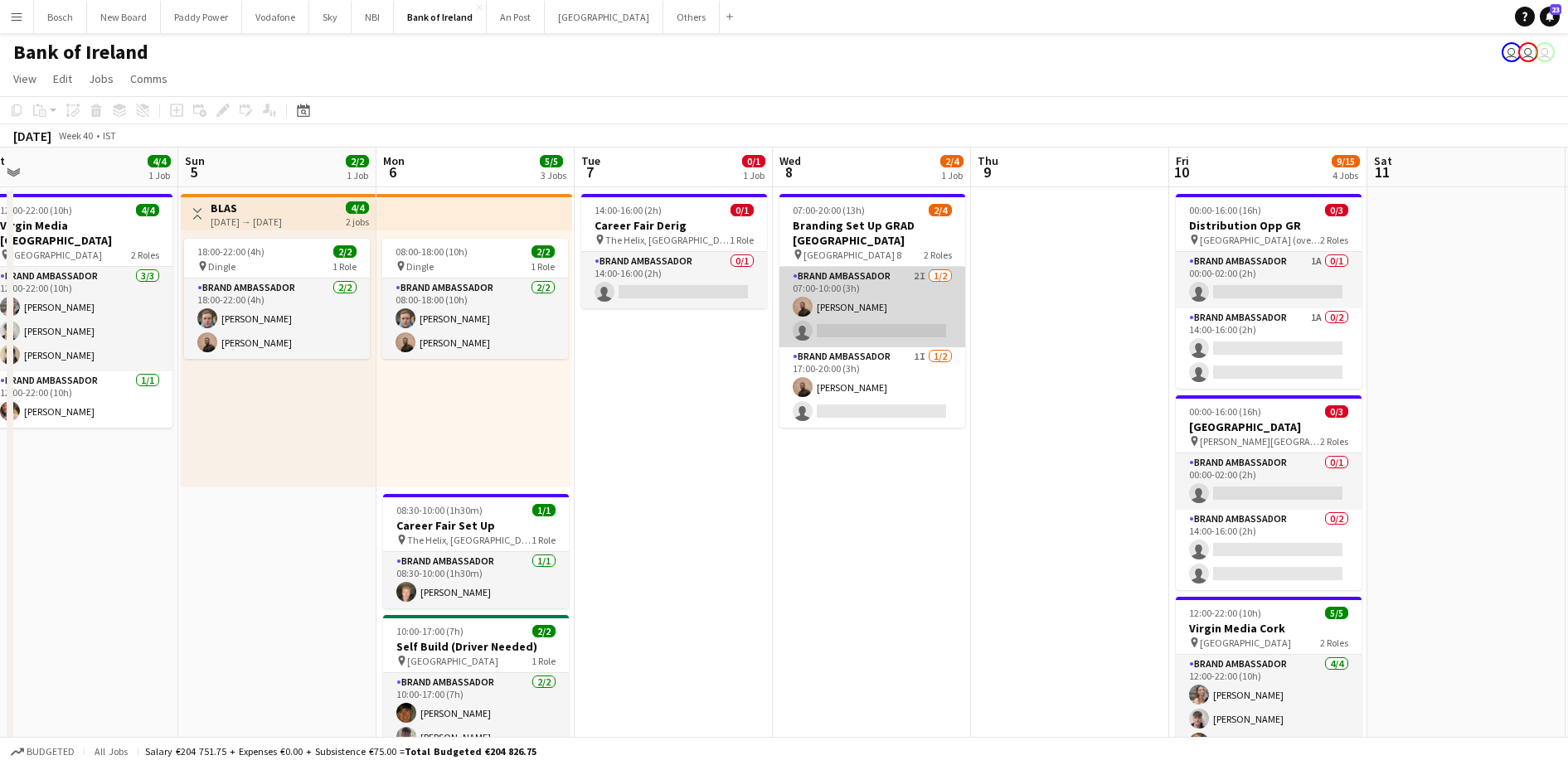
click at [858, 326] on app-card-role "Brand Ambassador 2I 1/2 07:00-10:00 (3h) Andrew Ajetunmobi single-neutral-actio…" at bounding box center [871, 307] width 186 height 80
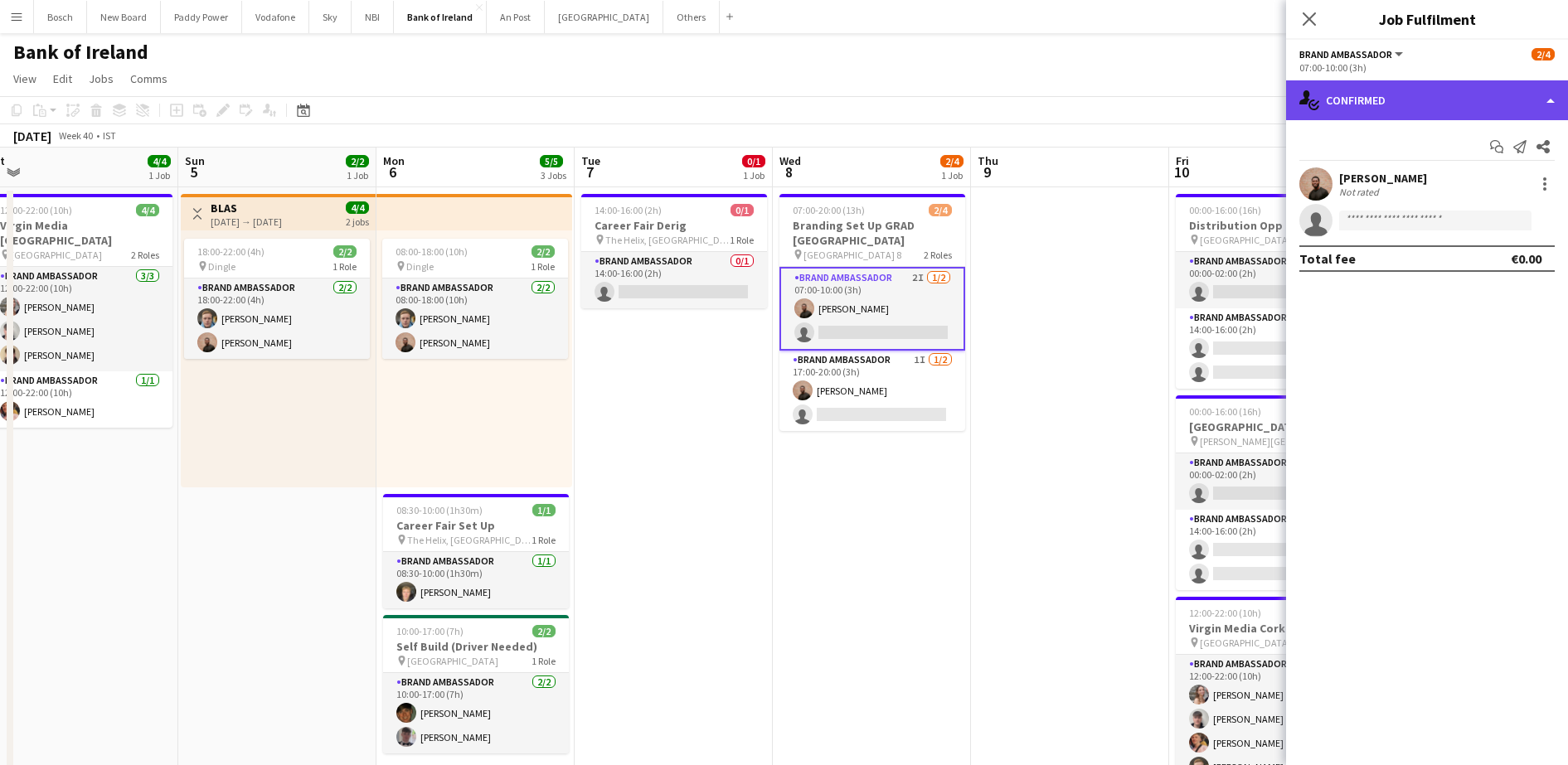
click at [1436, 92] on div "single-neutral-actions-check-2 Confirmed" at bounding box center [1426, 100] width 282 height 40
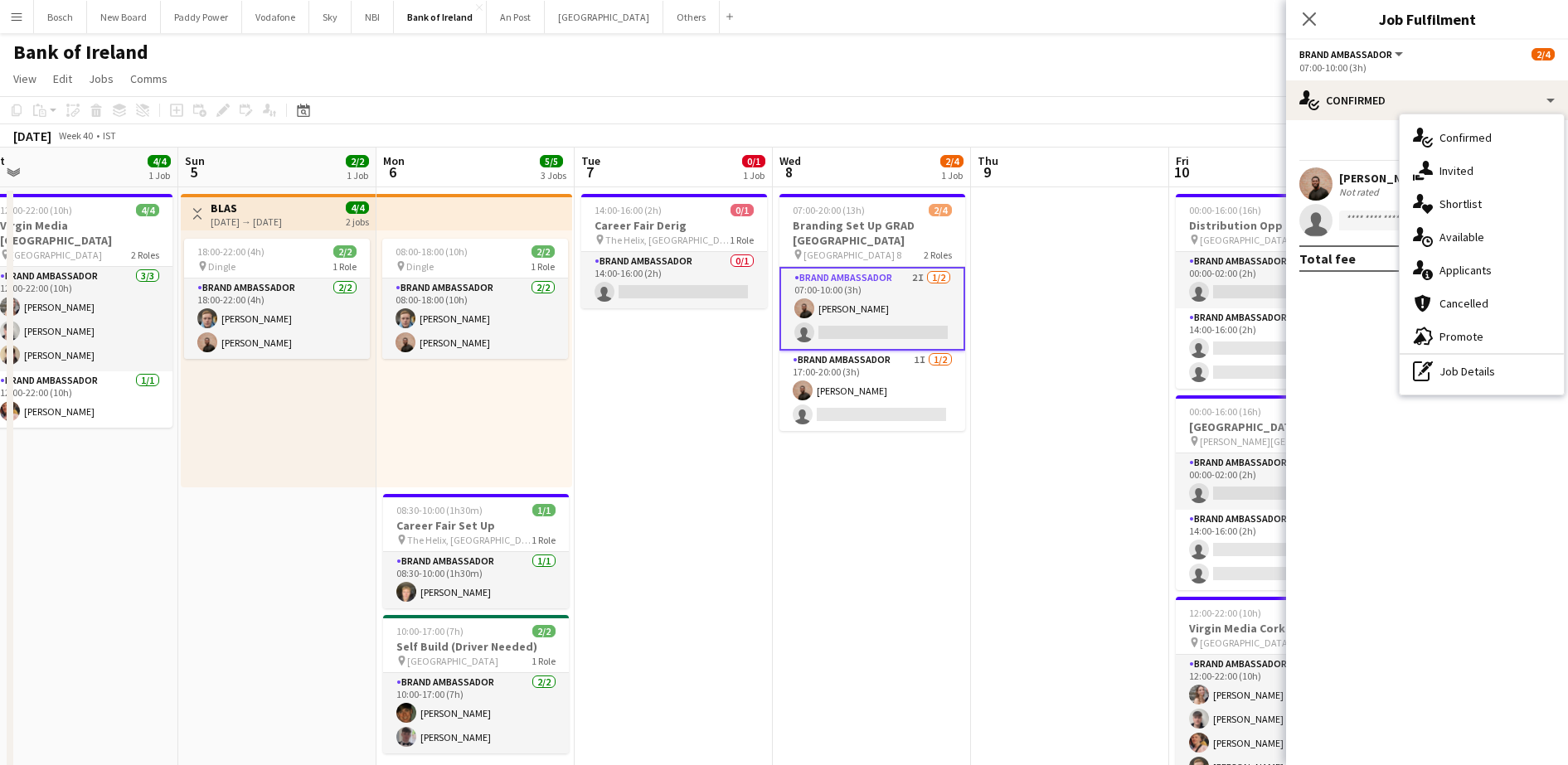
click at [1453, 178] on div "single-neutral-actions-share-1 Invited" at bounding box center [1481, 171] width 164 height 33
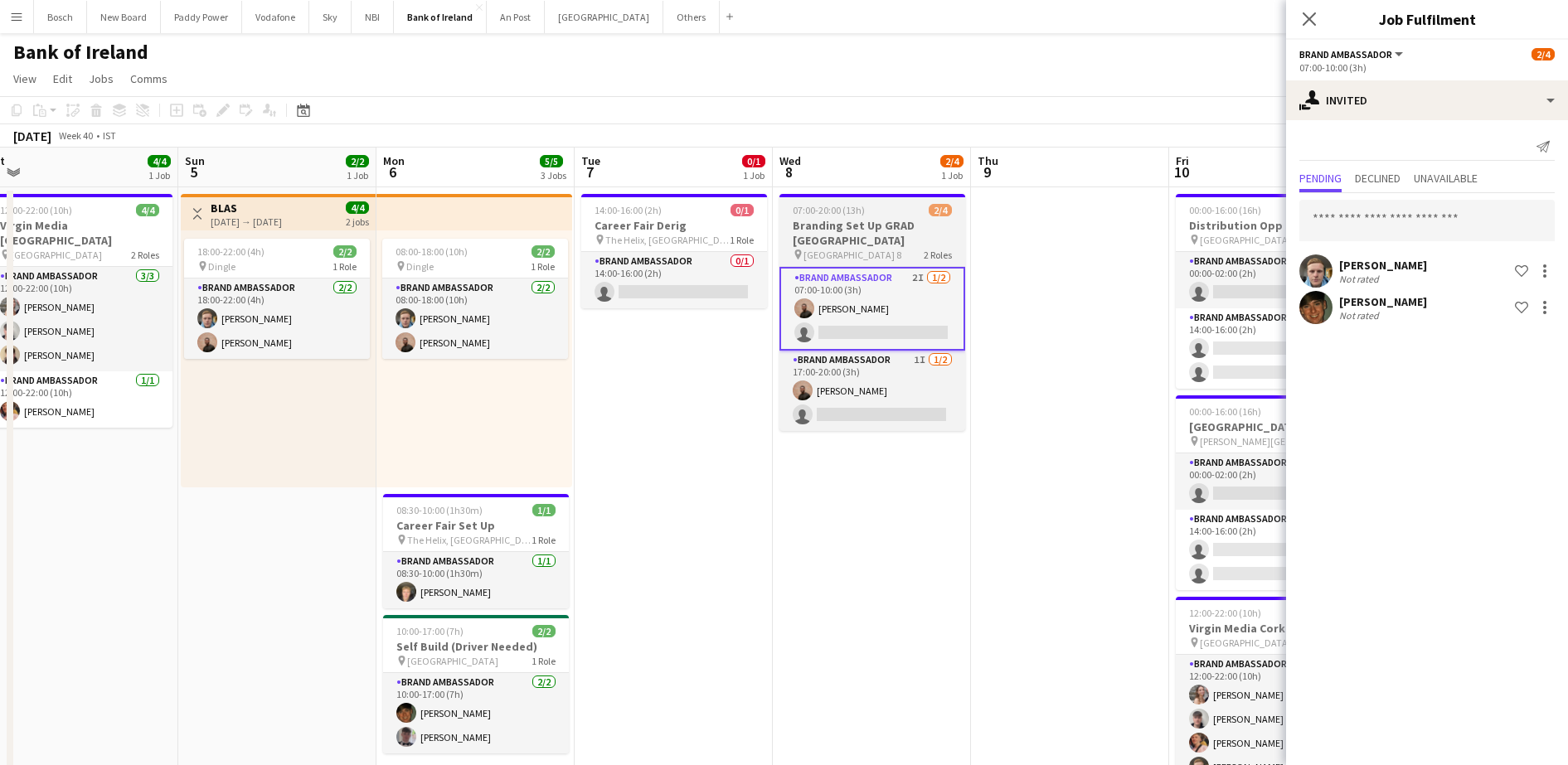
click at [954, 315] on app-card-role "Brand Ambassador 2I 1/2 07:00-10:00 (3h) Andrew Ajetunmobi single-neutral-actio…" at bounding box center [871, 309] width 186 height 84
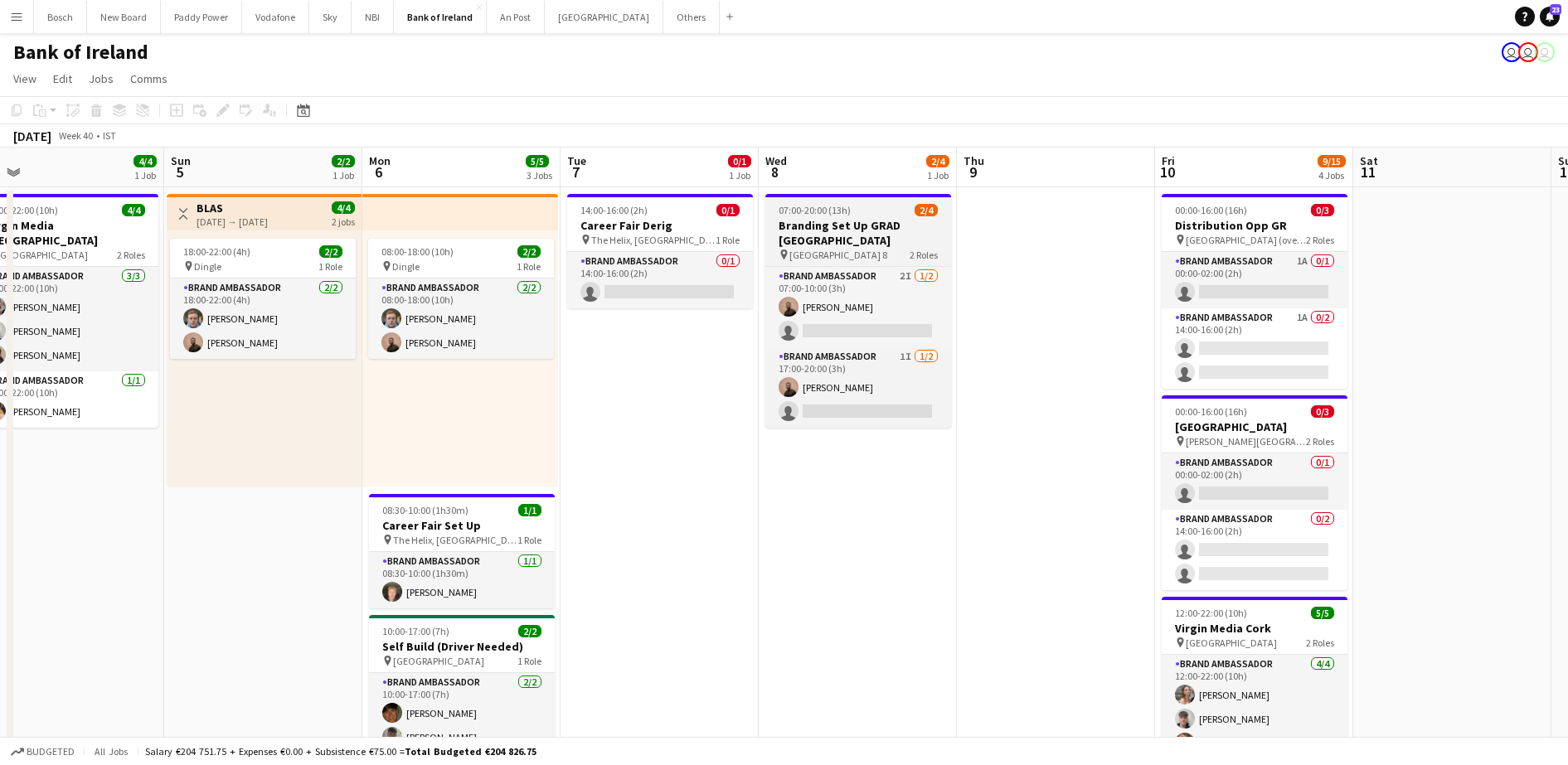
click at [929, 249] on span "2 Roles" at bounding box center [923, 254] width 28 height 12
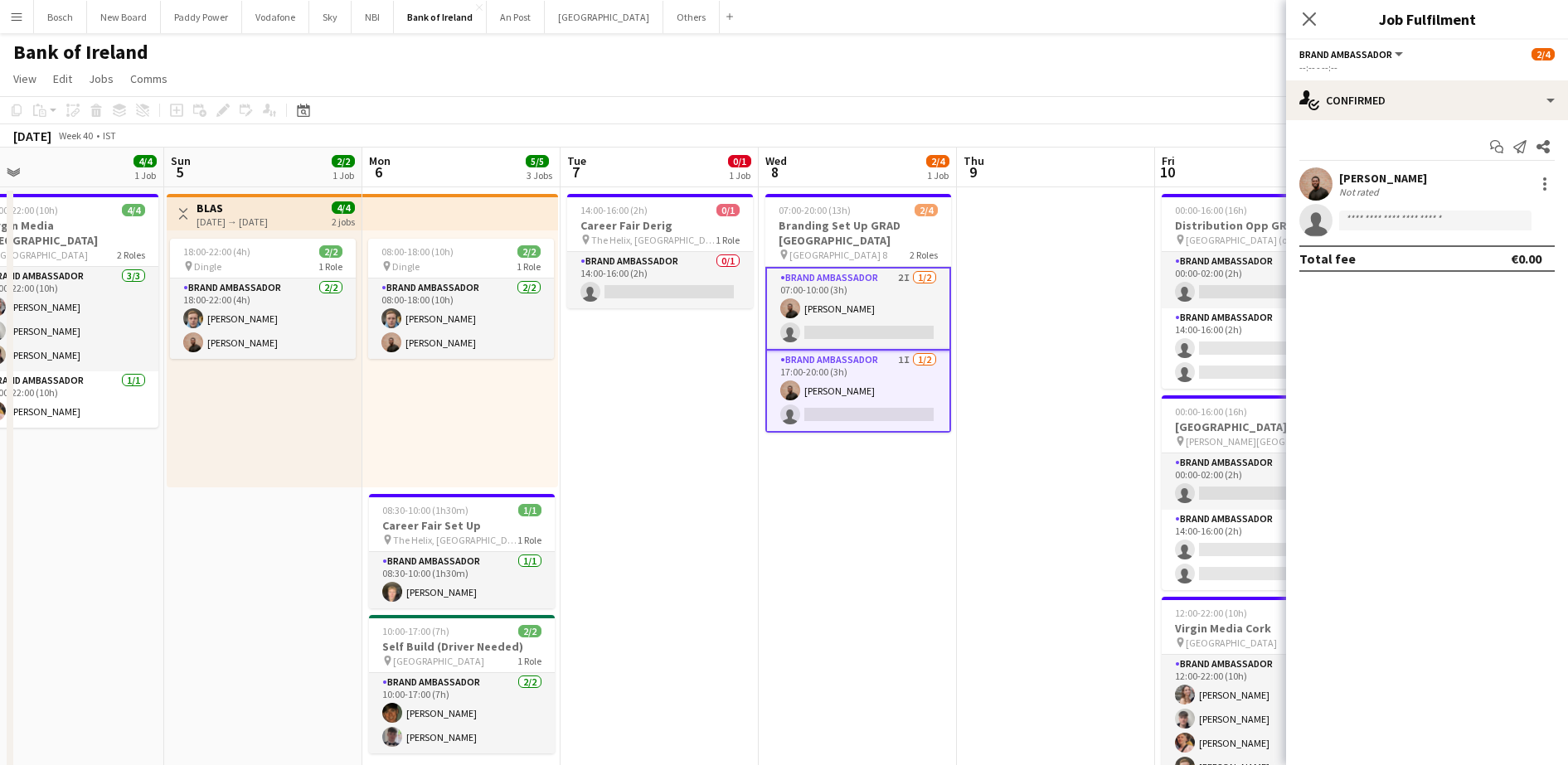
click at [861, 318] on app-card-role "Brand Ambassador 2I 1/2 07:00-10:00 (3h) Andrew Ajetunmobi single-neutral-actio…" at bounding box center [858, 309] width 186 height 84
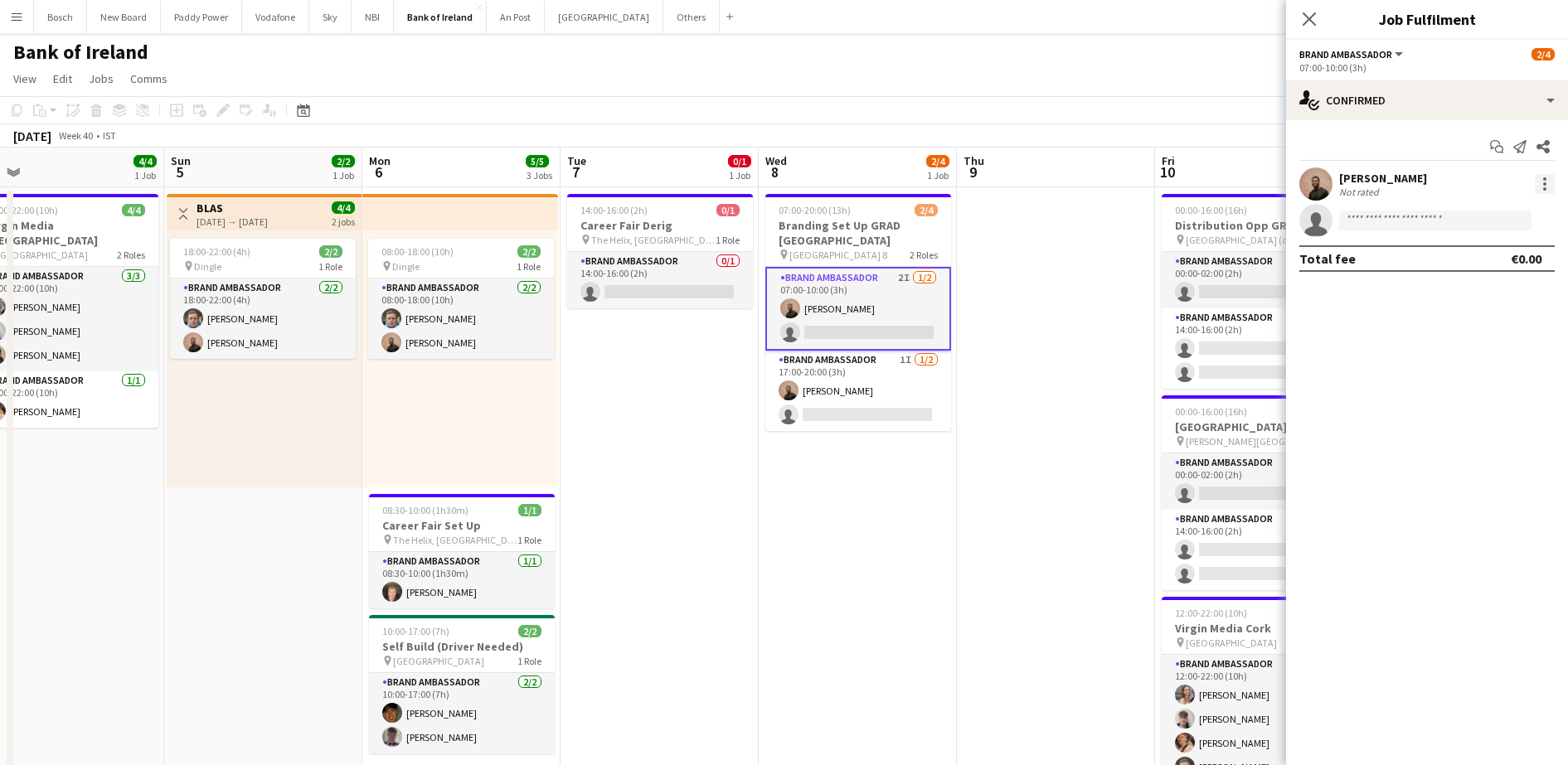
click at [1538, 190] on div at bounding box center [1545, 184] width 20 height 20
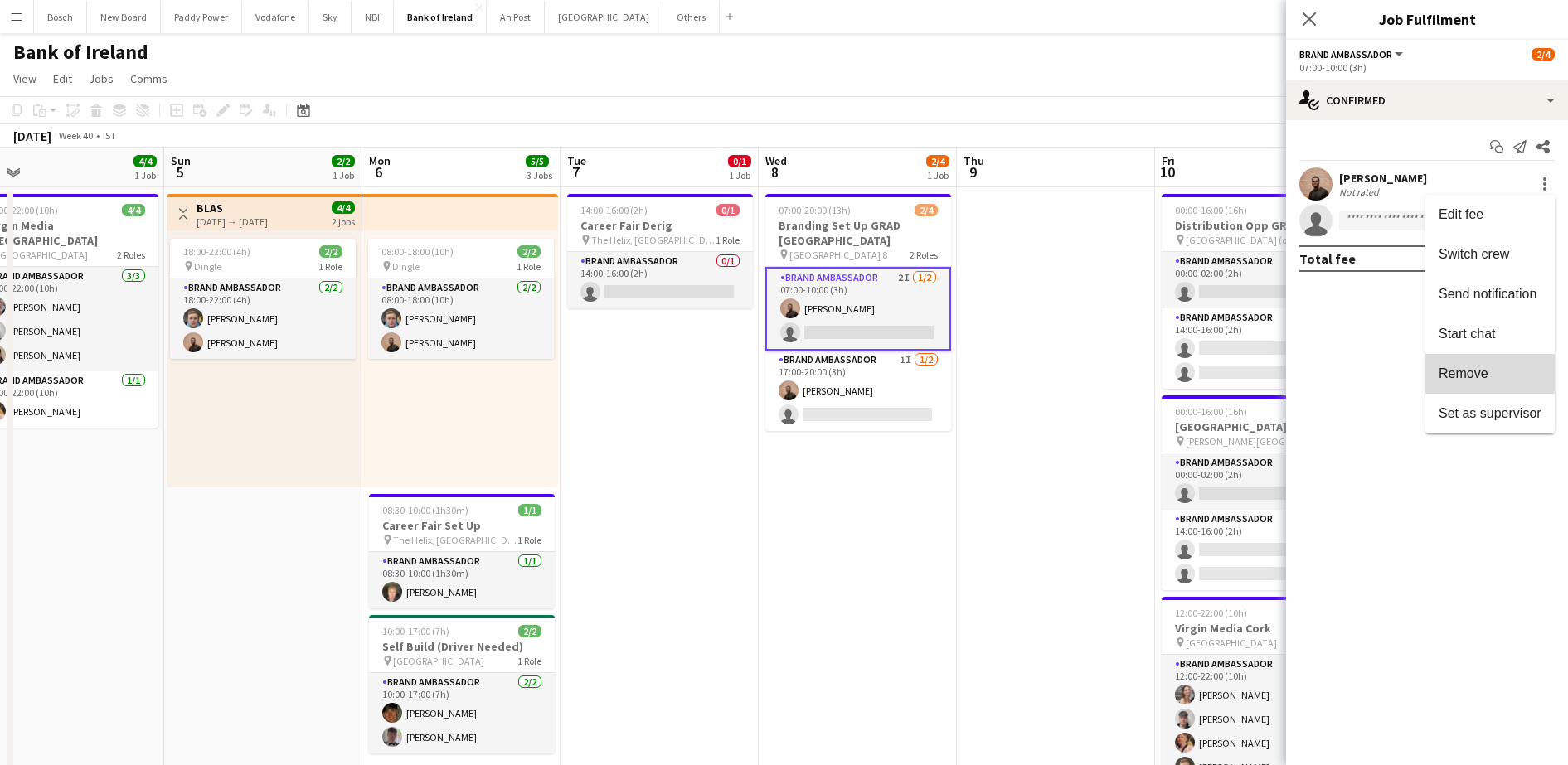
click at [1456, 369] on span "Remove" at bounding box center [1463, 373] width 50 height 14
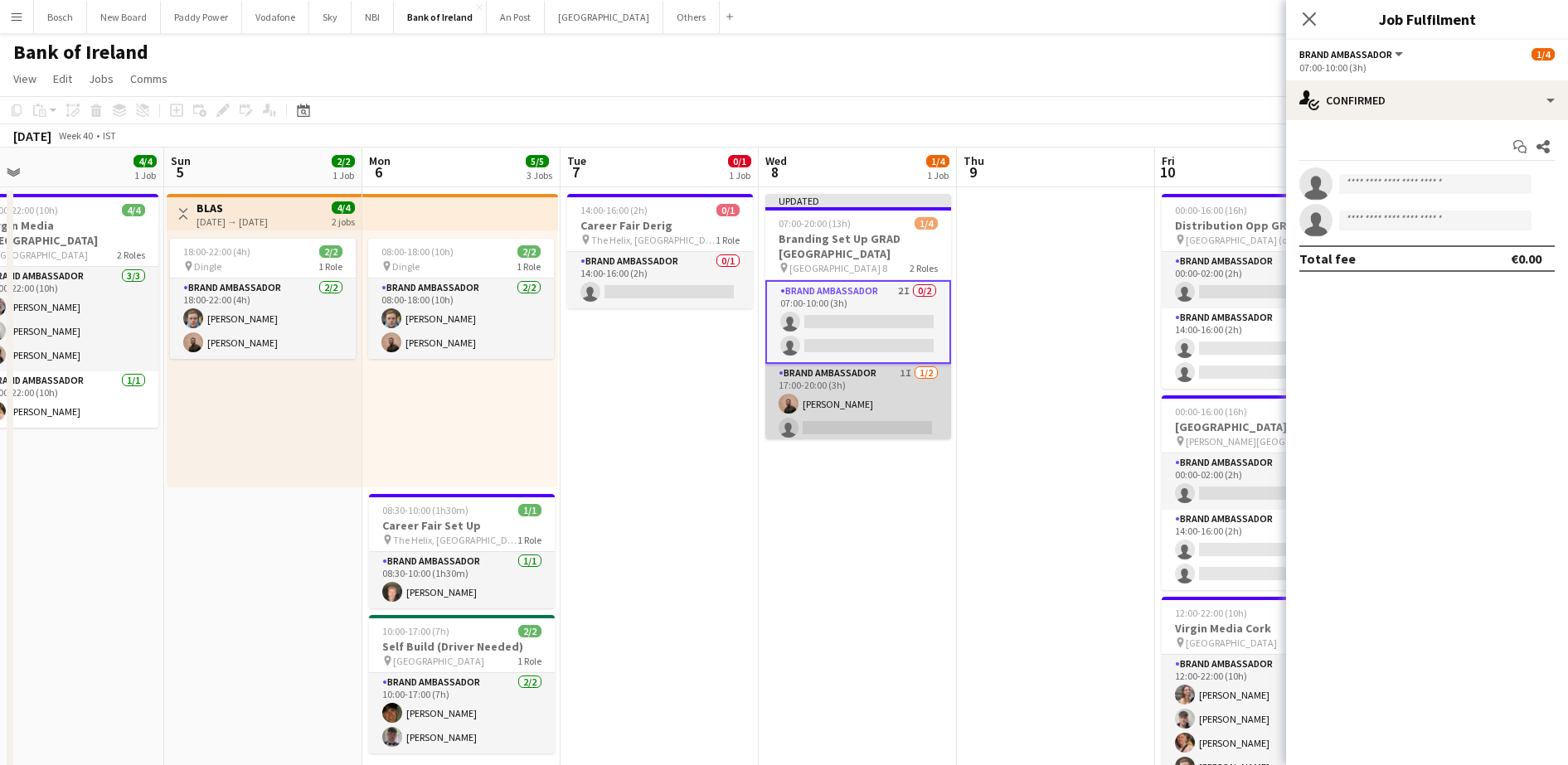
click at [865, 393] on app-card-role "Brand Ambassador 1I 1/2 17:00-20:00 (3h) Andrew Ajetunmobi single-neutral-actio…" at bounding box center [858, 403] width 186 height 80
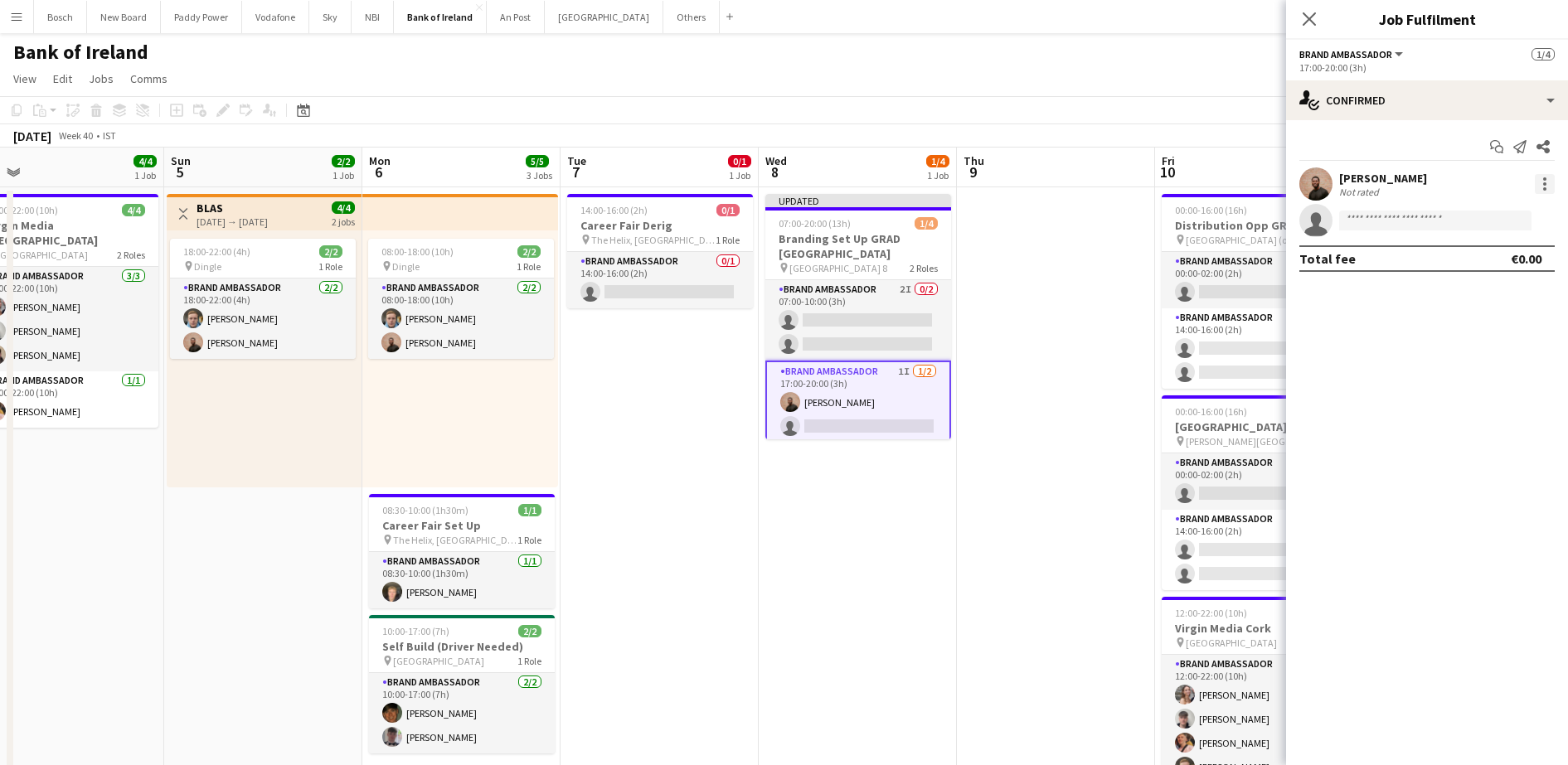
click at [1553, 179] on div at bounding box center [1545, 184] width 20 height 20
click at [1454, 367] on span "Remove" at bounding box center [1463, 373] width 50 height 14
click at [1113, 112] on app-toolbar "Copy Paste Paste Ctrl+V Paste with crew Ctrl+Shift+V Paste linked Job [GEOGRAPH…" at bounding box center [784, 110] width 1568 height 28
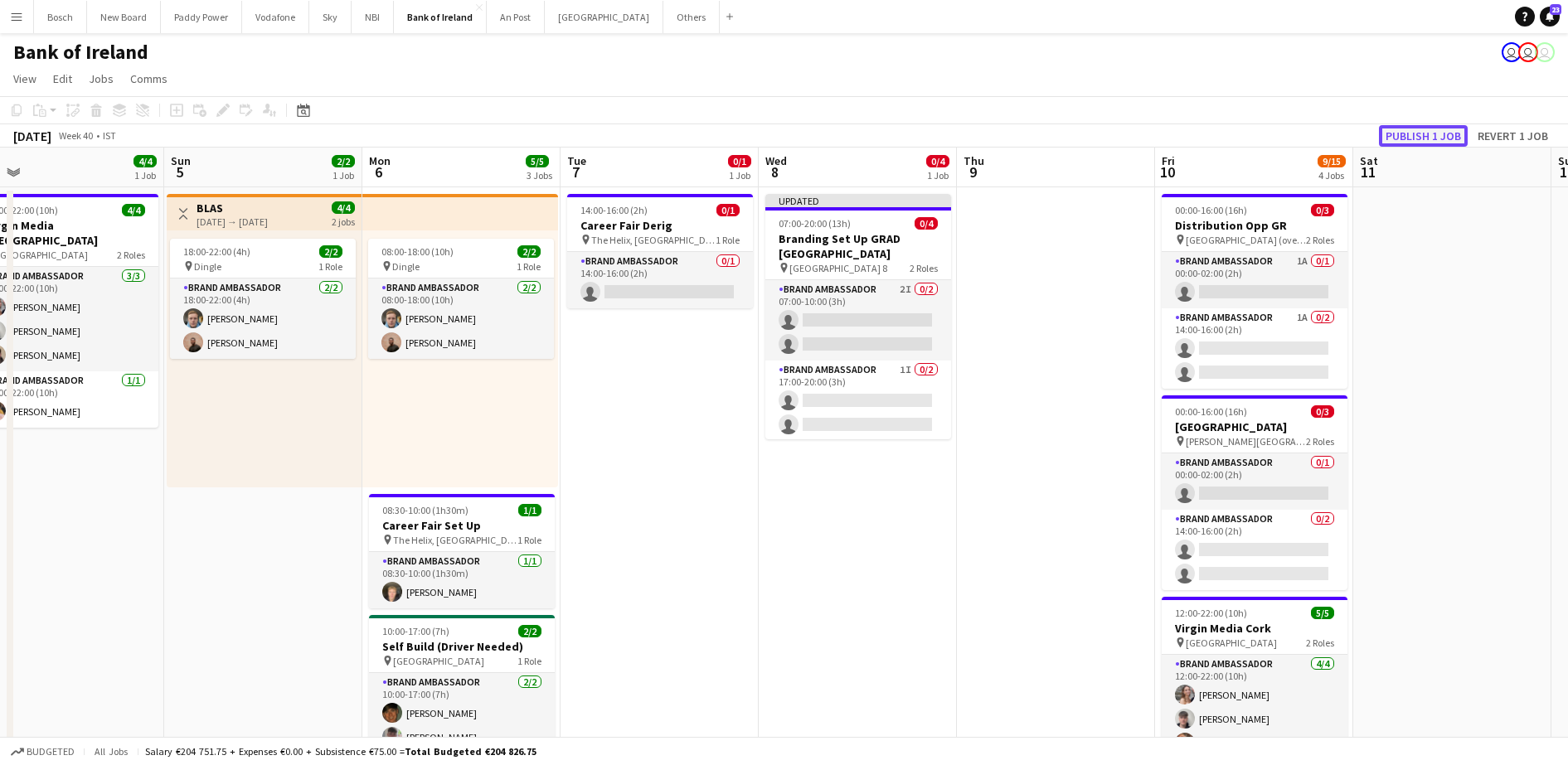
click at [1448, 133] on button "Publish 1 job" at bounding box center [1423, 135] width 89 height 21
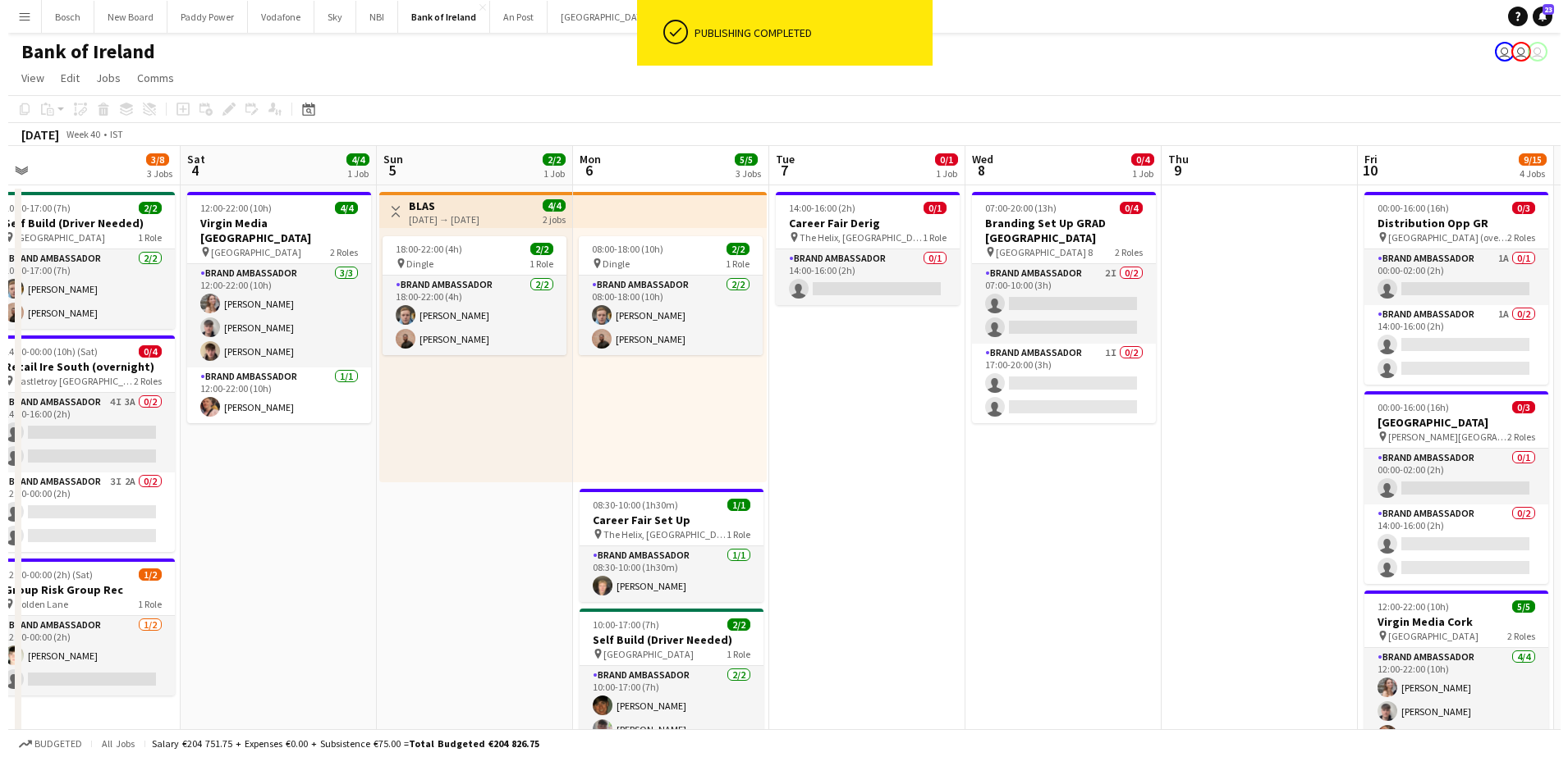
scroll to position [0, 414]
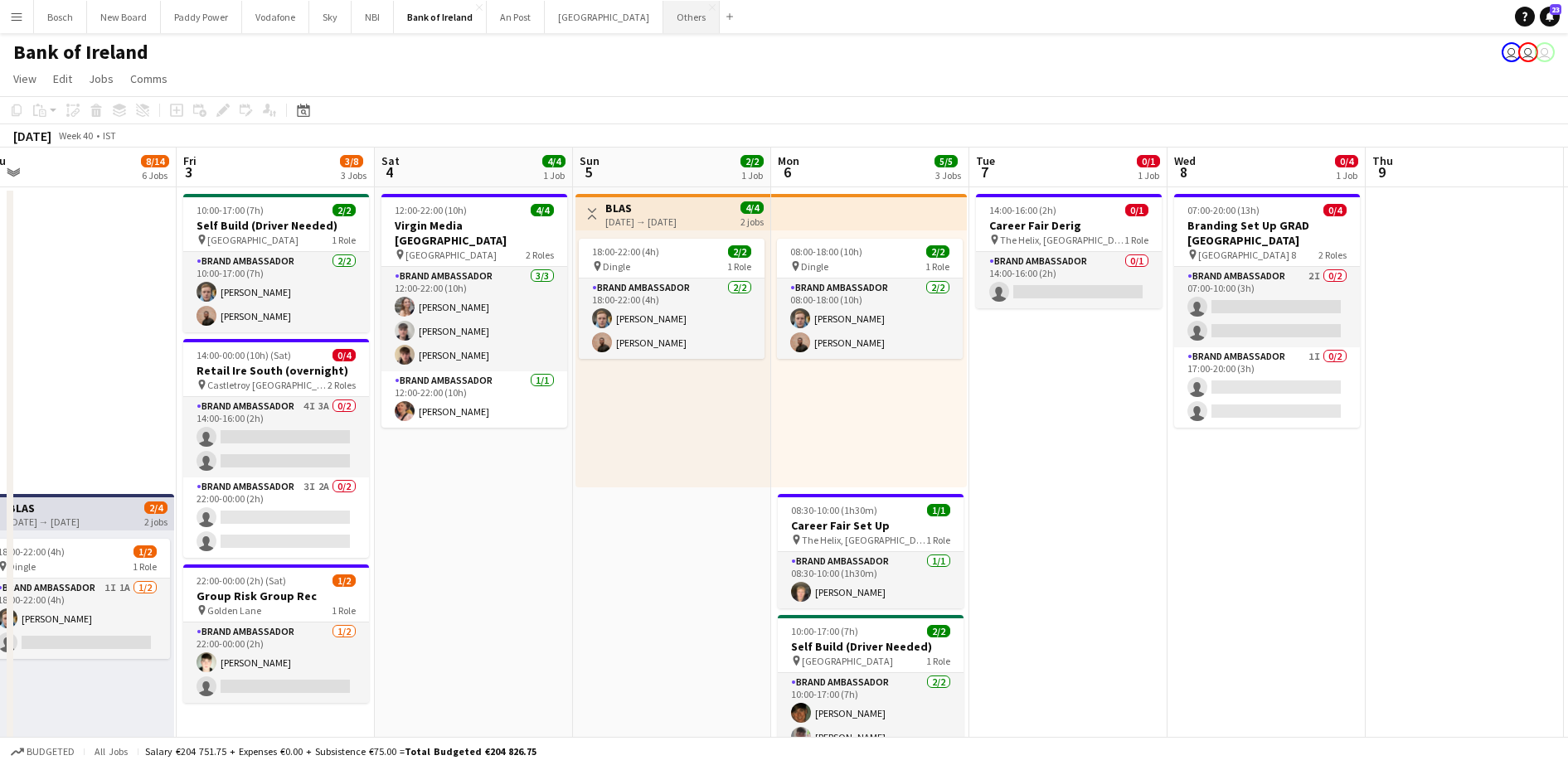
click at [663, 20] on button "Others Close" at bounding box center [691, 17] width 56 height 32
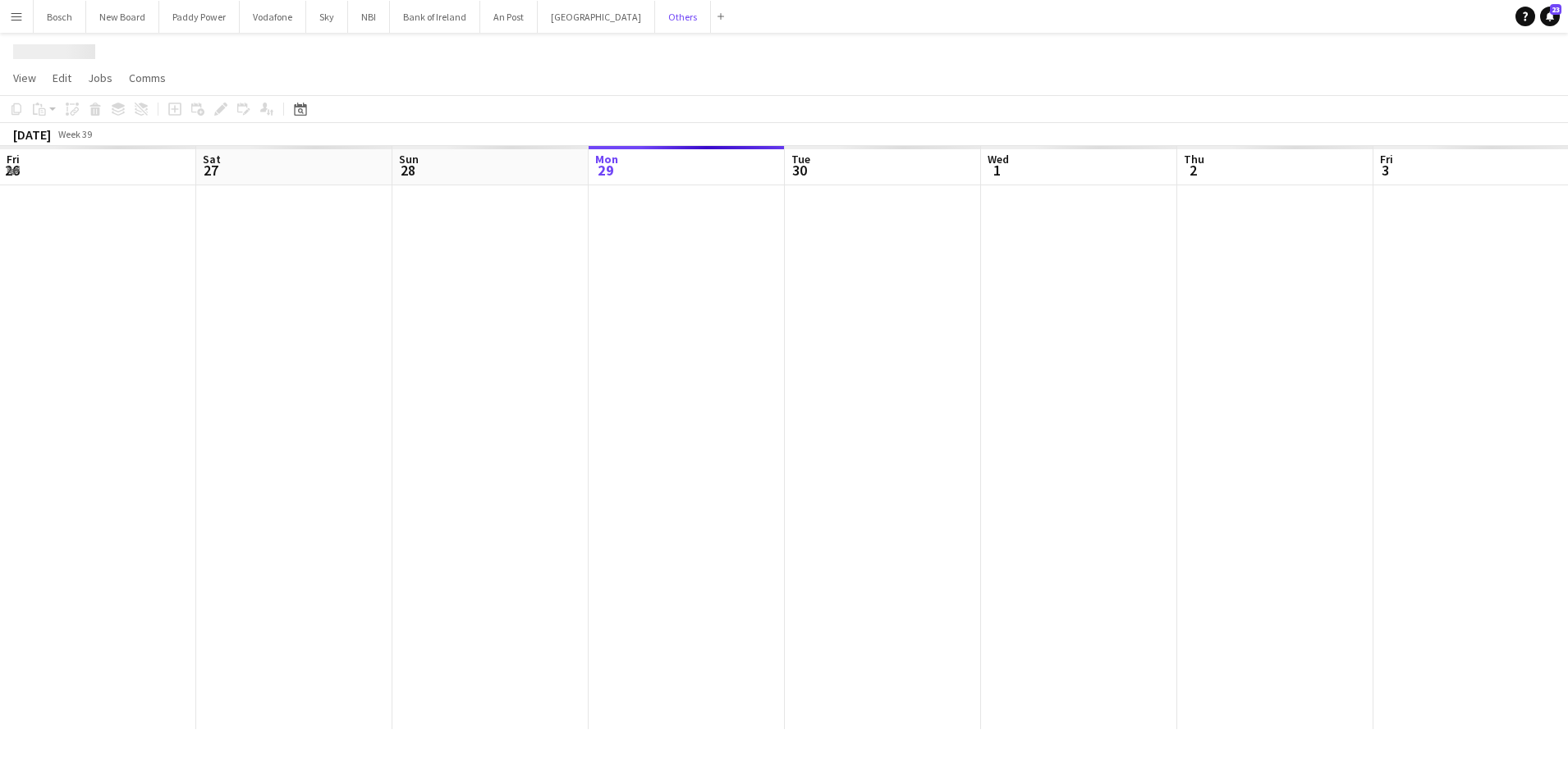
scroll to position [0, 392]
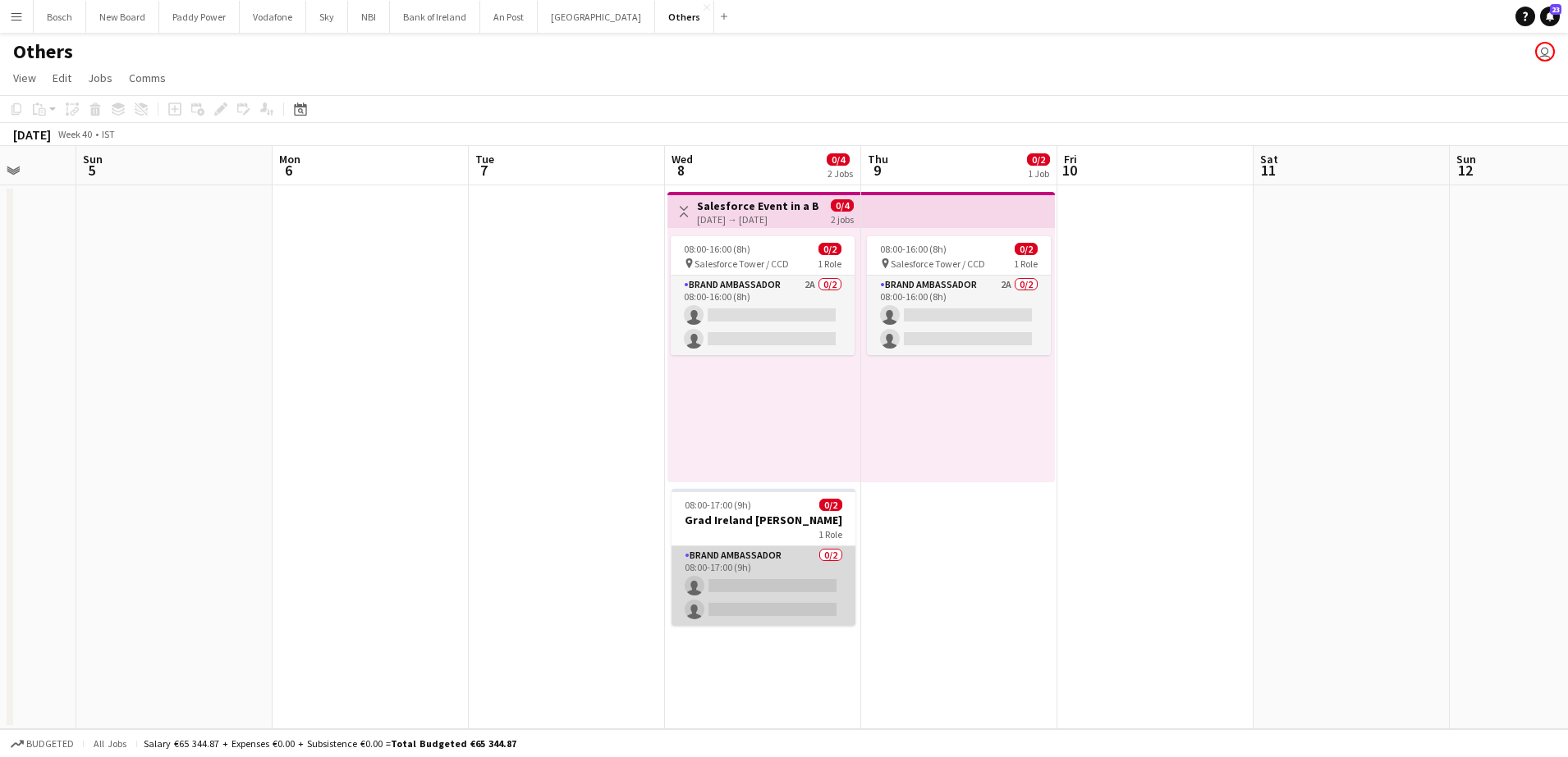
click at [744, 565] on app-card-role "Brand Ambassador 0/2 08:00-17:00 (9h) single-neutral-actions single-neutral-act…" at bounding box center [763, 586] width 184 height 80
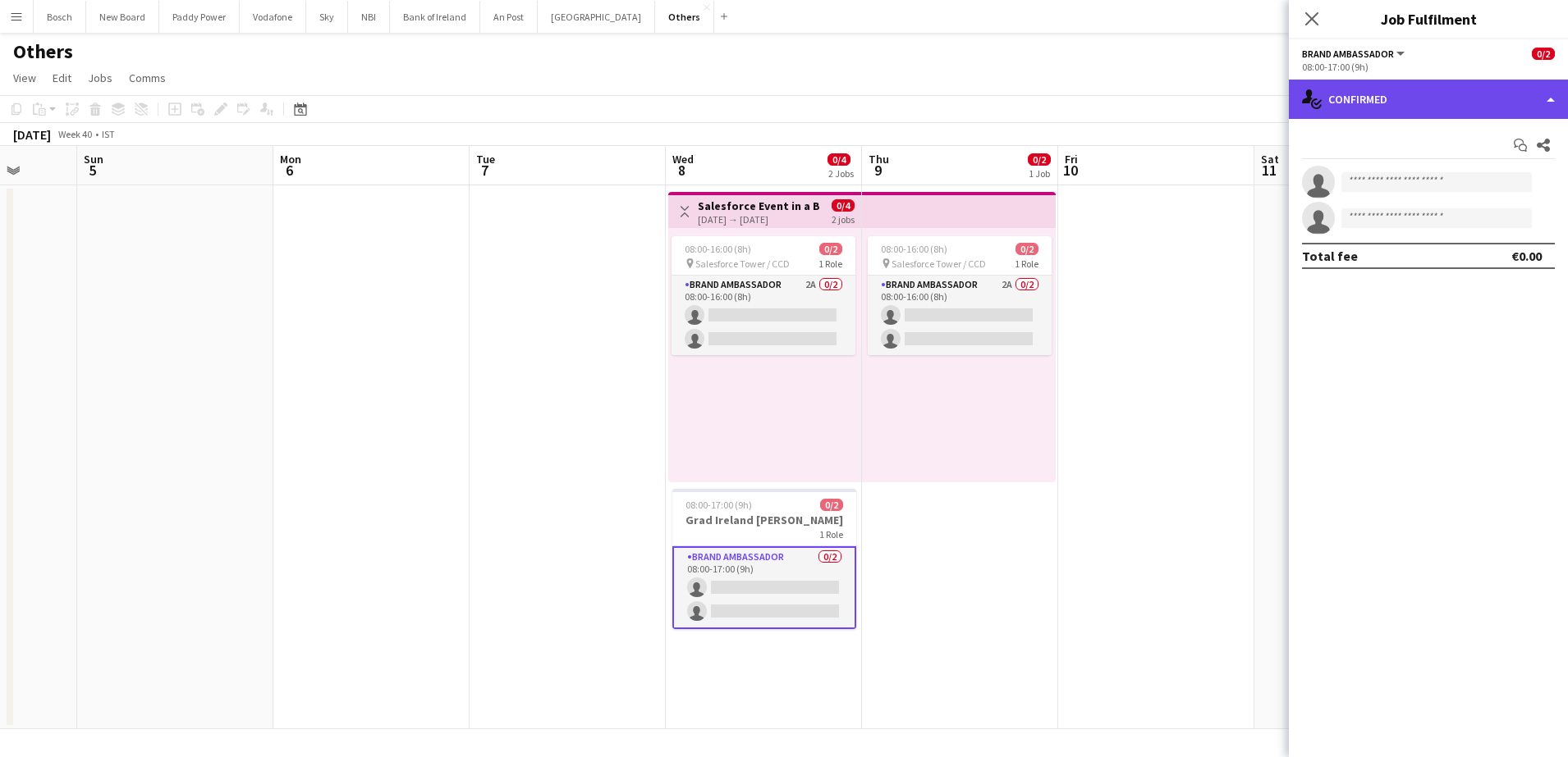
click at [1380, 92] on div "single-neutral-actions-check-2 Confirmed" at bounding box center [1428, 99] width 279 height 39
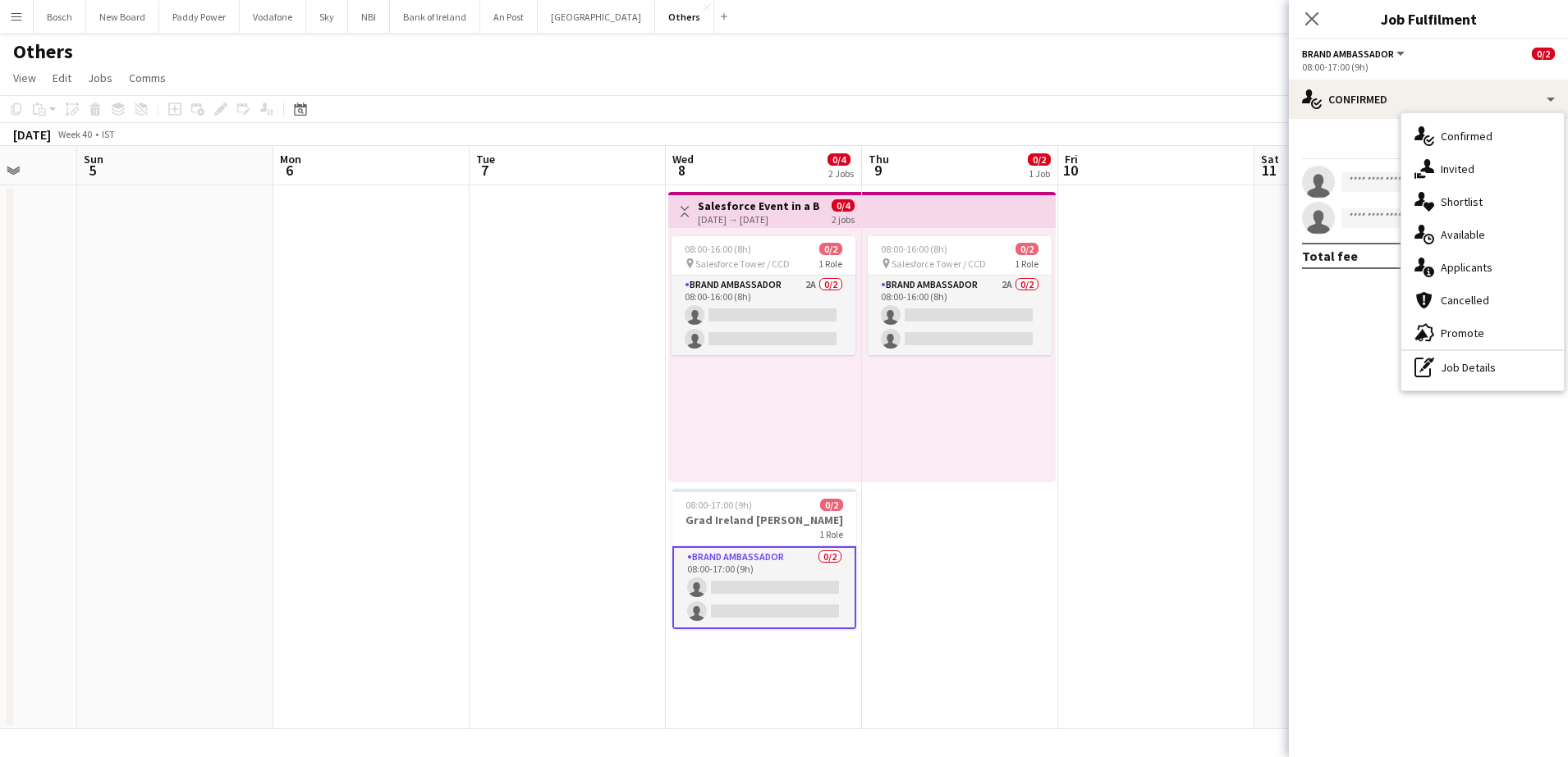
click at [1421, 168] on icon "single-neutral-actions-share-1" at bounding box center [1424, 169] width 20 height 20
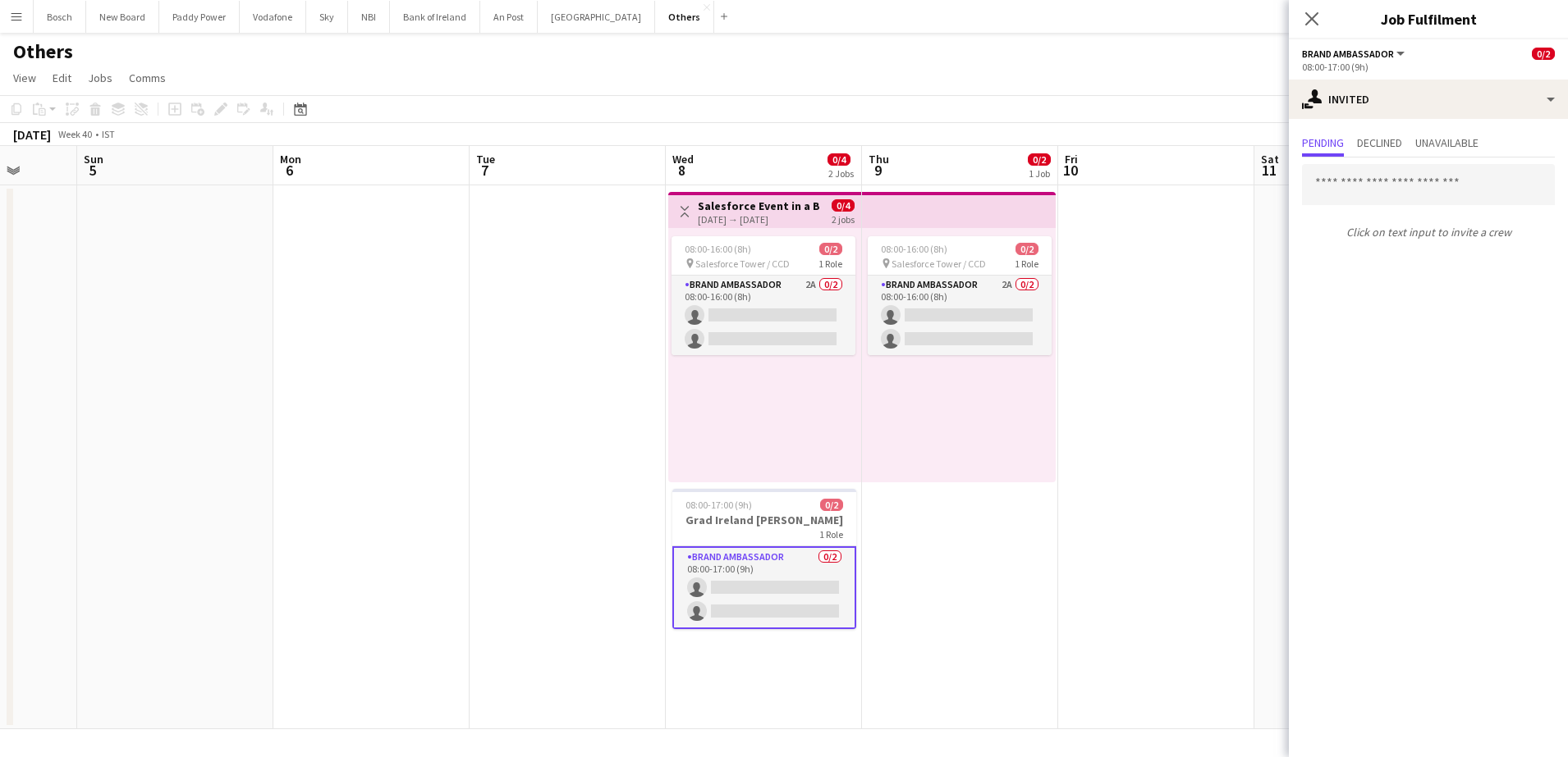
click at [1370, 193] on input "text" at bounding box center [1428, 184] width 253 height 41
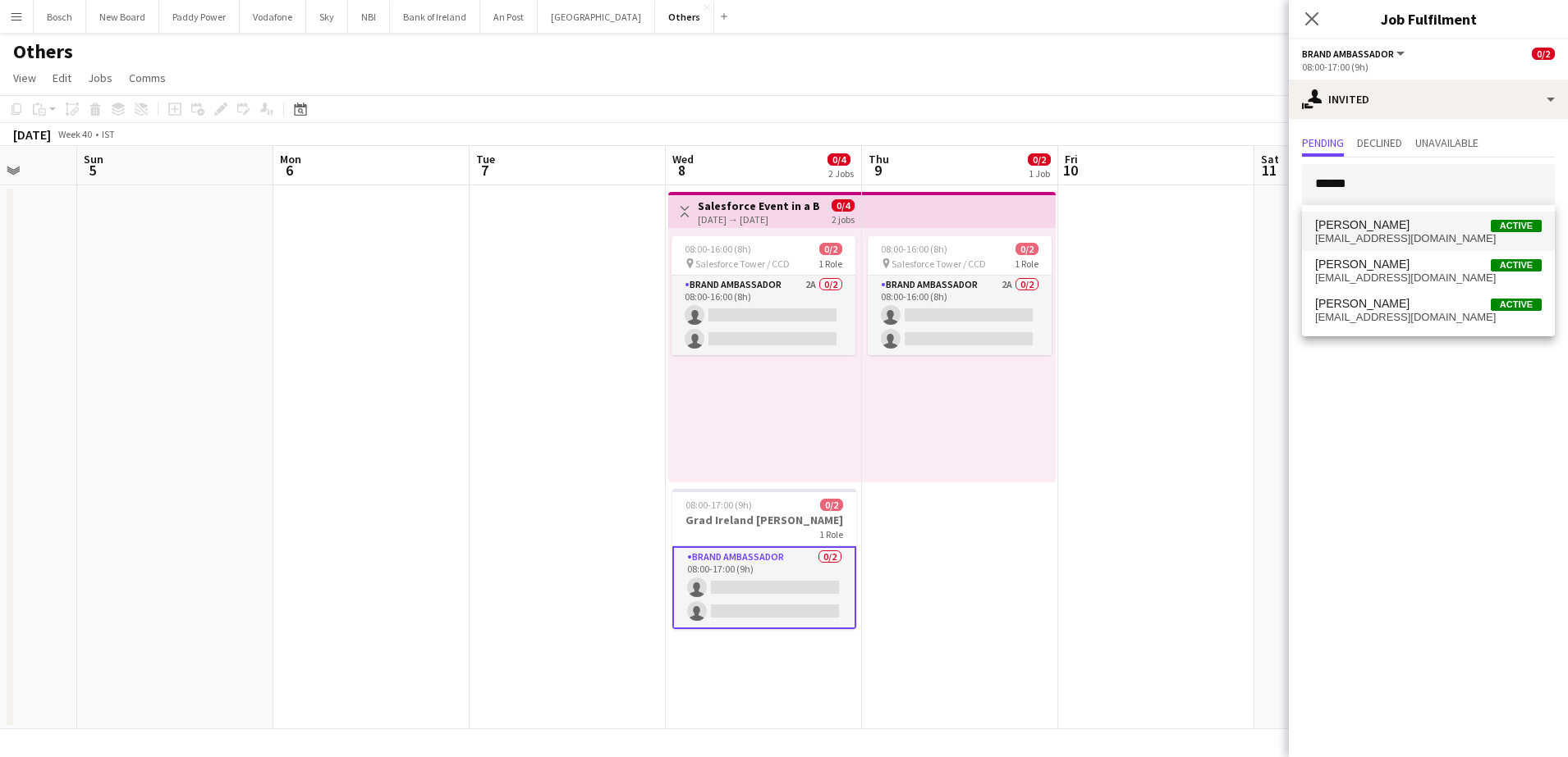
type input "******"
click at [1377, 224] on span "[PERSON_NAME]" at bounding box center [1362, 224] width 94 height 14
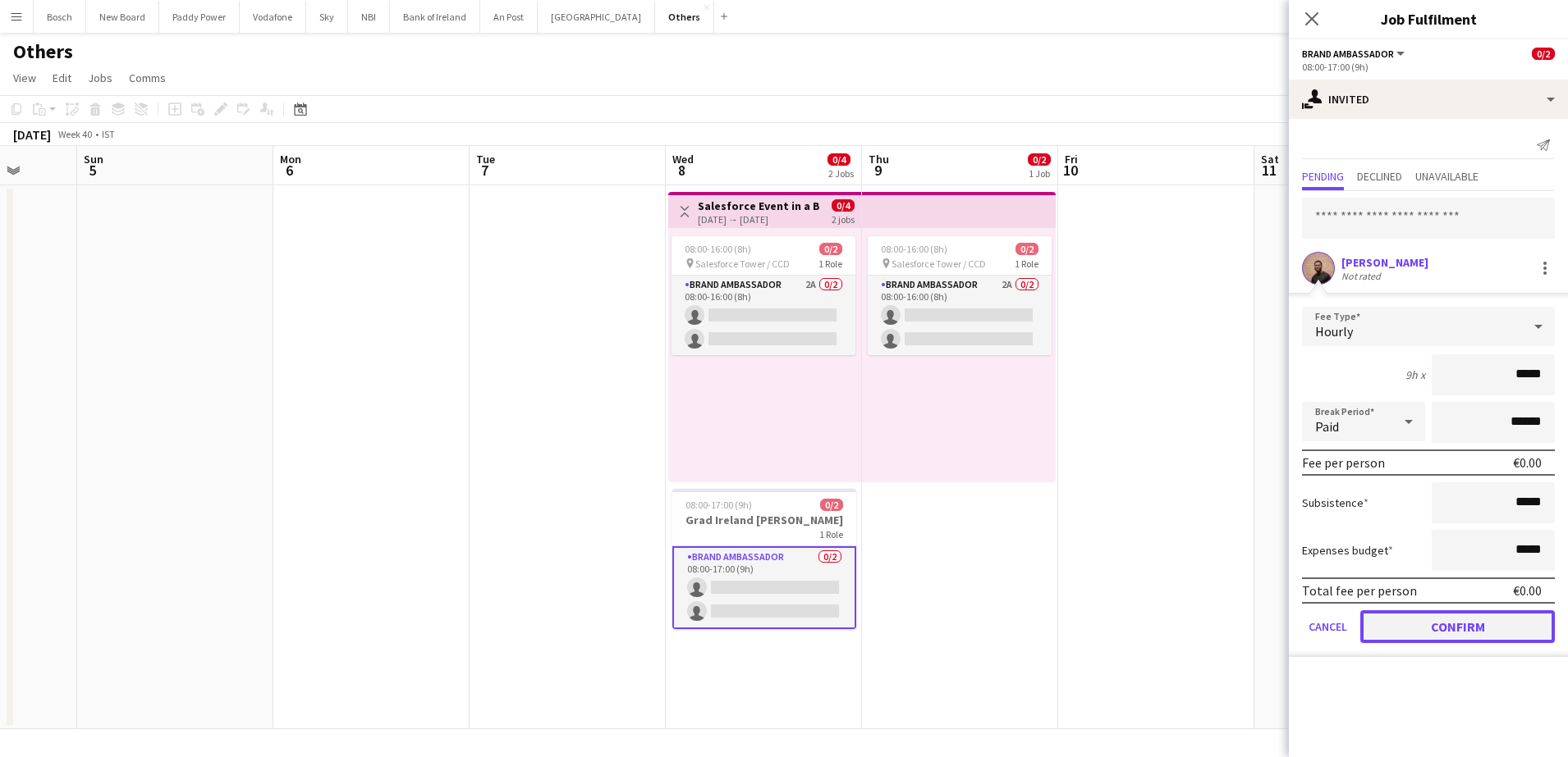
click at [1398, 628] on button "Confirm" at bounding box center [1457, 627] width 194 height 33
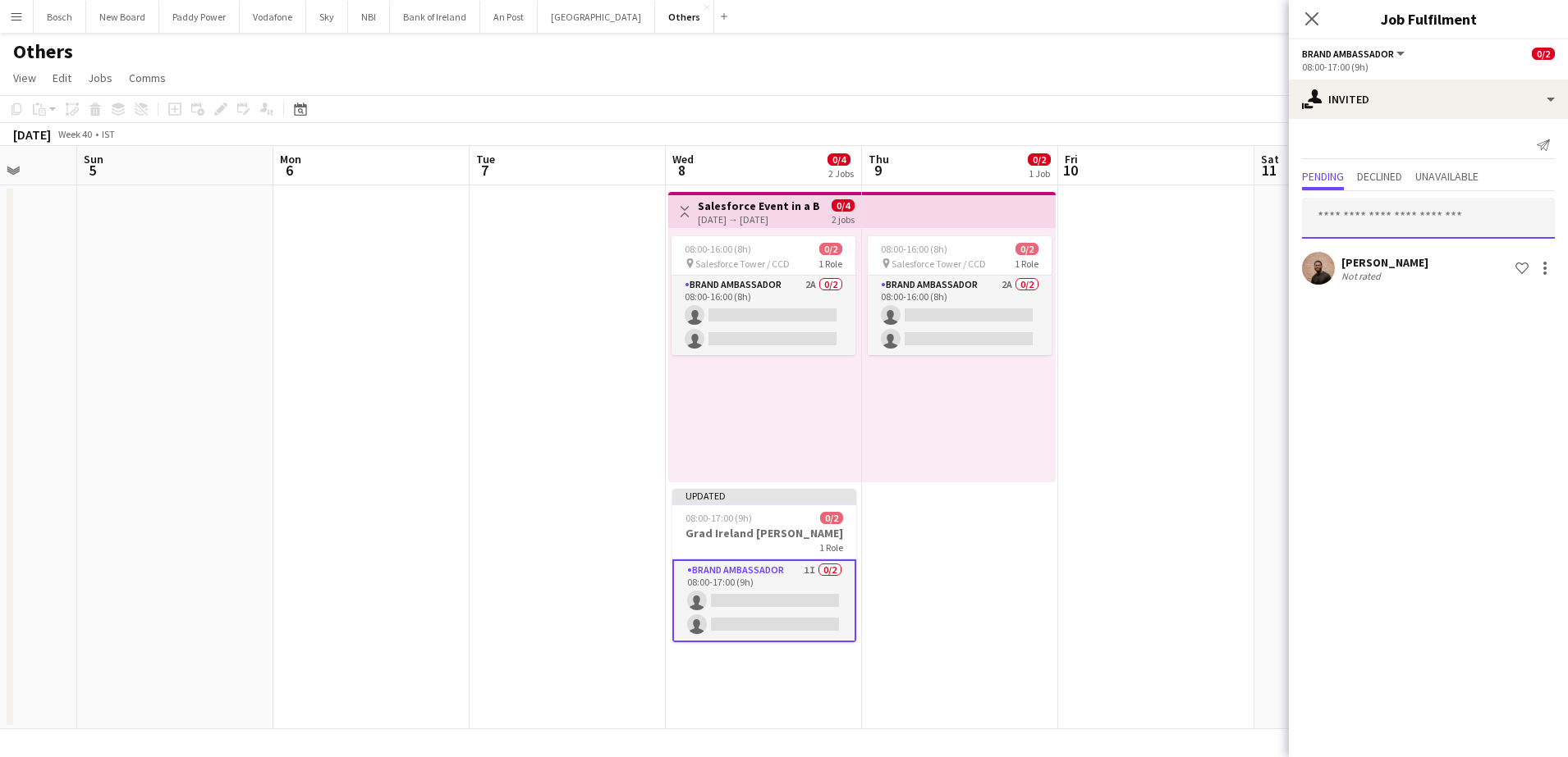
click at [1378, 206] on input "text" at bounding box center [1428, 218] width 253 height 41
type input "***"
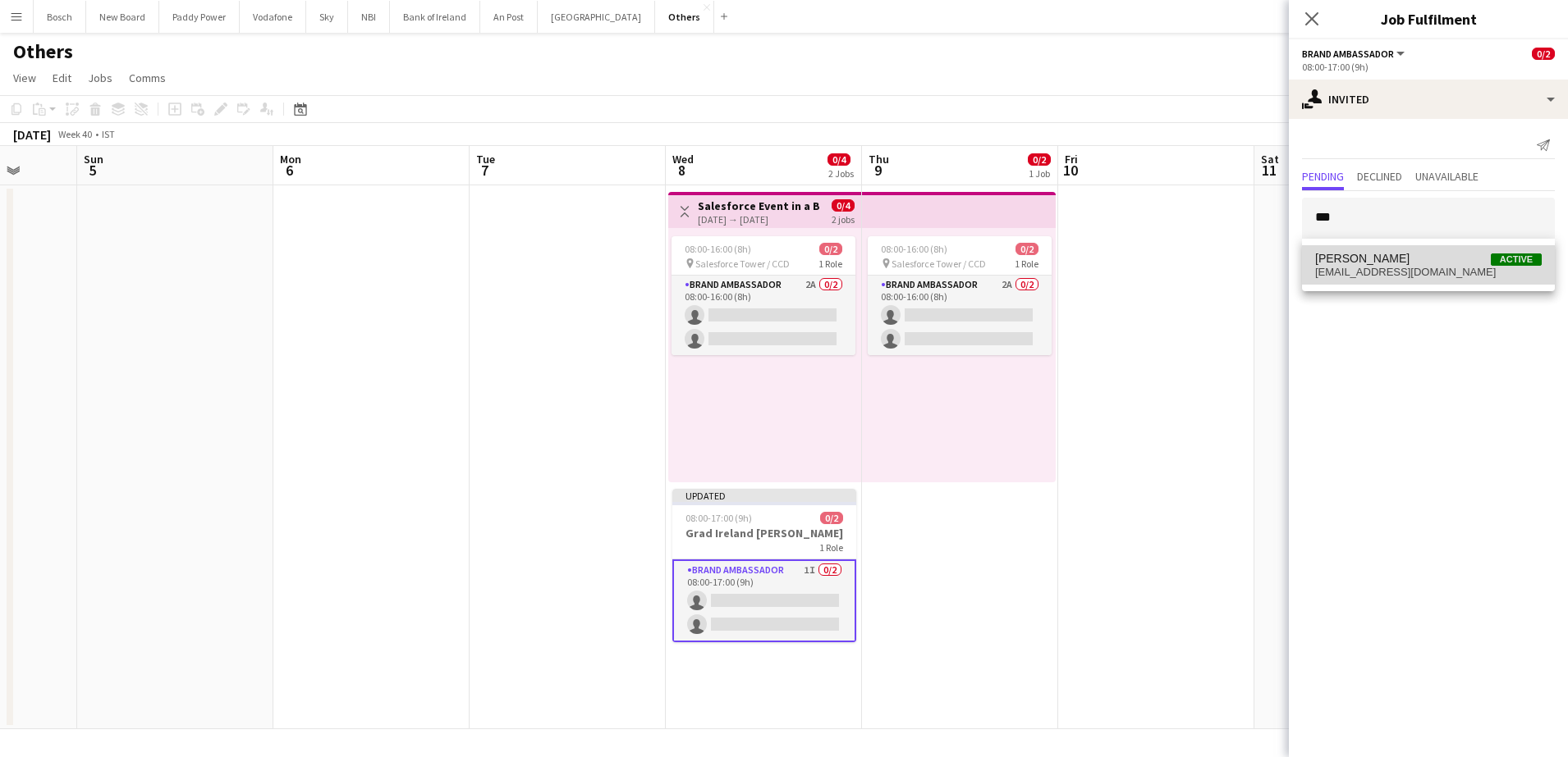
click at [1402, 263] on span "Dominik Morycki Active" at bounding box center [1428, 258] width 226 height 14
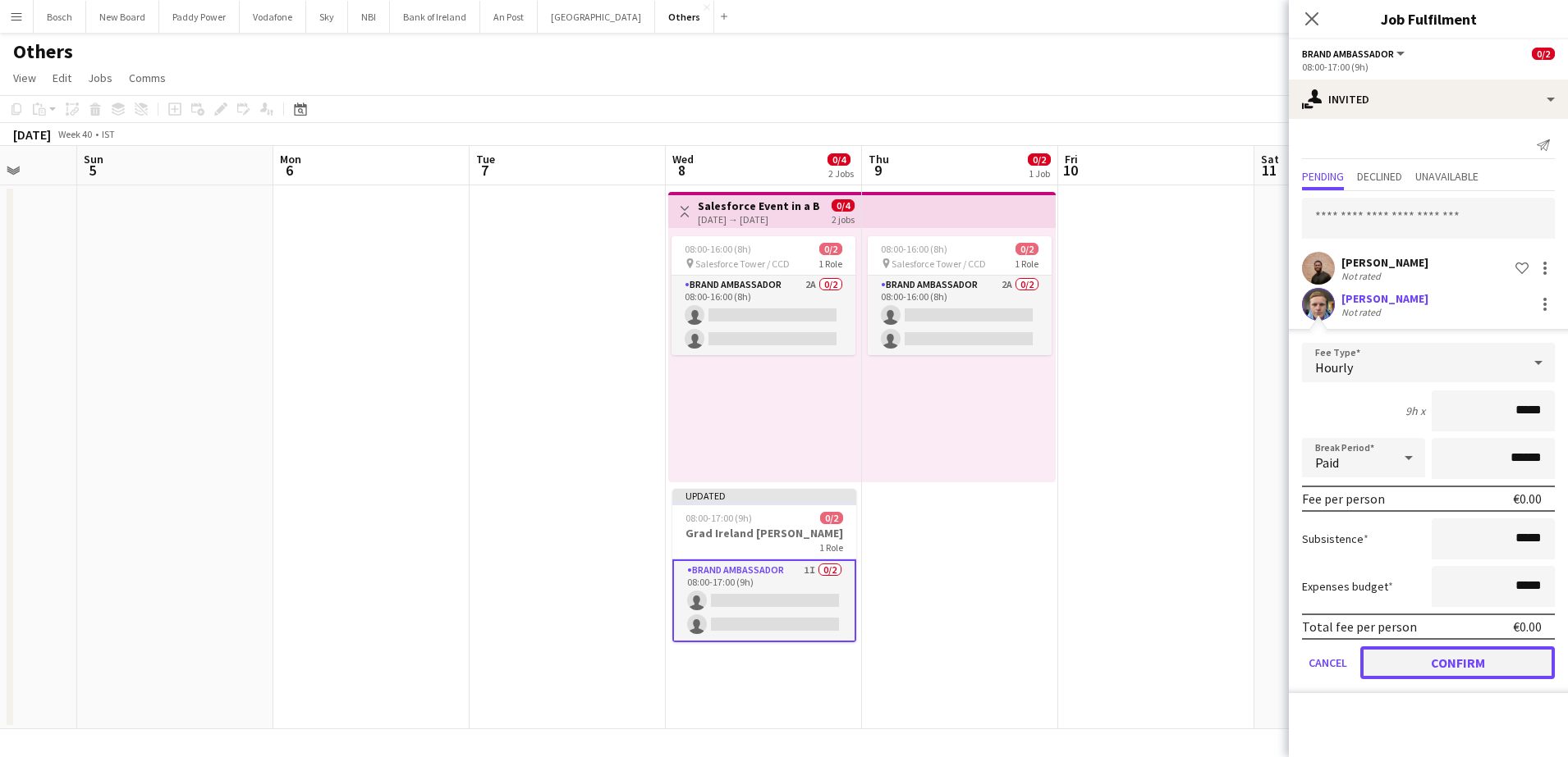
click at [1453, 668] on button "Confirm" at bounding box center [1457, 663] width 194 height 33
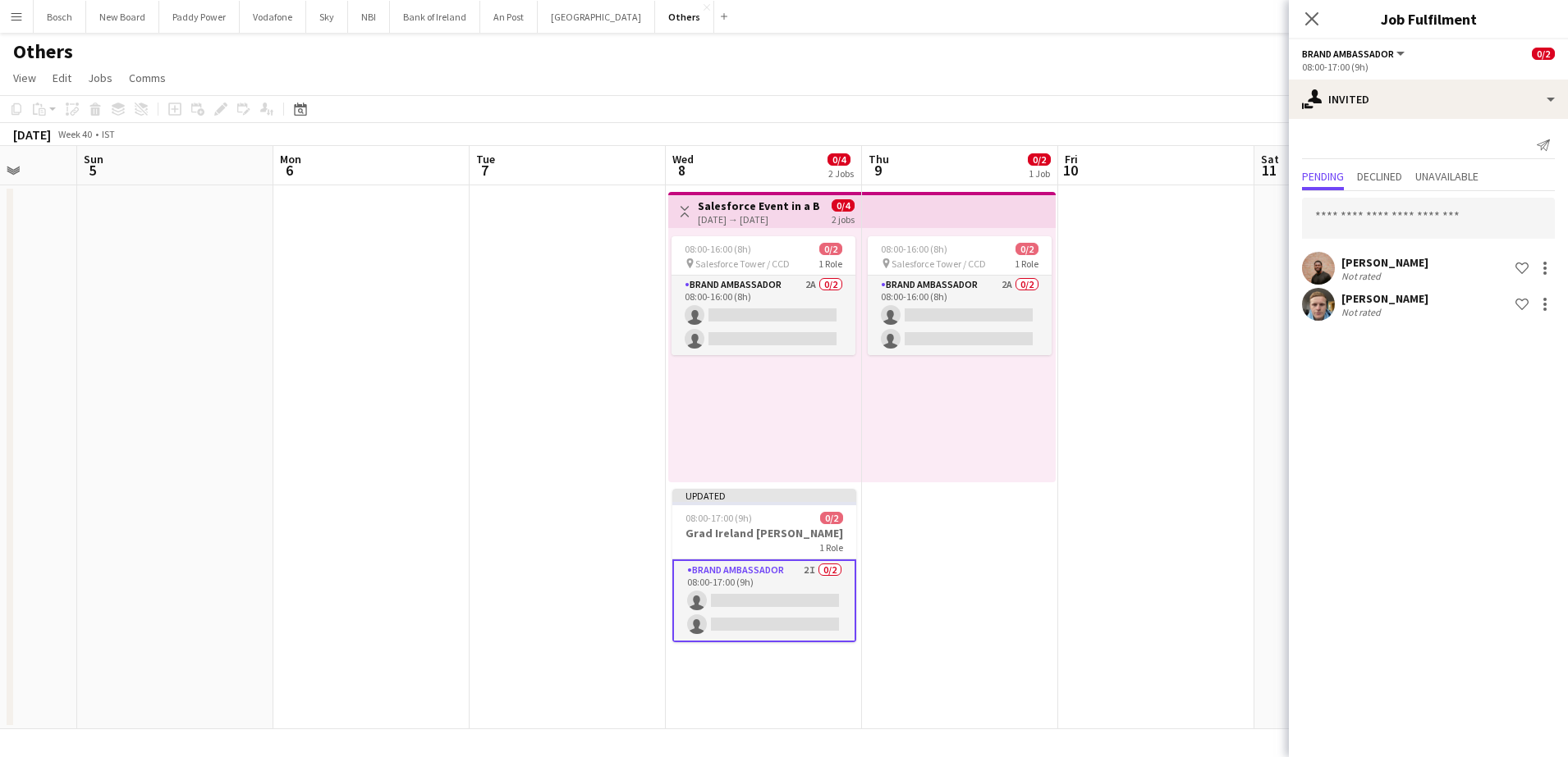
click at [1208, 143] on div "[DATE] Week 40 • IST Publish 1 job Revert 1 job" at bounding box center [784, 134] width 1568 height 23
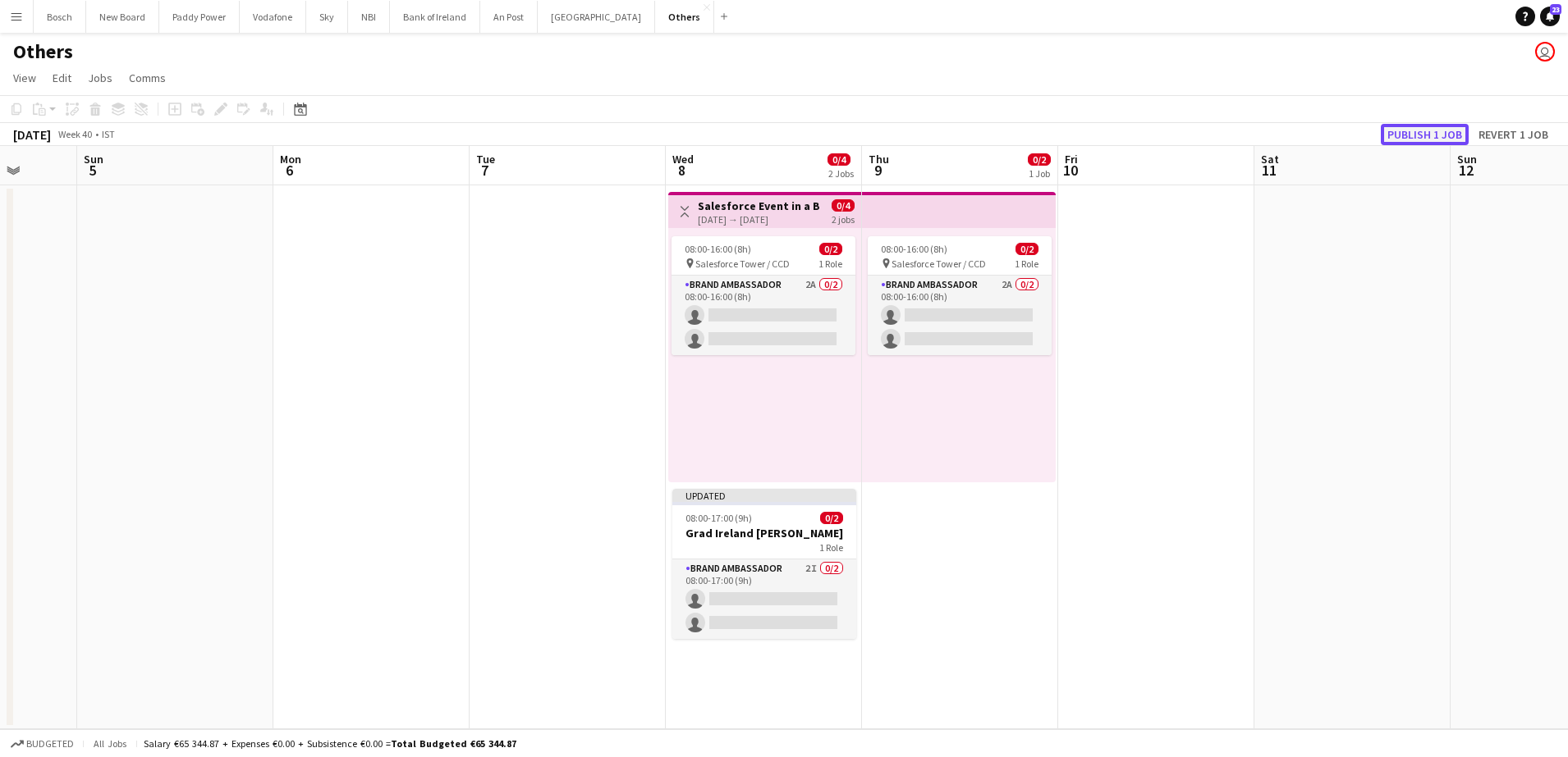
click at [1412, 139] on button "Publish 1 job" at bounding box center [1424, 134] width 88 height 21
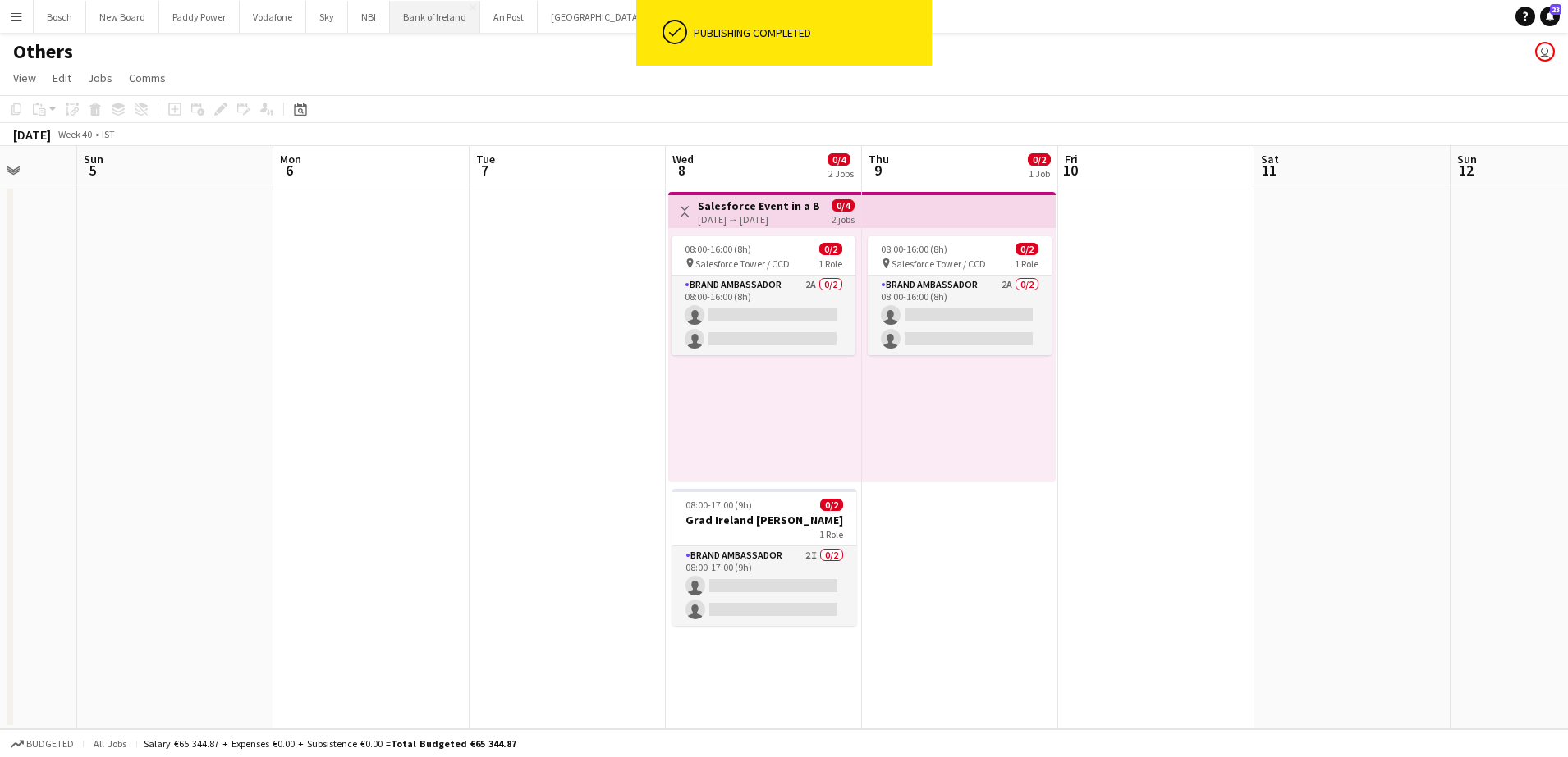
click at [423, 12] on button "Bank of Ireland Close" at bounding box center [435, 16] width 91 height 32
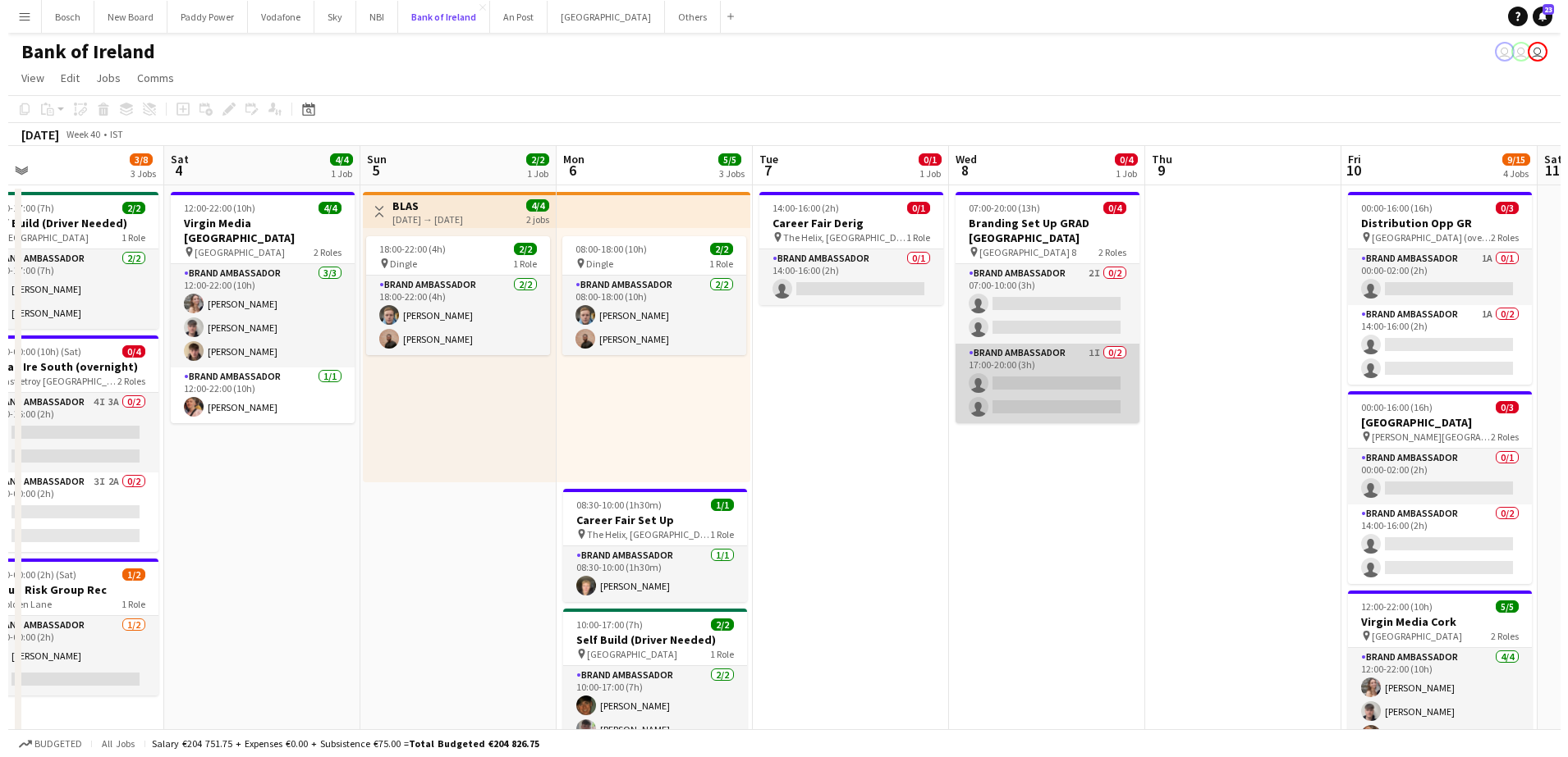
scroll to position [0, 545]
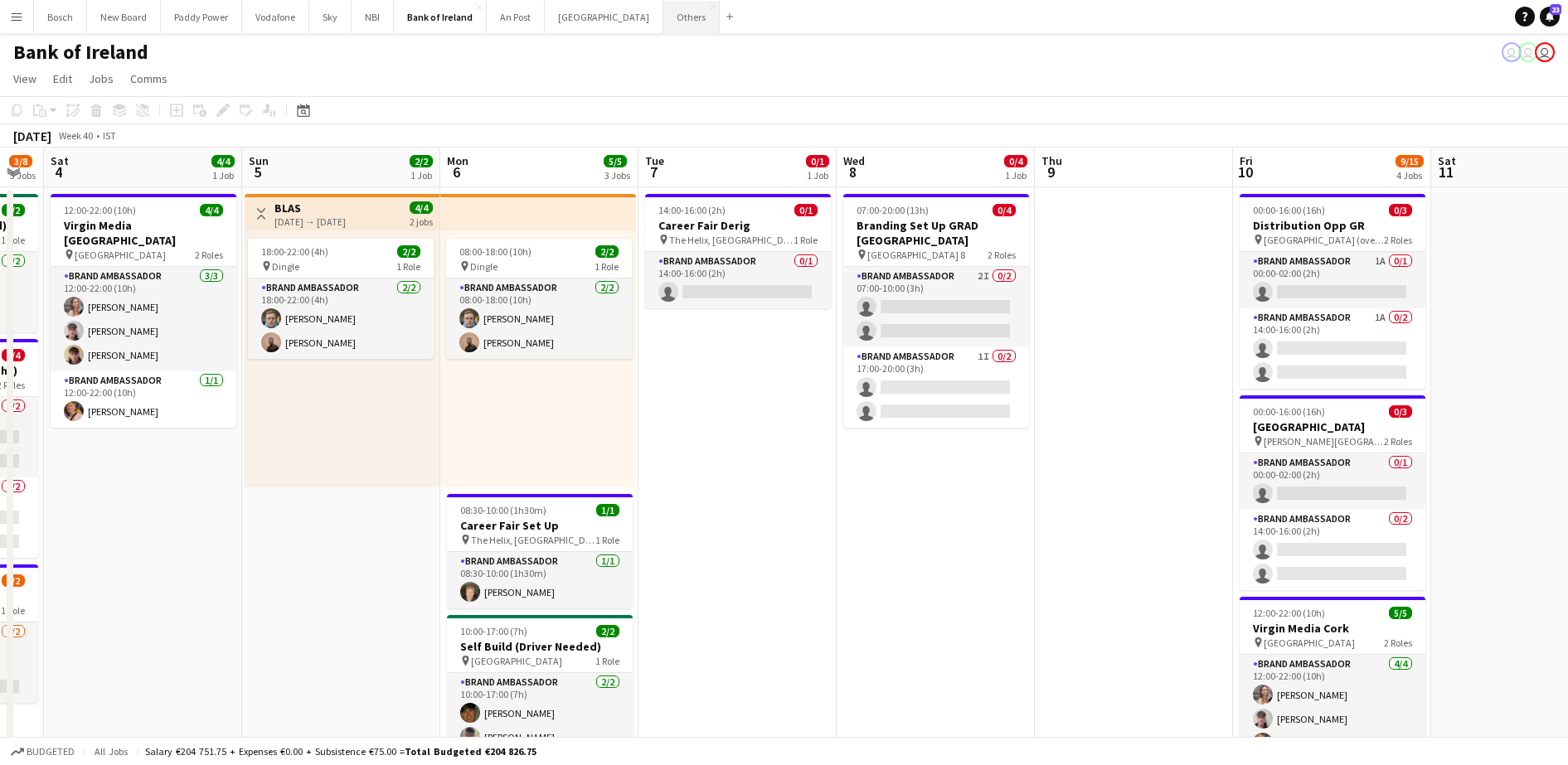
click at [663, 24] on button "Others Close" at bounding box center [691, 17] width 56 height 32
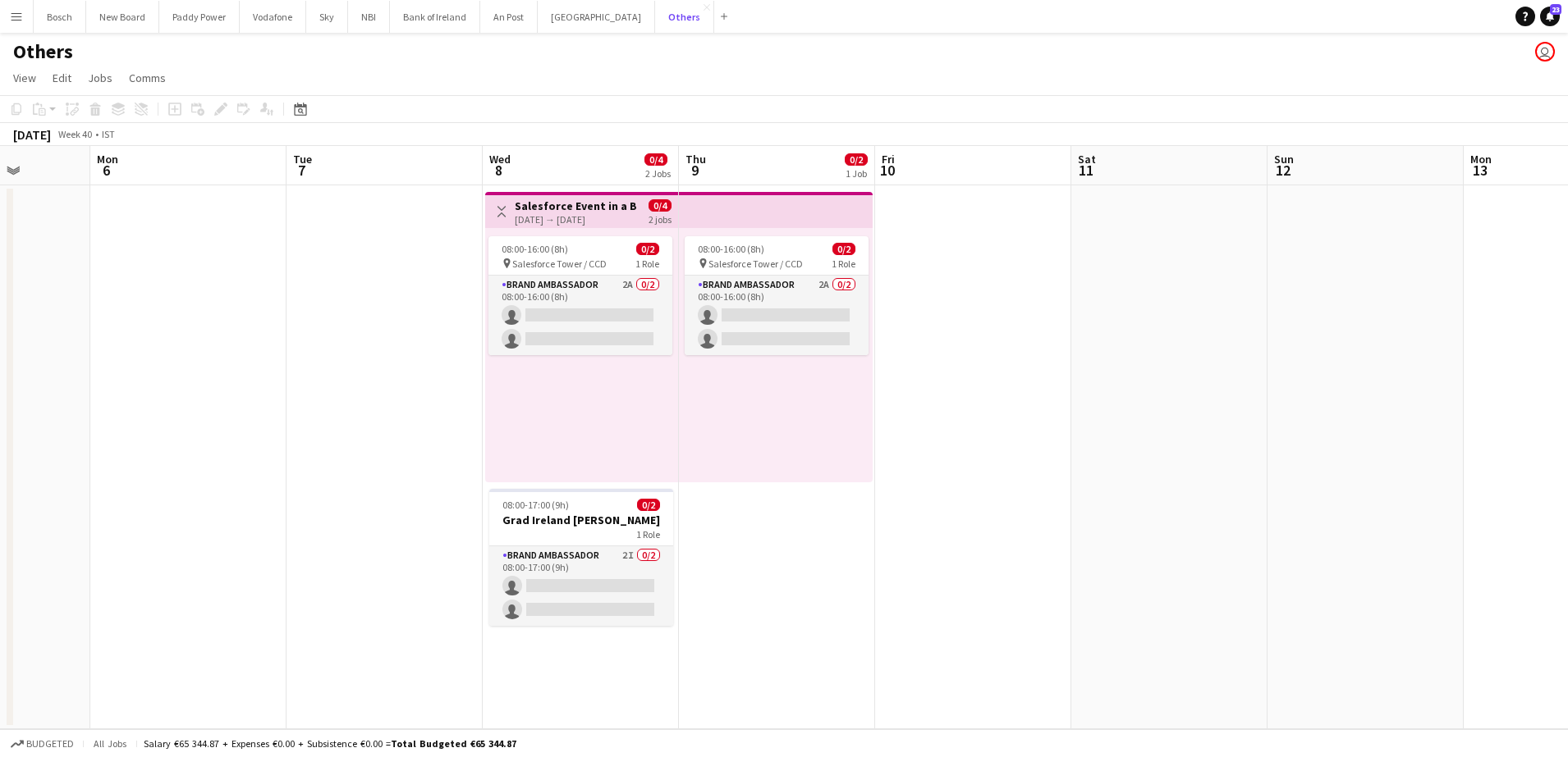
scroll to position [0, 564]
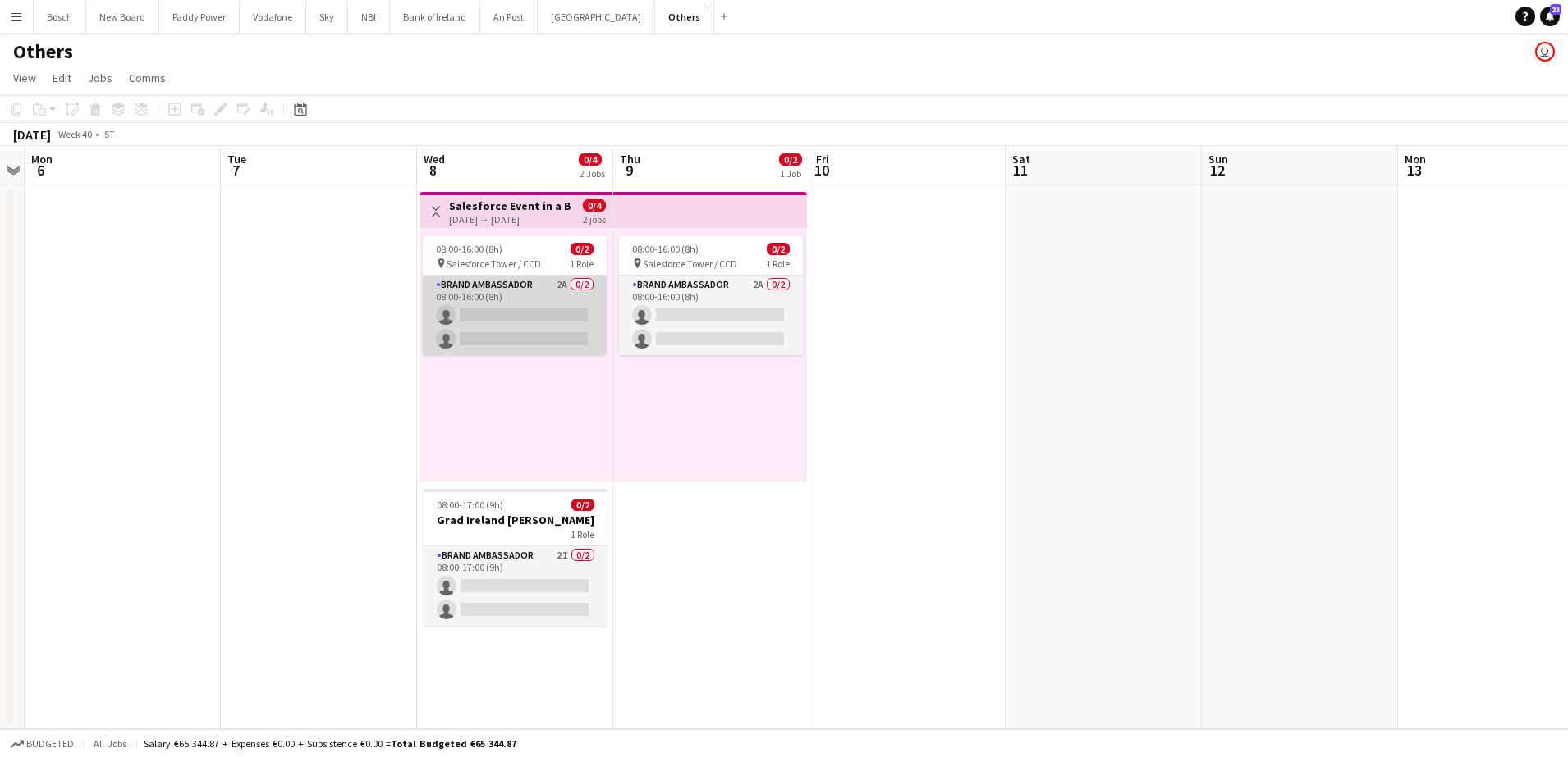
click at [495, 316] on app-card-role "Brand Ambassador 2A 0/2 08:00-16:00 (8h) single-neutral-actions single-neutral-…" at bounding box center [515, 315] width 184 height 80
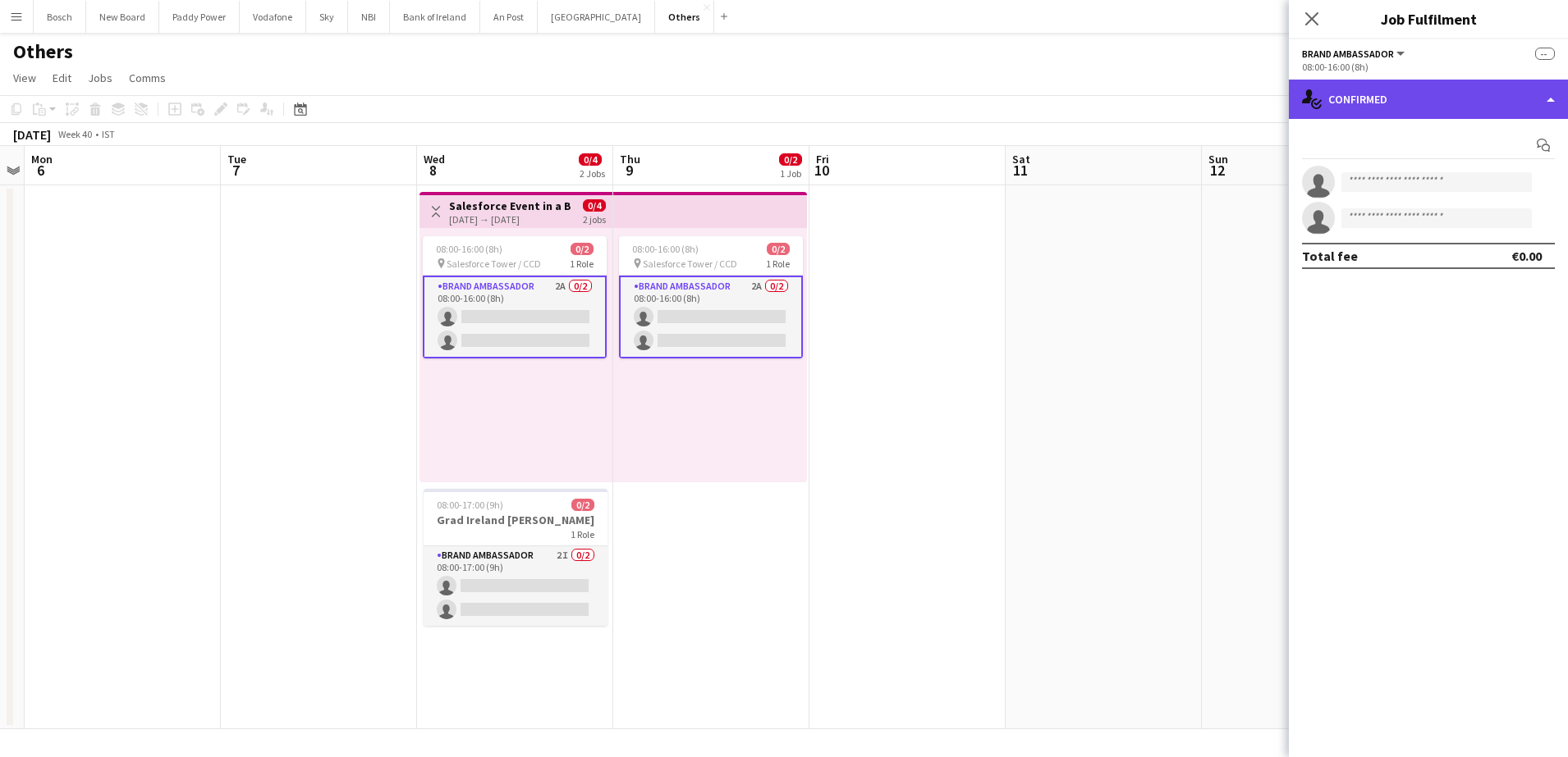
click at [1474, 98] on div "single-neutral-actions-check-2 Confirmed" at bounding box center [1428, 99] width 279 height 39
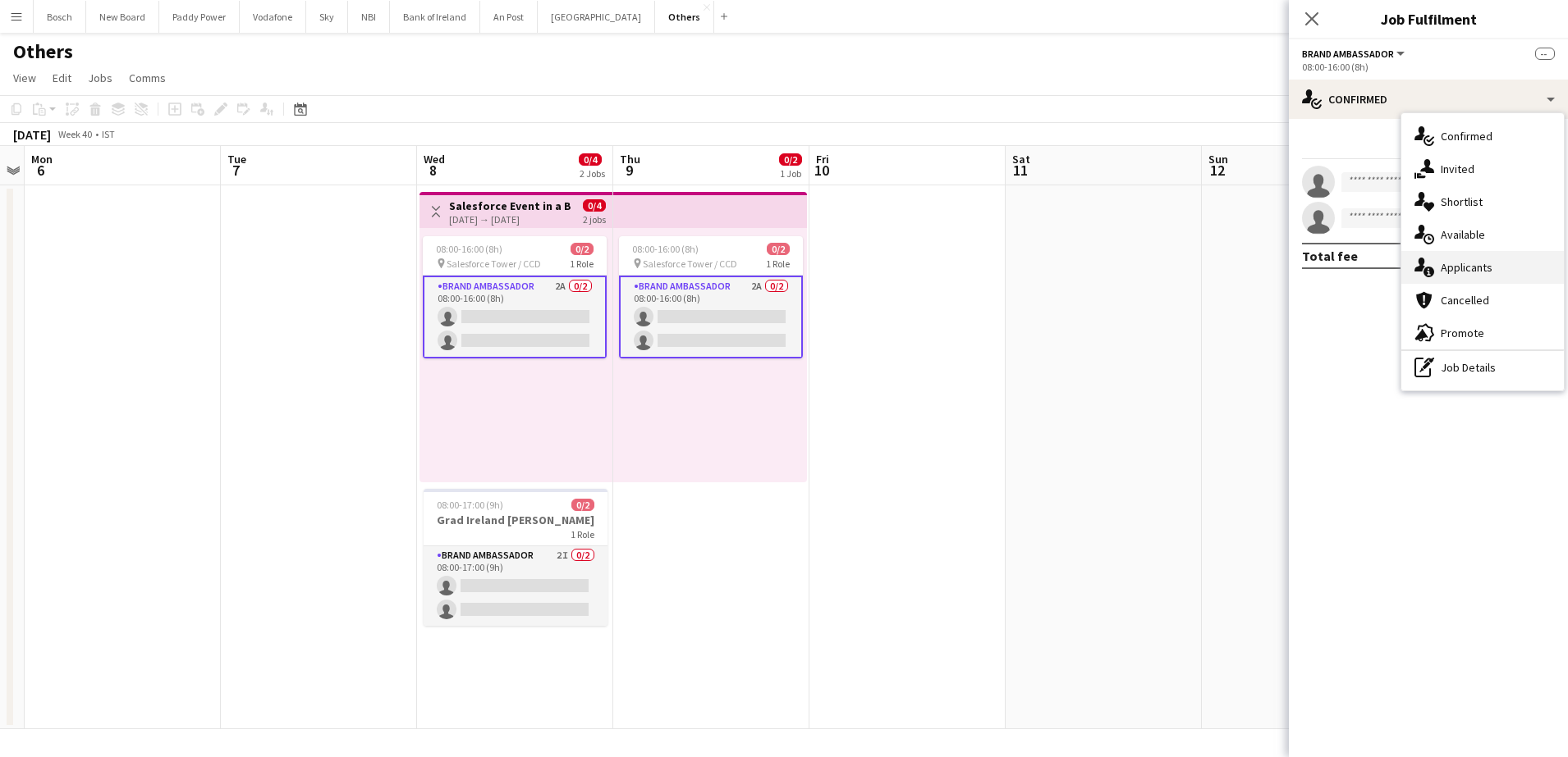
click at [1464, 270] on span "Applicants" at bounding box center [1466, 267] width 51 height 15
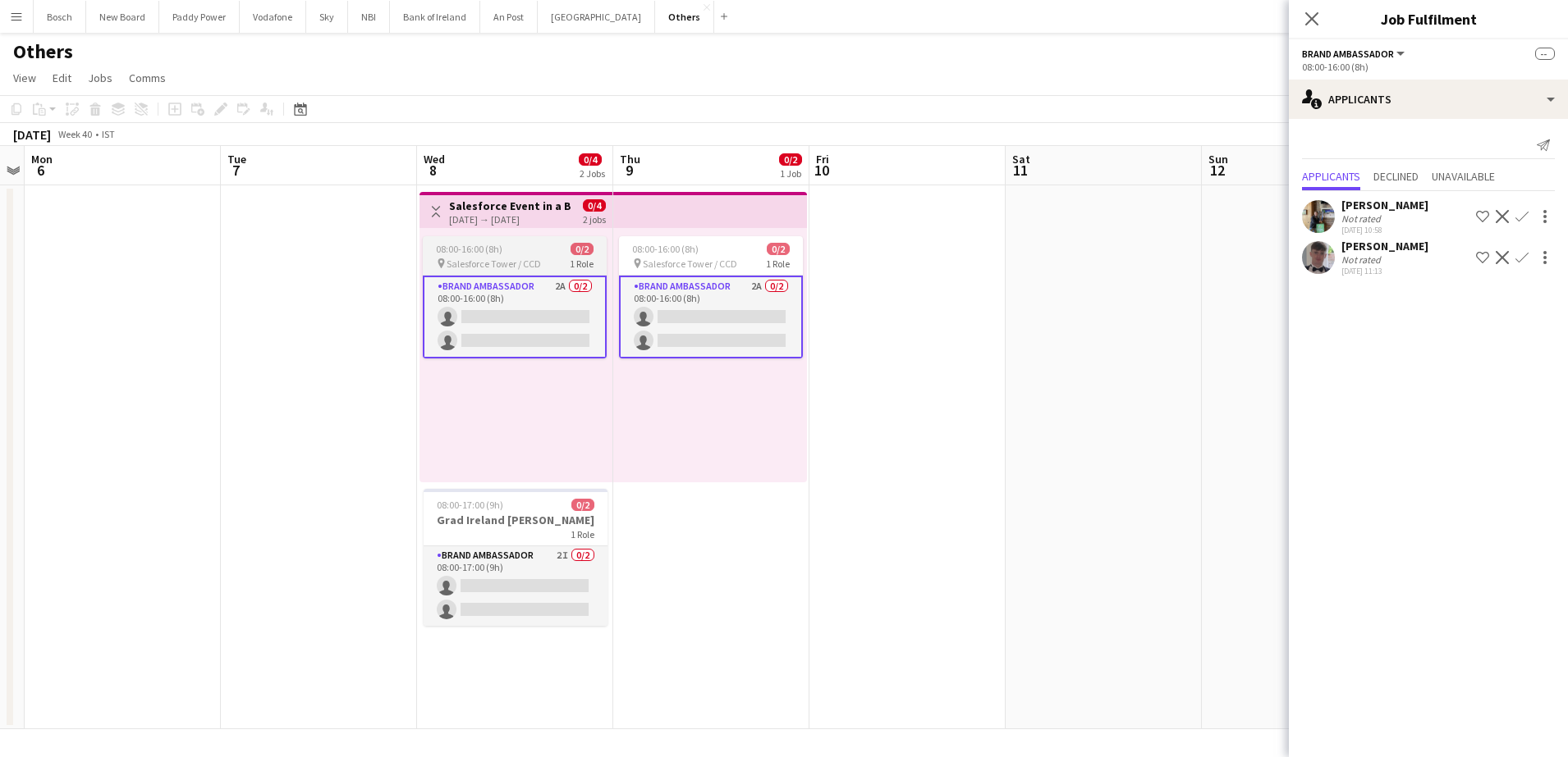
click at [471, 268] on span "Salesforce Tower / CCD" at bounding box center [493, 263] width 94 height 12
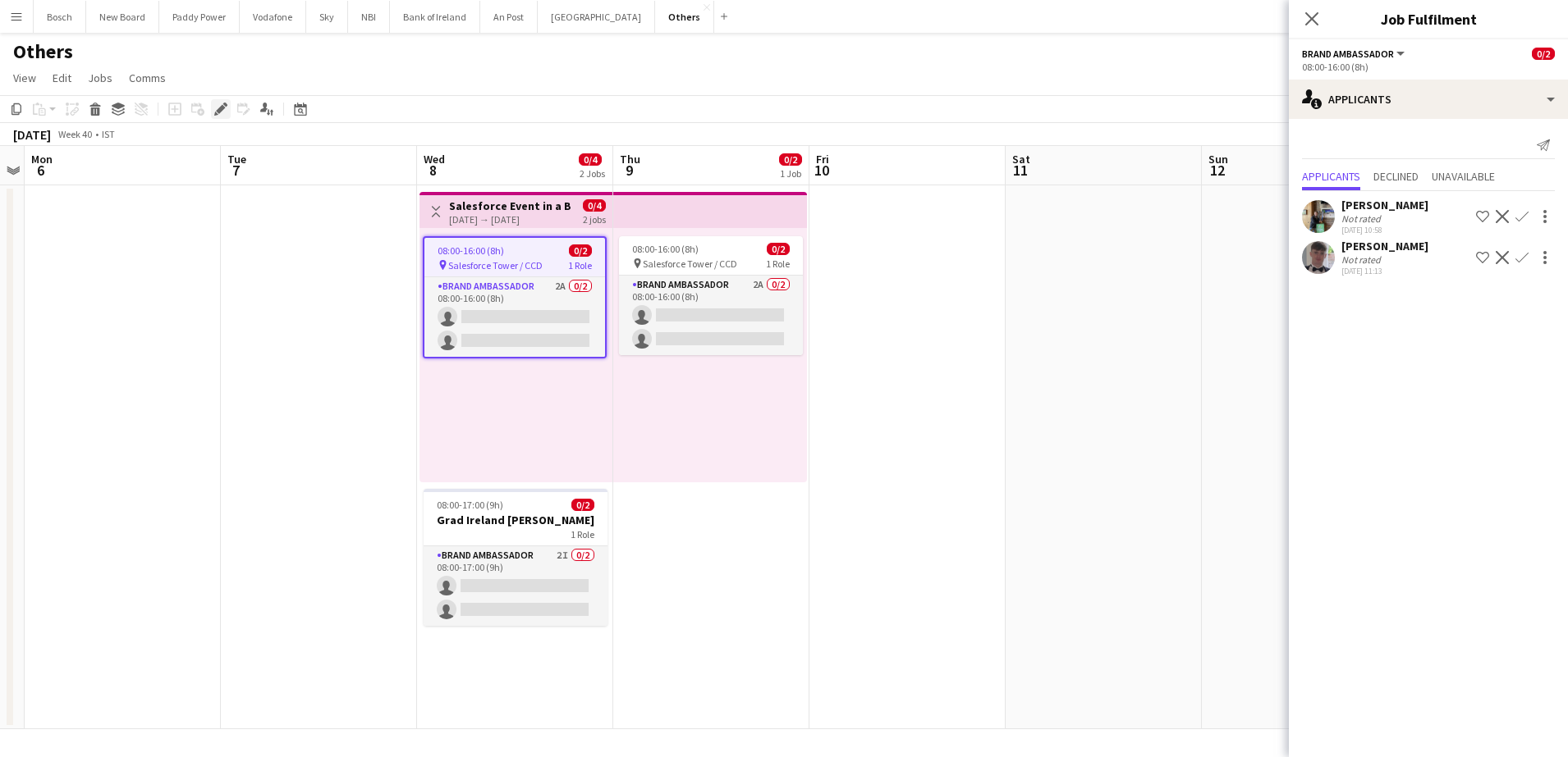
click at [223, 114] on icon "Edit" at bounding box center [221, 109] width 13 height 13
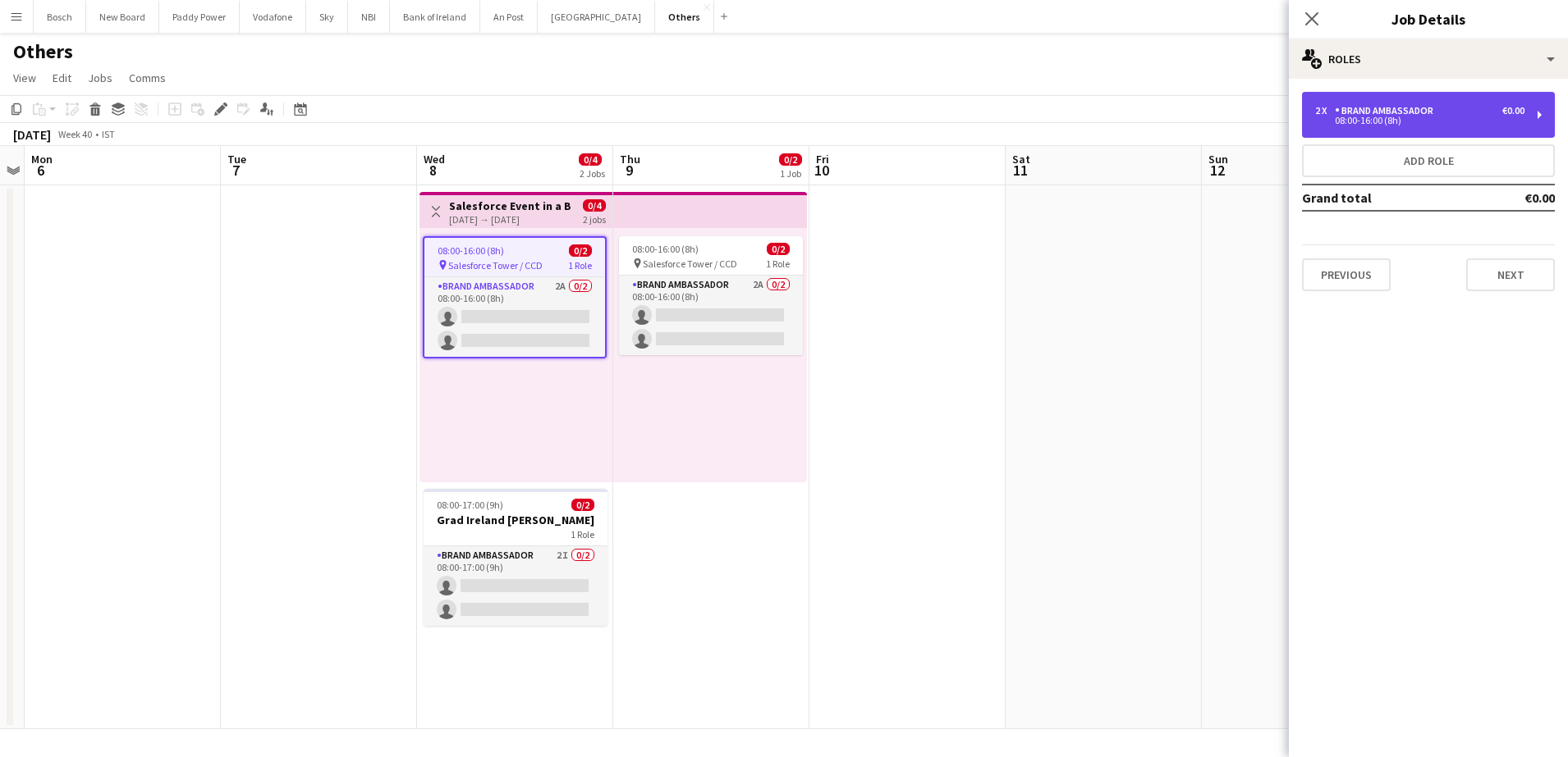
click at [1441, 109] on div "2 x Brand Ambassador €0.00" at bounding box center [1420, 111] width 210 height 12
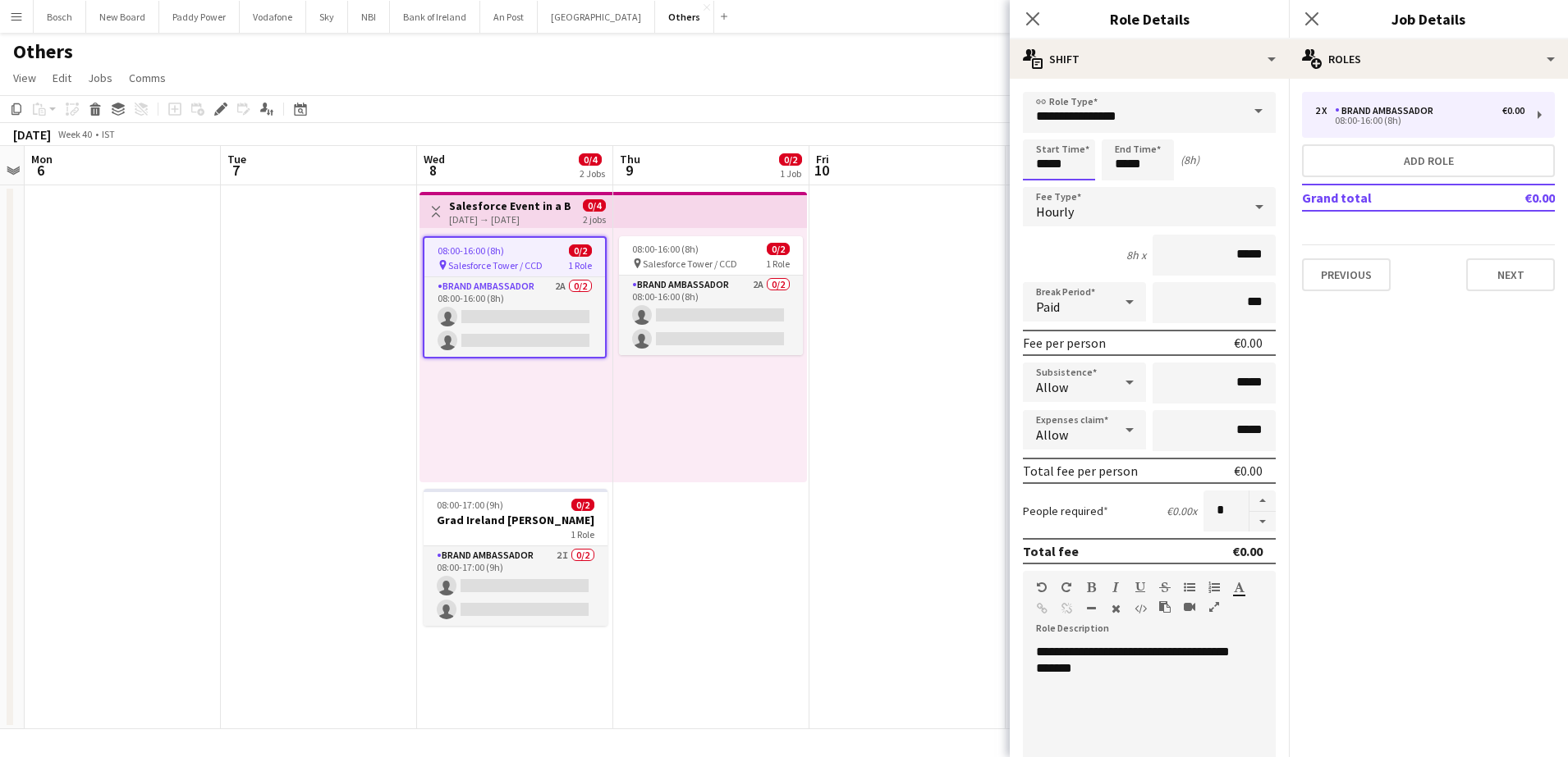
click at [1053, 164] on input "*****" at bounding box center [1059, 159] width 72 height 41
type input "*****"
click at [1139, 159] on input "*****" at bounding box center [1138, 159] width 72 height 41
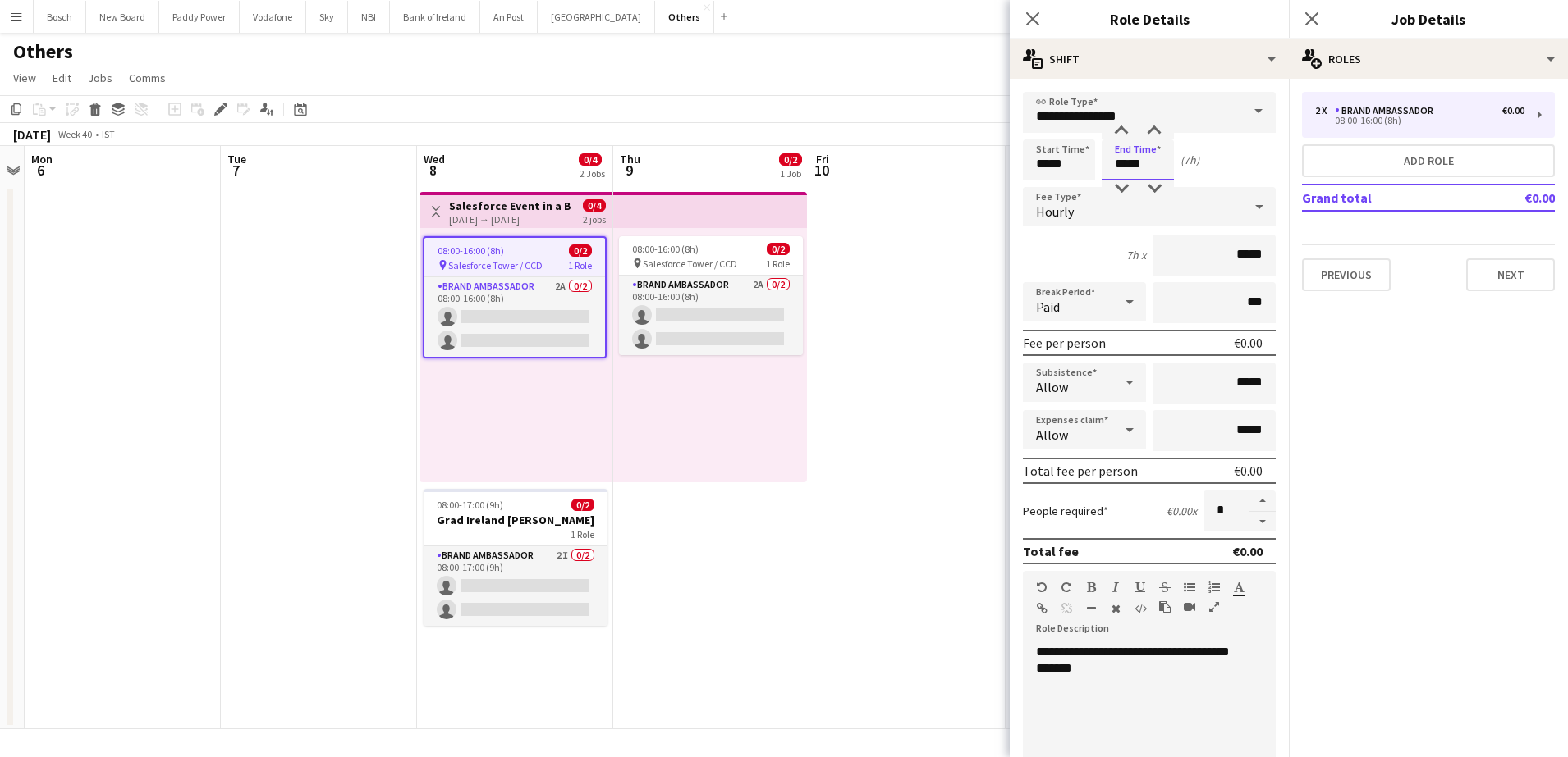
click at [1139, 159] on input "*****" at bounding box center [1138, 159] width 72 height 41
type input "*****"
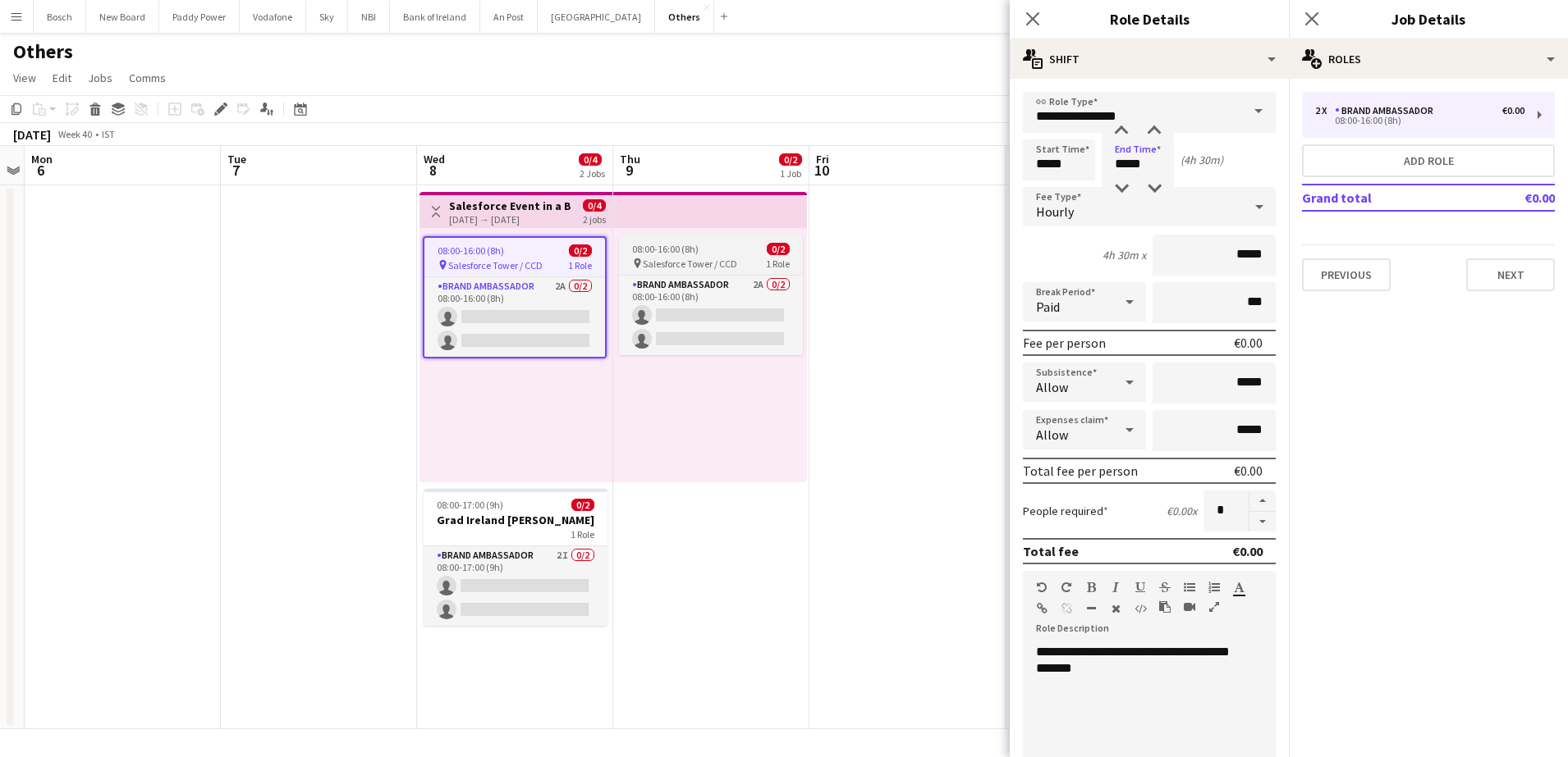
click at [697, 273] on app-job-card "08:00-16:00 (8h) 0/2 pin Salesforce Tower / CCD 1 Role Brand Ambassador 2A 0/2 …" at bounding box center [711, 296] width 184 height 119
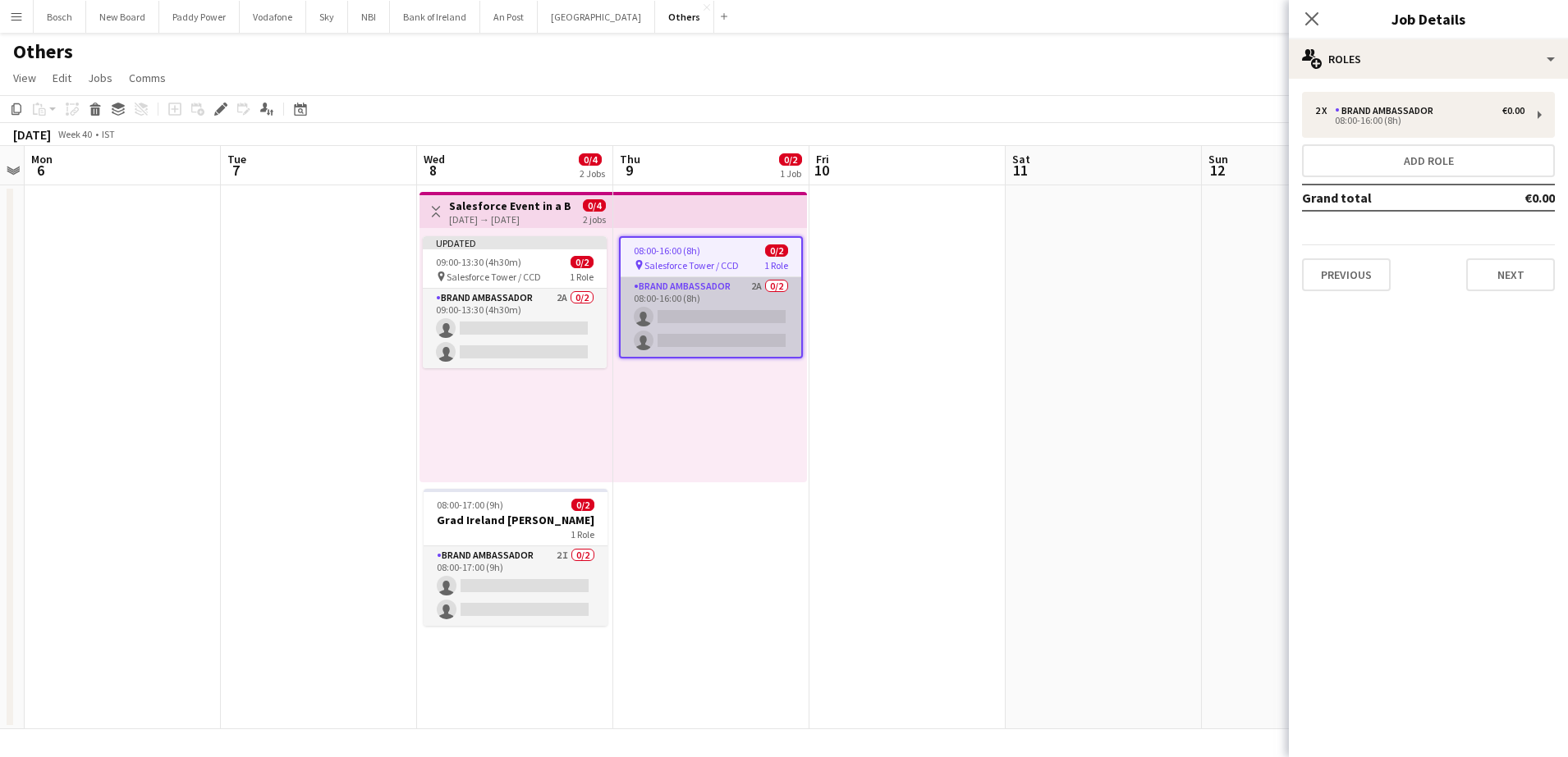
click at [692, 300] on app-card-role "Brand Ambassador 2A 0/2 08:00-16:00 (8h) single-neutral-actions single-neutral-…" at bounding box center [710, 317] width 180 height 80
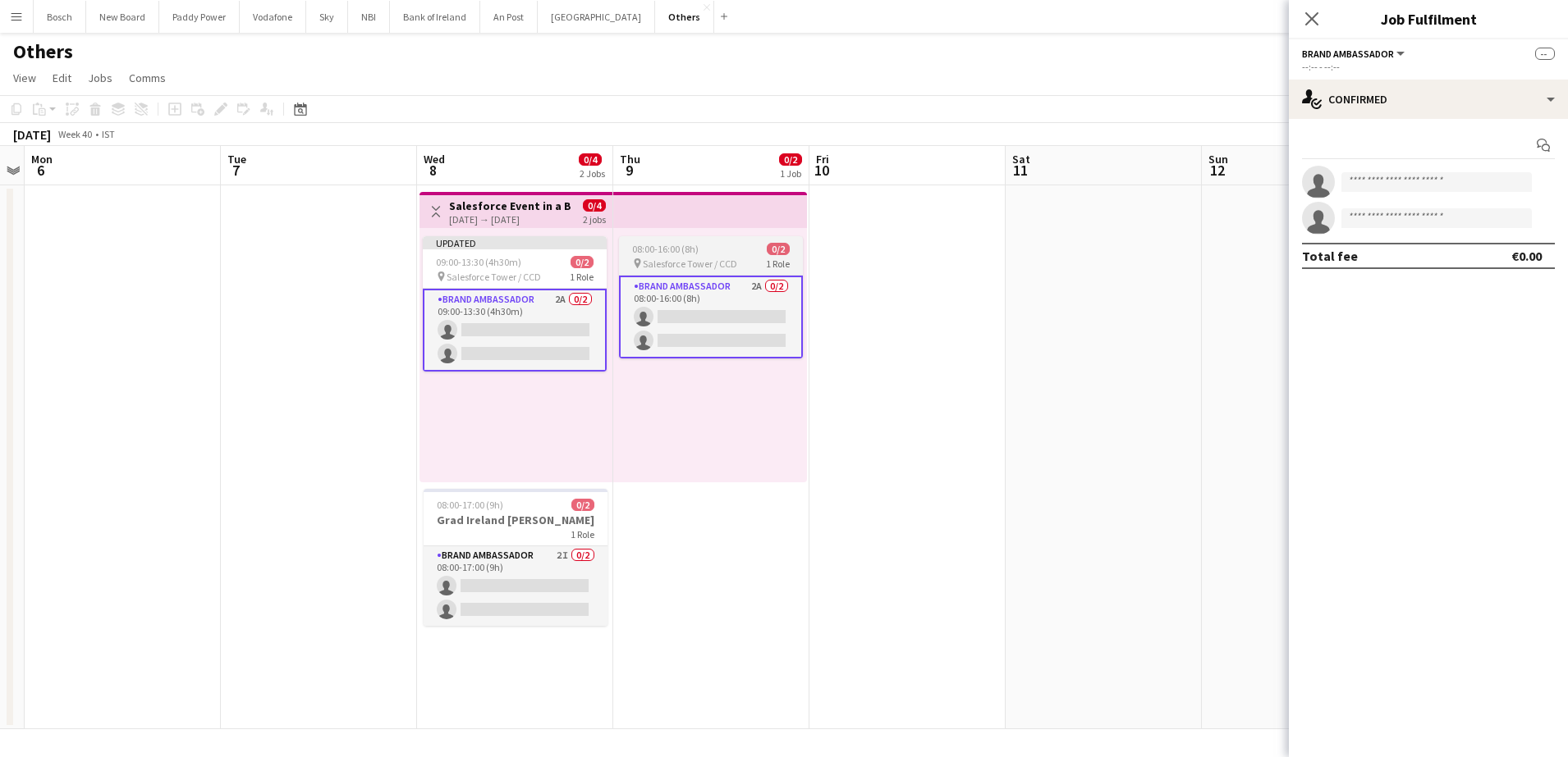
click at [710, 253] on div "08:00-16:00 (8h) 0/2" at bounding box center [711, 248] width 184 height 12
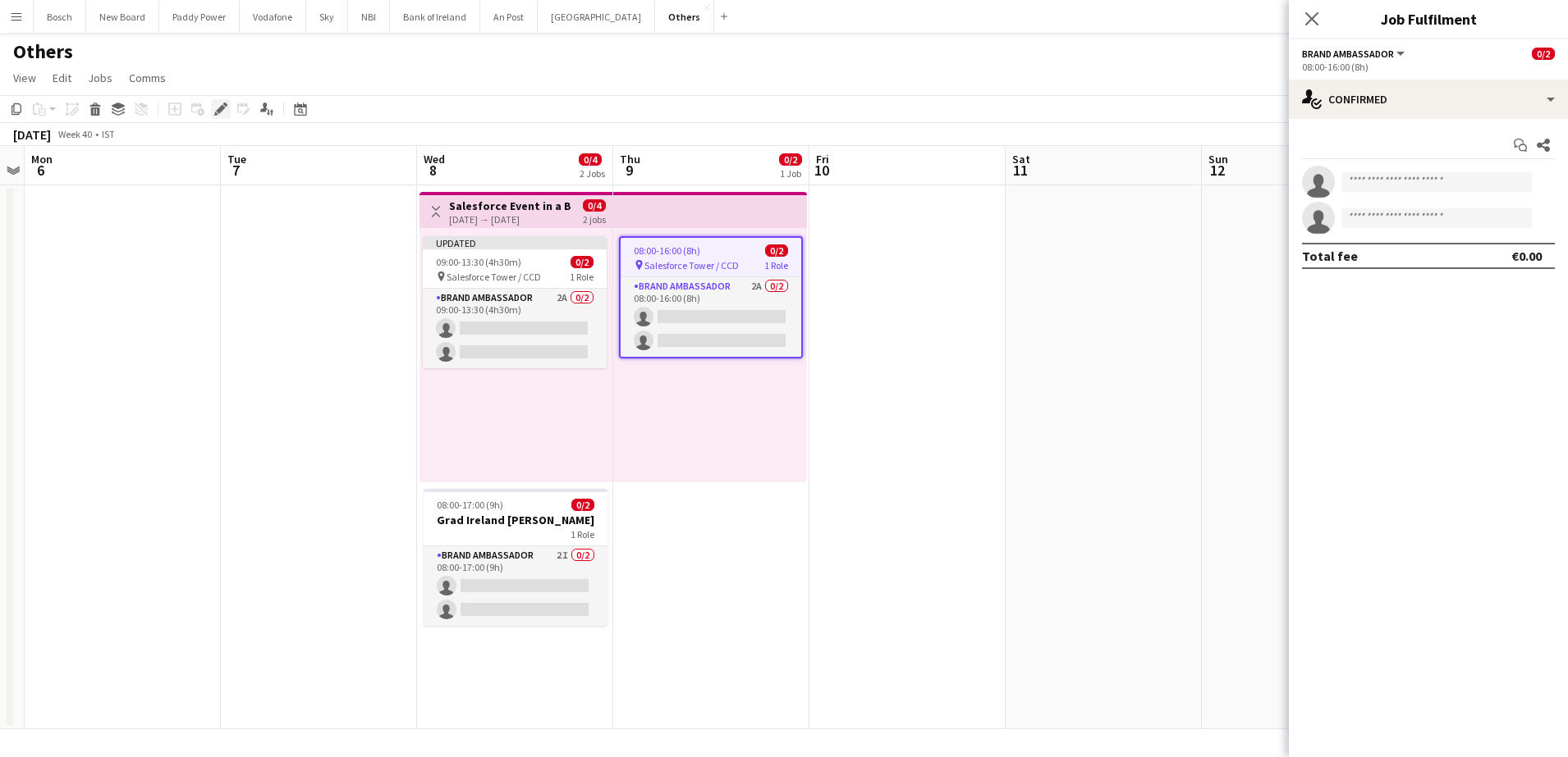
click at [220, 104] on icon "Edit" at bounding box center [221, 109] width 13 height 13
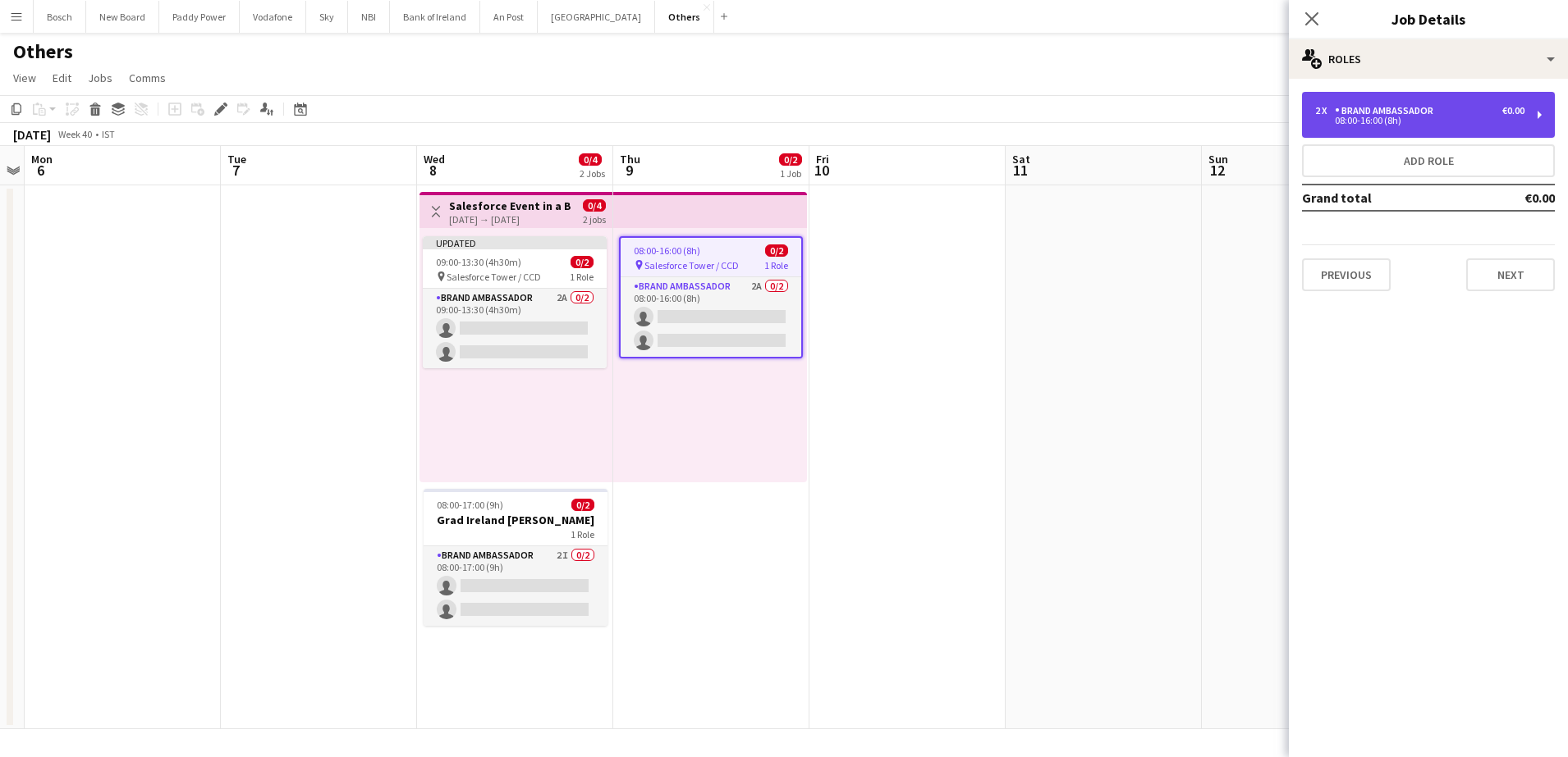
click at [1345, 126] on div "2 x Brand Ambassador €0.00 08:00-16:00 (8h)" at bounding box center [1428, 114] width 253 height 46
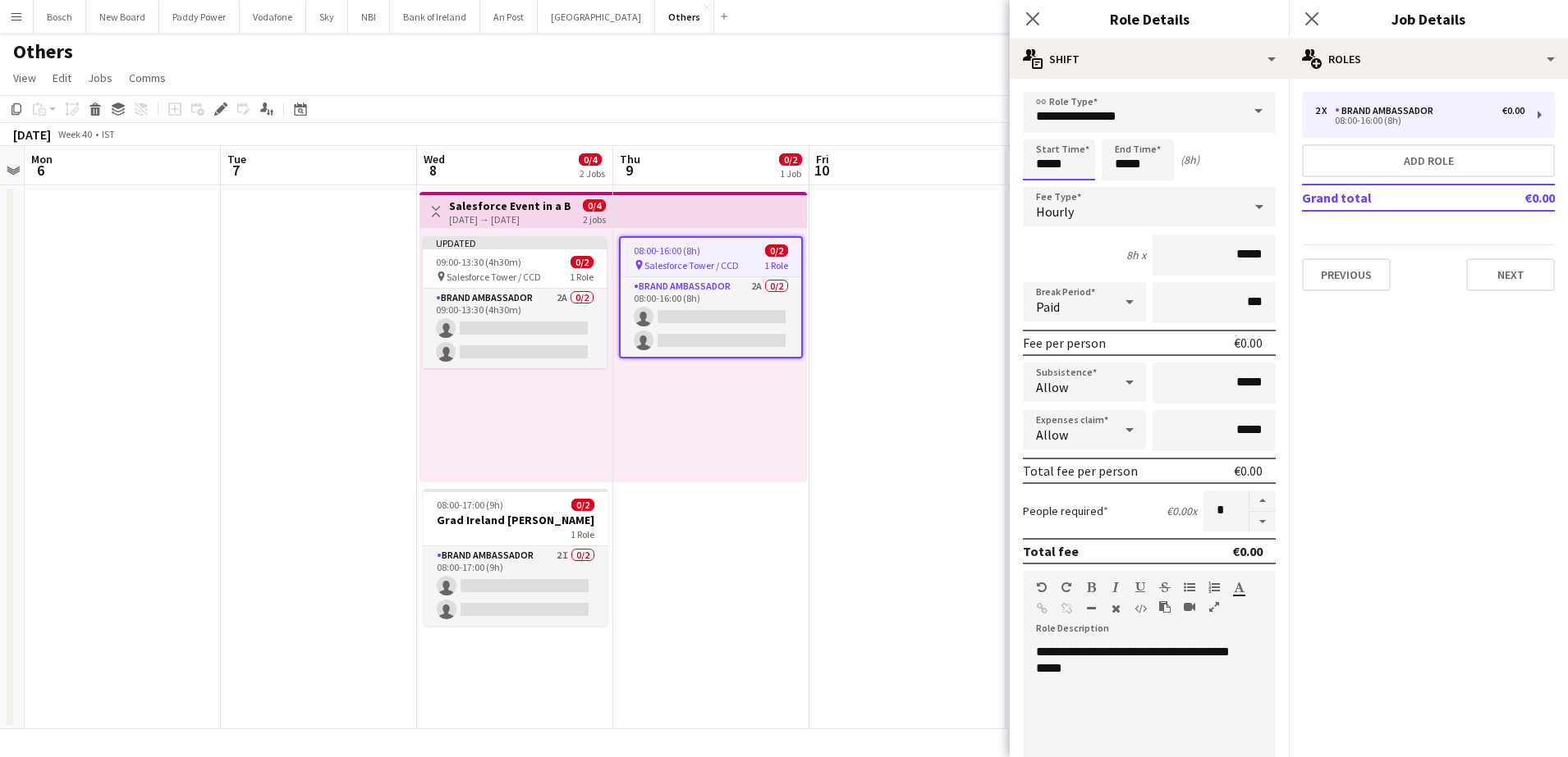
click at [1044, 160] on input "*****" at bounding box center [1059, 159] width 72 height 41
click at [1145, 165] on input "*****" at bounding box center [1138, 159] width 72 height 41
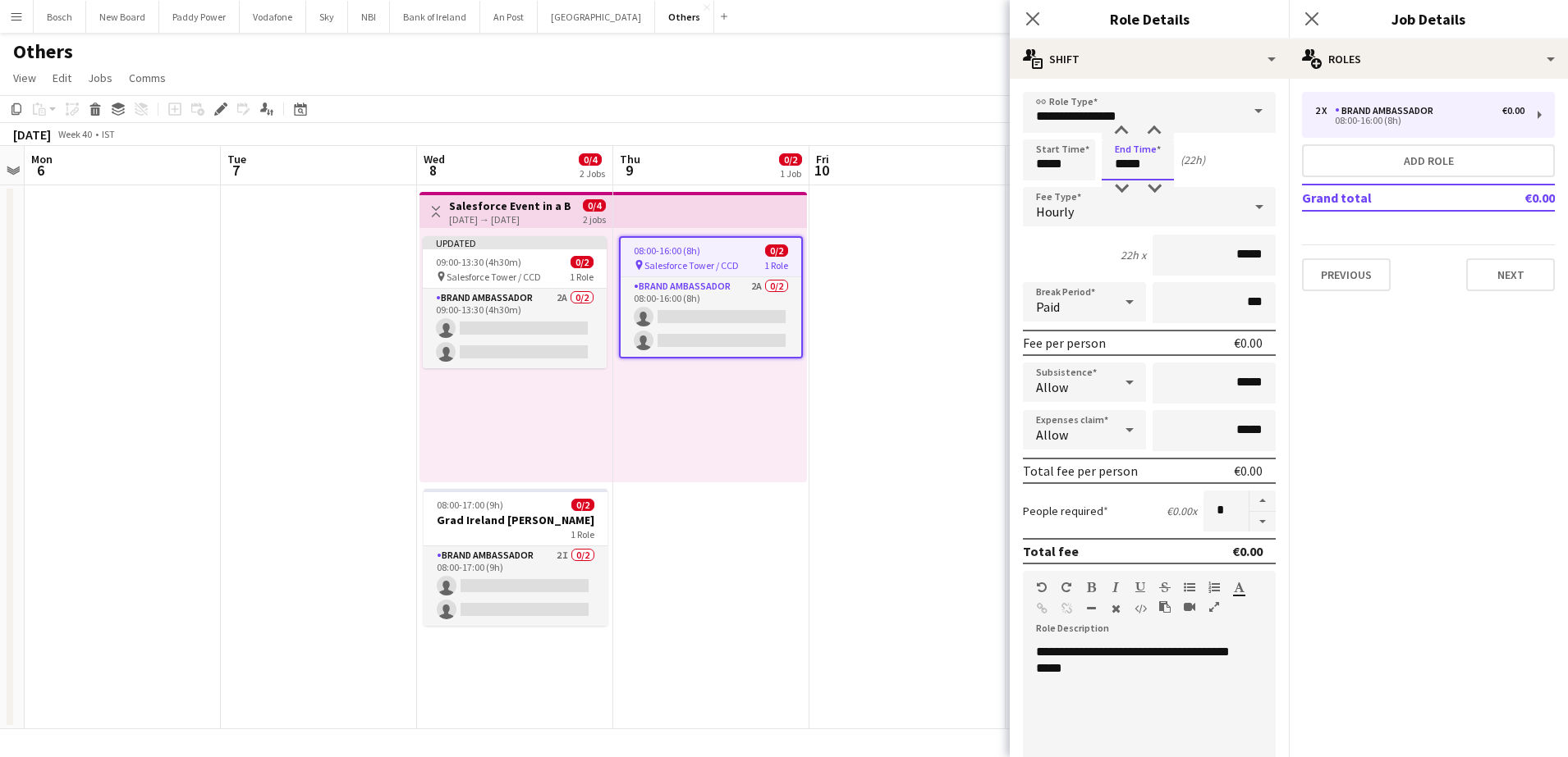
click at [1145, 165] on input "*****" at bounding box center [1138, 159] width 72 height 41
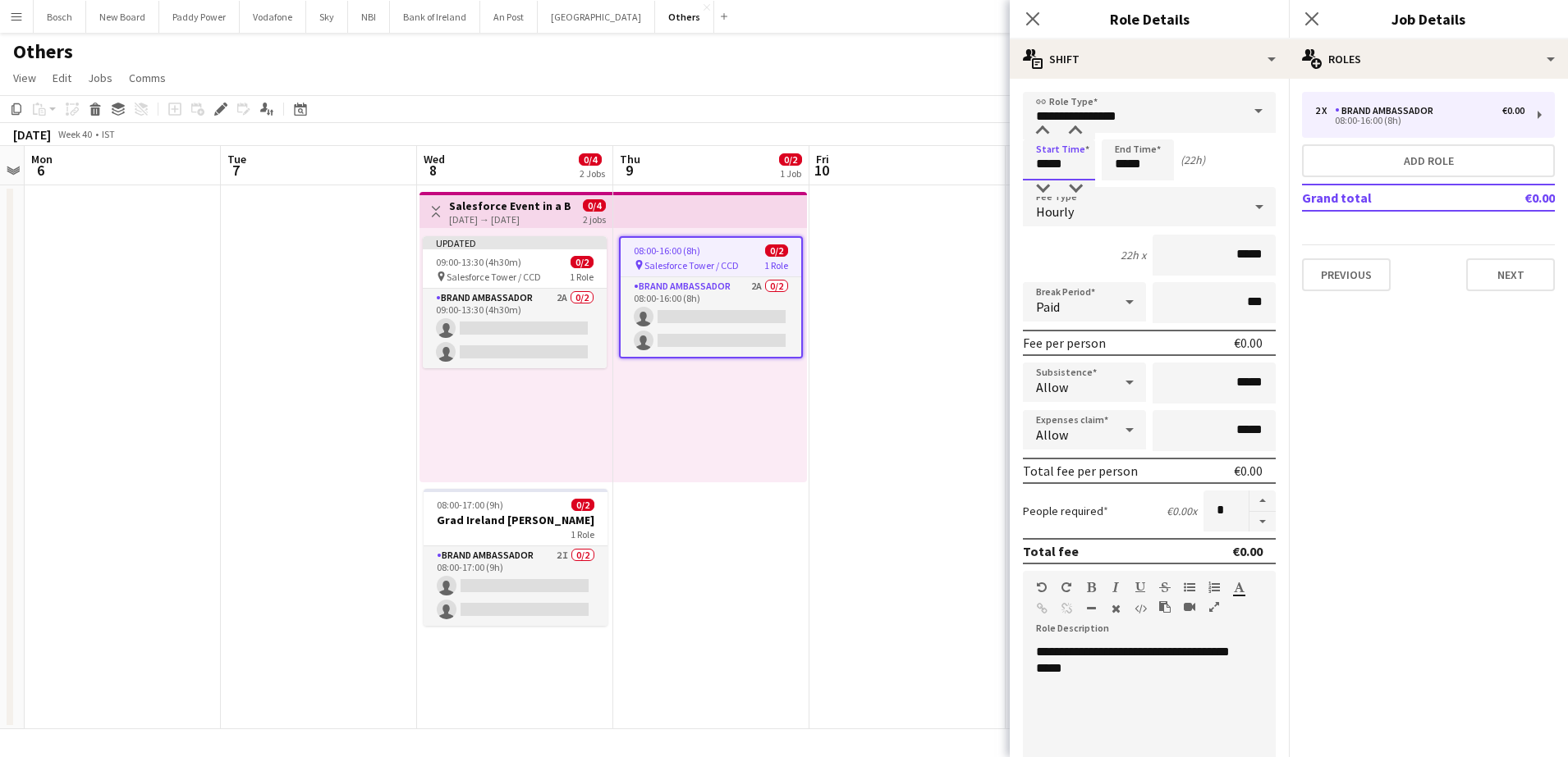
click at [1040, 164] on input "*****" at bounding box center [1059, 159] width 72 height 41
type input "*****"
click at [1111, 166] on input "*****" at bounding box center [1138, 159] width 72 height 41
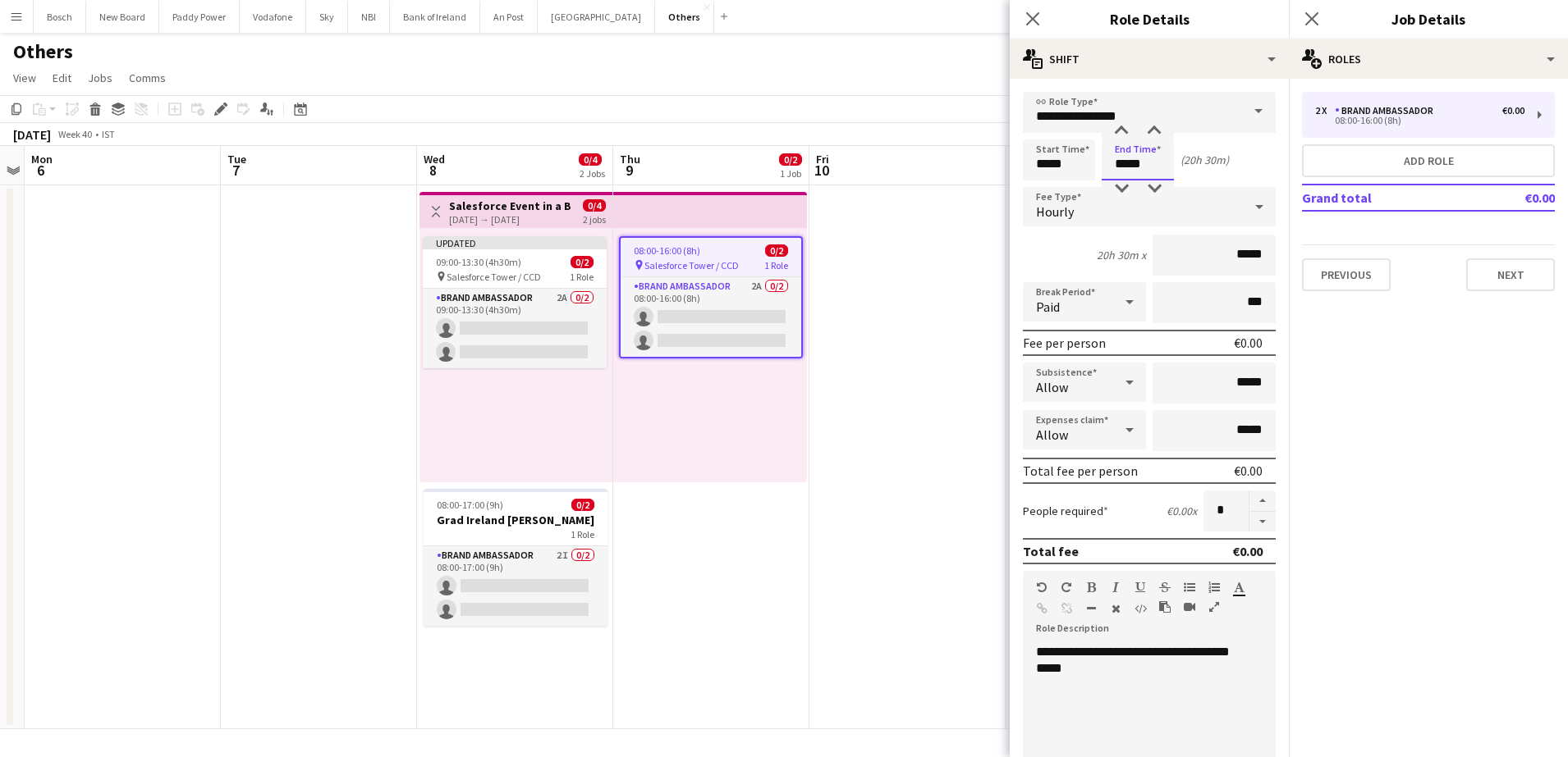
click at [1111, 166] on input "*****" at bounding box center [1138, 159] width 72 height 41
type input "*****"
click at [1064, 667] on div "**********" at bounding box center [1141, 741] width 237 height 197
click at [942, 157] on app-board-header-date "Fri 10" at bounding box center [908, 166] width 196 height 39
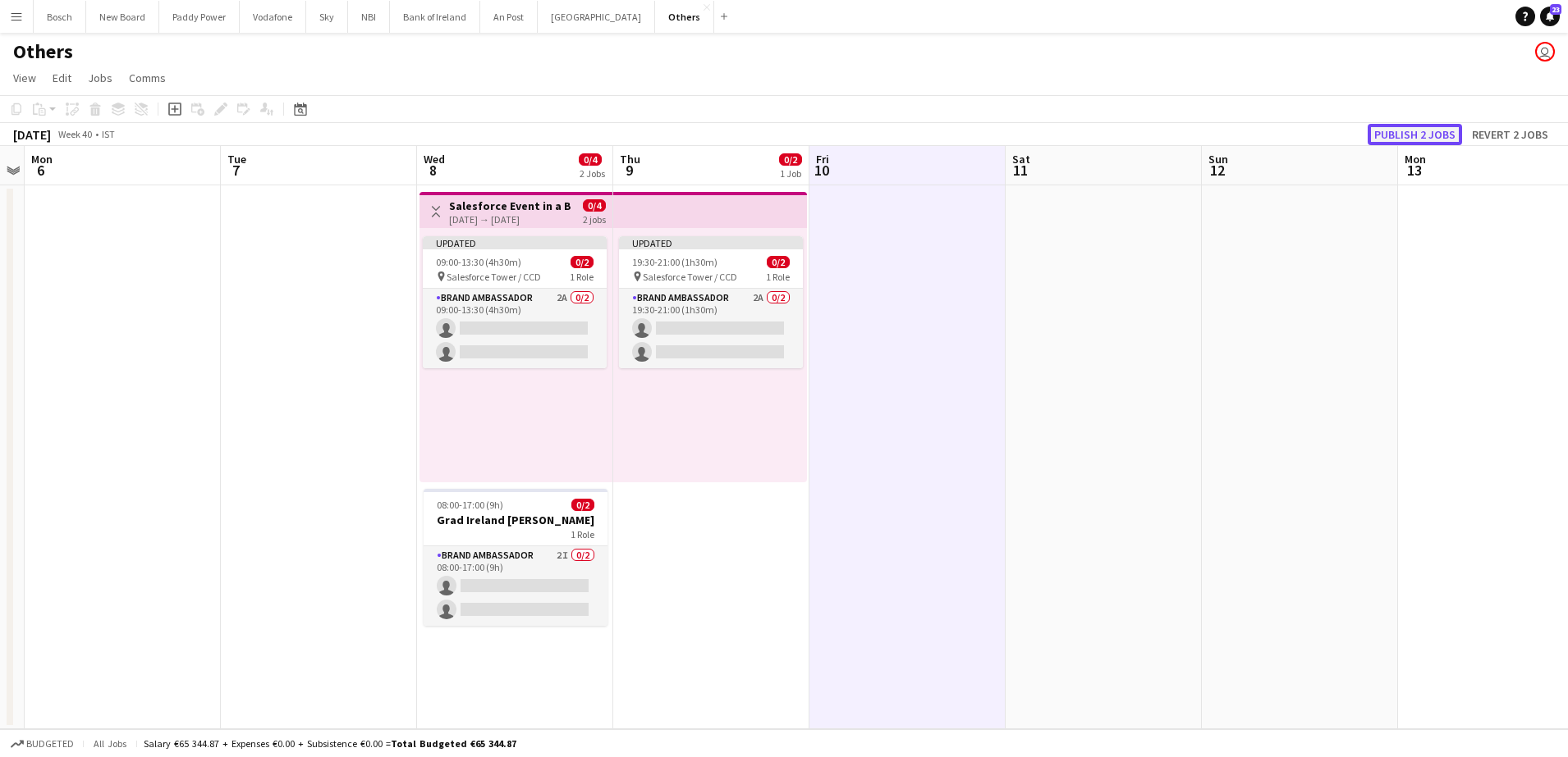
click at [1427, 134] on button "Publish 2 jobs" at bounding box center [1414, 134] width 94 height 21
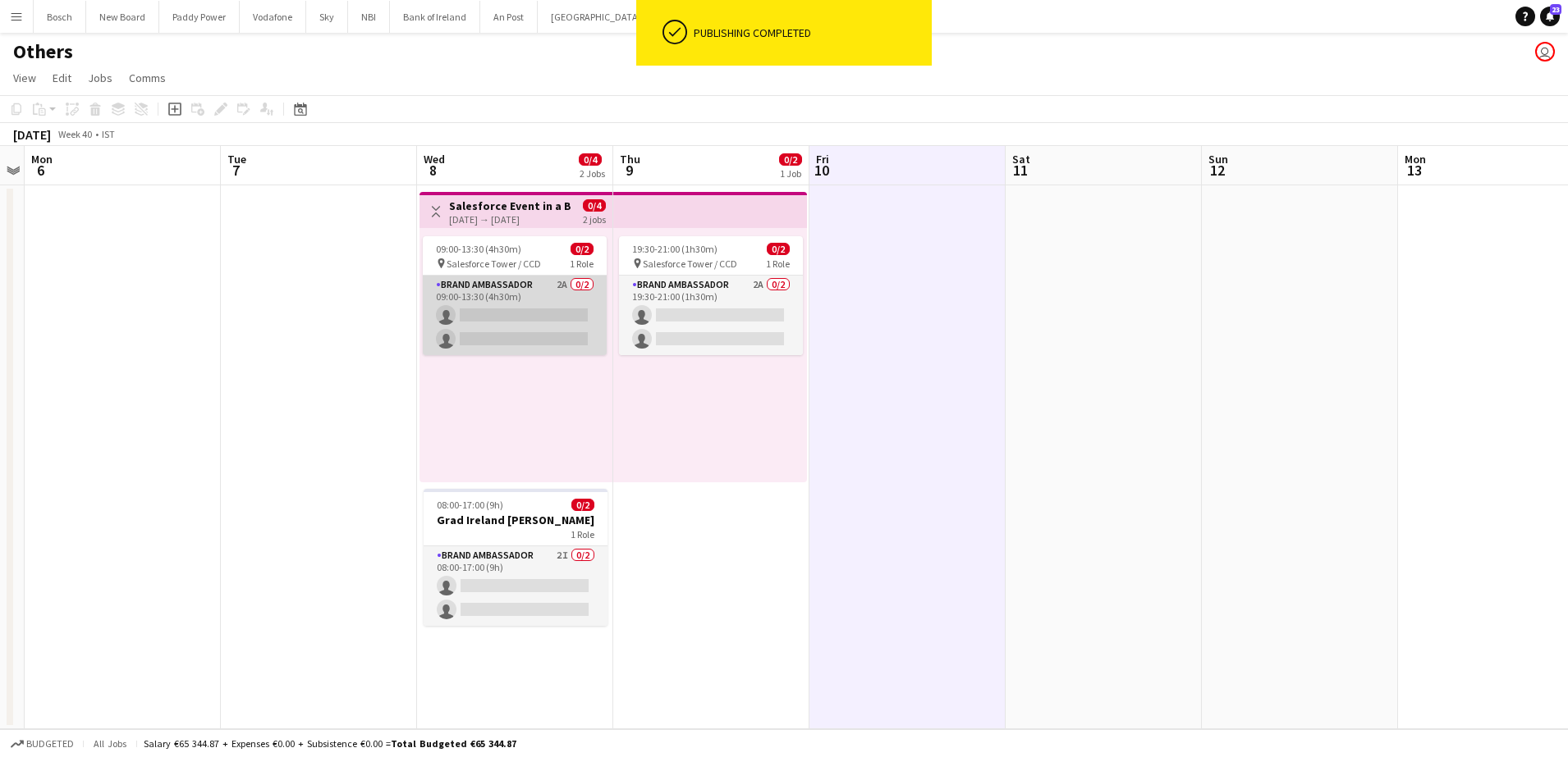
click at [471, 311] on app-card-role "Brand Ambassador 2A 0/2 09:00-13:30 (4h30m) single-neutral-actions single-neutr…" at bounding box center [515, 315] width 184 height 80
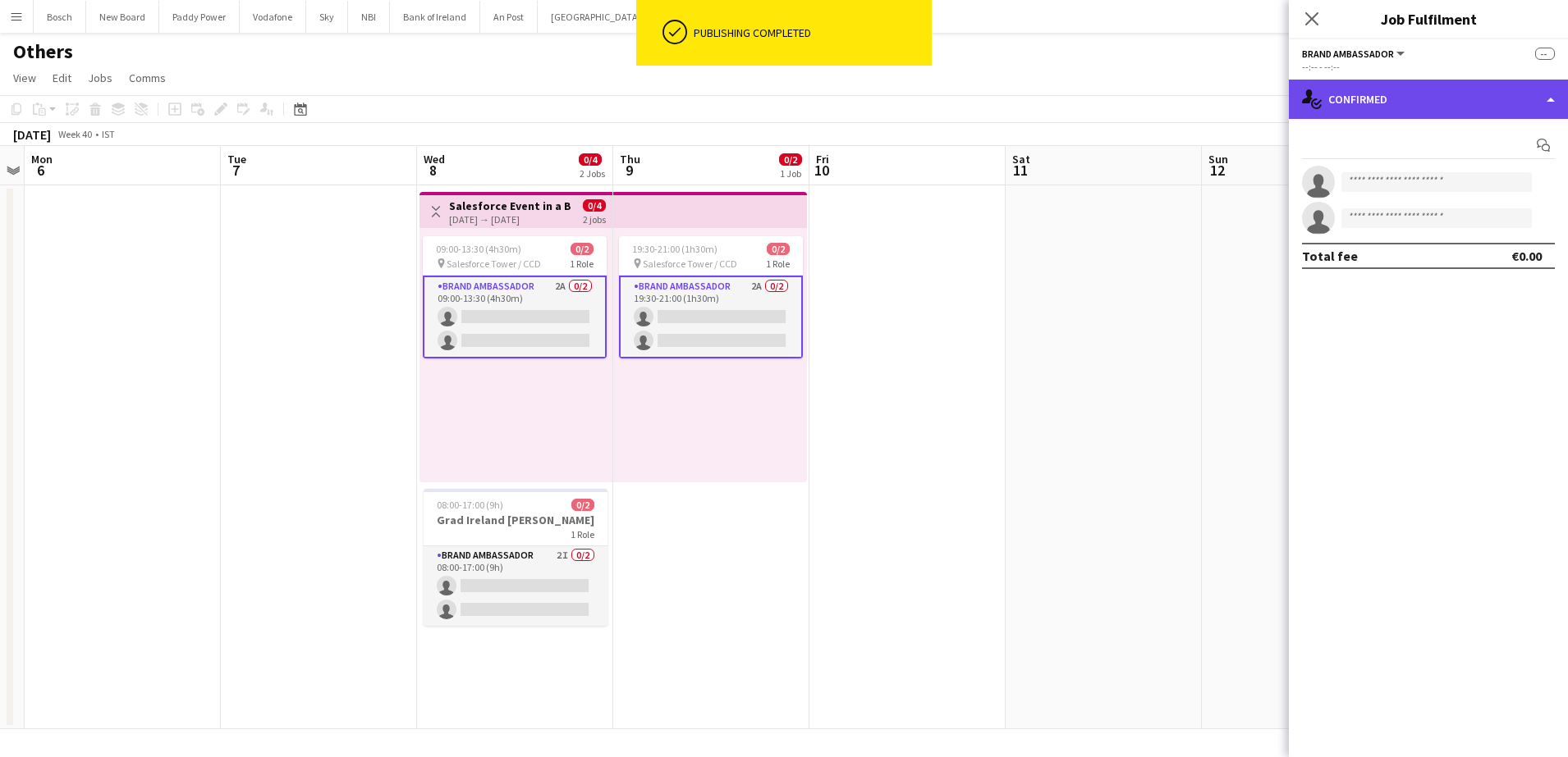
click at [1410, 93] on div "single-neutral-actions-check-2 Confirmed" at bounding box center [1428, 99] width 279 height 39
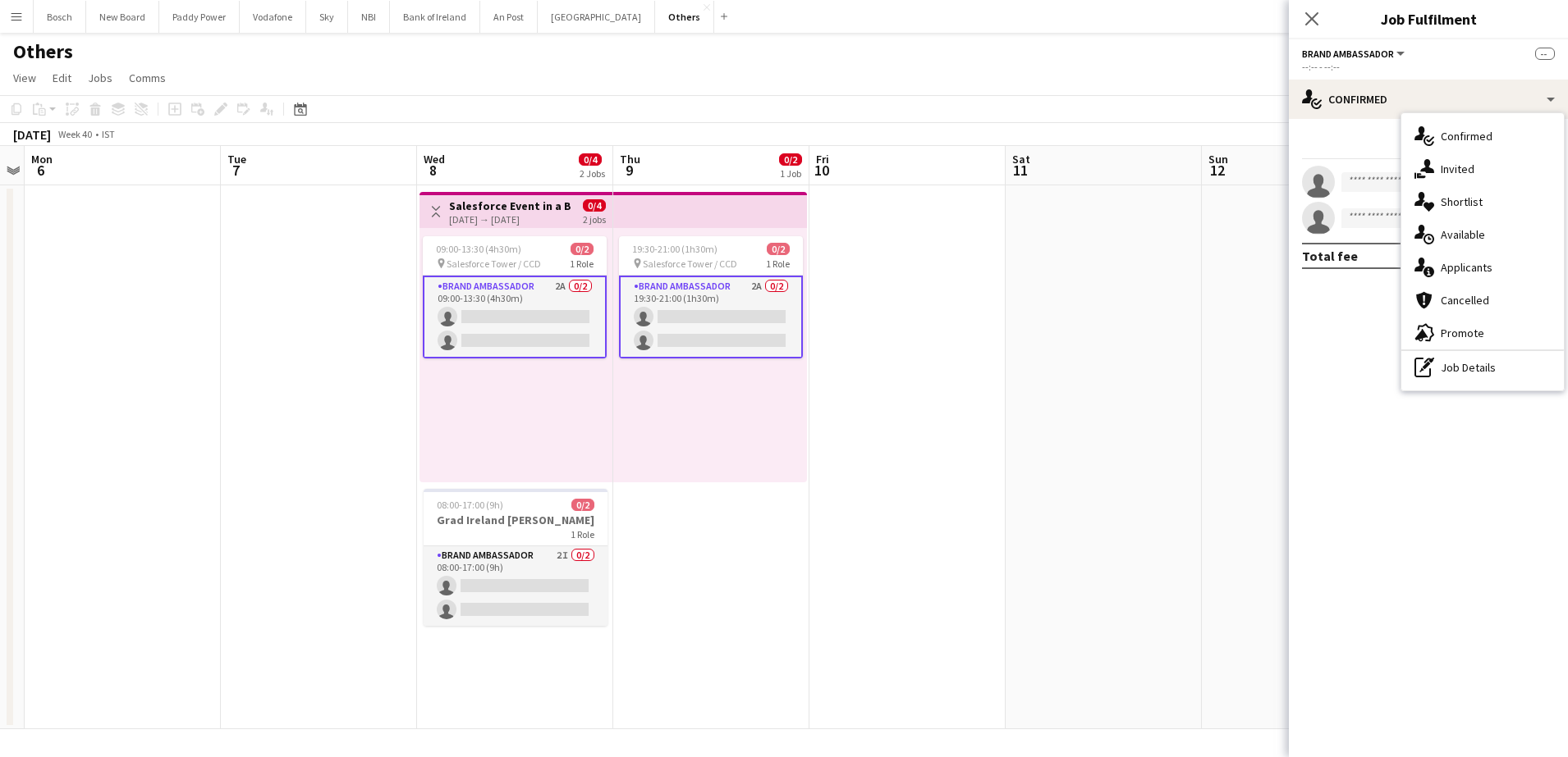
click at [728, 279] on app-card-role "Brand Ambassador 2A 0/2 19:30-21:00 (1h30m) single-neutral-actions single-neutr…" at bounding box center [711, 317] width 184 height 83
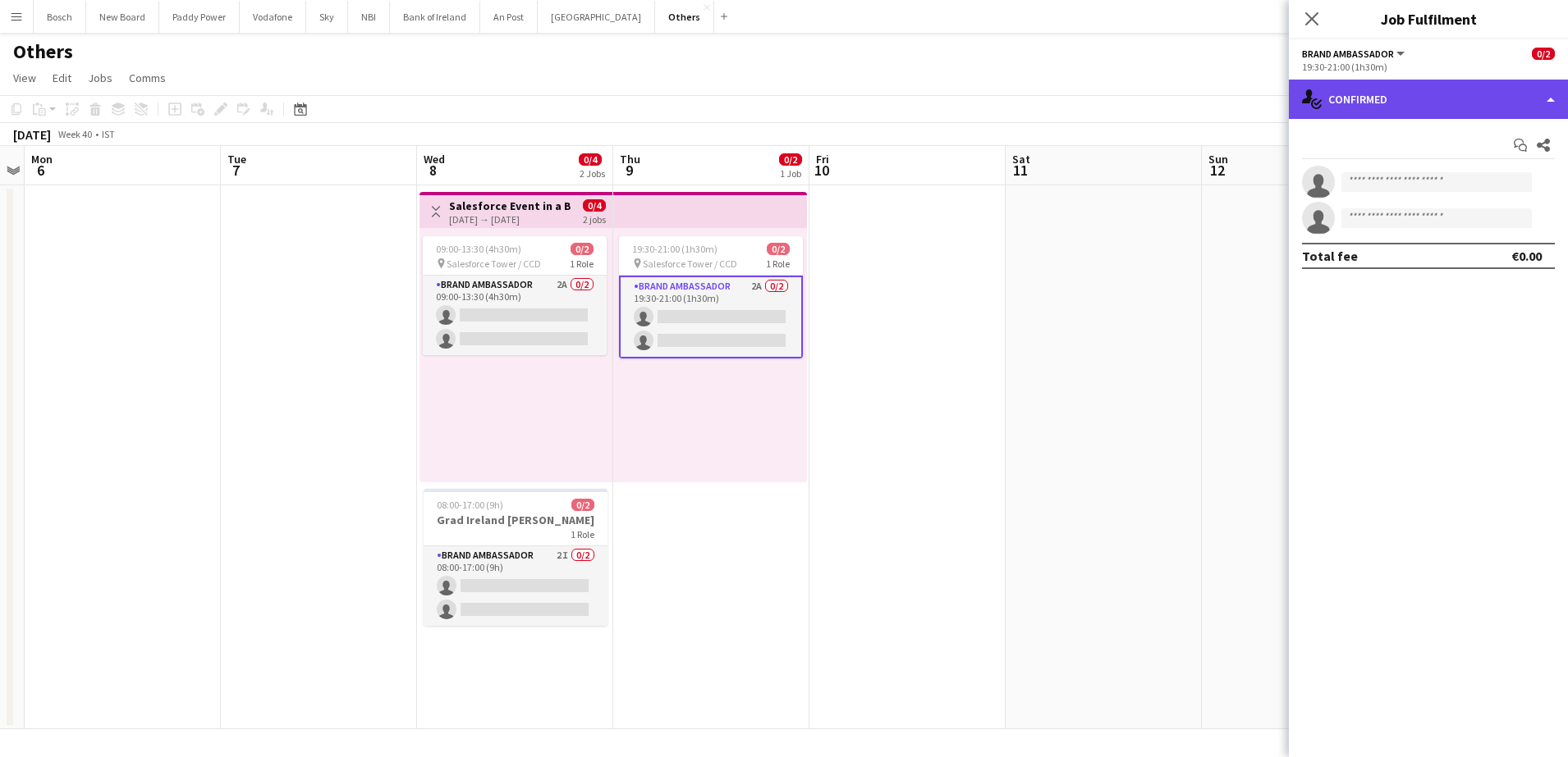
click at [1354, 101] on div "single-neutral-actions-check-2 Confirmed" at bounding box center [1428, 99] width 279 height 39
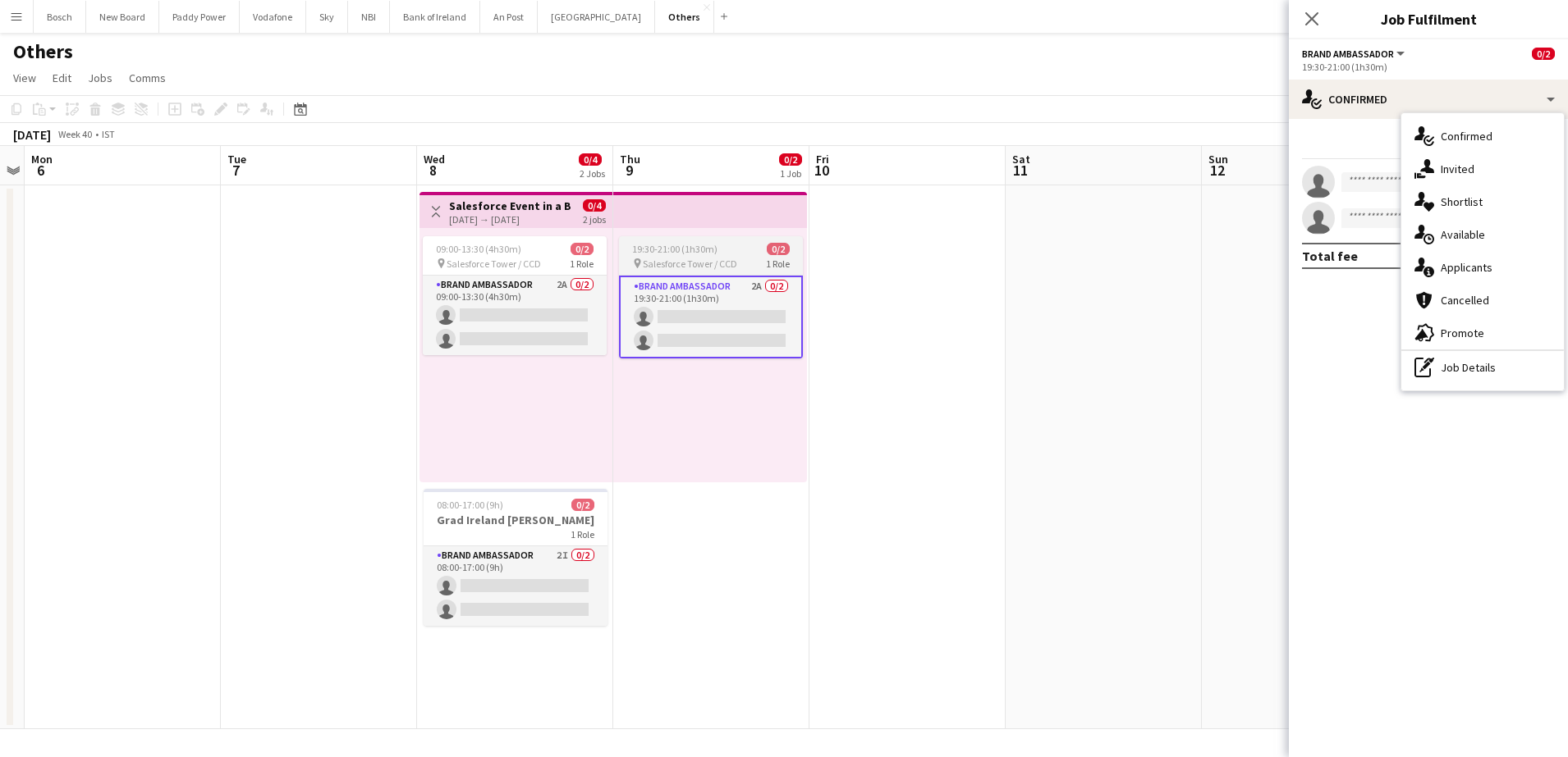
click at [646, 246] on span "19:30-21:00 (1h30m)" at bounding box center [674, 248] width 85 height 12
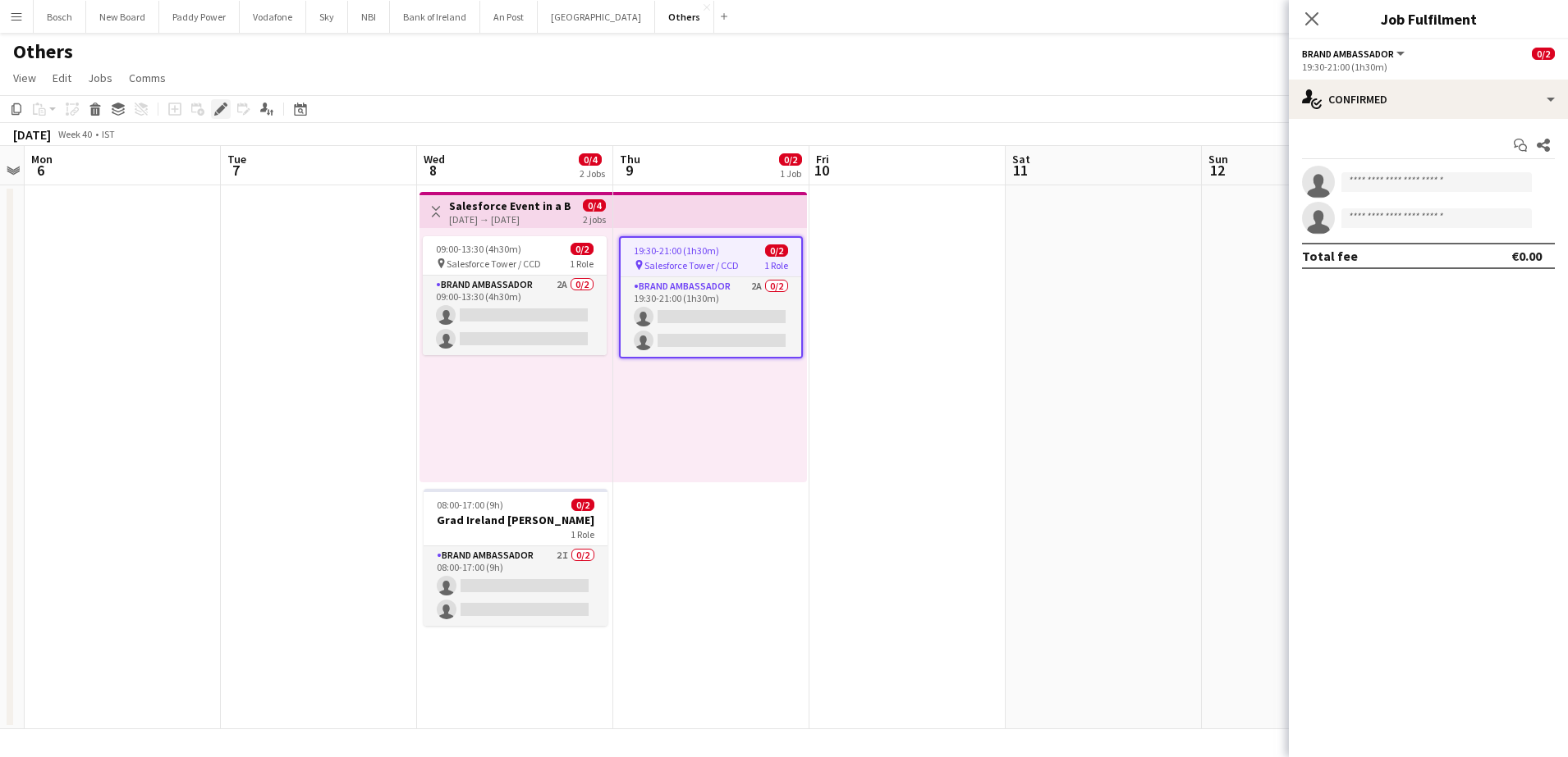
click at [221, 114] on icon "Edit" at bounding box center [221, 109] width 13 height 13
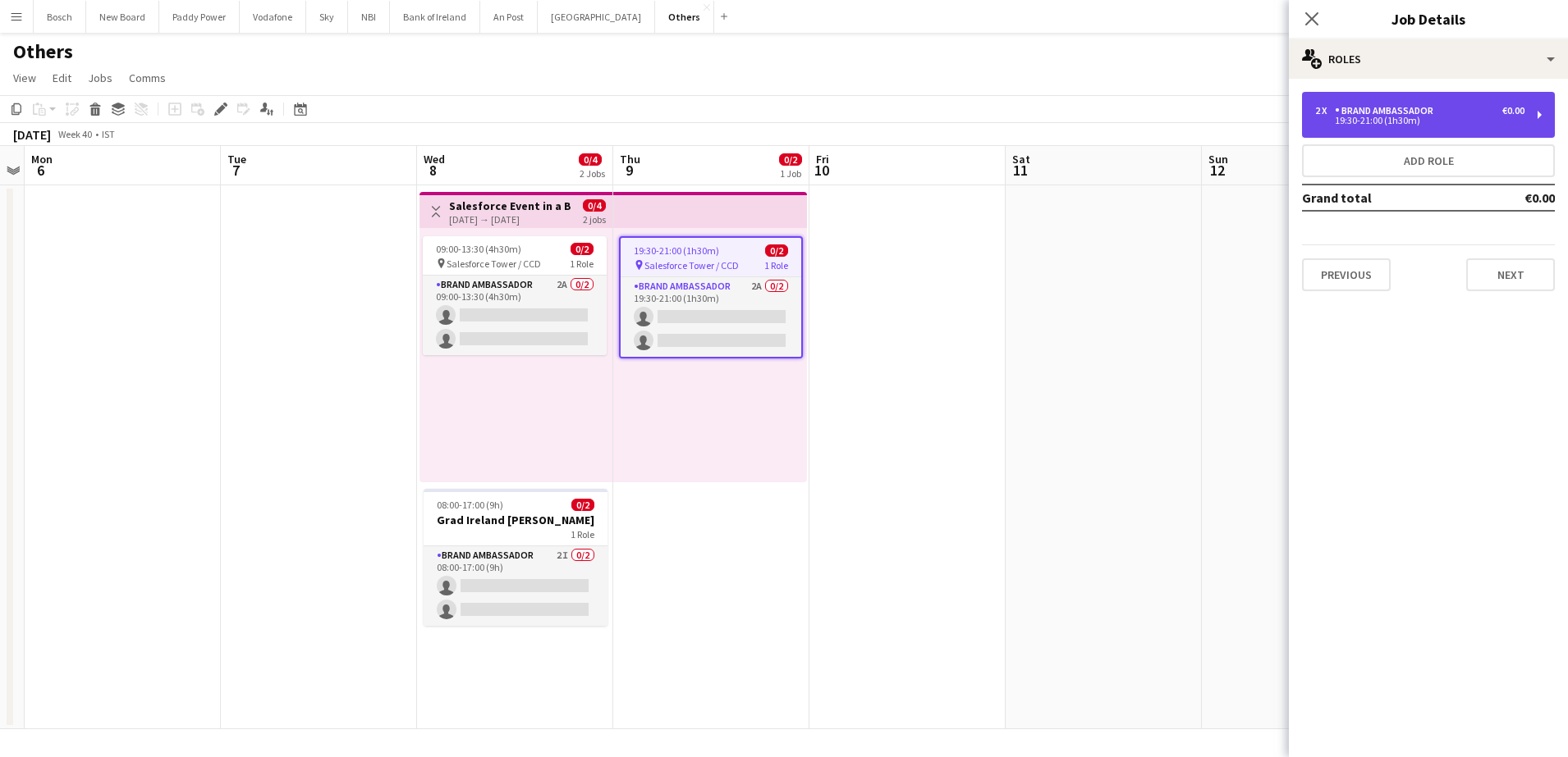
click at [1432, 97] on div "2 x Brand Ambassador €0.00 19:30-21:00 (1h30m)" at bounding box center [1428, 114] width 253 height 46
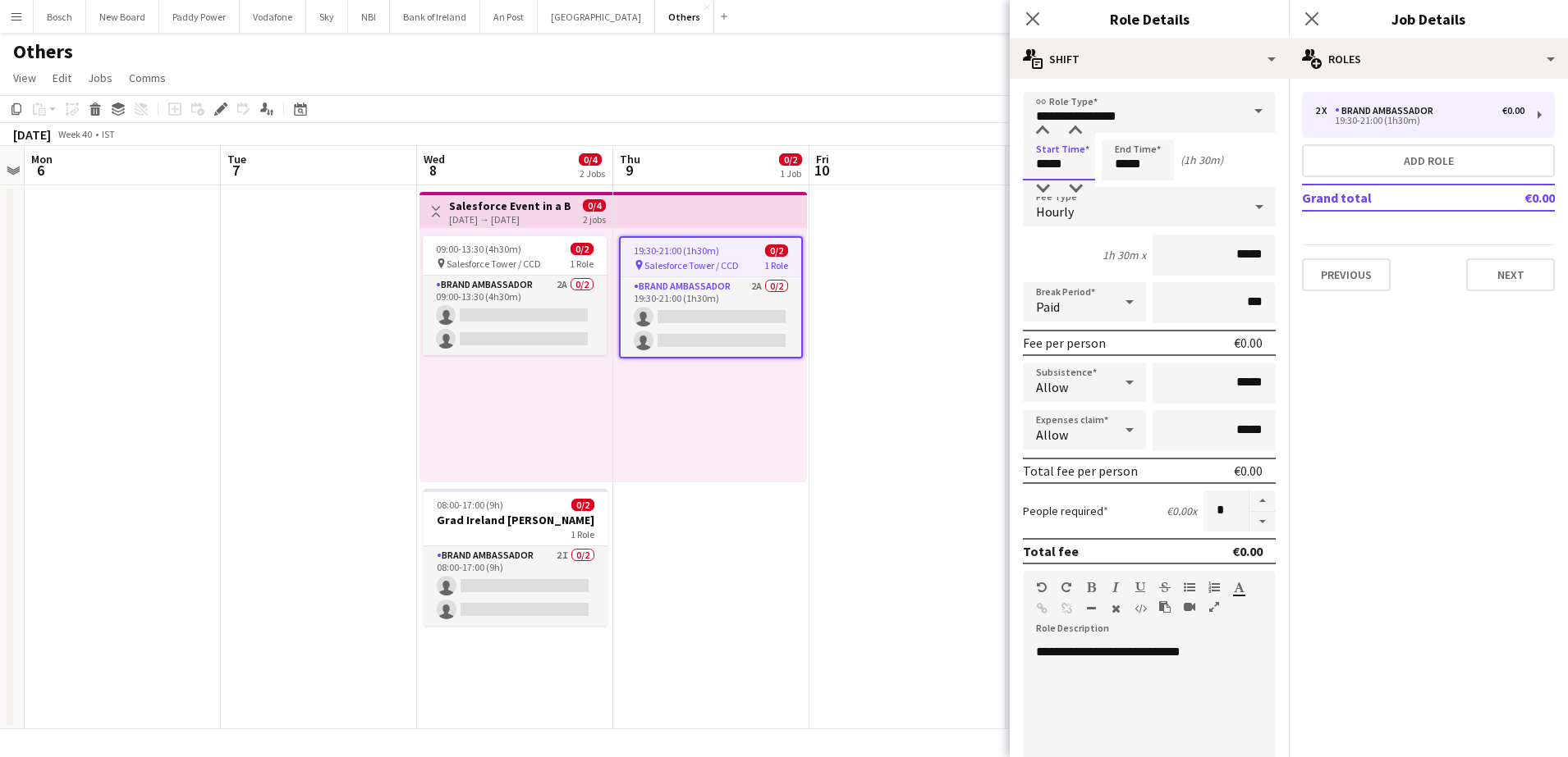
click at [1062, 161] on input "*****" at bounding box center [1059, 159] width 72 height 41
type input "*****"
click at [866, 75] on app-page-menu "View Day view expanded Day view collapsed Month view Date picker Jump to [DATE]…" at bounding box center [784, 80] width 1568 height 31
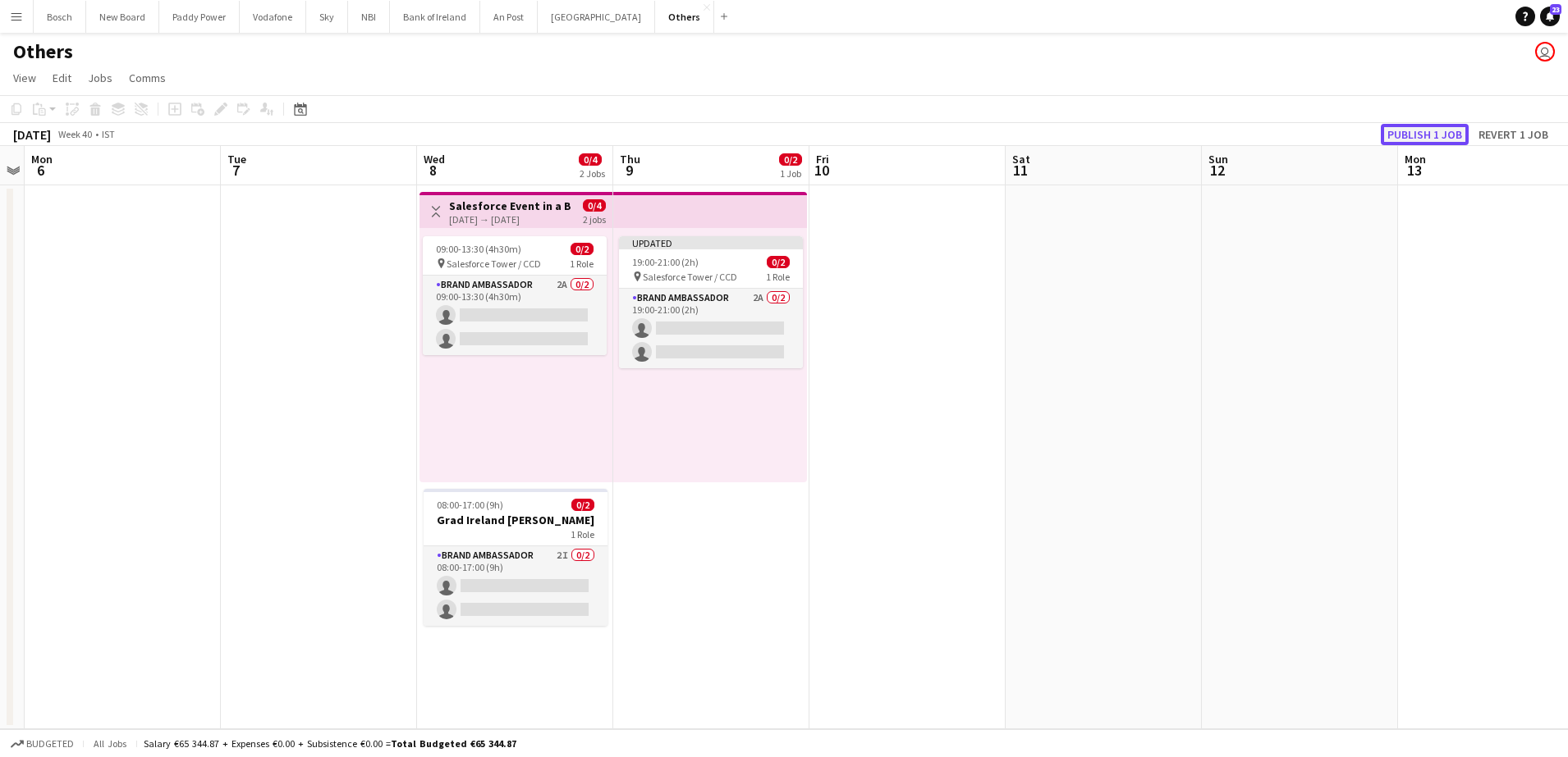
click at [1445, 126] on button "Publish 1 job" at bounding box center [1424, 134] width 88 height 21
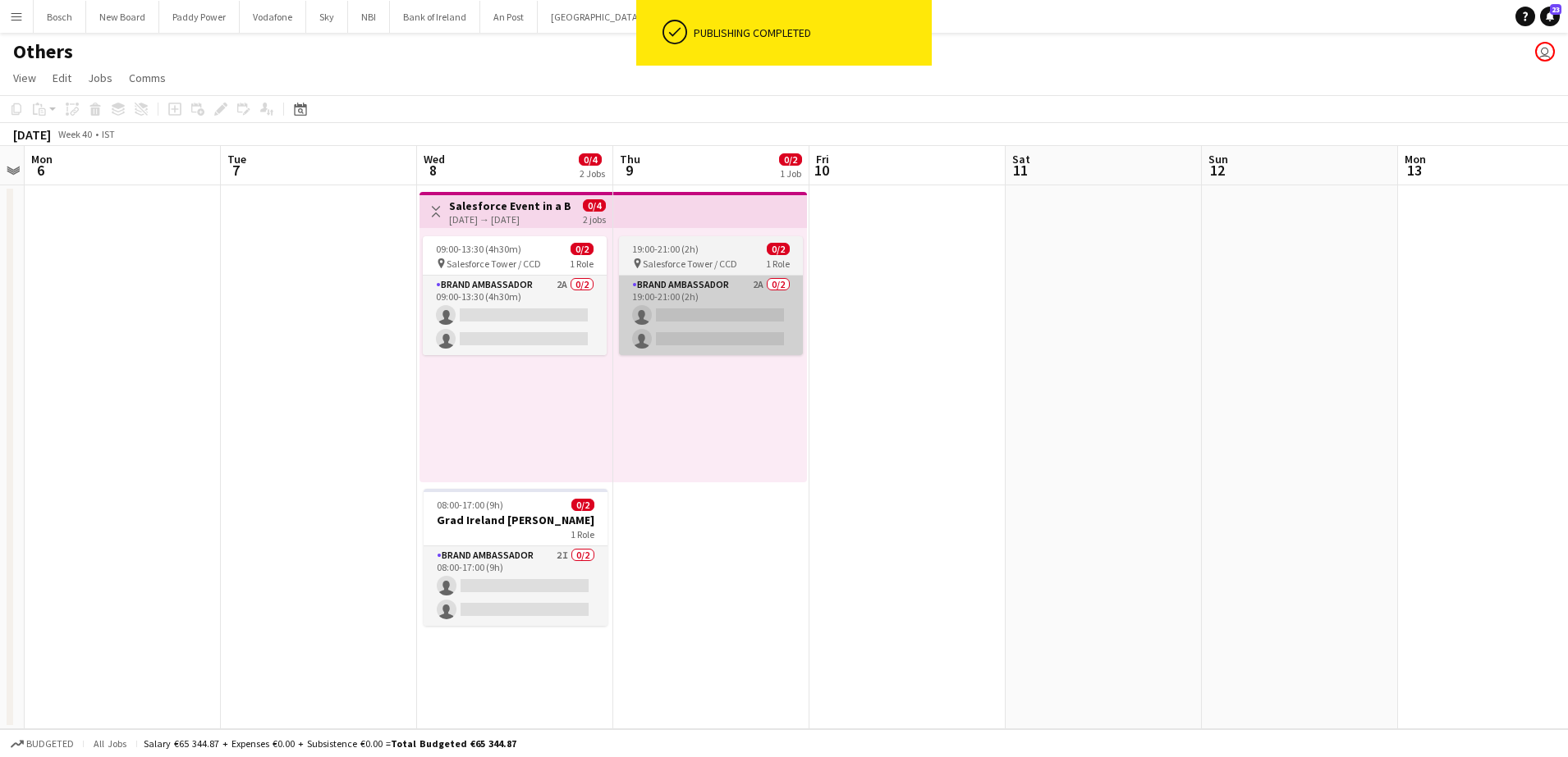
click at [725, 276] on app-card-role "Brand Ambassador 2A 0/2 19:00-21:00 (2h) single-neutral-actions single-neutral-…" at bounding box center [711, 315] width 184 height 80
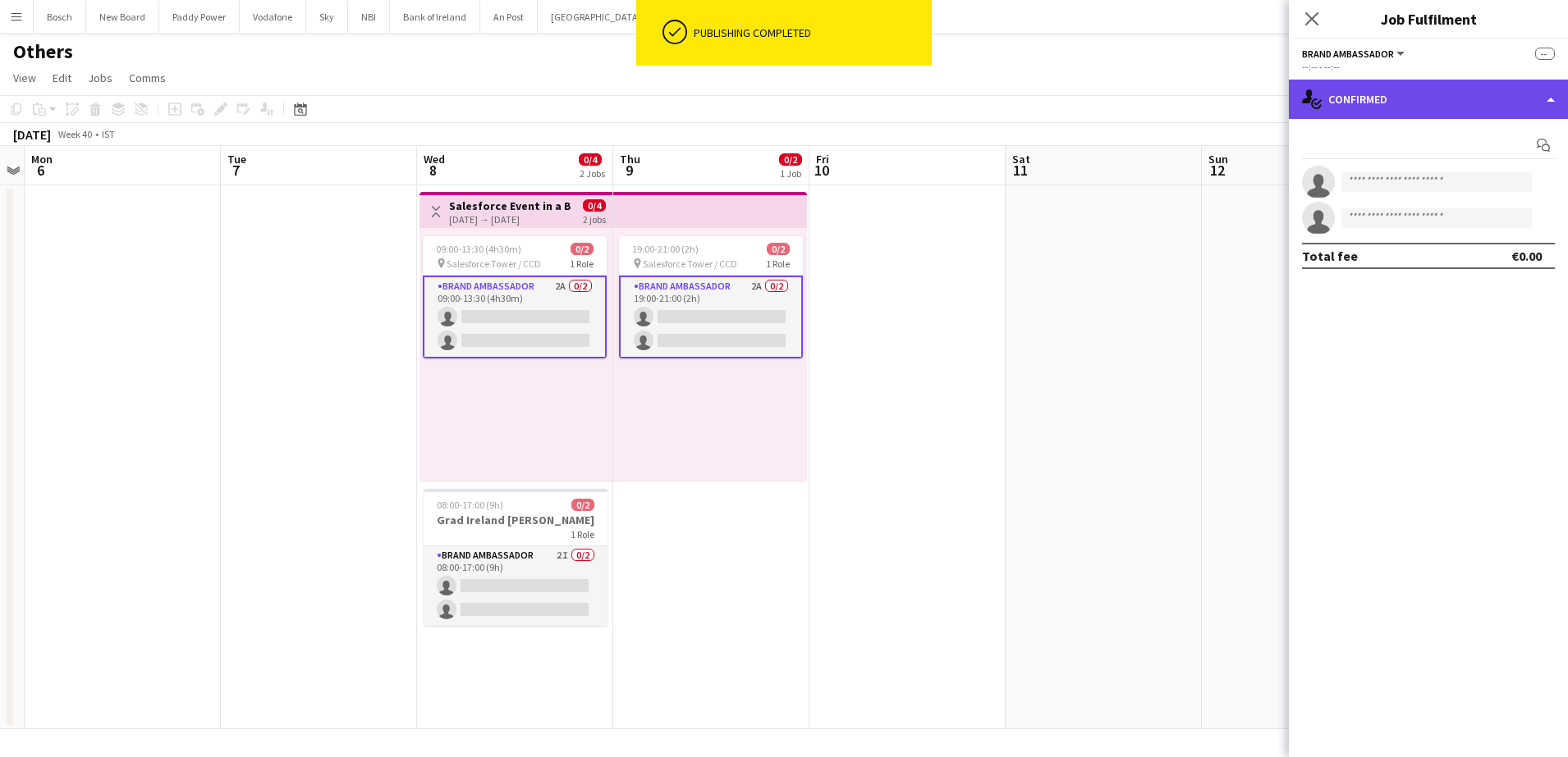
click at [1348, 80] on div "single-neutral-actions-check-2 Confirmed" at bounding box center [1428, 99] width 279 height 39
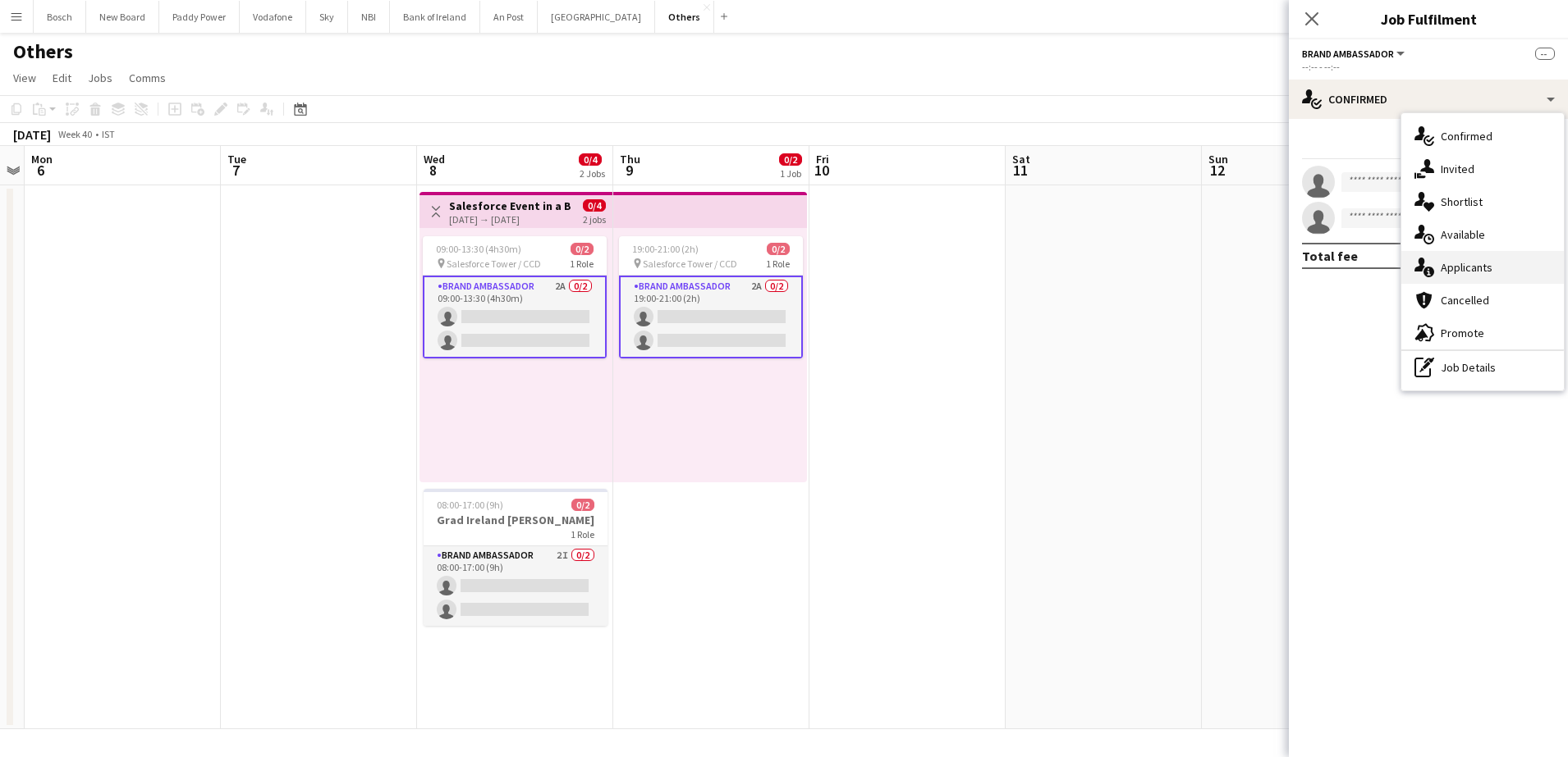
click at [1434, 269] on div "single-neutral-actions-information Applicants" at bounding box center [1482, 267] width 162 height 33
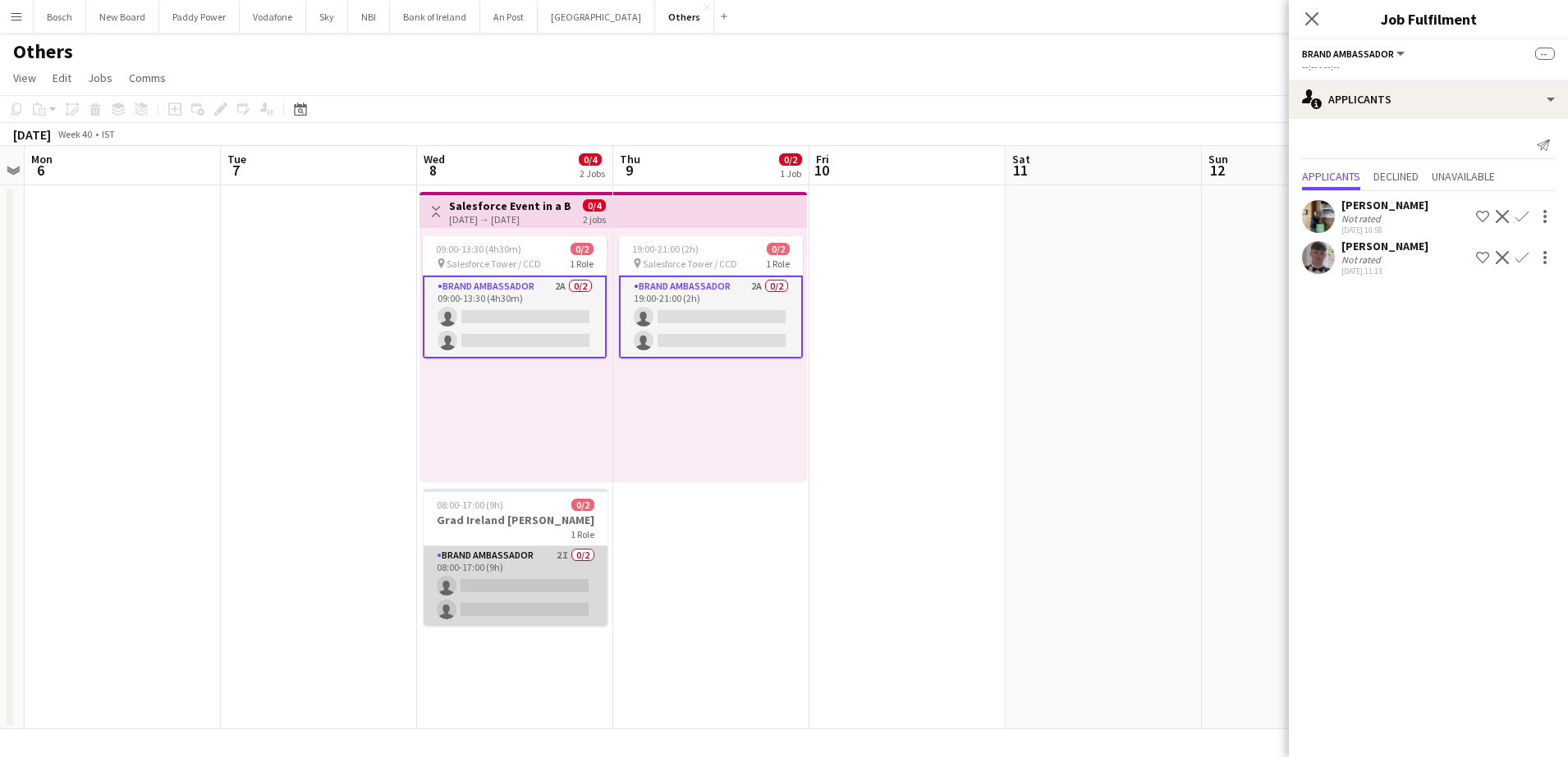
click at [483, 612] on app-card-role "Brand Ambassador 2I 0/2 08:00-17:00 (9h) single-neutral-actions single-neutral-…" at bounding box center [515, 586] width 184 height 80
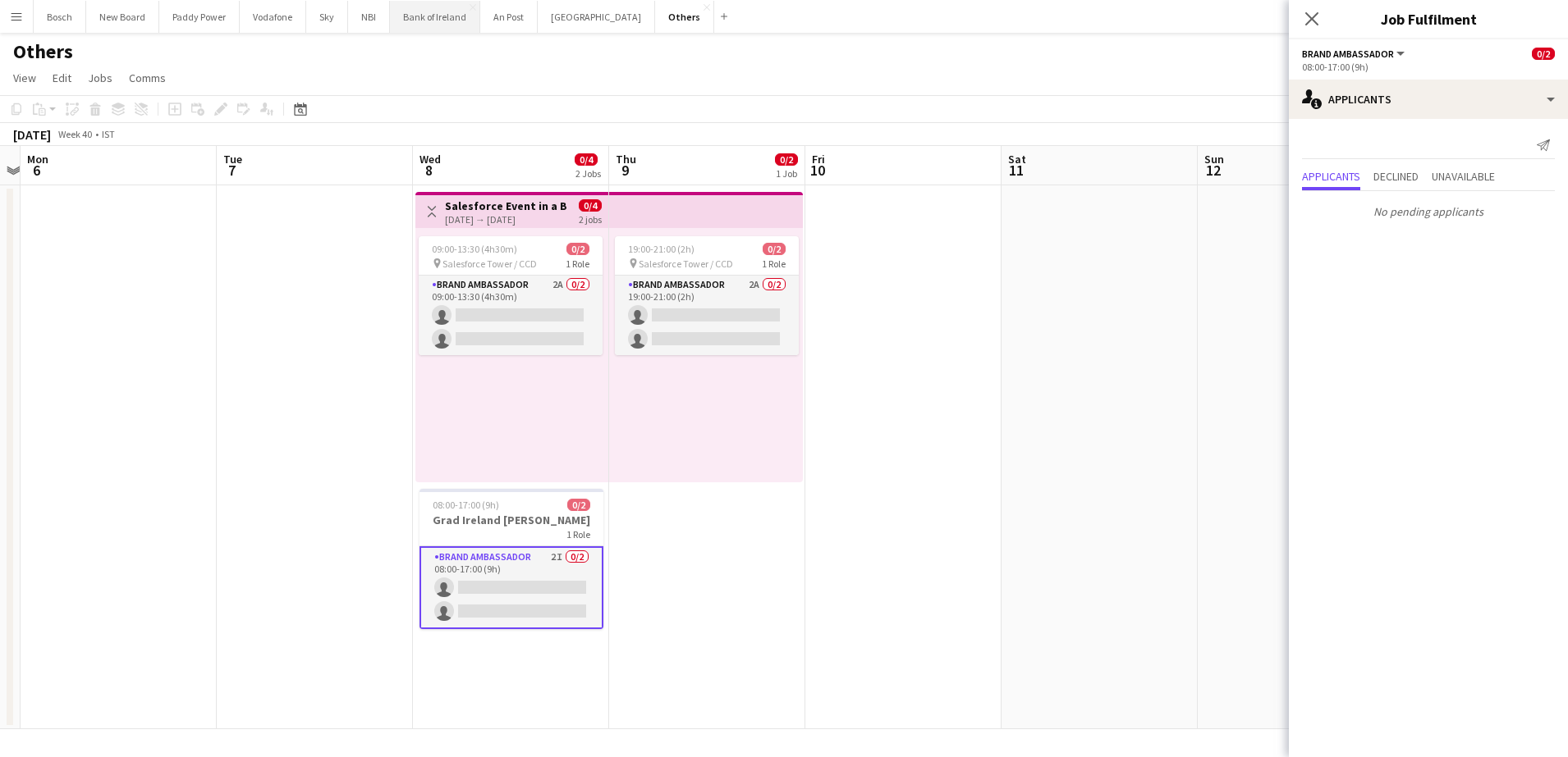
click at [426, 12] on button "Bank of Ireland Close" at bounding box center [435, 16] width 91 height 32
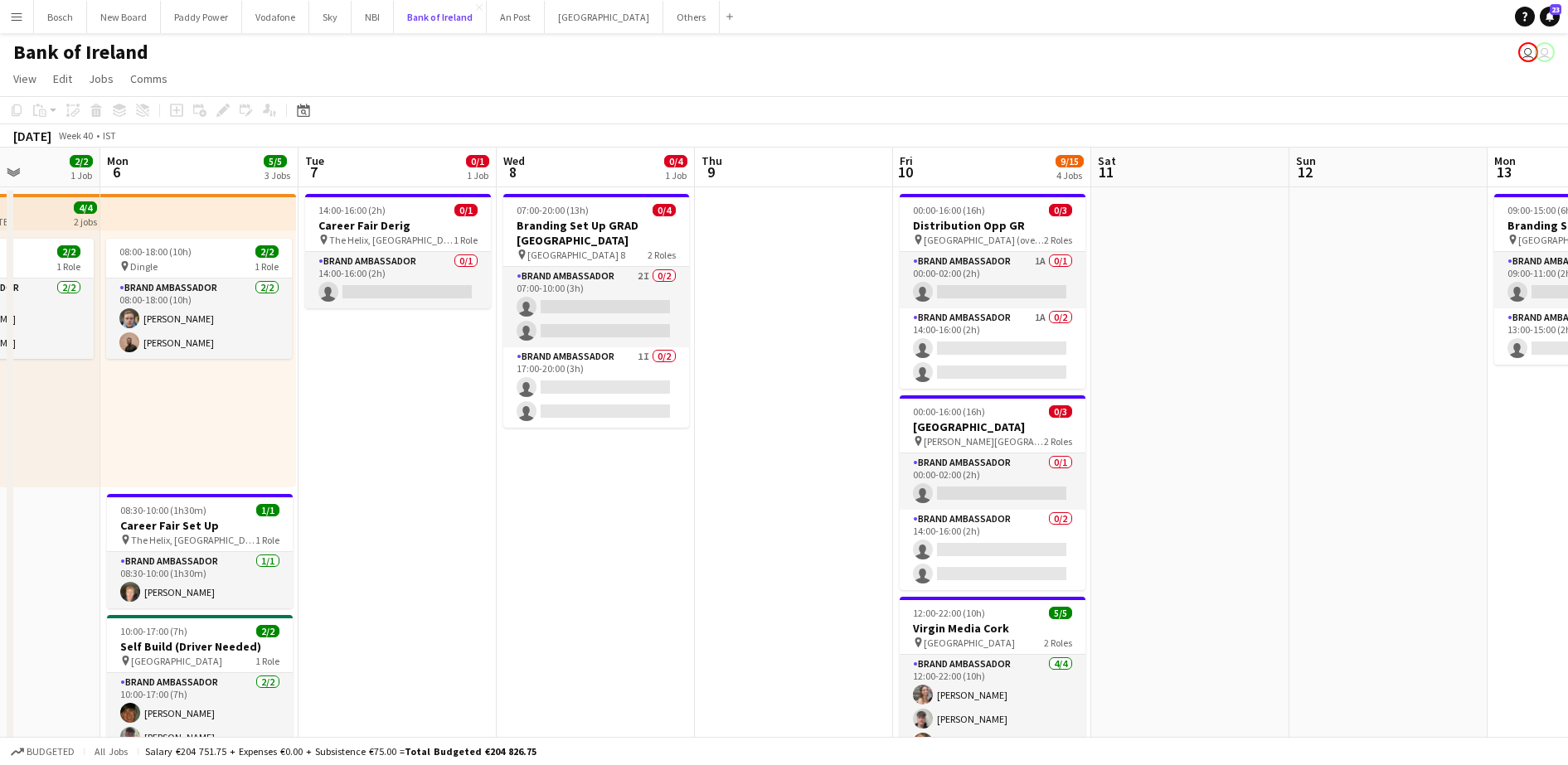
scroll to position [0, 495]
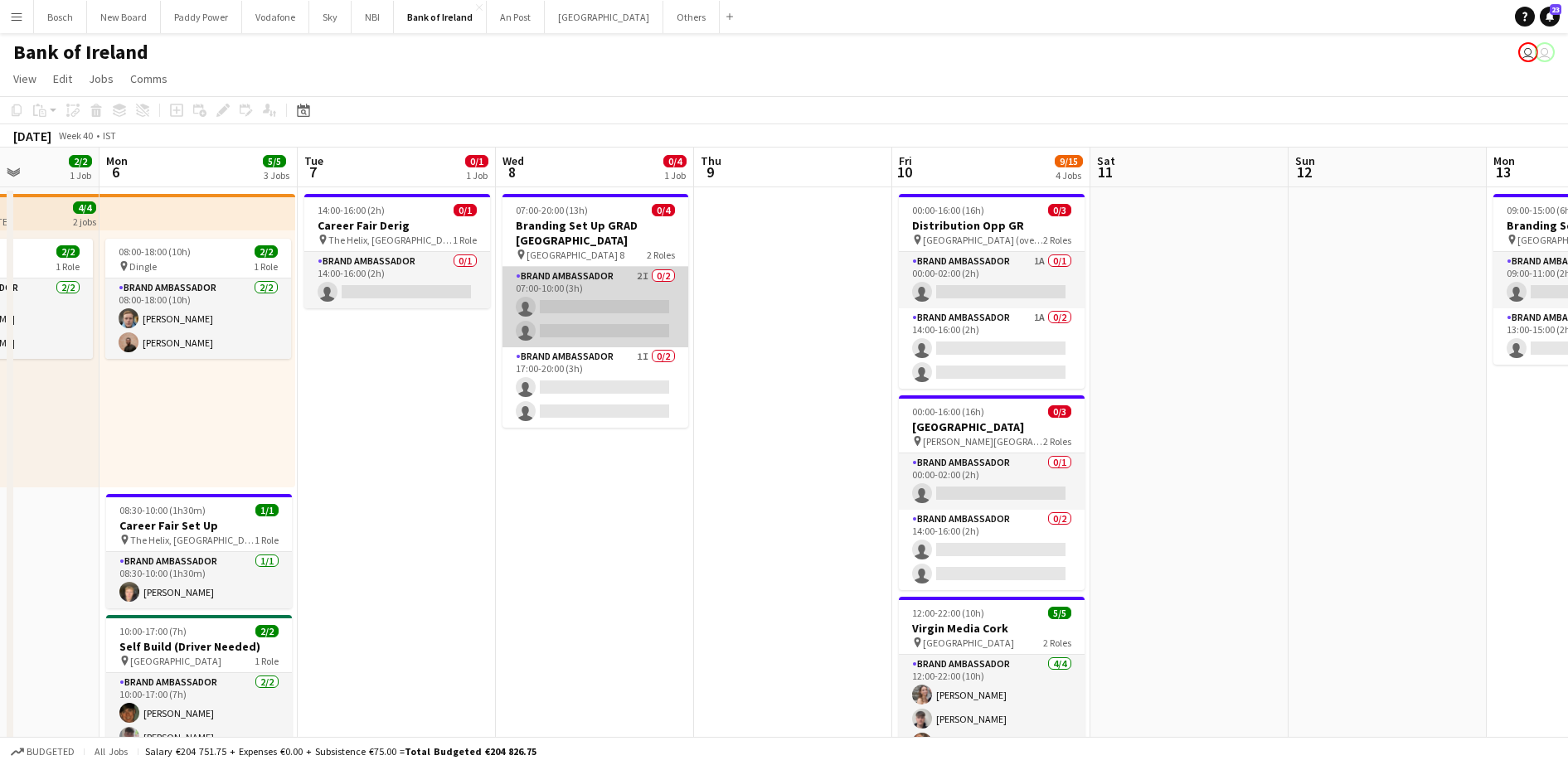
click at [655, 282] on app-card-role "Brand Ambassador 2I 0/2 07:00-10:00 (3h) single-neutral-actions single-neutral-…" at bounding box center [595, 307] width 186 height 80
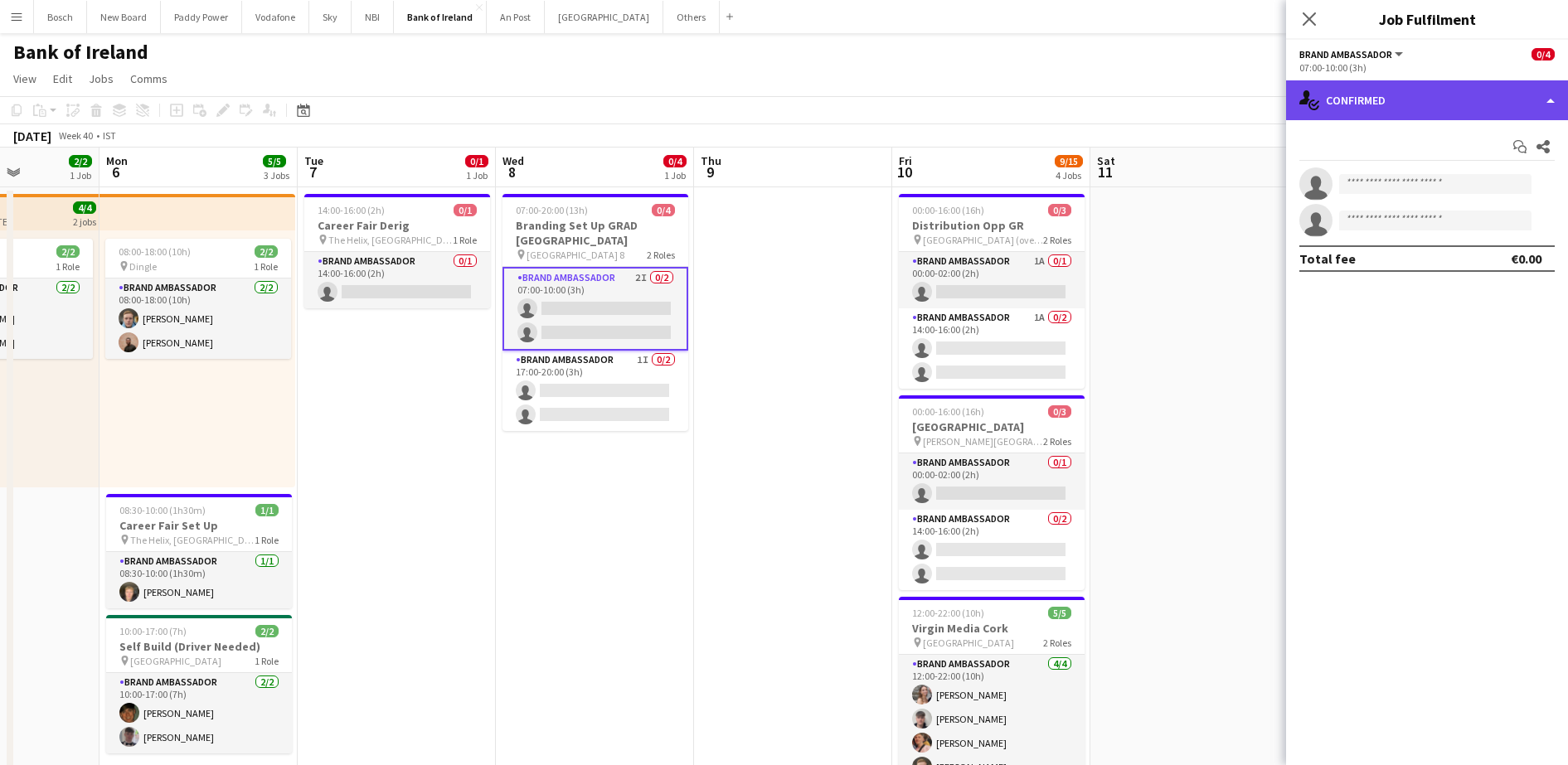
click at [1377, 83] on div "single-neutral-actions-check-2 Confirmed" at bounding box center [1426, 100] width 282 height 40
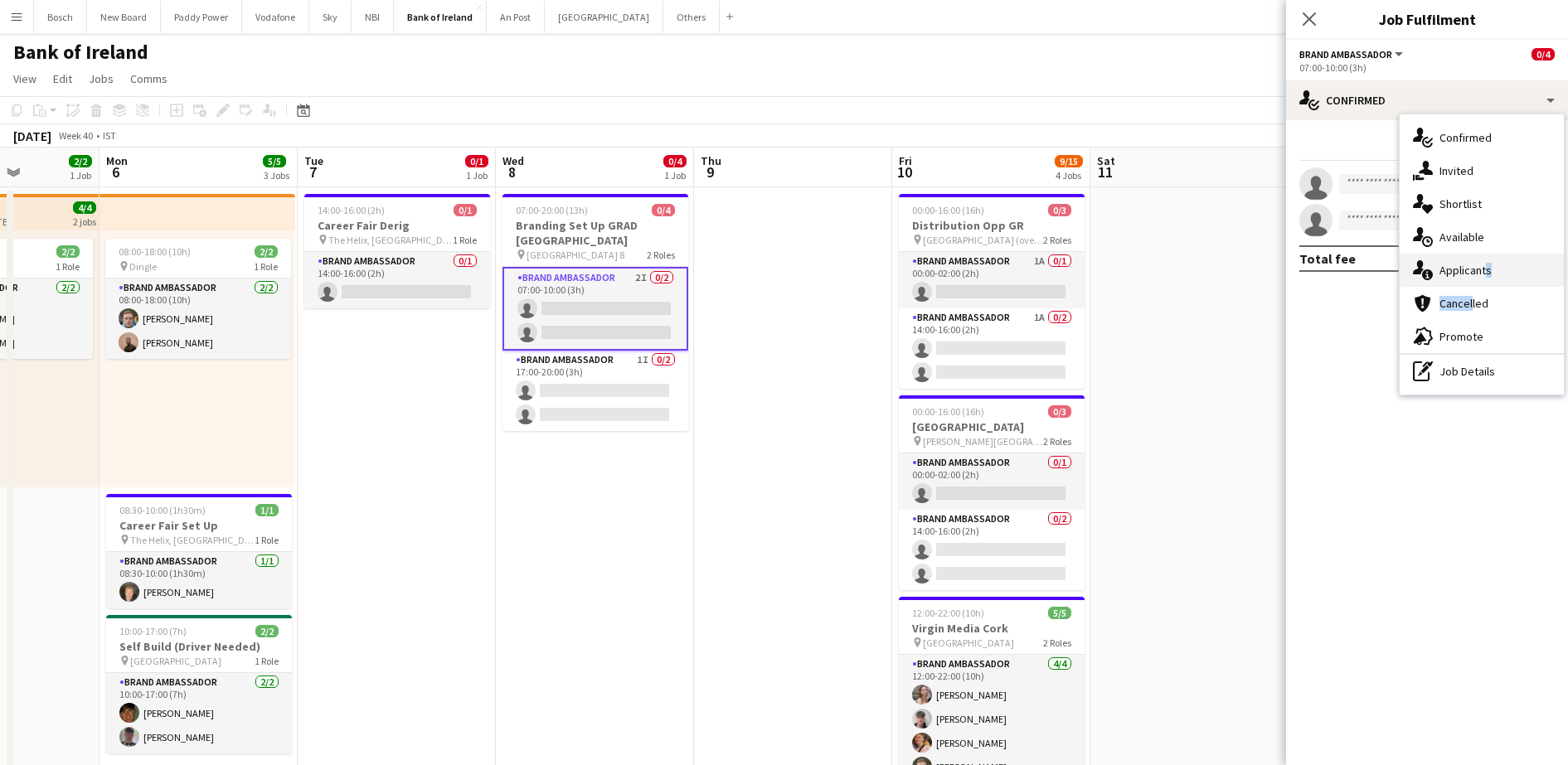
drag, startPoint x: 1467, startPoint y: 296, endPoint x: 1480, endPoint y: 268, distance: 30.9
click at [1480, 268] on div "single-neutral-actions-check-2 Confirmed single-neutral-actions-share-1 Invited…" at bounding box center [1481, 254] width 164 height 280
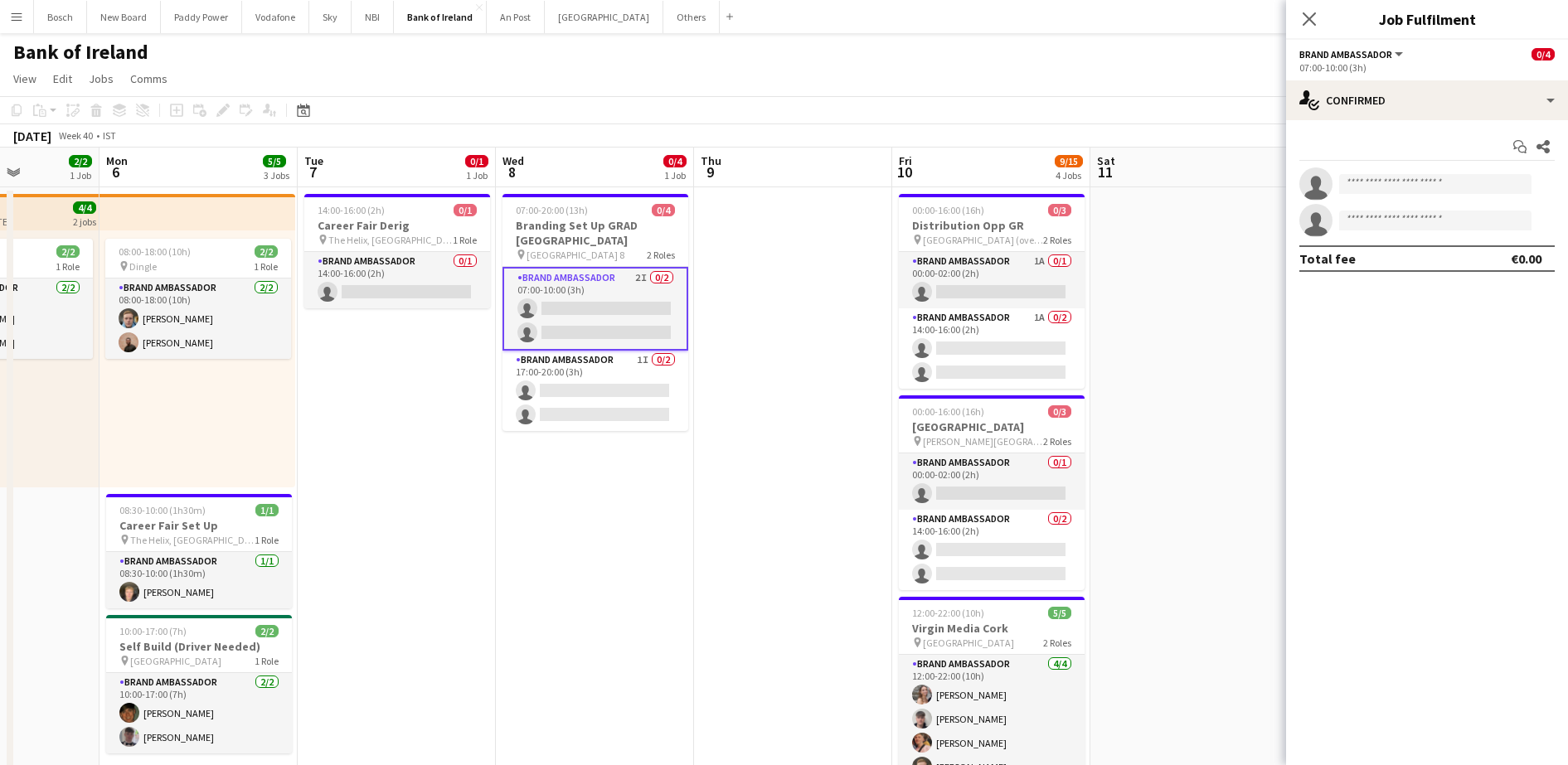
click at [1480, 268] on div "Total fee €0.00" at bounding box center [1426, 258] width 255 height 27
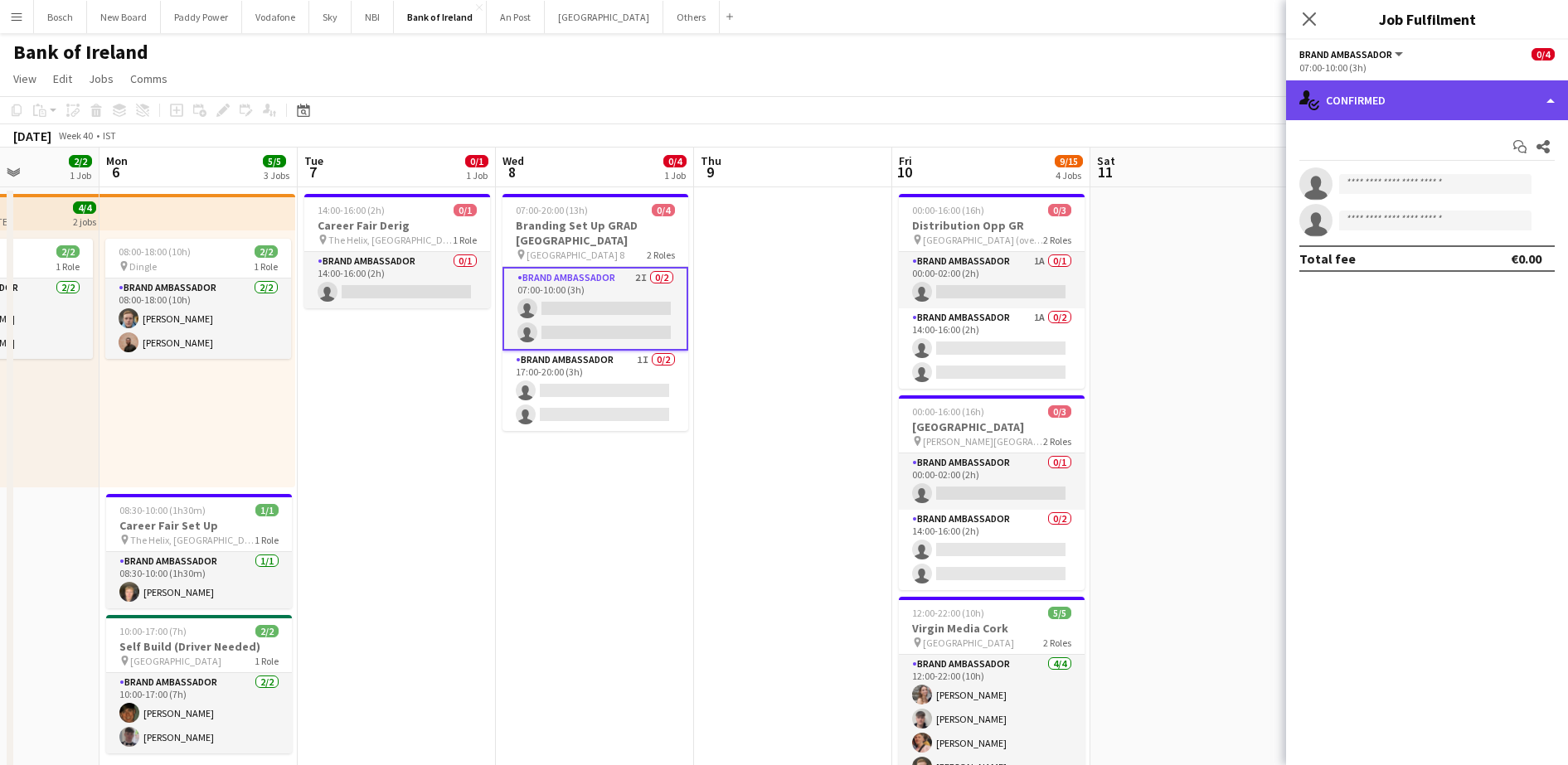
click at [1386, 93] on div "single-neutral-actions-check-2 Confirmed" at bounding box center [1426, 100] width 282 height 40
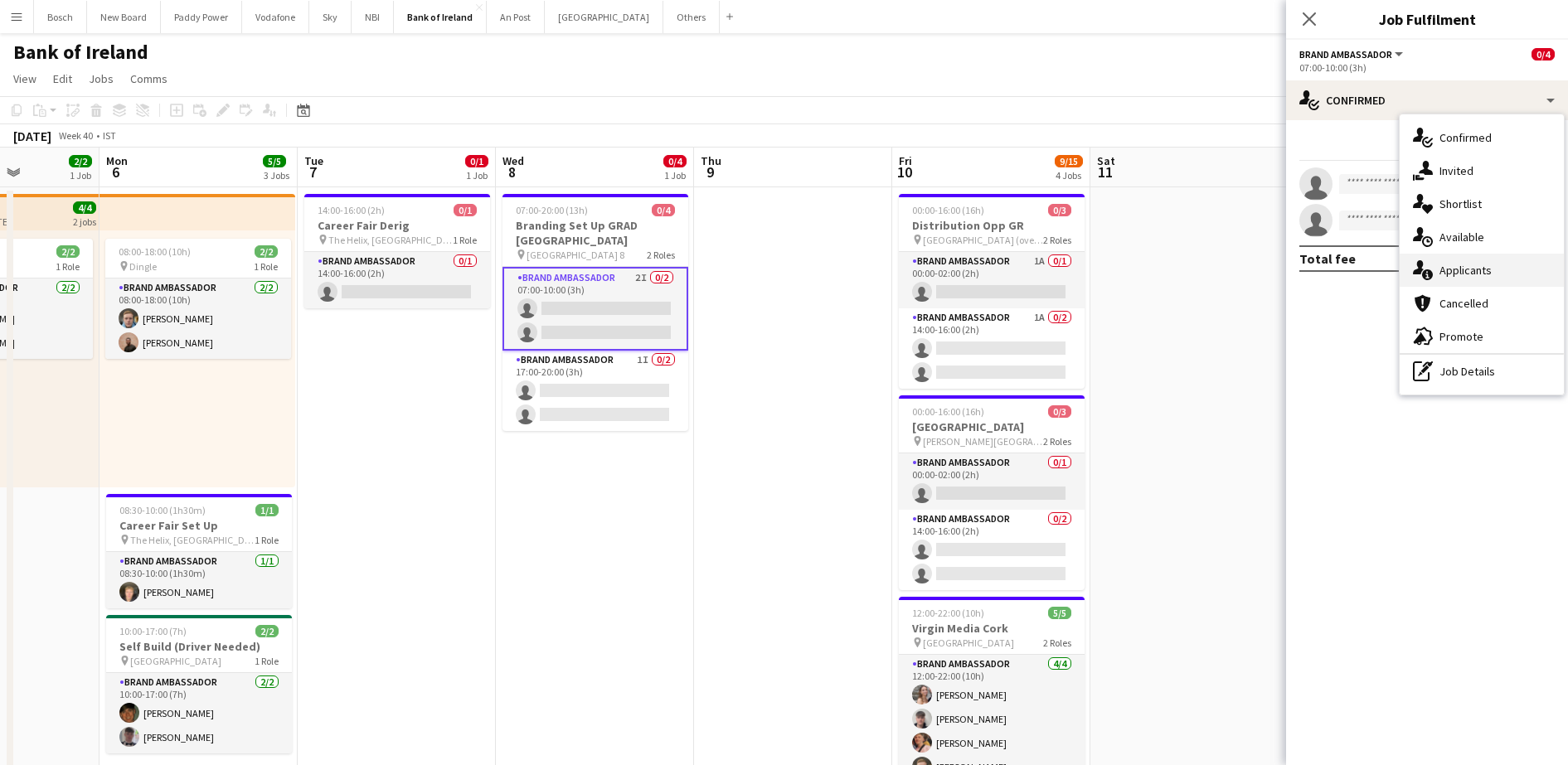
click at [1435, 267] on div "single-neutral-actions-information Applicants" at bounding box center [1481, 270] width 164 height 33
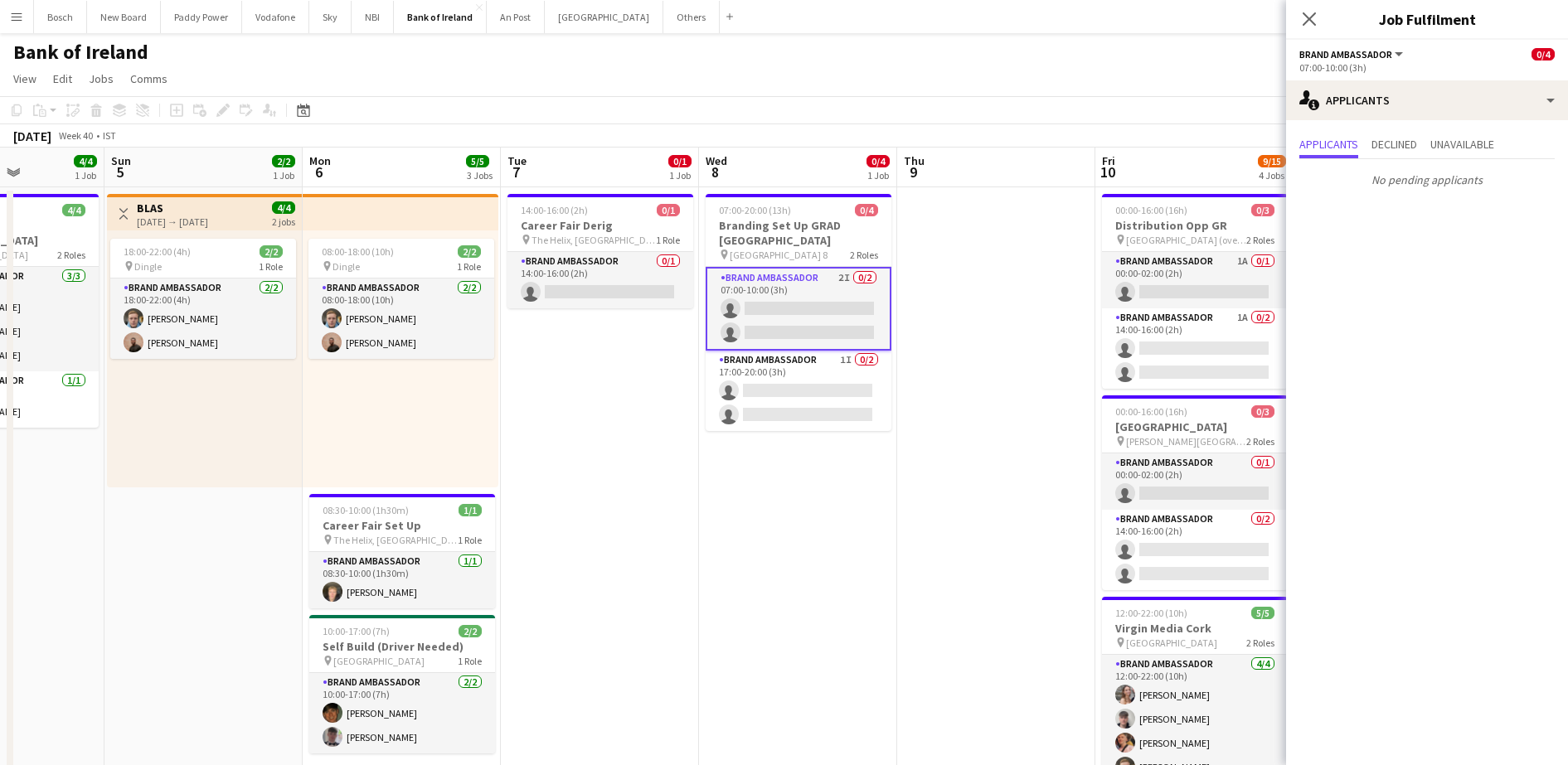
scroll to position [0, 489]
click at [567, 269] on app-card-role "Brand Ambassador 0/1 14:00-16:00 (2h) single-neutral-actions" at bounding box center [600, 279] width 186 height 56
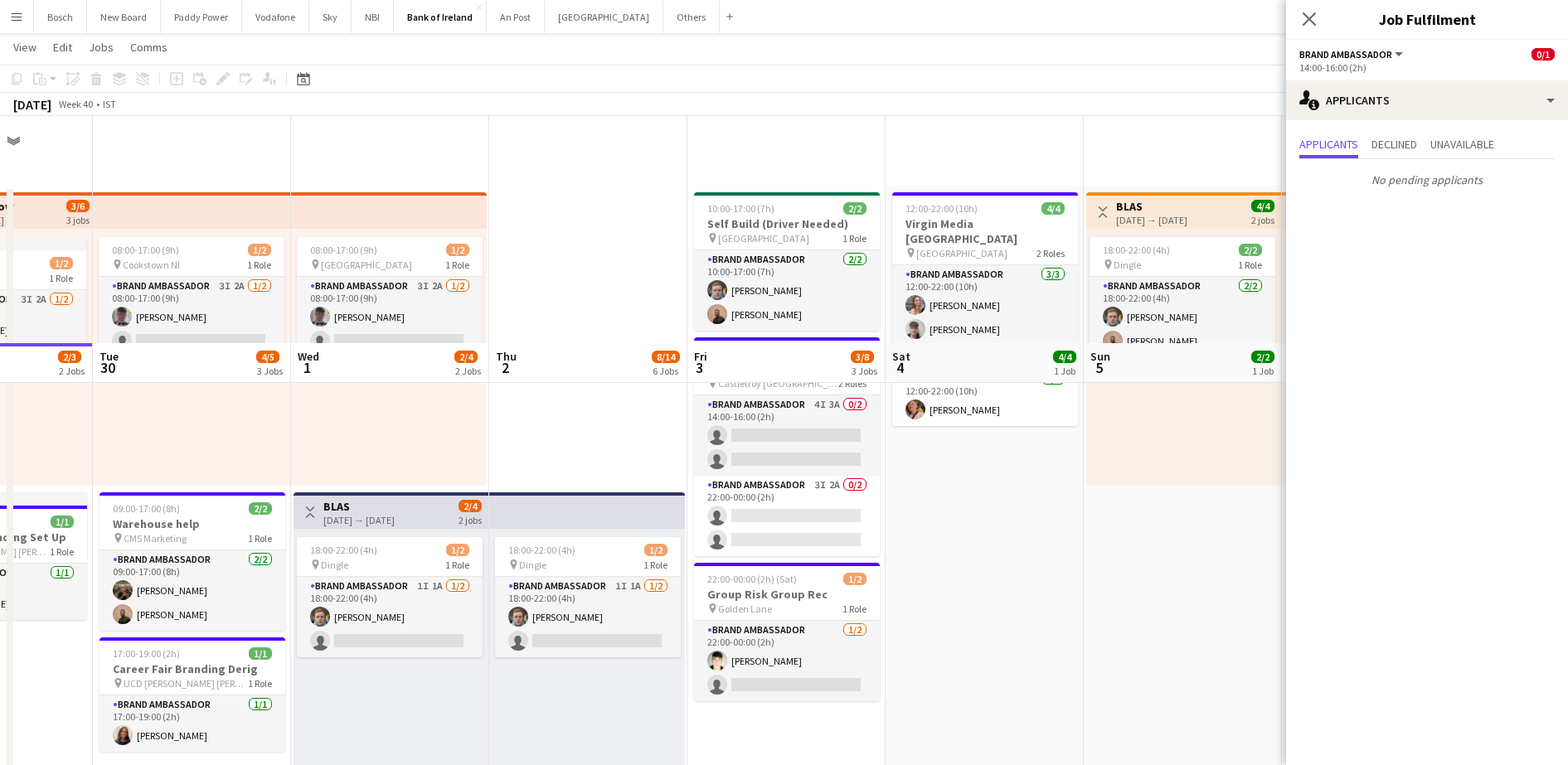
scroll to position [278, 0]
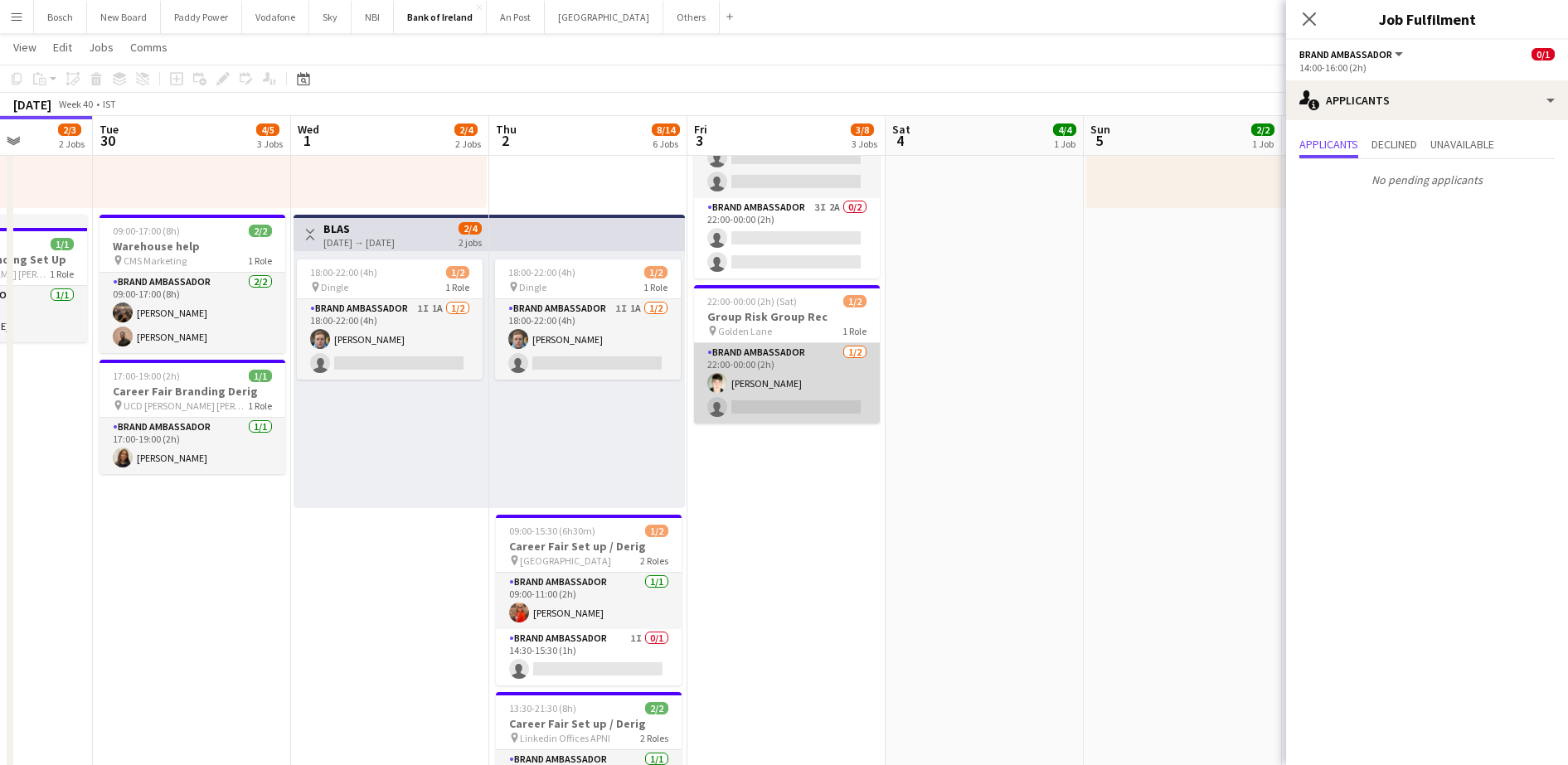
click at [829, 355] on app-card-role "Brand Ambassador [DATE] 22:00-00:00 (2h) [PERSON_NAME] single-neutral-actions" at bounding box center [786, 383] width 186 height 80
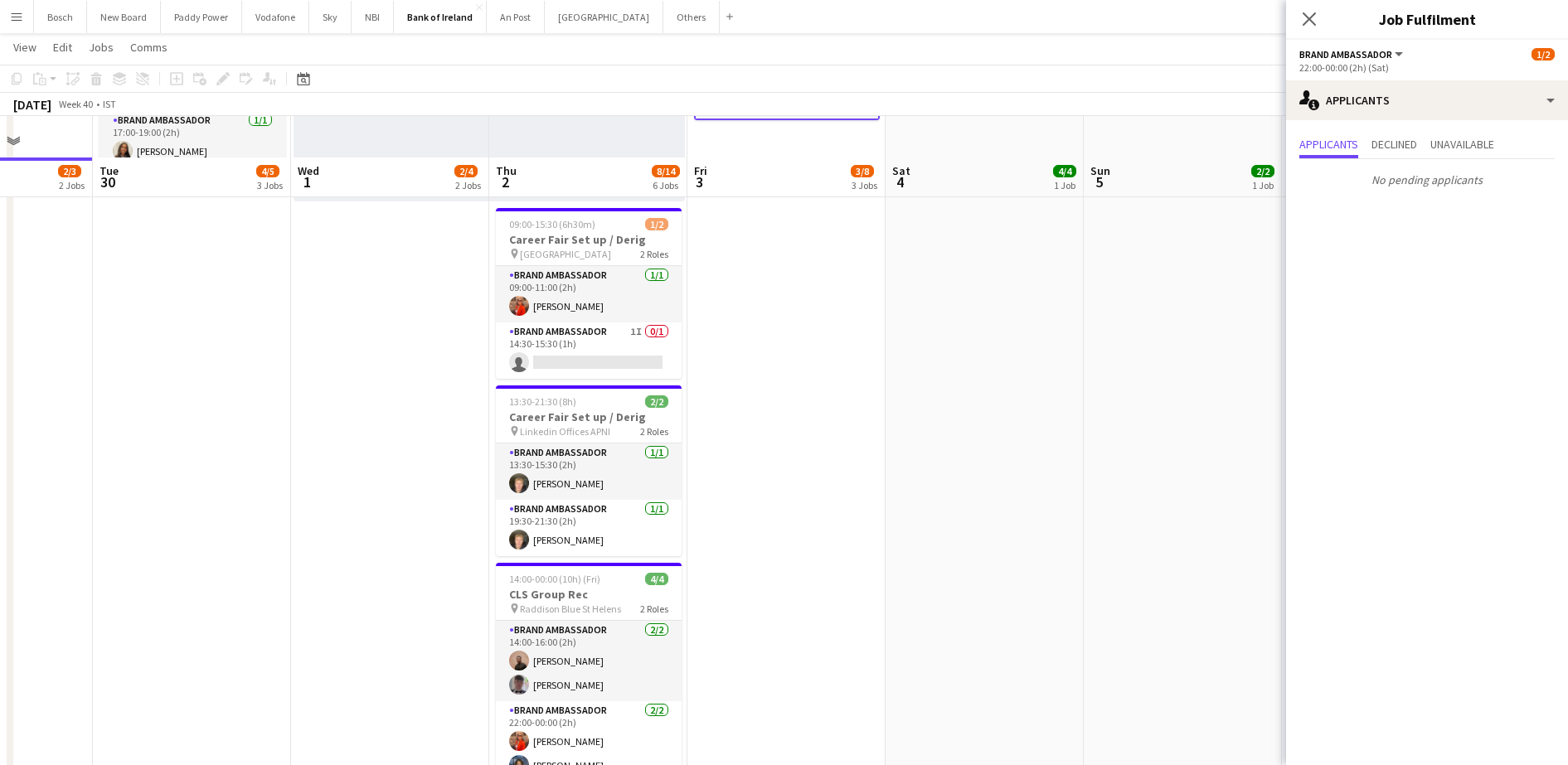
scroll to position [655, 0]
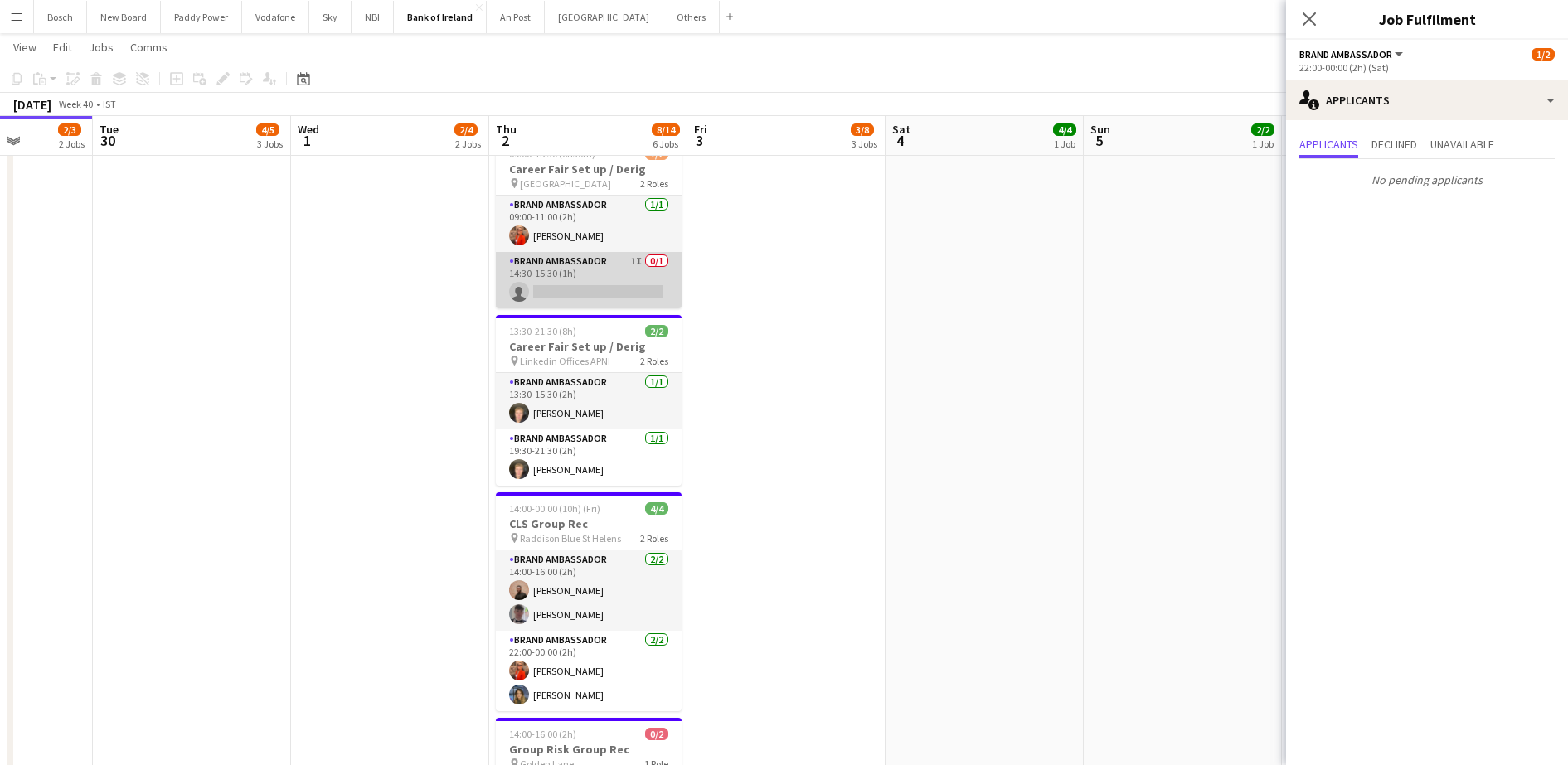
click at [579, 276] on app-card-role "Brand Ambassador 1I 0/1 14:30-15:30 (1h) single-neutral-actions" at bounding box center [588, 279] width 186 height 56
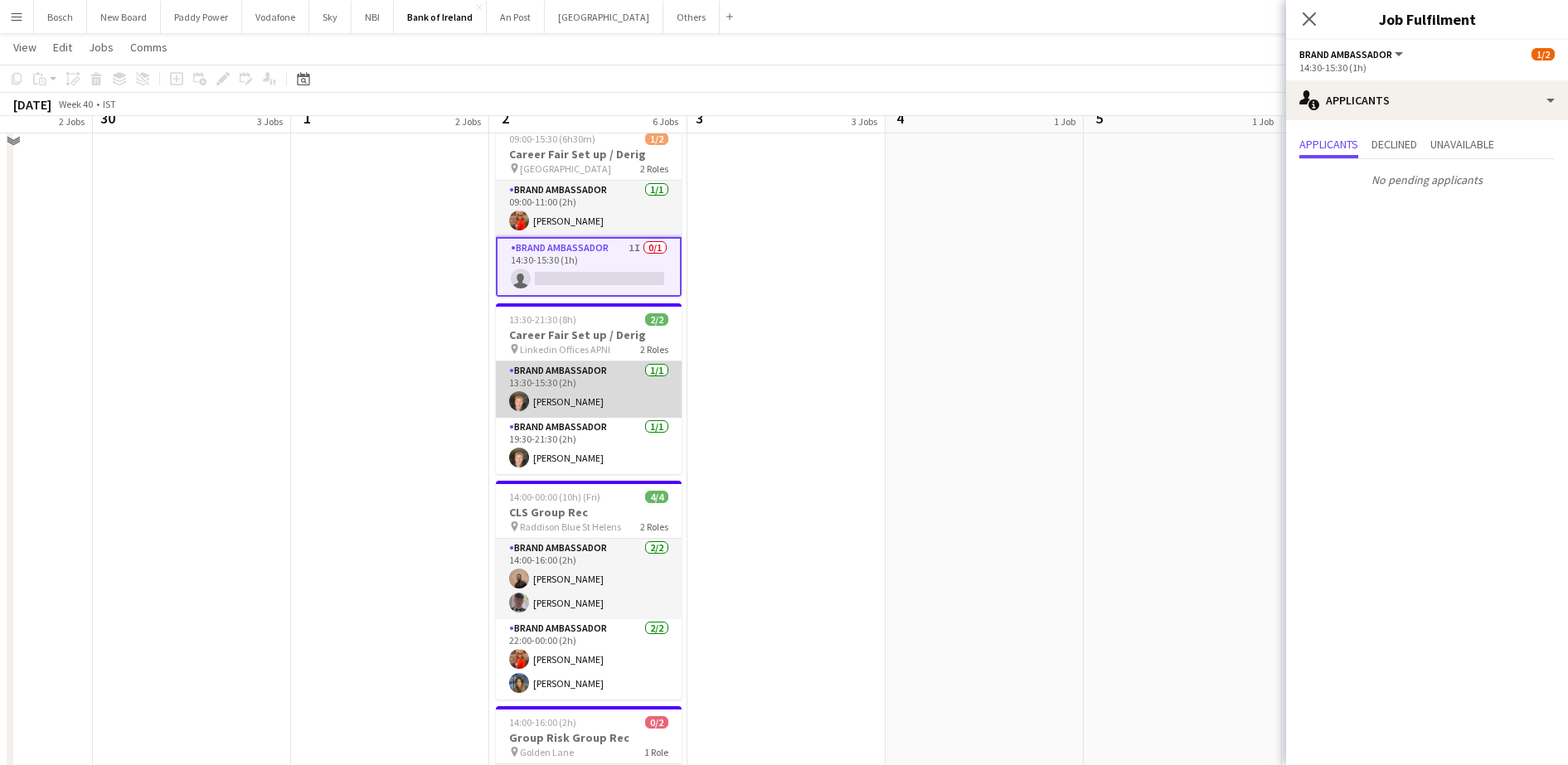
scroll to position [672, 0]
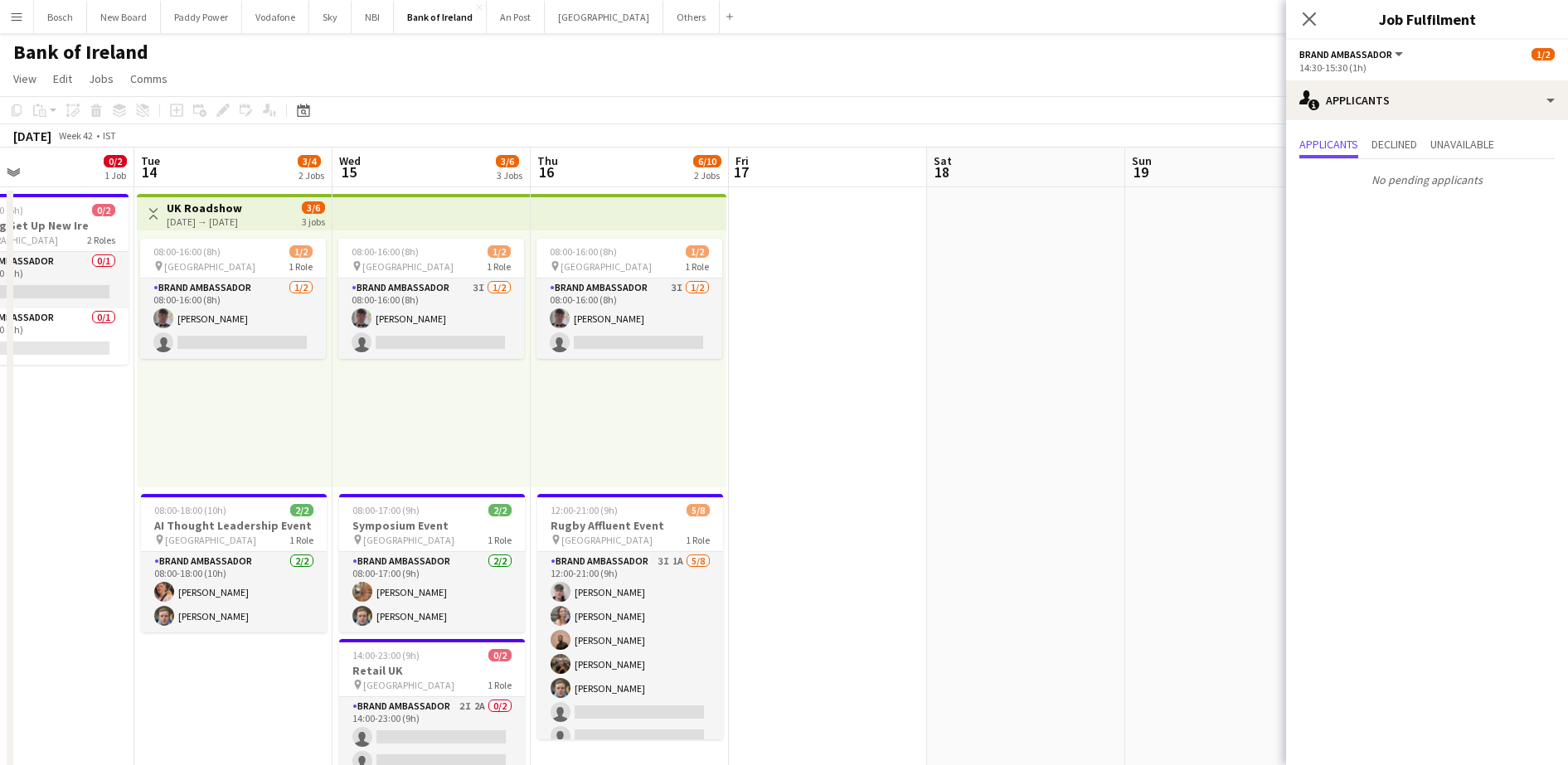
scroll to position [0, 666]
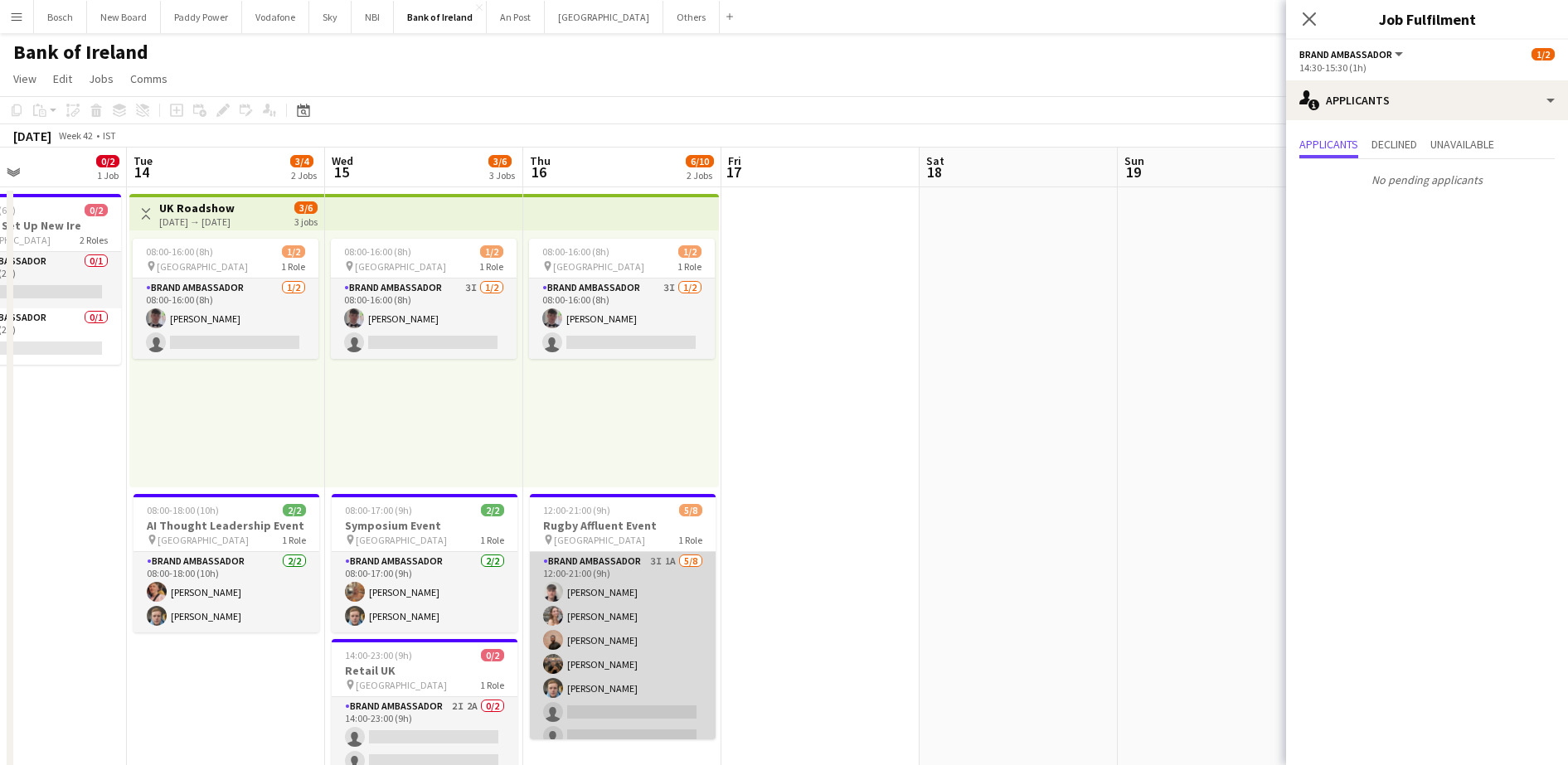
click at [655, 637] on app-card-role "Brand Ambassador 3I 1A 5/8 12:00-21:00 (9h) David Allen Clodagh O’ Callaghan An…" at bounding box center [623, 664] width 186 height 225
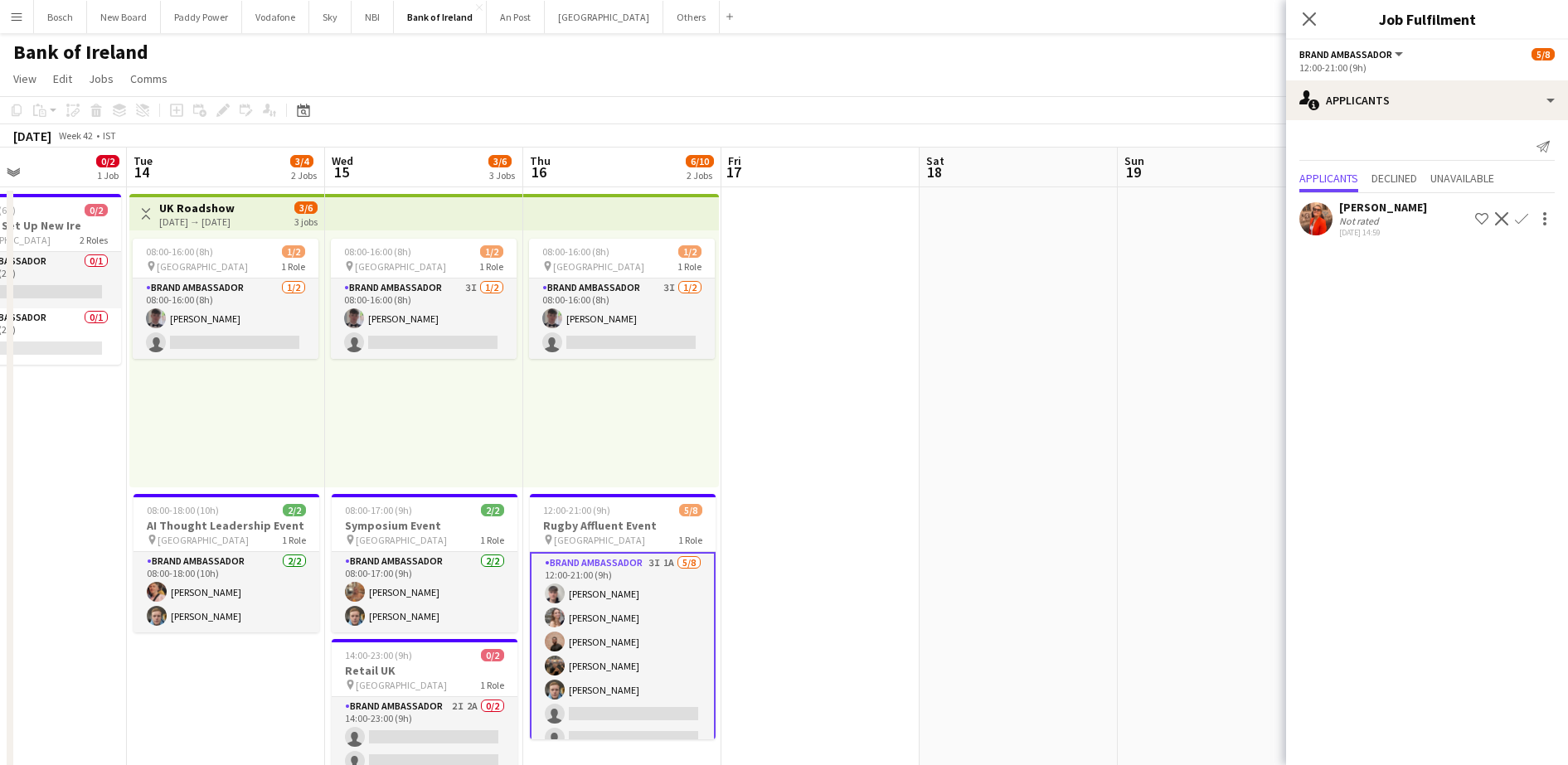
click at [1501, 211] on button "Decline" at bounding box center [1501, 219] width 20 height 20
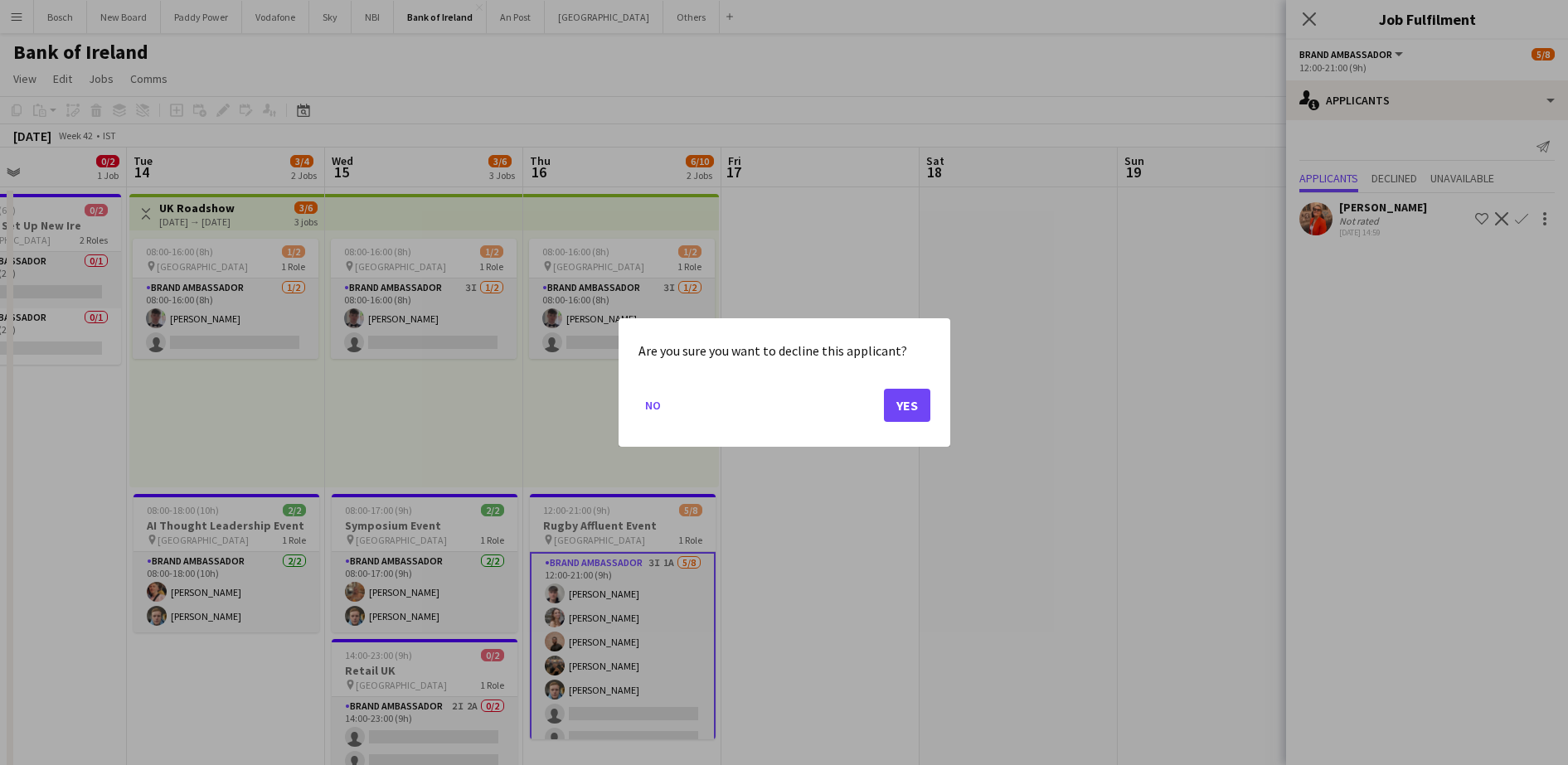
click at [938, 399] on div "Are you sure you want to decline this applicant? No Yes" at bounding box center [784, 382] width 331 height 129
click at [907, 403] on button "Yes" at bounding box center [907, 405] width 46 height 33
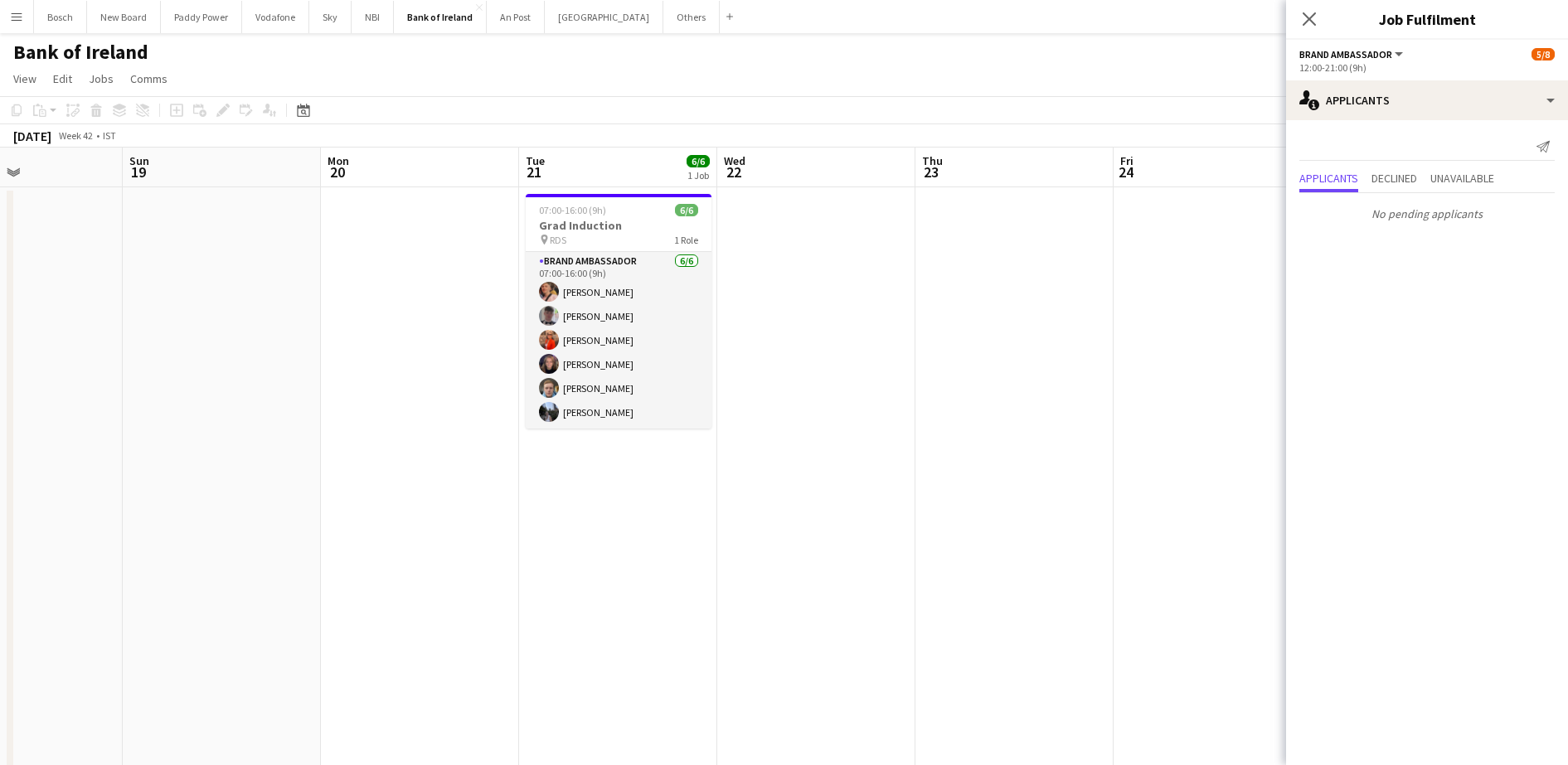
scroll to position [0, 672]
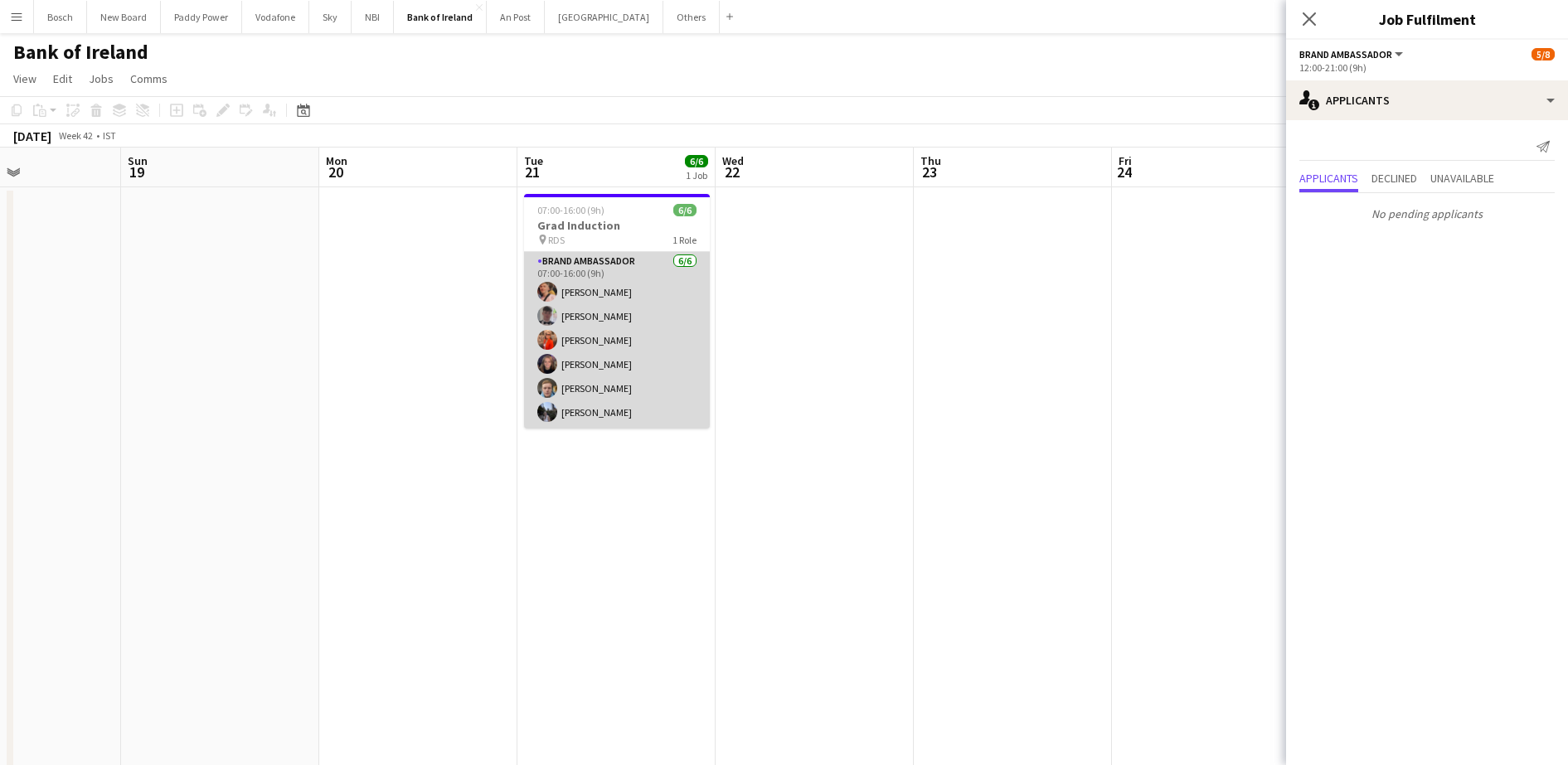
click at [697, 371] on app-card-role "Brand Ambassador 6/6 07:00-16:00 (9h) Mark O’Shea Myles Dunnion Muireann O'Gorm…" at bounding box center [616, 339] width 186 height 177
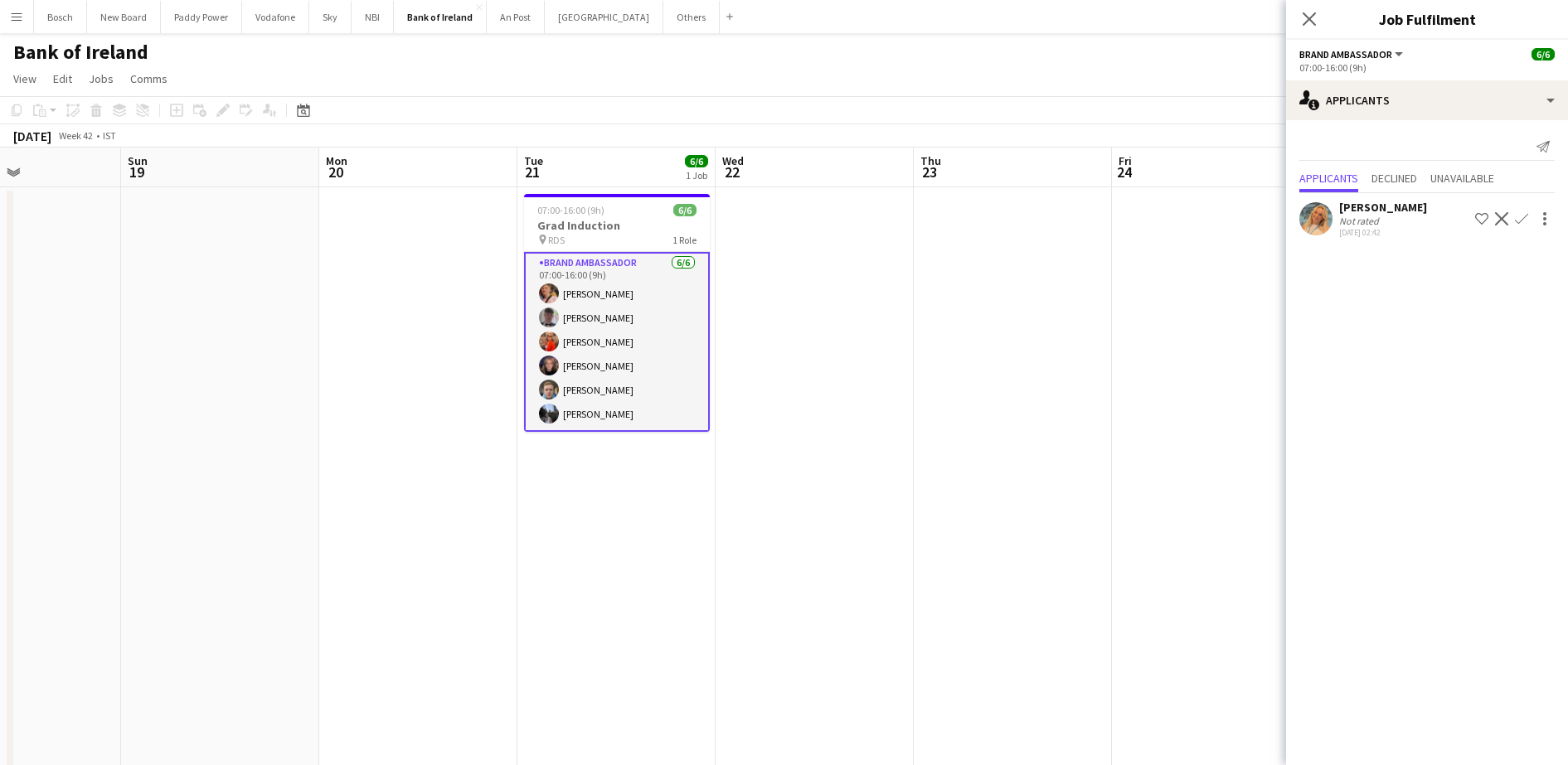
click at [1174, 105] on app-toolbar "Copy Paste Paste Ctrl+V Paste with crew Ctrl+Shift+V Paste linked Job [GEOGRAPH…" at bounding box center [784, 110] width 1568 height 28
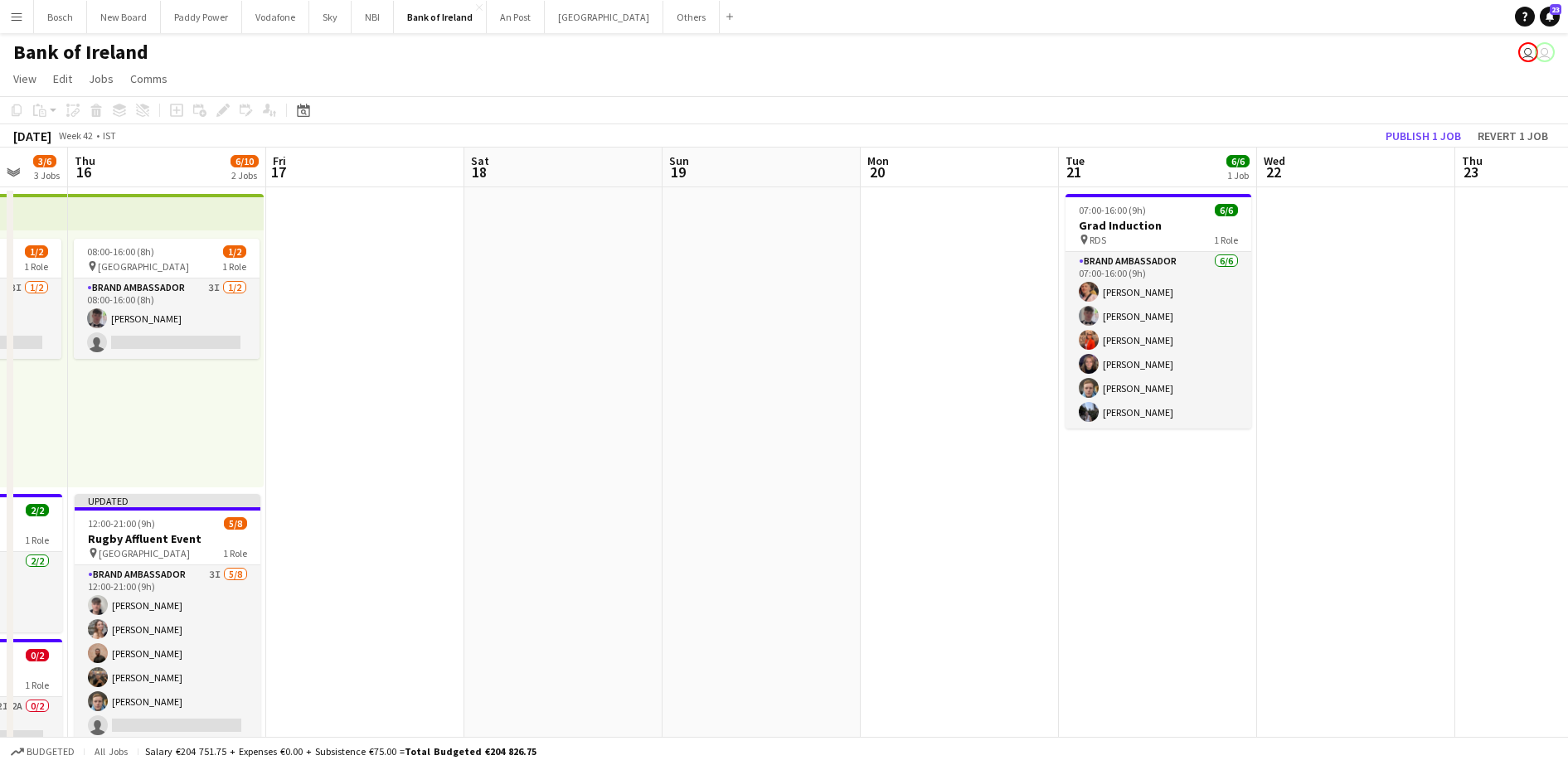
scroll to position [0, 523]
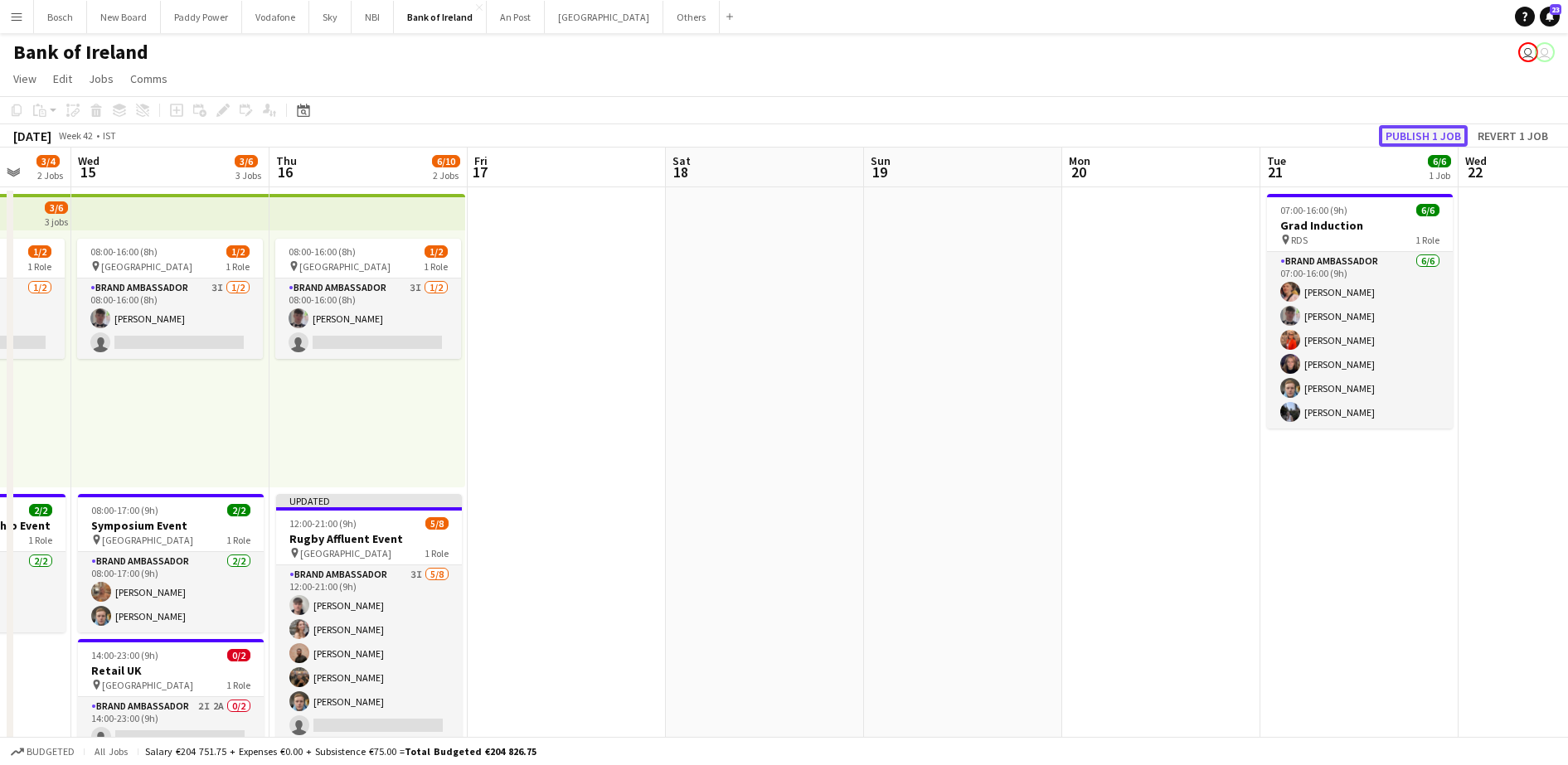
click at [1395, 135] on button "Publish 1 job" at bounding box center [1423, 135] width 89 height 21
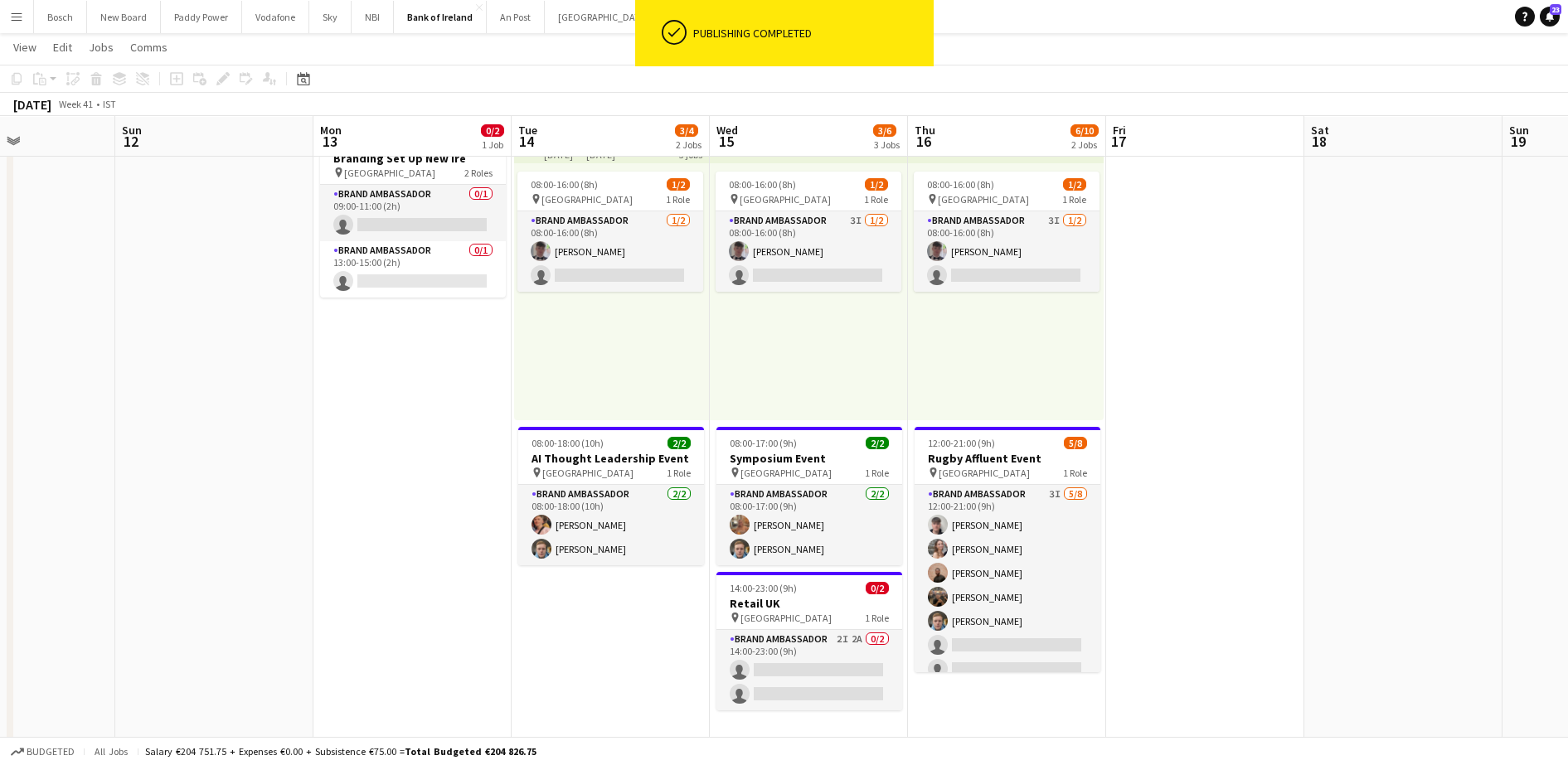
scroll to position [67, 0]
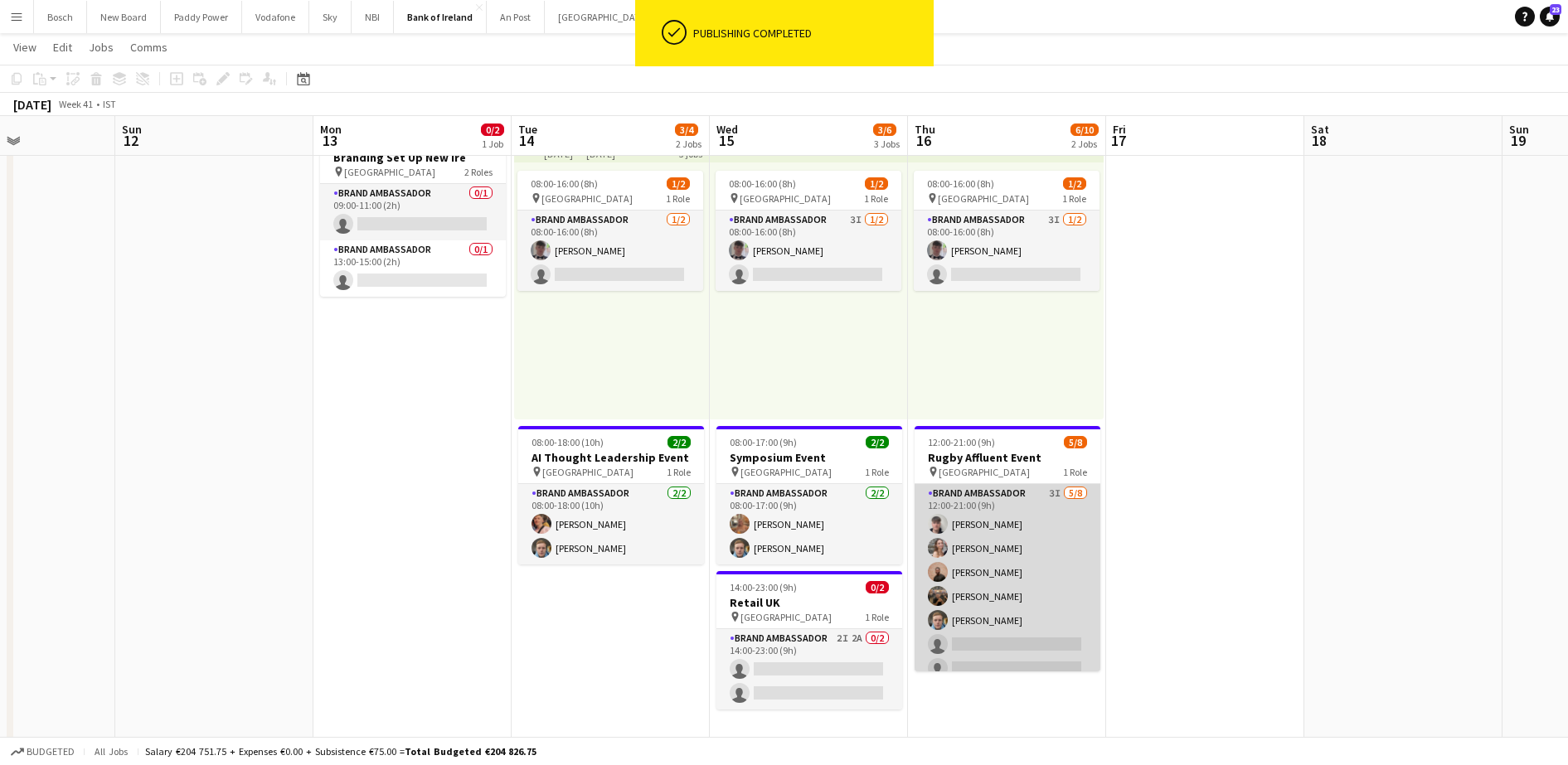
click at [921, 503] on app-card-role "Brand Ambassador 3I 5/8 12:00-21:00 (9h) David Allen Clodagh O’ Callaghan Andre…" at bounding box center [1006, 596] width 186 height 225
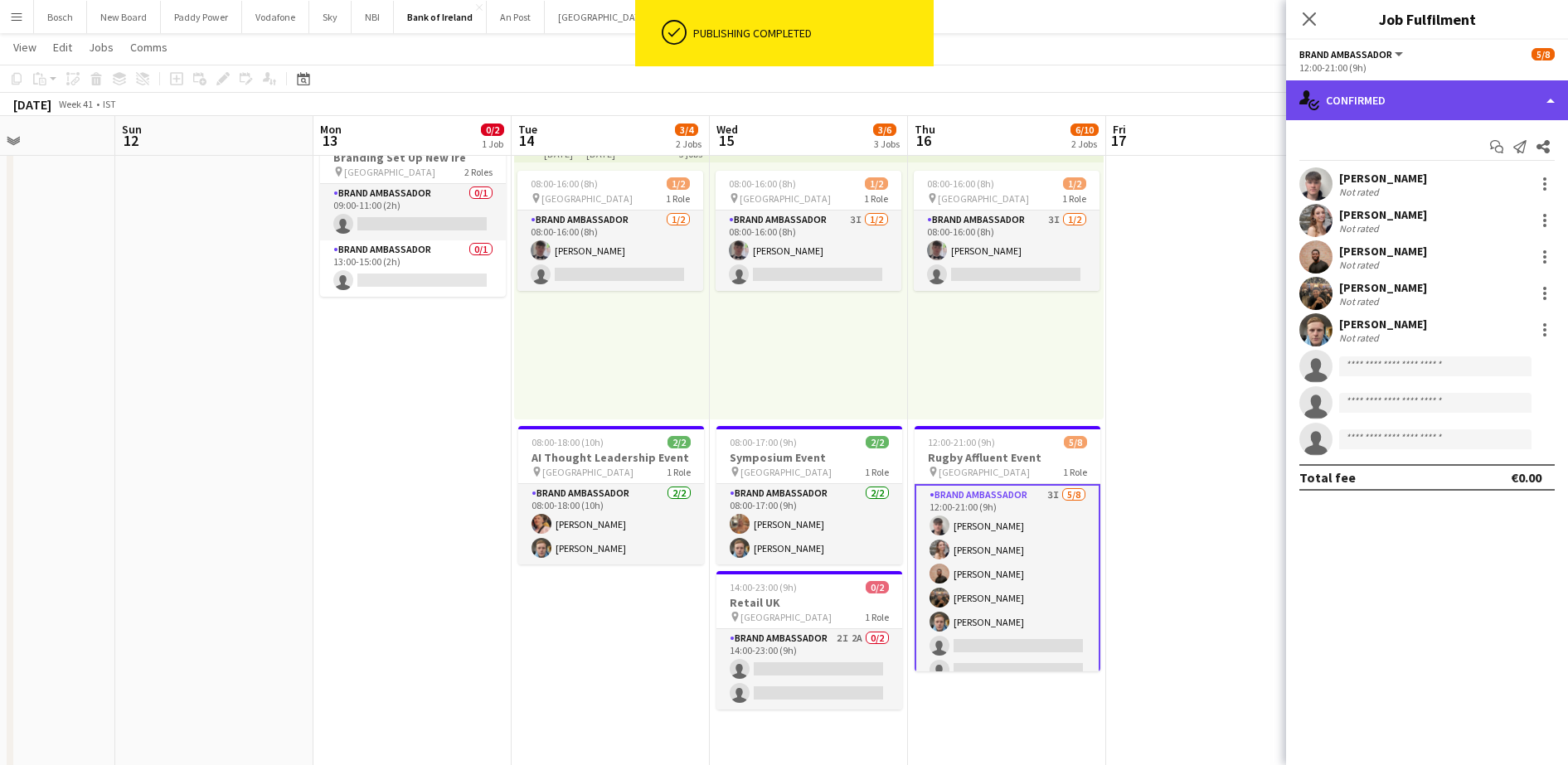
click at [1358, 107] on div "single-neutral-actions-check-2 Confirmed" at bounding box center [1426, 100] width 282 height 40
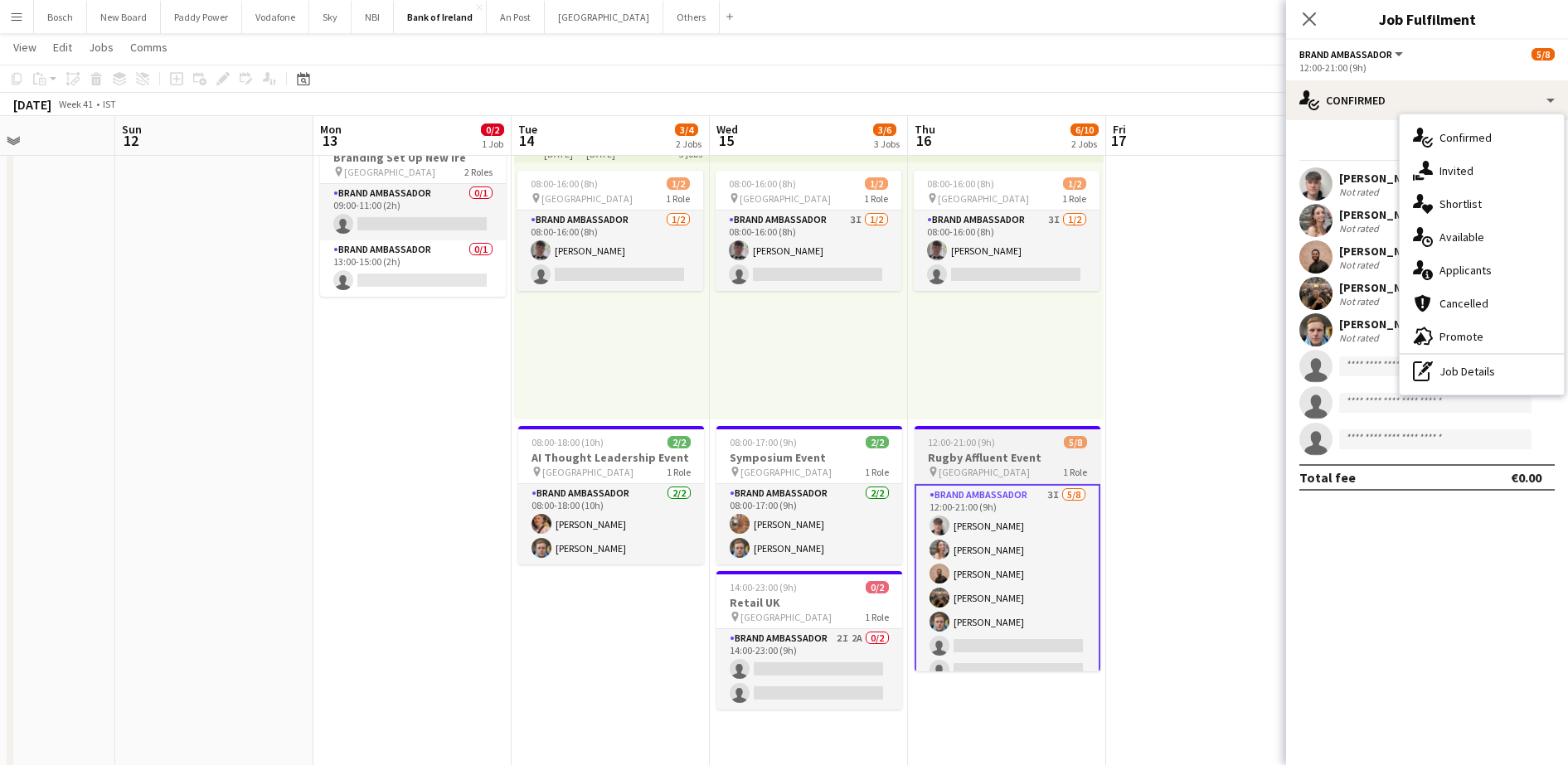
click at [994, 471] on div "pin Cork 1 Role" at bounding box center [1006, 472] width 186 height 13
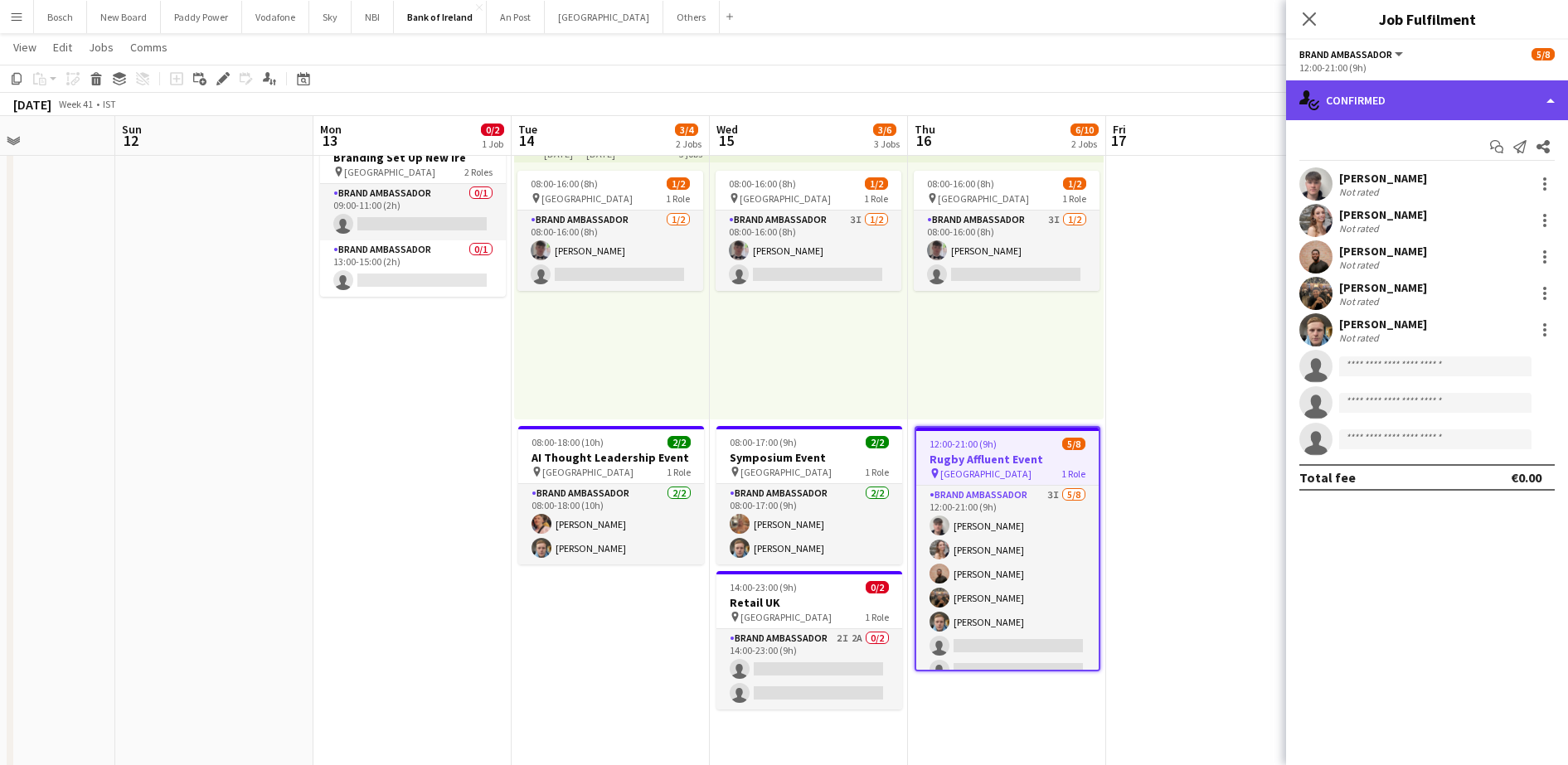
click at [1373, 97] on div "single-neutral-actions-check-2 Confirmed" at bounding box center [1426, 100] width 282 height 40
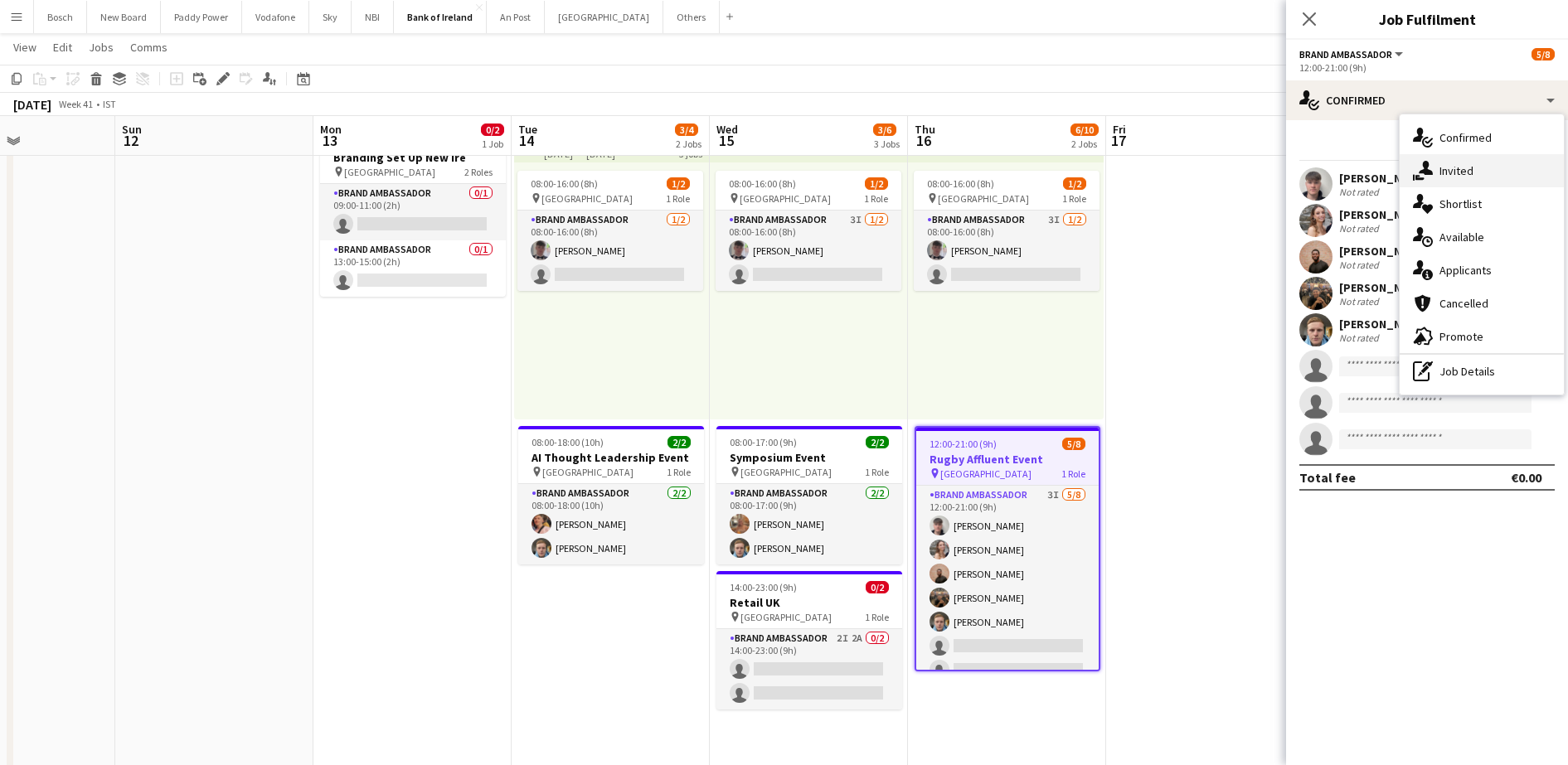
click at [1426, 161] on icon "single-neutral-actions-share-1" at bounding box center [1423, 171] width 20 height 20
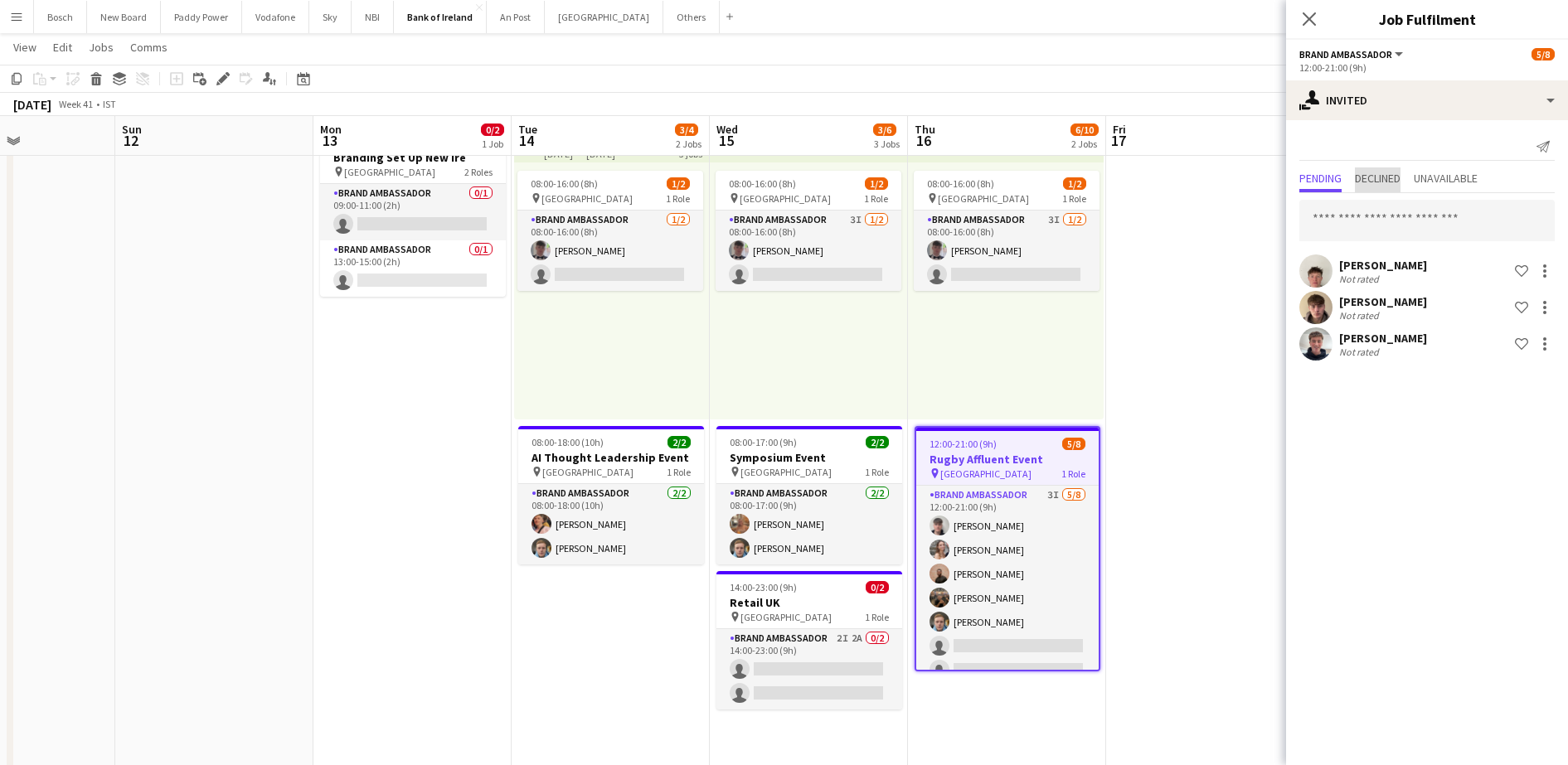
click at [1377, 187] on span "Declined" at bounding box center [1377, 179] width 45 height 25
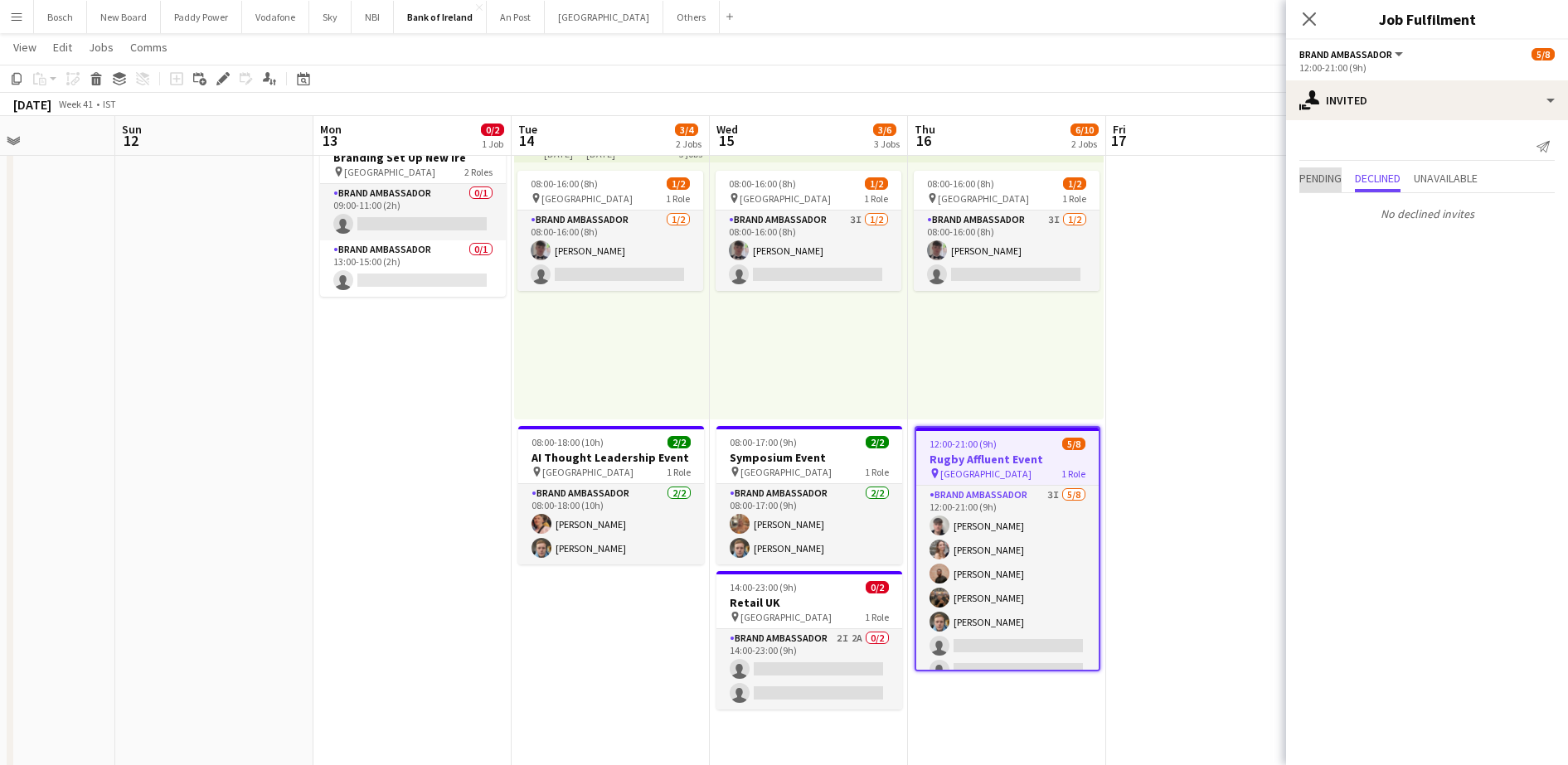
click at [1325, 183] on span "Pending" at bounding box center [1320, 178] width 43 height 12
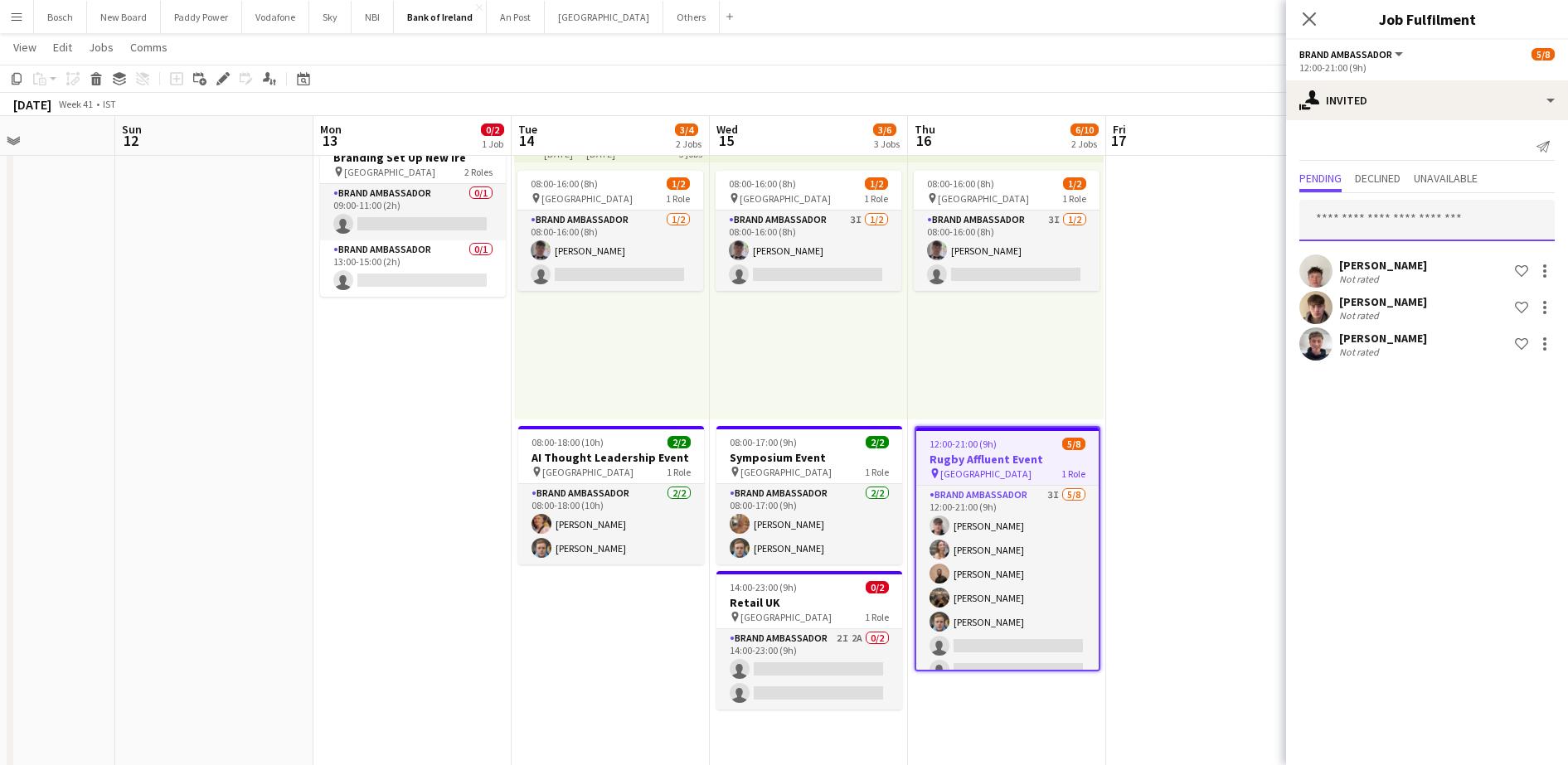
click at [1326, 218] on input "text" at bounding box center [1426, 220] width 255 height 42
type input "***"
click at [1372, 258] on span "[PERSON_NAME]" at bounding box center [1360, 261] width 95 height 14
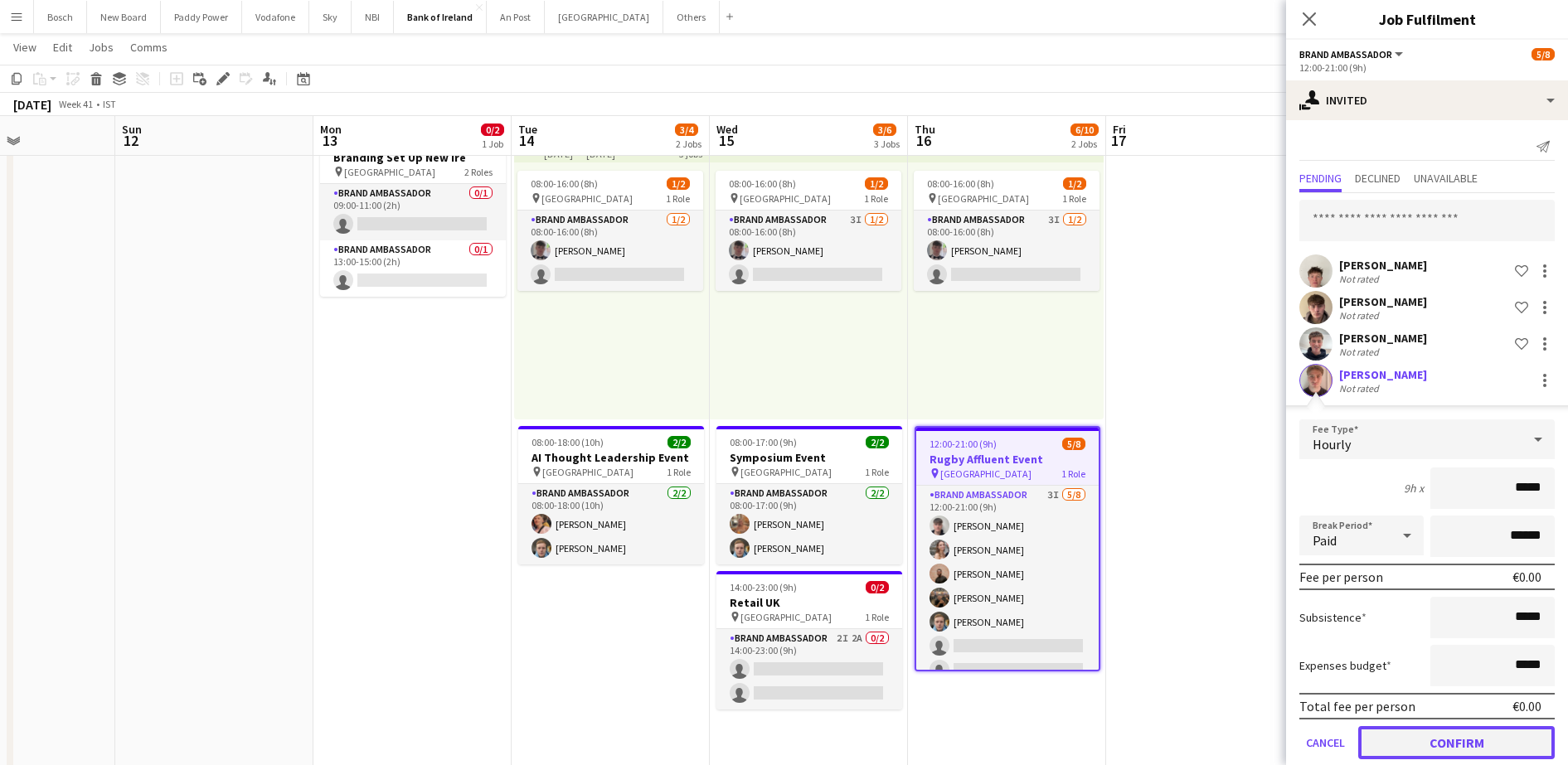
click at [1383, 751] on button "Confirm" at bounding box center [1456, 743] width 196 height 33
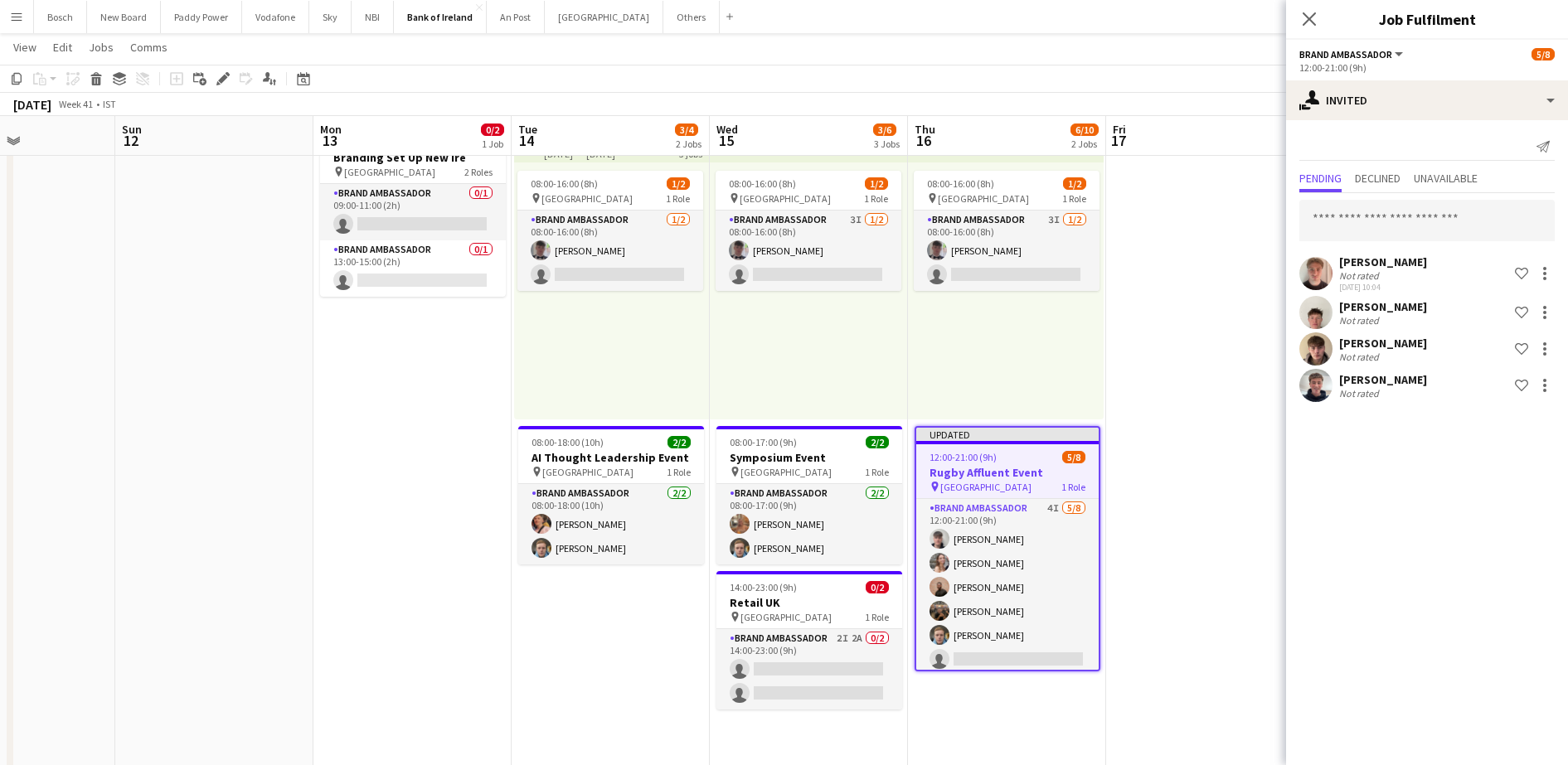
click at [1161, 67] on app-toolbar "Copy Paste Paste Ctrl+V Paste with crew Ctrl+Shift+V Paste linked Job [GEOGRAPH…" at bounding box center [784, 79] width 1568 height 28
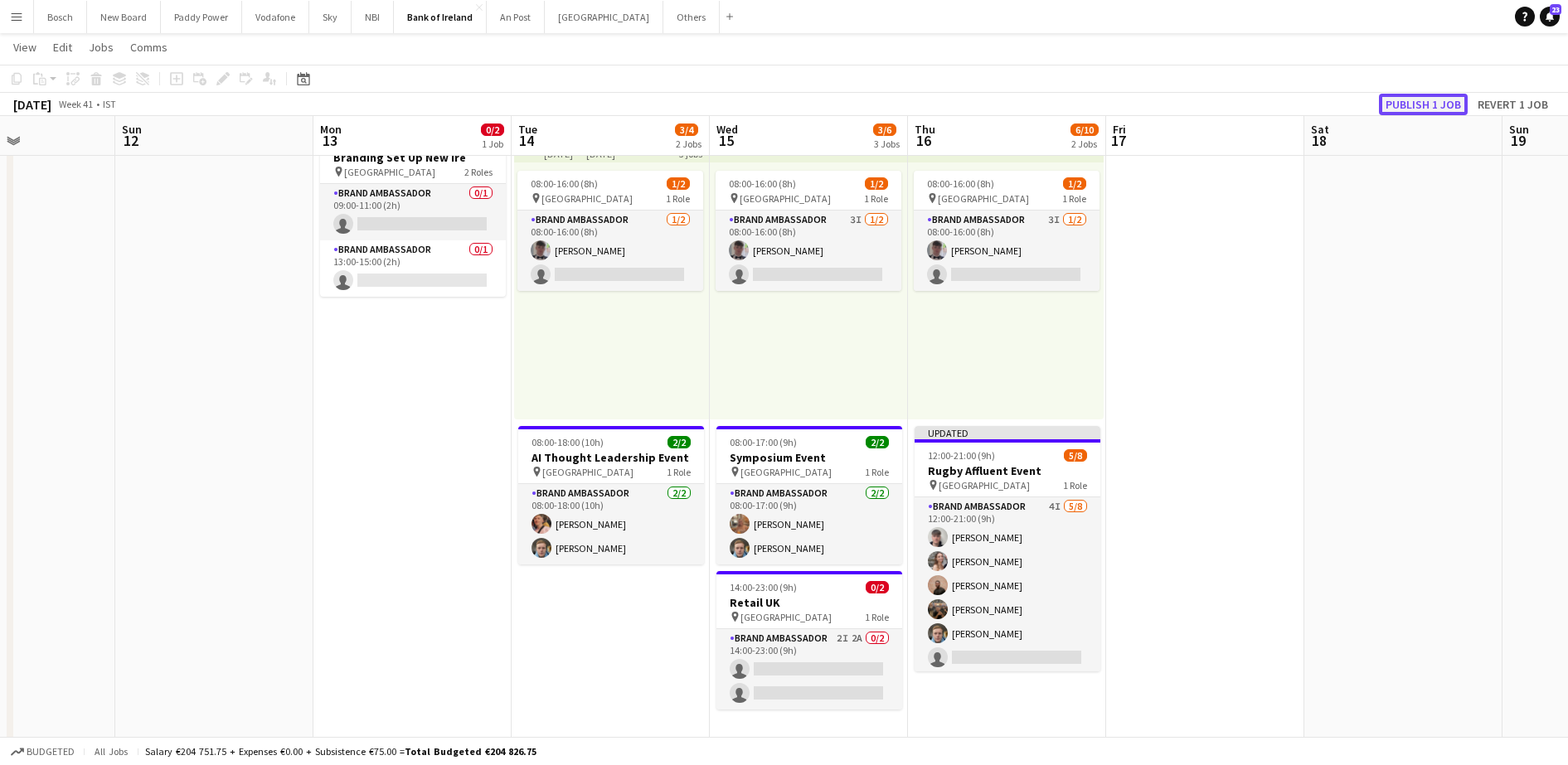
click at [1417, 112] on button "Publish 1 job" at bounding box center [1423, 104] width 89 height 21
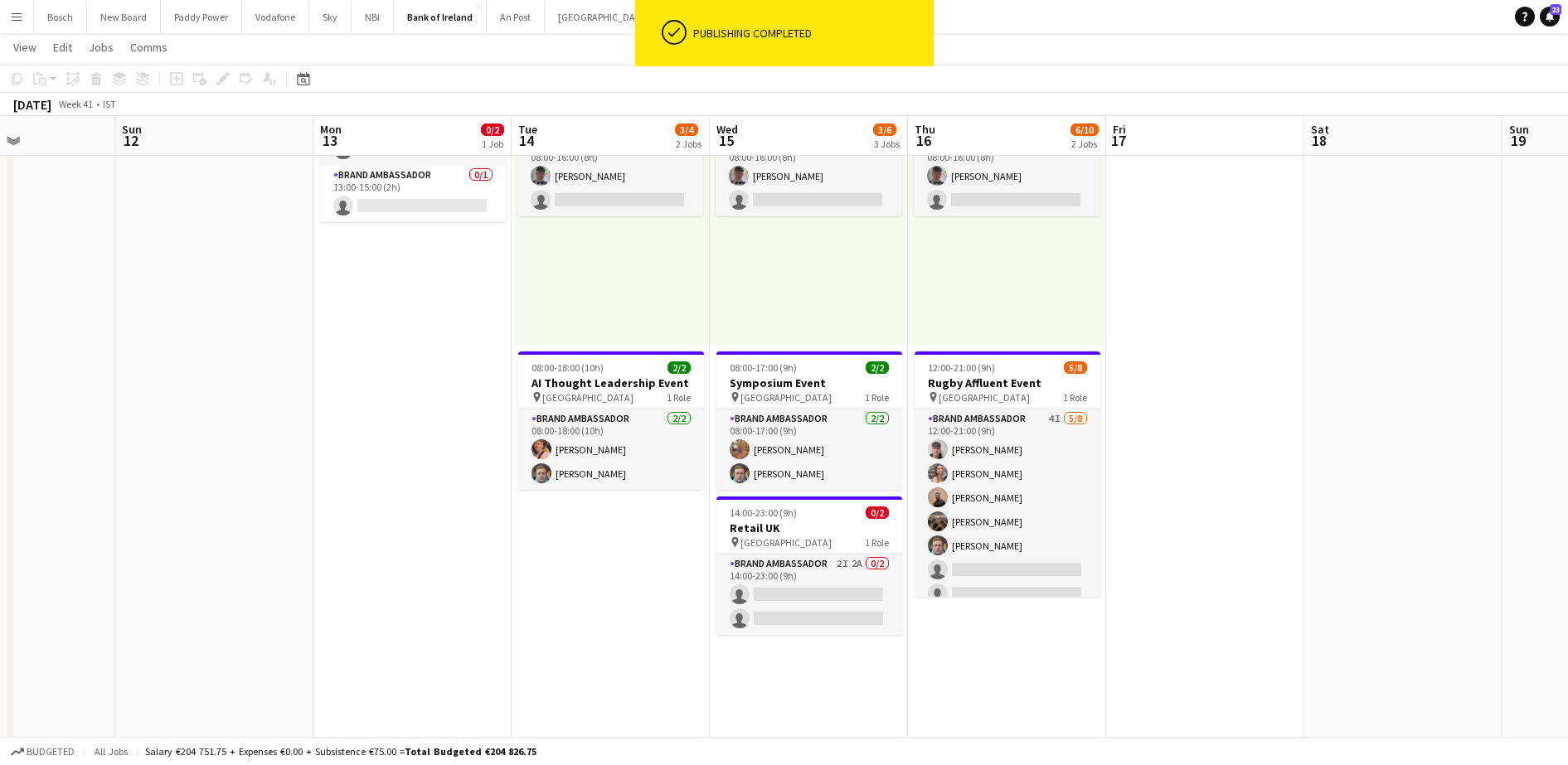
scroll to position [0, 417]
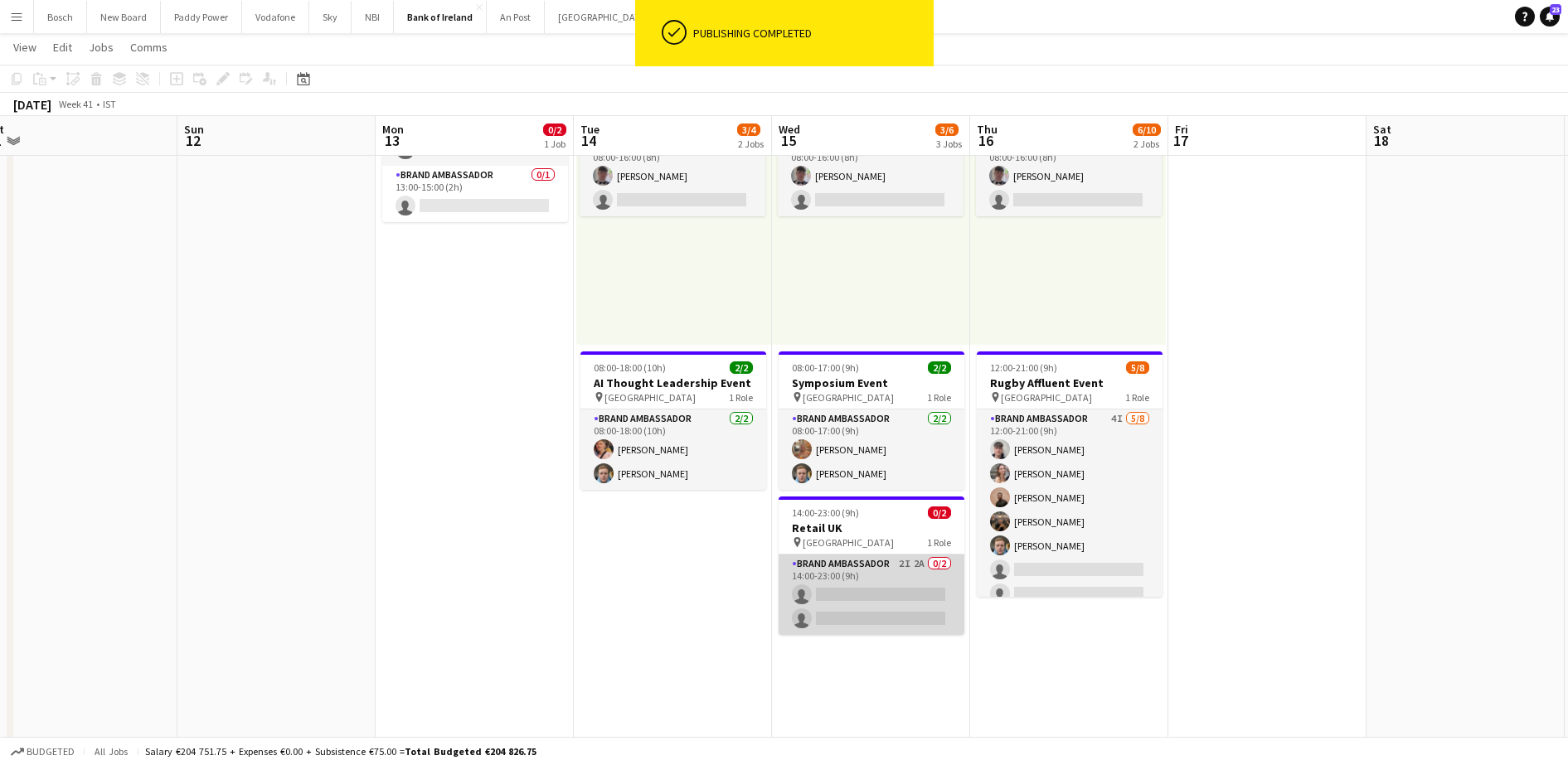
click at [833, 592] on app-card-role "Brand Ambassador 2I 2A 0/2 14:00-23:00 (9h) single-neutral-actions single-neutr…" at bounding box center [870, 595] width 186 height 80
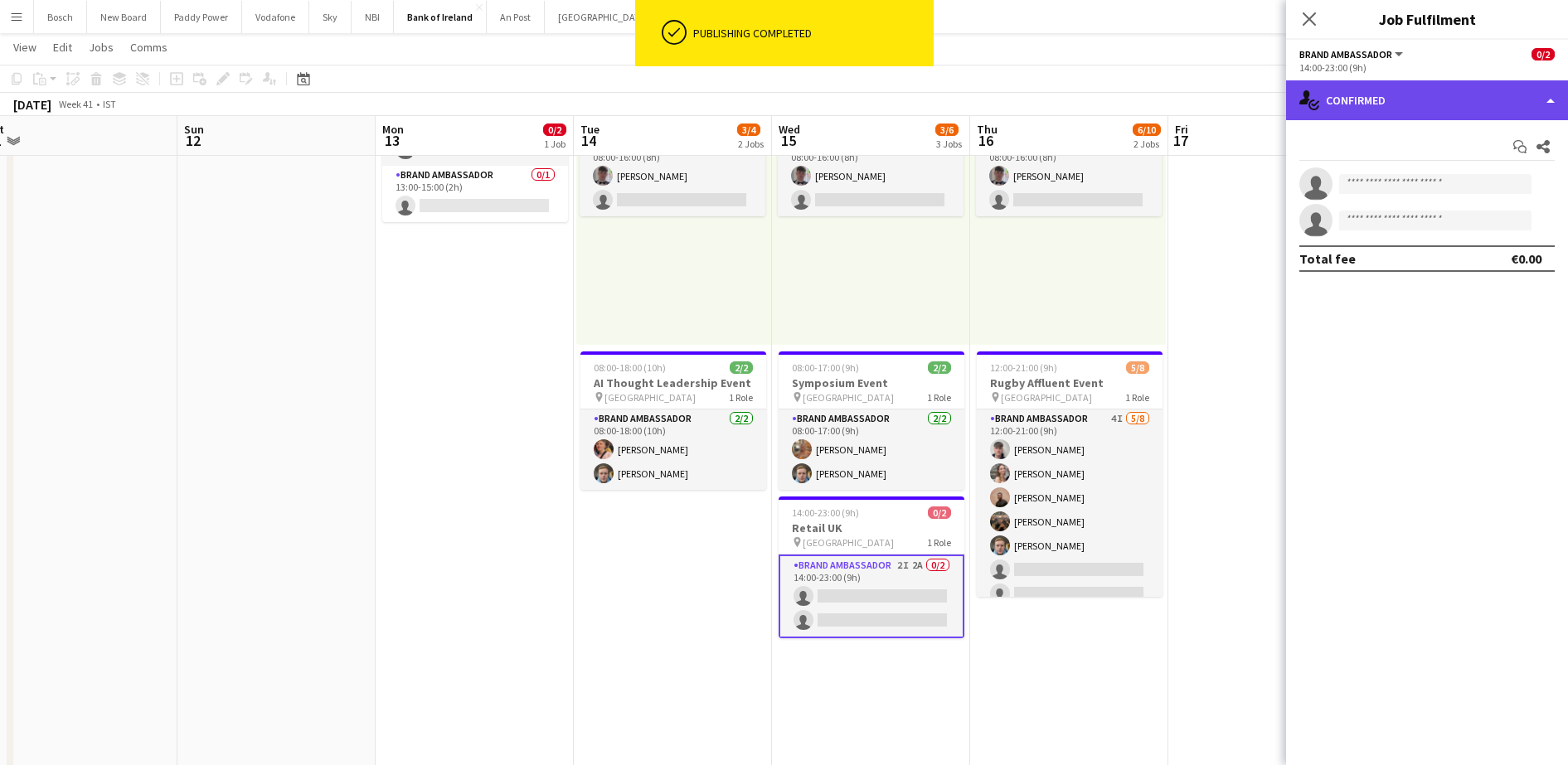
click at [1385, 89] on div "single-neutral-actions-check-2 Confirmed" at bounding box center [1426, 100] width 282 height 40
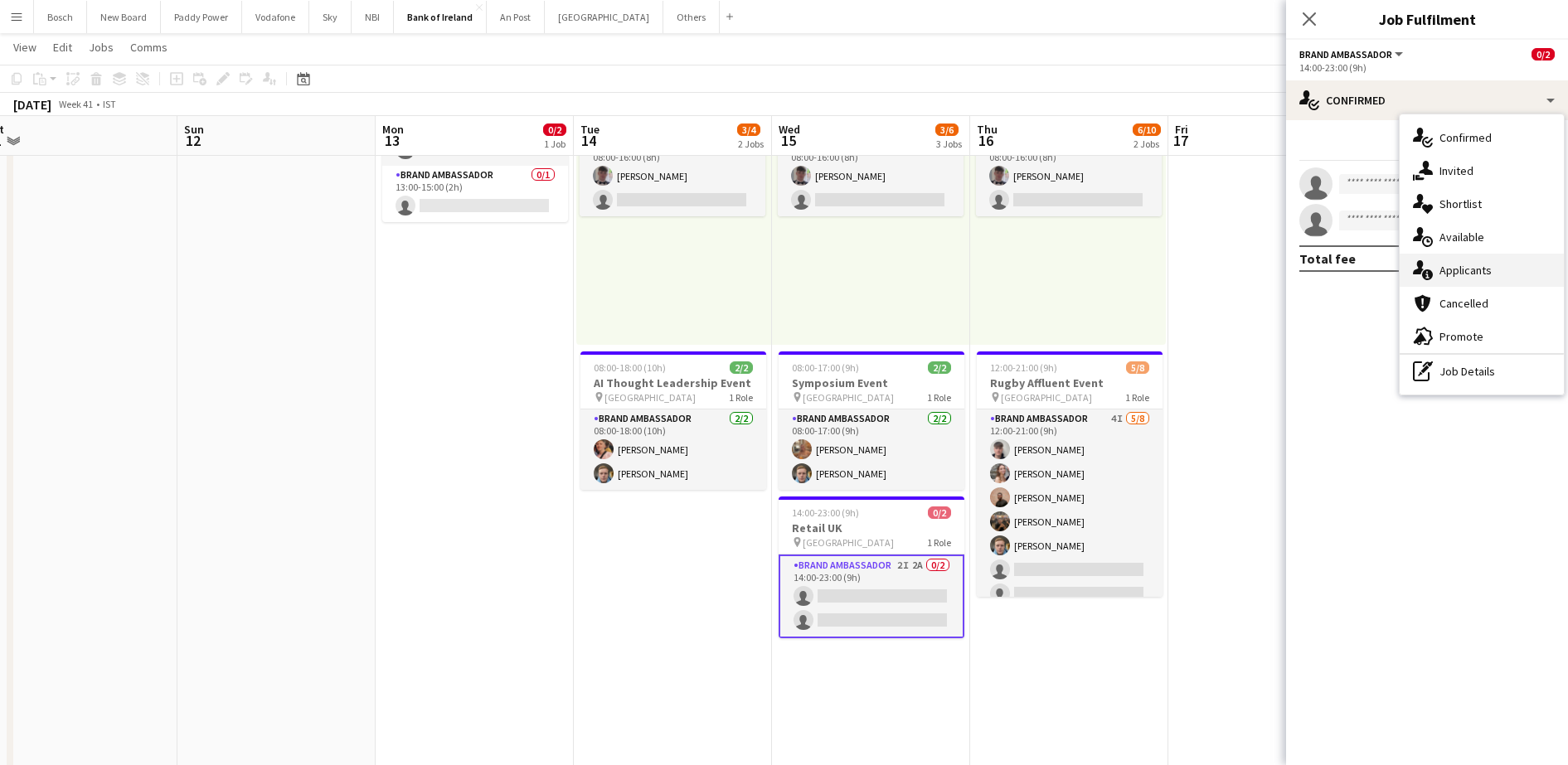
click at [1437, 278] on div "single-neutral-actions-information Applicants" at bounding box center [1481, 270] width 164 height 33
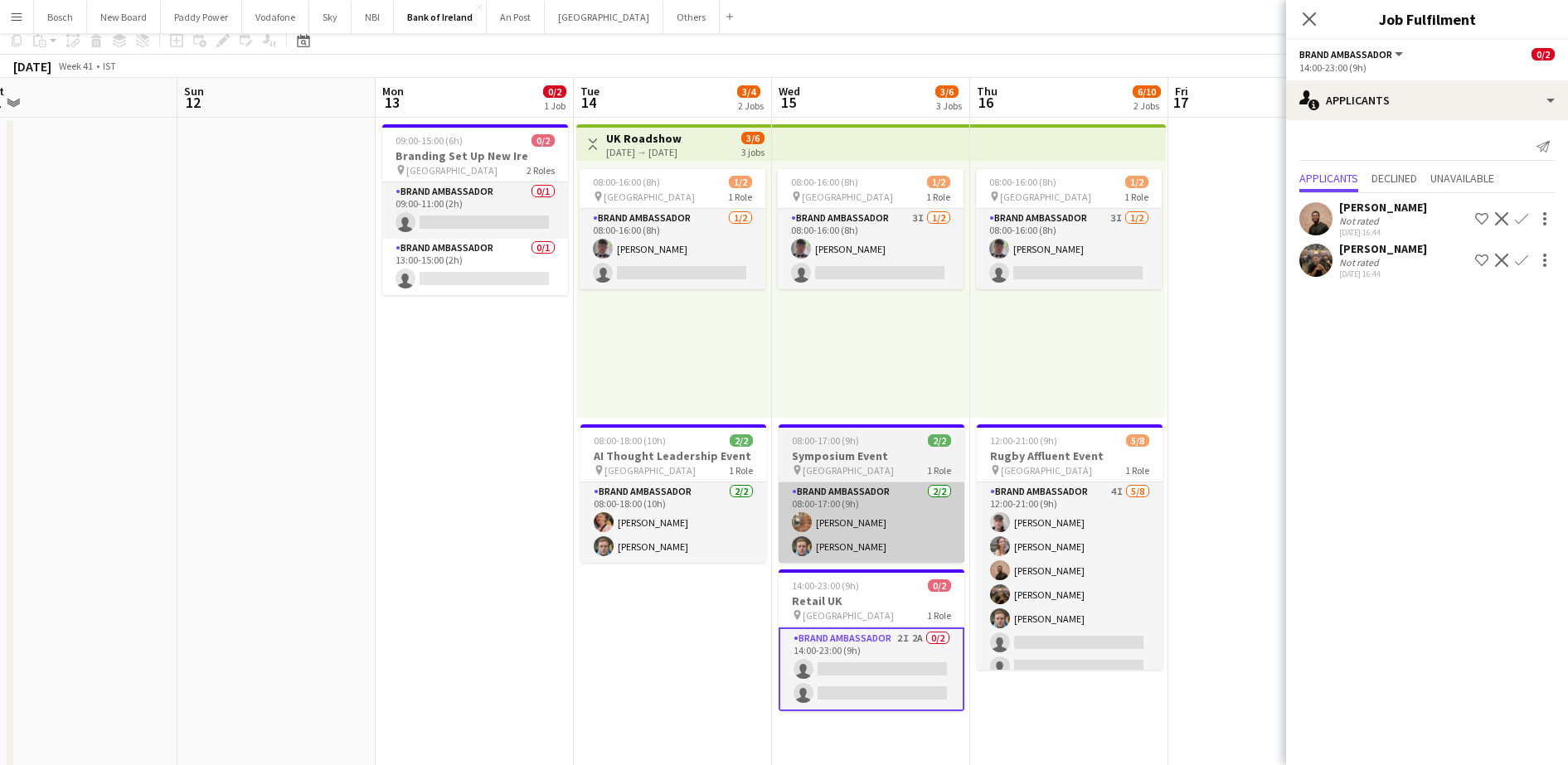
scroll to position [0, 0]
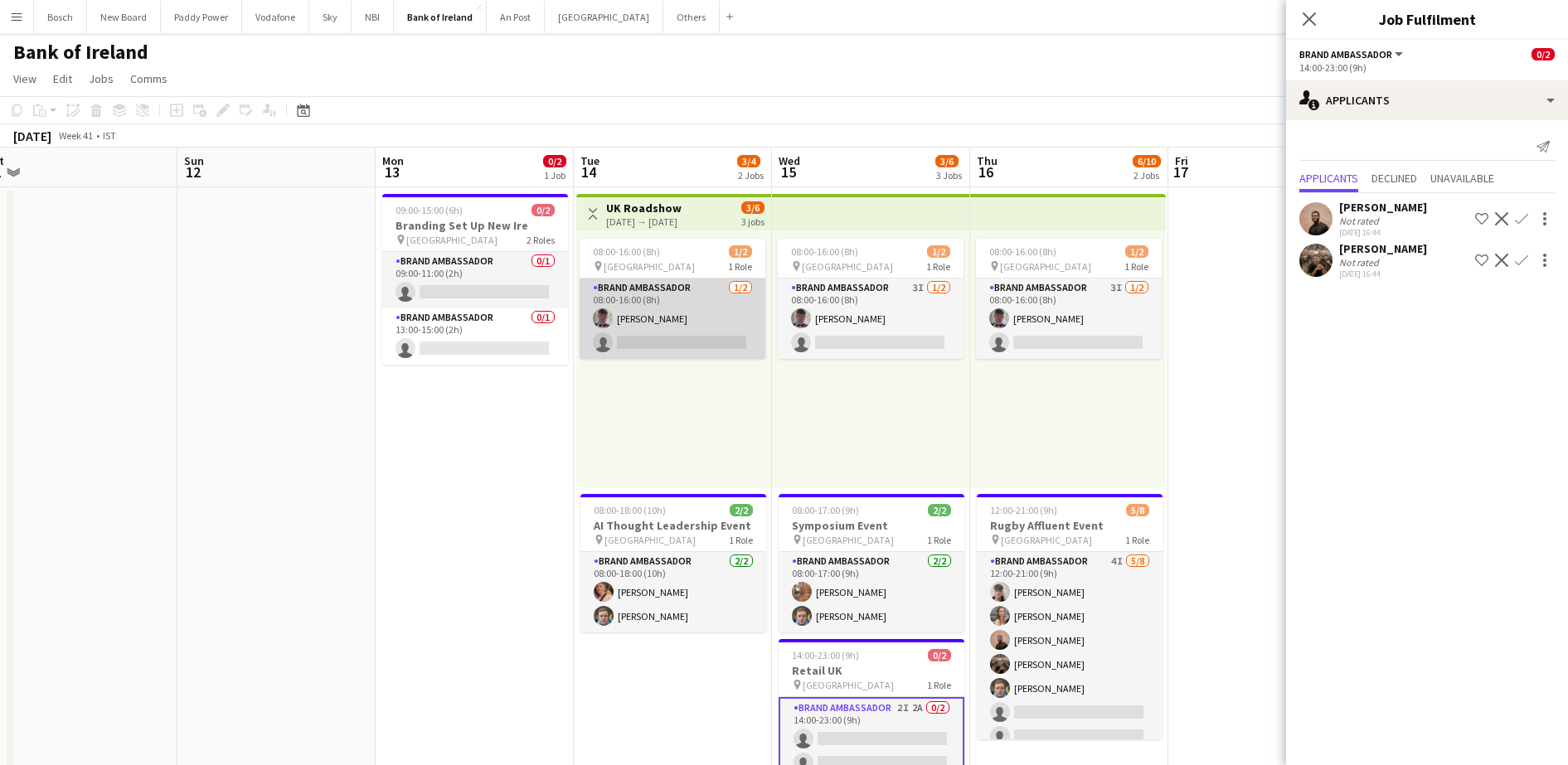
click at [720, 339] on app-card-role "Brand Ambassador 1/2 08:00-16:00 (8h) Myles Dunnion single-neutral-actions" at bounding box center [672, 318] width 186 height 80
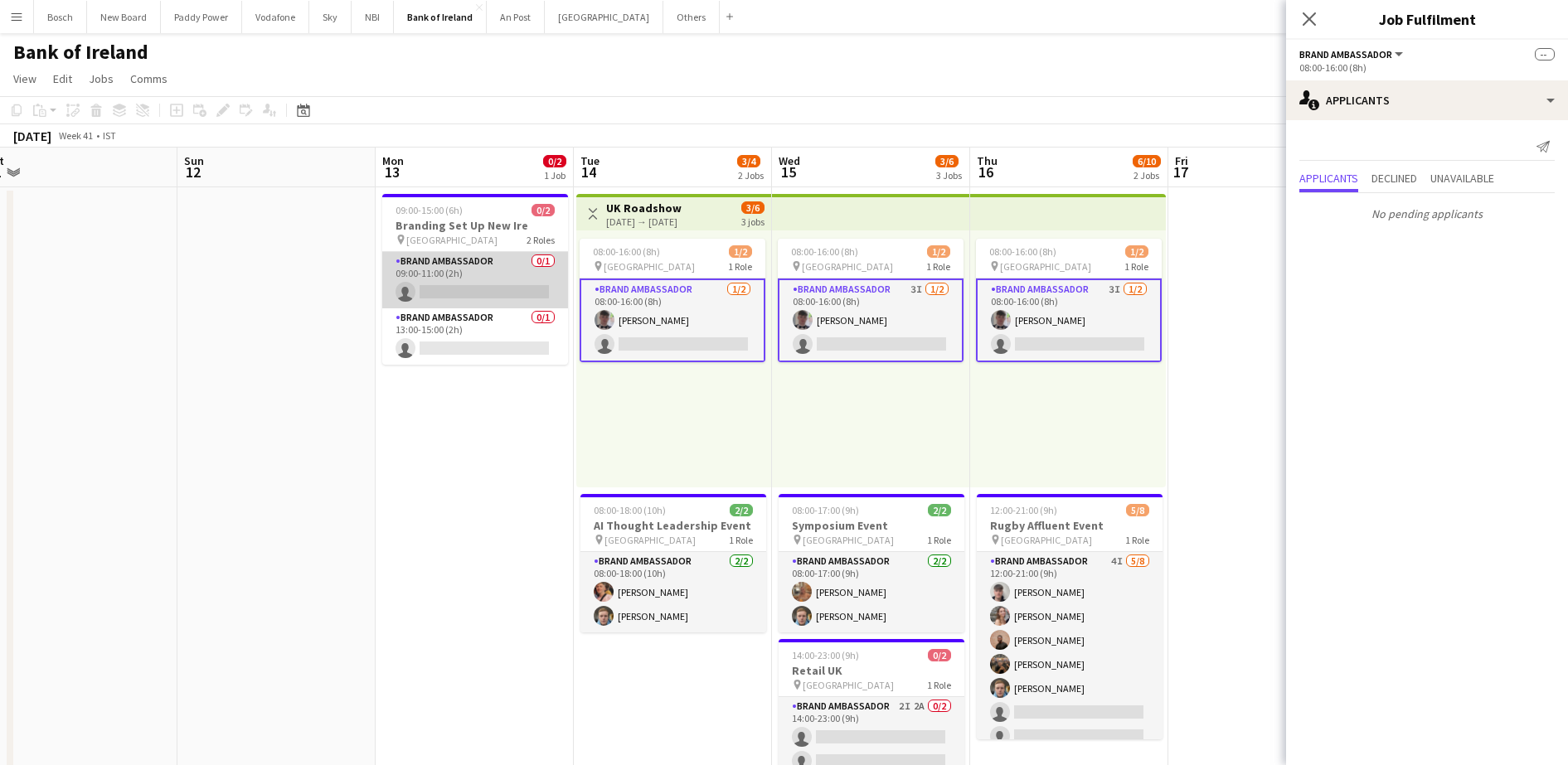
click at [467, 278] on app-card-role "Brand Ambassador 0/1 09:00-11:00 (2h) single-neutral-actions" at bounding box center [475, 279] width 186 height 56
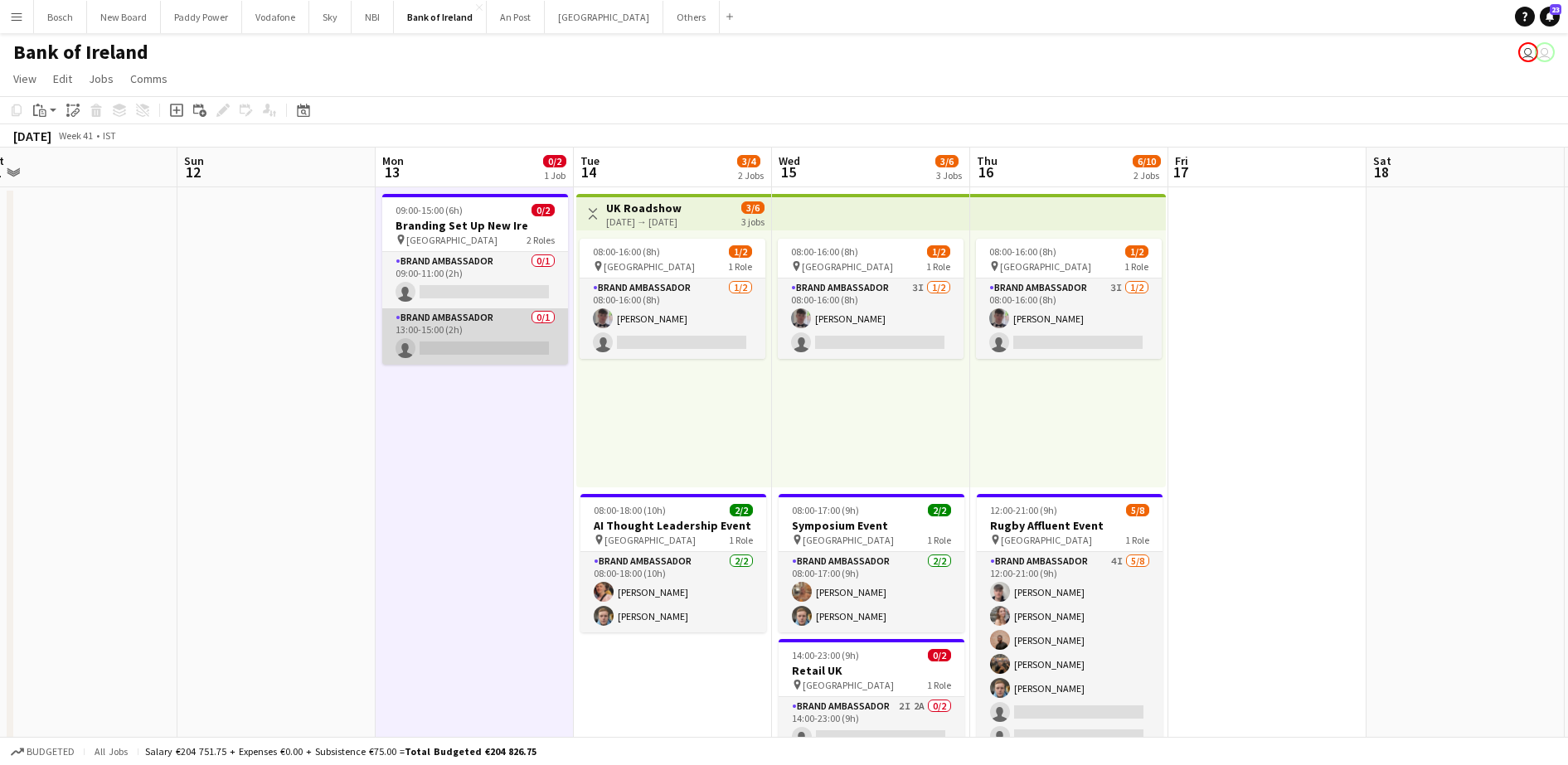
click at [472, 350] on app-card-role "Brand Ambassador 0/1 13:00-15:00 (2h) single-neutral-actions" at bounding box center [475, 336] width 186 height 56
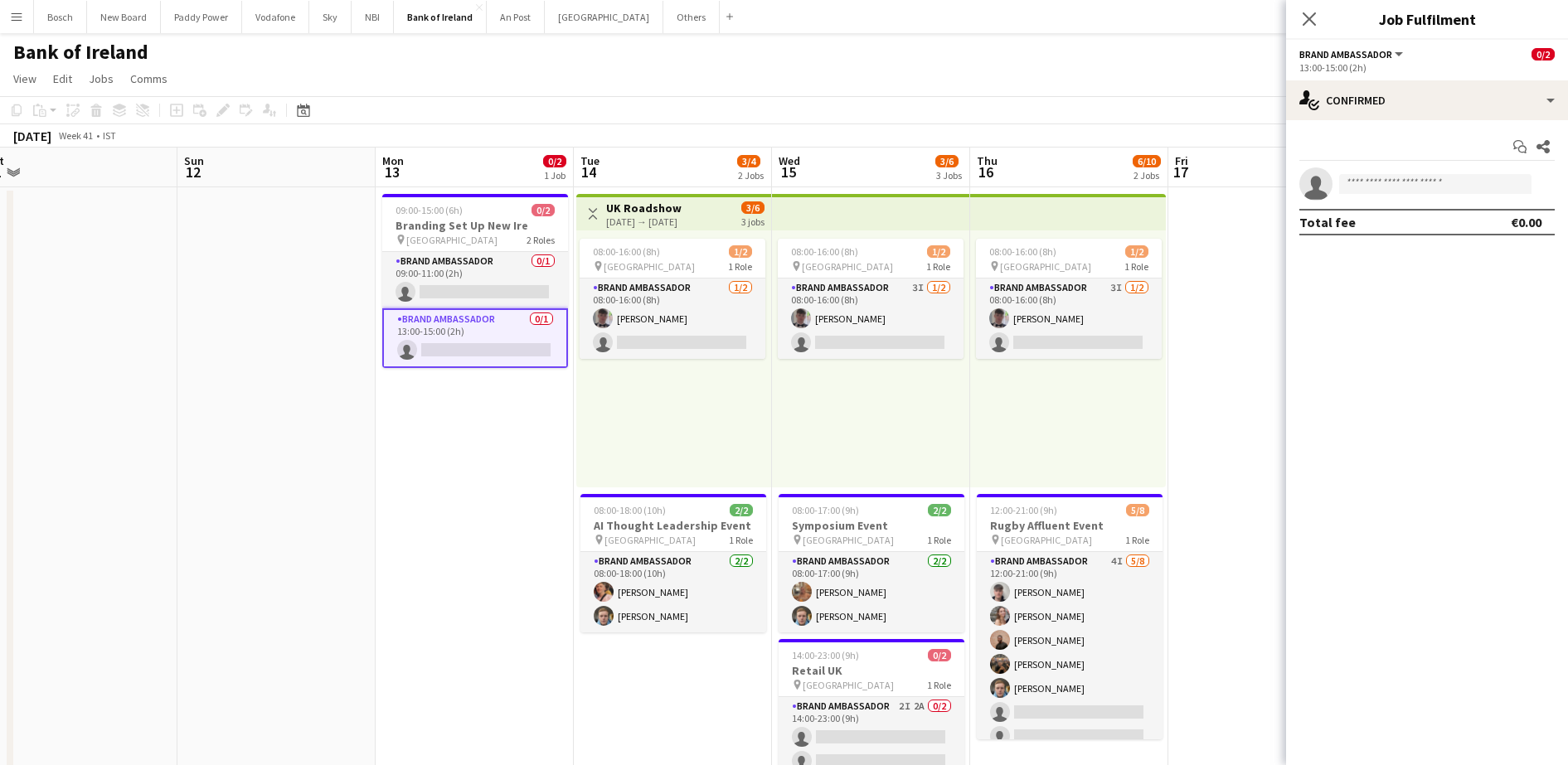
click at [601, 232] on div "08:00-16:00 (8h) 1/2 pin Belfast 1 Role Brand Ambassador 1/2 08:00-16:00 (8h) M…" at bounding box center [673, 359] width 195 height 257
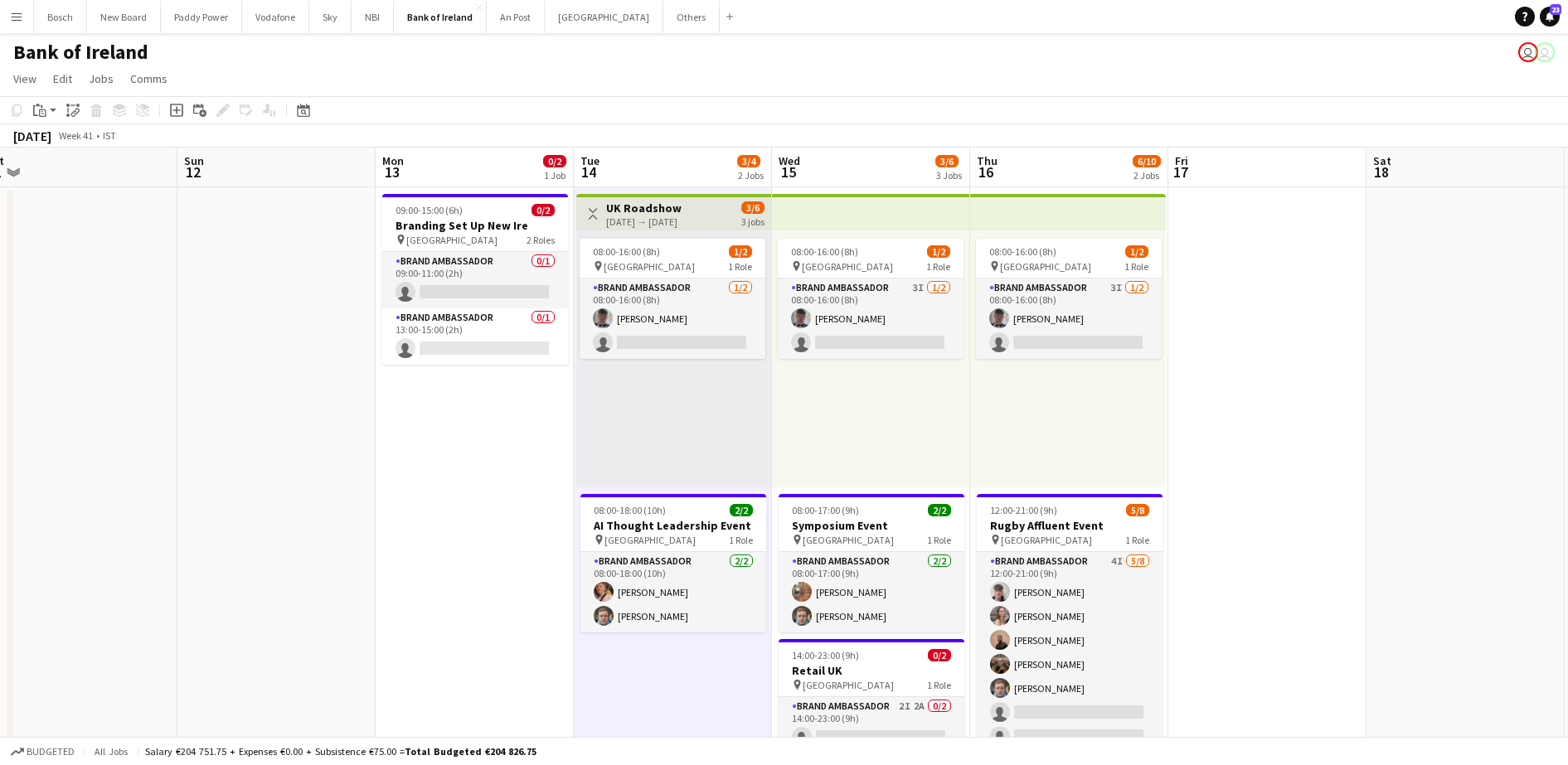
click at [650, 207] on h3 "UK Roadshow" at bounding box center [644, 208] width 76 height 15
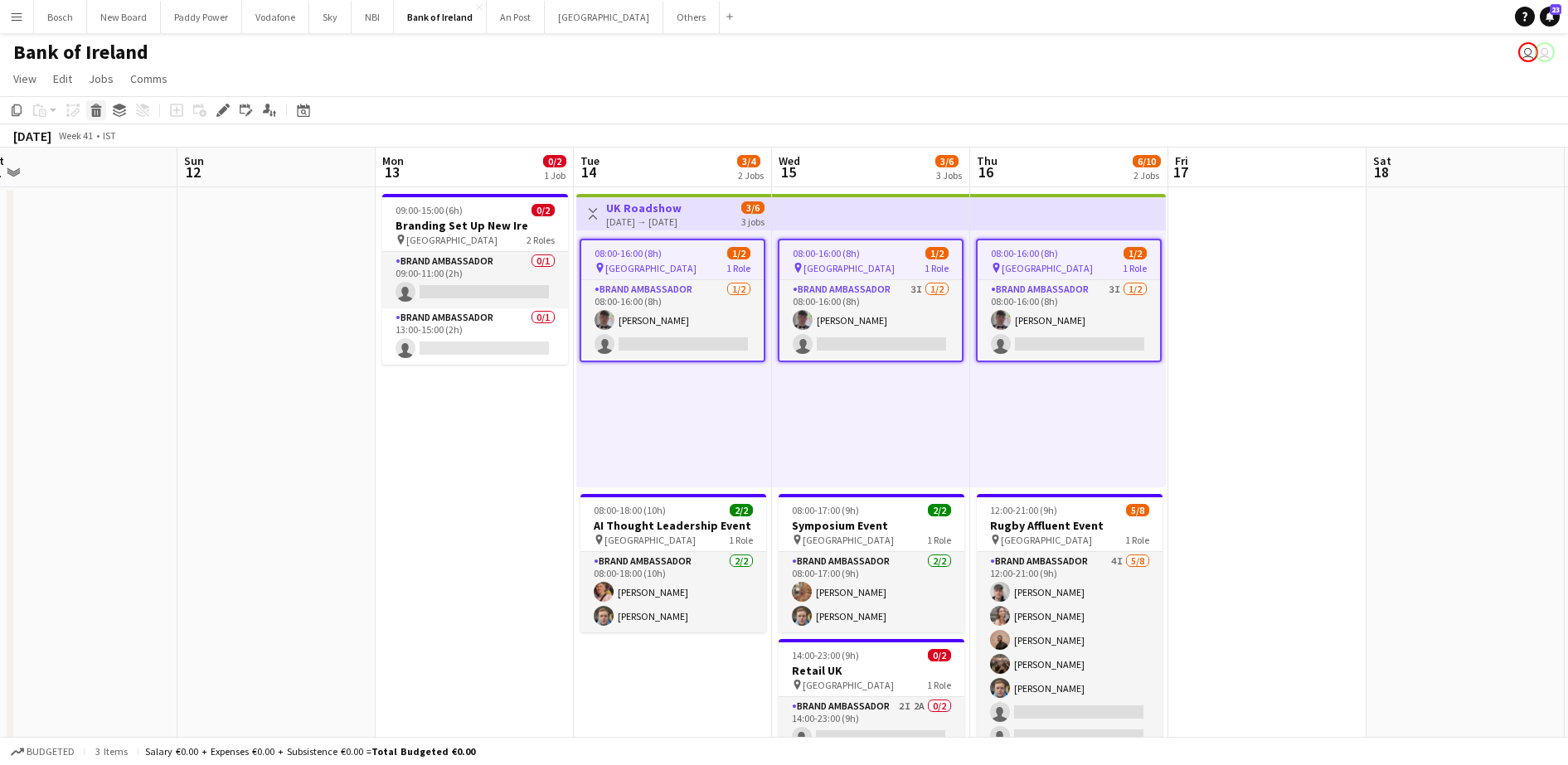
click at [93, 105] on icon "Delete" at bounding box center [96, 110] width 13 height 13
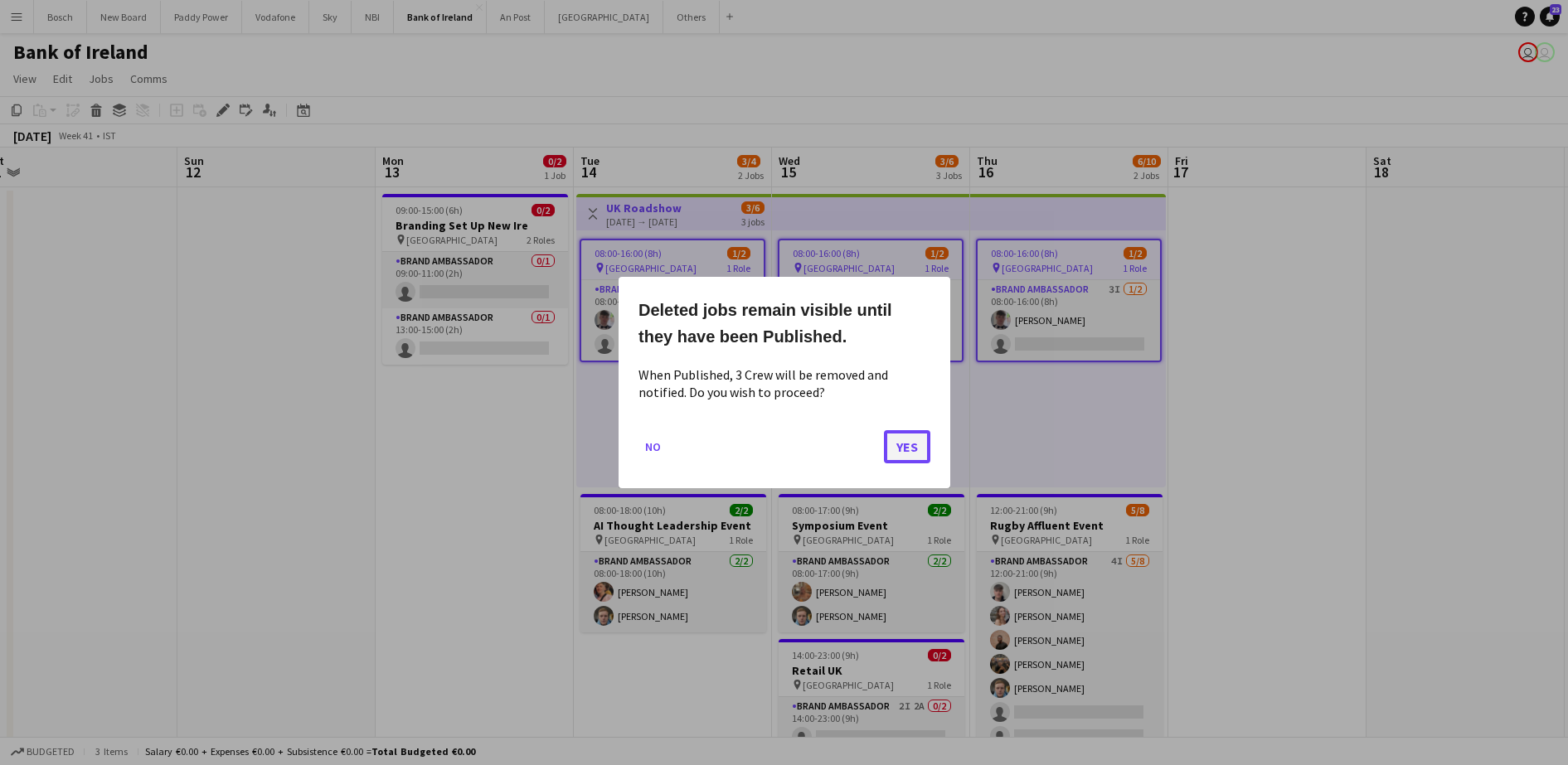
click at [892, 454] on button "Yes" at bounding box center [907, 447] width 46 height 33
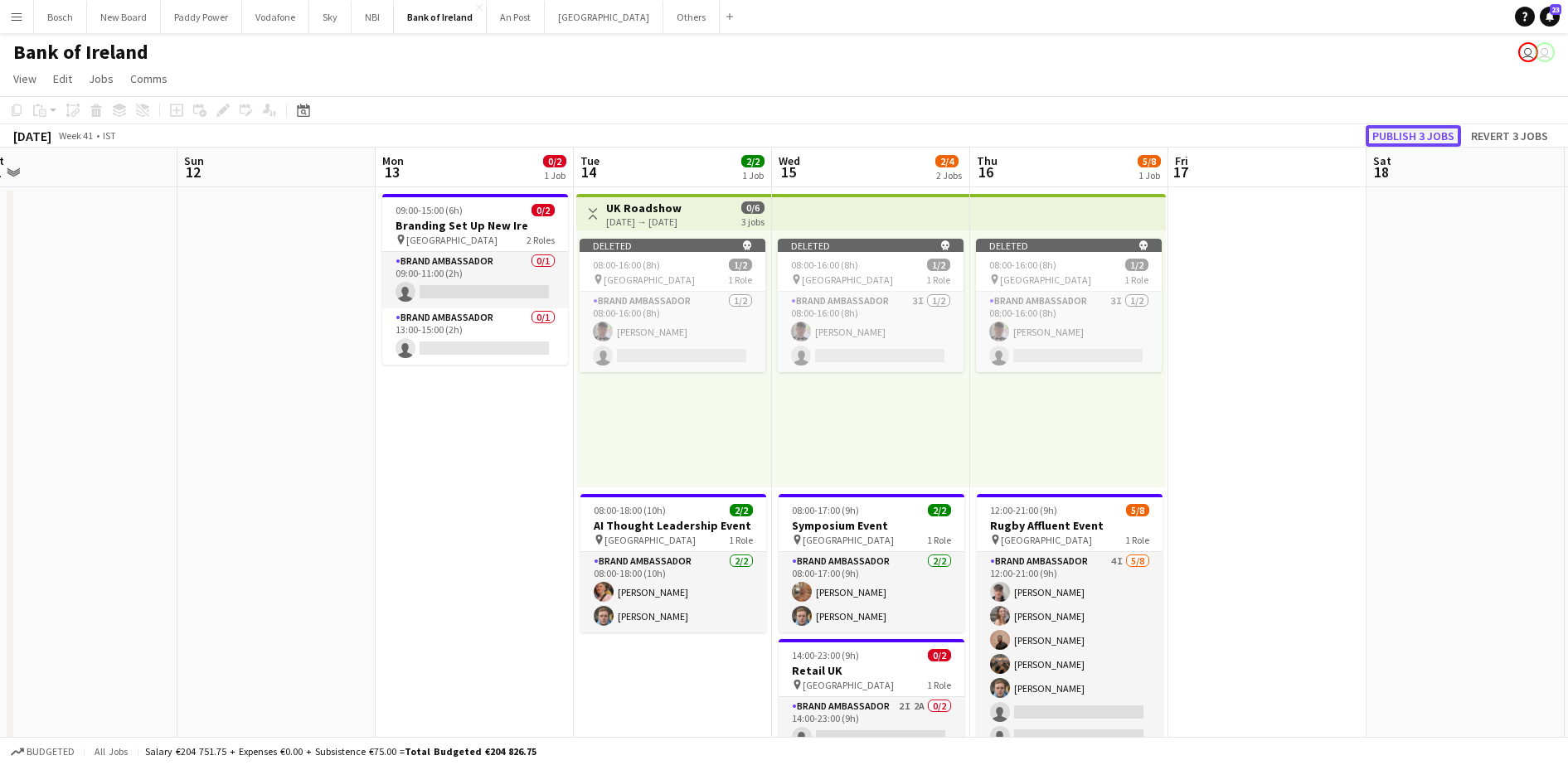
click at [1376, 130] on button "Publish 3 jobs" at bounding box center [1413, 135] width 95 height 21
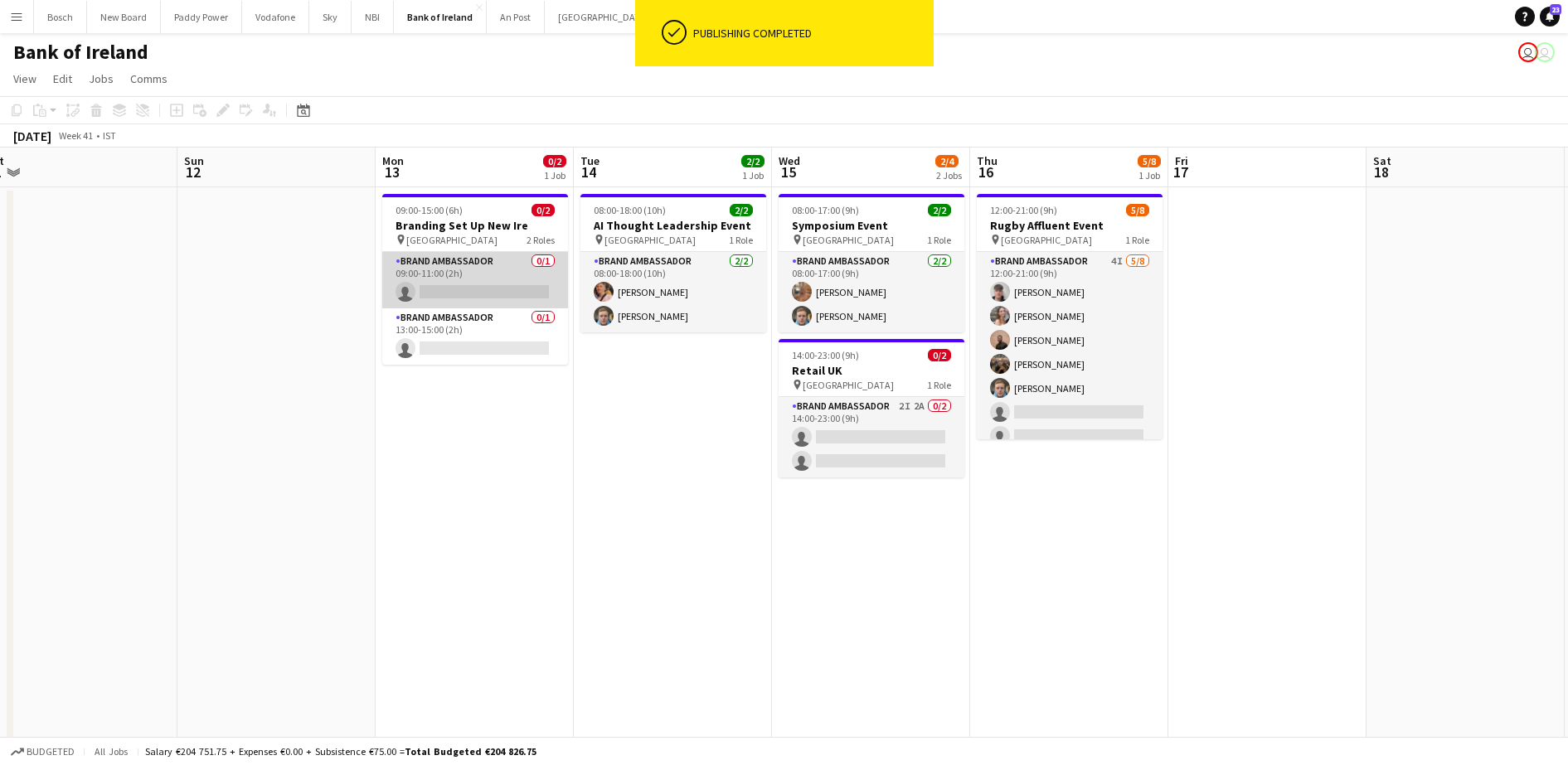
click at [512, 280] on app-card-role "Brand Ambassador 0/1 09:00-11:00 (2h) single-neutral-actions" at bounding box center [475, 279] width 186 height 56
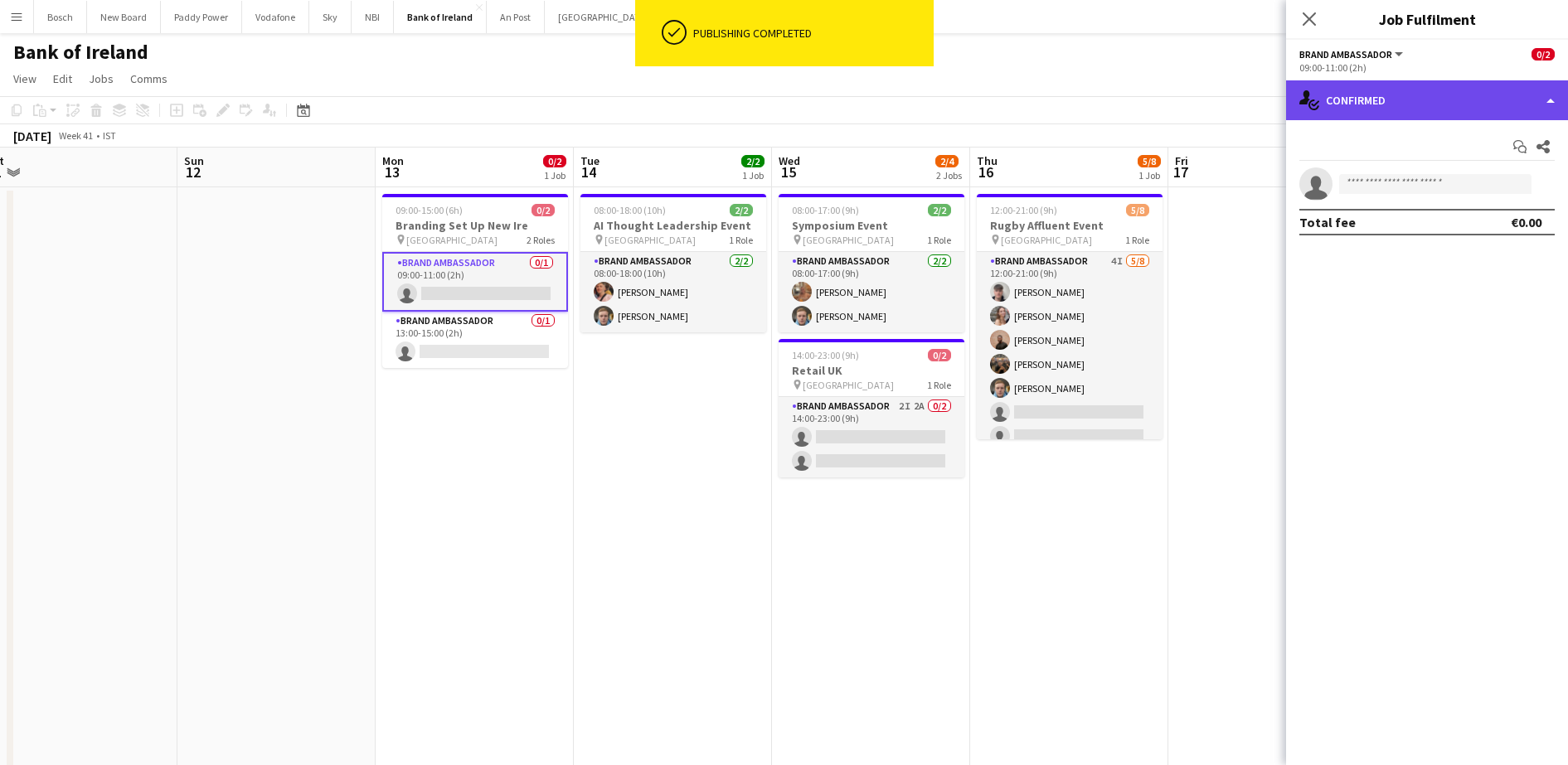
click at [1412, 100] on div "single-neutral-actions-check-2 Confirmed" at bounding box center [1426, 100] width 282 height 40
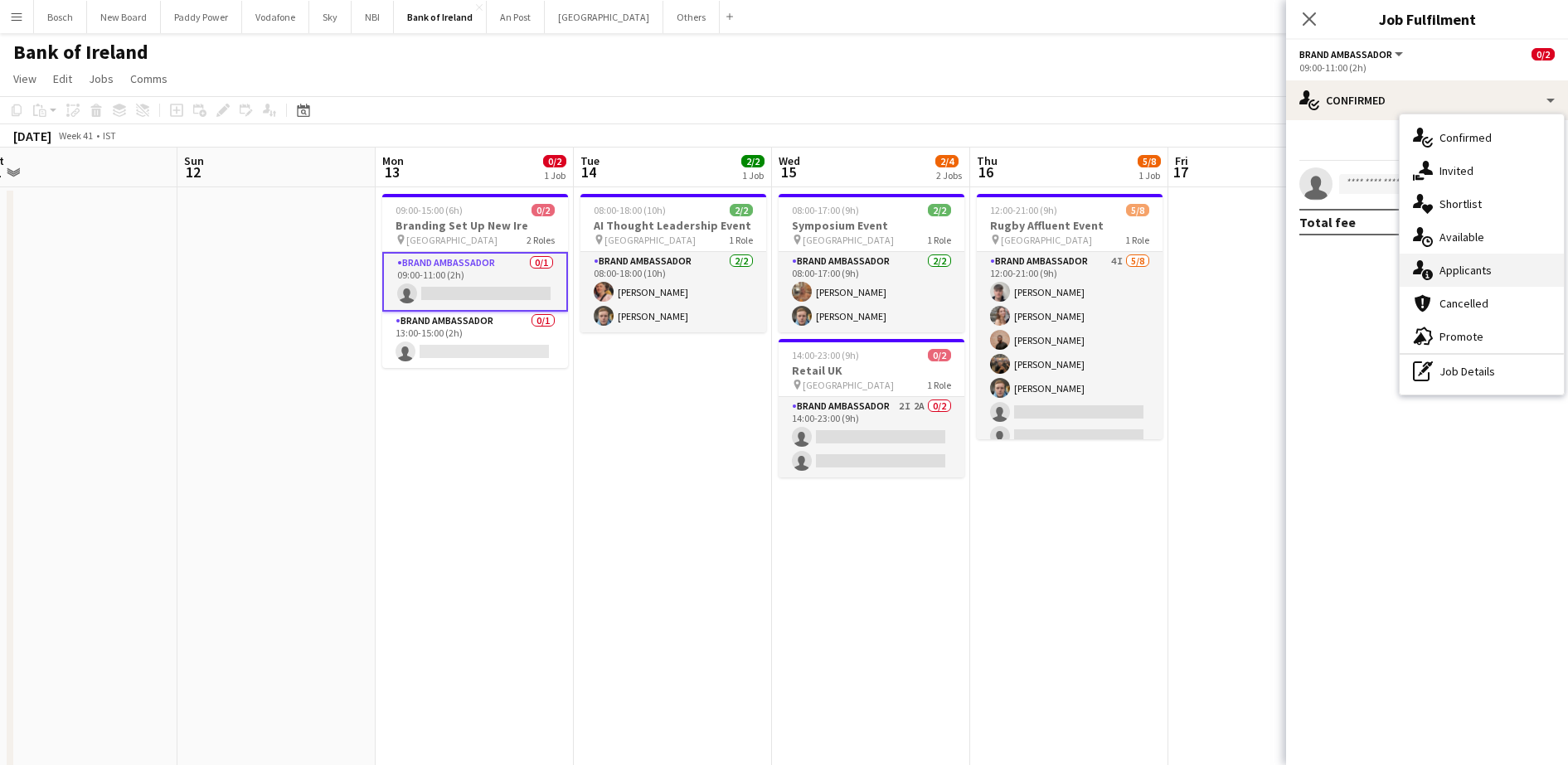
click at [1464, 259] on div "single-neutral-actions-information Applicants" at bounding box center [1481, 270] width 164 height 33
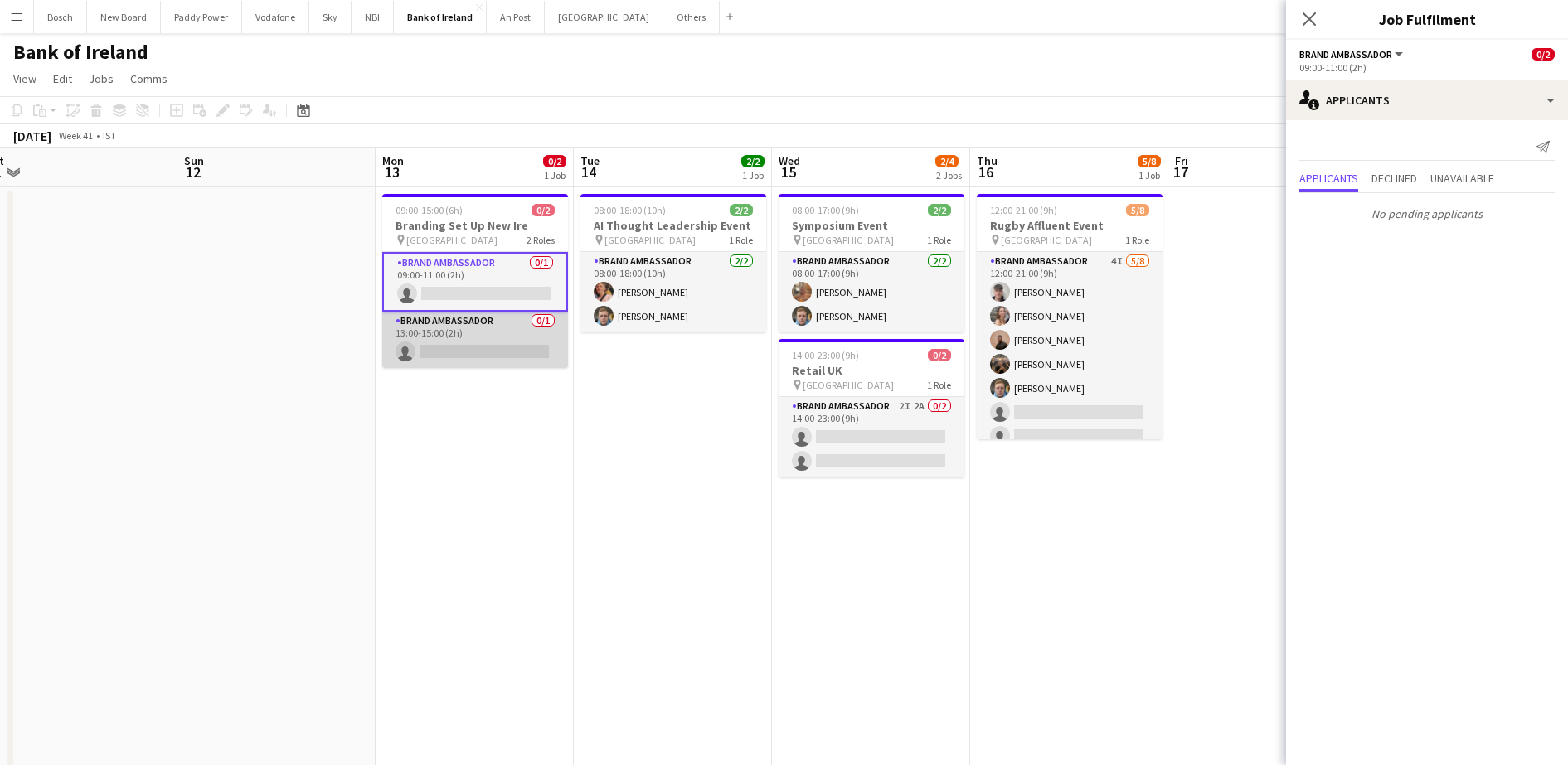
click at [470, 322] on app-card-role "Brand Ambassador 0/1 13:00-15:00 (2h) single-neutral-actions" at bounding box center [475, 339] width 186 height 56
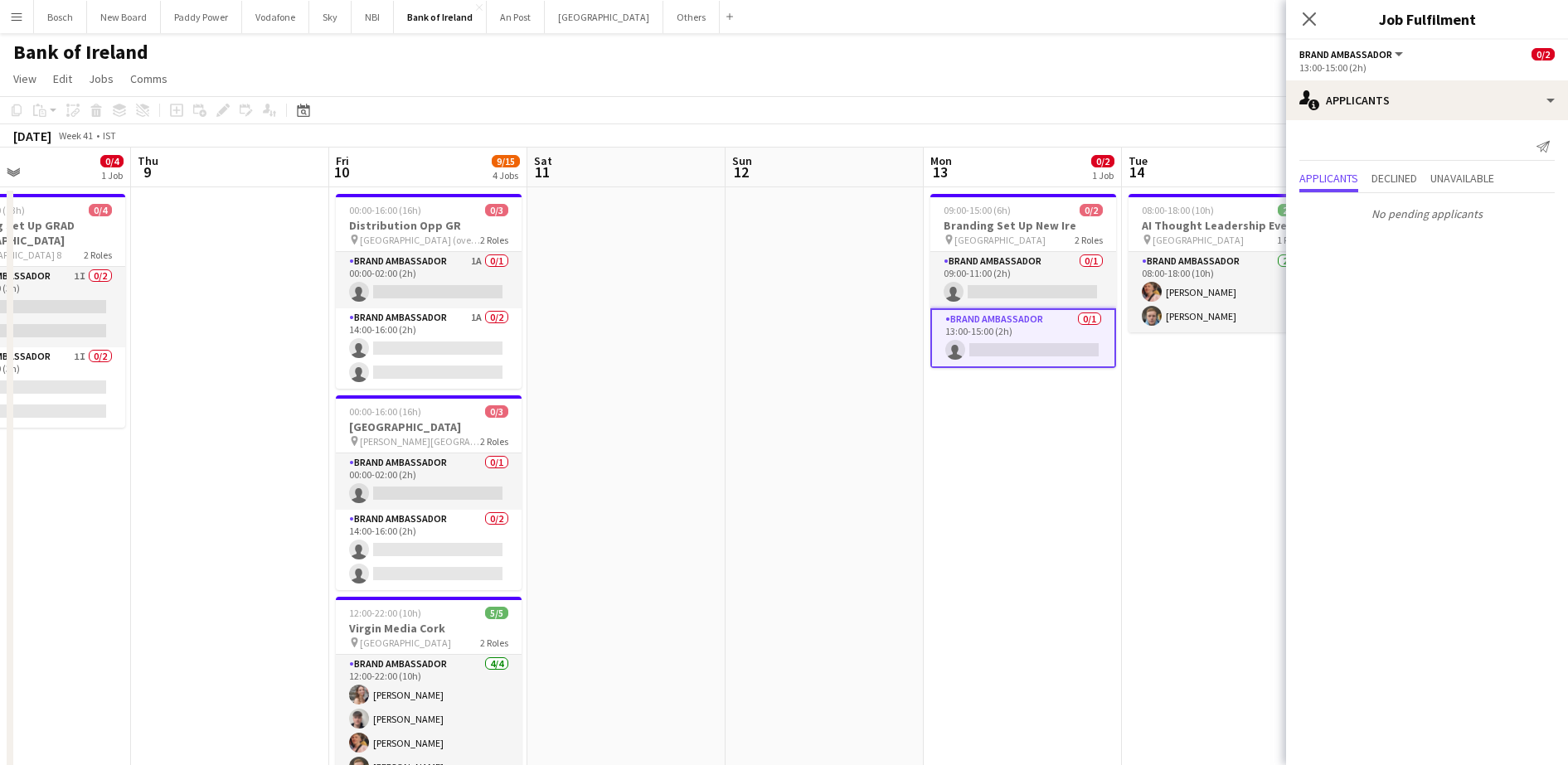
scroll to position [0, 459]
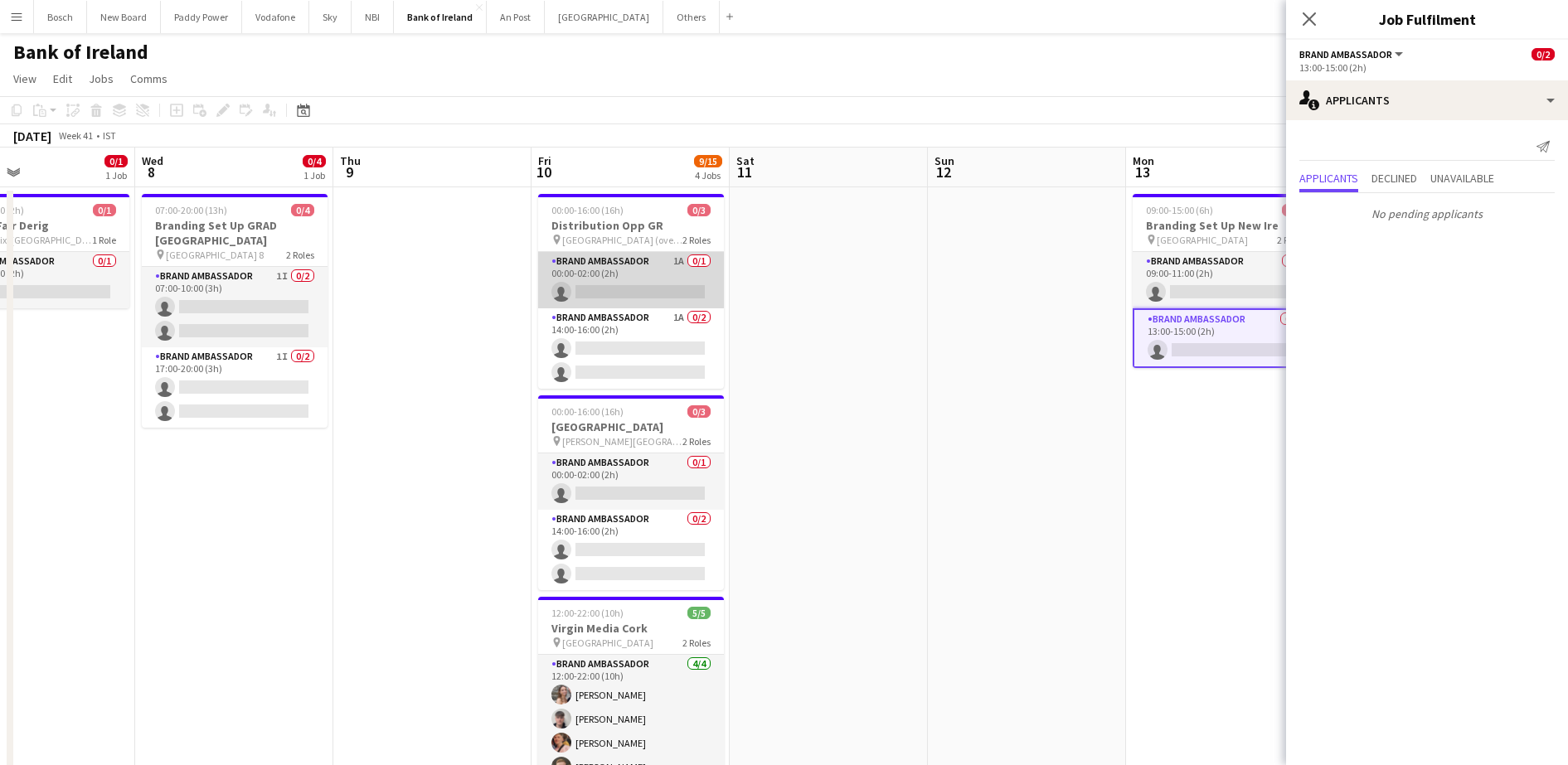
click at [564, 268] on app-card-role "Brand Ambassador 1A 0/1 00:00-02:00 (2h) single-neutral-actions" at bounding box center [631, 279] width 186 height 56
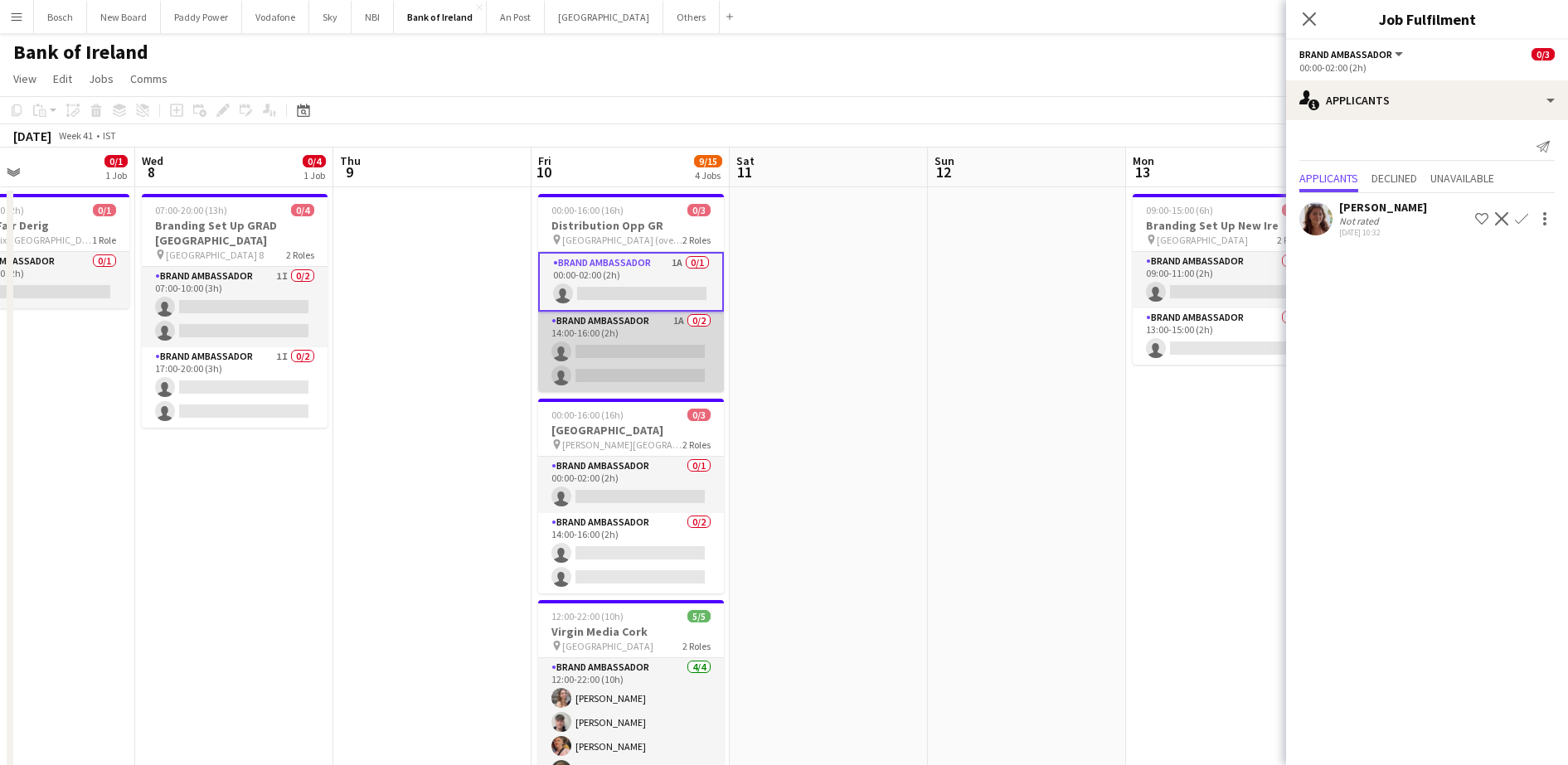
click at [630, 340] on app-card-role "Brand Ambassador 1A 0/2 14:00-16:00 (2h) single-neutral-actions single-neutral-…" at bounding box center [631, 352] width 186 height 80
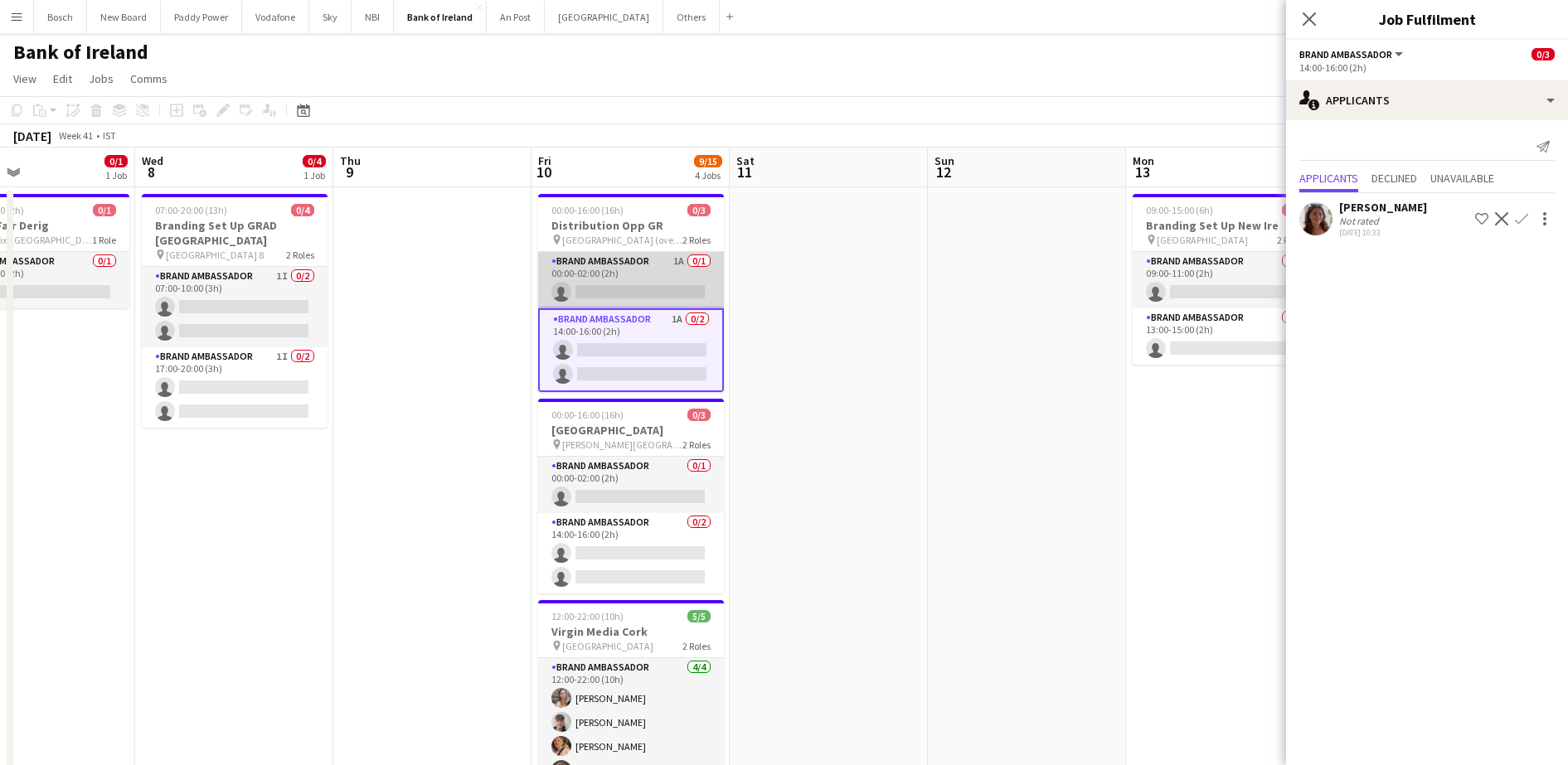
click at [643, 283] on app-card-role "Brand Ambassador 1A 0/1 00:00-02:00 (2h) single-neutral-actions" at bounding box center [631, 279] width 186 height 56
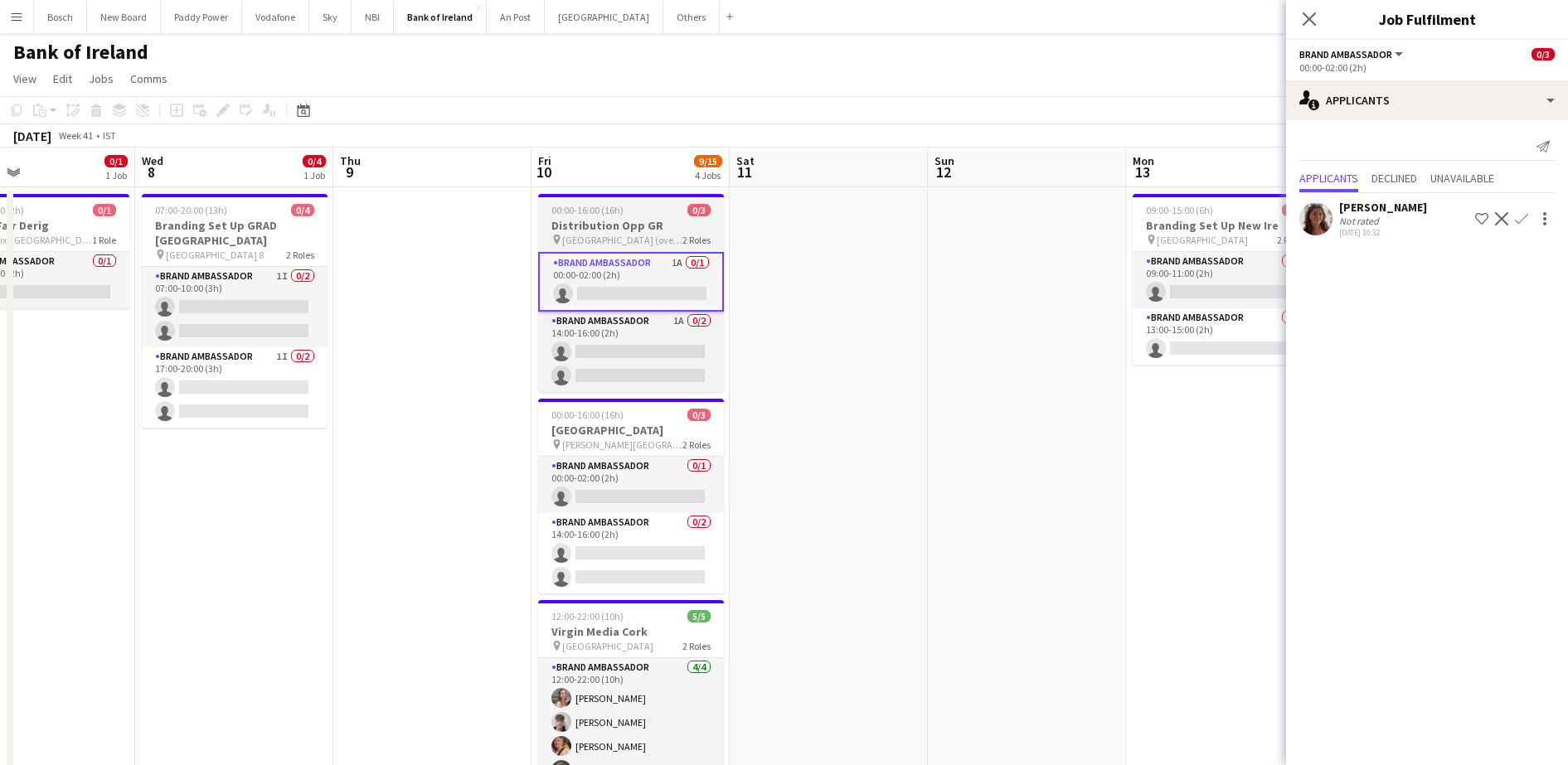
click at [572, 205] on span "00:00-16:00 (16h)" at bounding box center [587, 209] width 72 height 12
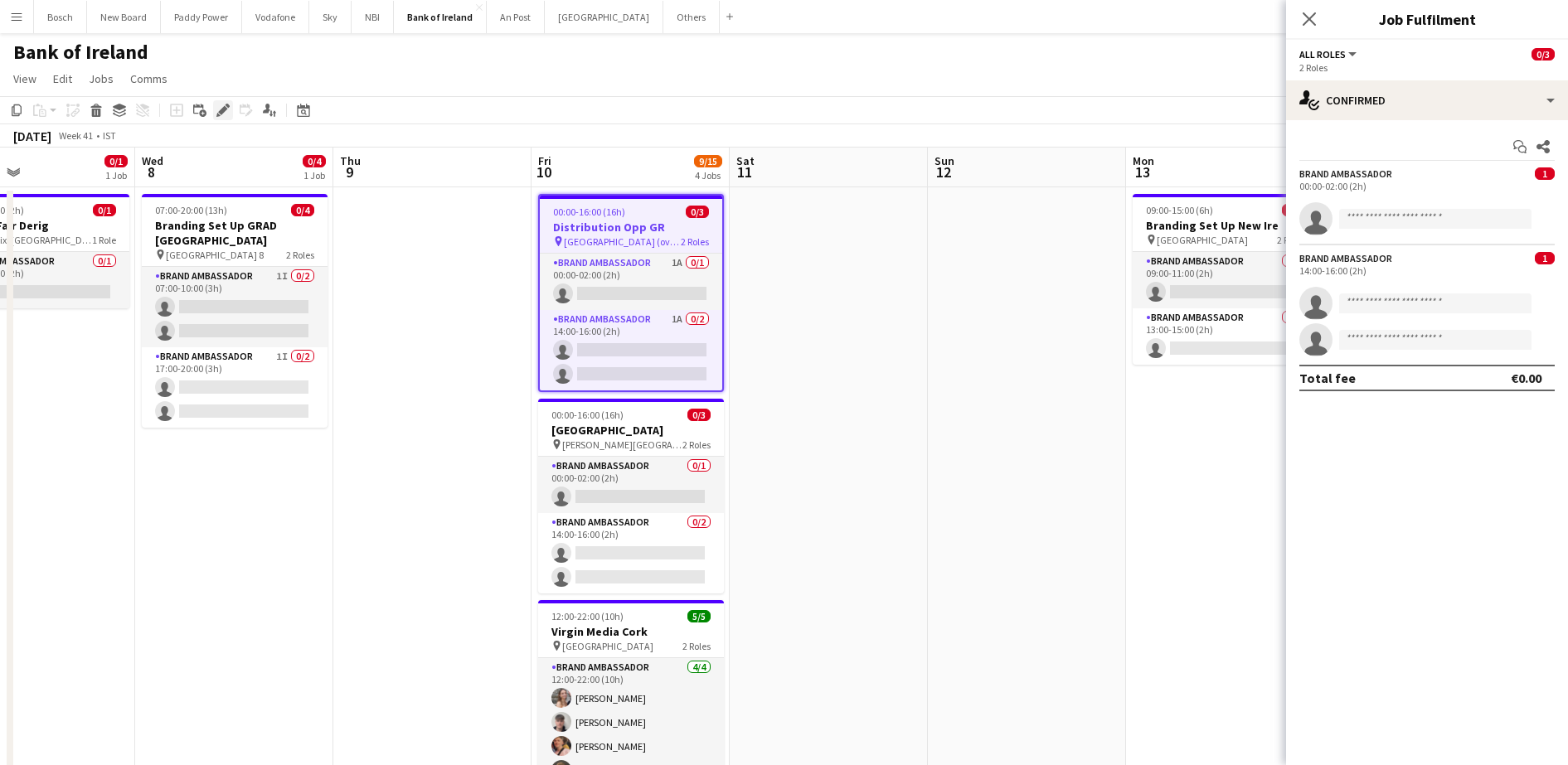
click at [219, 109] on icon "Edit" at bounding box center [223, 110] width 13 height 13
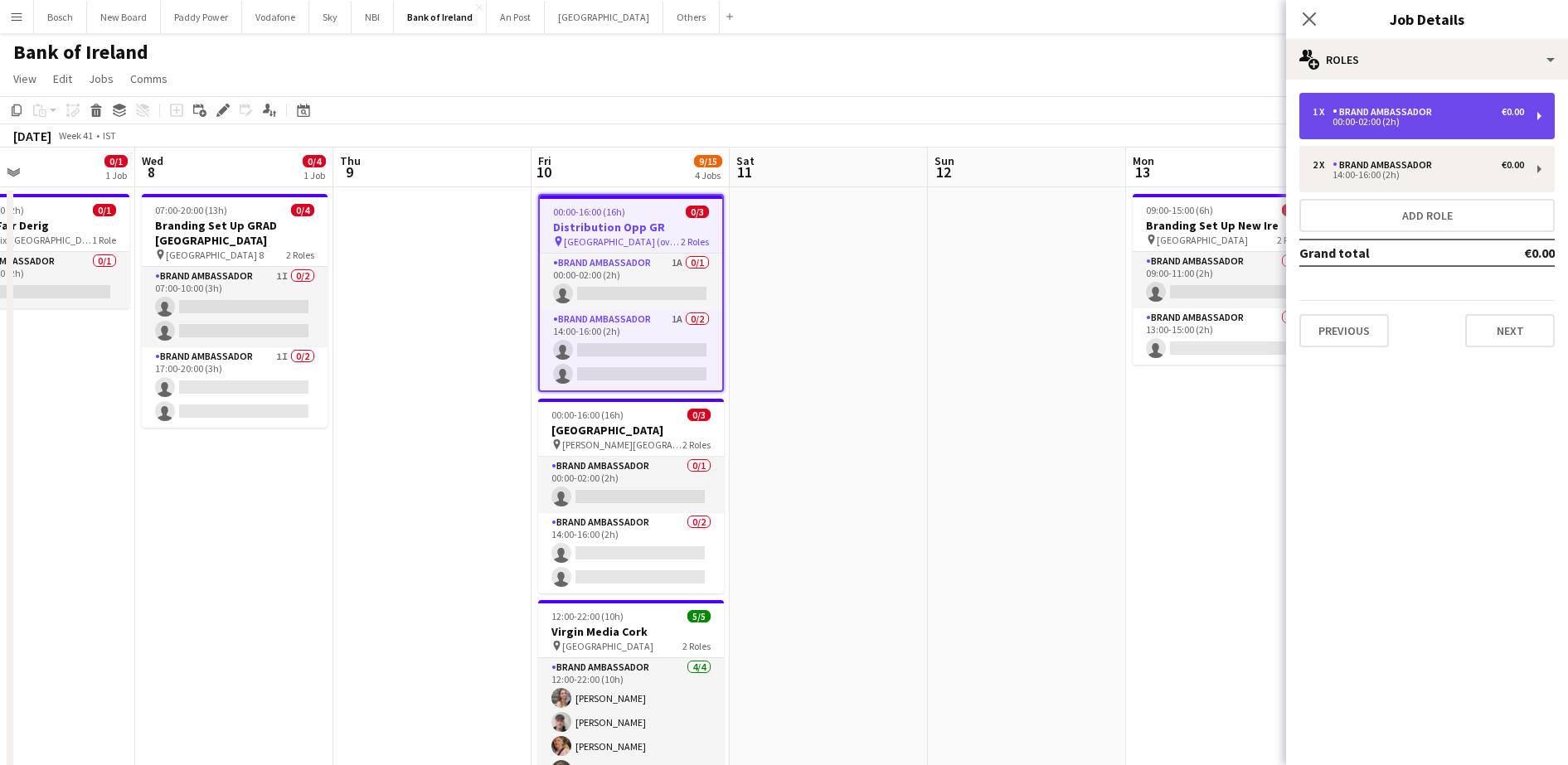
click at [1491, 107] on div "1 x Brand Ambassador €0.00" at bounding box center [1418, 112] width 212 height 12
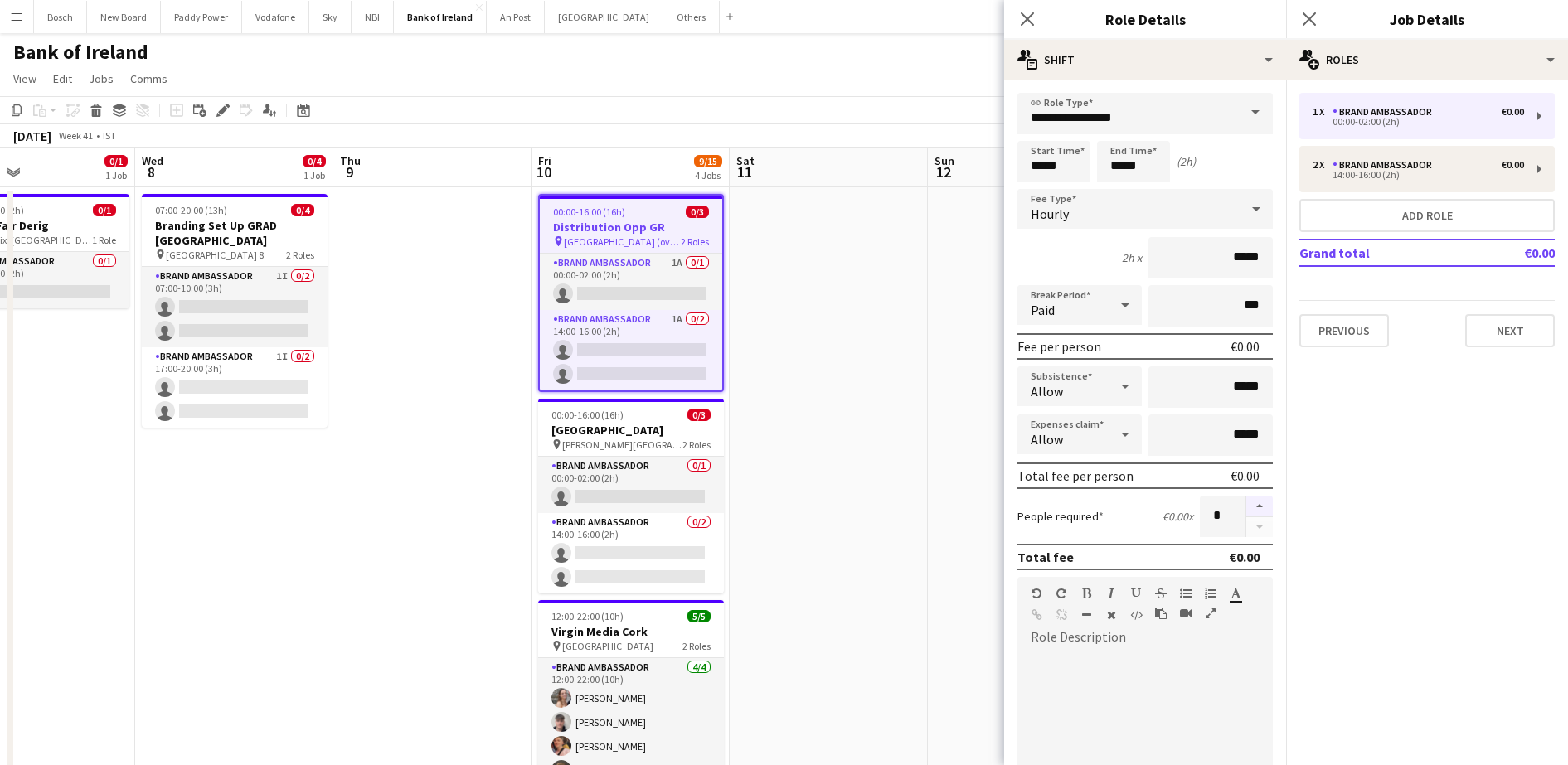
click at [1254, 499] on button "button" at bounding box center [1259, 506] width 27 height 21
type input "*"
click at [931, 67] on app-page-menu "View Day view expanded Day view collapsed Month view Date picker Jump to [DATE]…" at bounding box center [784, 80] width 1568 height 31
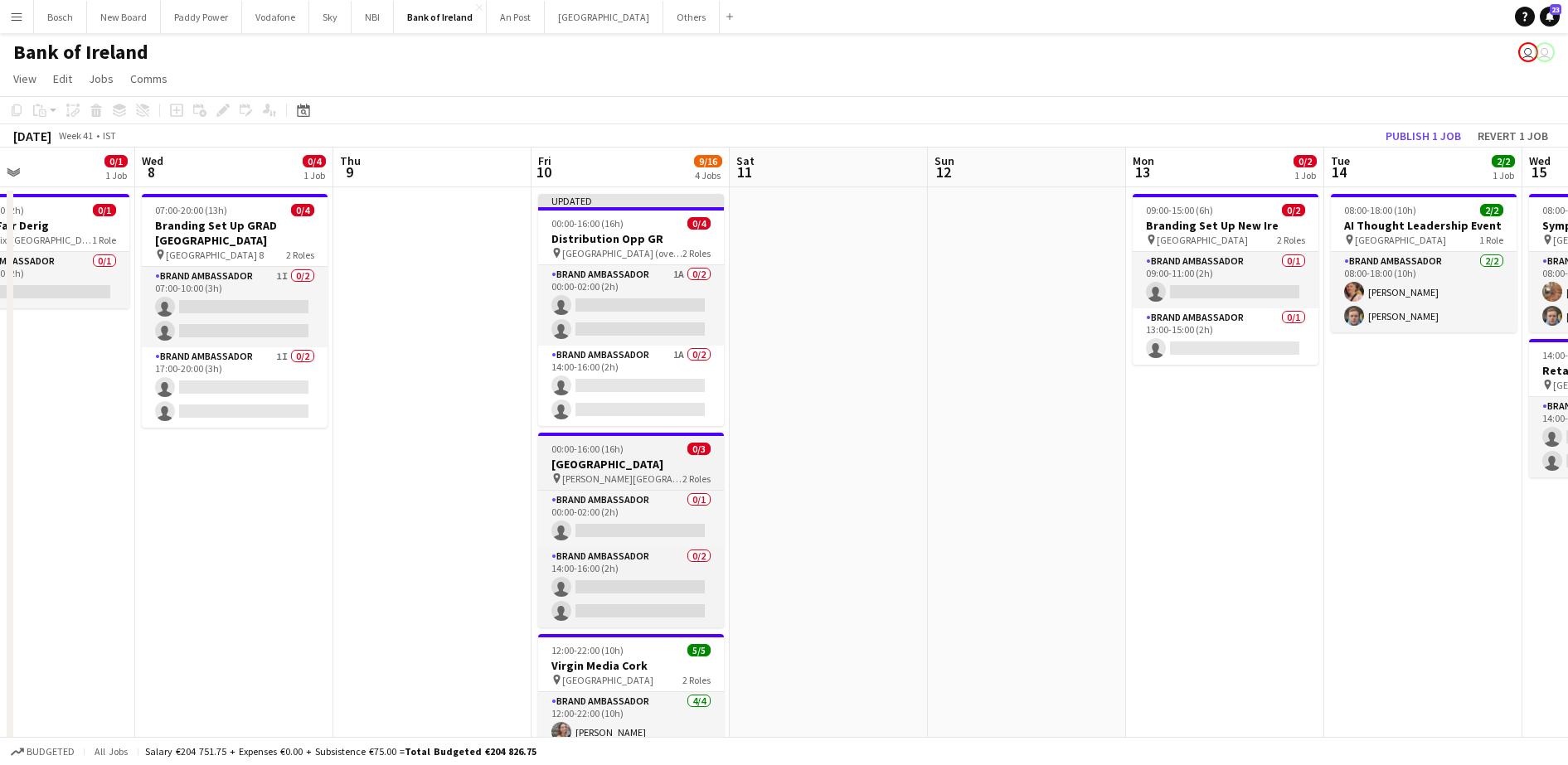
click at [586, 487] on app-job-card "00:00-16:00 (16h) 0/3 New Ireland pin Gibson Hotel 2 Roles Brand Ambassador 0/1…" at bounding box center [631, 530] width 186 height 195
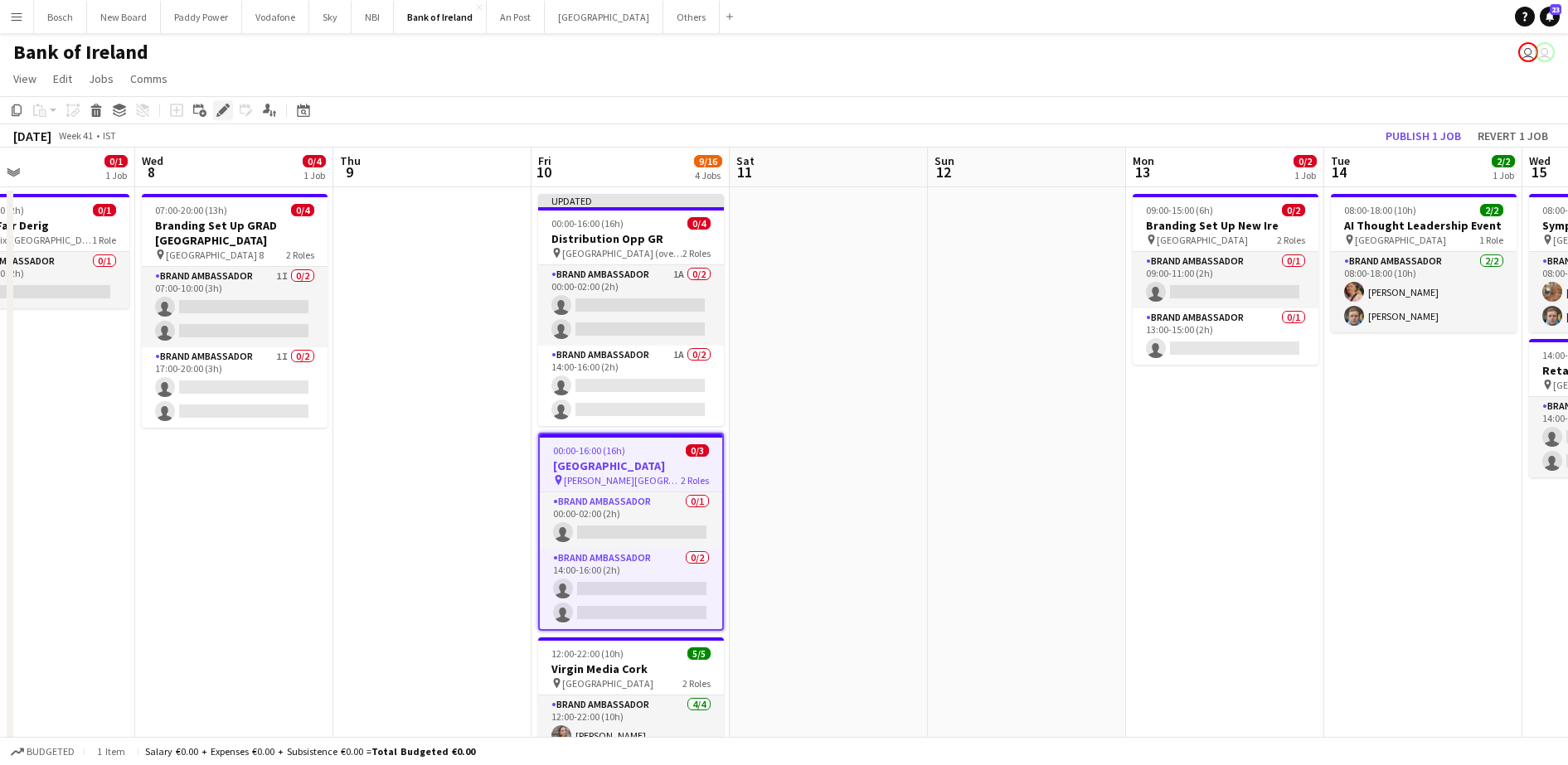
click at [214, 100] on div "Edit" at bounding box center [223, 110] width 20 height 20
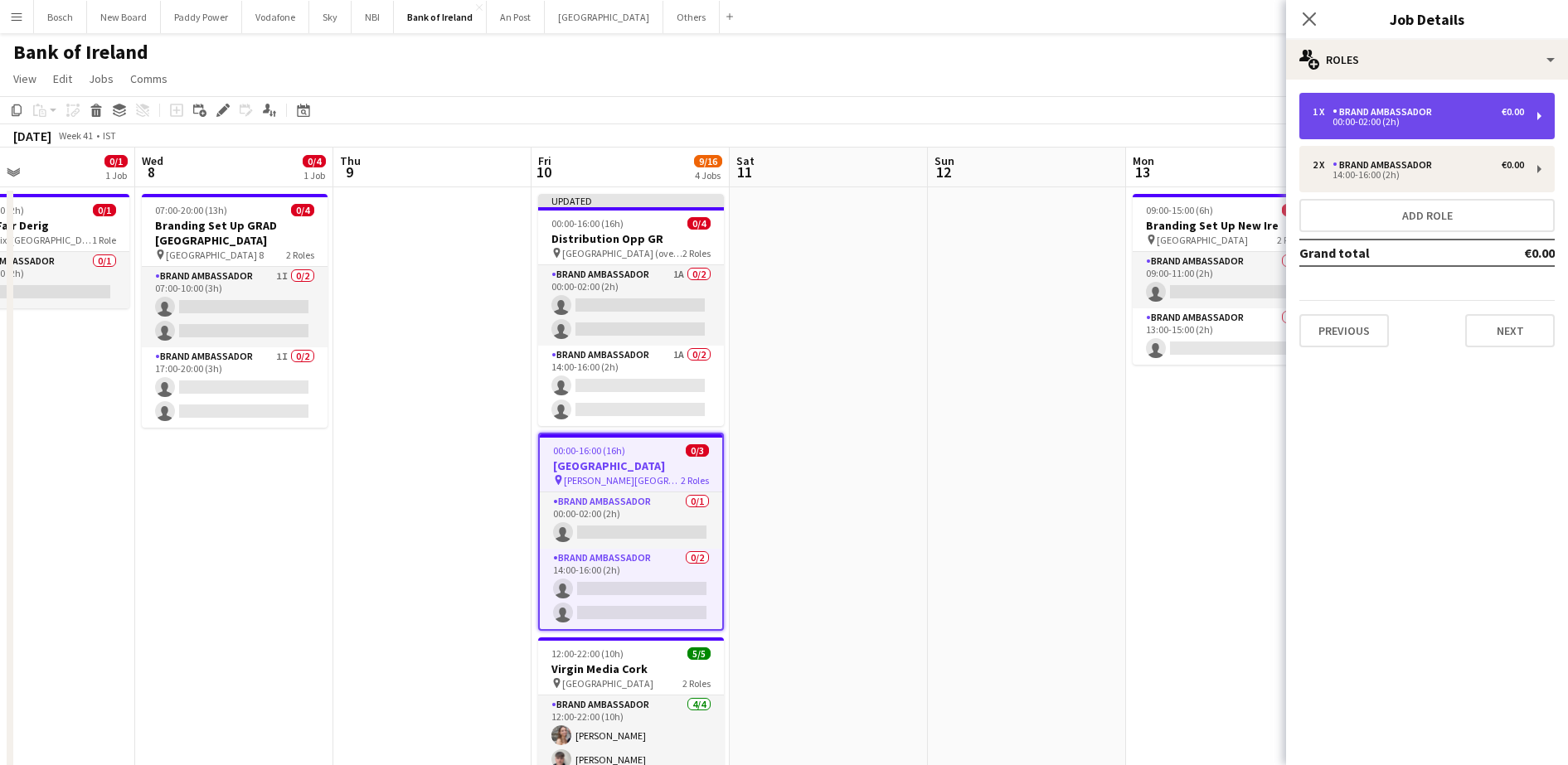
click at [1321, 115] on div "1 x" at bounding box center [1323, 112] width 20 height 12
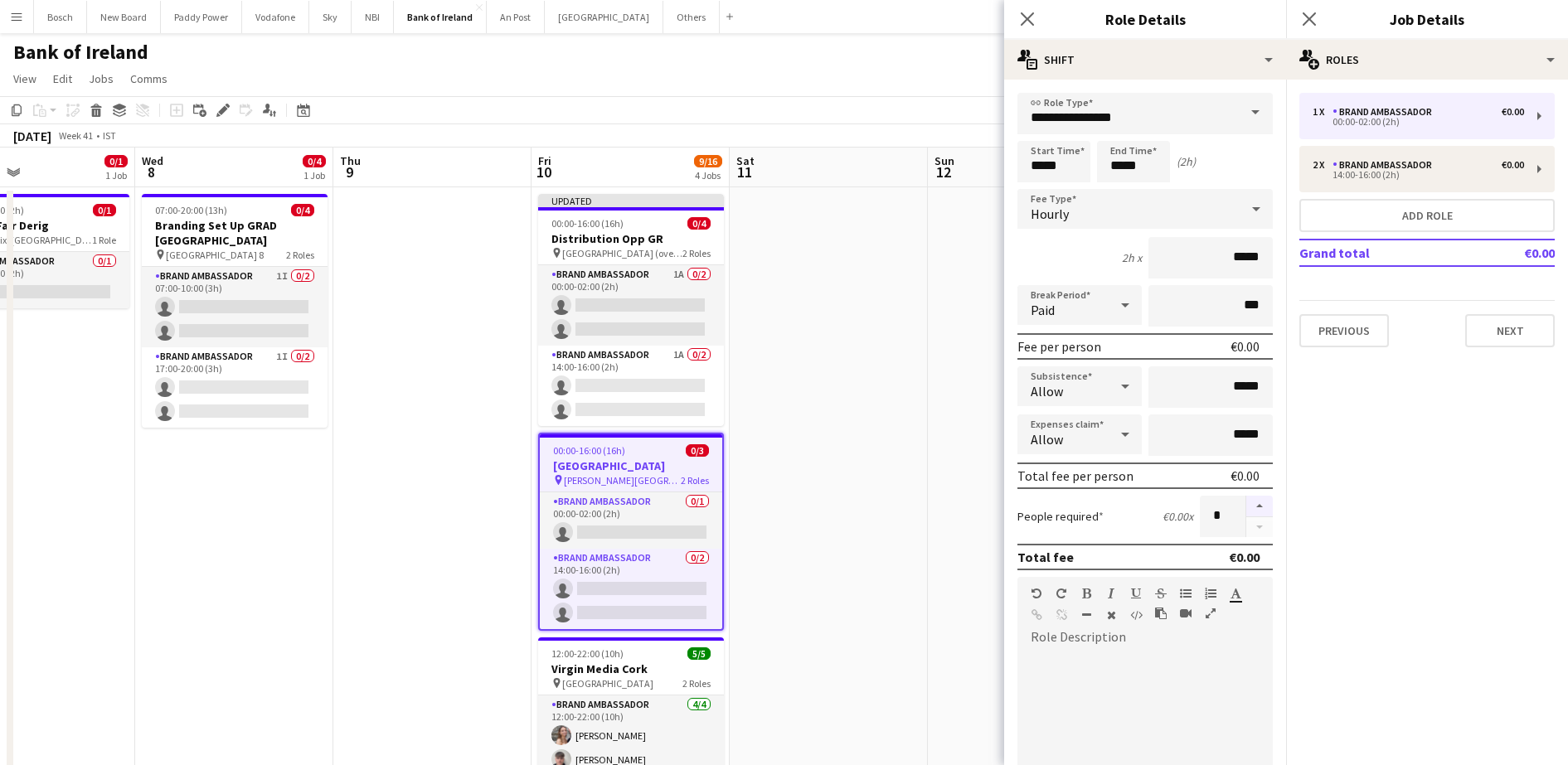
click at [1246, 504] on button "button" at bounding box center [1259, 506] width 27 height 21
type input "*"
click at [924, 84] on app-page-menu "View Day view expanded Day view collapsed Month view Date picker Jump to [DATE]…" at bounding box center [784, 80] width 1568 height 31
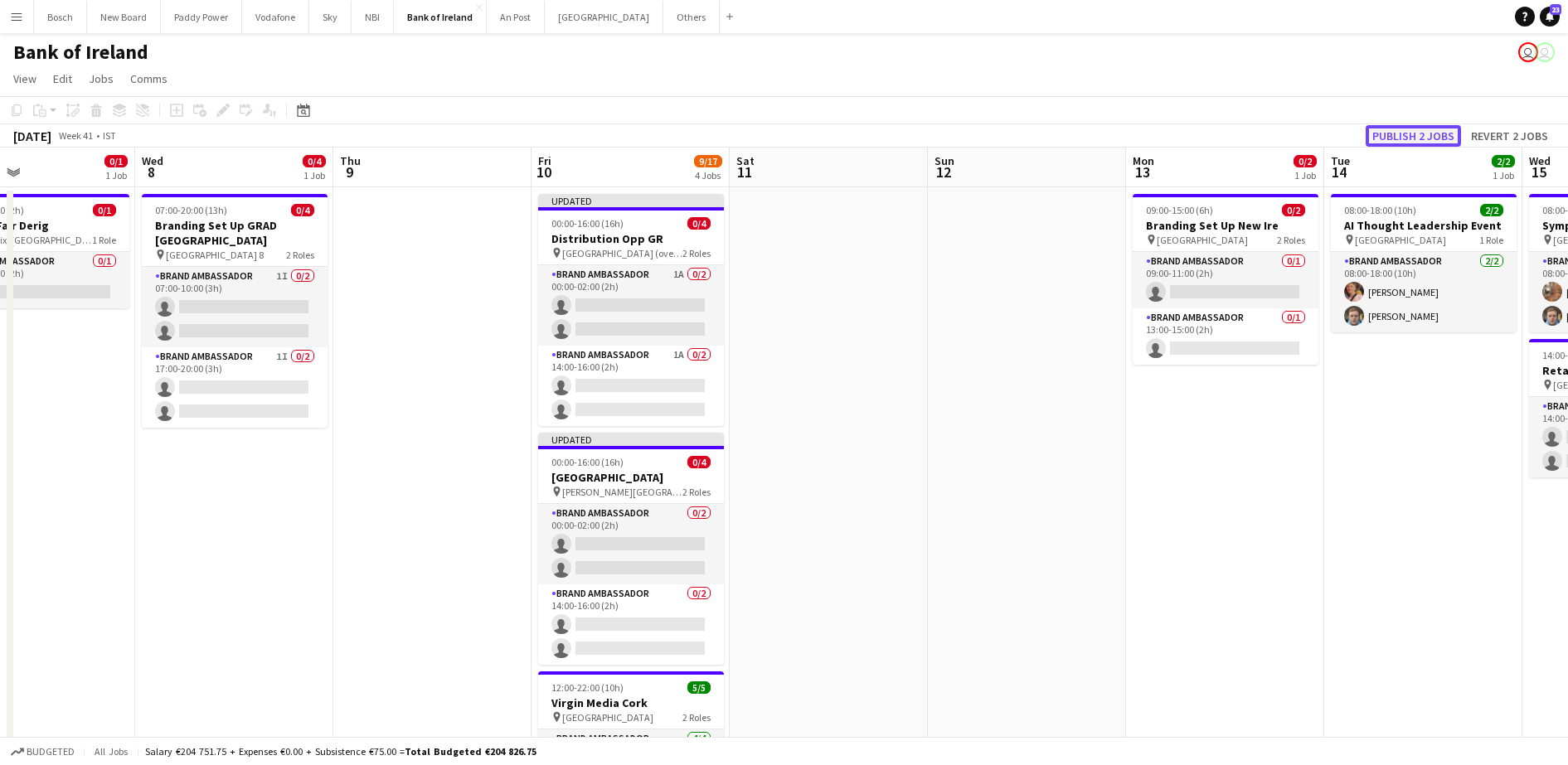
click at [1429, 136] on button "Publish 2 jobs" at bounding box center [1413, 135] width 95 height 21
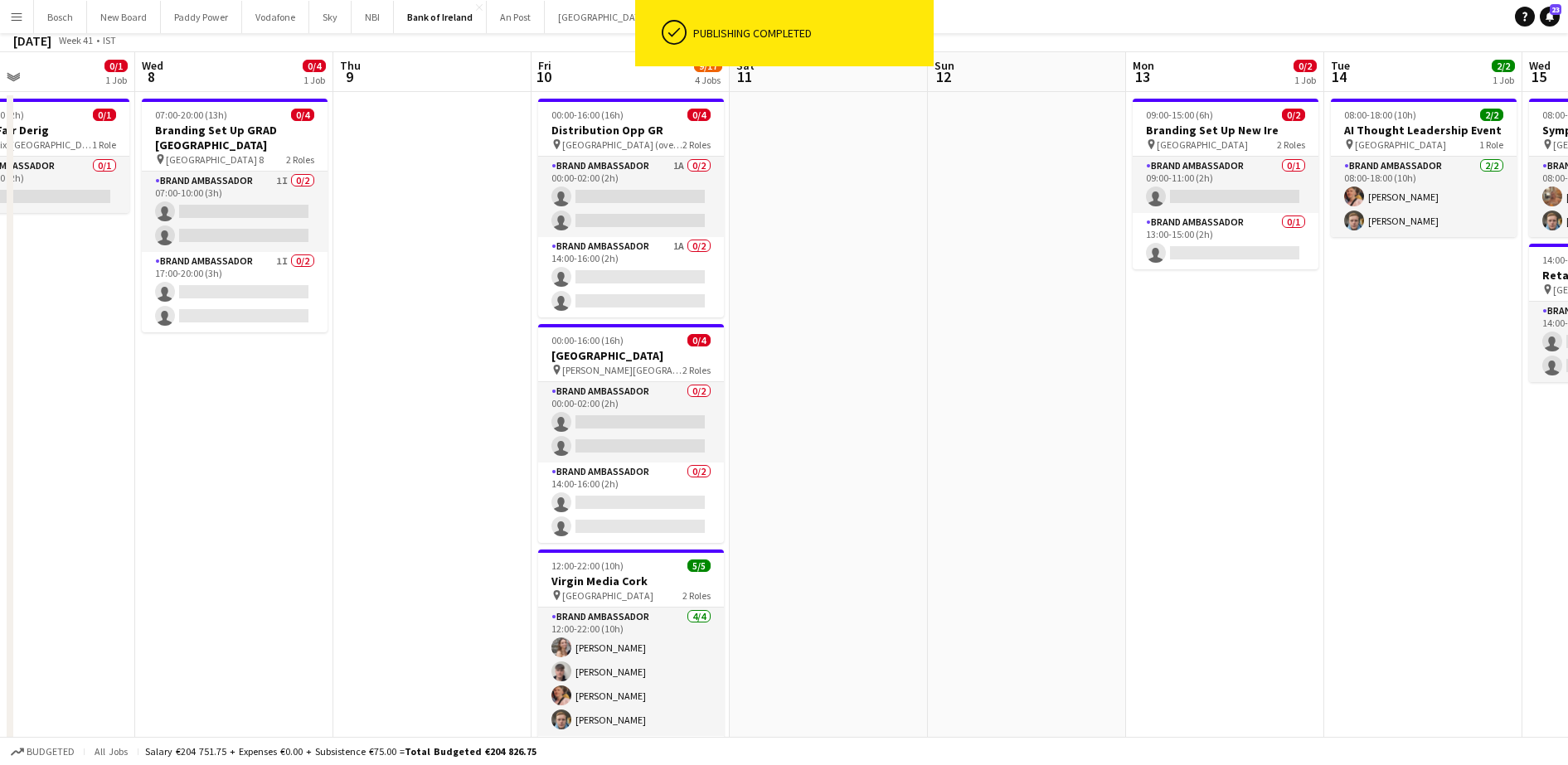
scroll to position [0, 0]
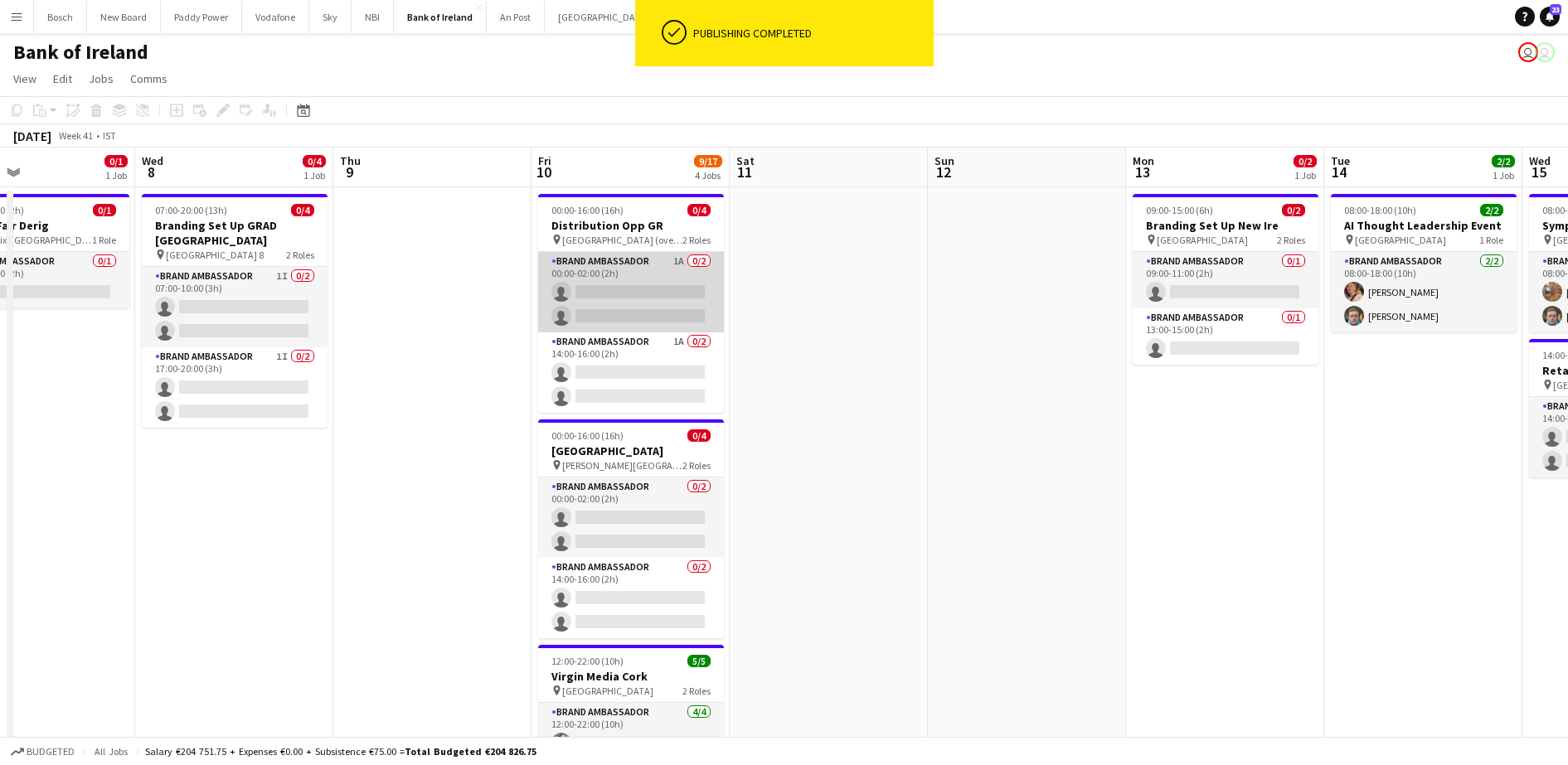
click at [619, 290] on app-card-role "Brand Ambassador 1A 0/2 00:00-02:00 (2h) single-neutral-actions single-neutral-…" at bounding box center [631, 291] width 186 height 80
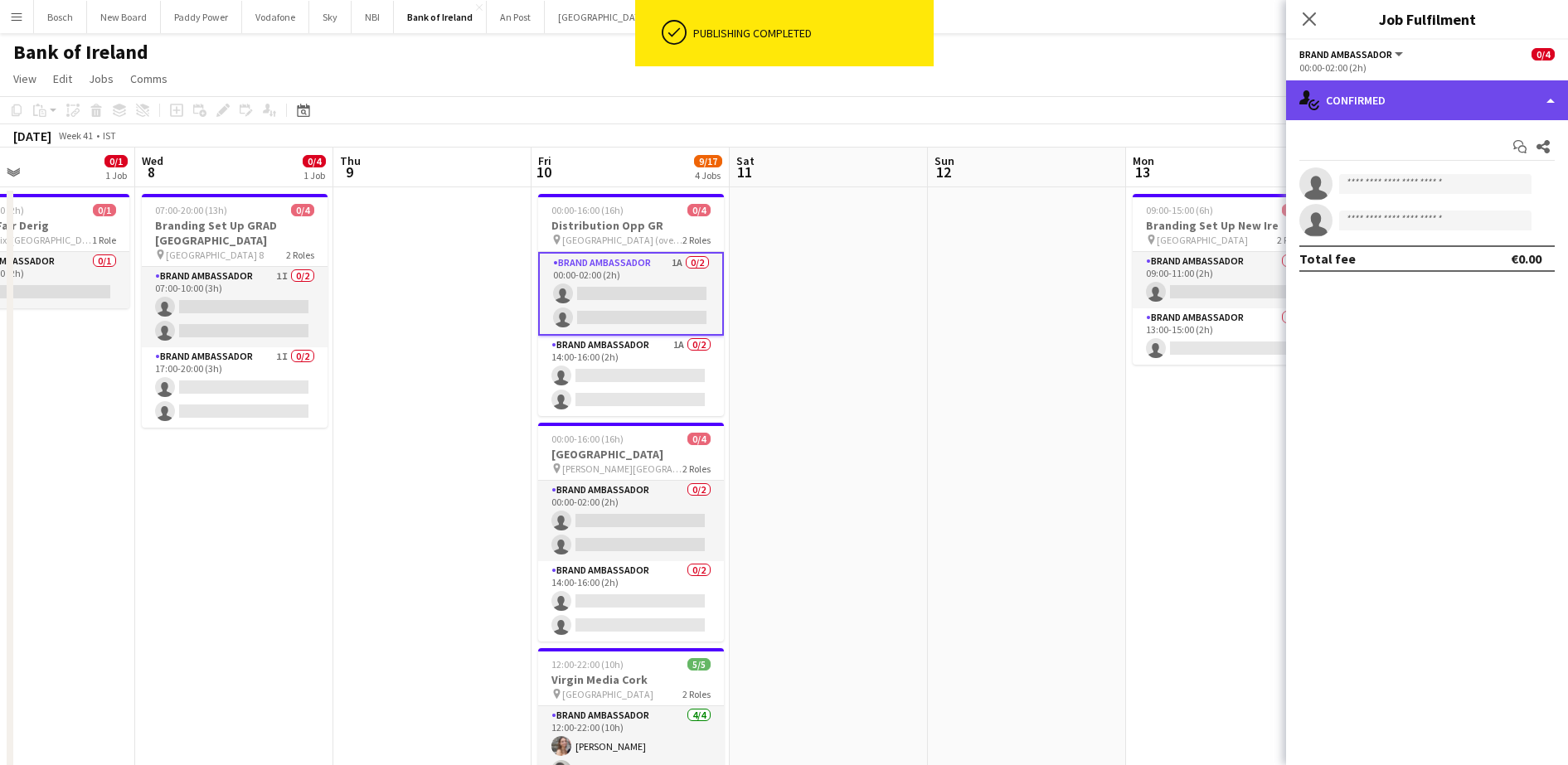
click at [1457, 102] on div "single-neutral-actions-check-2 Confirmed" at bounding box center [1426, 100] width 282 height 40
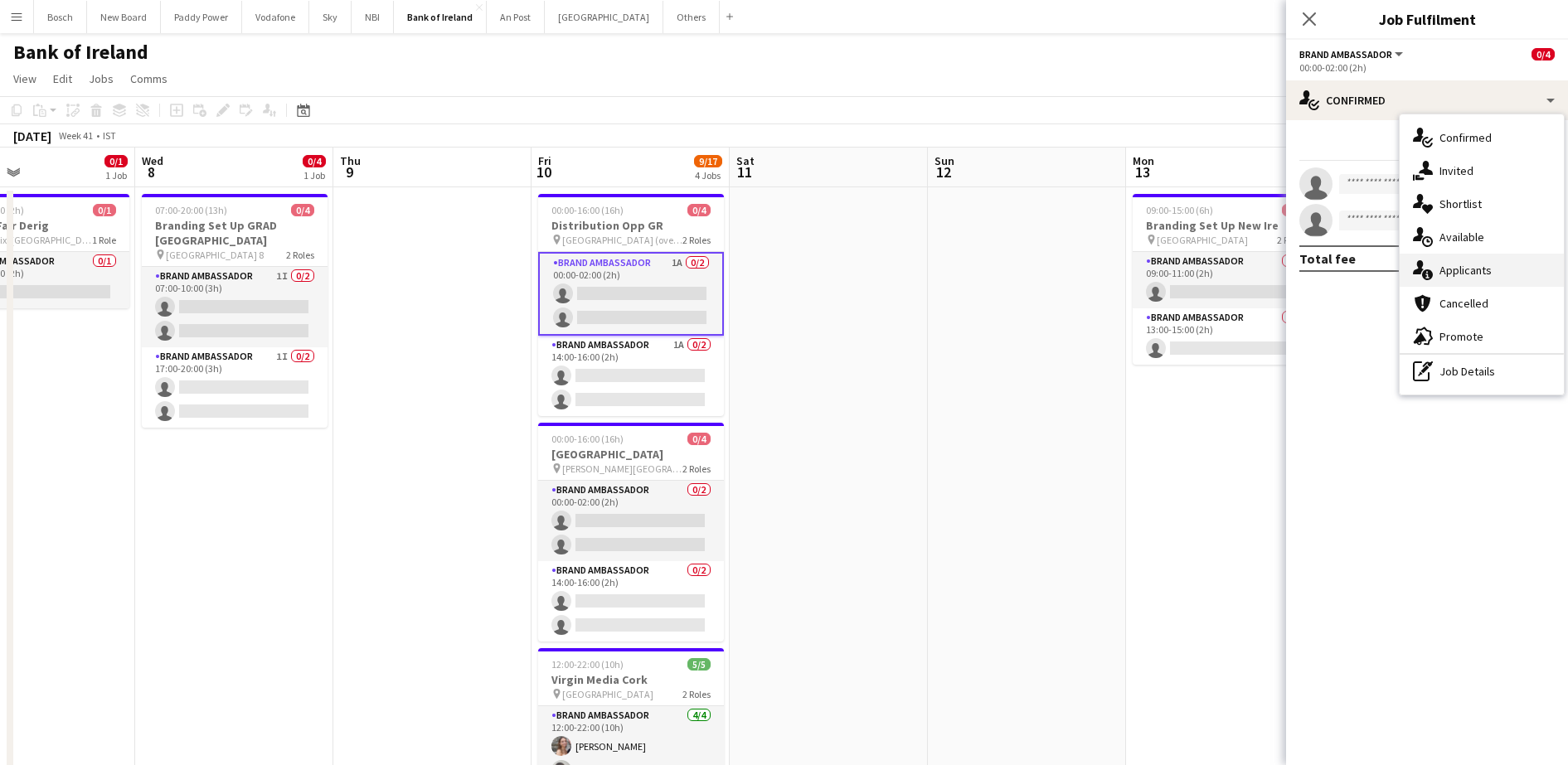
click at [1466, 263] on span "Applicants" at bounding box center [1465, 270] width 52 height 15
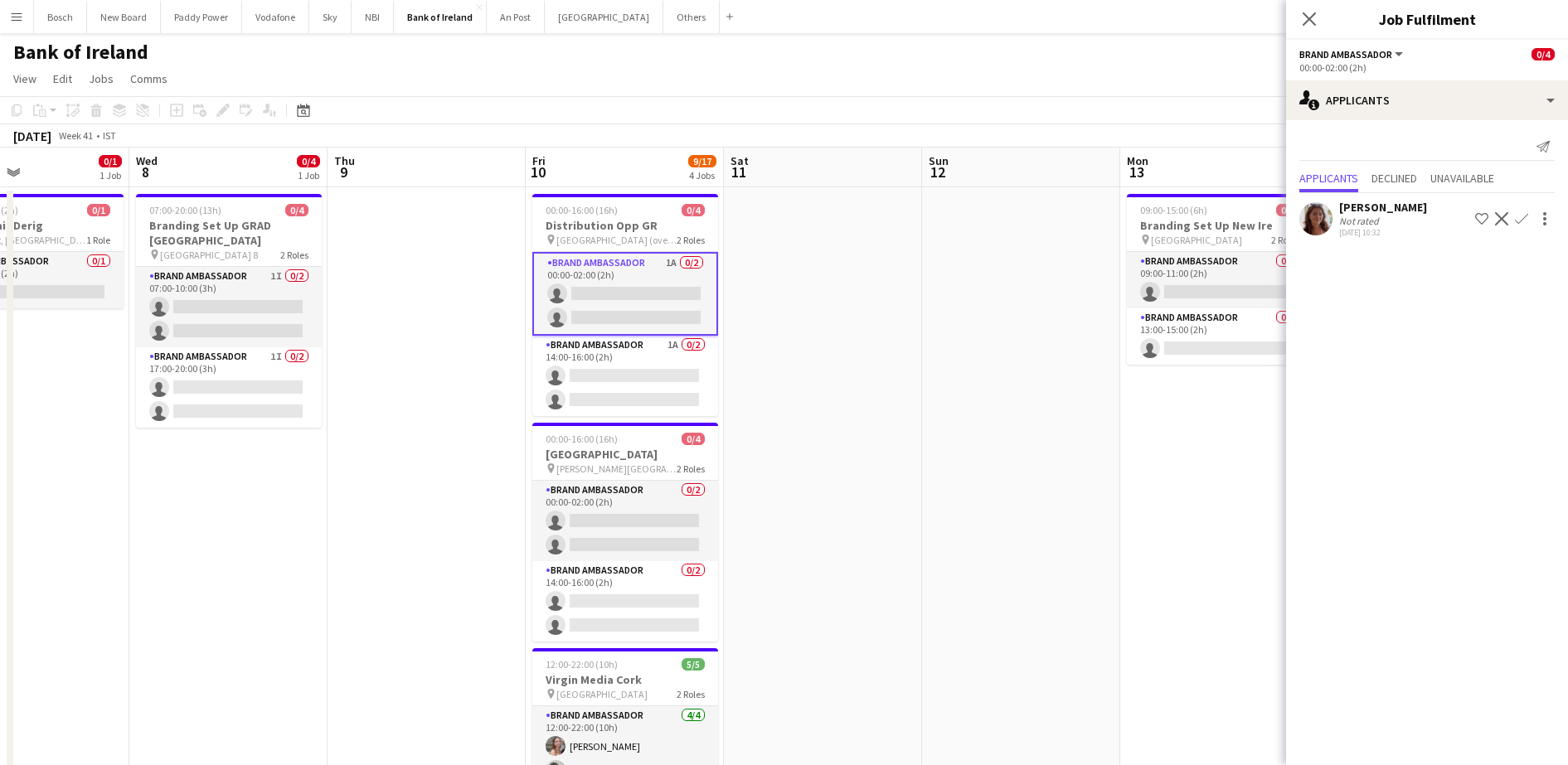
click at [627, 518] on app-card-role "Brand Ambassador 0/2 00:00-02:00 (2h) single-neutral-actions single-neutral-act…" at bounding box center [624, 521] width 186 height 80
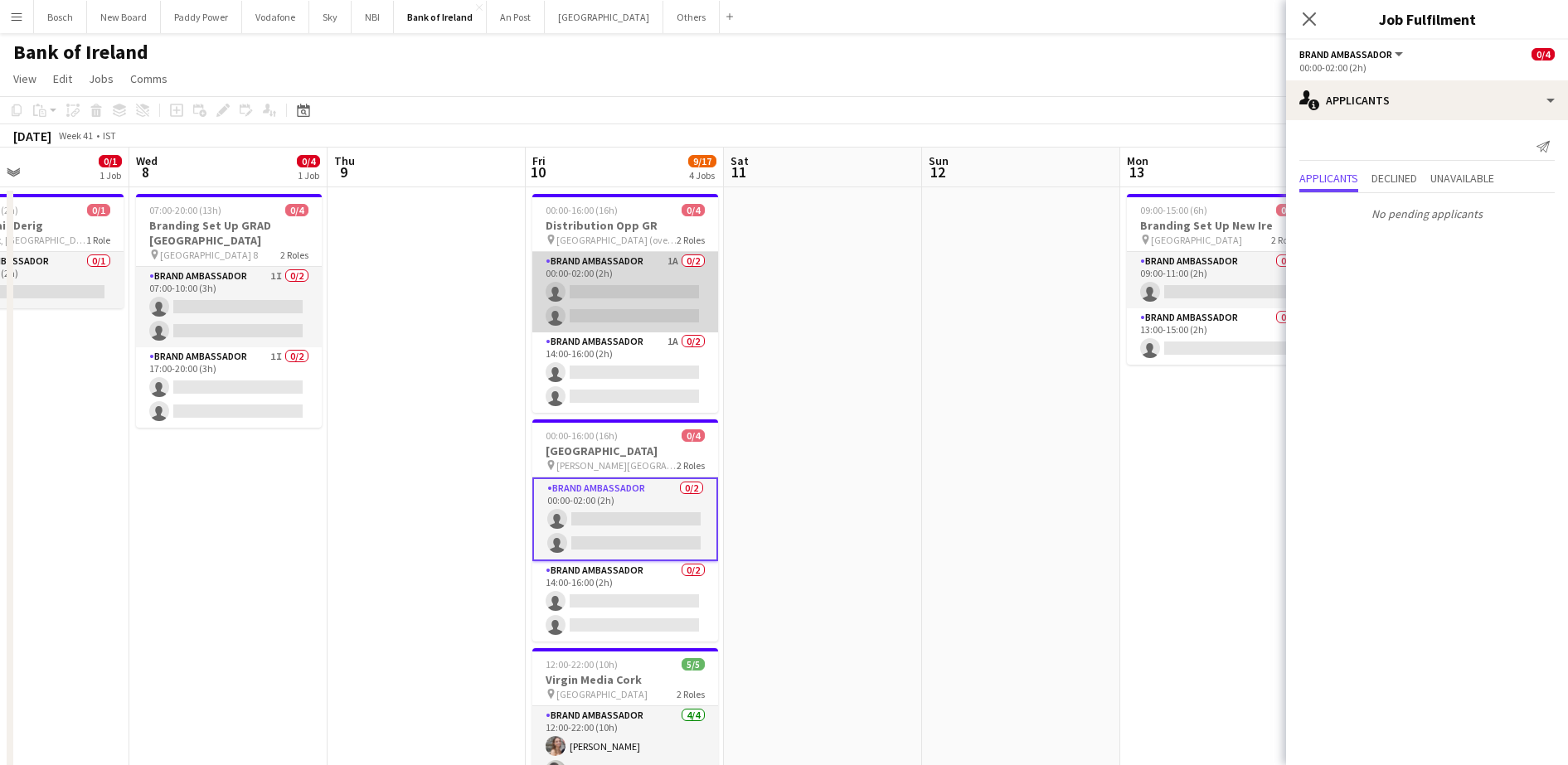
click at [647, 270] on app-card-role "Brand Ambassador 1A 0/2 00:00-02:00 (2h) single-neutral-actions single-neutral-…" at bounding box center [624, 291] width 186 height 80
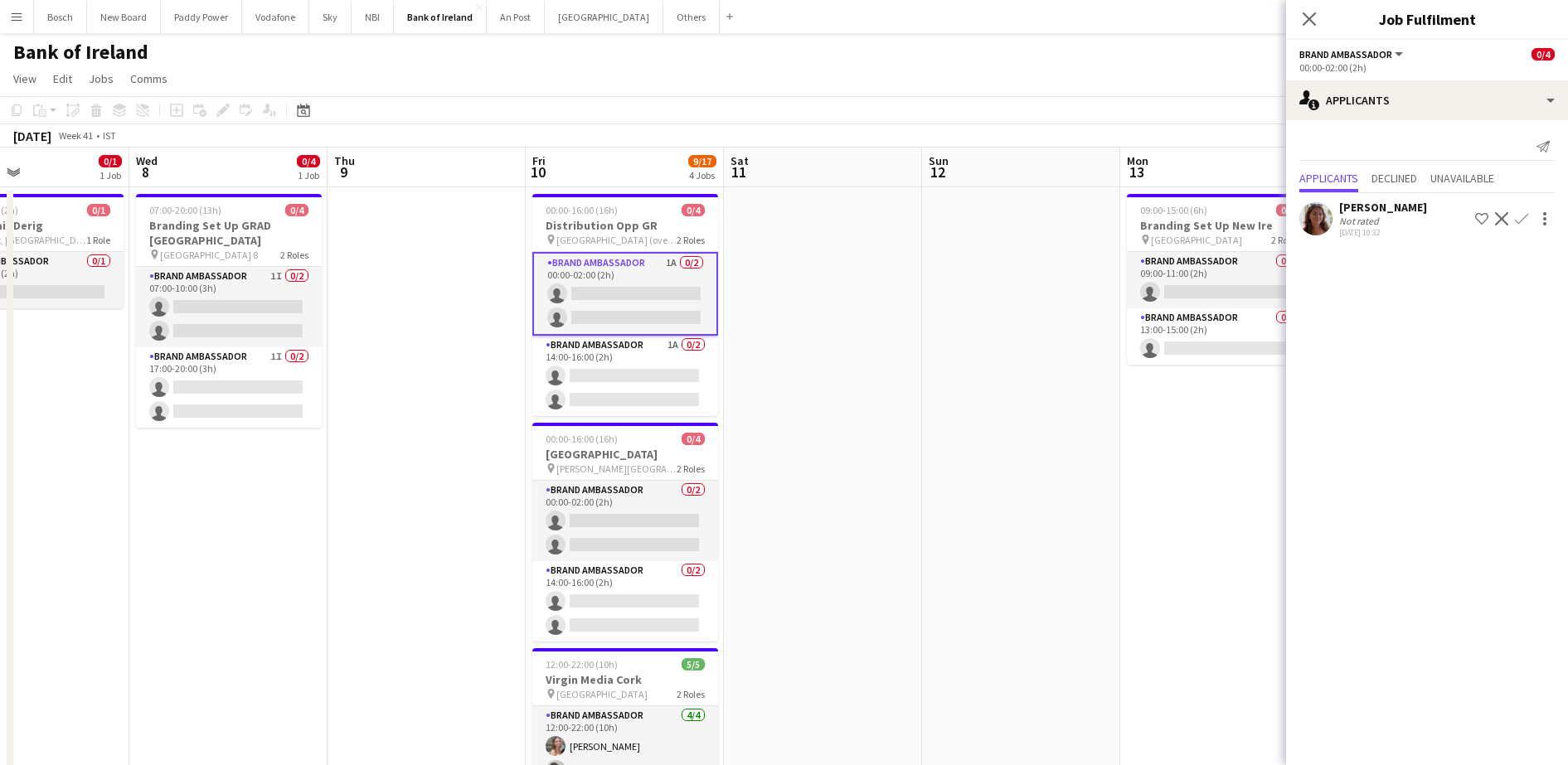
click at [1521, 219] on app-icon "Confirm" at bounding box center [1521, 218] width 13 height 13
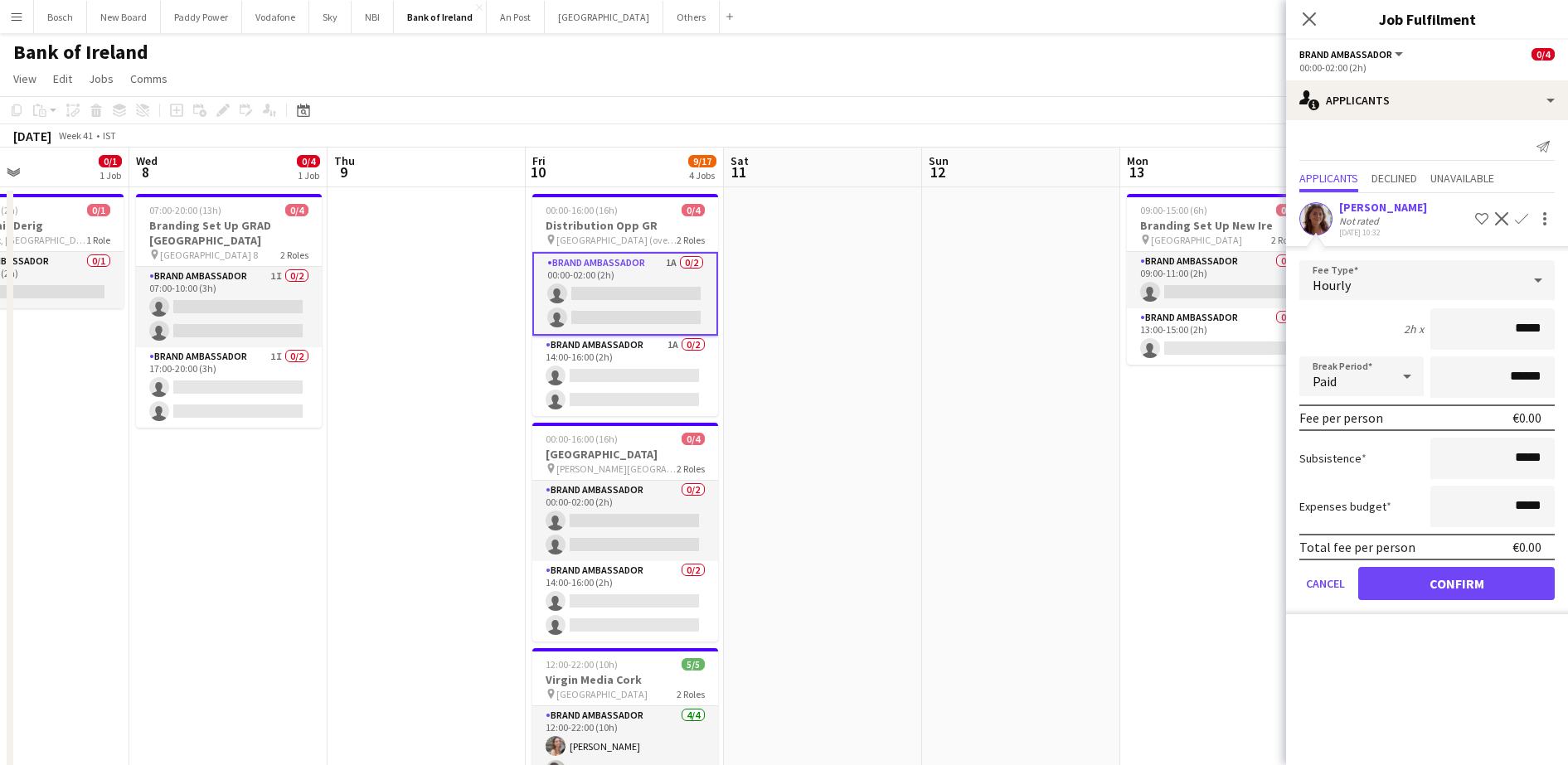
click at [1418, 603] on form "Fee Type Hourly 2h x ***** Break Period Paid ****** Fee per person €0.00 Subsis…" at bounding box center [1426, 437] width 282 height 354
click at [1430, 587] on button "Confirm" at bounding box center [1456, 584] width 196 height 33
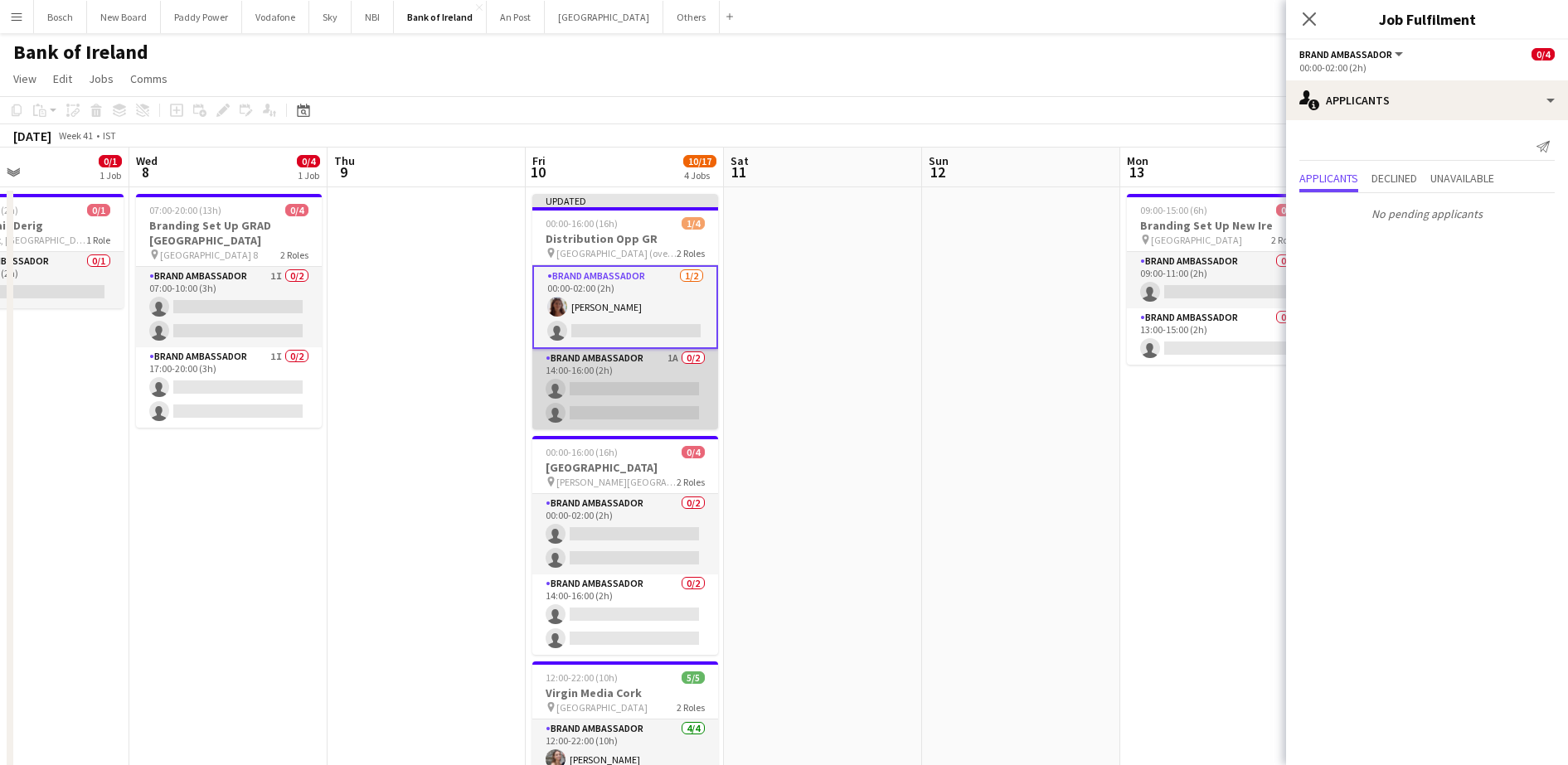
click at [639, 395] on app-card-role "Brand Ambassador 1A 0/2 14:00-16:00 (2h) single-neutral-actions single-neutral-…" at bounding box center [624, 389] width 186 height 80
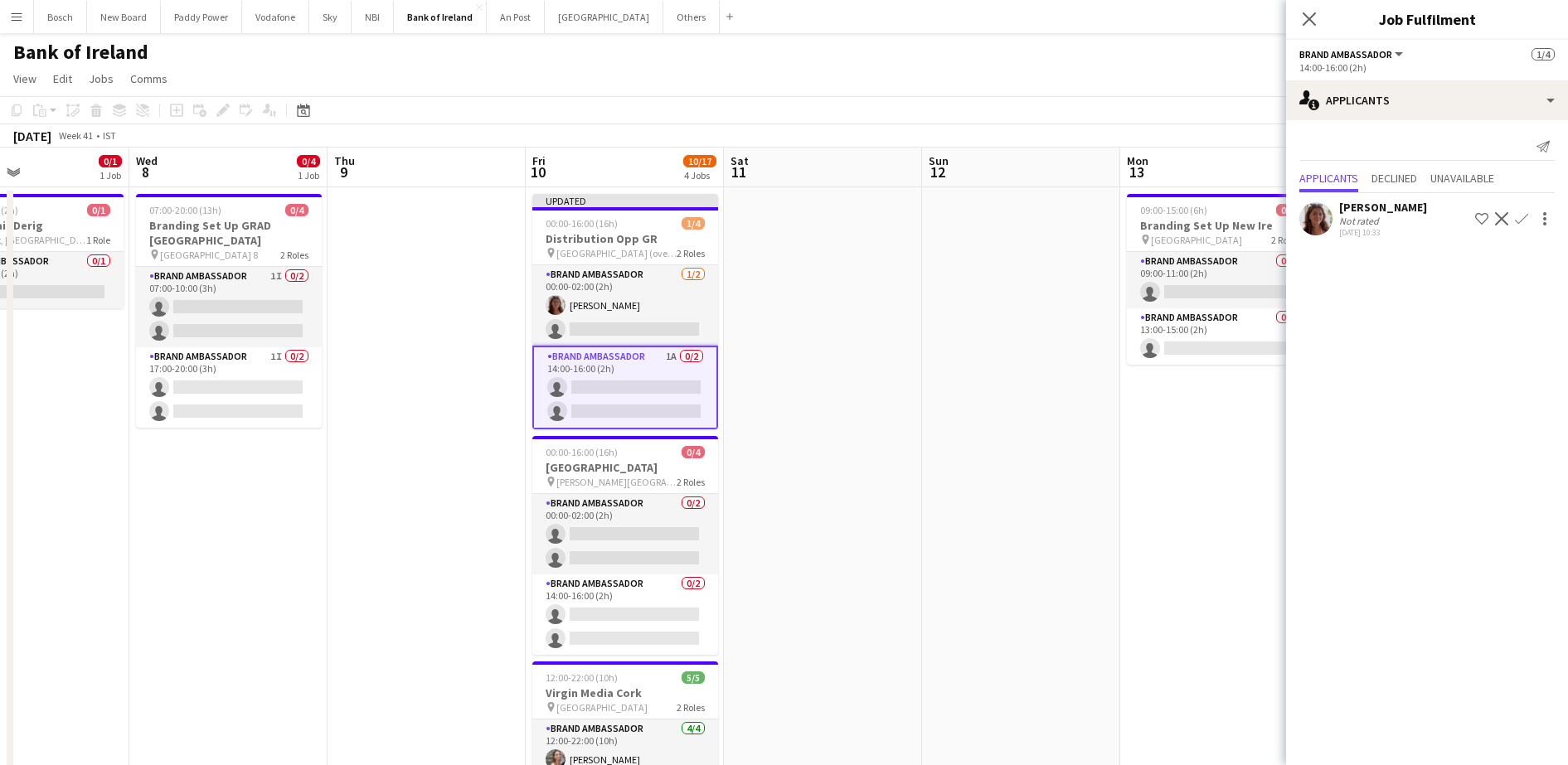
click at [1521, 223] on app-icon "Confirm" at bounding box center [1521, 218] width 13 height 13
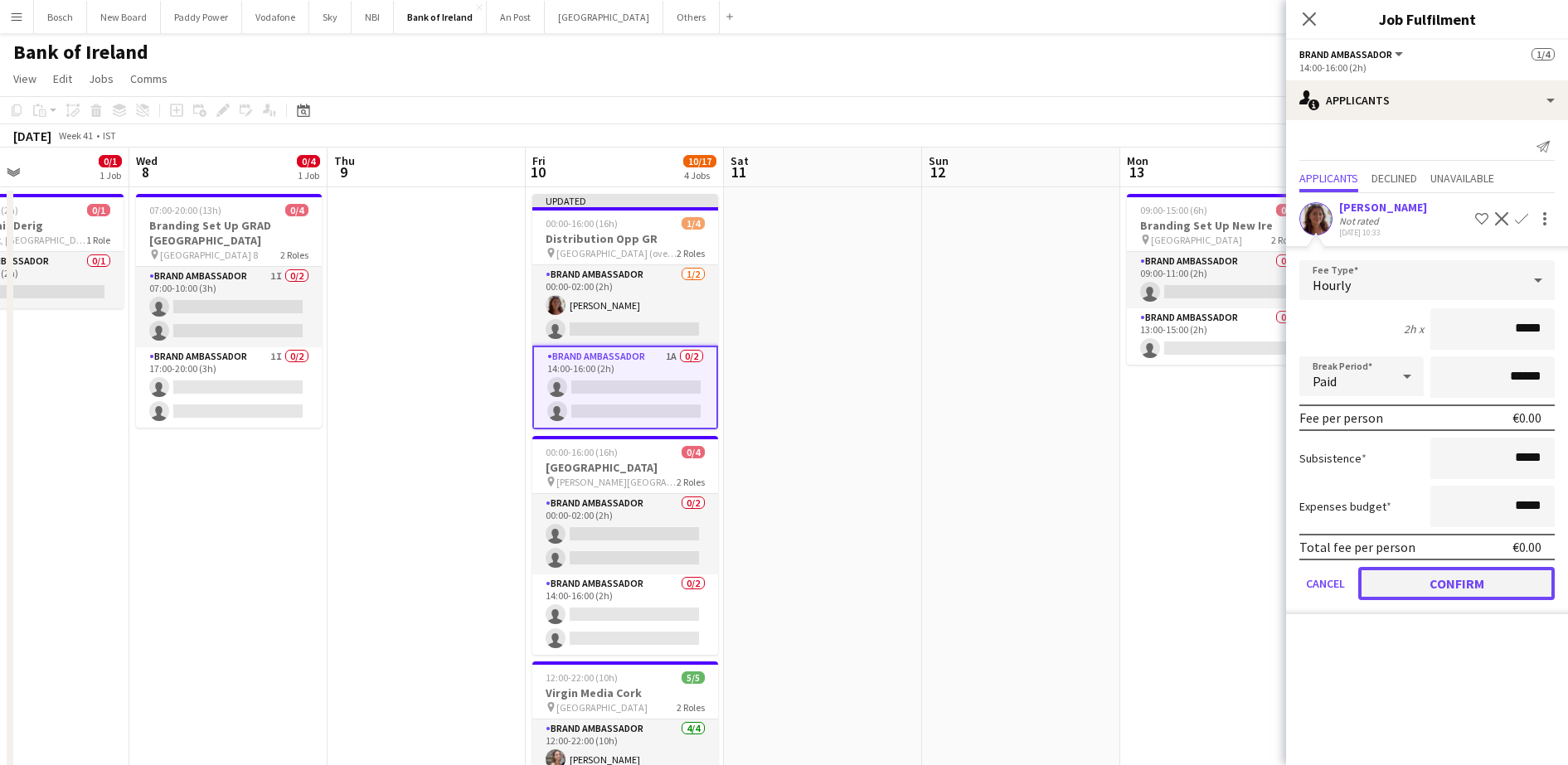
click at [1418, 581] on button "Confirm" at bounding box center [1456, 584] width 196 height 33
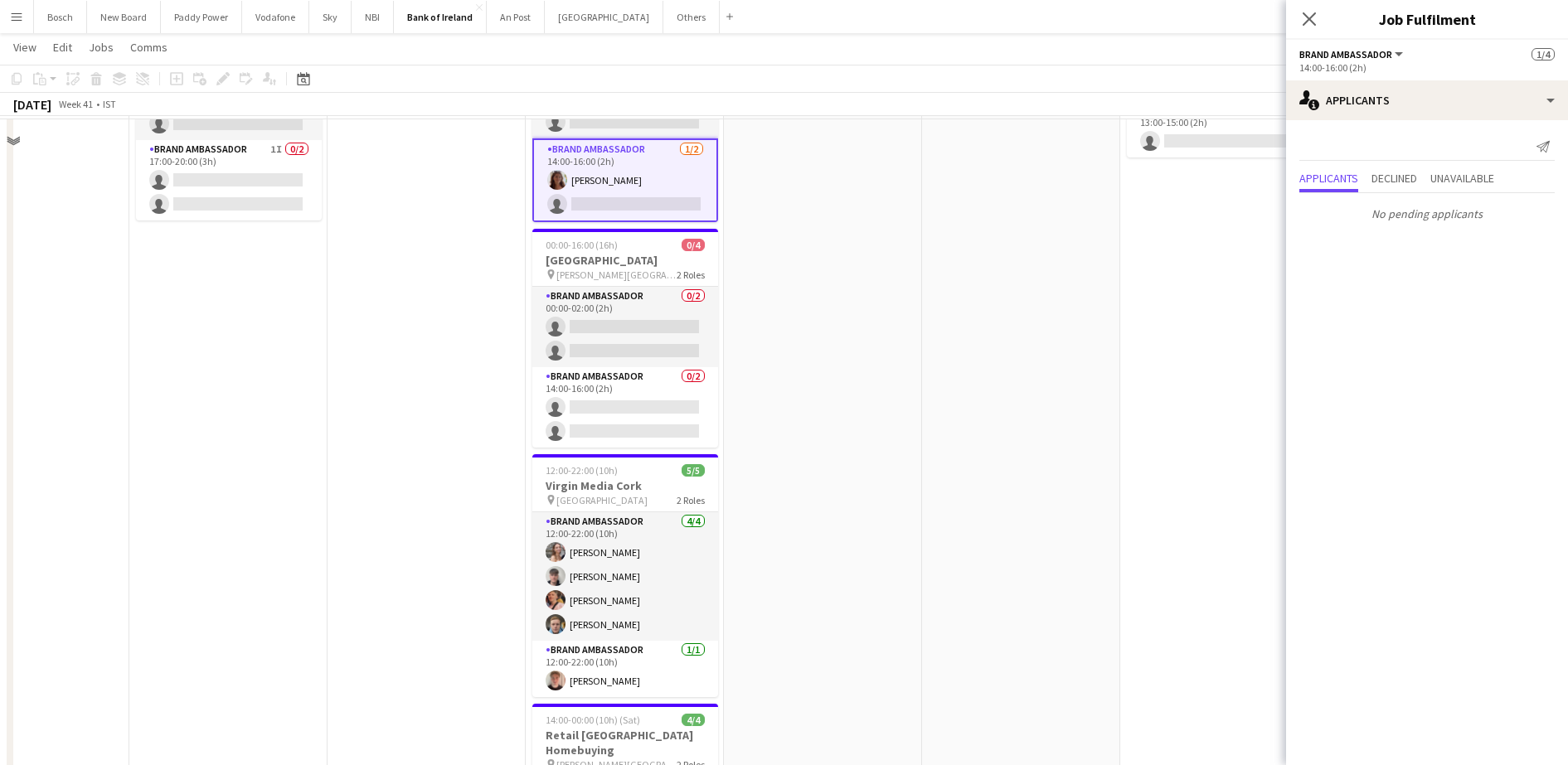
scroll to position [162, 0]
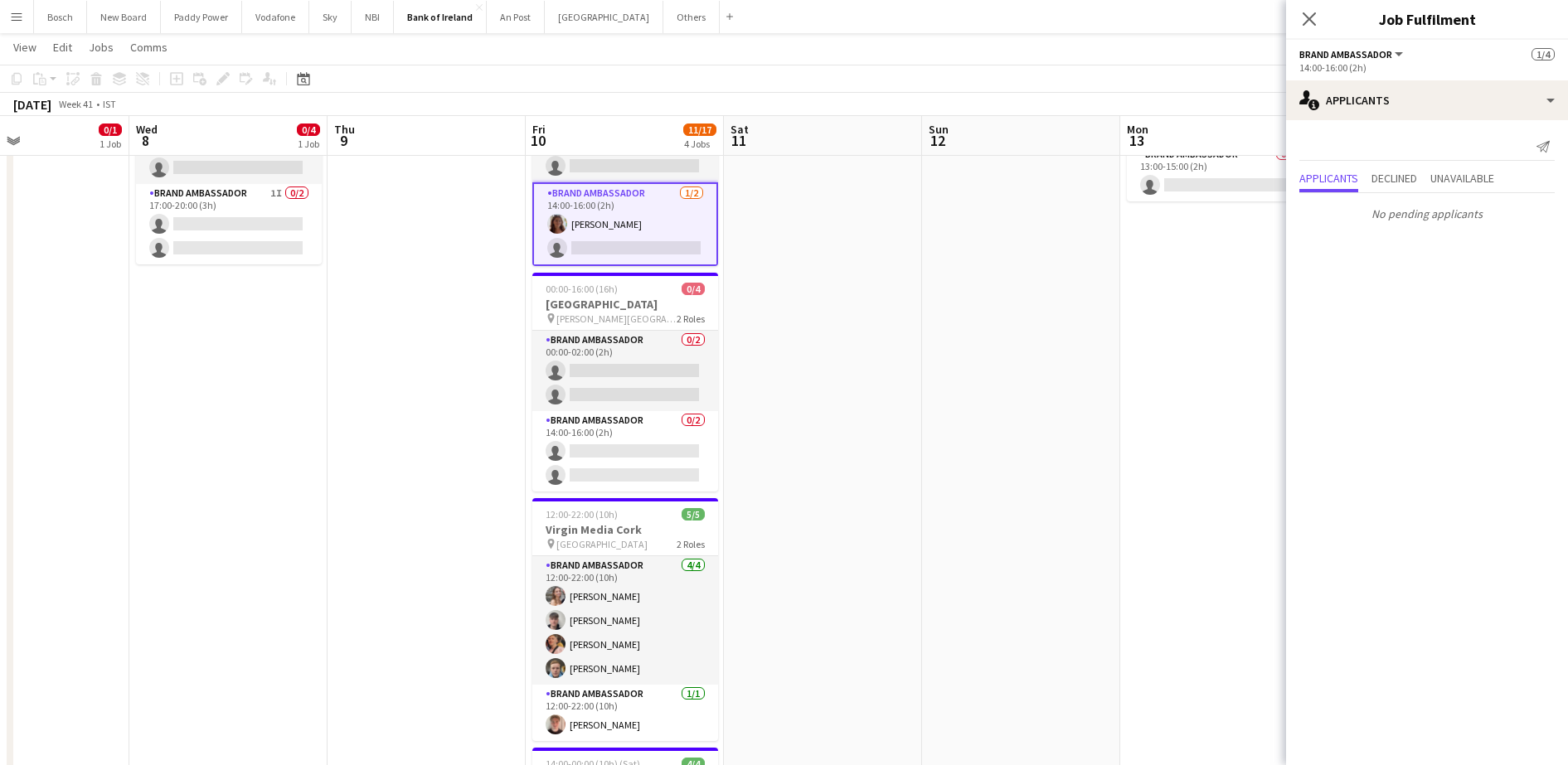
click at [1058, 155] on app-board-header-date "Sun 12" at bounding box center [1021, 135] width 198 height 40
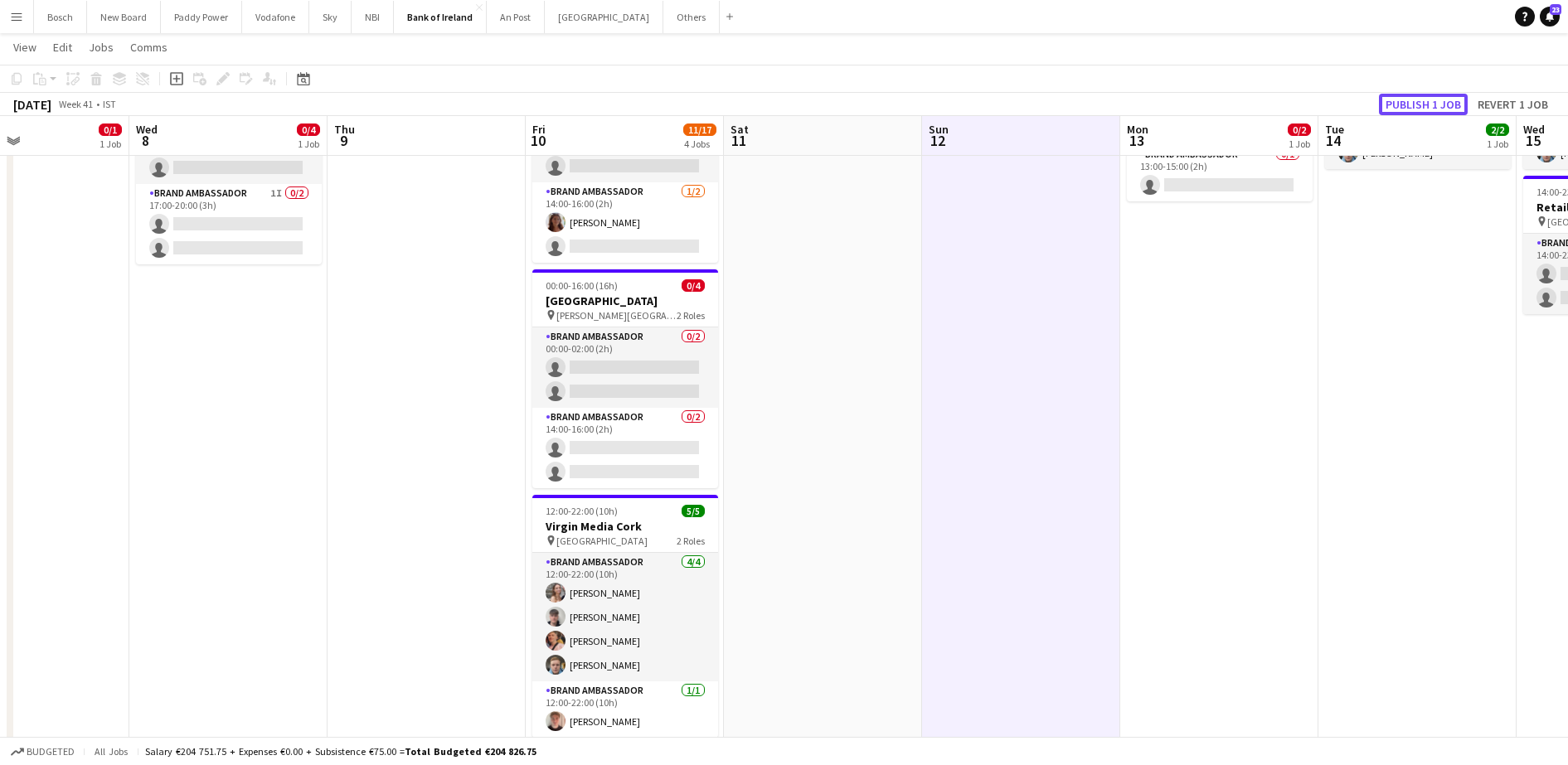
click at [1402, 93] on button "Publish 1 job" at bounding box center [1423, 104] width 89 height 21
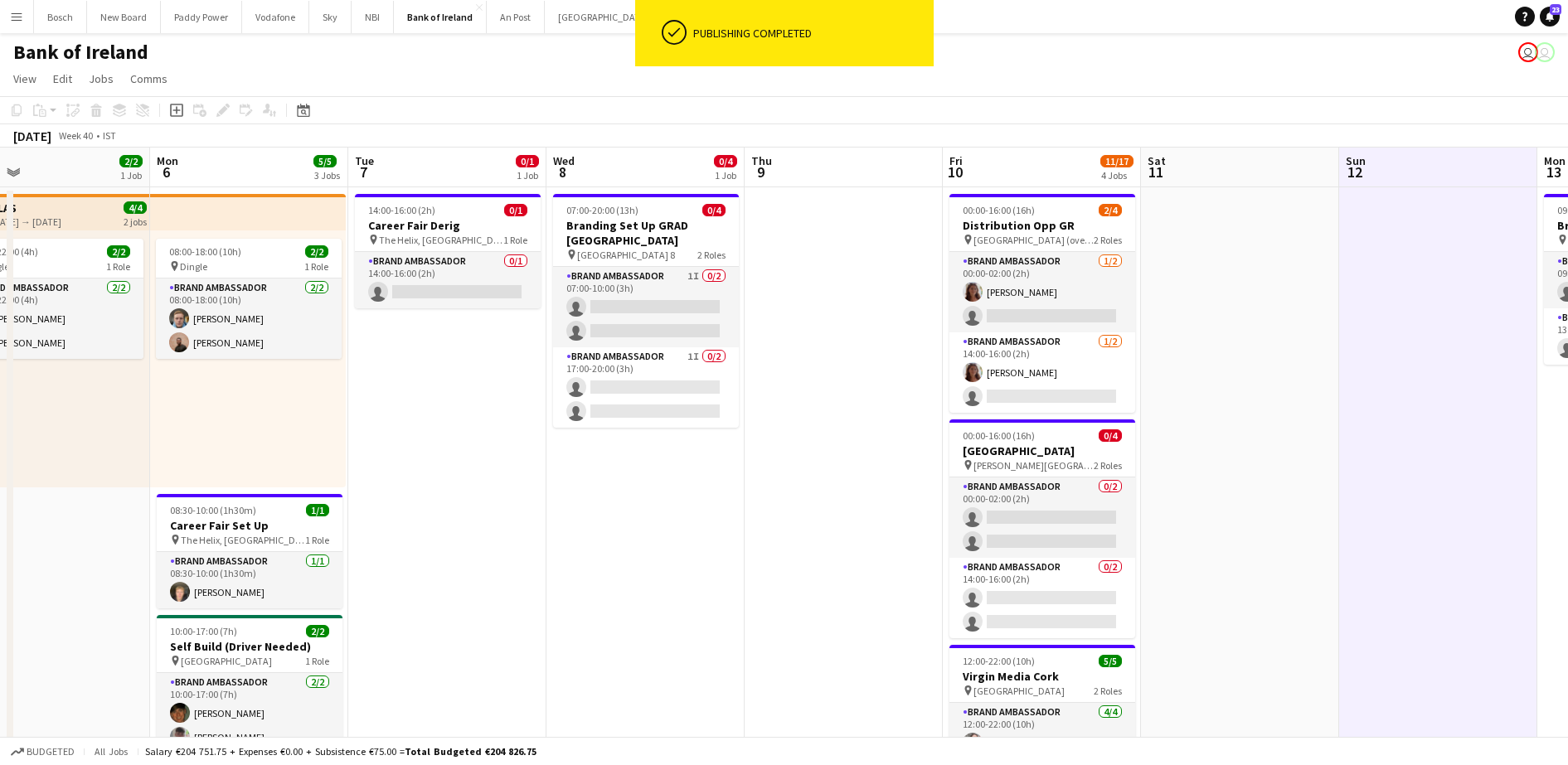
scroll to position [0, 435]
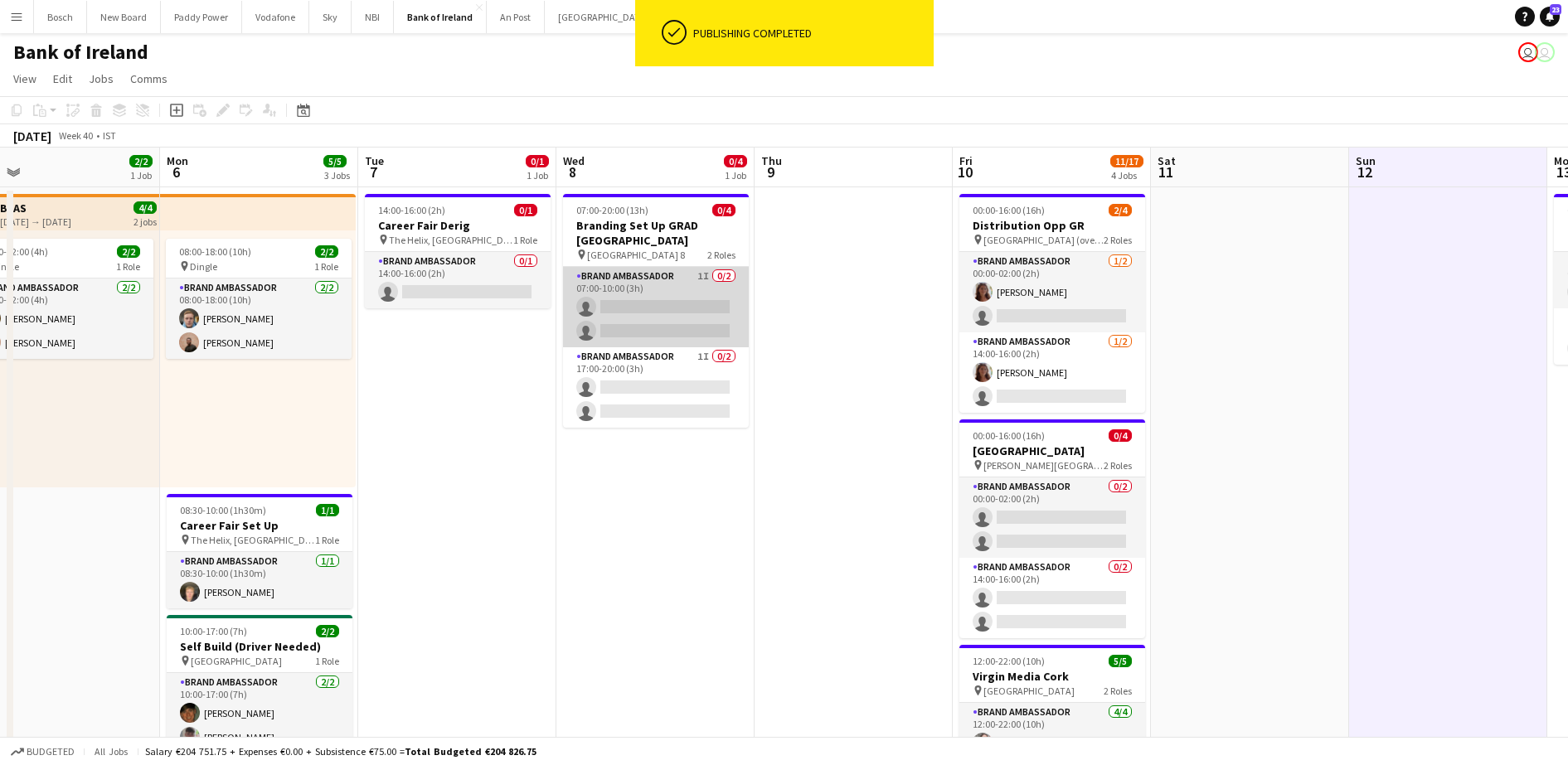
click at [661, 309] on app-card-role "Brand Ambassador 1I 0/2 07:00-10:00 (3h) single-neutral-actions single-neutral-…" at bounding box center [655, 307] width 186 height 80
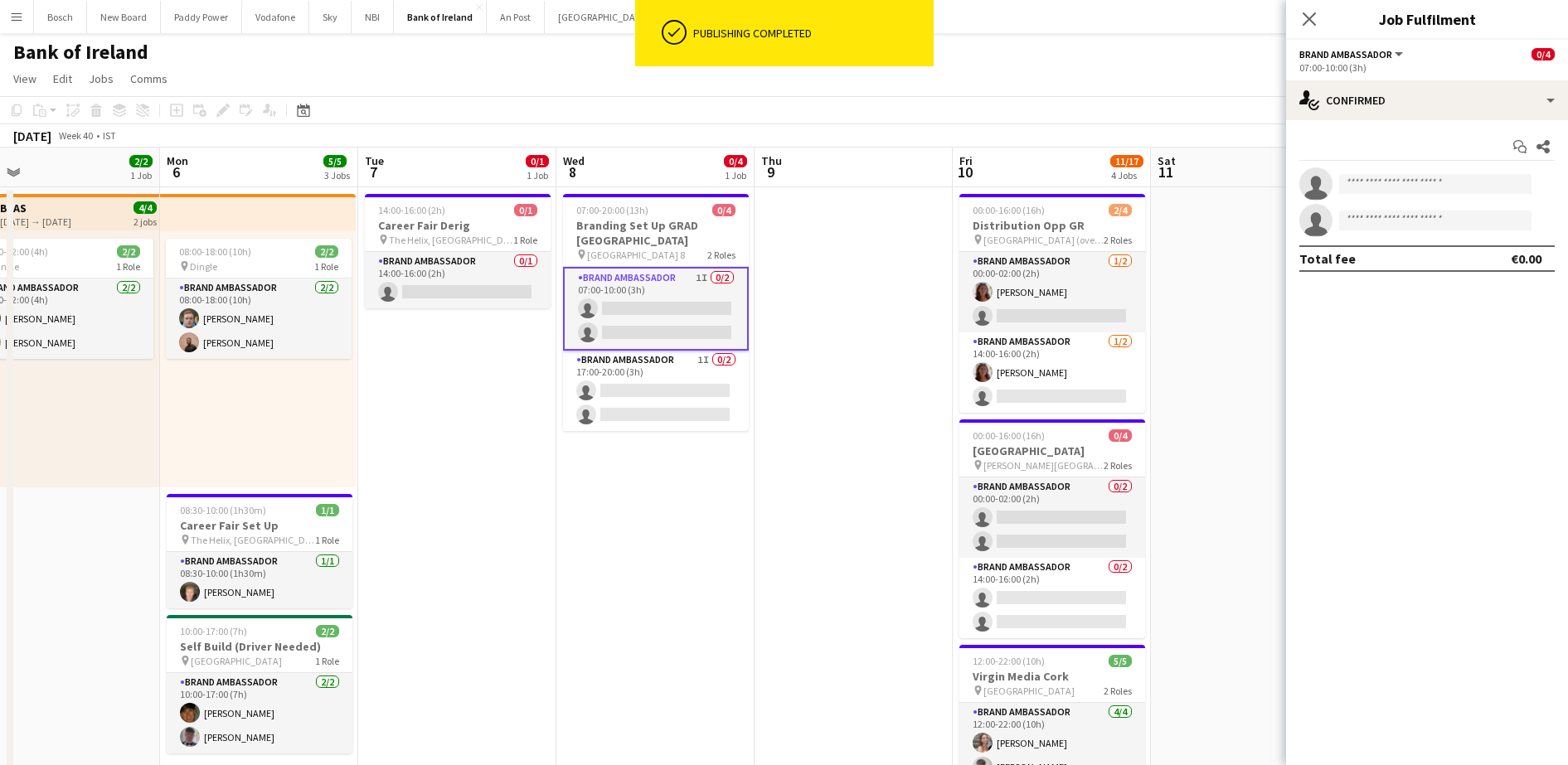
click at [1414, 154] on div "Start chat Share" at bounding box center [1426, 147] width 255 height 28
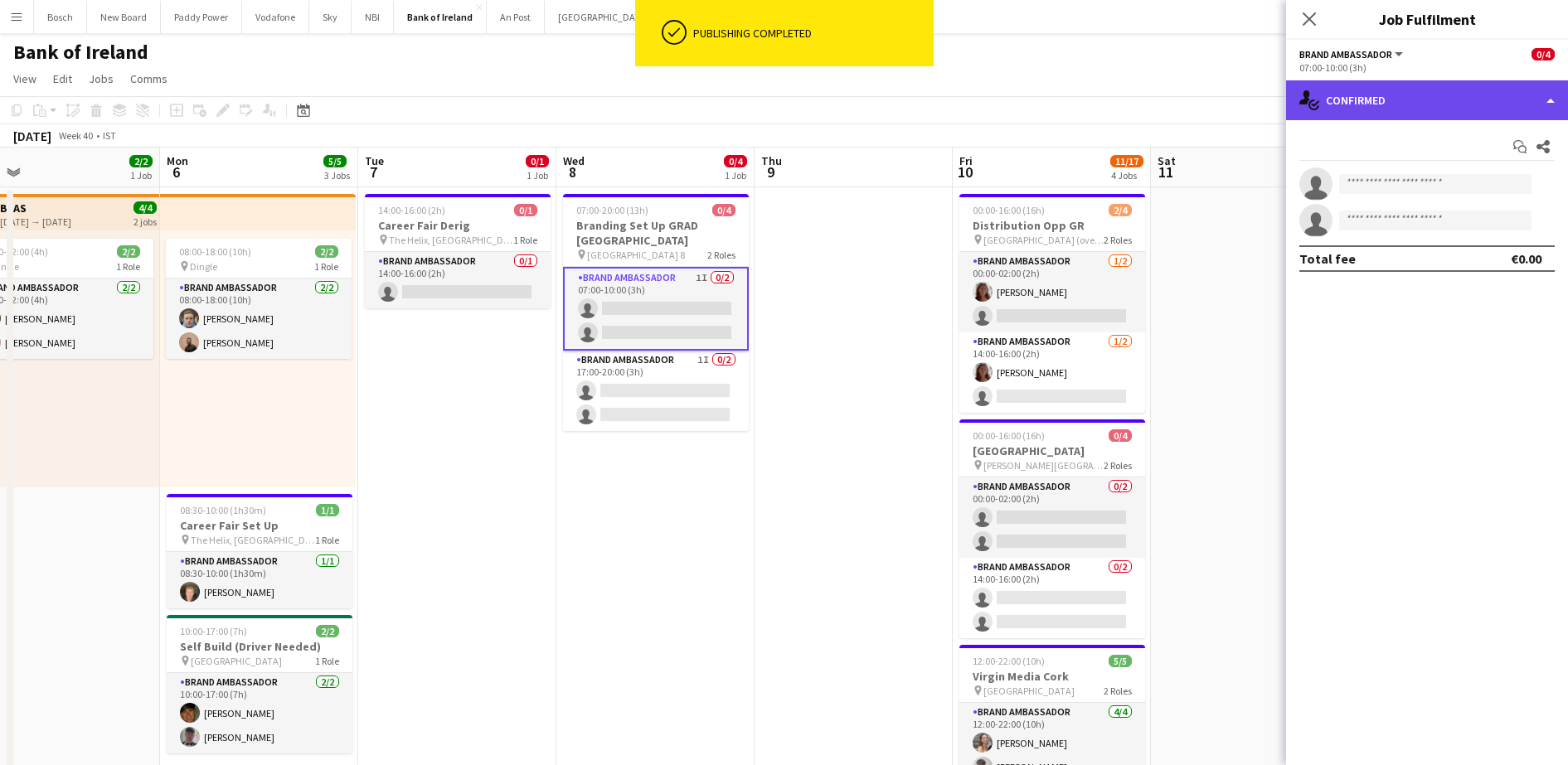
click at [1429, 100] on div "single-neutral-actions-check-2 Confirmed" at bounding box center [1426, 100] width 282 height 40
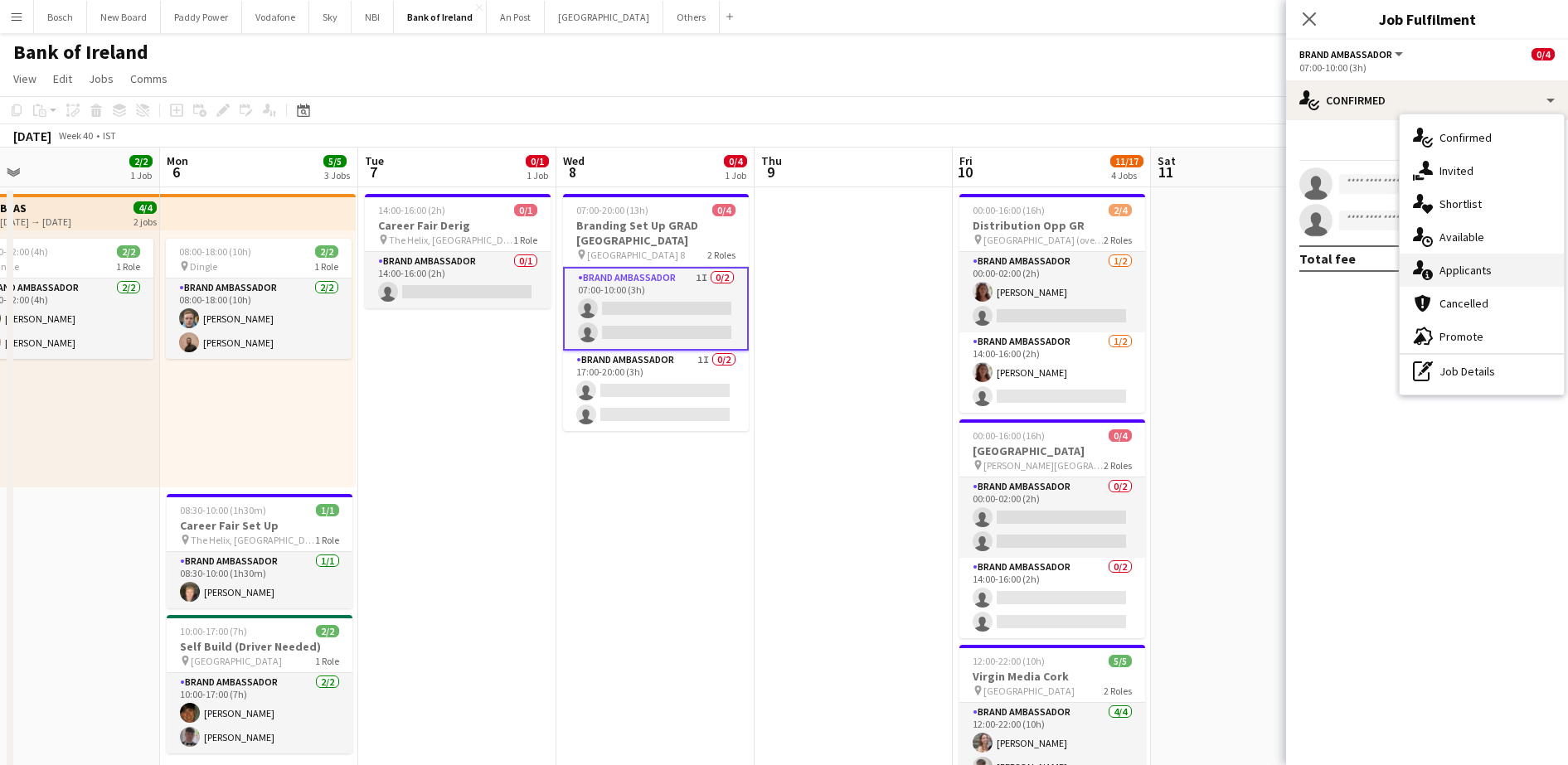
click at [1451, 260] on div "single-neutral-actions-information Applicants" at bounding box center [1481, 270] width 164 height 33
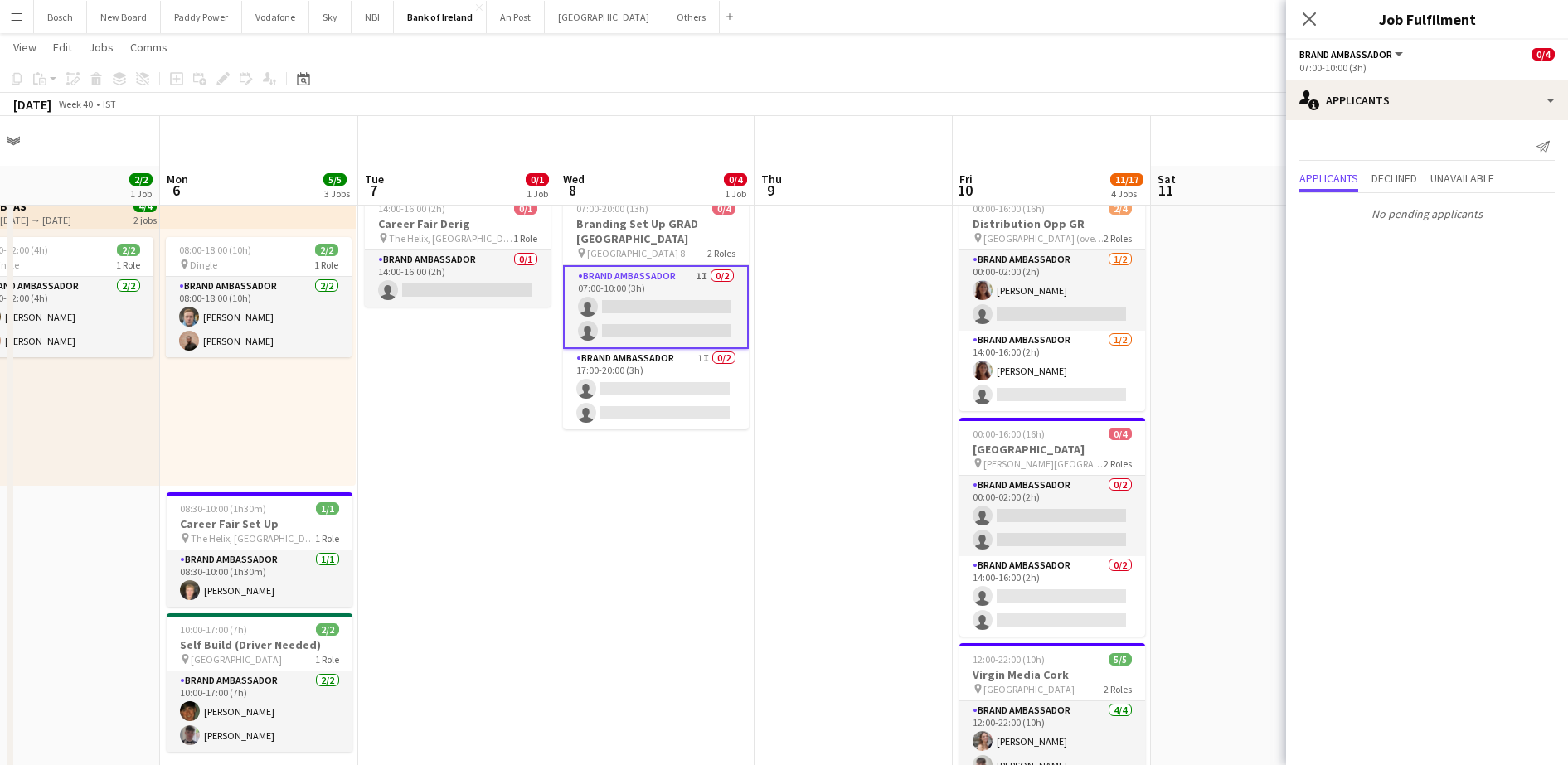
scroll to position [52, 0]
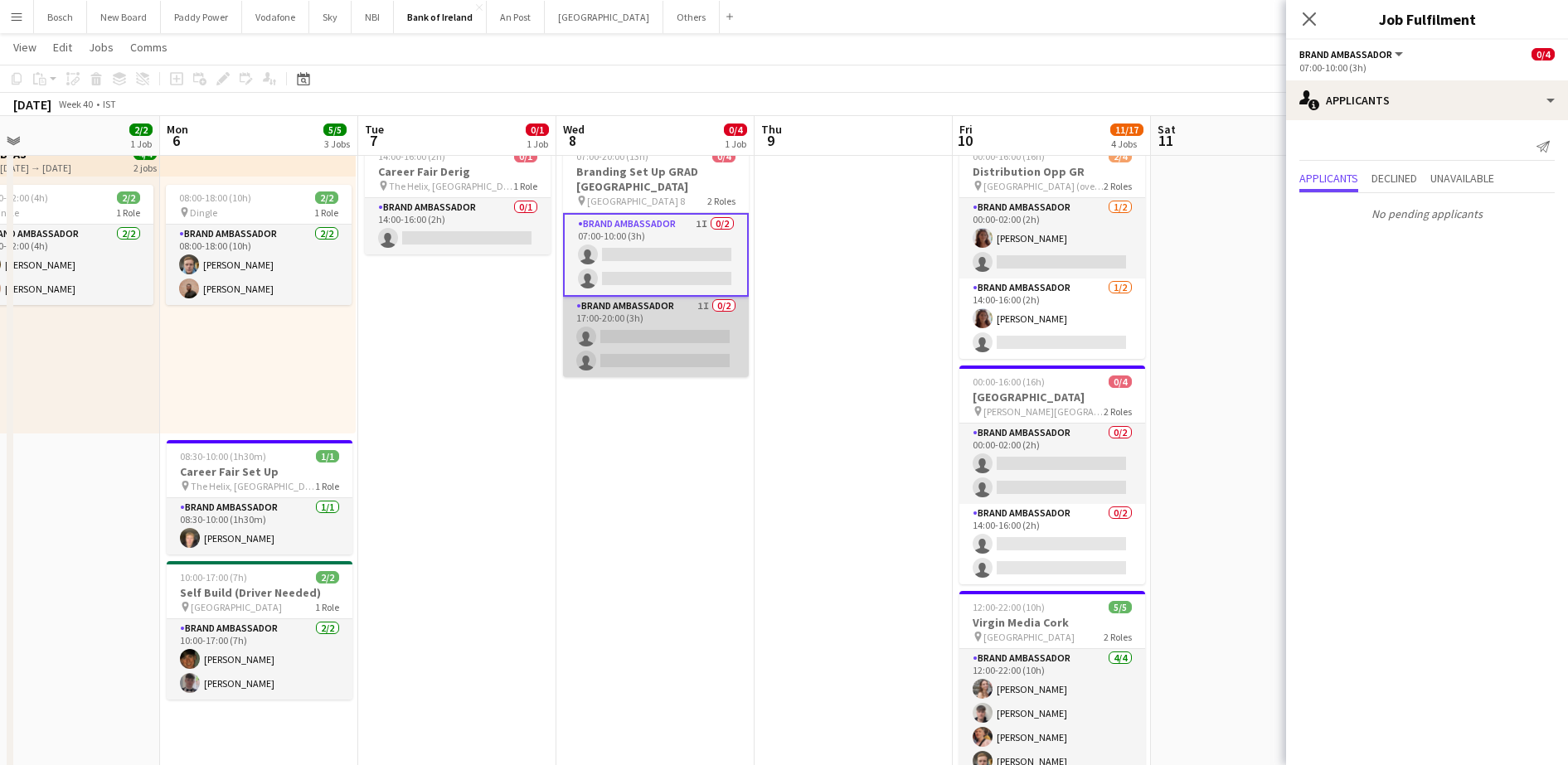
click at [676, 345] on app-card-role "Brand Ambassador 1I 0/2 17:00-20:00 (3h) single-neutral-actions single-neutral-…" at bounding box center [655, 337] width 186 height 80
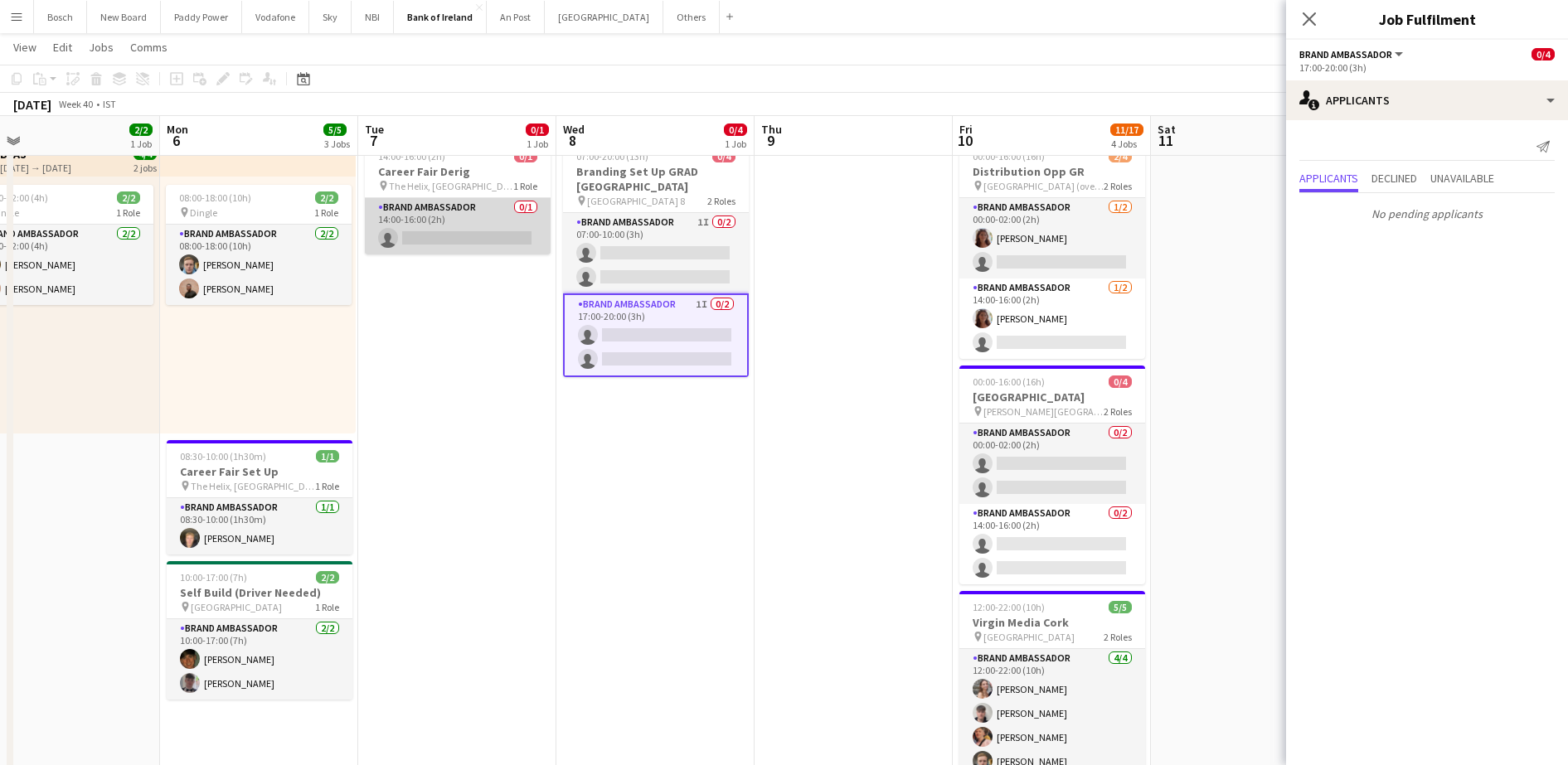
click at [446, 249] on app-card-role "Brand Ambassador 0/1 14:00-16:00 (2h) single-neutral-actions" at bounding box center [457, 226] width 186 height 56
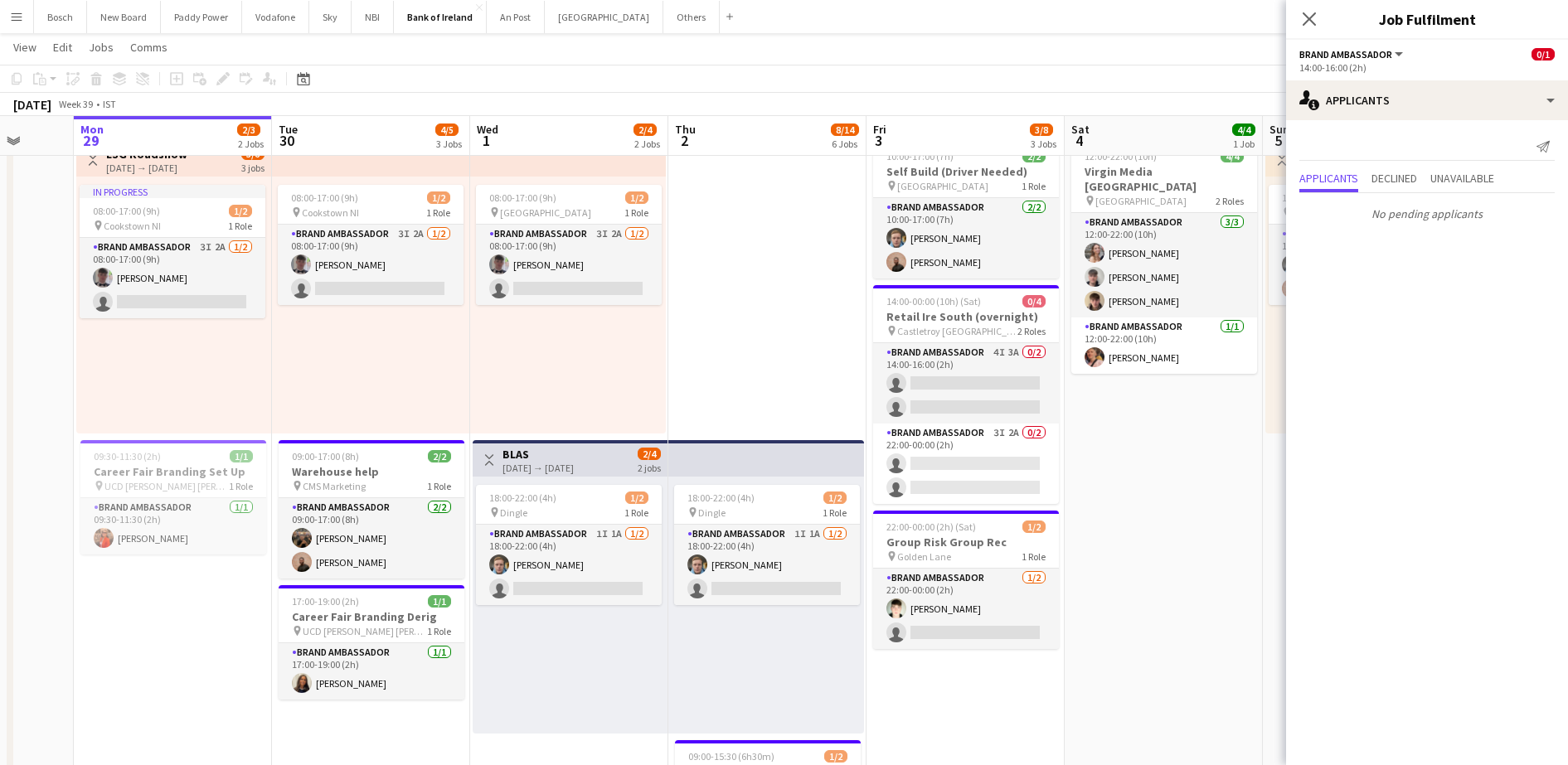
scroll to position [0, 490]
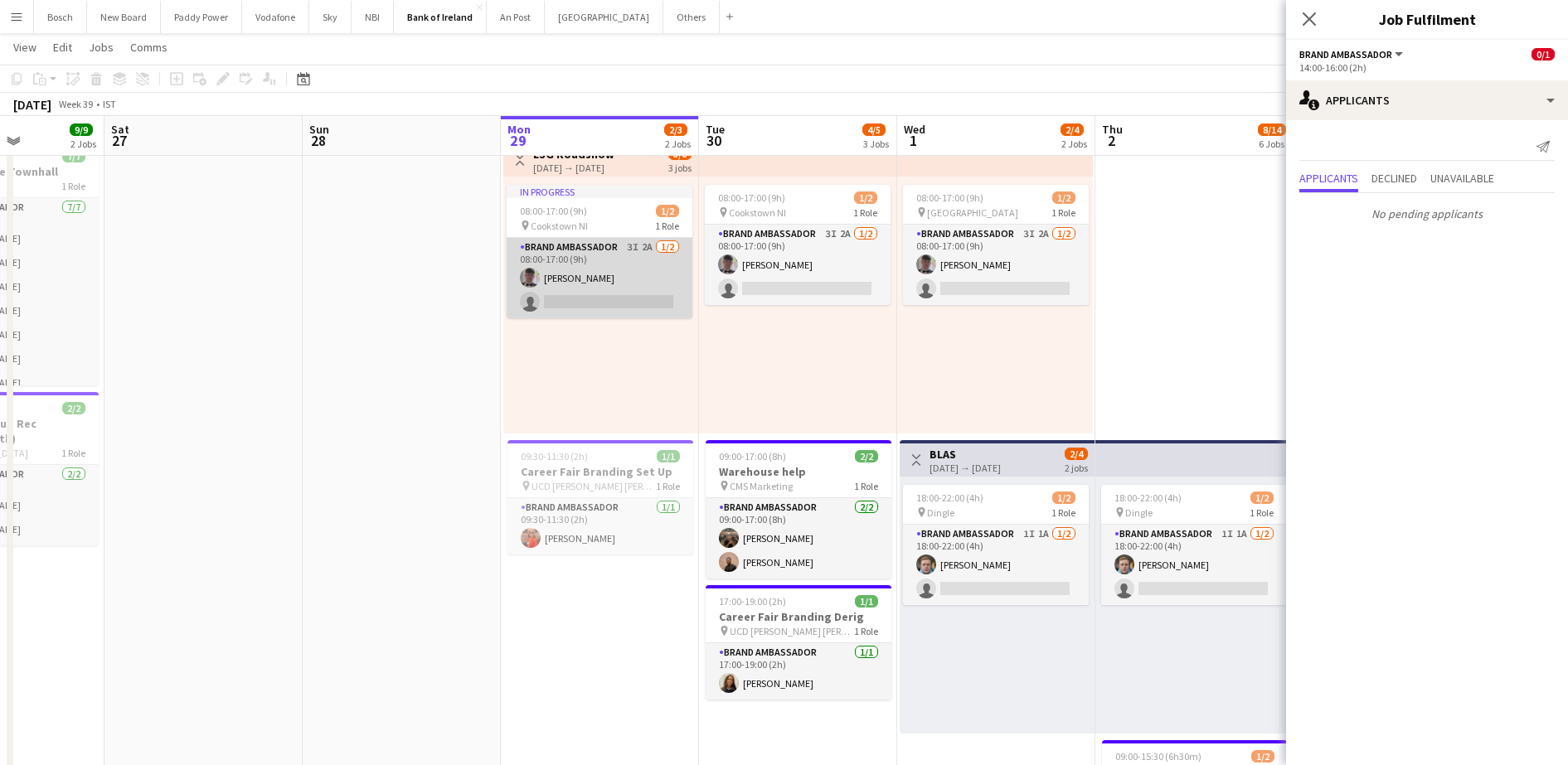
click at [591, 268] on app-card-role "Brand Ambassador 3I 2A 1/2 08:00-17:00 (9h) Myles Dunnion single-neutral-actions" at bounding box center [599, 278] width 186 height 80
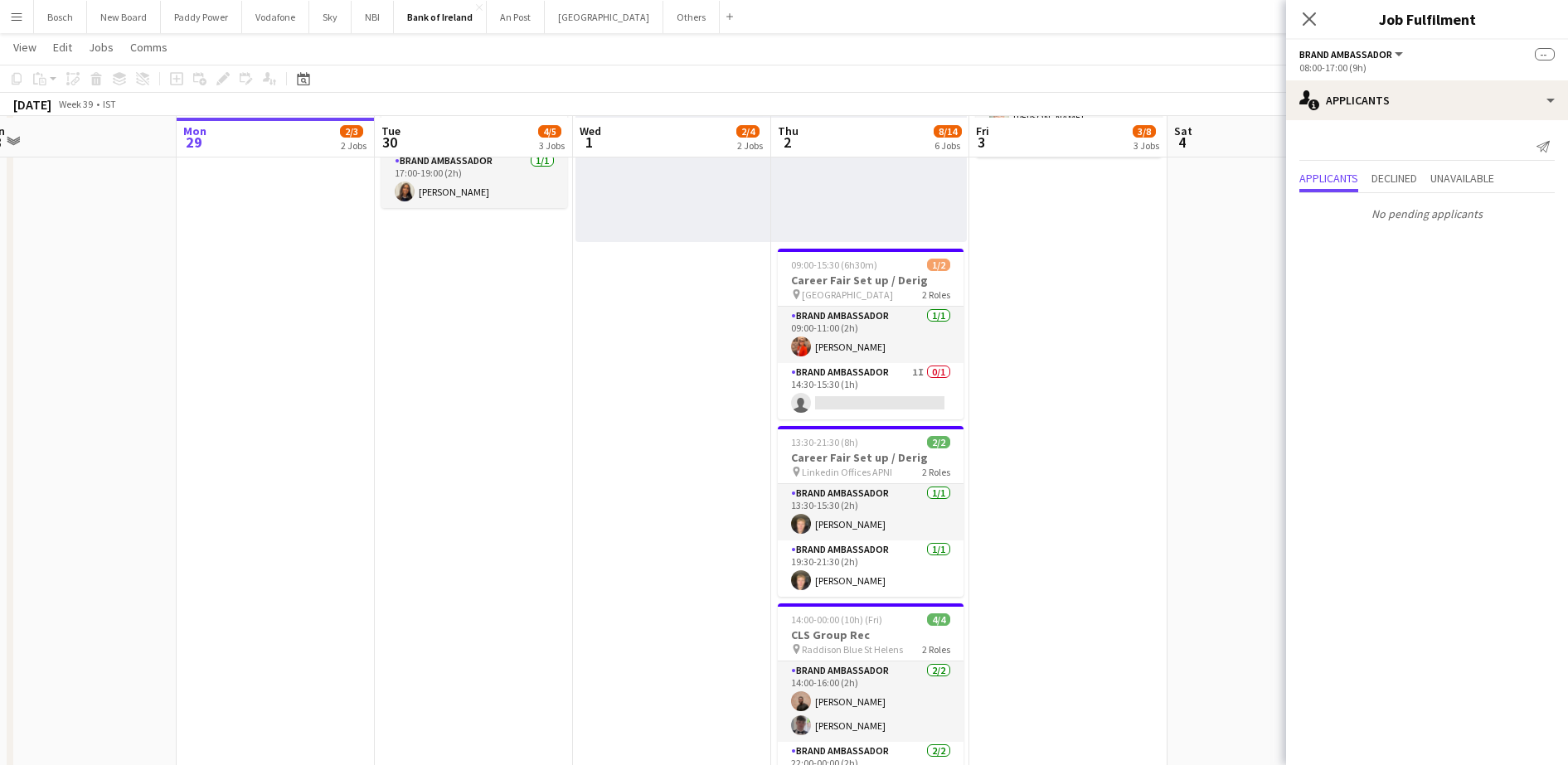
scroll to position [546, 0]
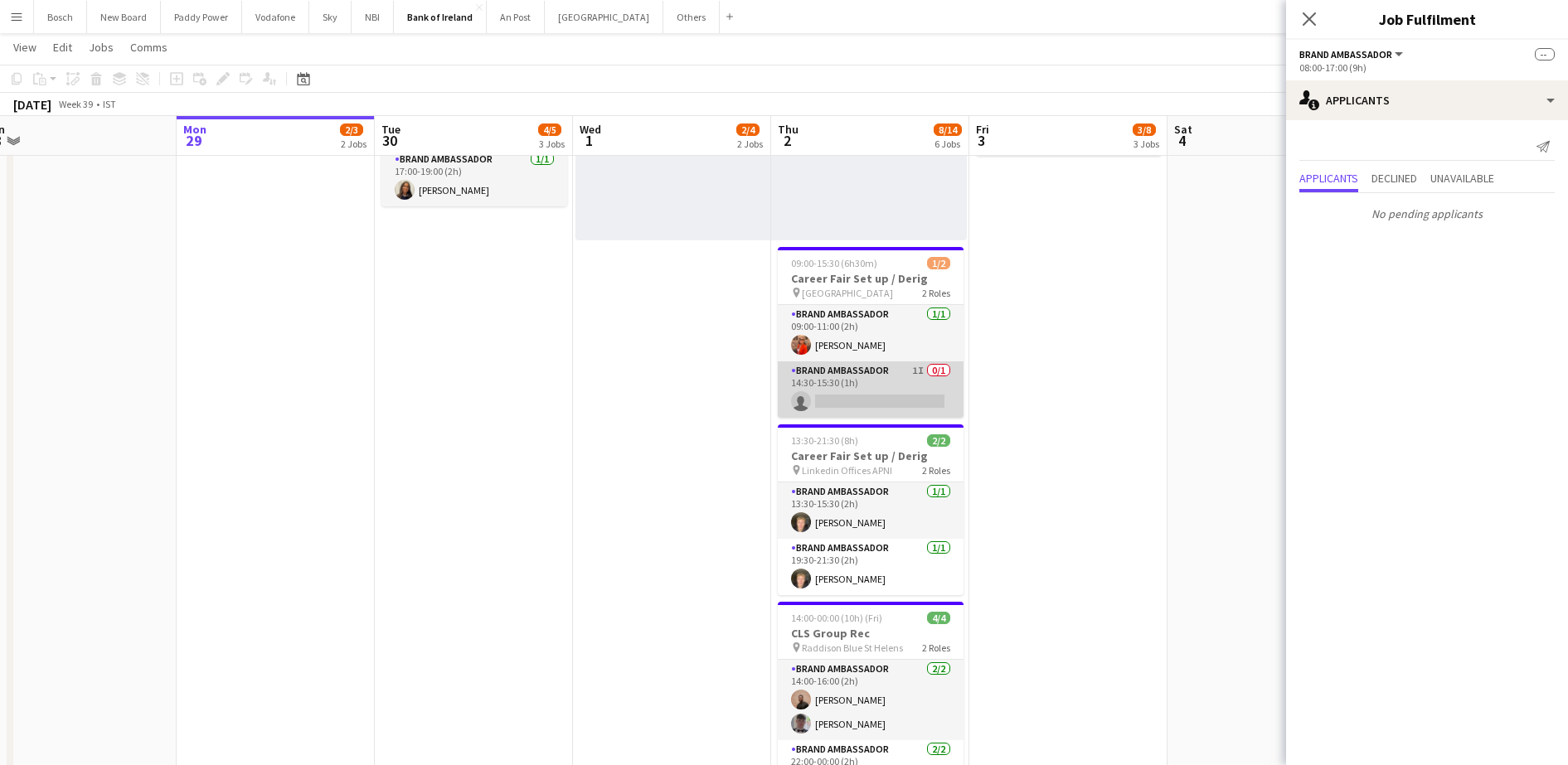
click at [842, 370] on app-card-role "Brand Ambassador 1I 0/1 14:30-15:30 (1h) single-neutral-actions" at bounding box center [870, 389] width 186 height 56
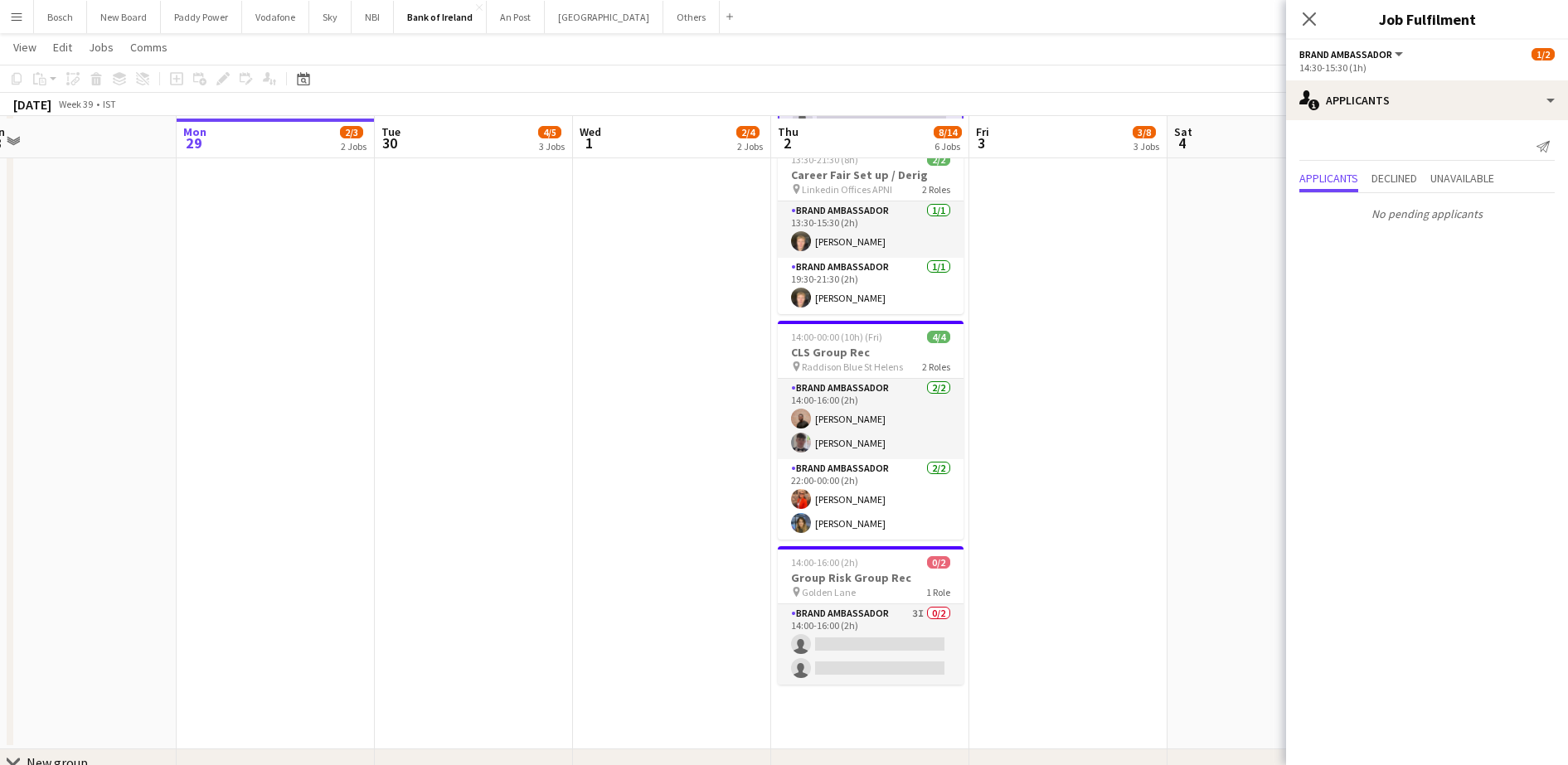
scroll to position [829, 0]
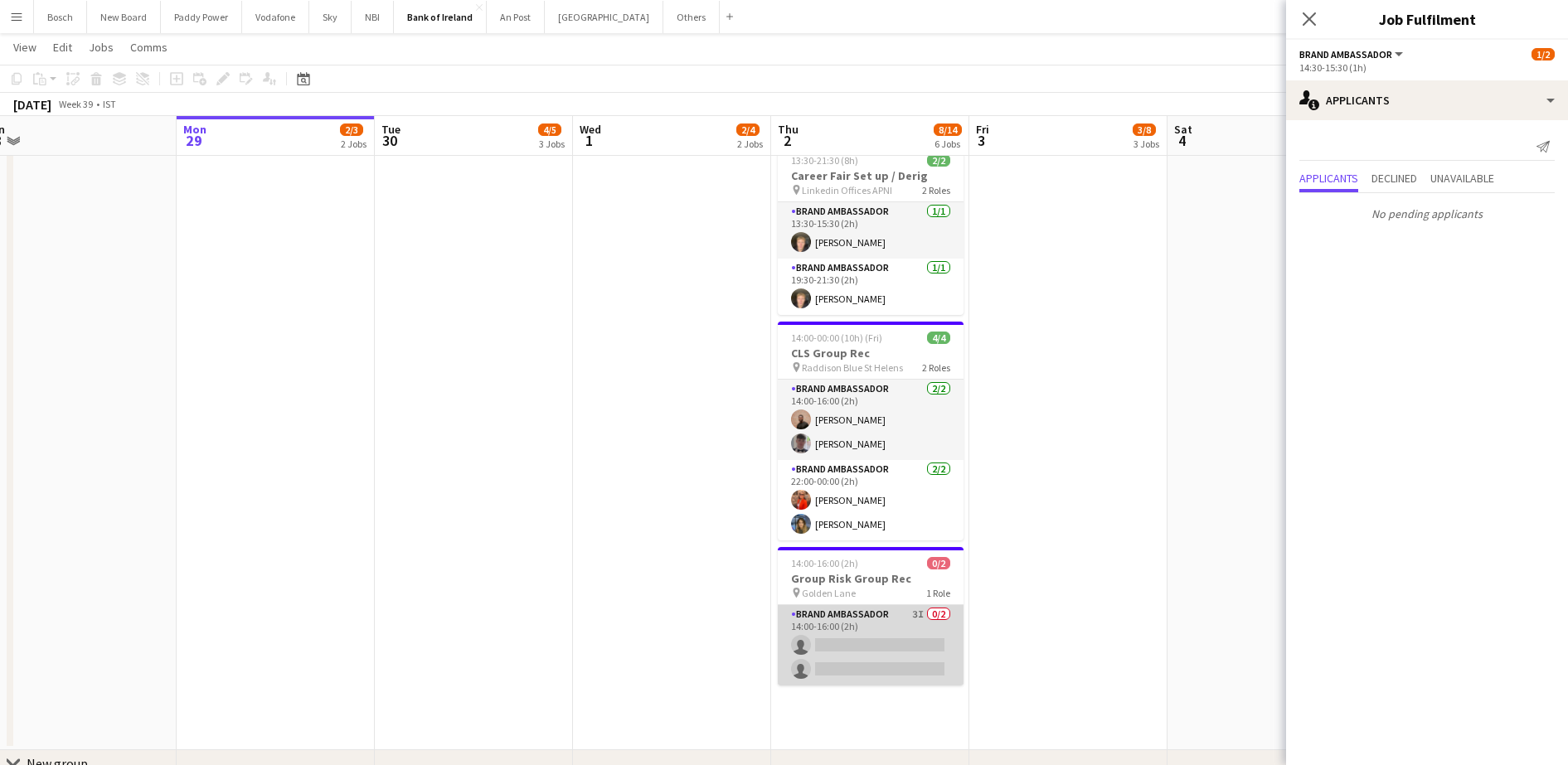
click at [835, 654] on app-card-role "Brand Ambassador 3I 0/2 14:00-16:00 (2h) single-neutral-actions single-neutral-…" at bounding box center [870, 645] width 186 height 80
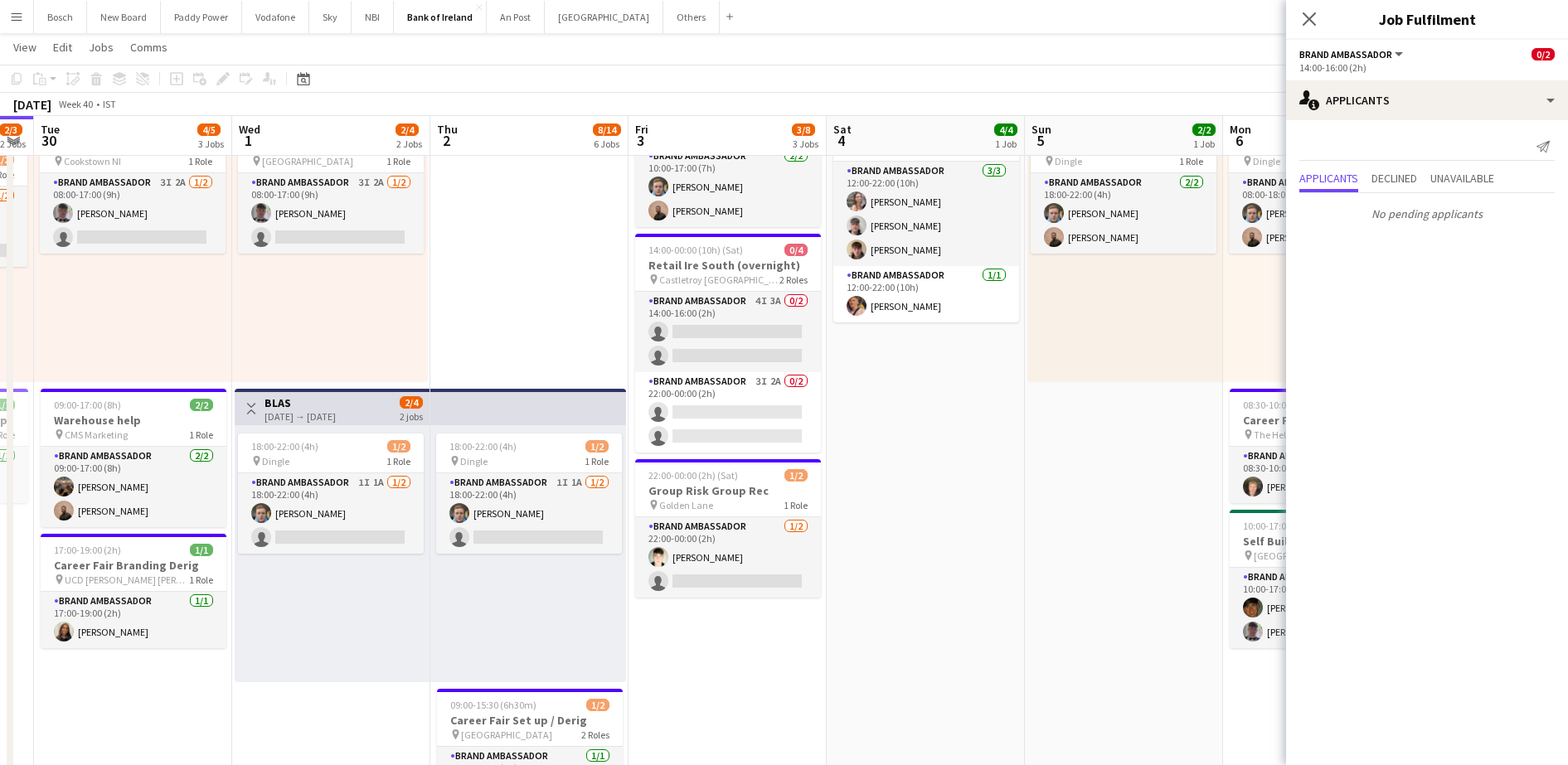
scroll to position [105, 0]
click at [722, 346] on app-card-role "Brand Ambassador 4I 3A 0/2 14:00-16:00 (2h) single-neutral-actions single-neutr…" at bounding box center [727, 331] width 186 height 80
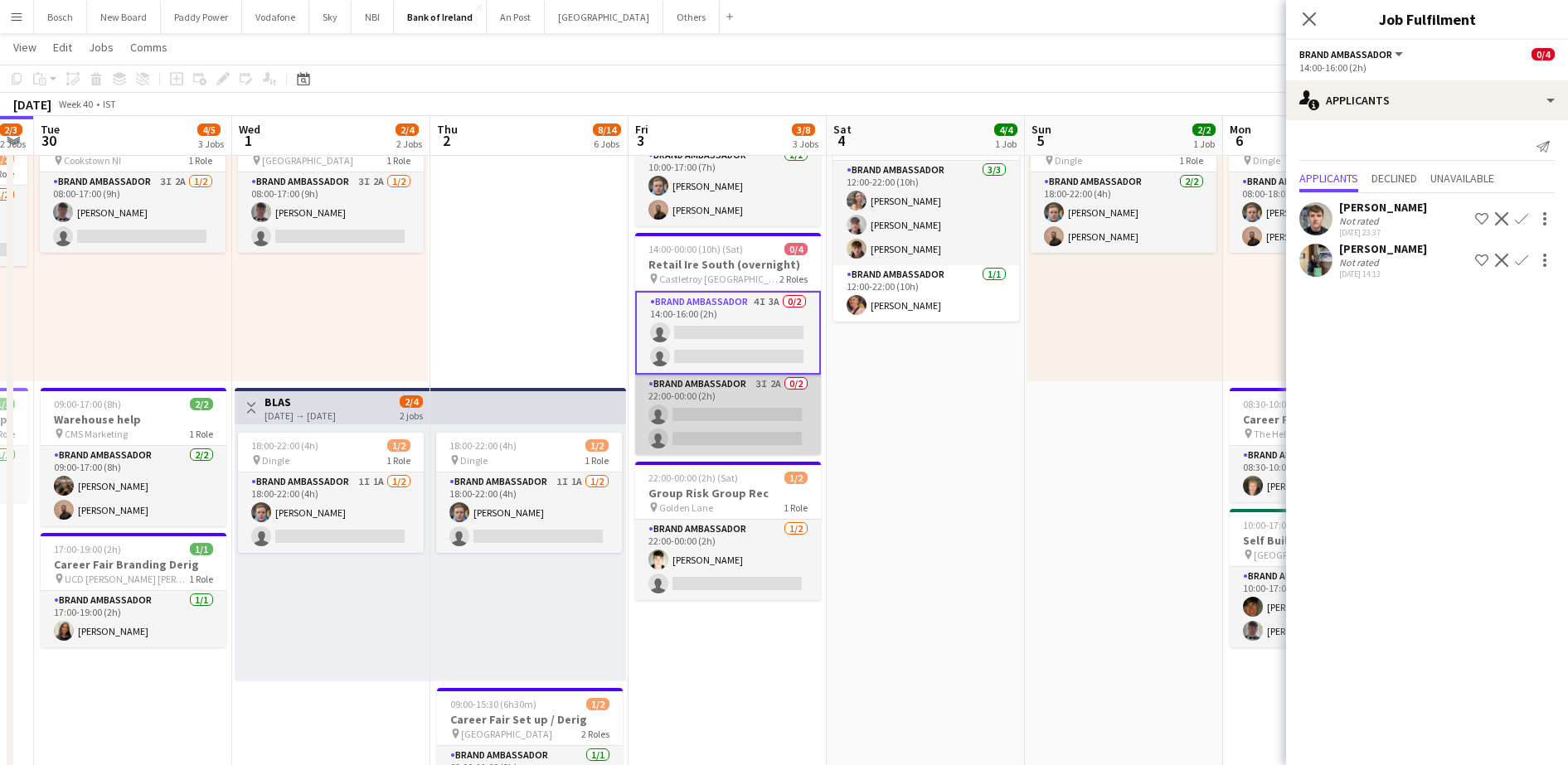
click at [689, 388] on app-card-role "Brand Ambassador 3I 2A 0/2 22:00-00:00 (2h) single-neutral-actions single-neutr…" at bounding box center [727, 414] width 186 height 80
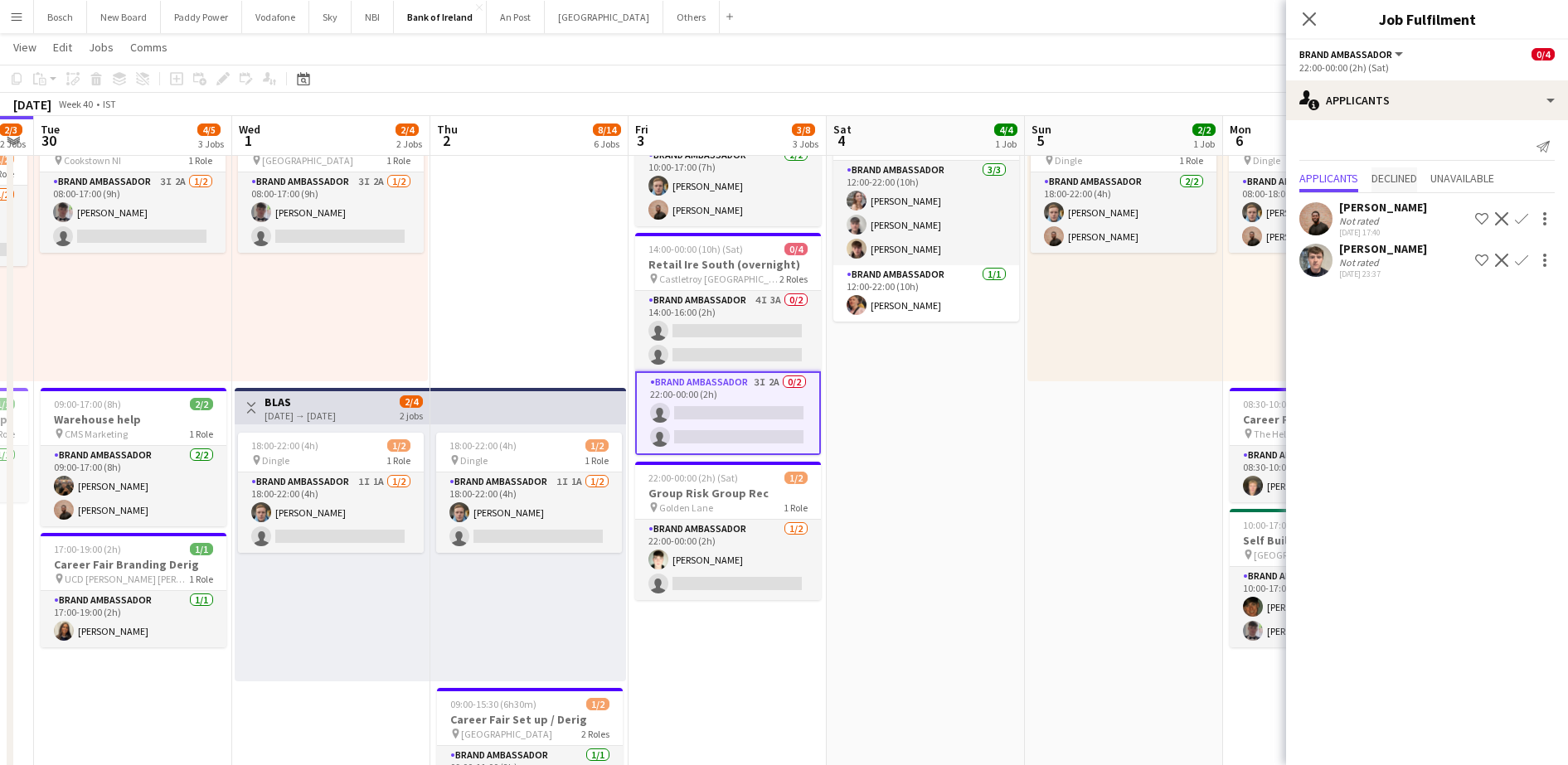
click at [1386, 182] on span "Declined" at bounding box center [1393, 178] width 45 height 12
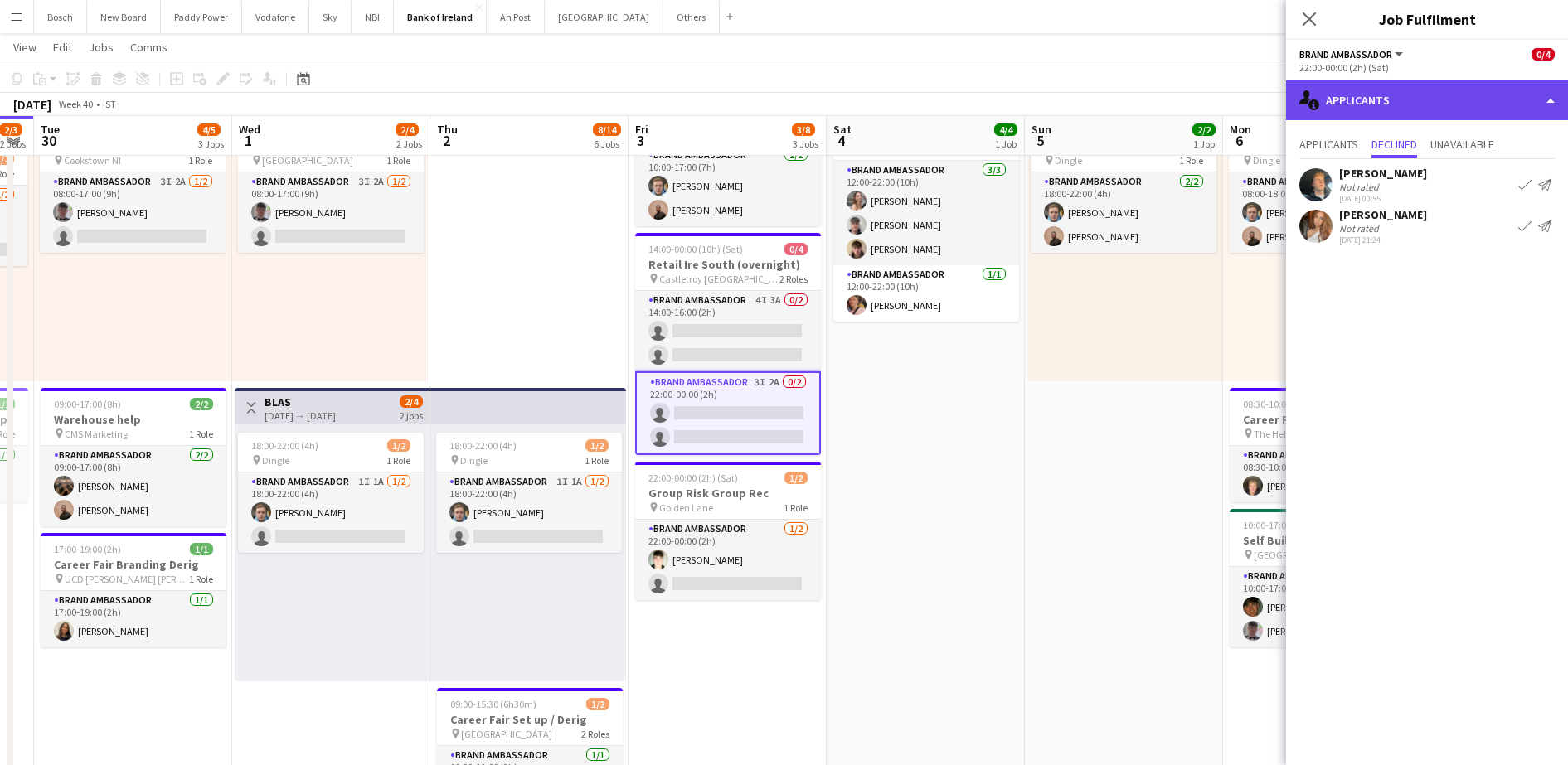
click at [1381, 107] on div "single-neutral-actions-information Applicants" at bounding box center [1426, 100] width 282 height 40
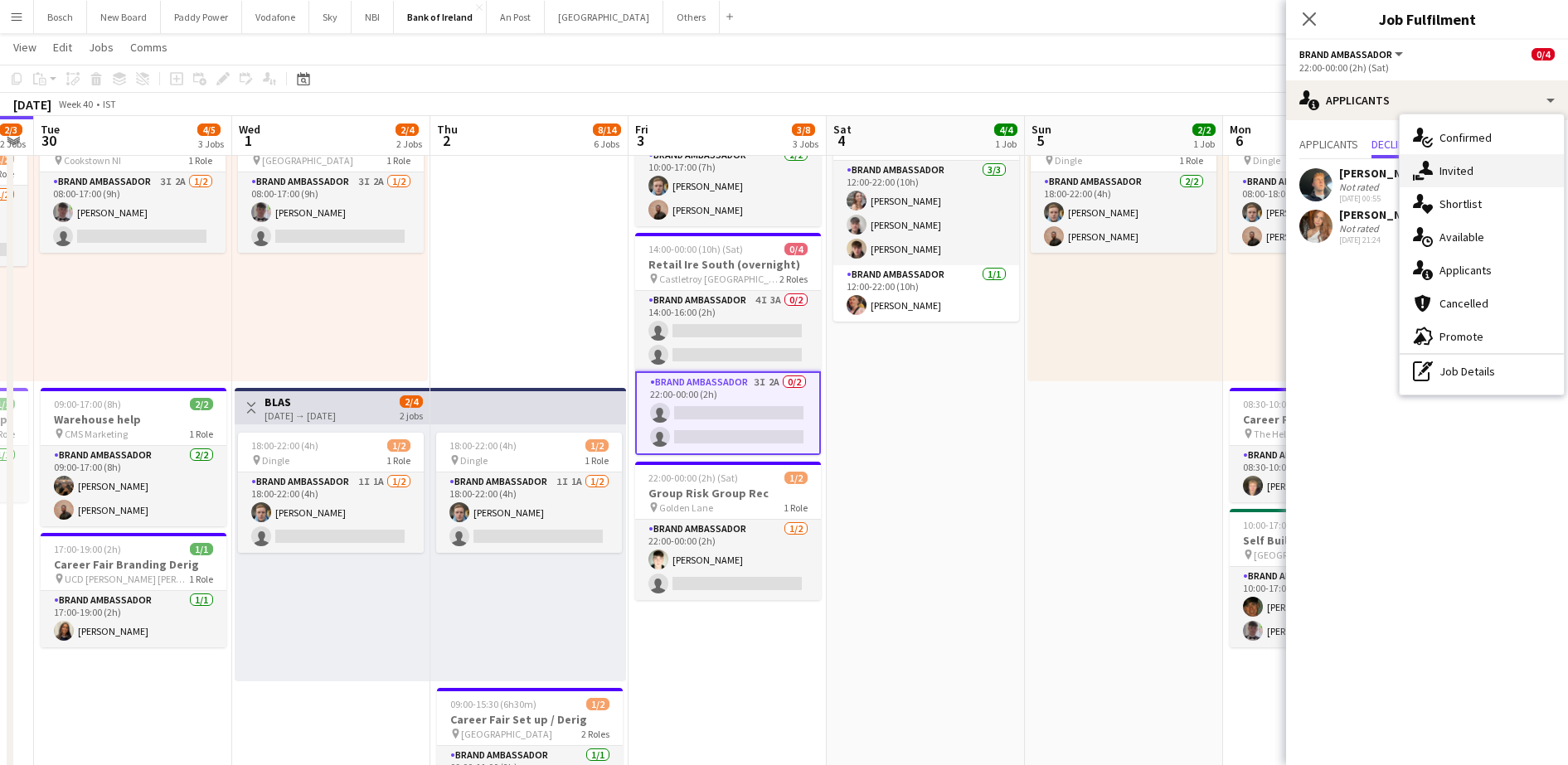
click at [1458, 176] on span "Invited" at bounding box center [1456, 171] width 34 height 15
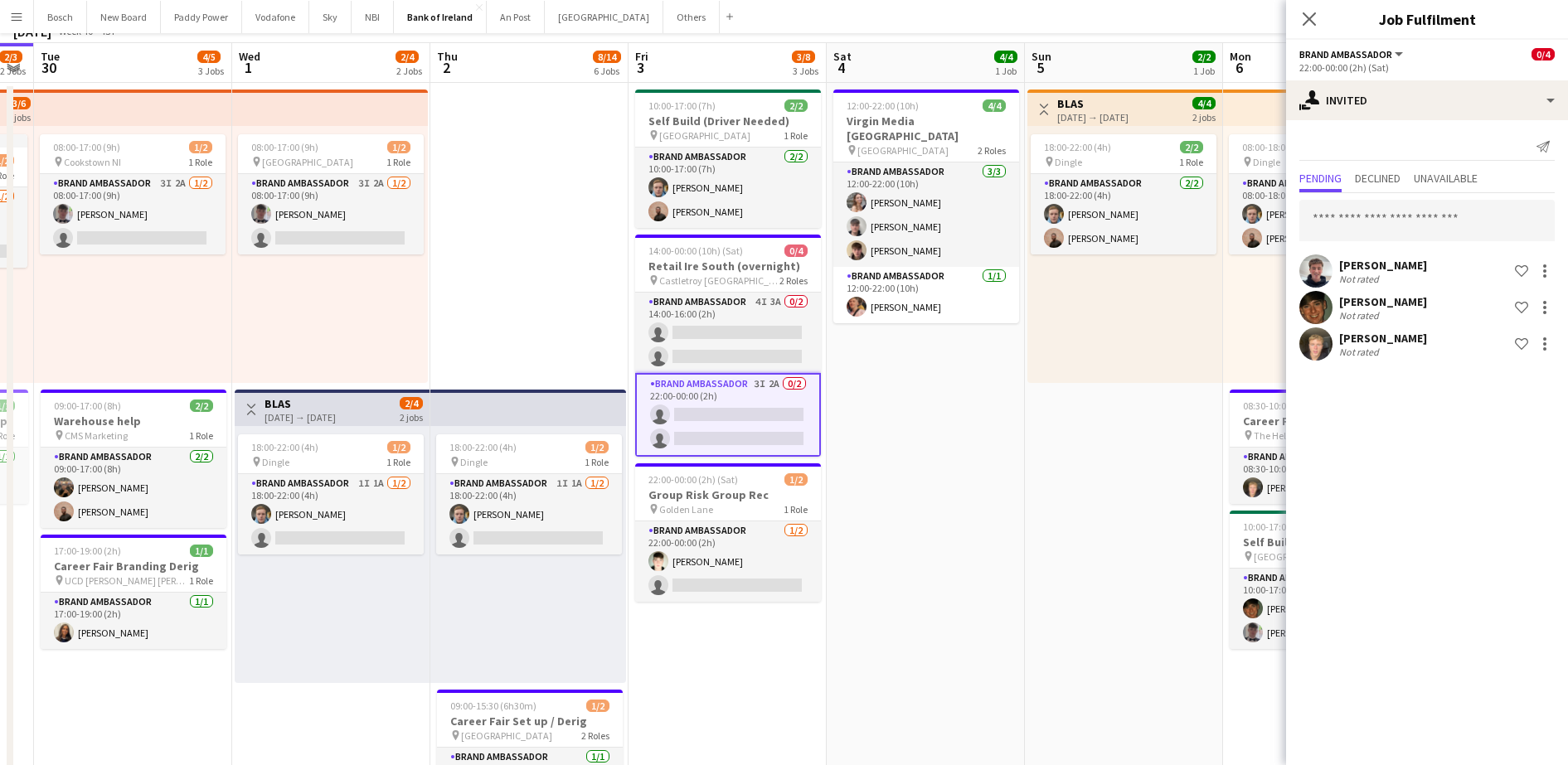
scroll to position [0, 0]
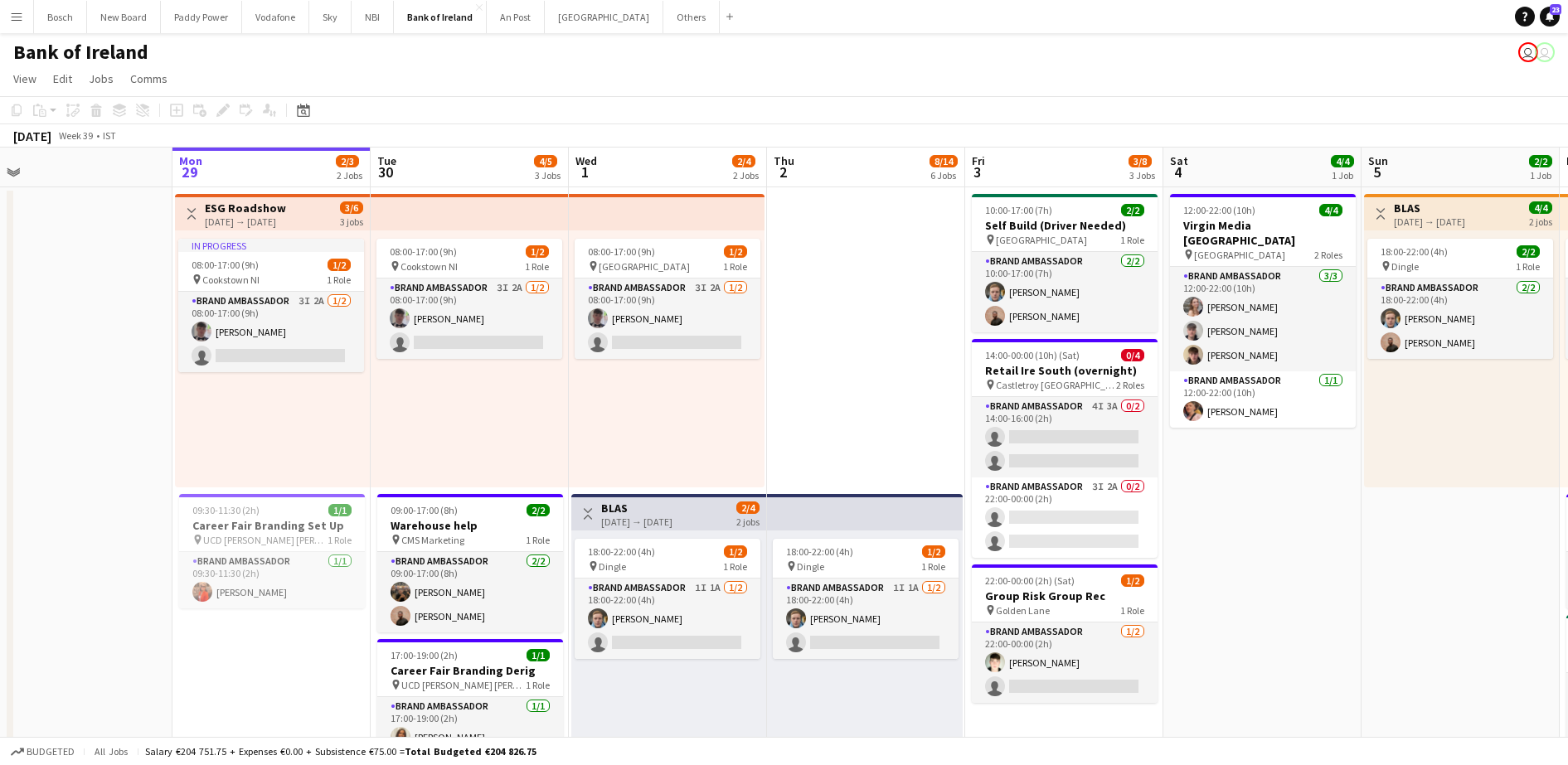
scroll to position [0, 573]
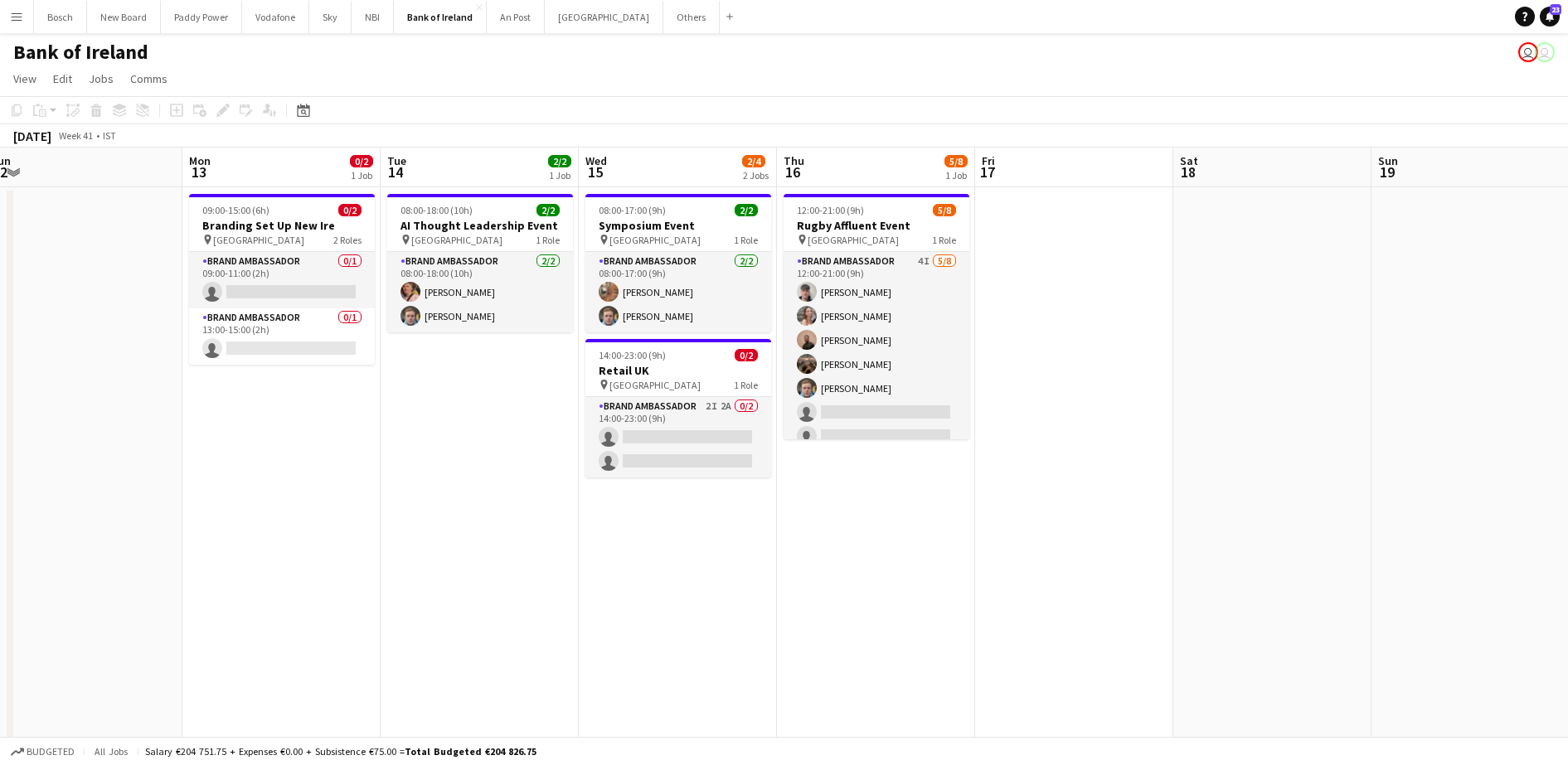
scroll to position [0, 611]
click at [698, 374] on h3 "Retail UK" at bounding box center [677, 371] width 186 height 15
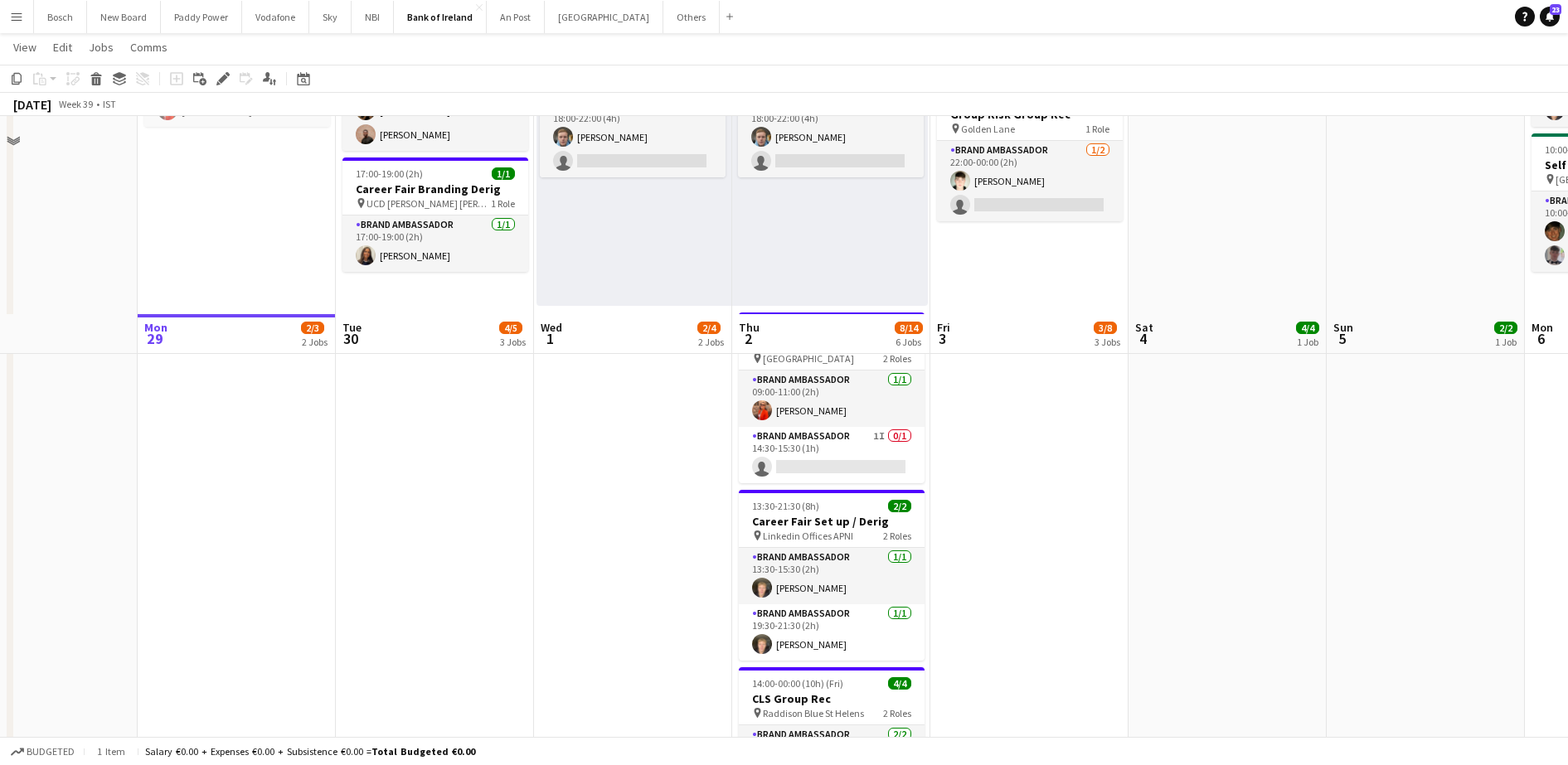
scroll to position [679, 0]
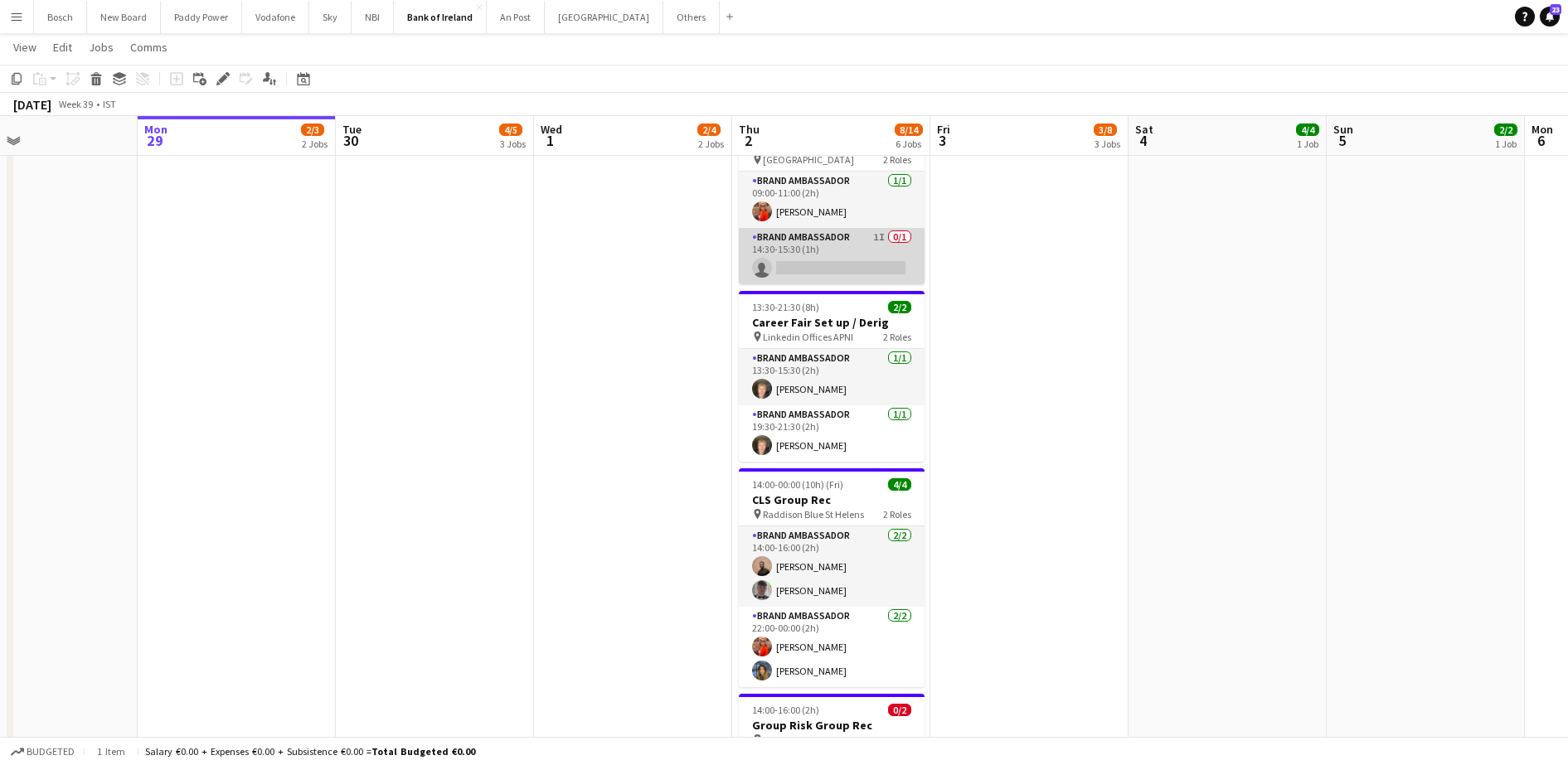
click at [853, 273] on app-card-role "Brand Ambassador 1I 0/1 14:30-15:30 (1h) single-neutral-actions" at bounding box center [831, 255] width 186 height 56
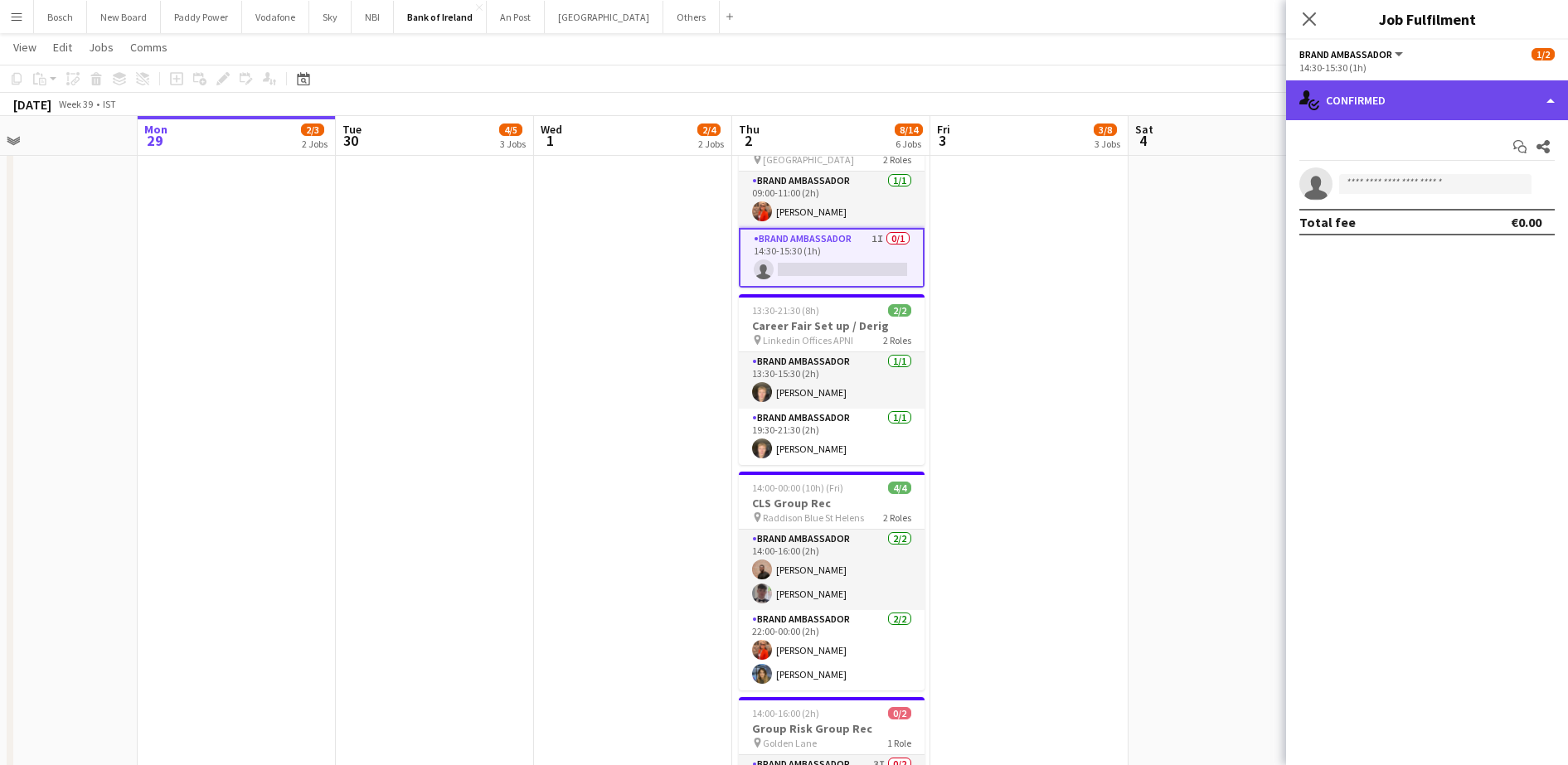
click at [1389, 89] on div "single-neutral-actions-check-2 Confirmed" at bounding box center [1426, 100] width 282 height 40
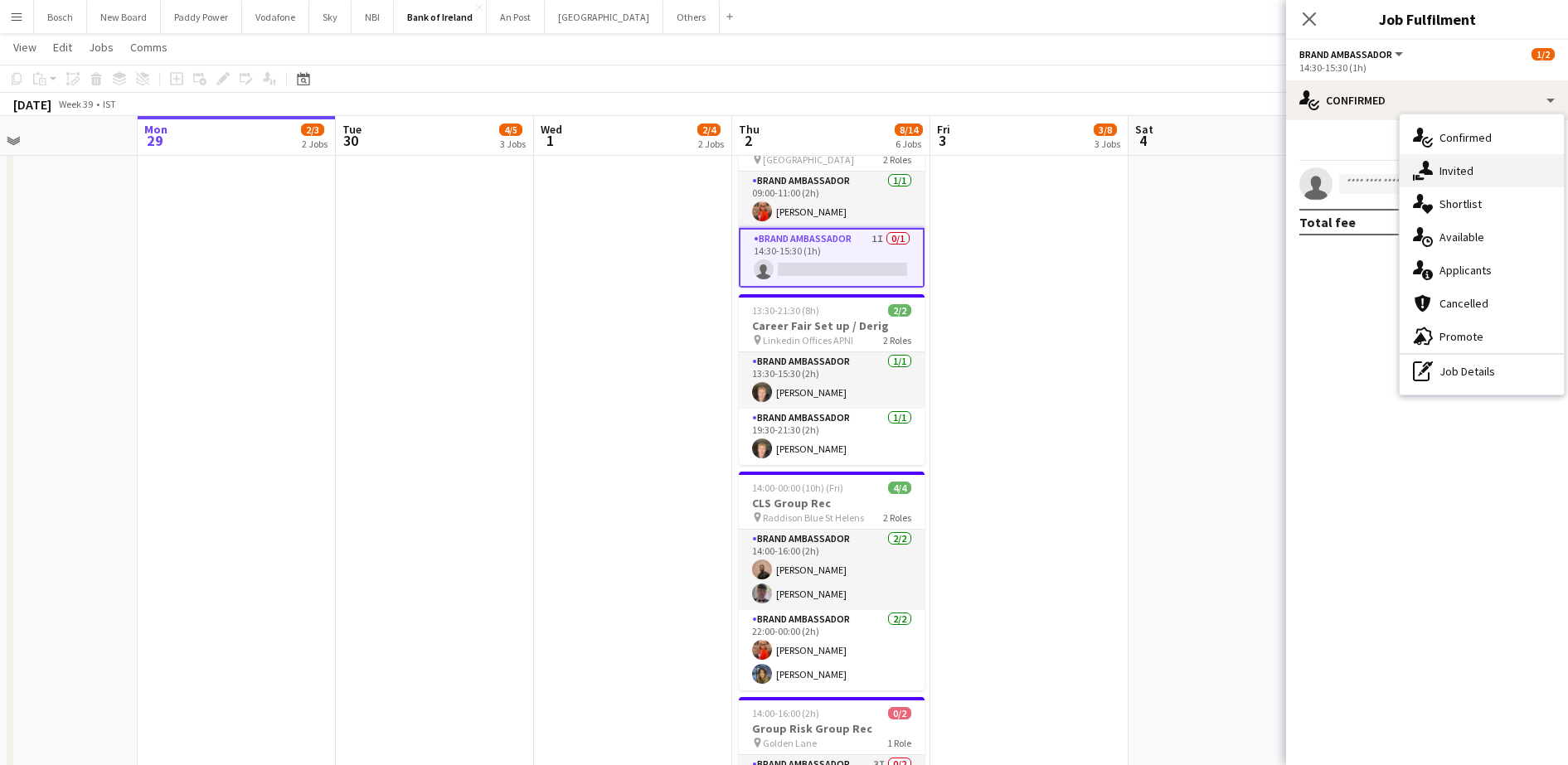
click at [1485, 170] on div "single-neutral-actions-share-1 Invited" at bounding box center [1481, 171] width 164 height 33
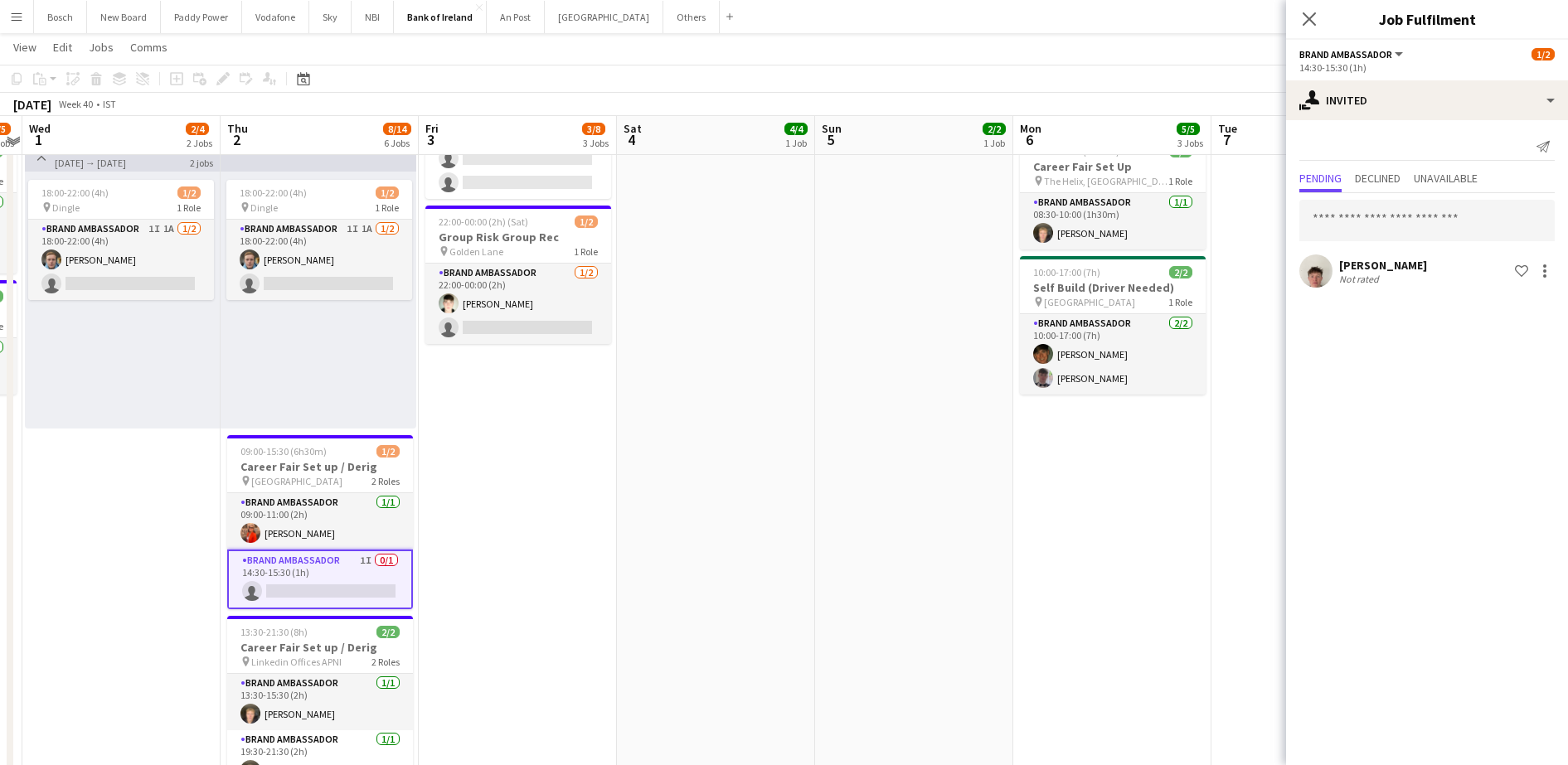
scroll to position [356, 0]
click at [517, 339] on app-card-role "Brand Ambassador [DATE] 22:00-00:00 (2h) [PERSON_NAME] single-neutral-actions" at bounding box center [518, 304] width 186 height 80
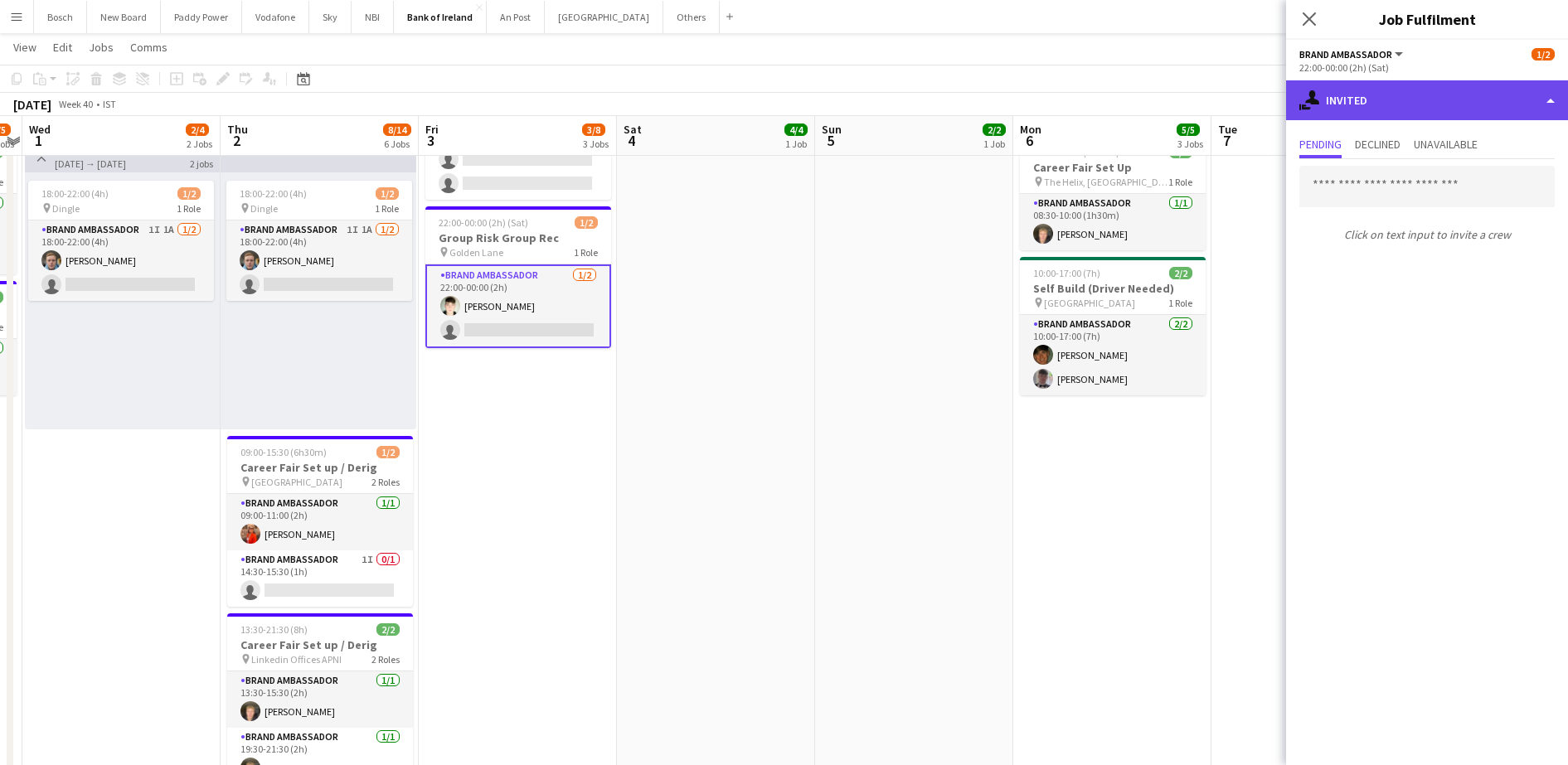
click at [1445, 100] on div "single-neutral-actions-share-1 Invited" at bounding box center [1426, 100] width 282 height 40
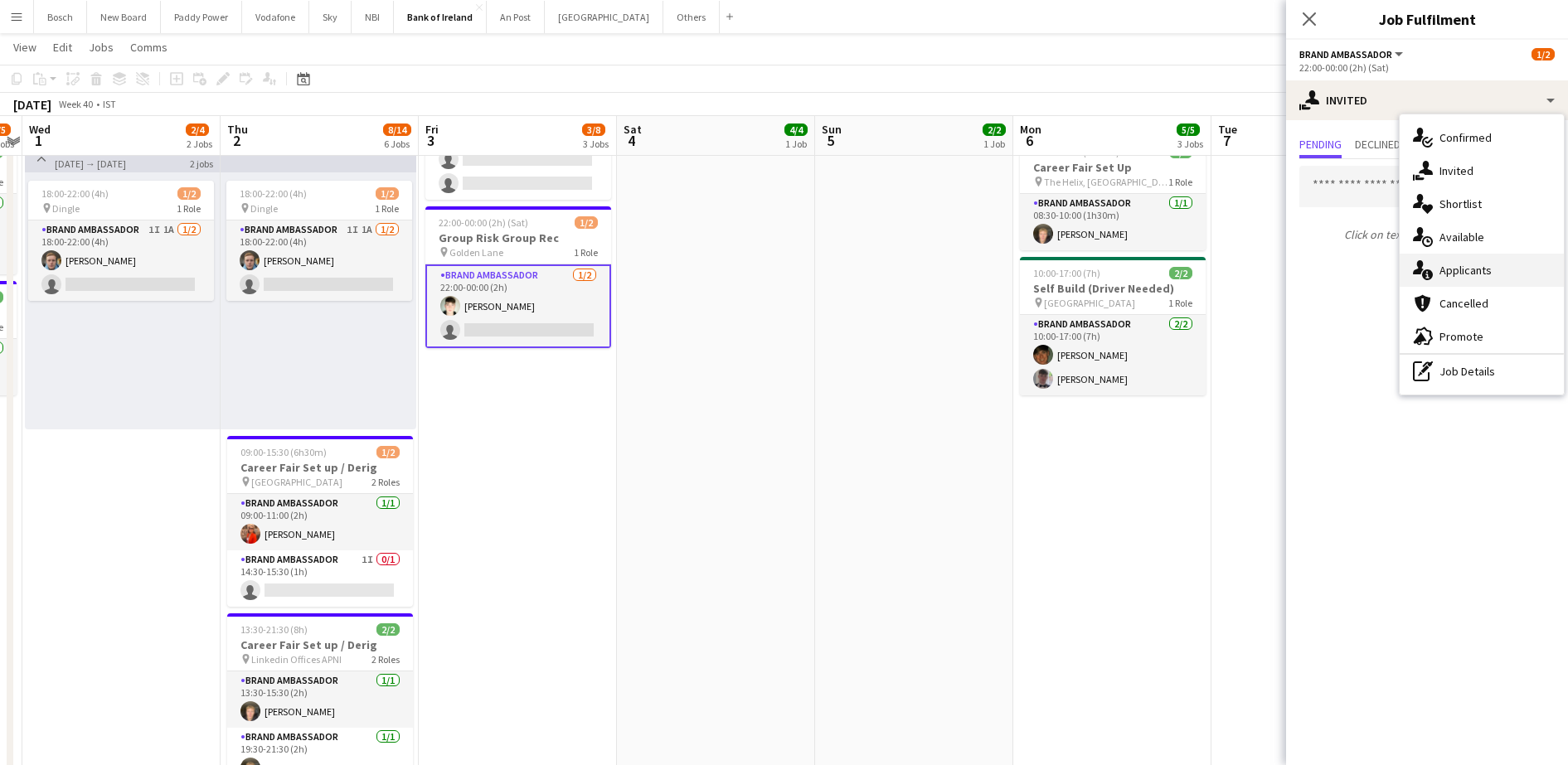
click at [1478, 267] on span "Applicants" at bounding box center [1465, 270] width 52 height 15
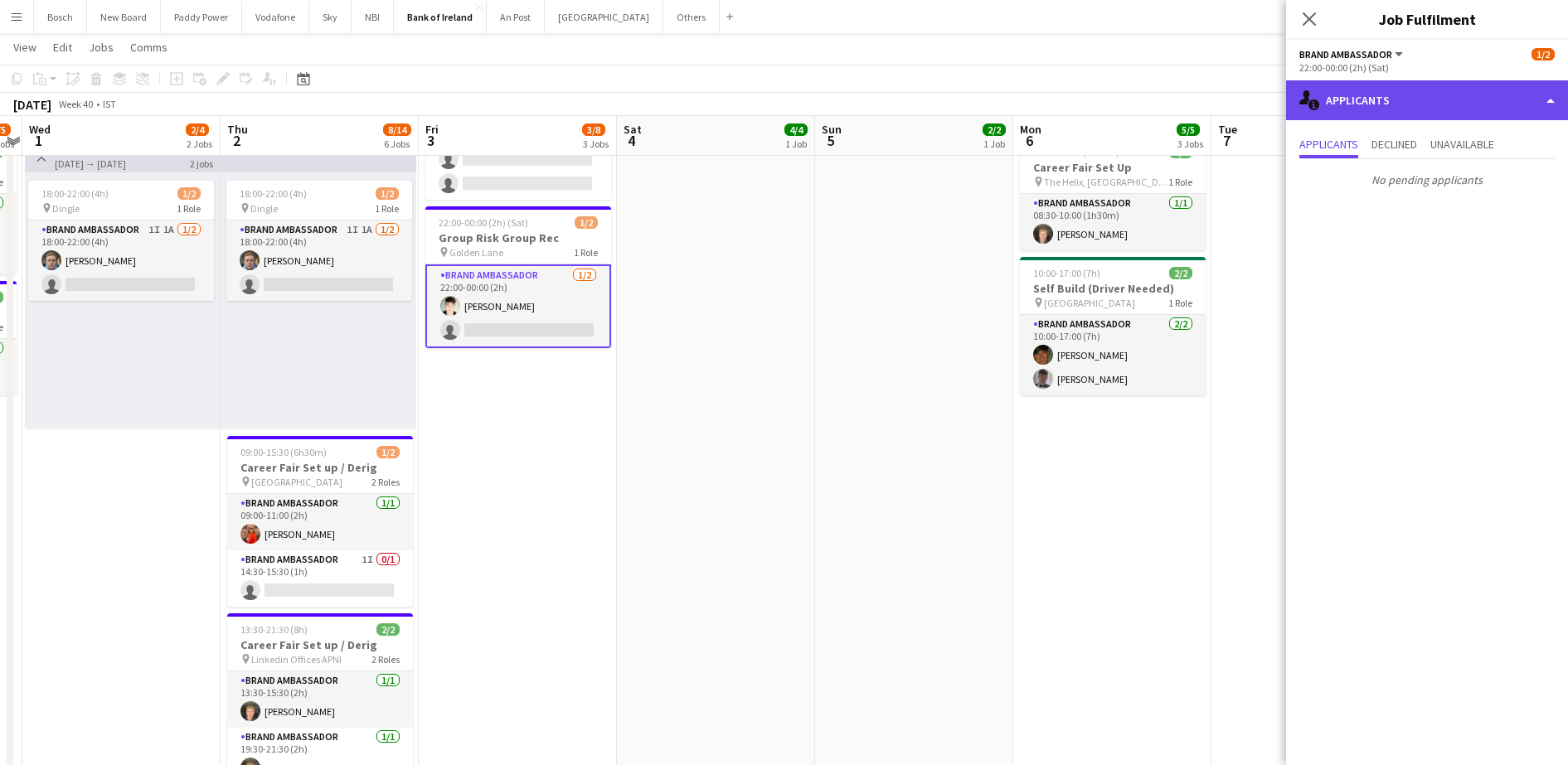
click at [1442, 99] on div "single-neutral-actions-information Applicants" at bounding box center [1426, 100] width 282 height 40
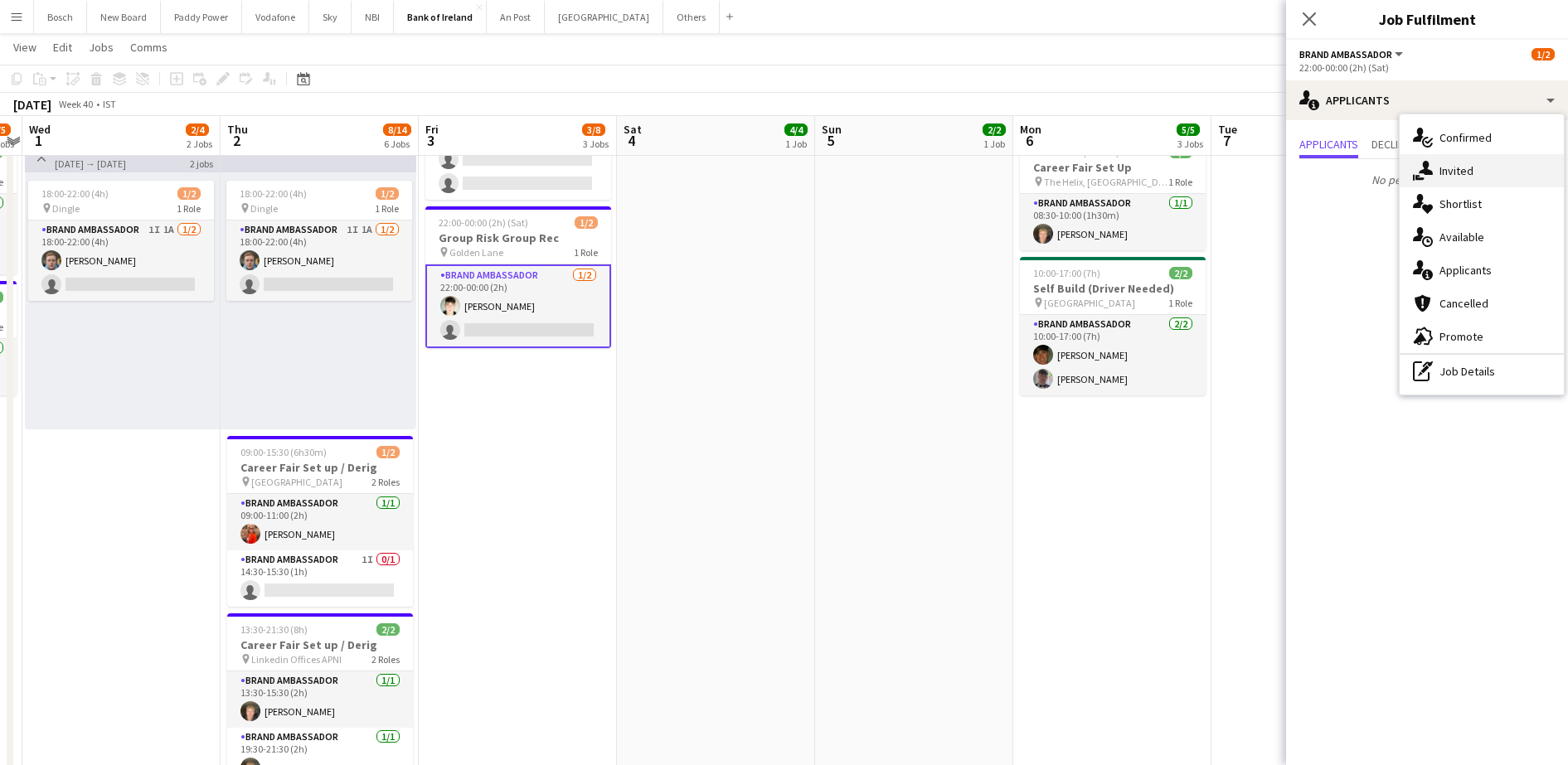
click at [1443, 178] on span "Invited" at bounding box center [1456, 171] width 34 height 15
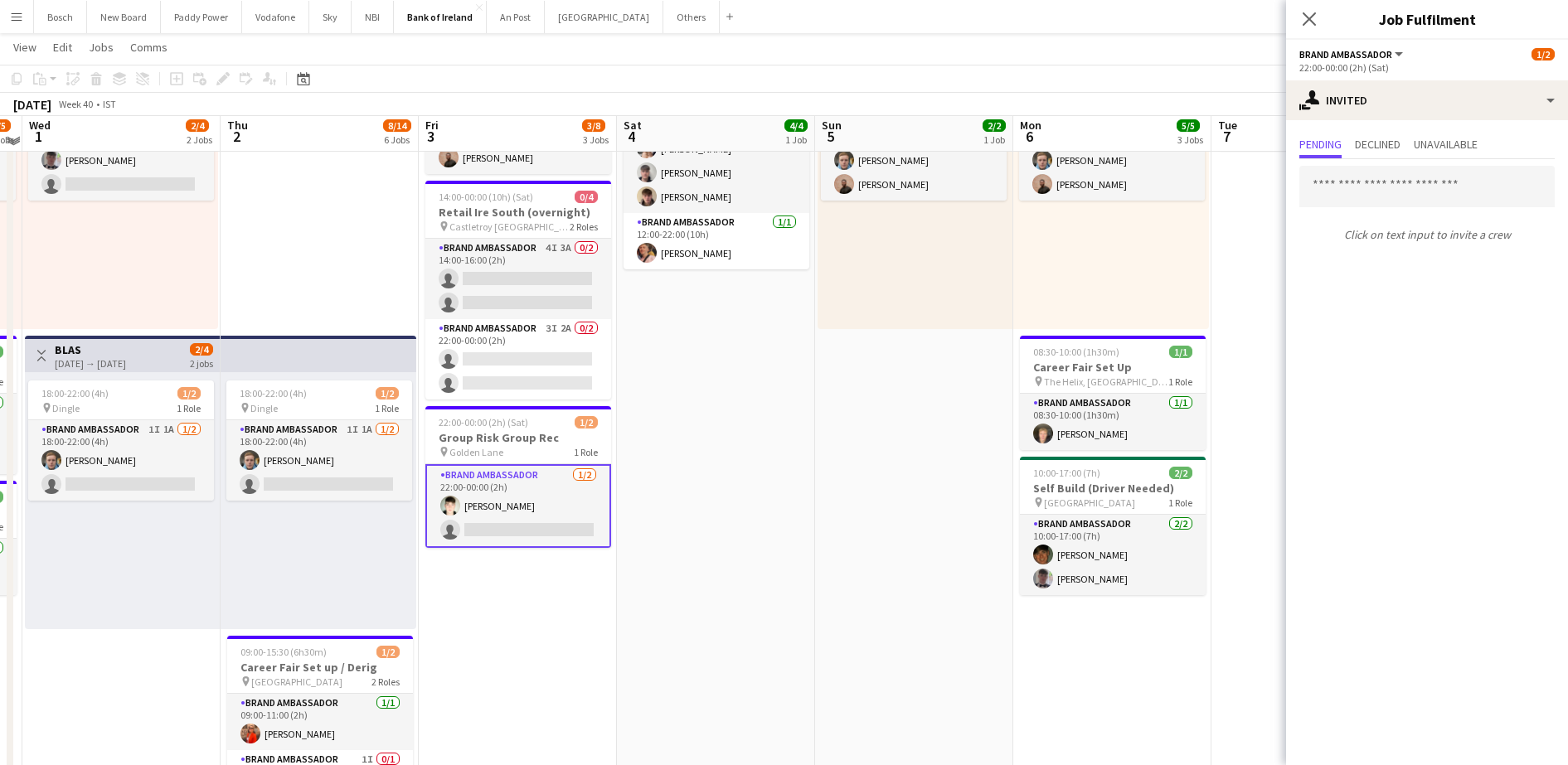
scroll to position [153, 0]
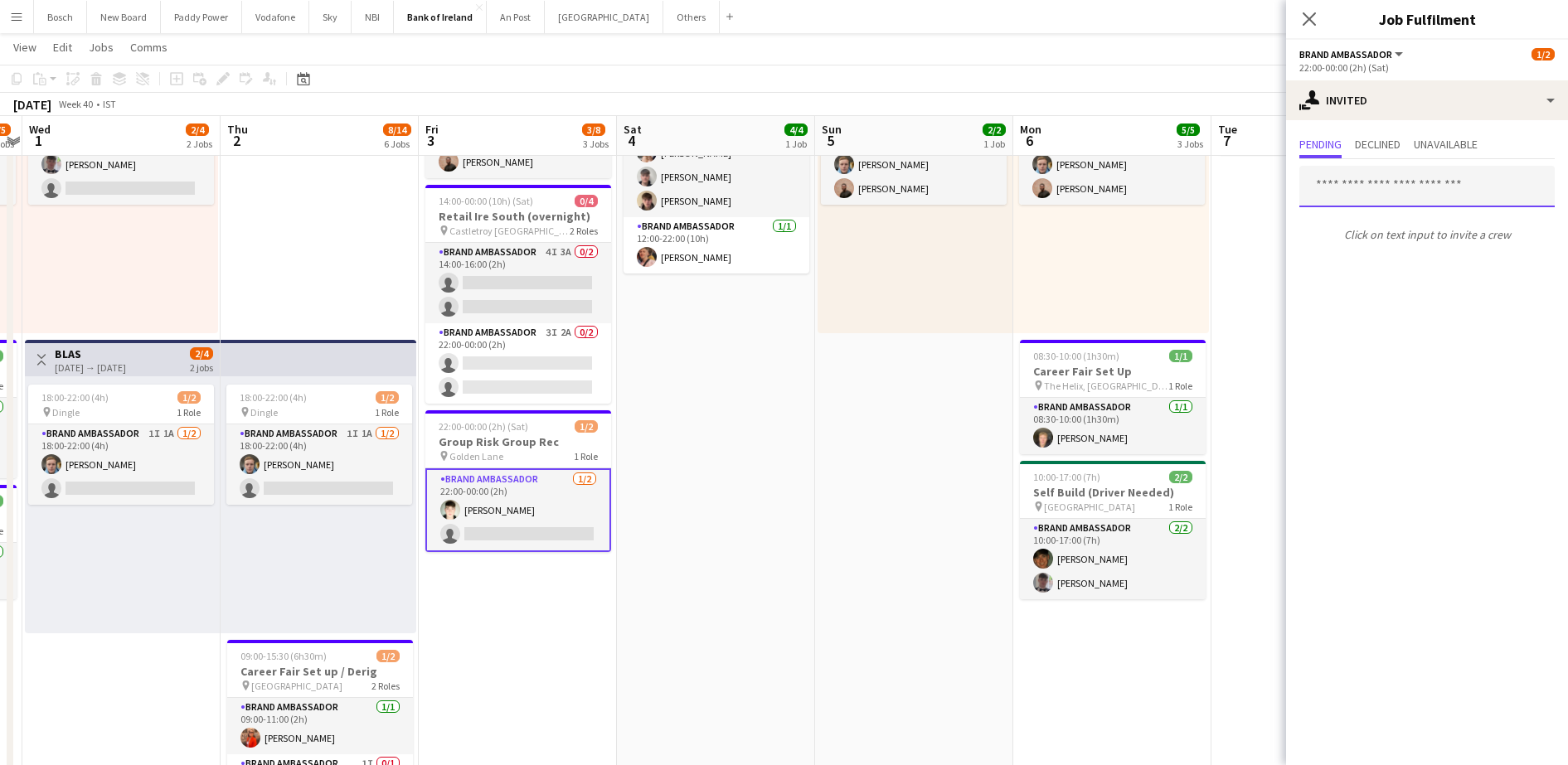
click at [1377, 182] on input "text" at bounding box center [1426, 186] width 255 height 42
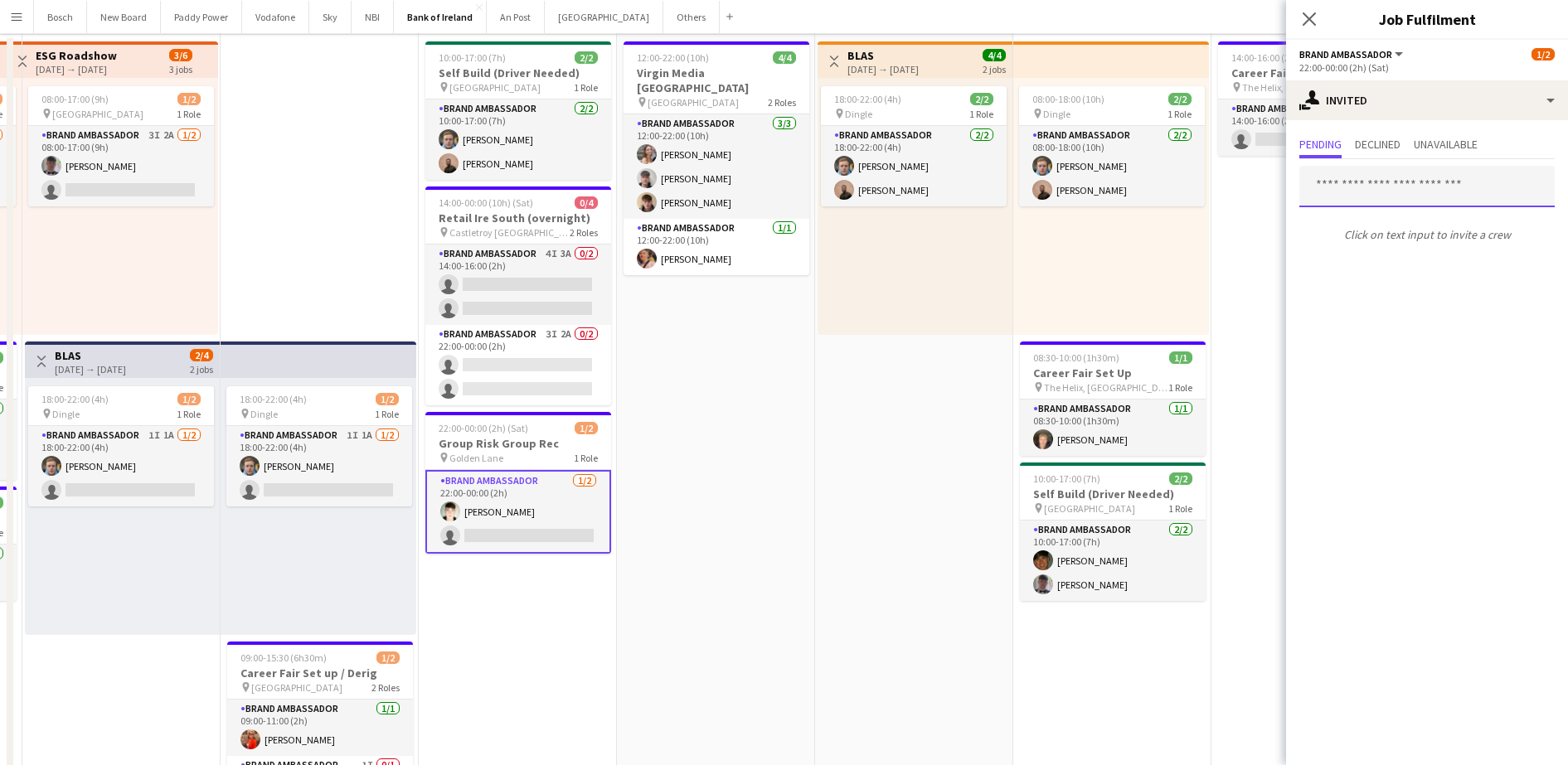
scroll to position [0, 0]
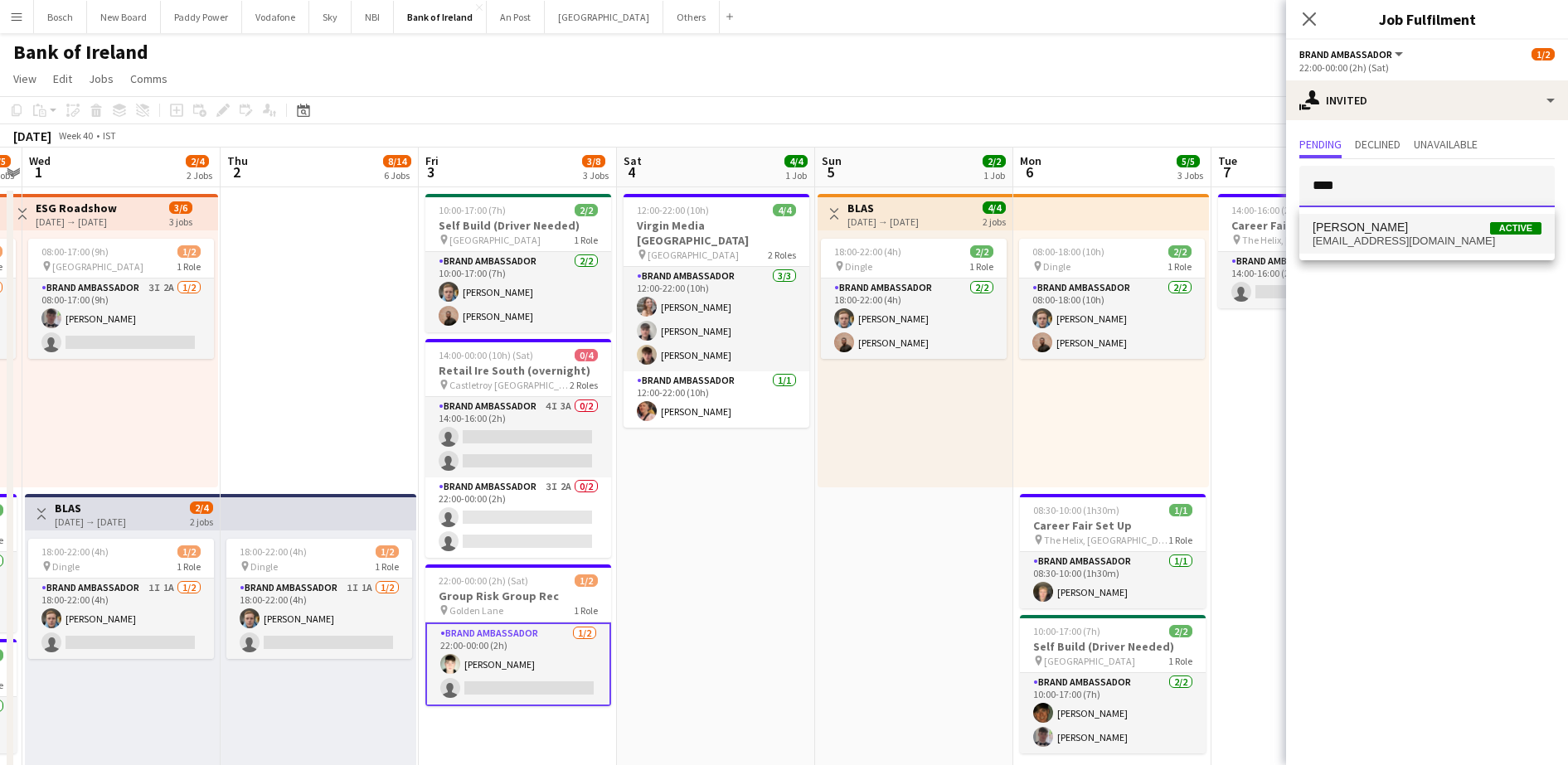
type input "****"
click at [1359, 236] on span "[EMAIL_ADDRESS][DOMAIN_NAME]" at bounding box center [1426, 241] width 228 height 13
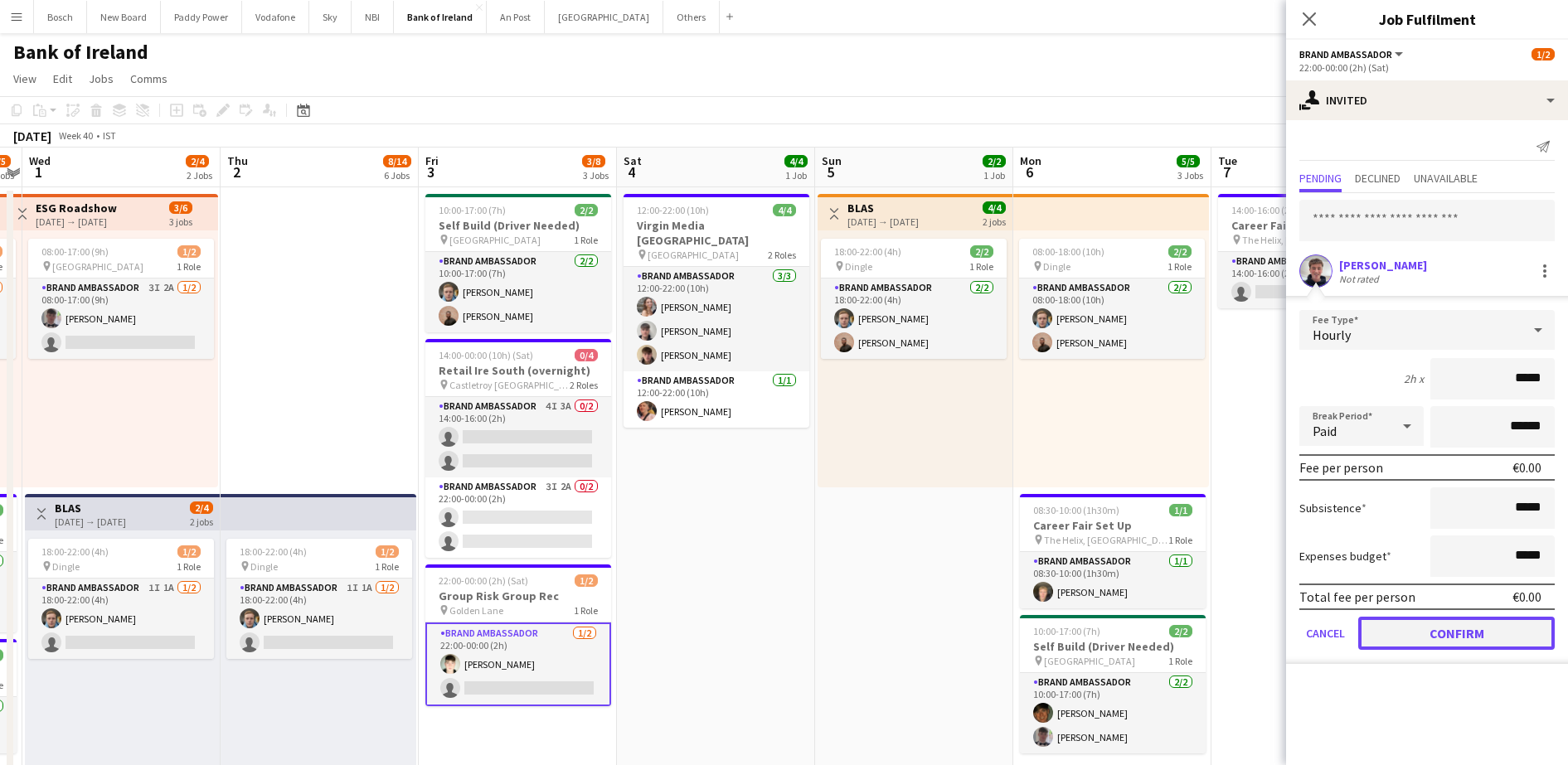
click at [1443, 634] on button "Confirm" at bounding box center [1456, 634] width 196 height 33
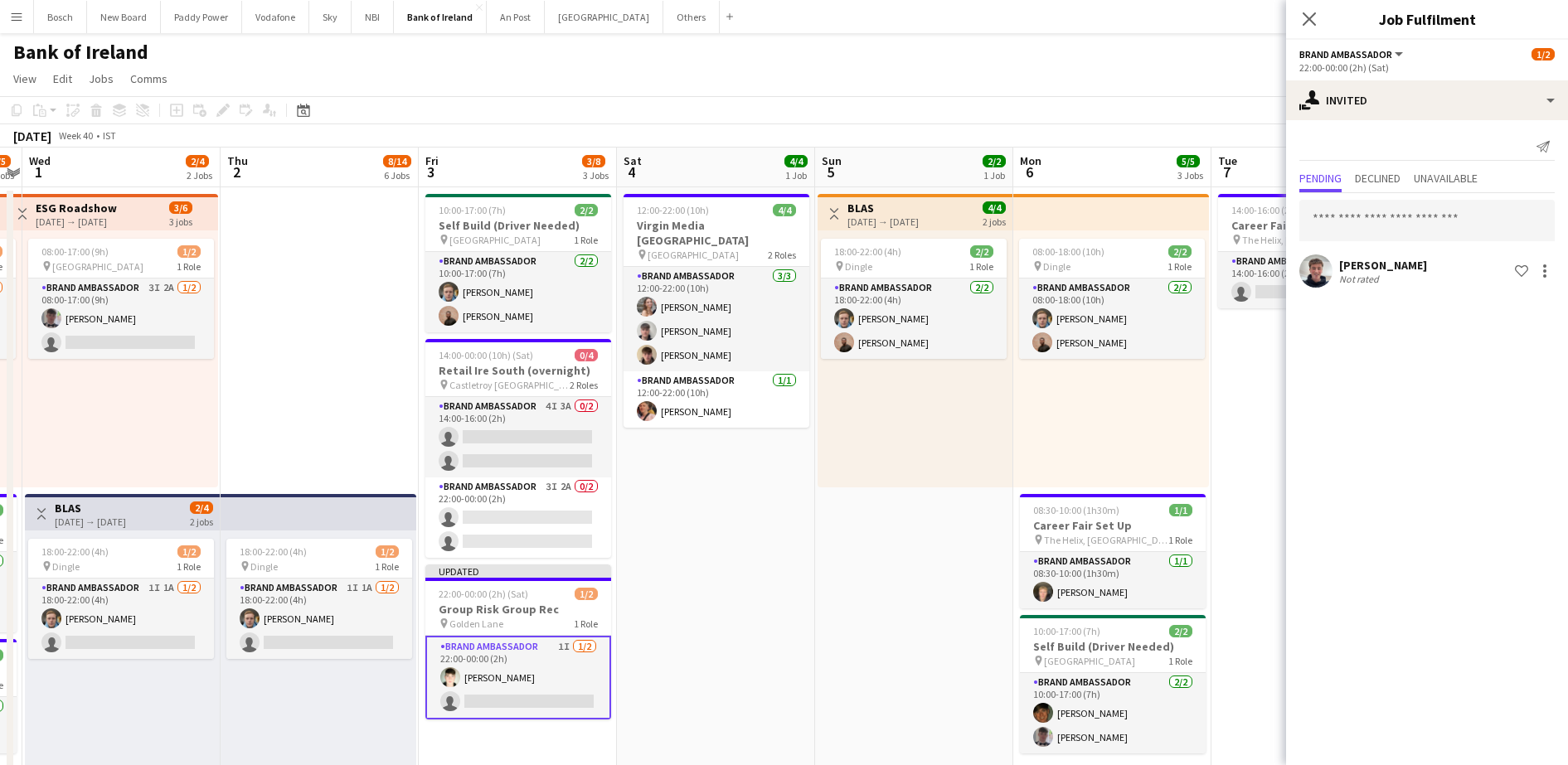
click at [1149, 142] on div "[DATE] Week 40 • IST Publish 1 job Revert 1 job" at bounding box center [784, 135] width 1568 height 23
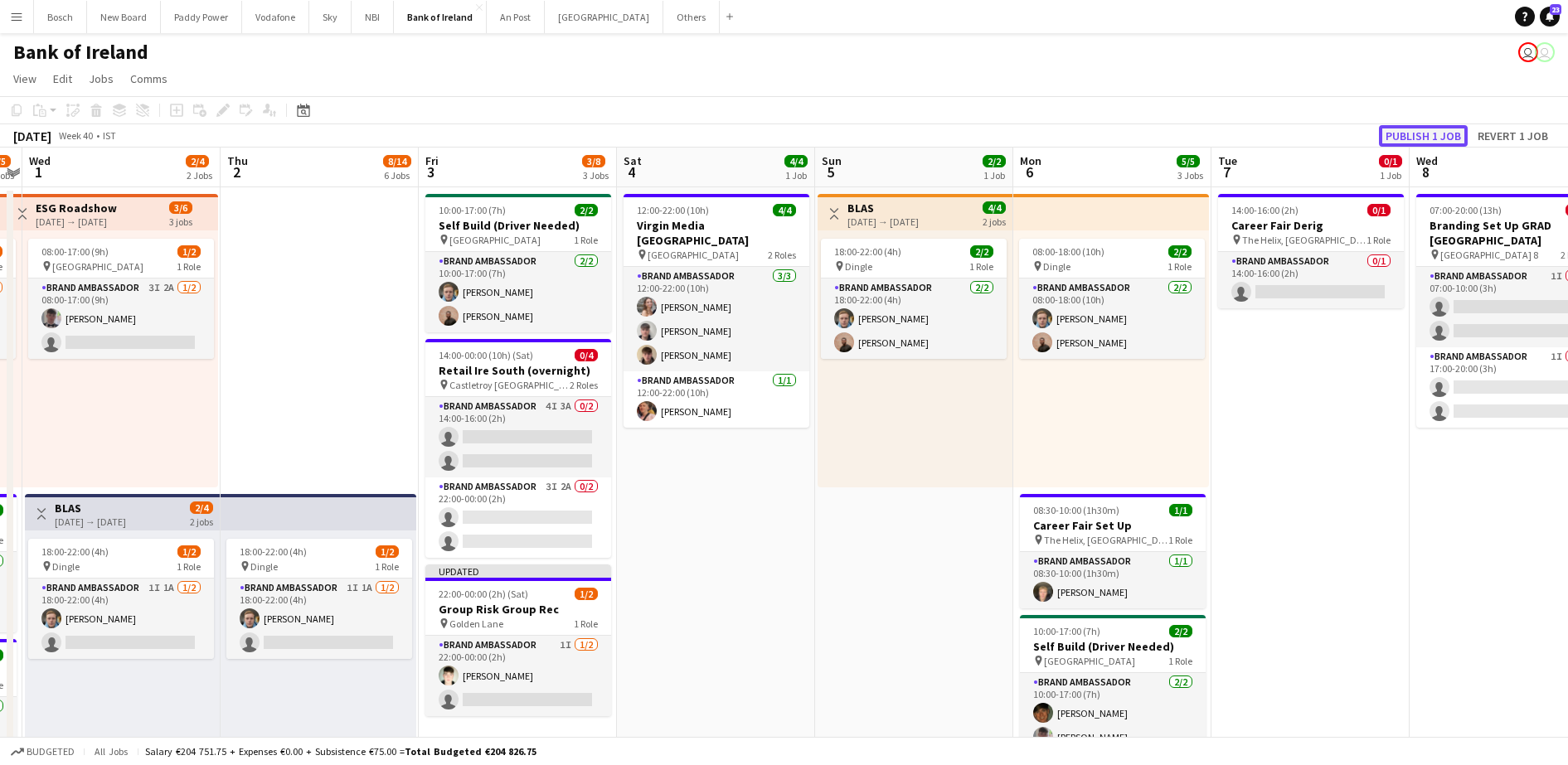
click at [1429, 137] on button "Publish 1 job" at bounding box center [1423, 135] width 89 height 21
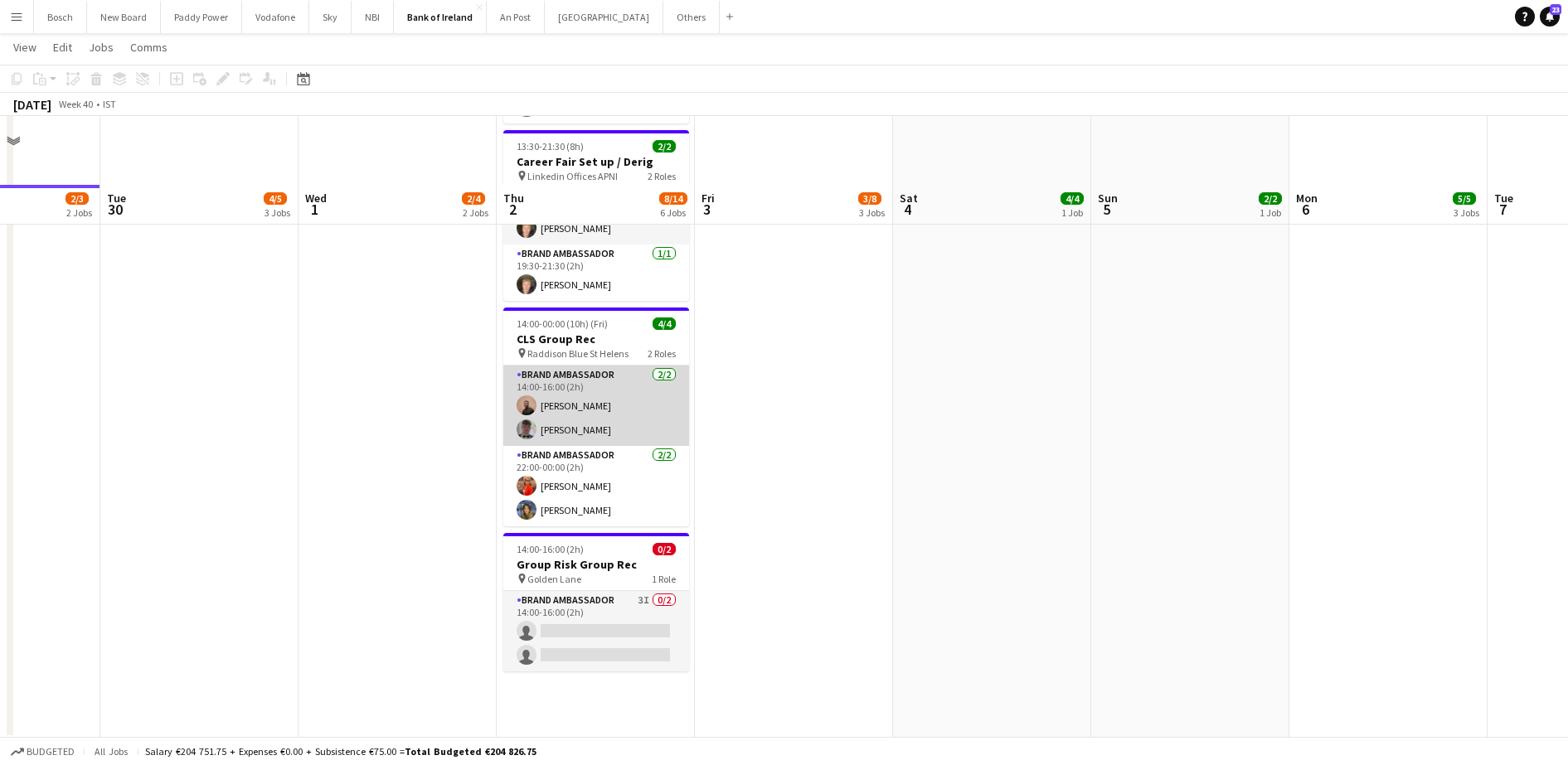
scroll to position [912, 0]
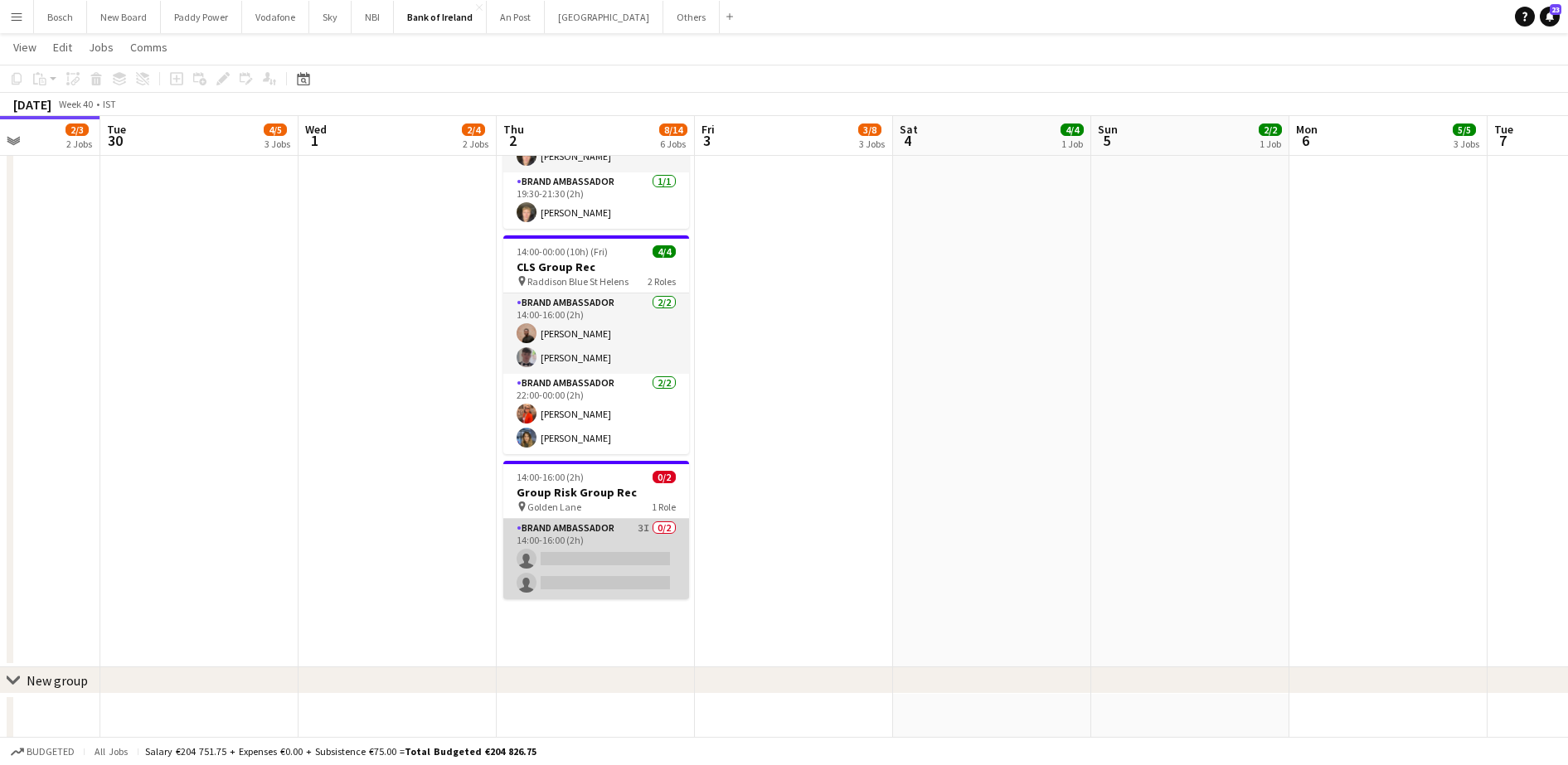
click at [634, 524] on app-card-role "Brand Ambassador 3I 0/2 14:00-16:00 (2h) single-neutral-actions single-neutral-…" at bounding box center [596, 559] width 186 height 80
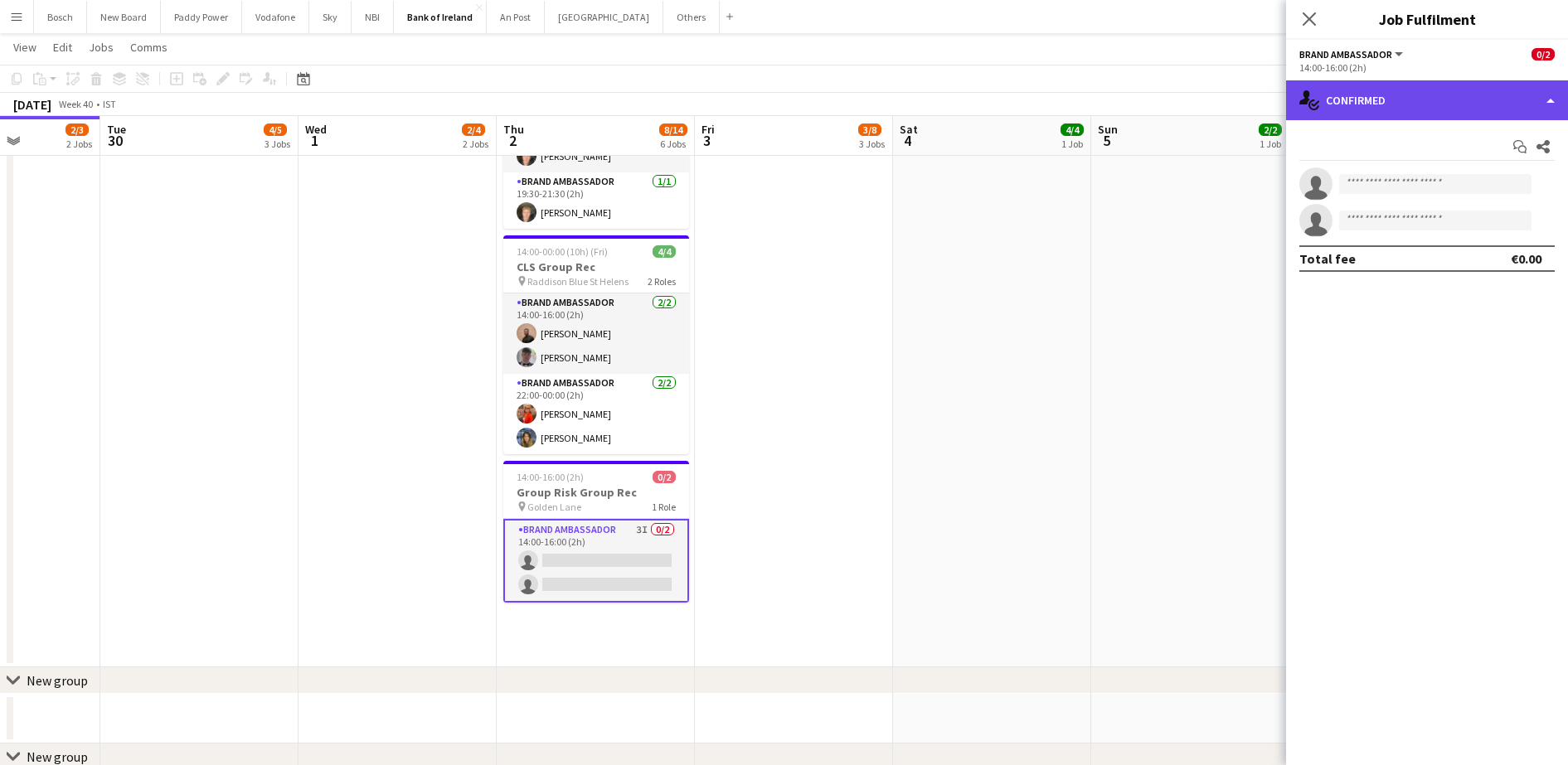
click at [1351, 87] on div "single-neutral-actions-check-2 Confirmed" at bounding box center [1426, 100] width 282 height 40
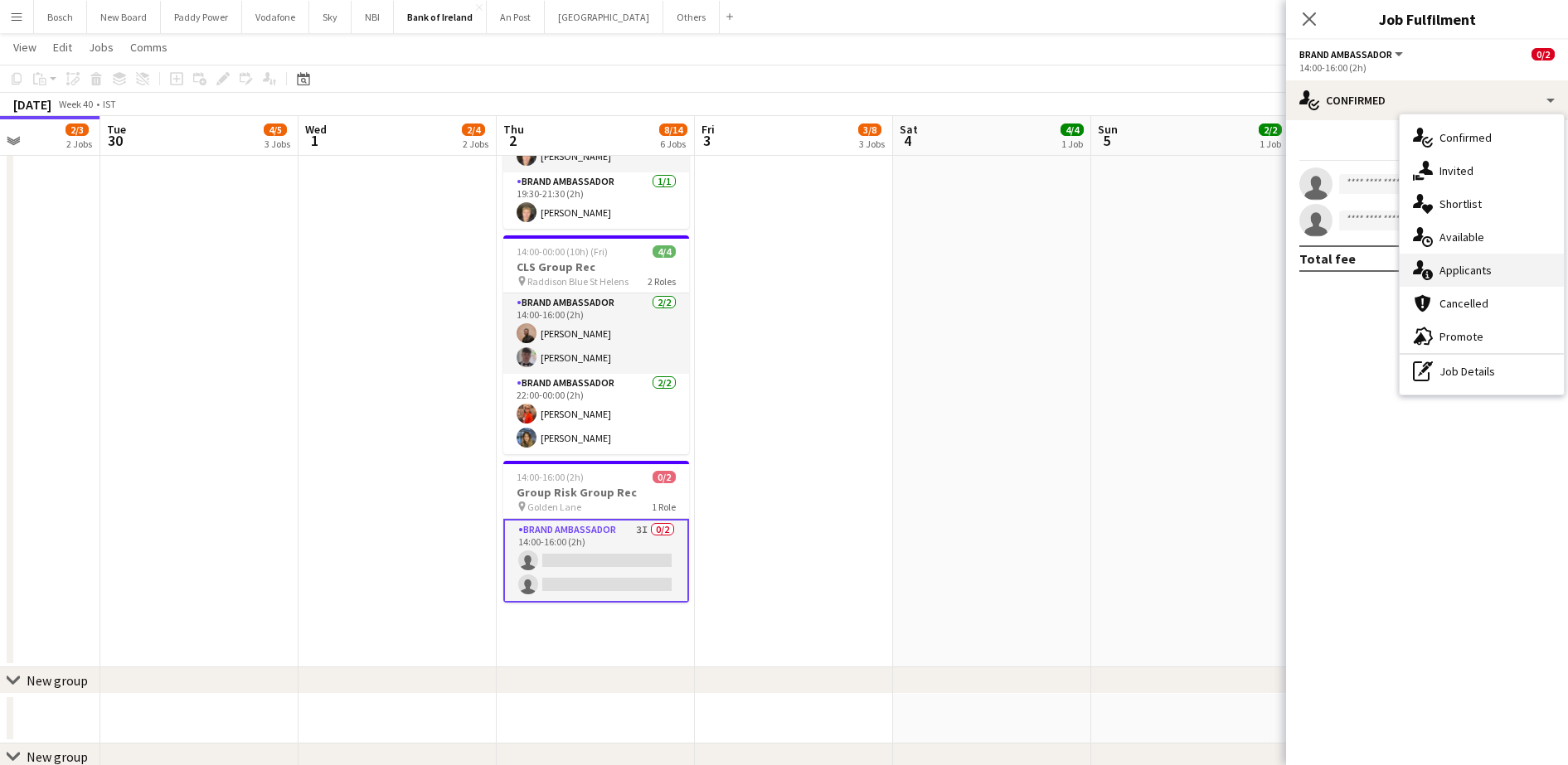
click at [1465, 268] on span "Applicants" at bounding box center [1465, 270] width 52 height 15
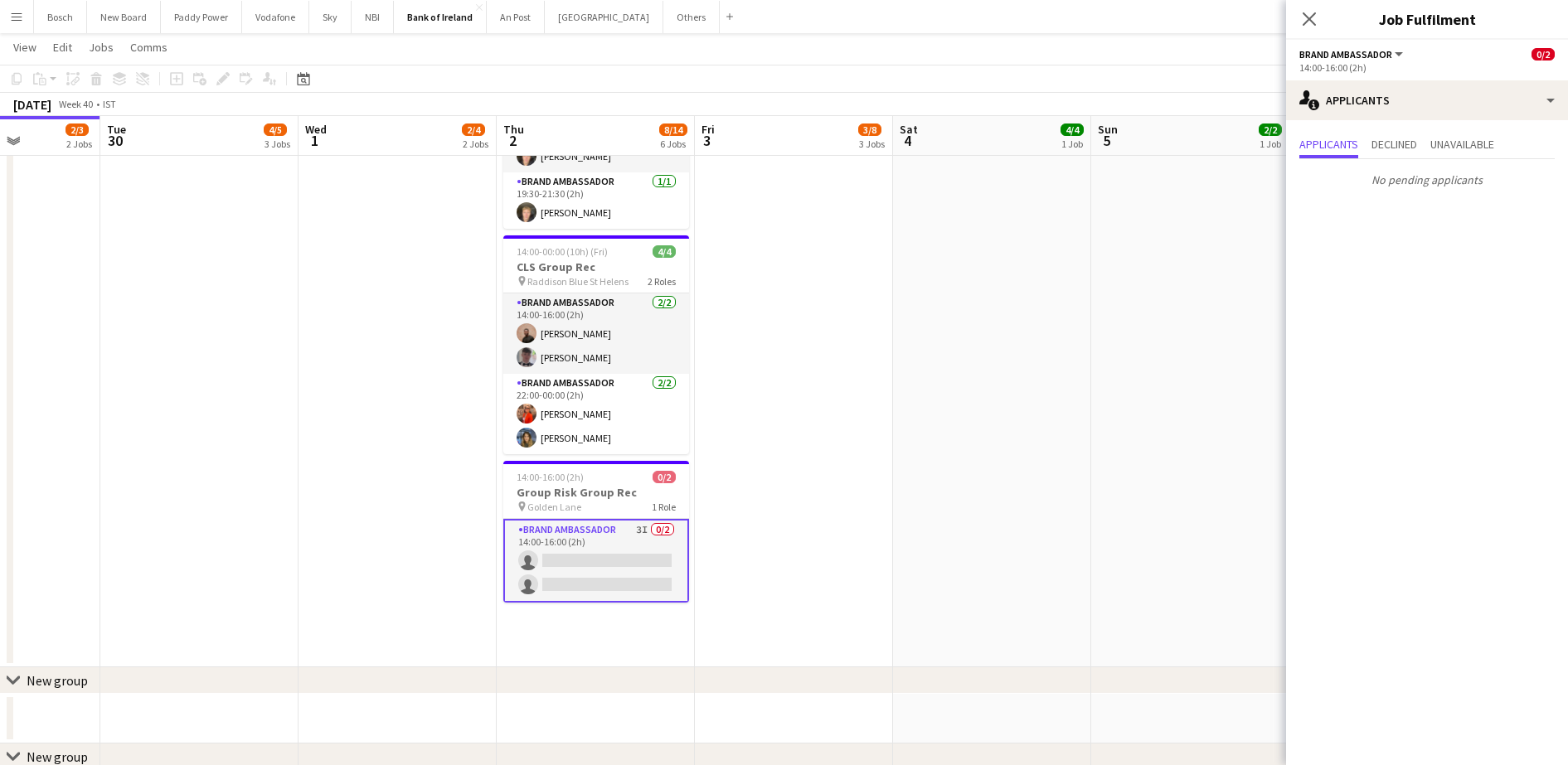
click at [1160, 79] on app-toolbar "Copy Paste Paste Ctrl+V Paste with crew Ctrl+Shift+V Paste linked Job [GEOGRAPH…" at bounding box center [784, 79] width 1568 height 28
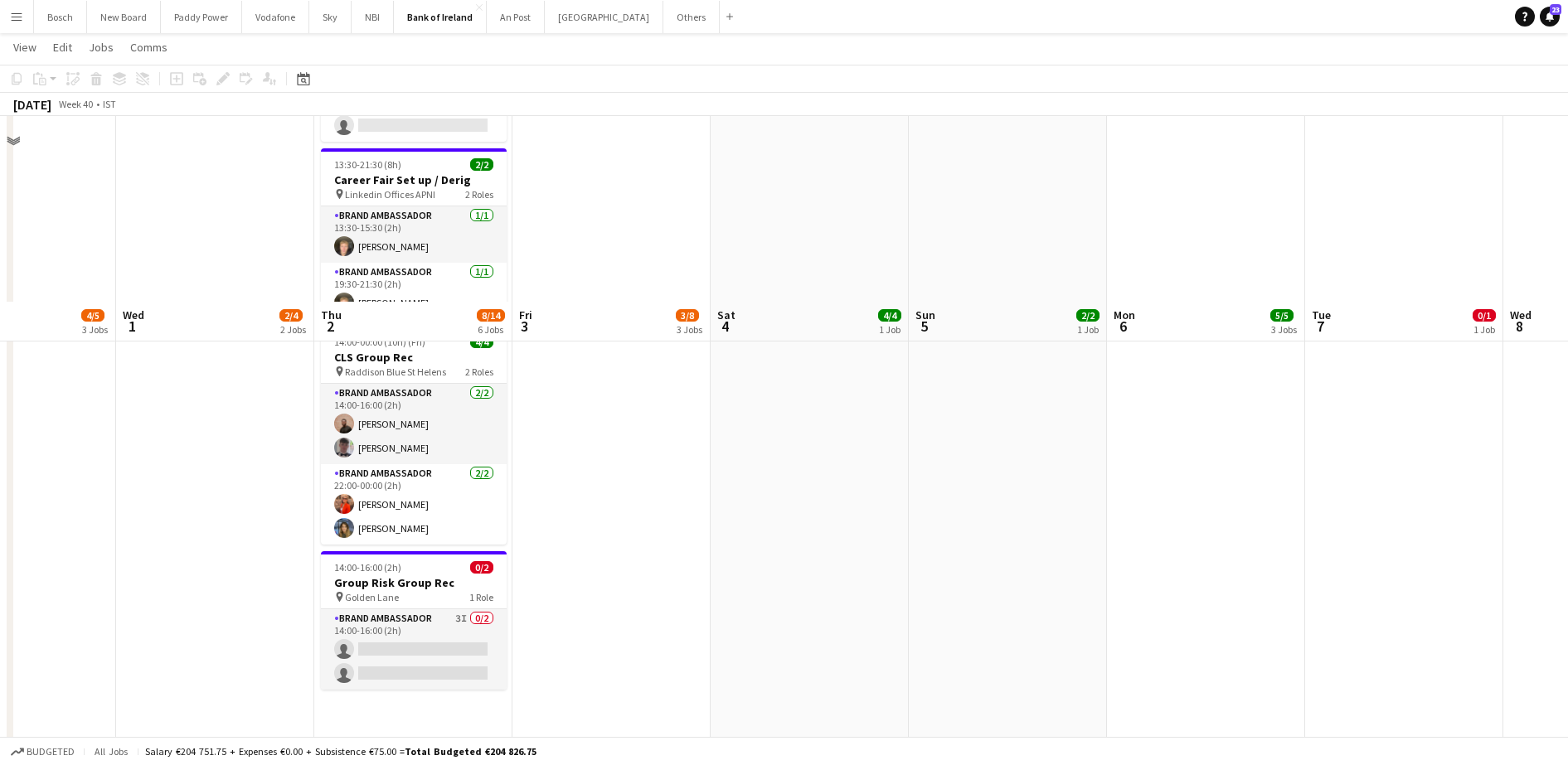
scroll to position [801, 0]
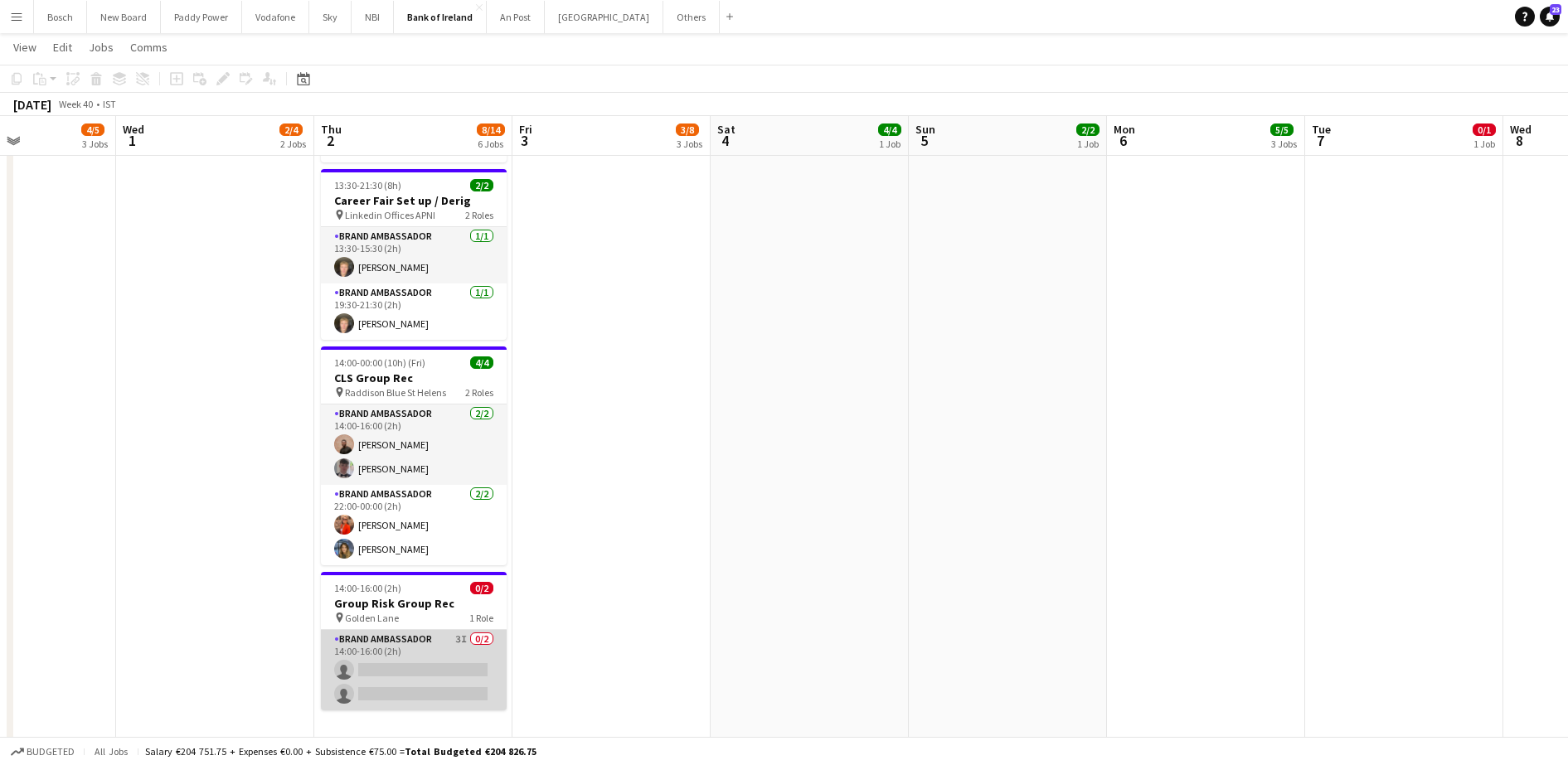
click at [375, 664] on app-card-role "Brand Ambassador 3I 0/2 14:00-16:00 (2h) single-neutral-actions single-neutral-…" at bounding box center [414, 670] width 186 height 80
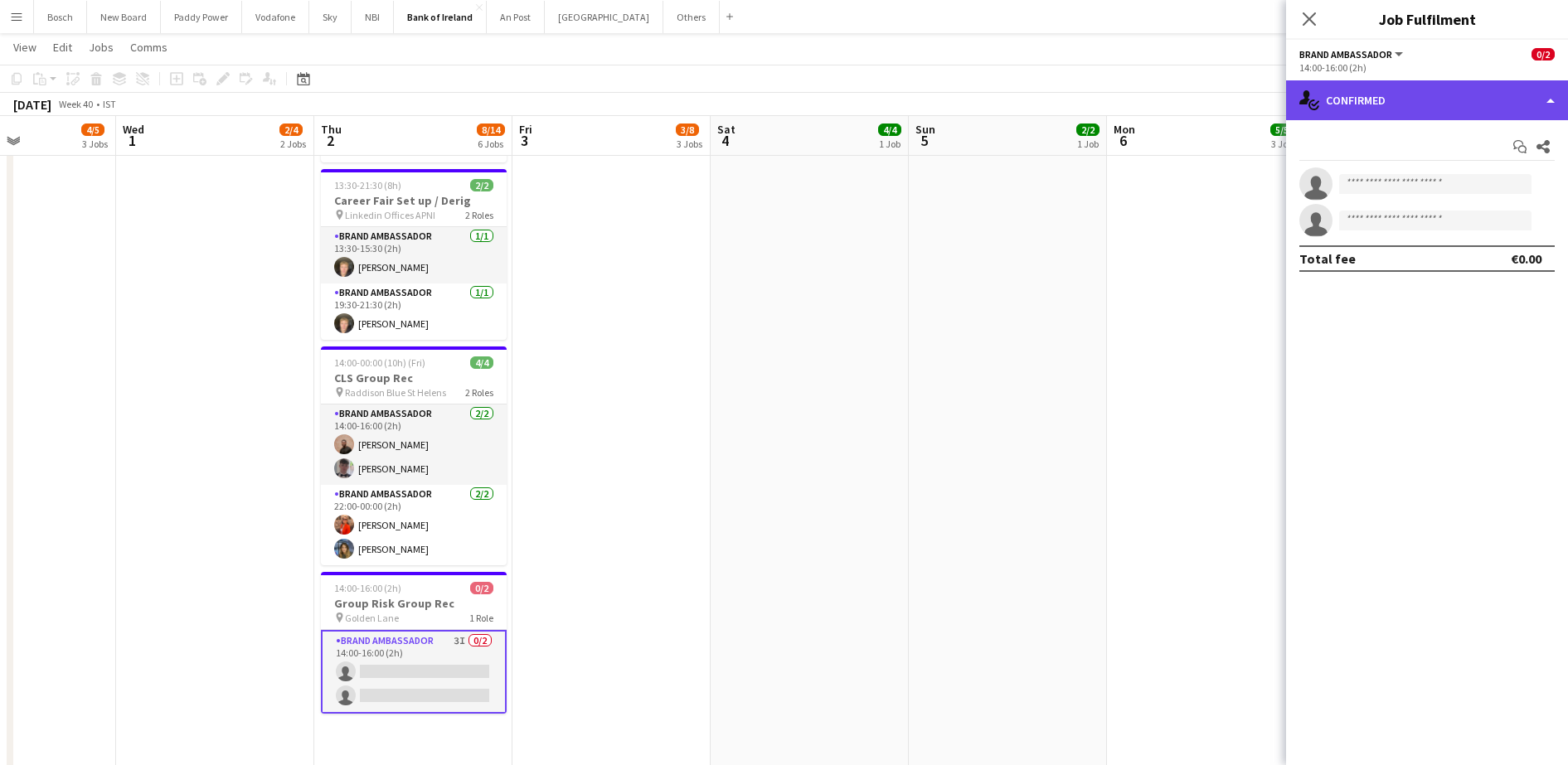
click at [1449, 93] on div "single-neutral-actions-check-2 Confirmed" at bounding box center [1426, 100] width 282 height 40
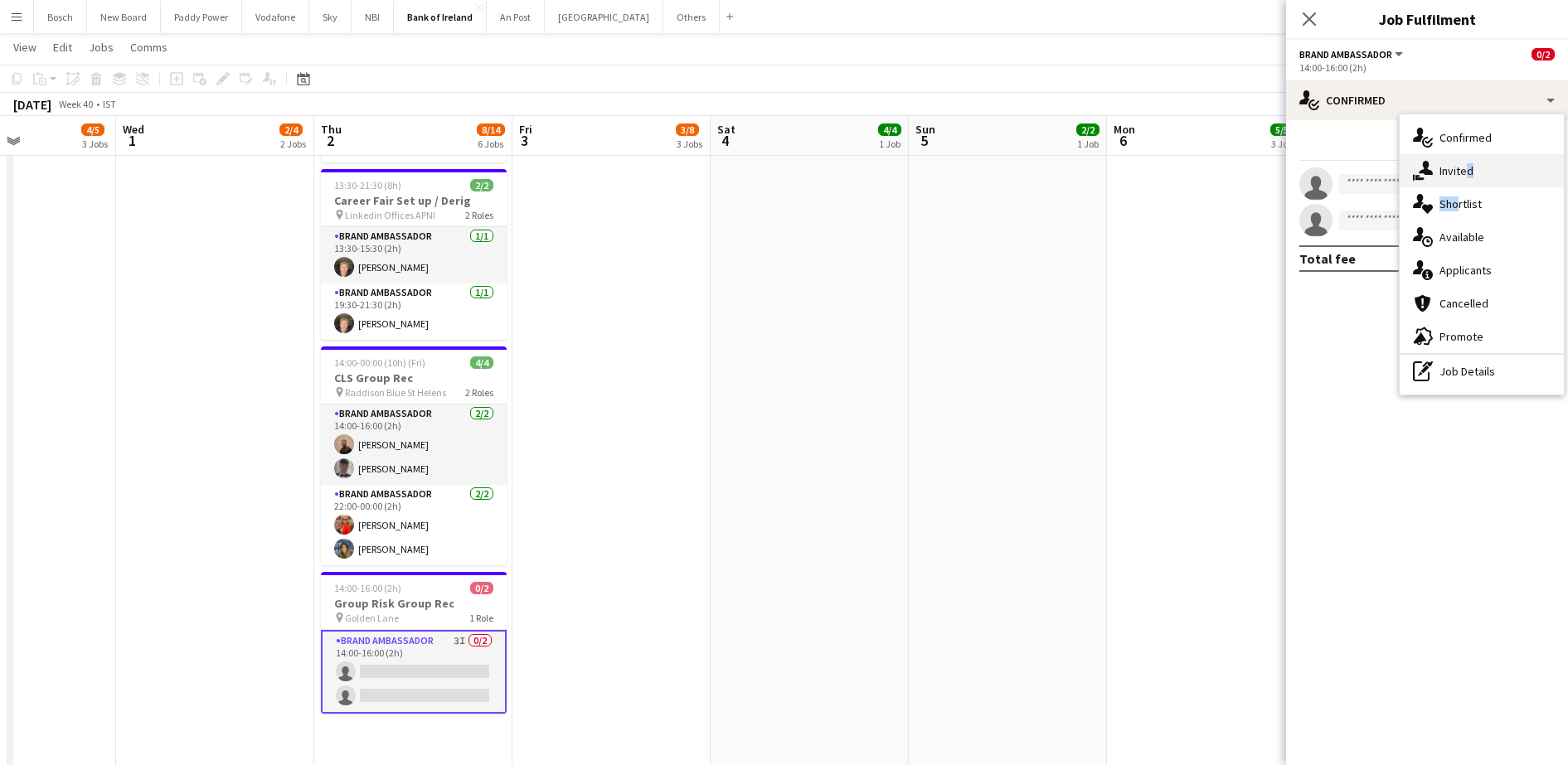
drag, startPoint x: 1452, startPoint y: 191, endPoint x: 1463, endPoint y: 169, distance: 24.6
click at [1463, 169] on div "single-neutral-actions-check-2 Confirmed single-neutral-actions-share-1 Invited…" at bounding box center [1481, 254] width 164 height 280
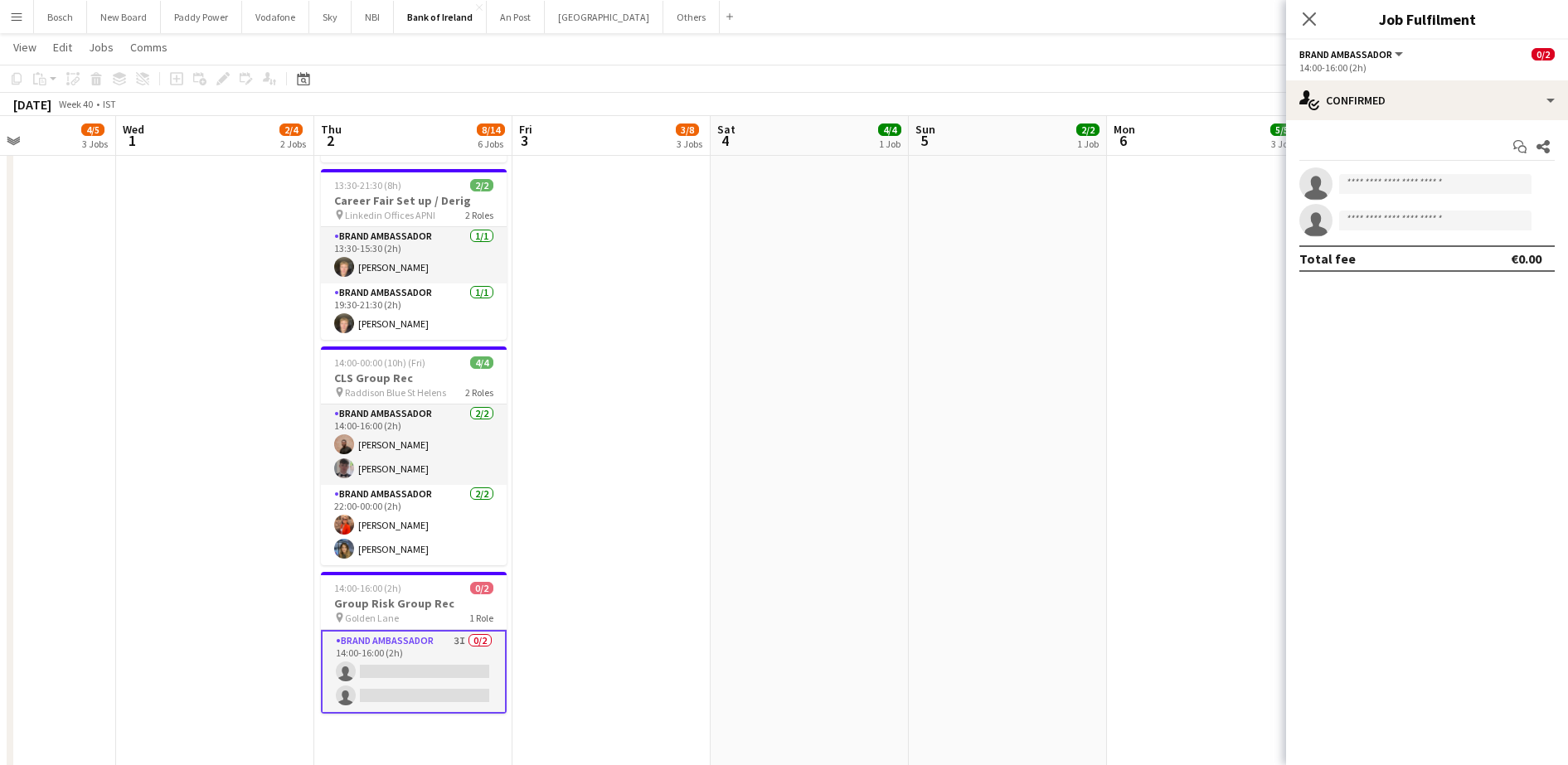
click at [1463, 169] on app-invite-slot "single-neutral-actions" at bounding box center [1426, 184] width 282 height 33
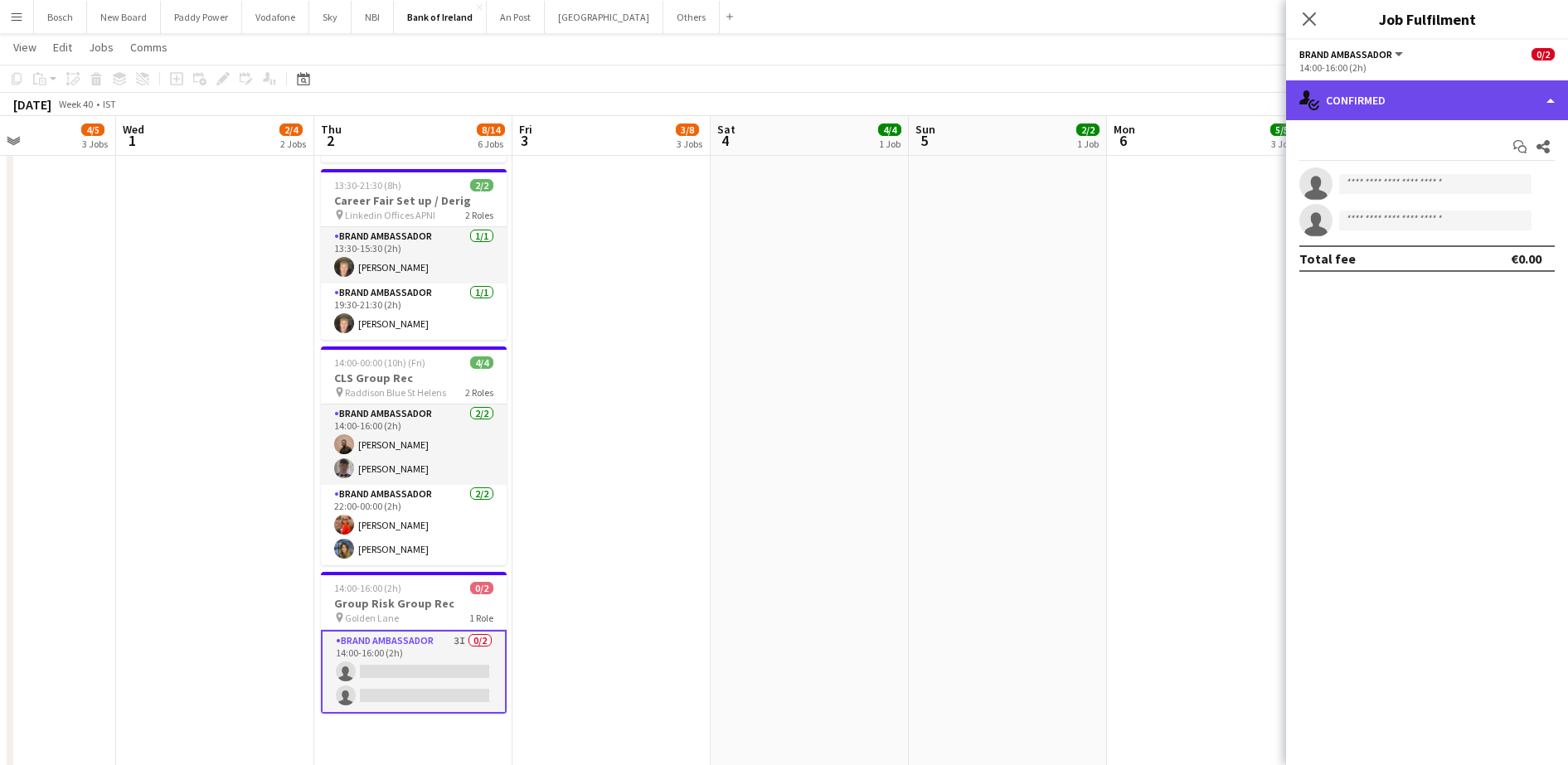
click at [1429, 116] on div "single-neutral-actions-check-2 Confirmed" at bounding box center [1426, 100] width 282 height 40
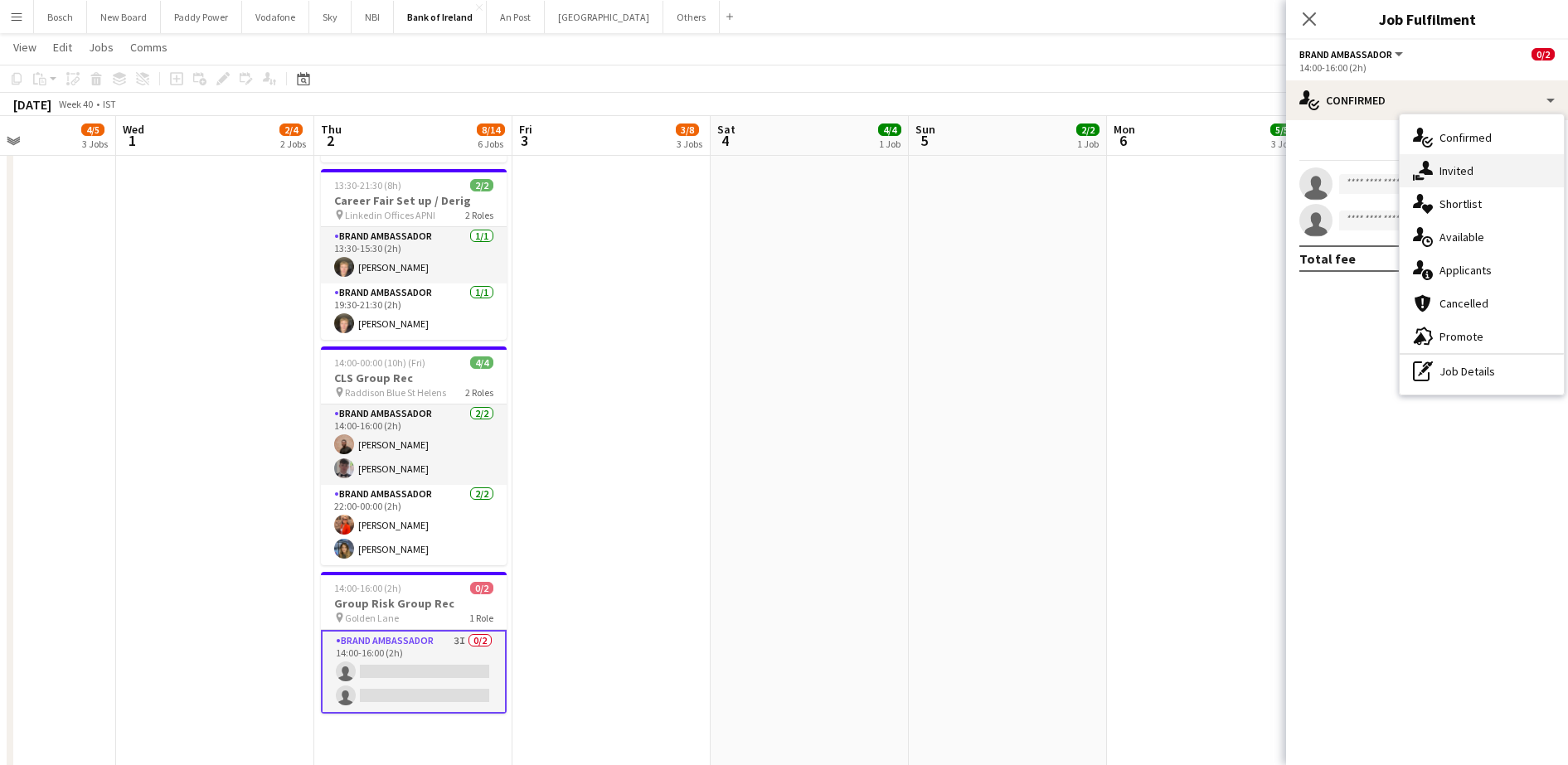
click at [1451, 168] on span "Invited" at bounding box center [1456, 171] width 34 height 15
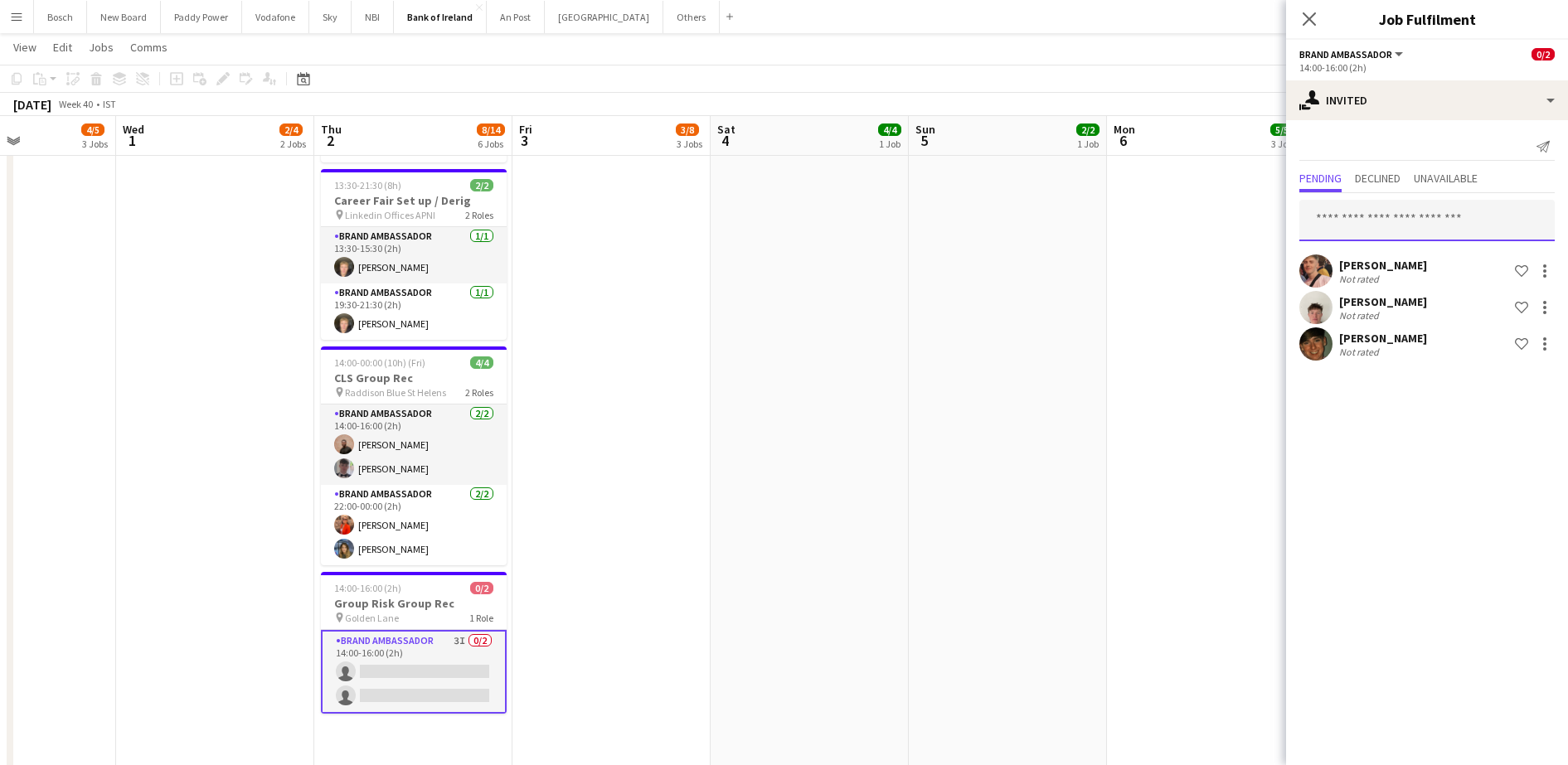
click at [1387, 224] on input "text" at bounding box center [1426, 220] width 255 height 42
type input "**"
click at [1391, 168] on span "Declined" at bounding box center [1377, 179] width 45 height 25
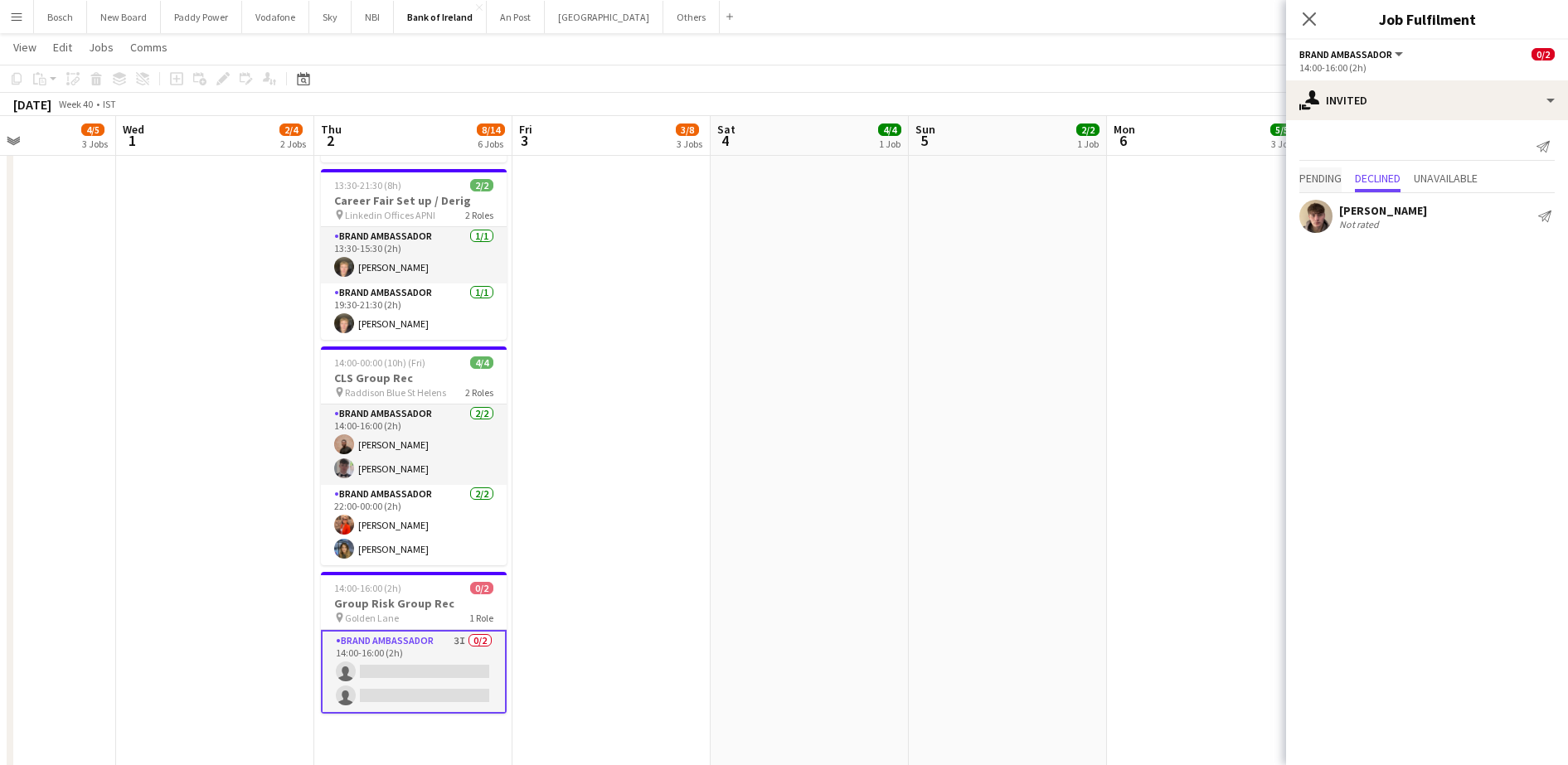
click at [1323, 179] on span "Pending" at bounding box center [1320, 178] width 43 height 12
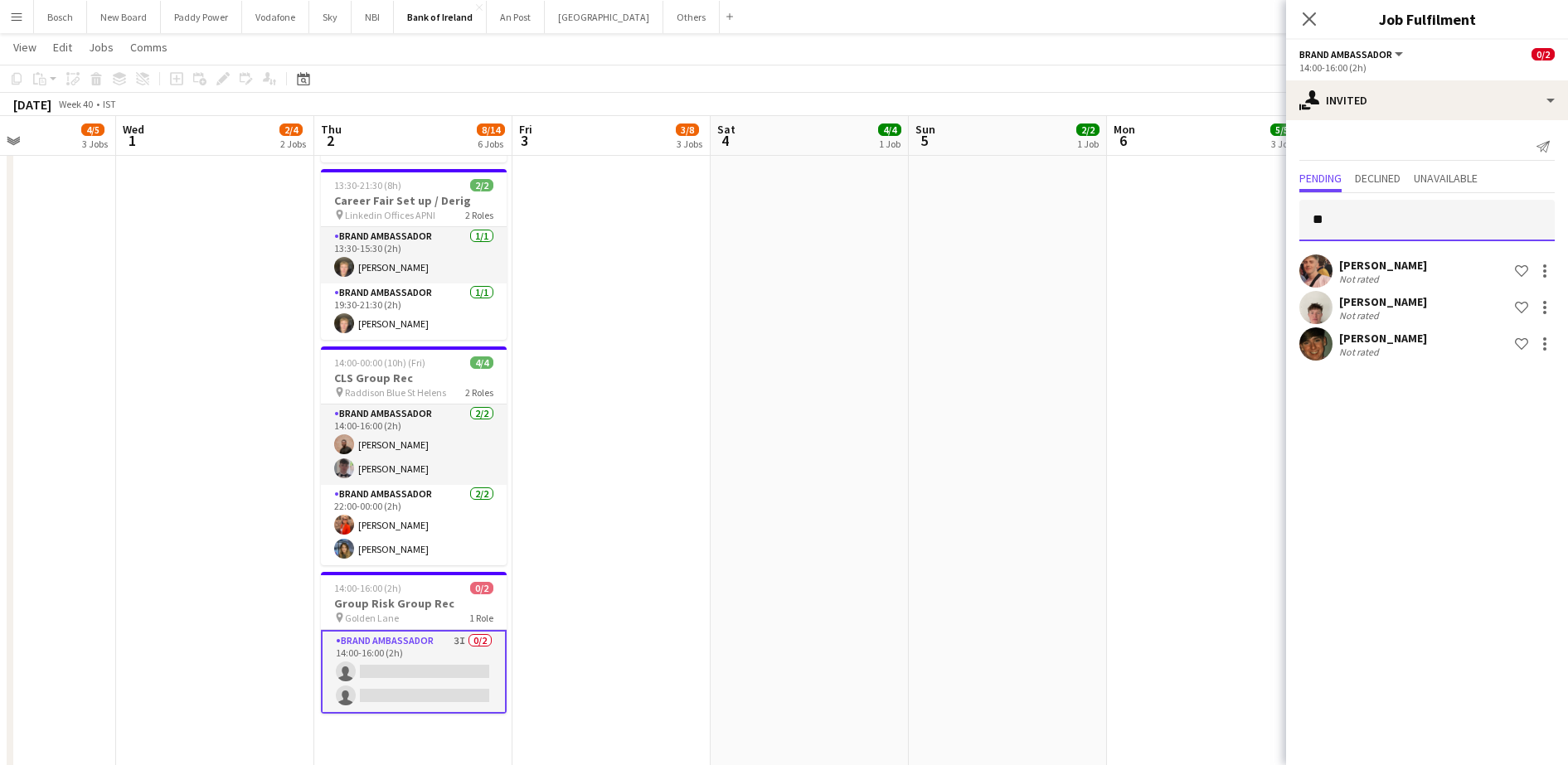
click at [1436, 216] on input "**" at bounding box center [1426, 220] width 255 height 42
type input "*"
click at [1549, 263] on div at bounding box center [1545, 271] width 20 height 20
click at [1520, 332] on button "Send notification" at bounding box center [1492, 341] width 124 height 40
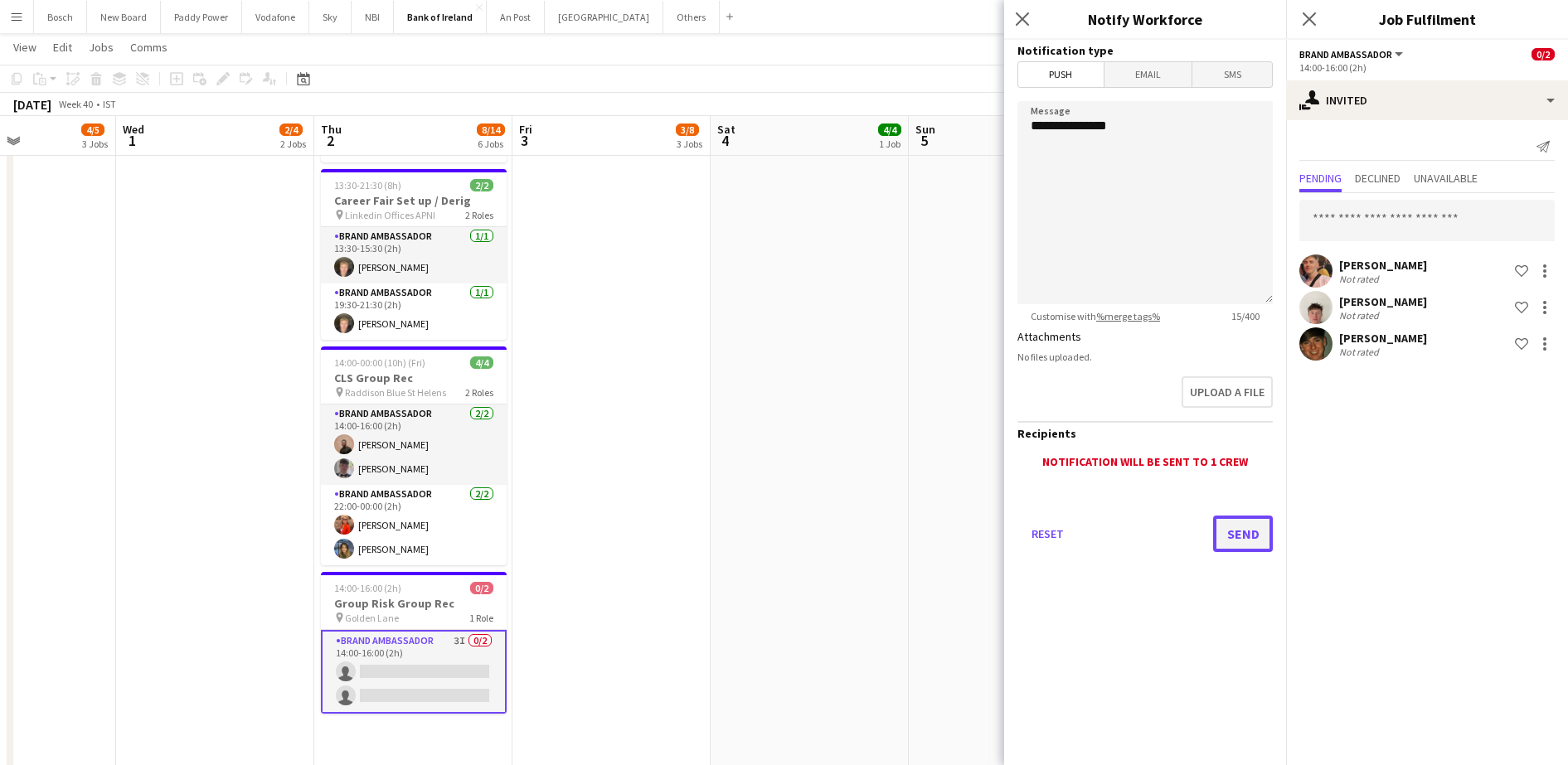
click at [1262, 528] on button "Send" at bounding box center [1242, 533] width 60 height 36
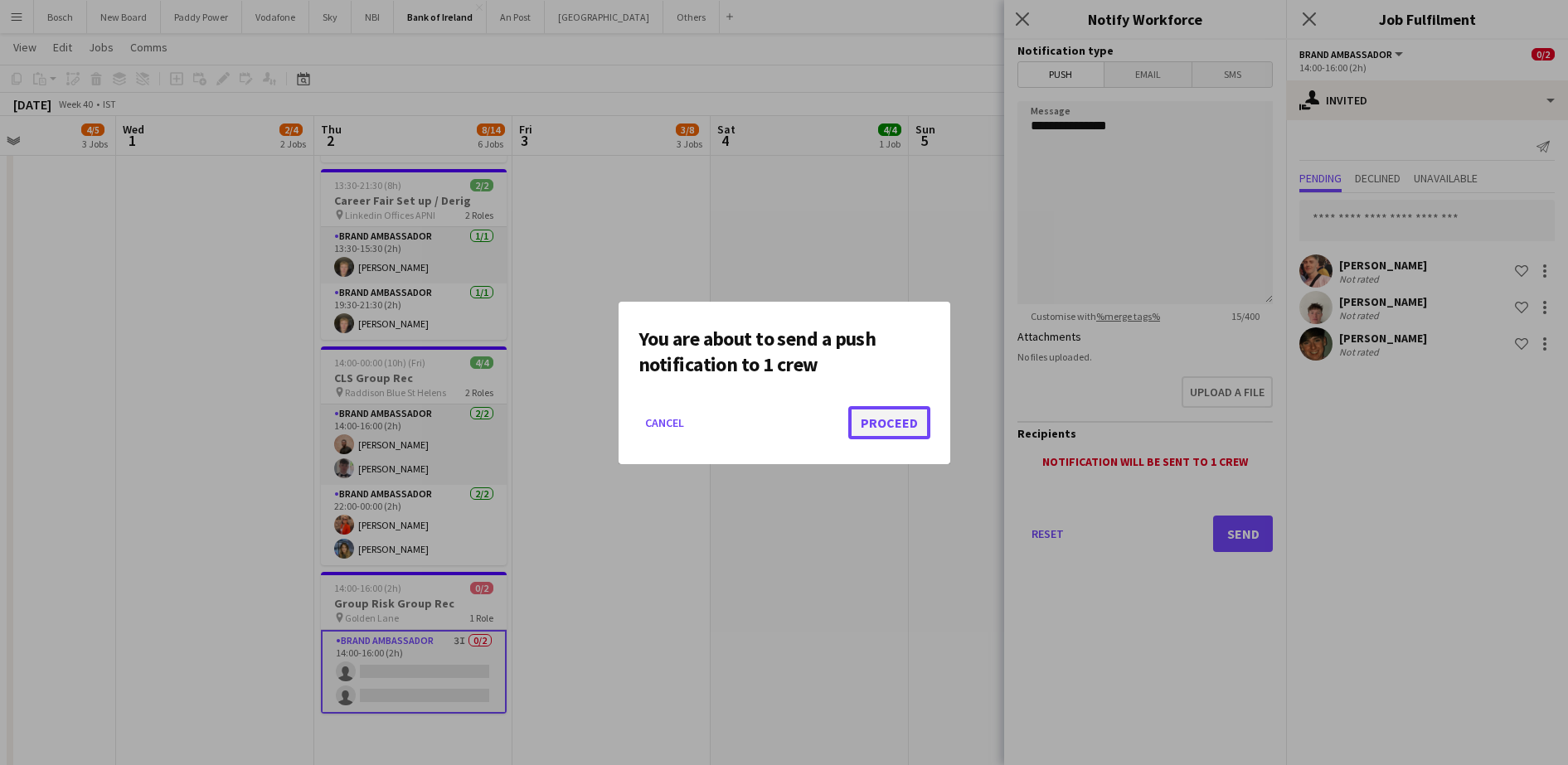
click at [888, 426] on button "Proceed" at bounding box center [889, 423] width 82 height 33
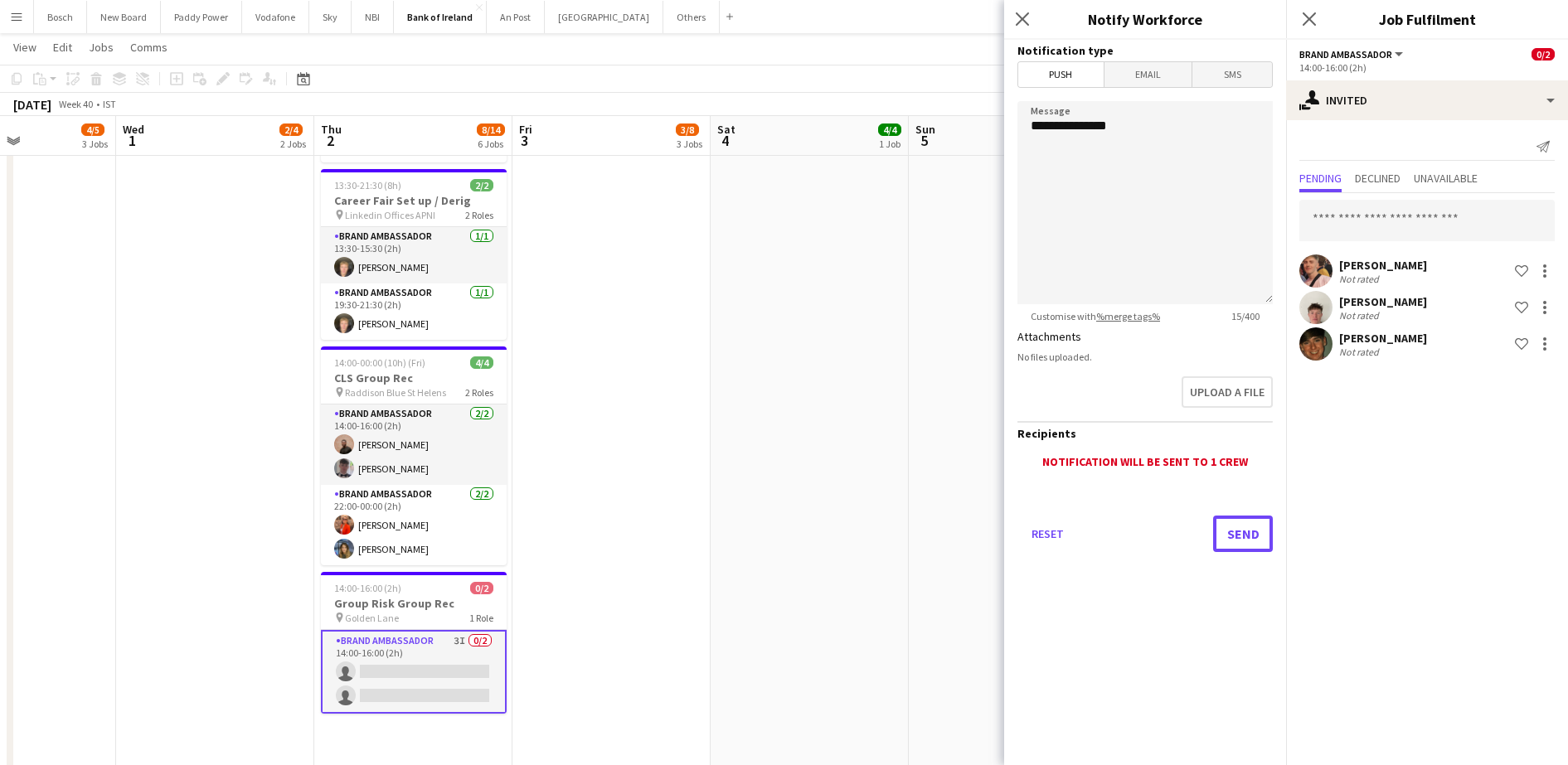
scroll to position [801, 0]
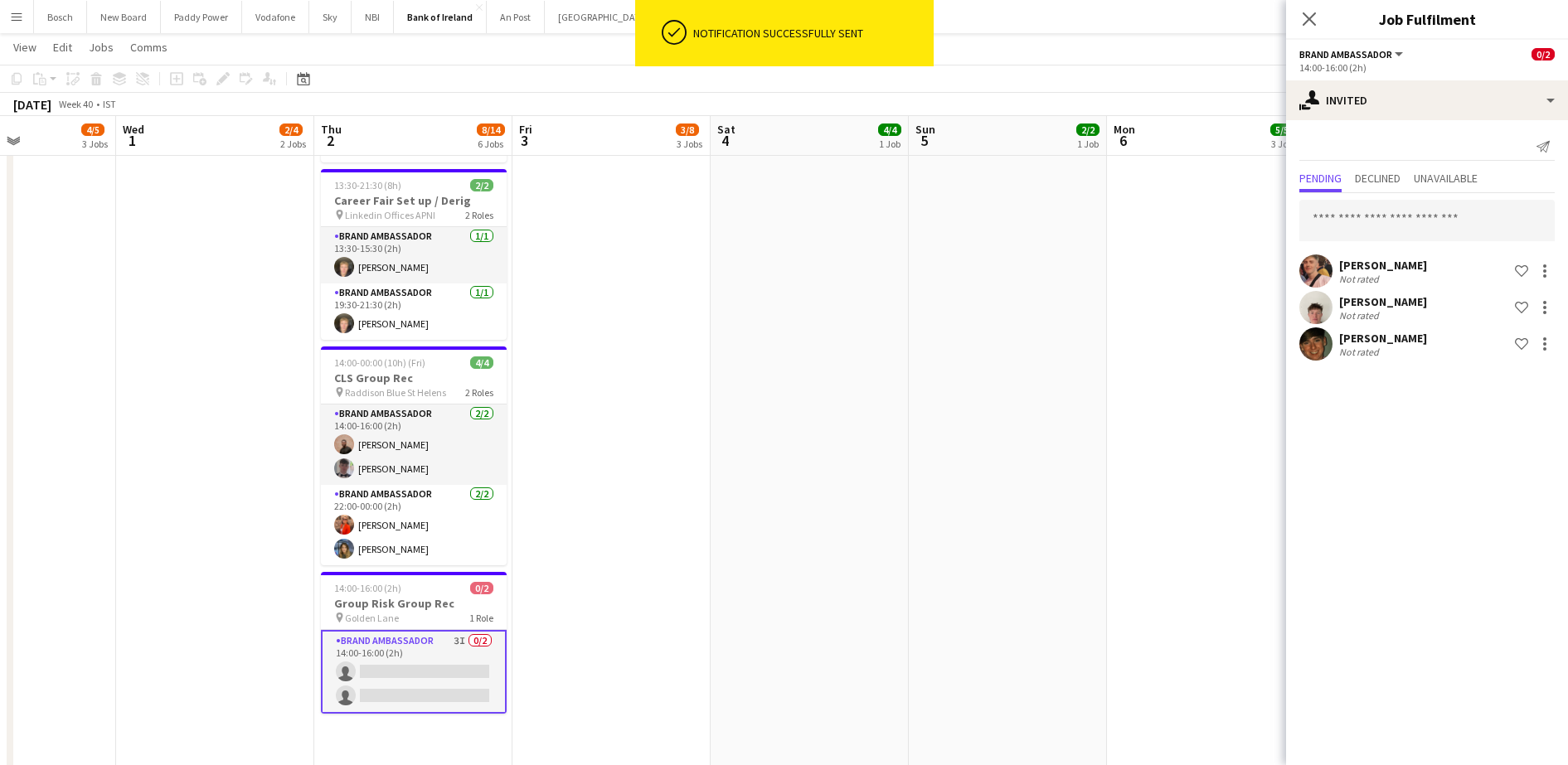
click at [1549, 331] on div "[PERSON_NAME] Not rated Shortlist crew" at bounding box center [1426, 344] width 282 height 33
click at [1547, 344] on div at bounding box center [1545, 344] width 20 height 20
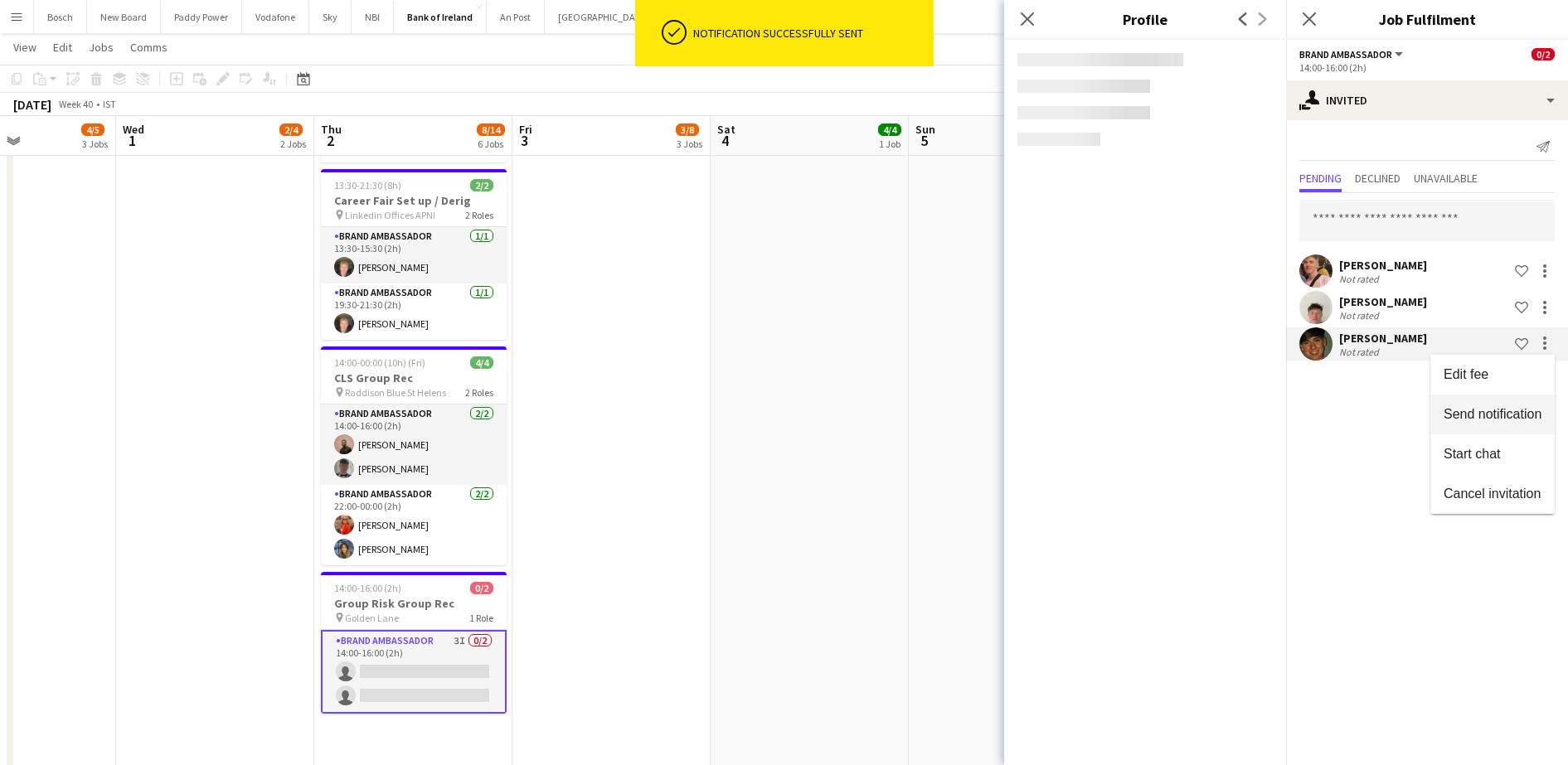
click at [1481, 407] on span "Send notification" at bounding box center [1492, 413] width 98 height 14
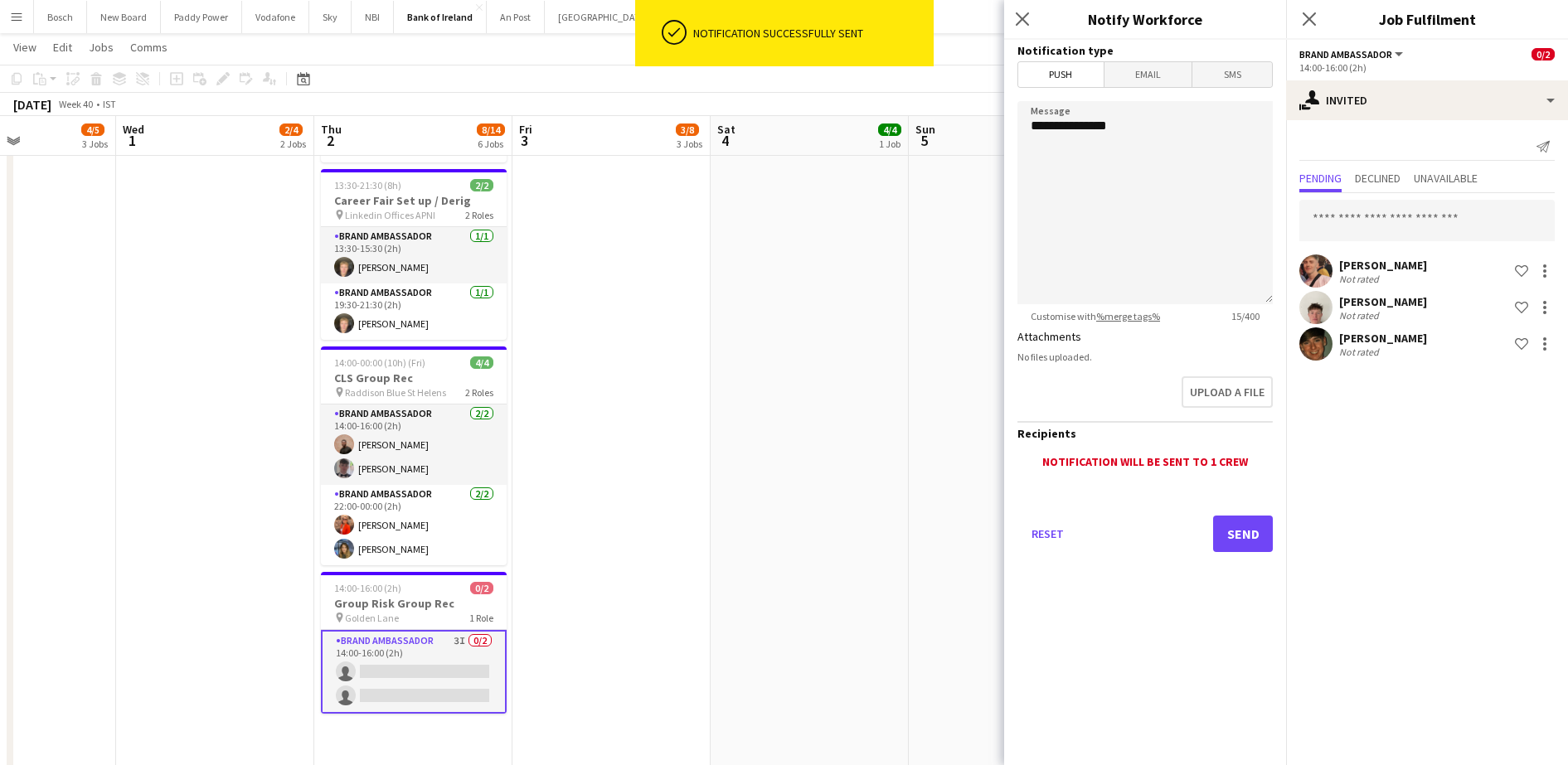
click at [1236, 513] on div "Reset Send" at bounding box center [1145, 540] width 255 height 116
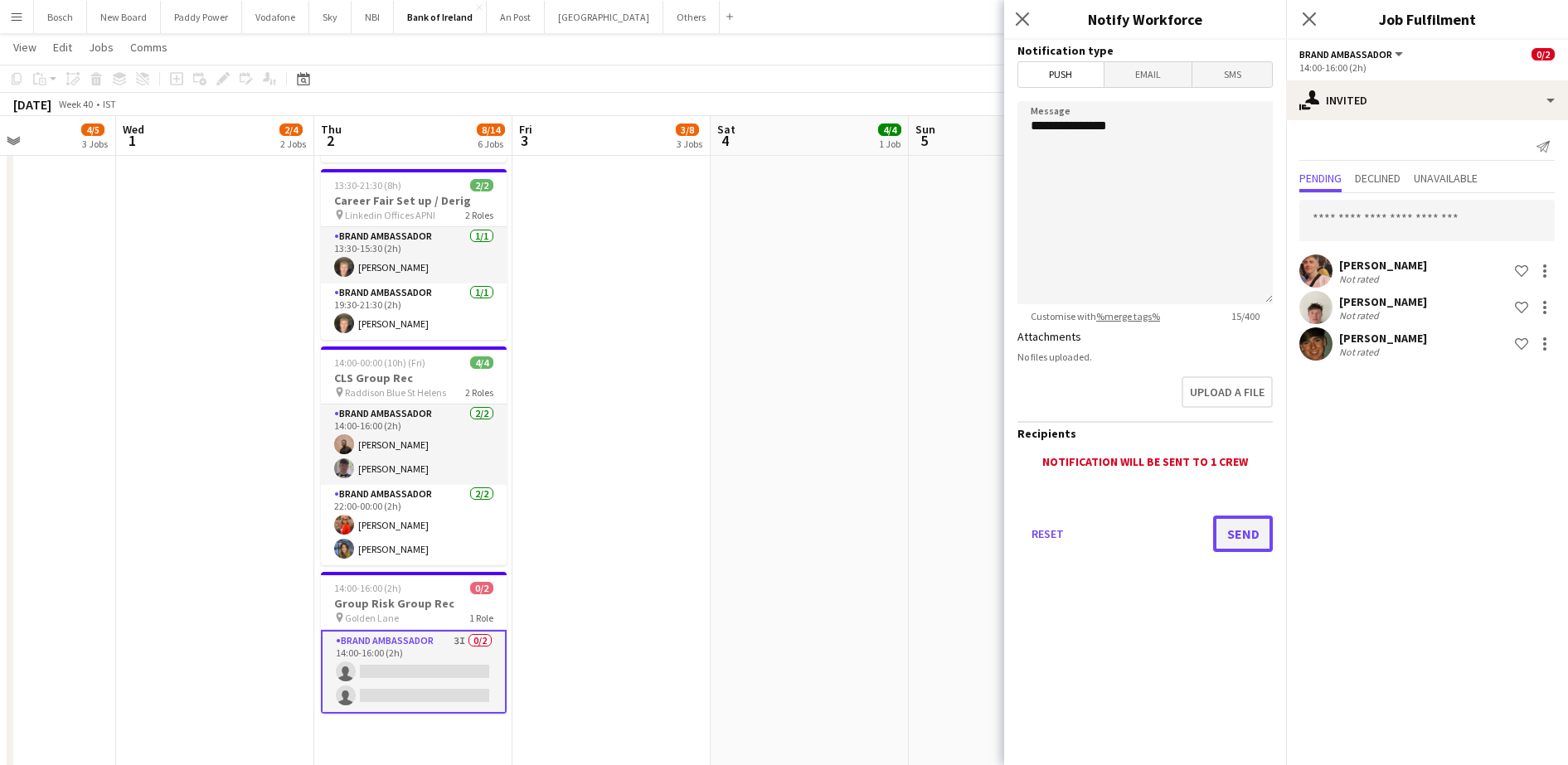
click at [1239, 536] on button "Send" at bounding box center [1242, 533] width 60 height 36
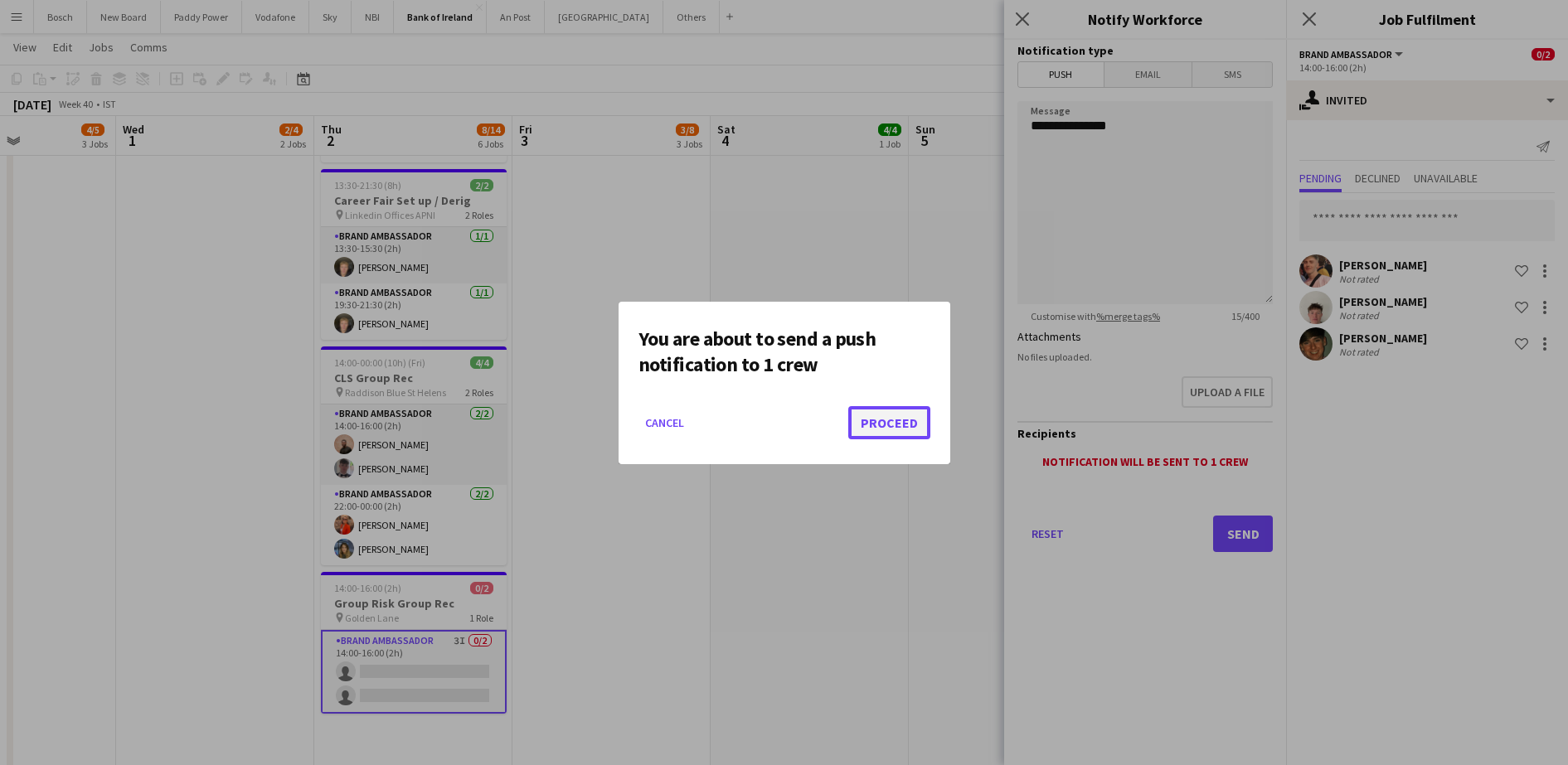
click at [891, 419] on button "Proceed" at bounding box center [889, 423] width 82 height 33
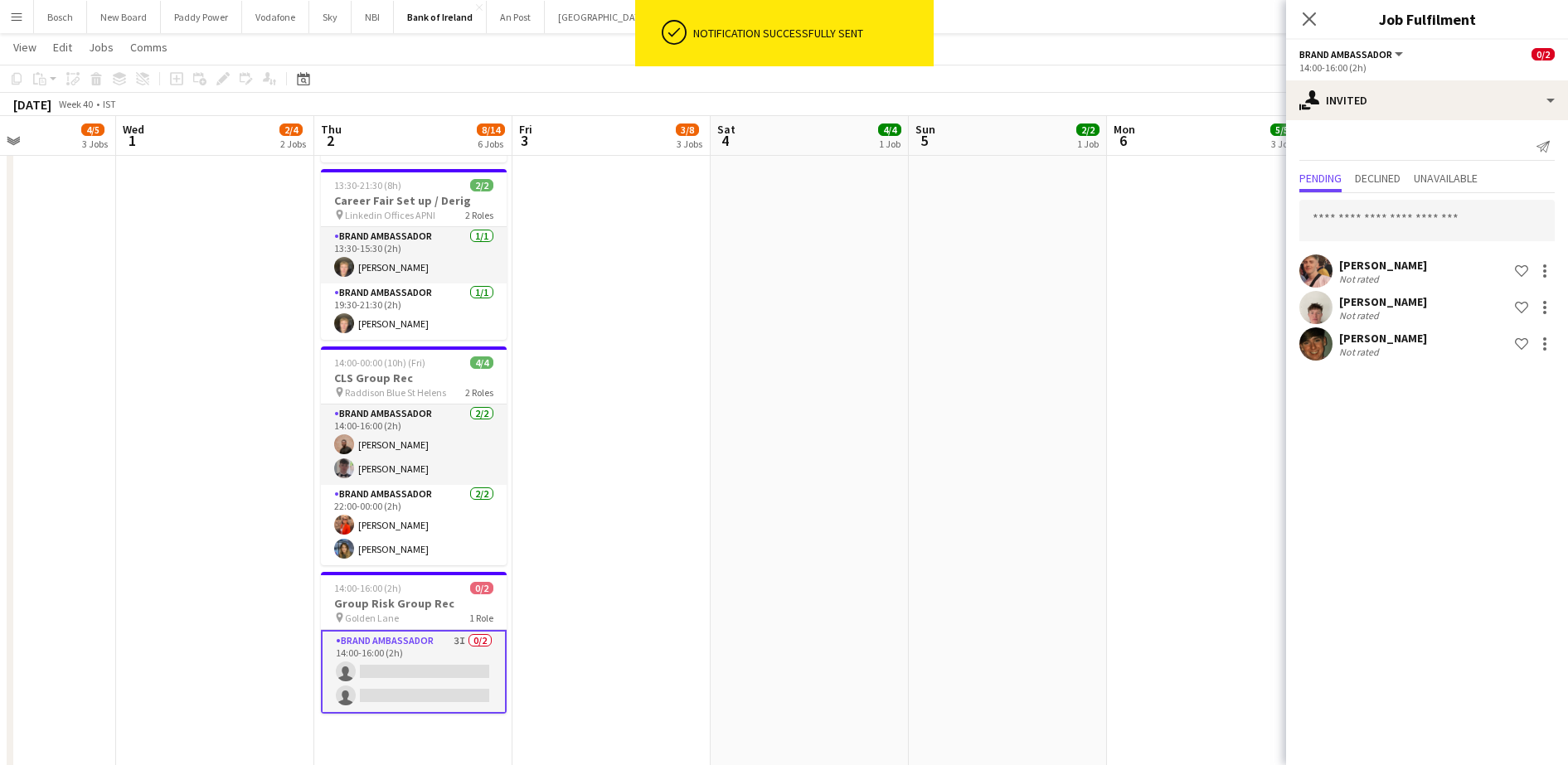
click at [1056, 68] on app-toolbar "Copy Paste Paste Ctrl+V Paste with crew Ctrl+Shift+V Paste linked Job [GEOGRAPH…" at bounding box center [784, 79] width 1568 height 28
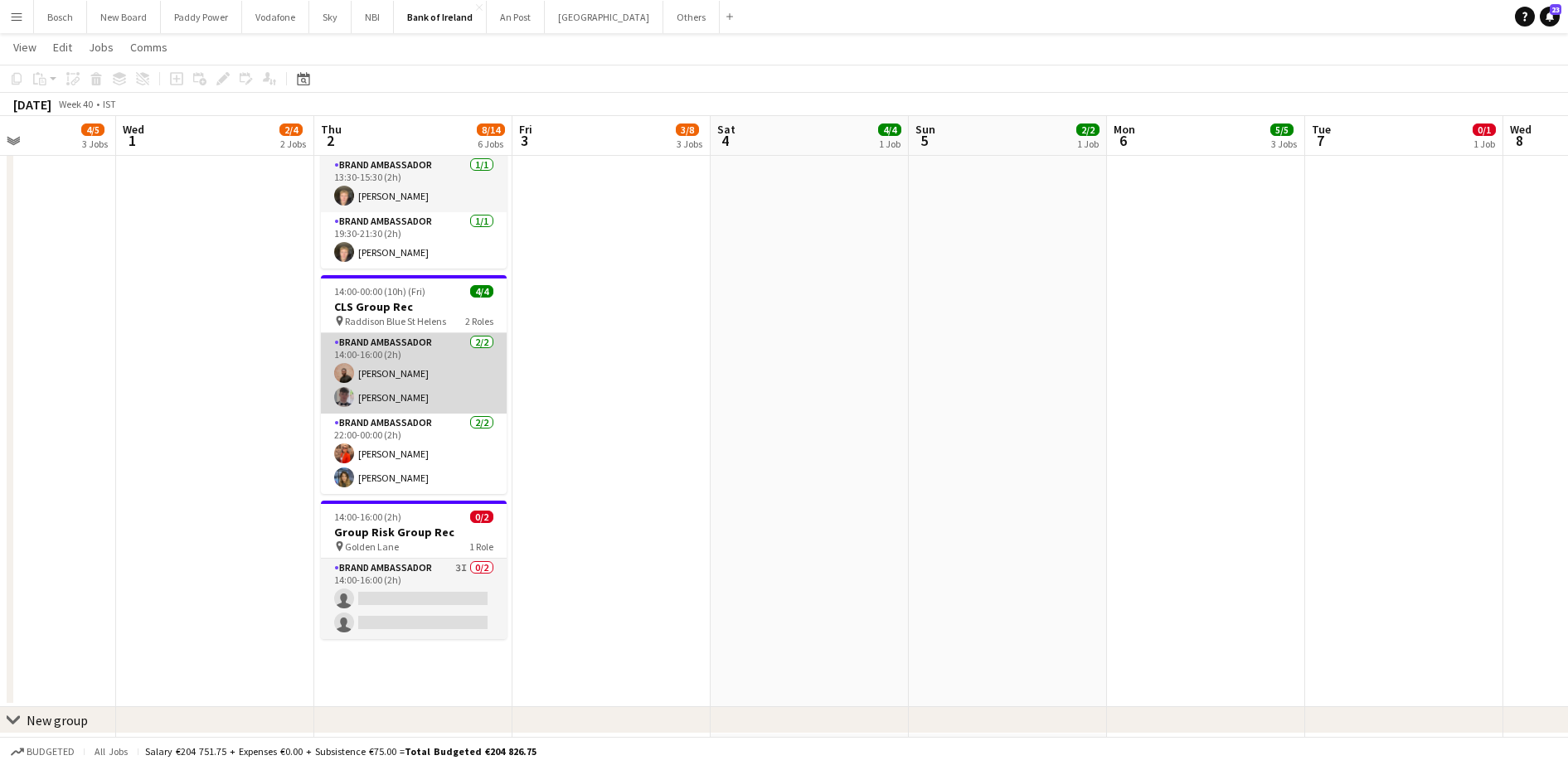
scroll to position [0, 479]
click at [451, 360] on app-card-role "Brand Ambassador [DATE] 14:00-16:00 (2h) [PERSON_NAME] [PERSON_NAME]" at bounding box center [413, 373] width 186 height 80
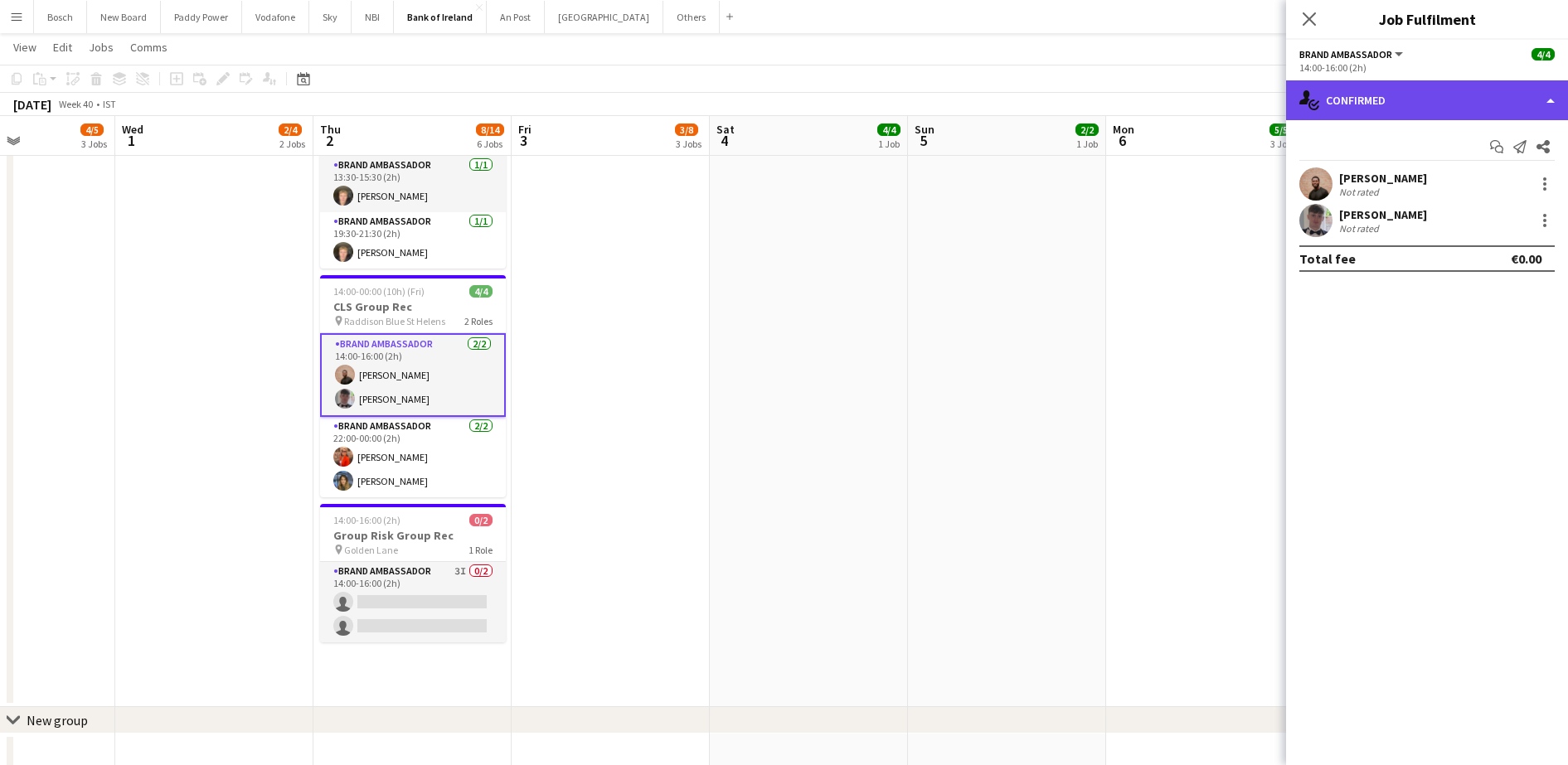
click at [1366, 90] on div "single-neutral-actions-check-2 Confirmed" at bounding box center [1426, 100] width 282 height 40
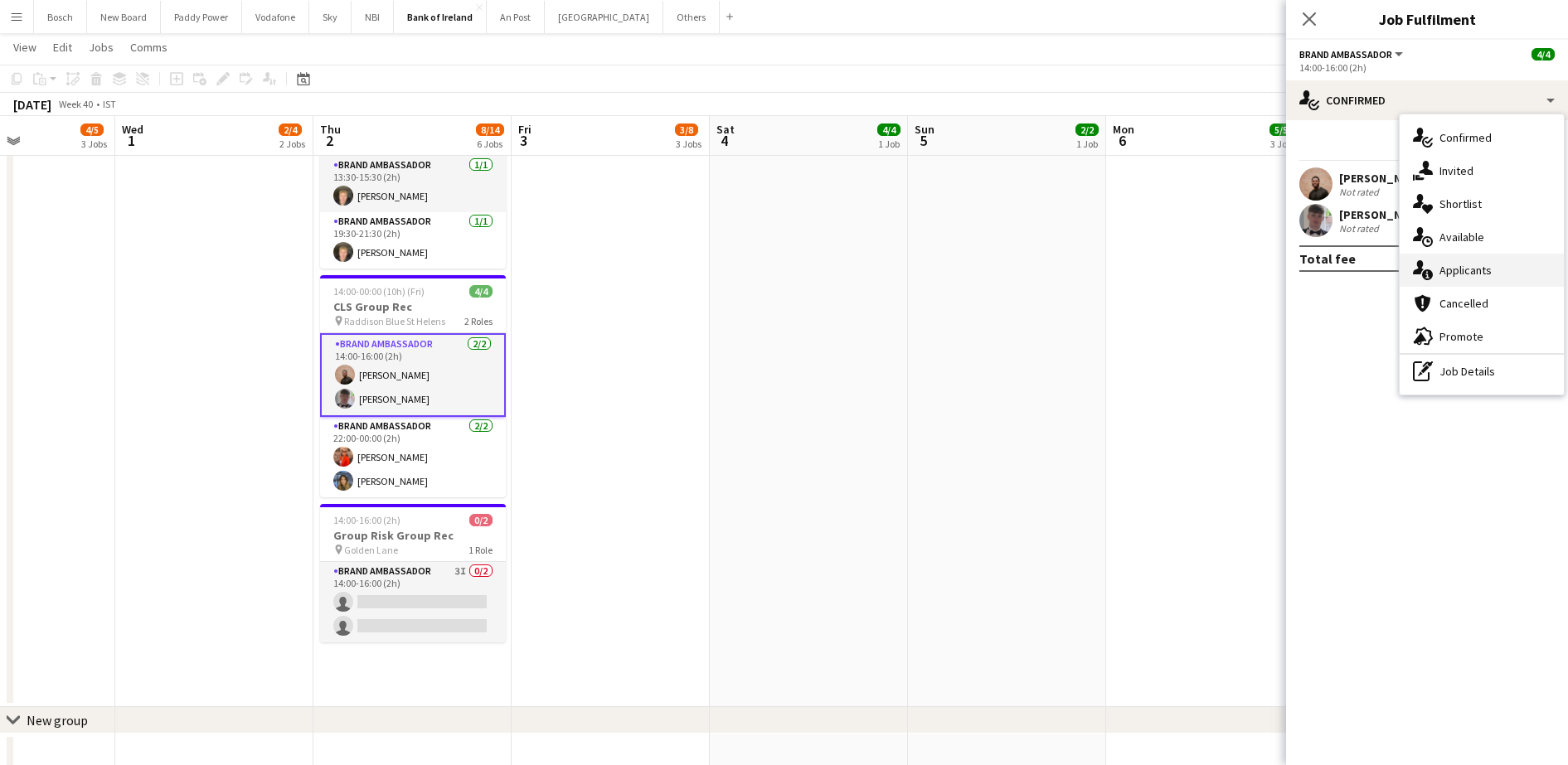
click at [1502, 284] on div "single-neutral-actions-information Applicants" at bounding box center [1481, 270] width 164 height 33
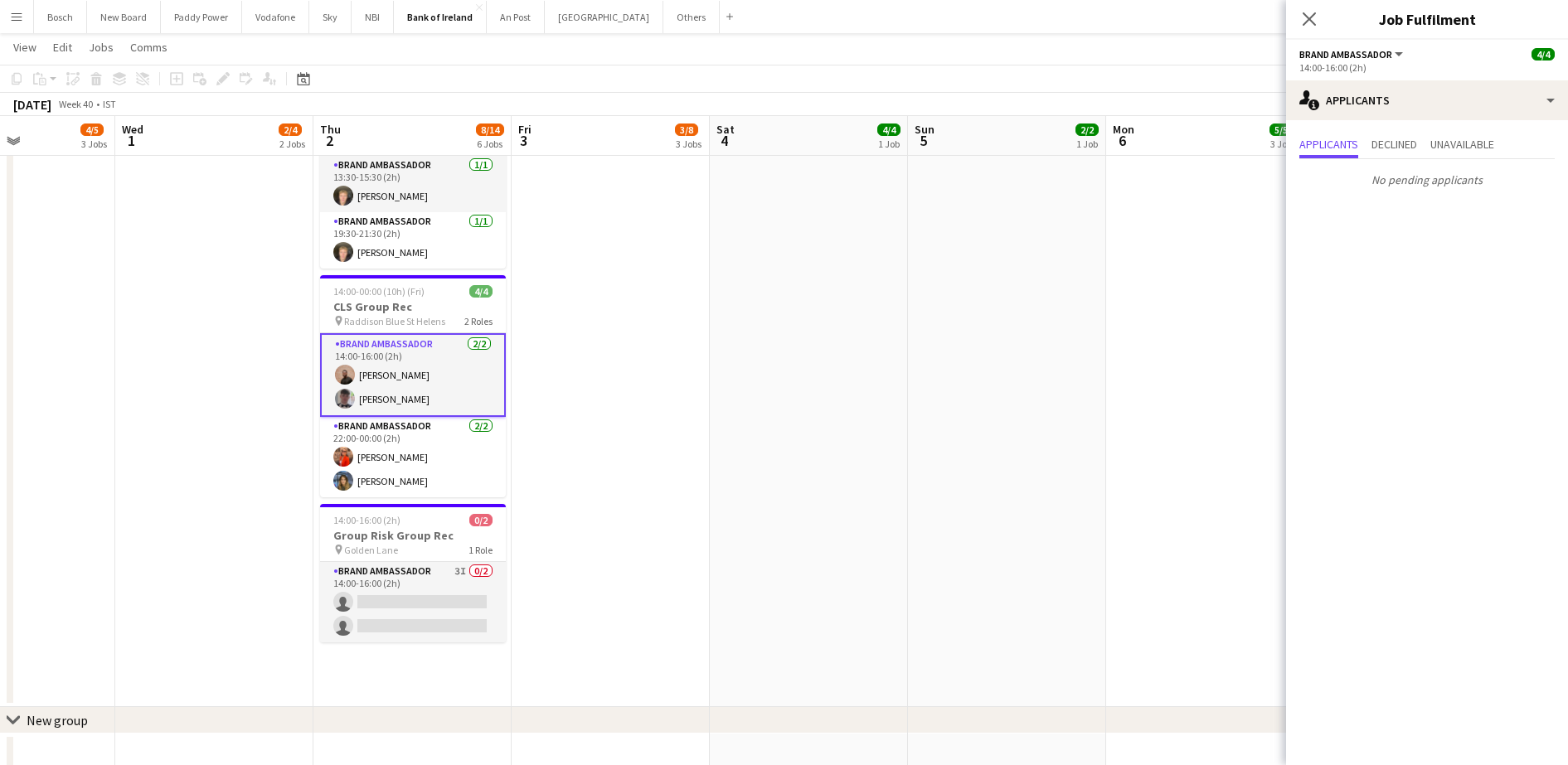
click at [1052, 60] on app-page-menu "View Day view expanded Day view collapsed Month view Date picker Jump to [DATE]…" at bounding box center [784, 49] width 1568 height 31
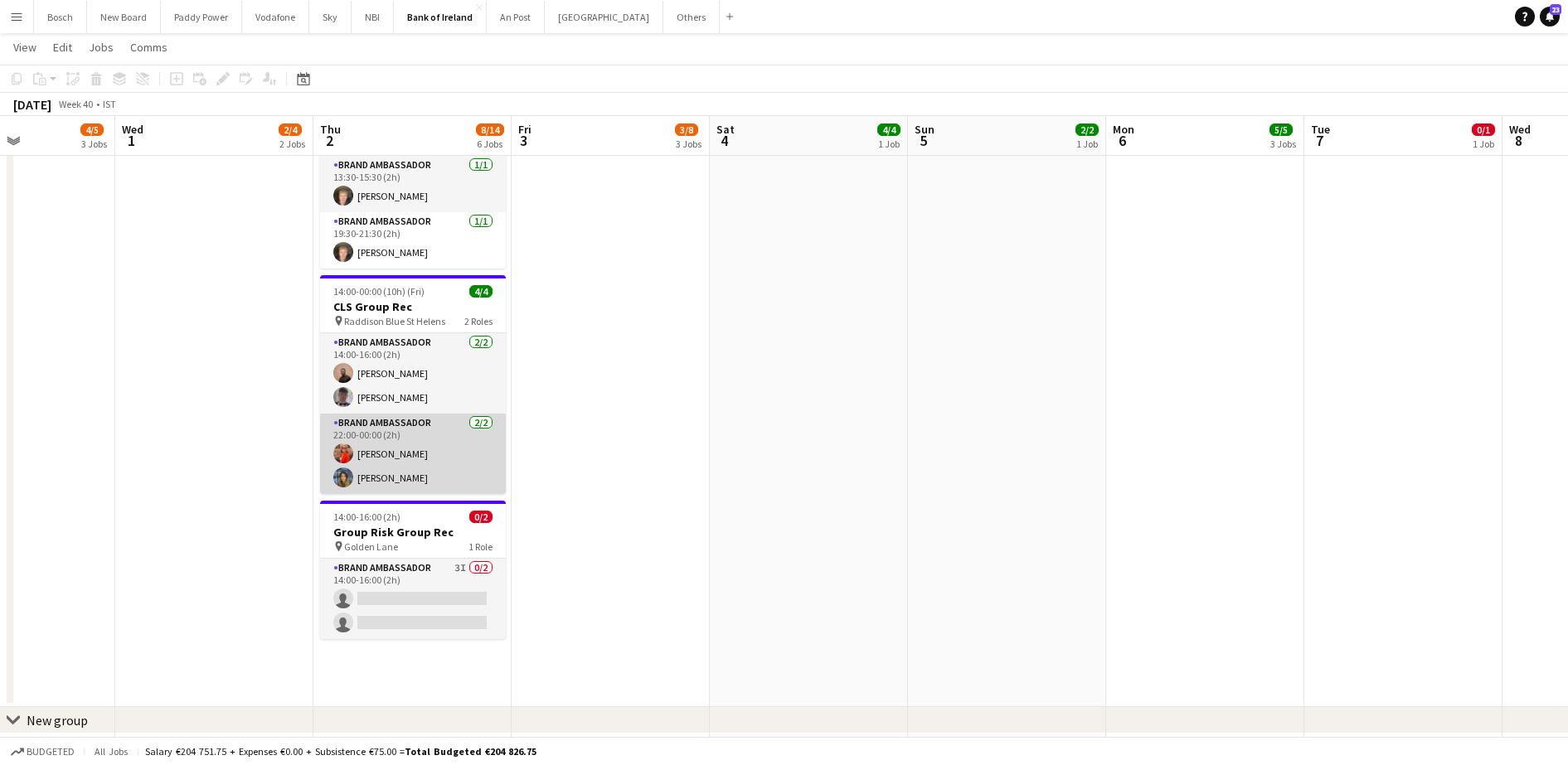
click at [370, 433] on app-card-role "Brand Ambassador [DATE] 22:00-00:00 (2h) [PERSON_NAME]" at bounding box center [413, 453] width 186 height 80
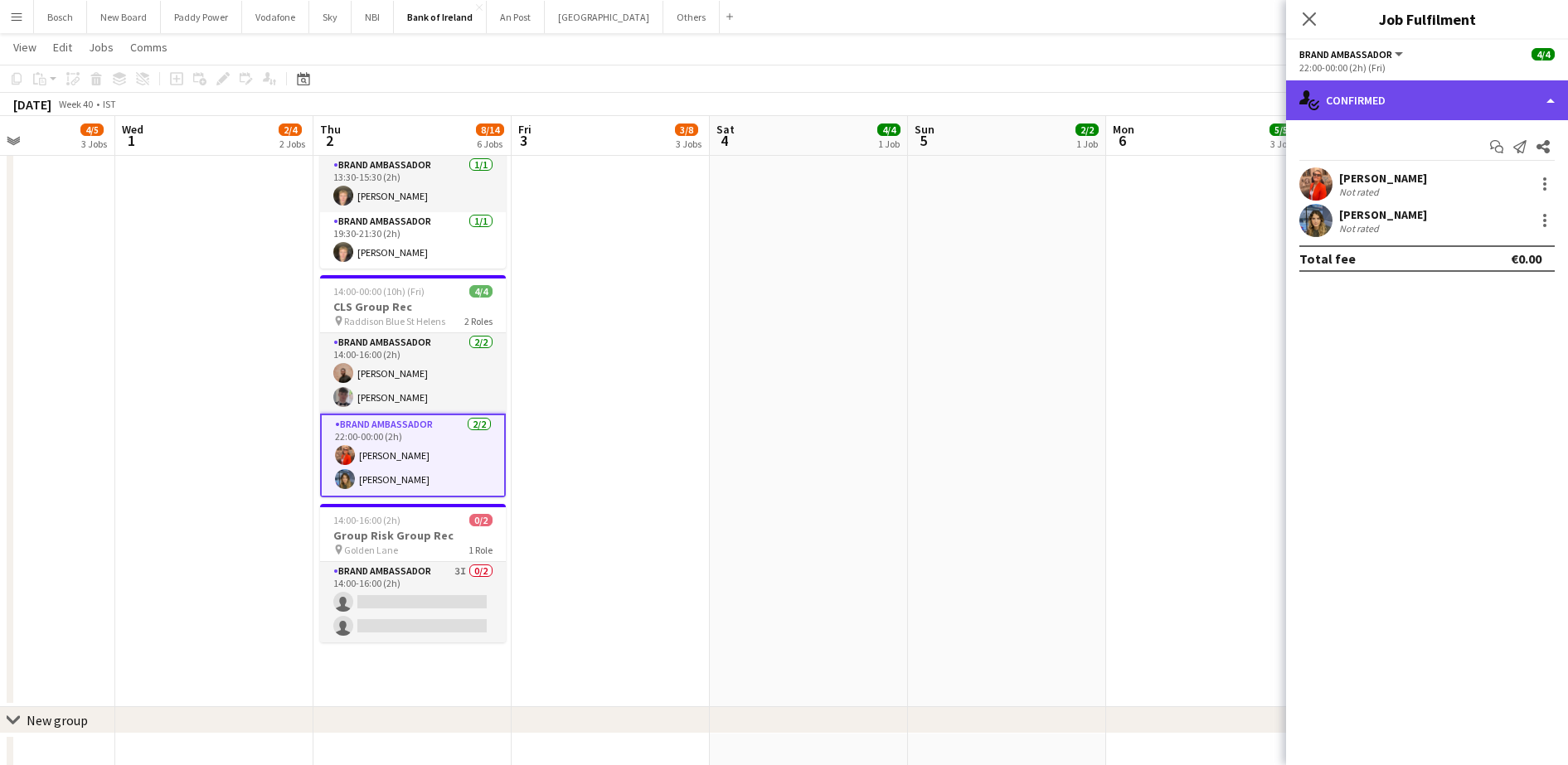
click at [1387, 115] on div "single-neutral-actions-check-2 Confirmed" at bounding box center [1426, 100] width 282 height 40
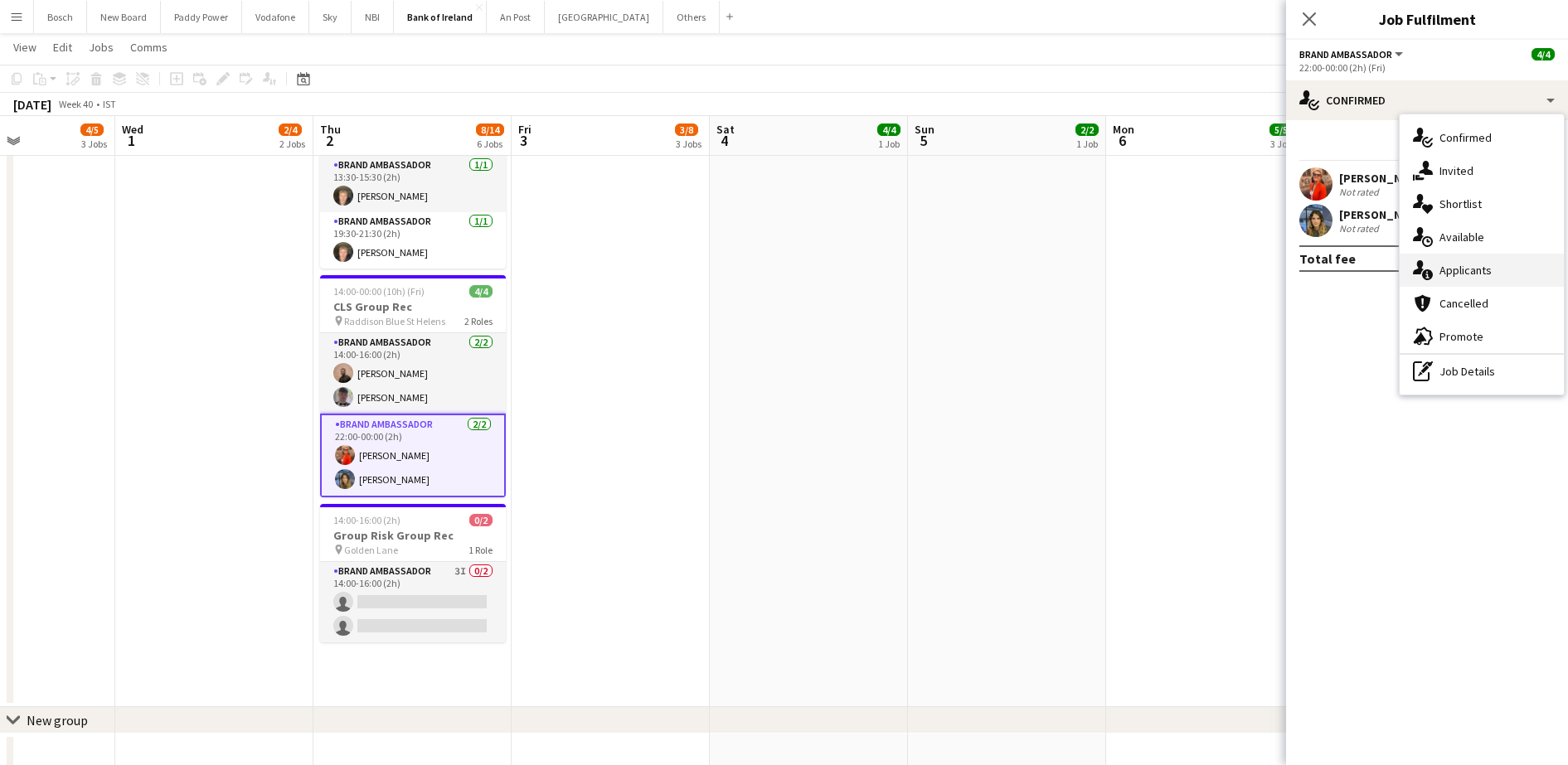
click at [1442, 267] on span "Applicants" at bounding box center [1465, 270] width 52 height 15
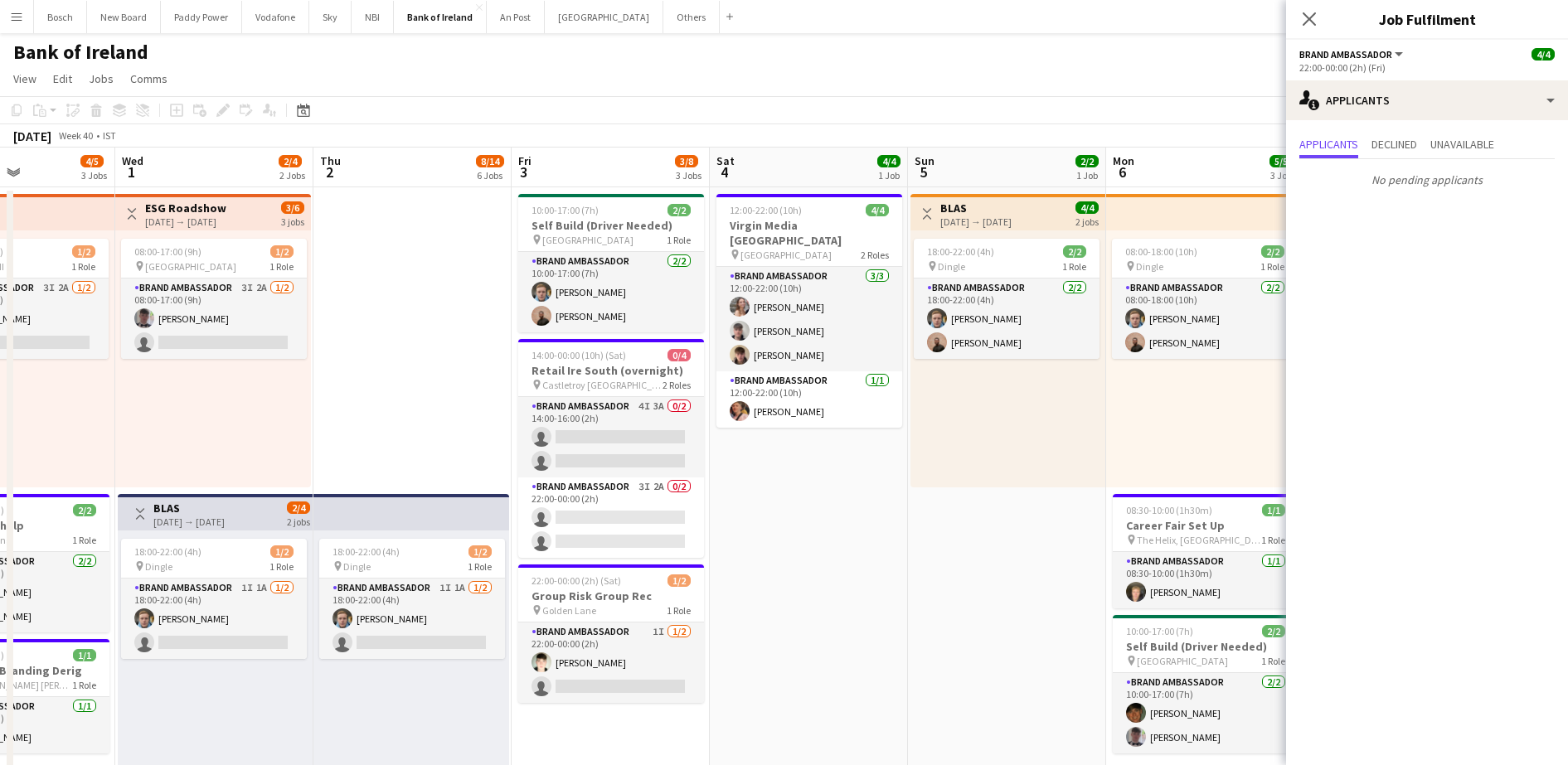
scroll to position [0, 648]
